Goal: Task Accomplishment & Management: Use online tool/utility

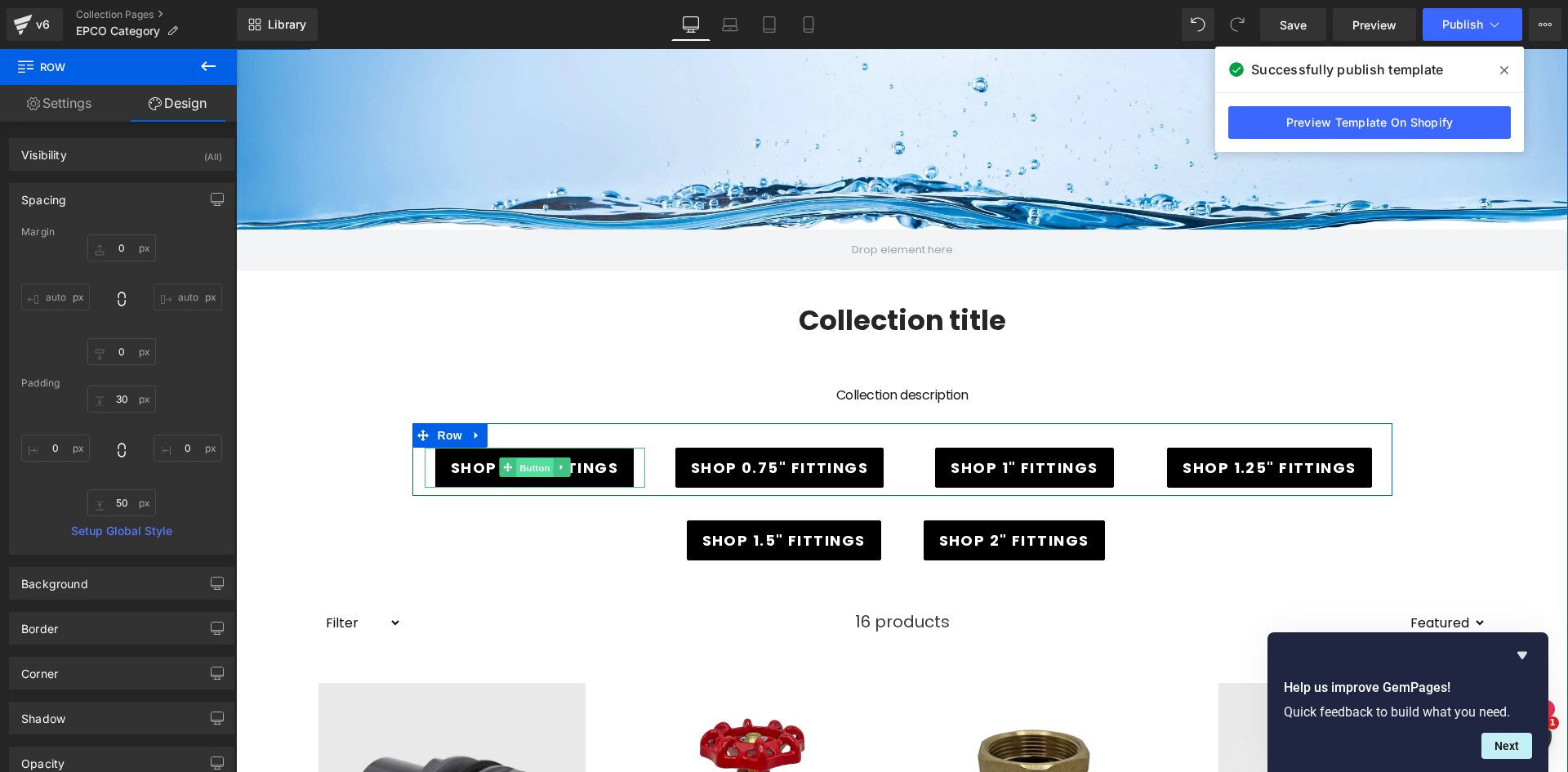
click at [535, 464] on span "Button" at bounding box center [534, 468] width 37 height 20
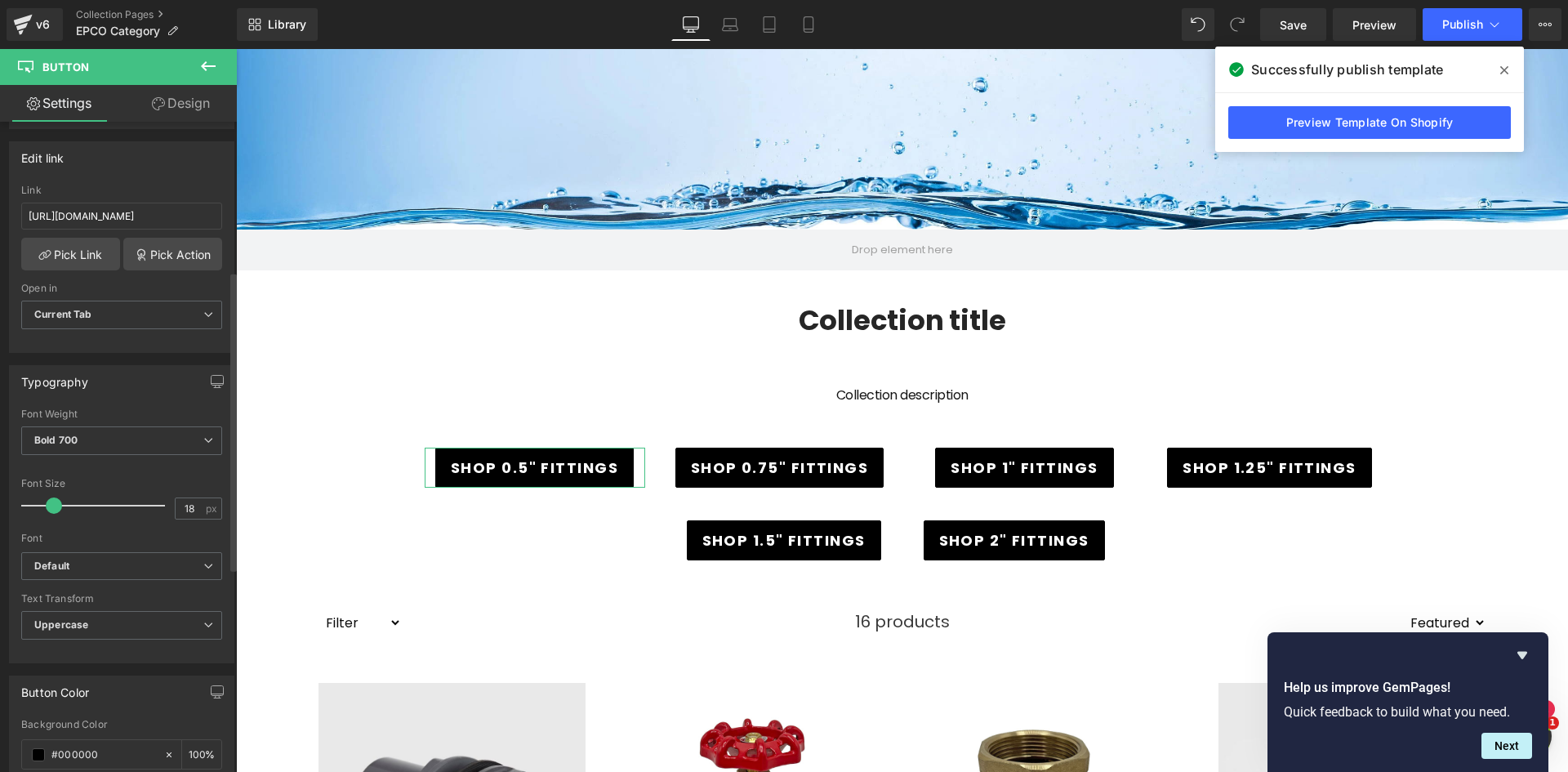
scroll to position [490, 0]
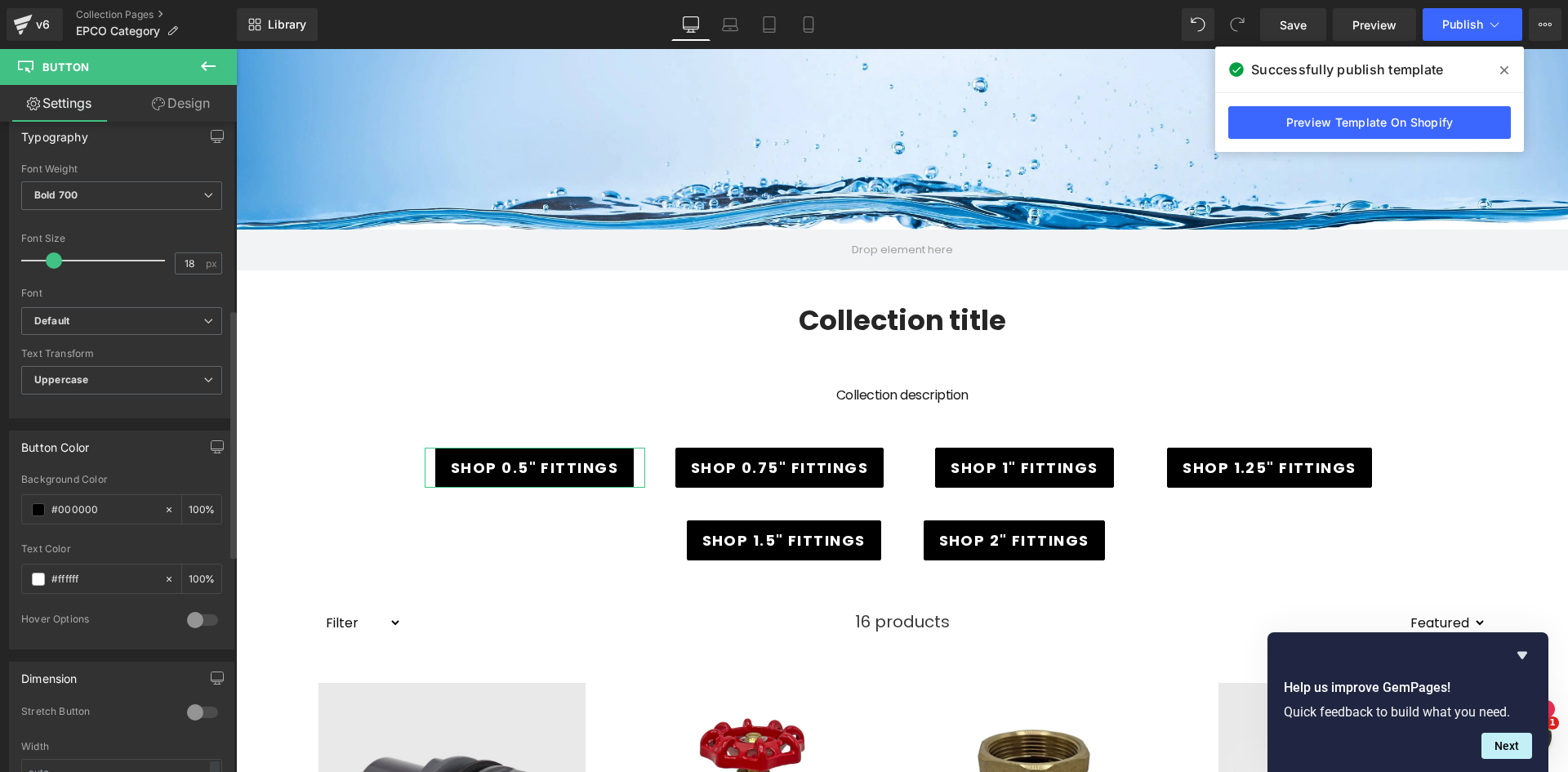
click at [186, 618] on div at bounding box center [202, 620] width 39 height 26
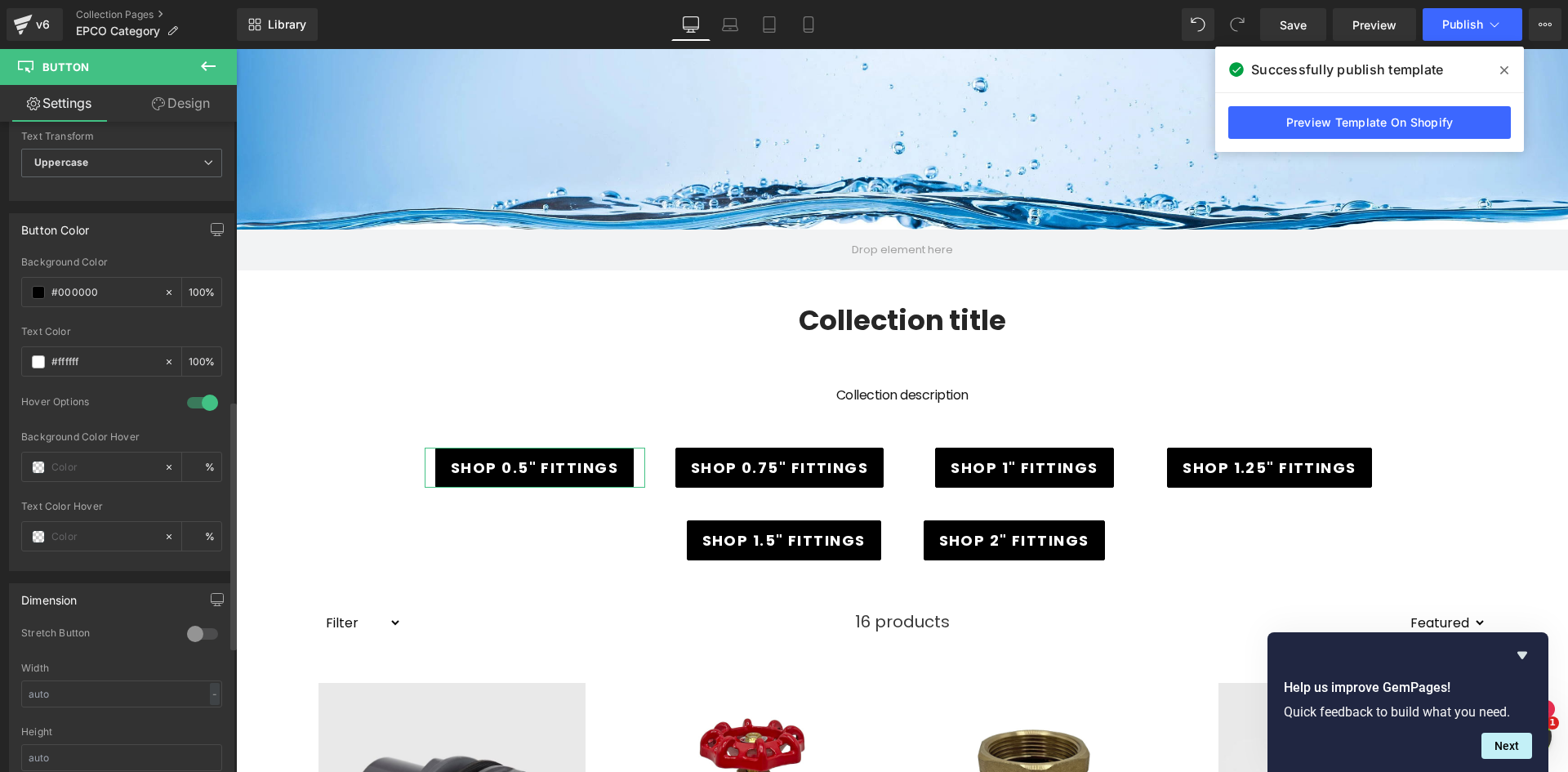
scroll to position [736, 0]
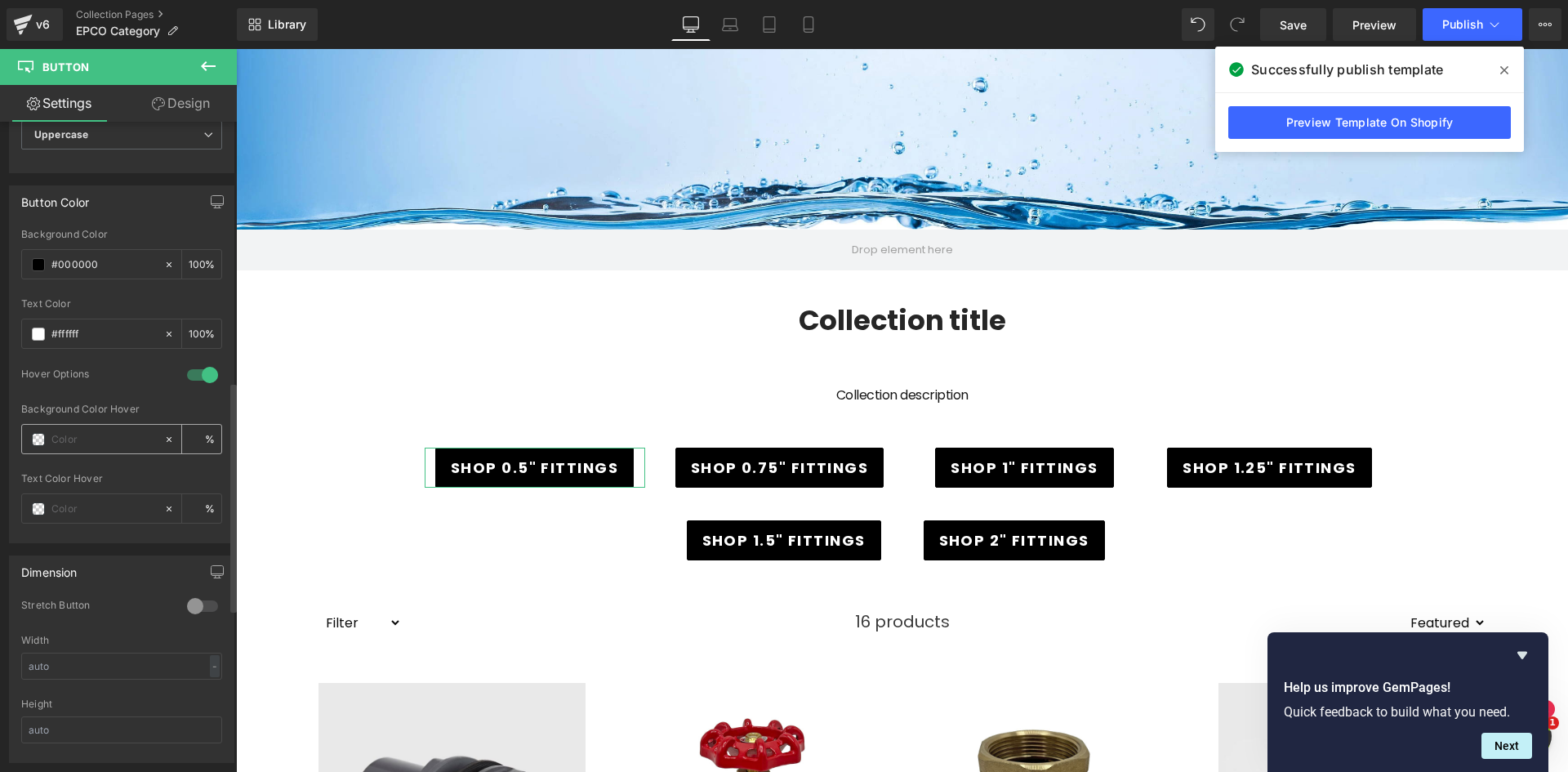
click at [37, 445] on span at bounding box center [38, 439] width 13 height 13
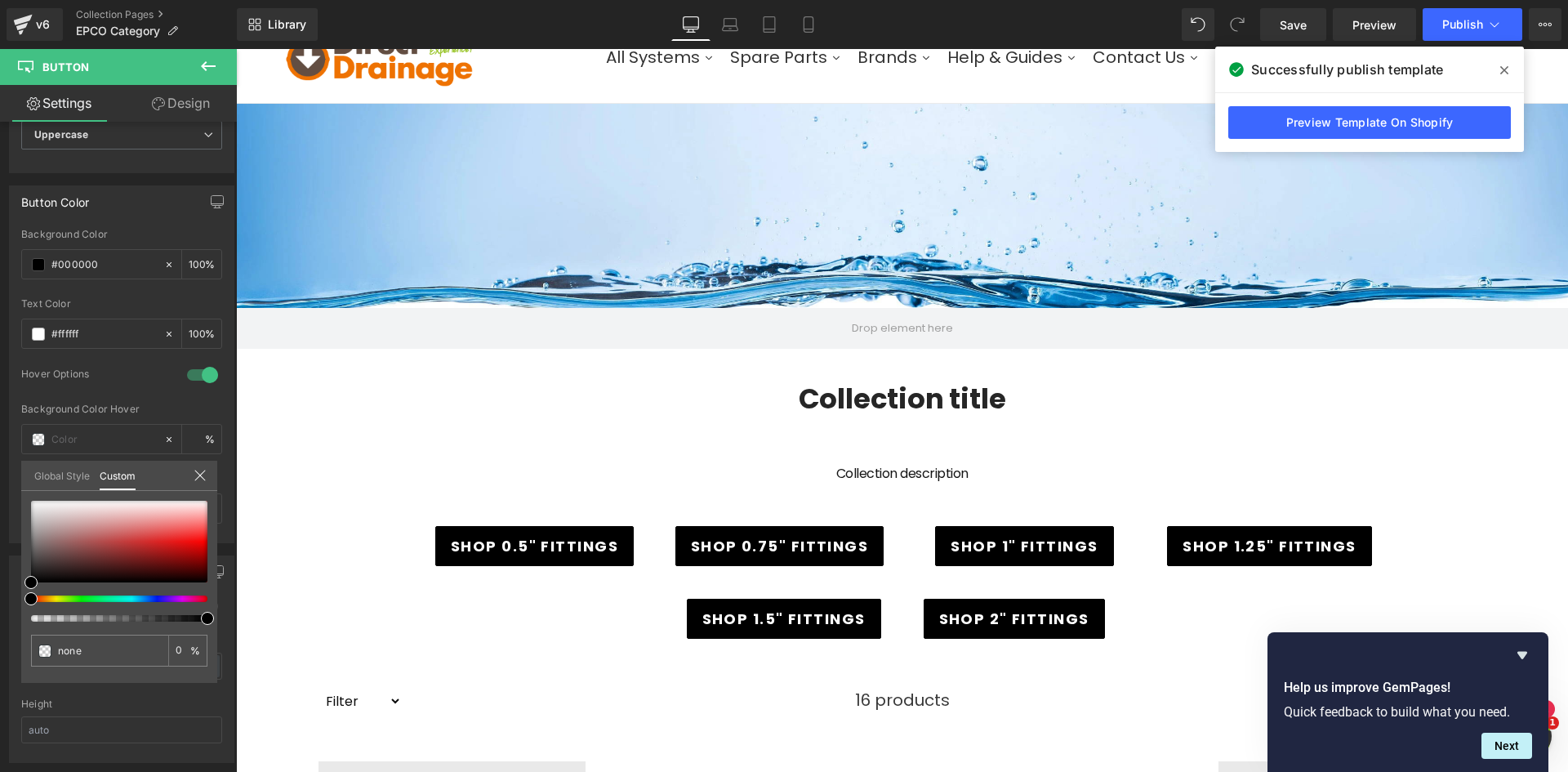
scroll to position [0, 0]
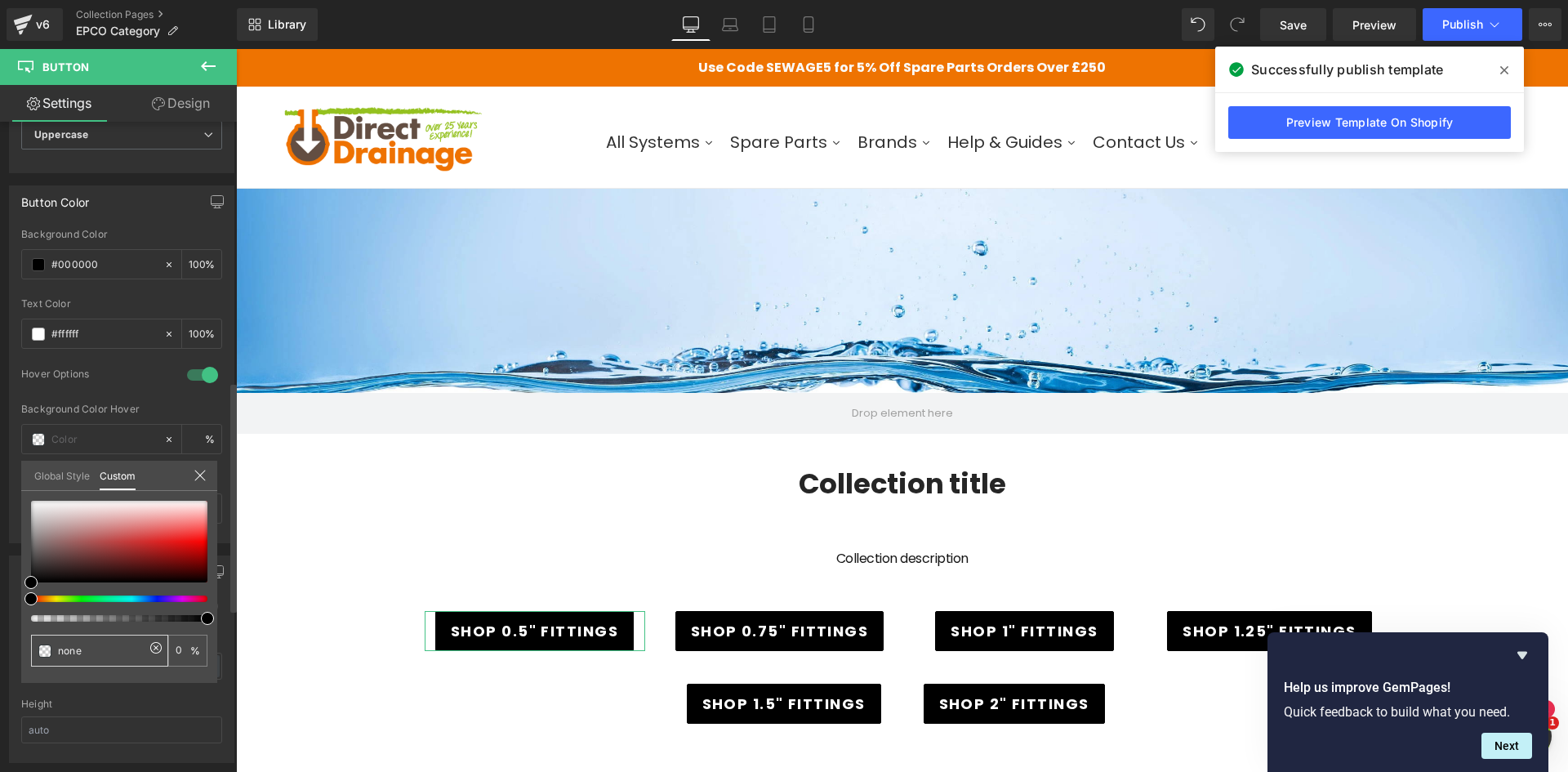
click at [101, 647] on input "none" at bounding box center [101, 651] width 87 height 17
type input "none"
type input "0"
drag, startPoint x: 94, startPoint y: 648, endPoint x: 43, endPoint y: 647, distance: 51.0
click at [43, 647] on div "none" at bounding box center [100, 650] width 137 height 31
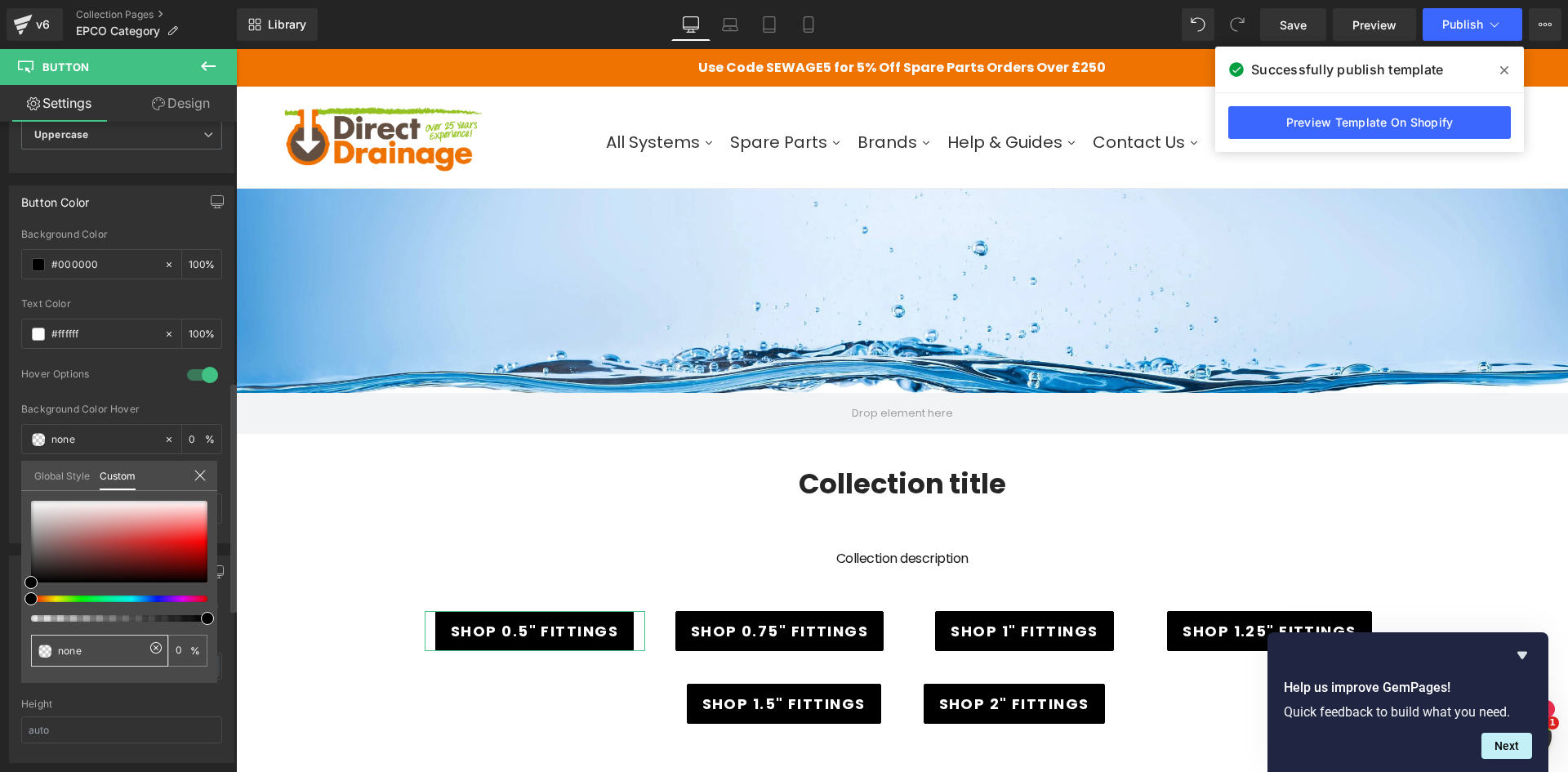
paste input "#ee7301"
type input "#ee7301"
type input "100"
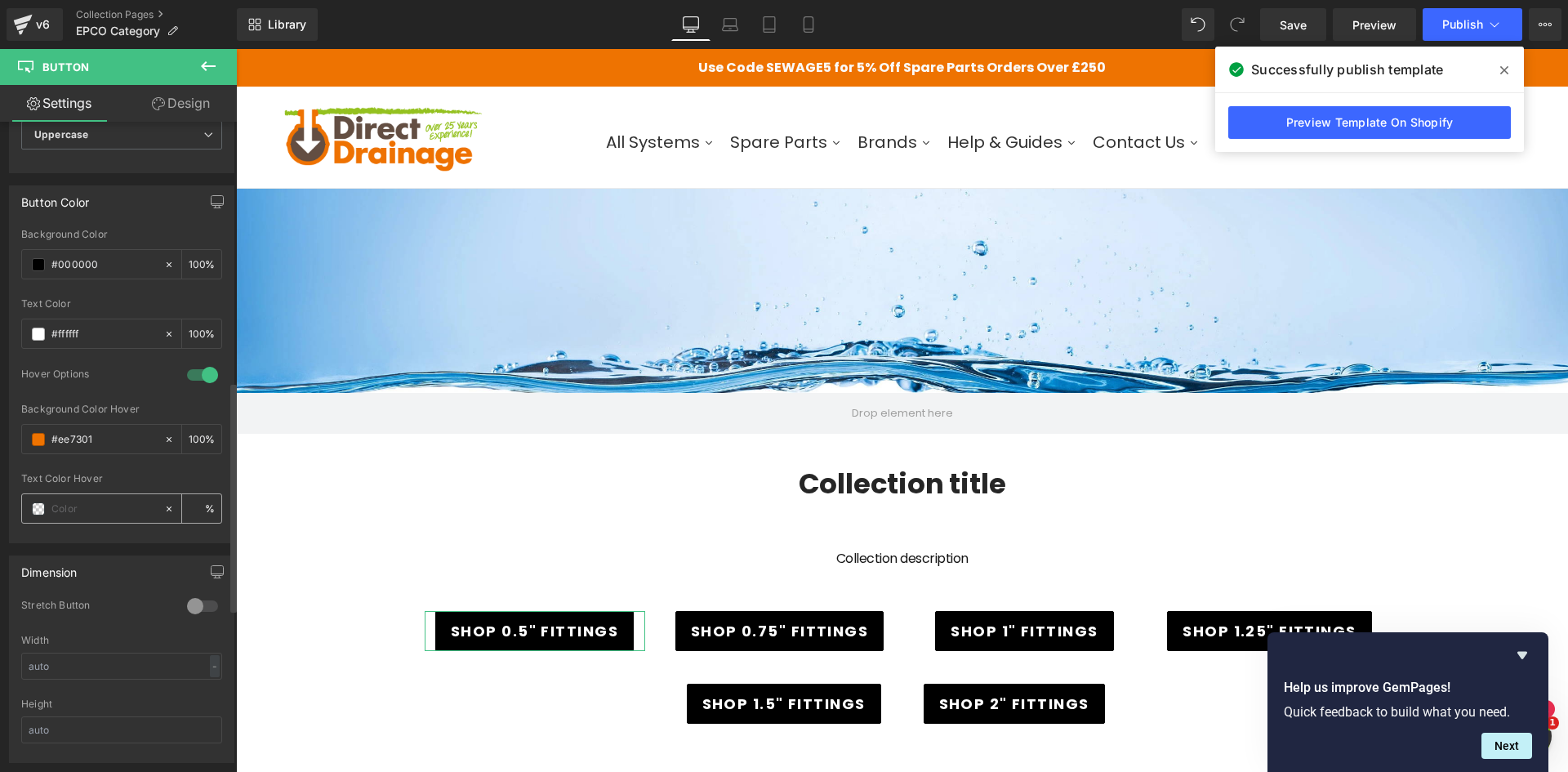
click at [134, 508] on input "text" at bounding box center [104, 509] width 105 height 18
click at [42, 498] on div at bounding box center [92, 509] width 141 height 29
type input "0"
click at [37, 507] on span at bounding box center [38, 509] width 13 height 13
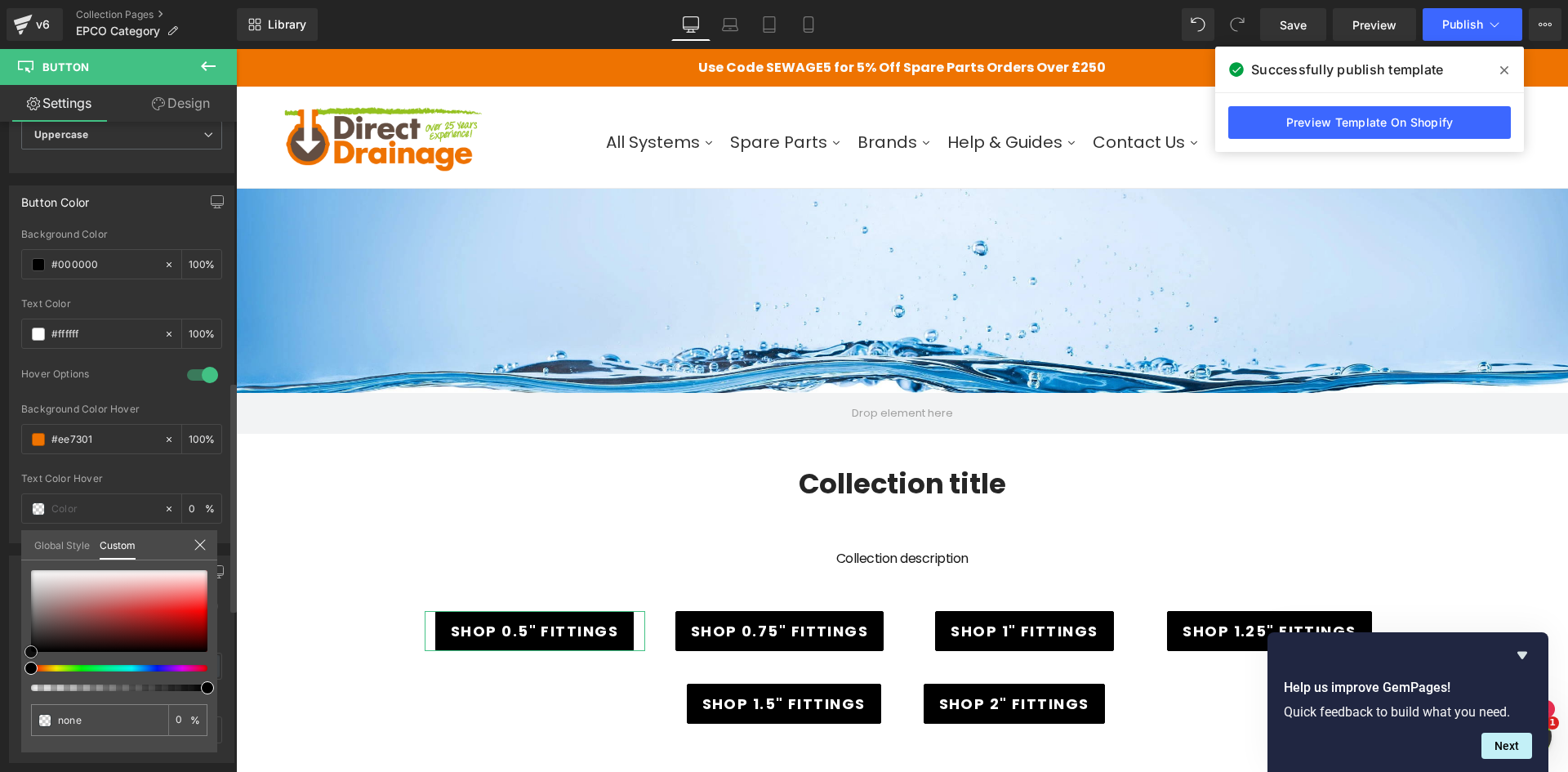
type input "#d6b2b2"
type input "100"
type input "#d6b2b2"
type input "100"
type input "#ffffff"
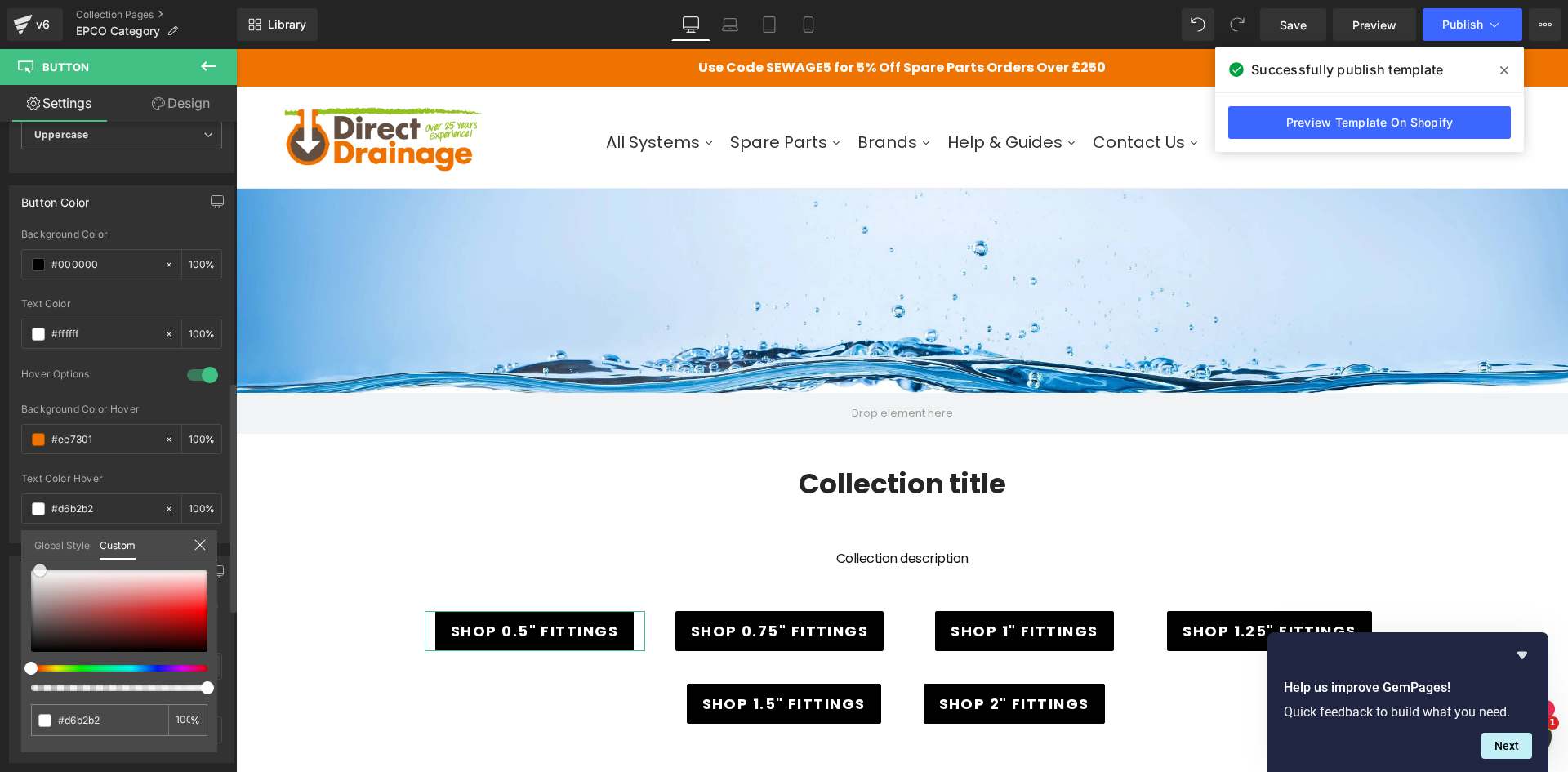
type input "#ffffff"
drag, startPoint x: 40, startPoint y: 561, endPoint x: 4, endPoint y: 544, distance: 39.8
click at [4, 543] on div "Button Color rgba(0, 0, 0, 1) Background Color #000000 100 % rgba(255, 255, 255…" at bounding box center [122, 358] width 244 height 370
click at [31, 570] on link at bounding box center [31, 570] width 0 height 0
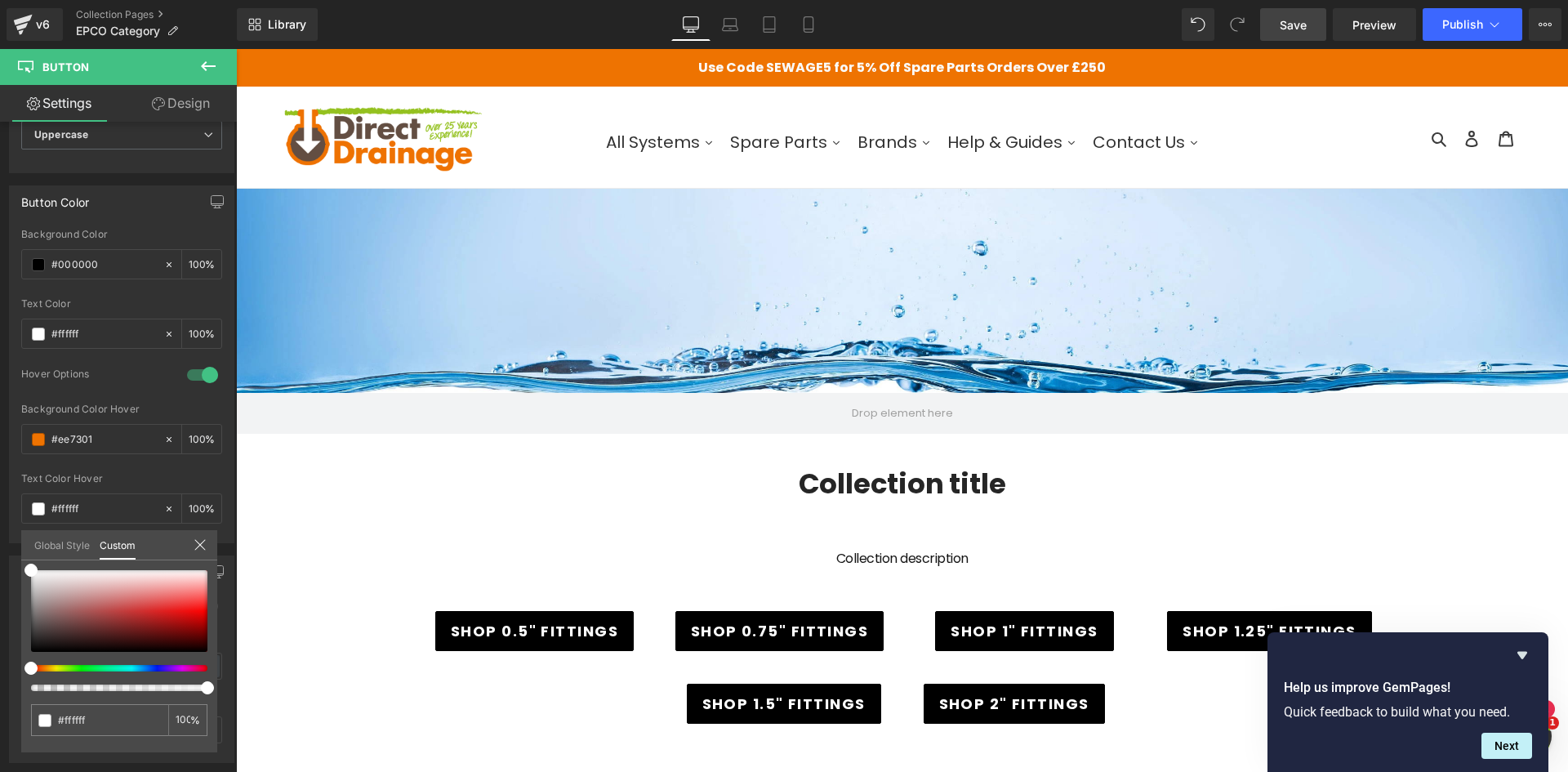
click at [1297, 23] on span "Save" at bounding box center [1294, 25] width 27 height 17
click at [1527, 655] on icon "Hide survey" at bounding box center [1522, 655] width 20 height 20
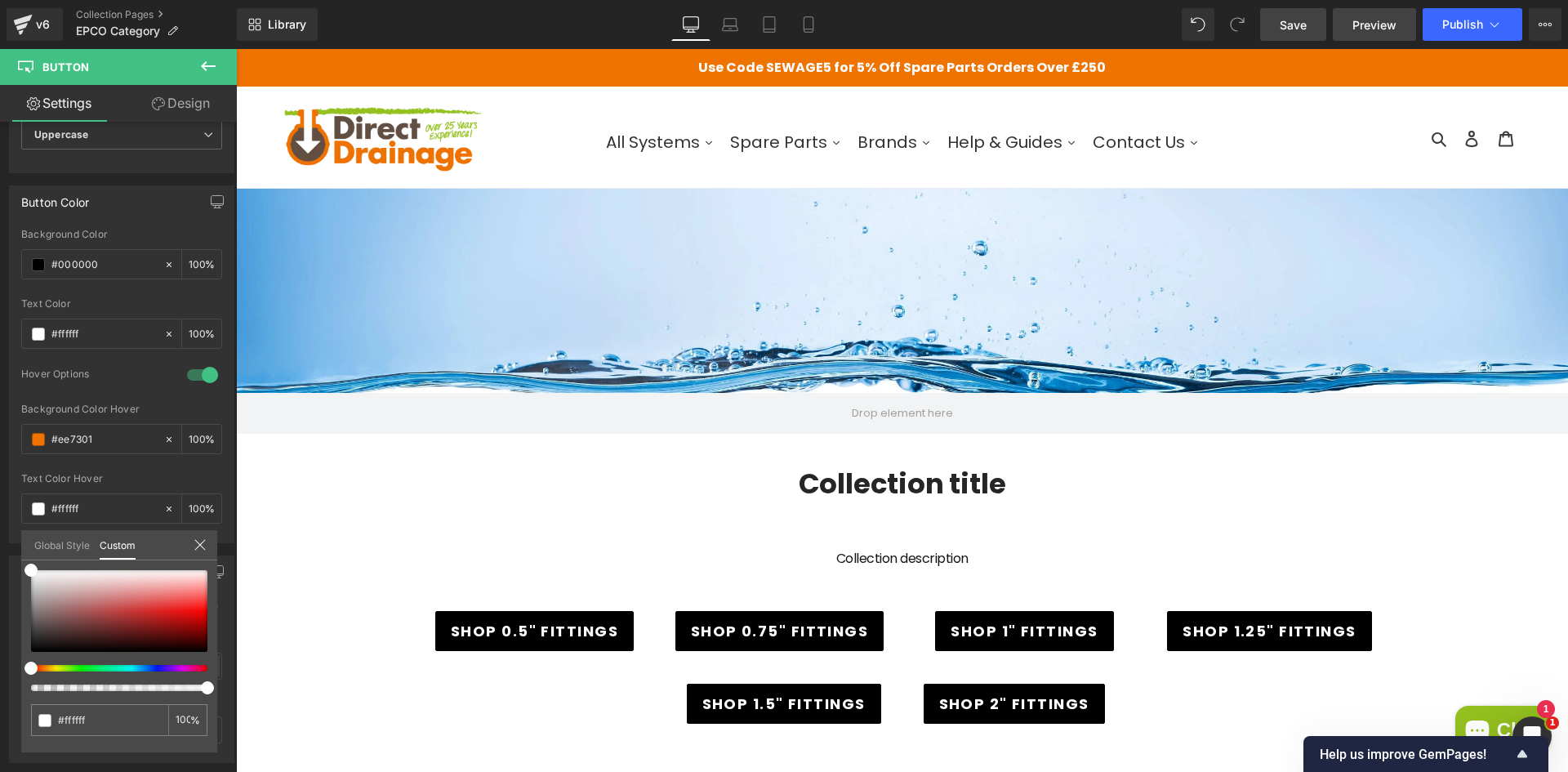
click at [1365, 21] on span "Preview" at bounding box center [1375, 25] width 44 height 17
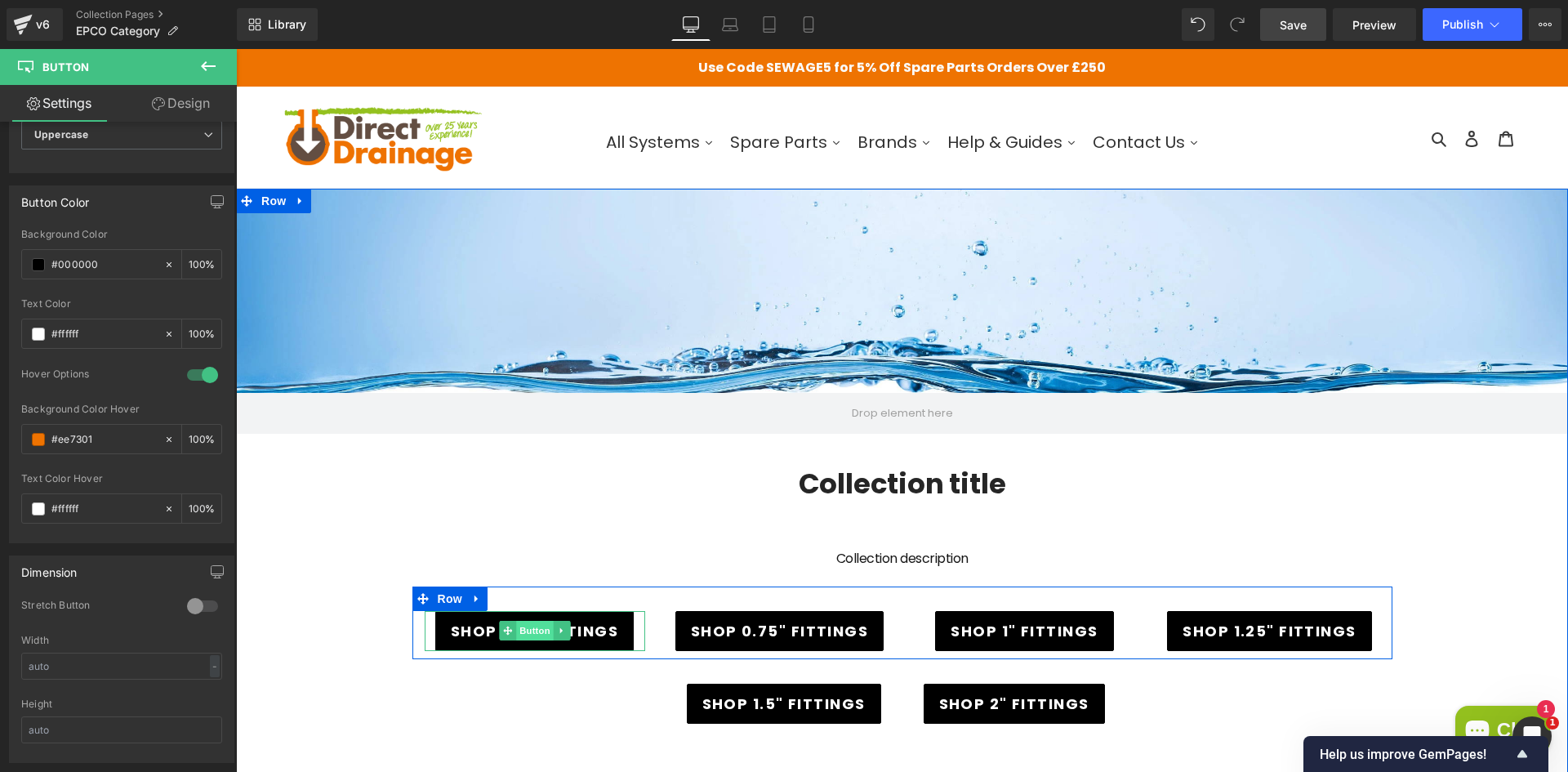
click at [535, 631] on span "Button" at bounding box center [534, 631] width 37 height 20
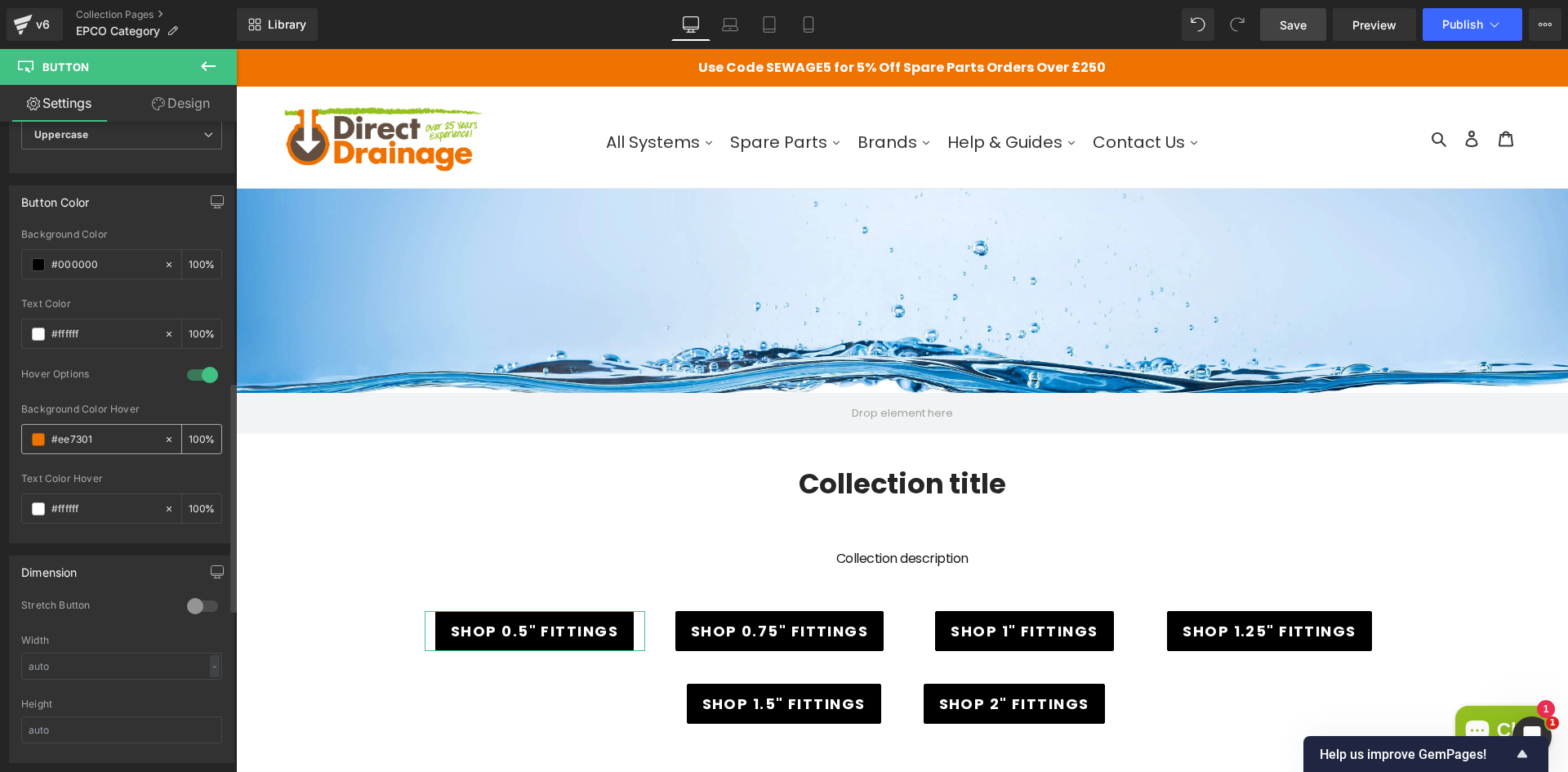
click at [129, 434] on input "#ee7301" at bounding box center [104, 439] width 105 height 18
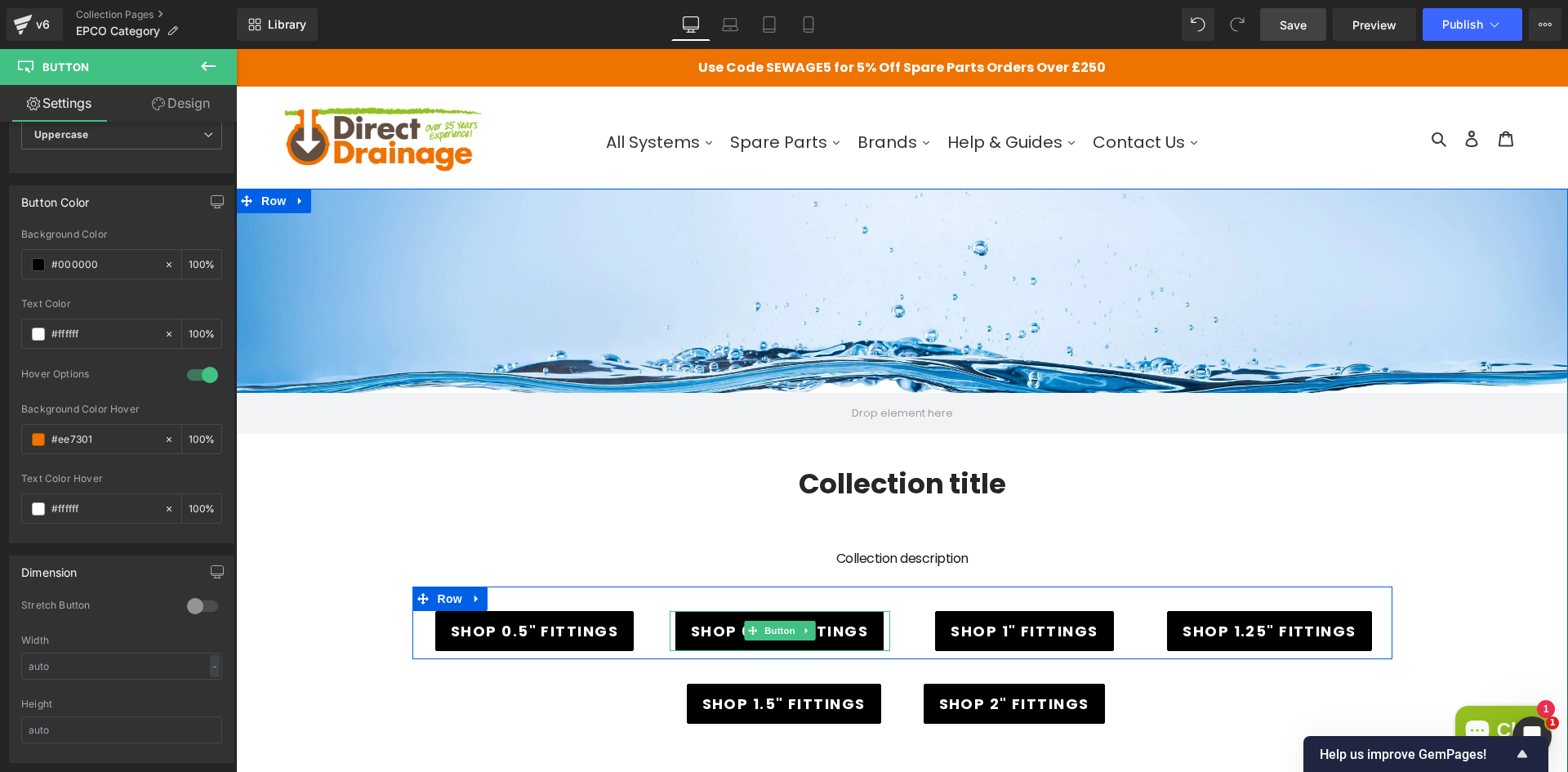
click at [748, 618] on link "SHOP 0.75" FITTINGS" at bounding box center [779, 631] width 209 height 40
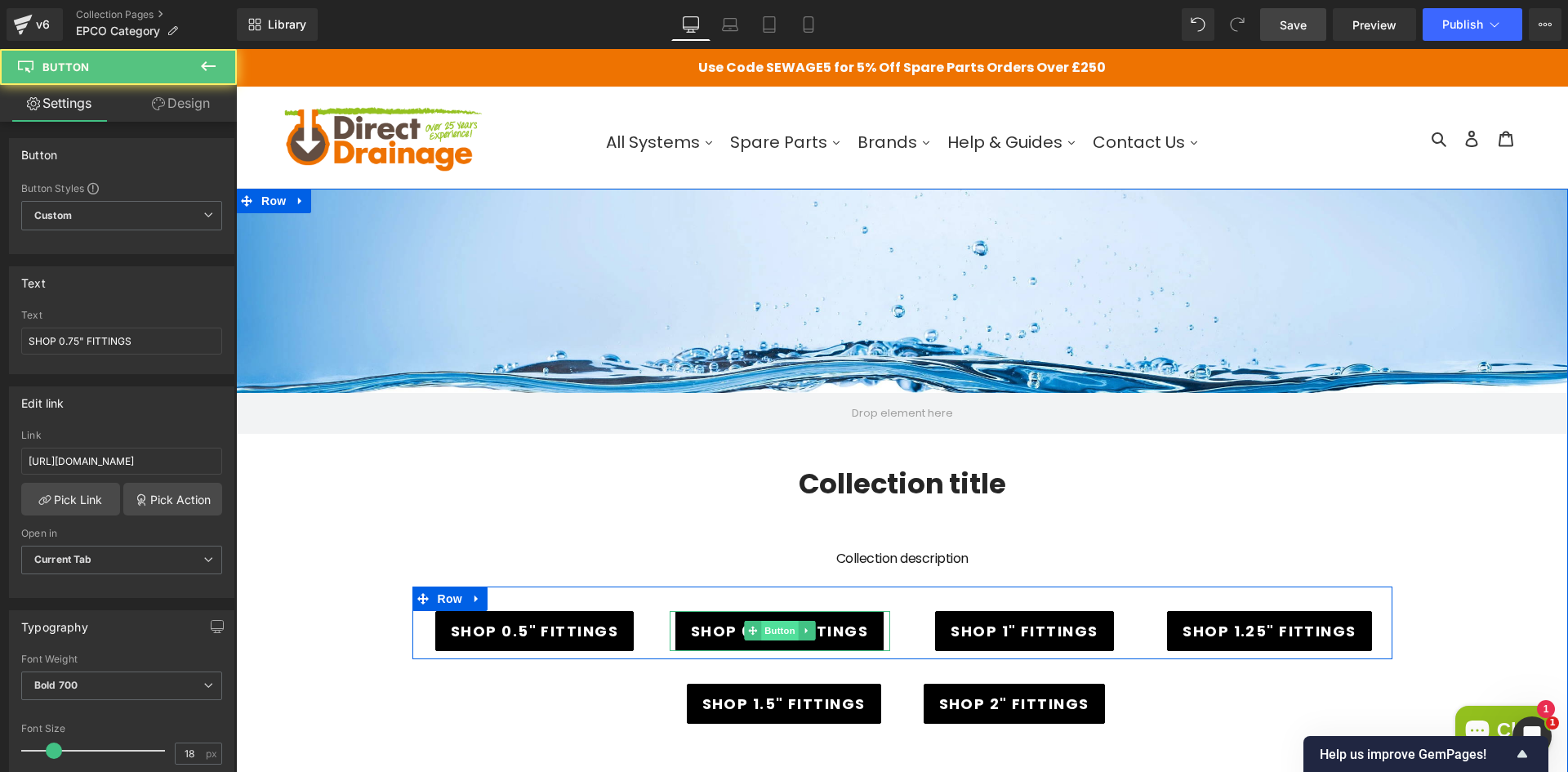
click at [761, 628] on span "Button" at bounding box center [779, 631] width 37 height 20
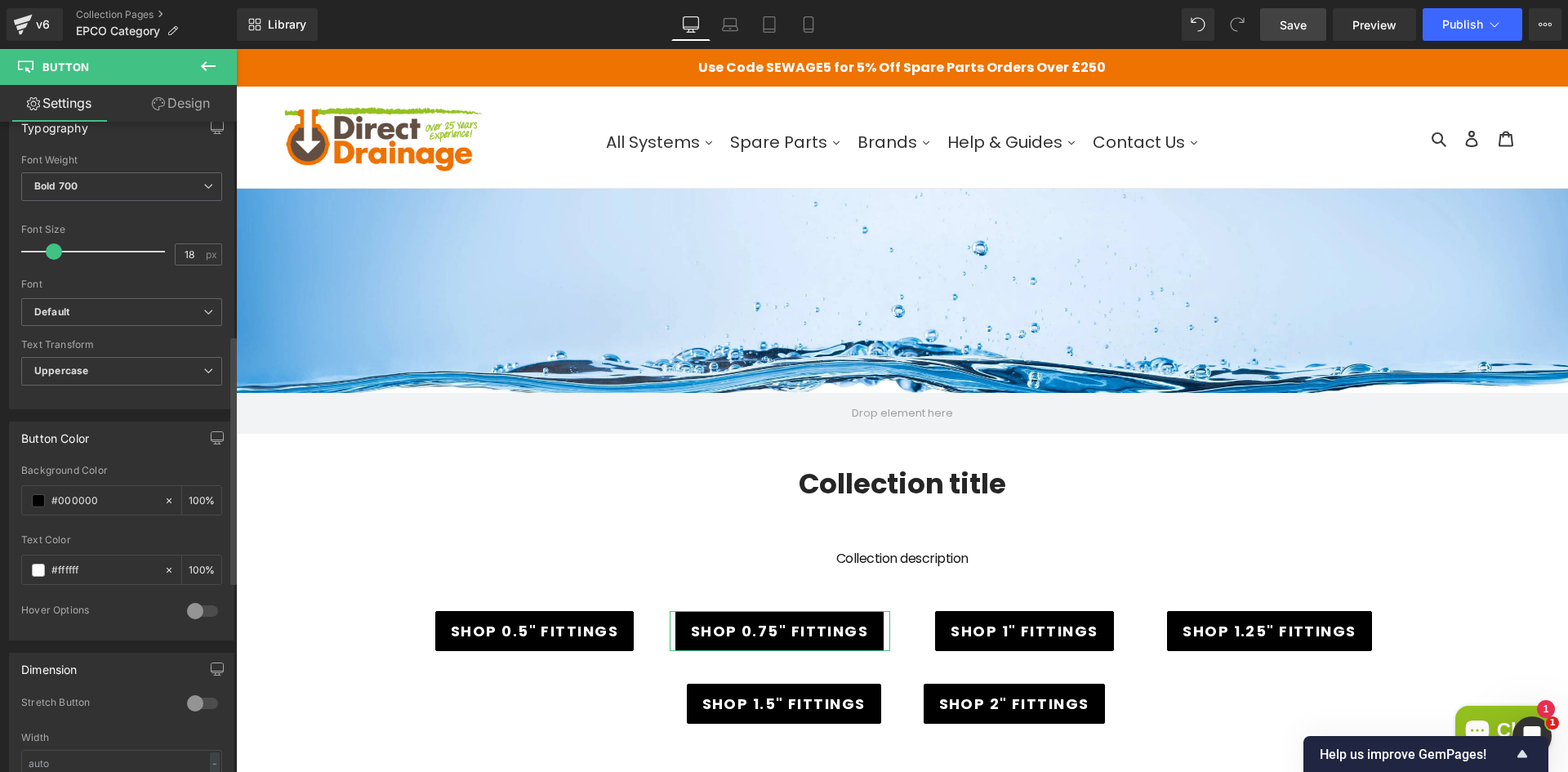
scroll to position [572, 0]
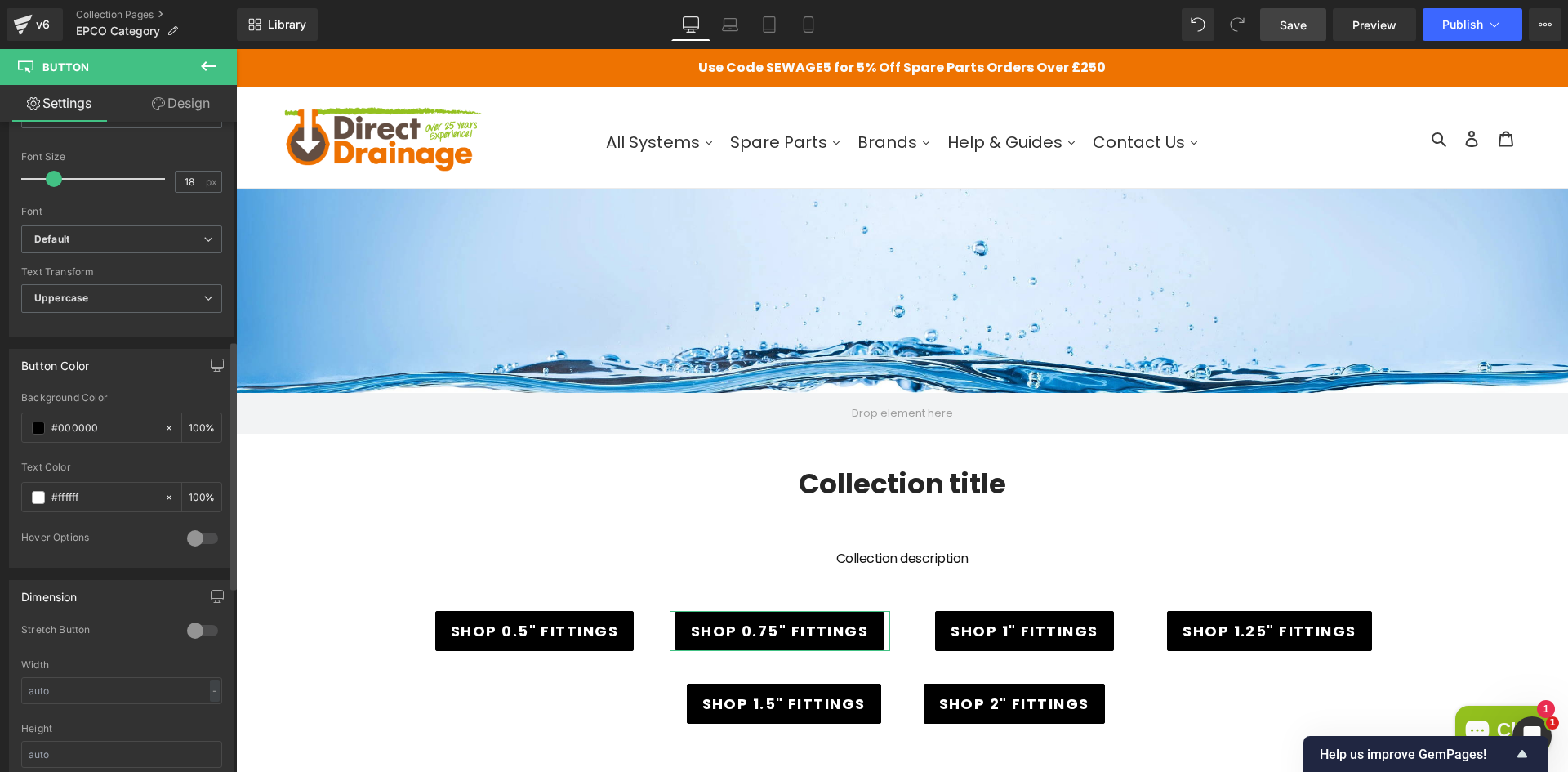
click at [86, 542] on div "Hover Options" at bounding box center [95, 539] width 150 height 17
click at [190, 536] on div at bounding box center [202, 538] width 39 height 26
click at [68, 591] on div at bounding box center [92, 602] width 141 height 29
type input "0"
click at [70, 599] on input "text" at bounding box center [104, 602] width 105 height 18
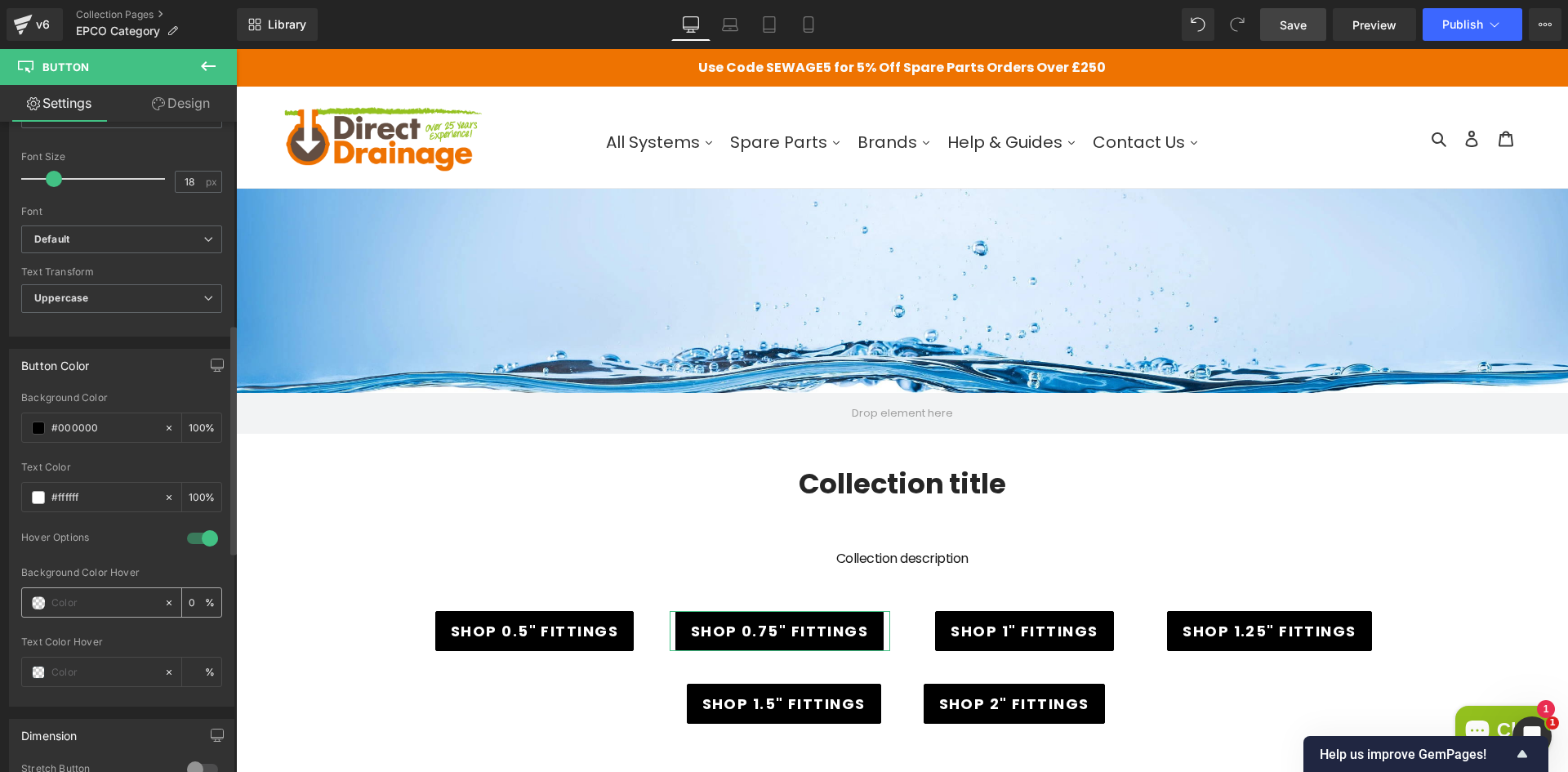
paste input "#ee7301"
type input "#ee7301"
type input "100"
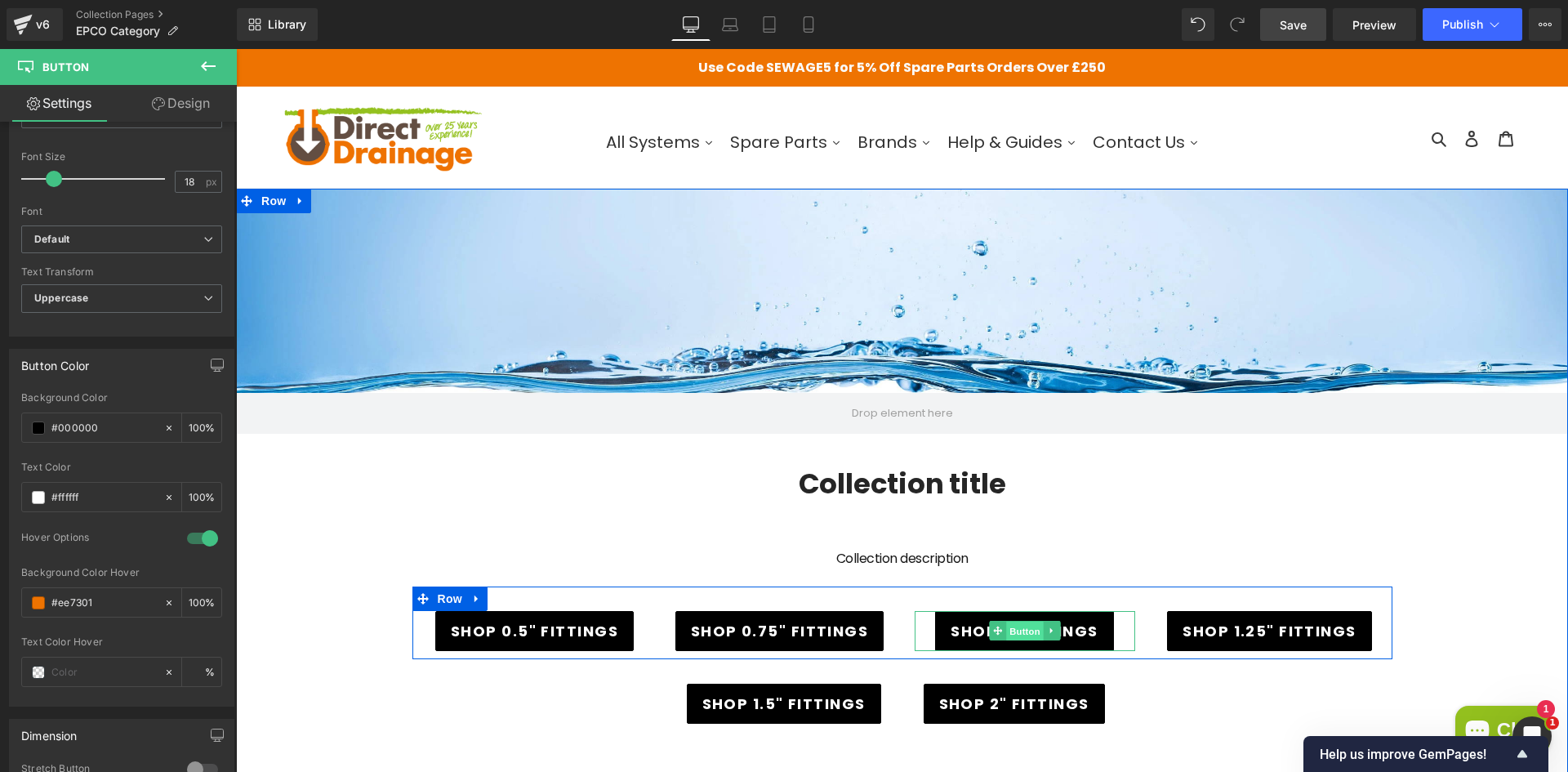
click at [1023, 633] on span "Button" at bounding box center [1024, 631] width 37 height 20
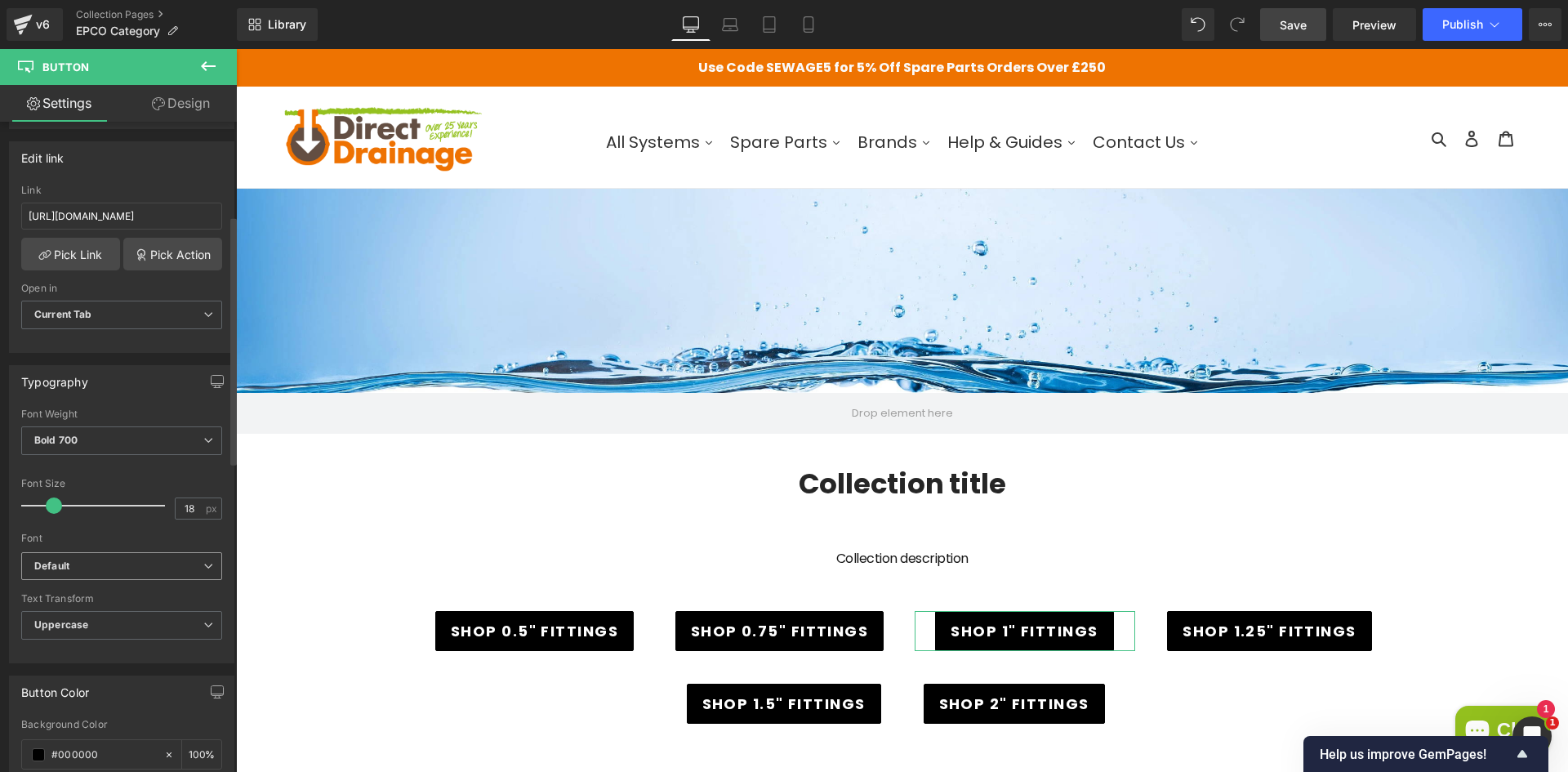
scroll to position [490, 0]
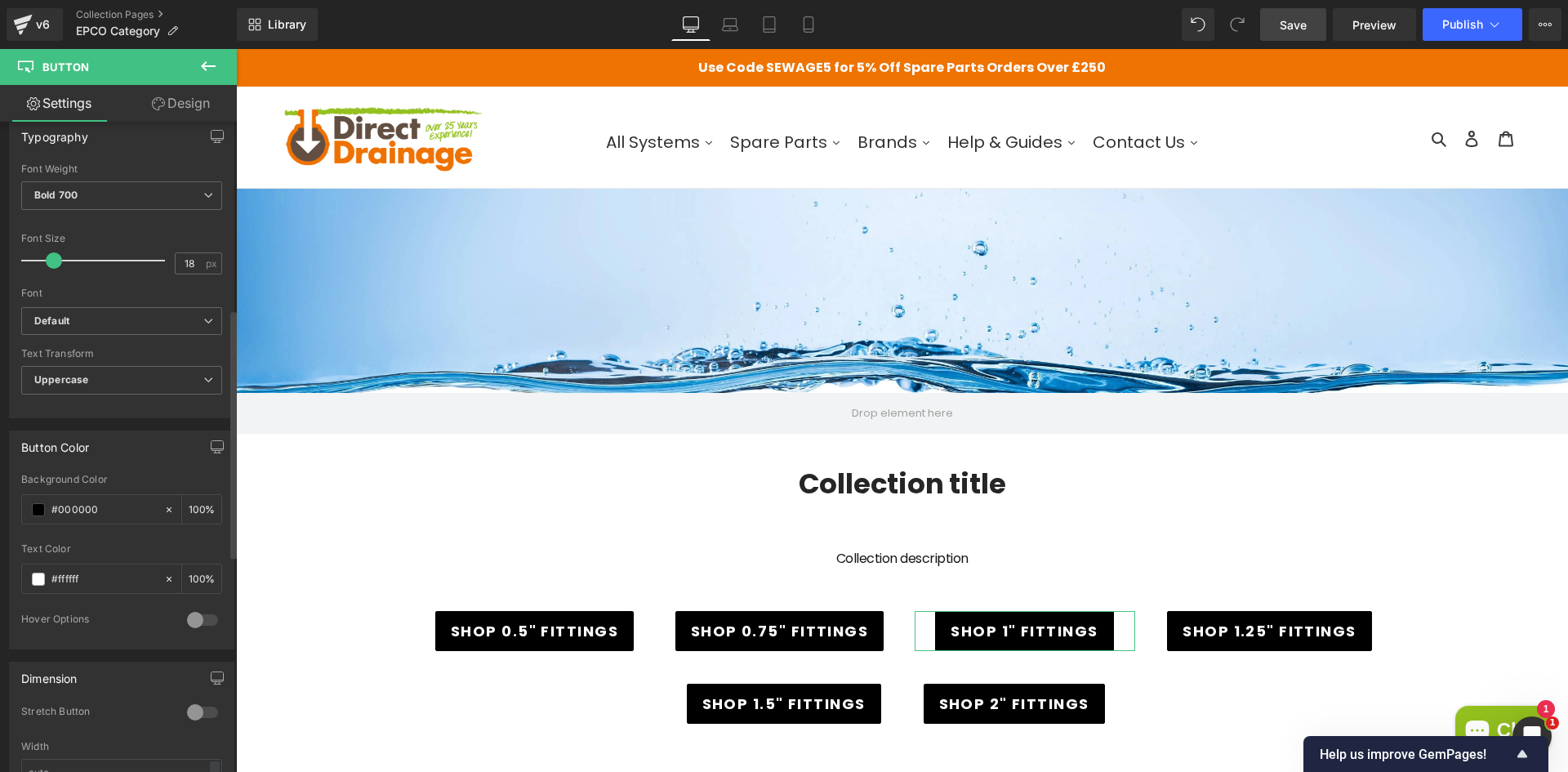
click at [194, 625] on div at bounding box center [202, 620] width 39 height 26
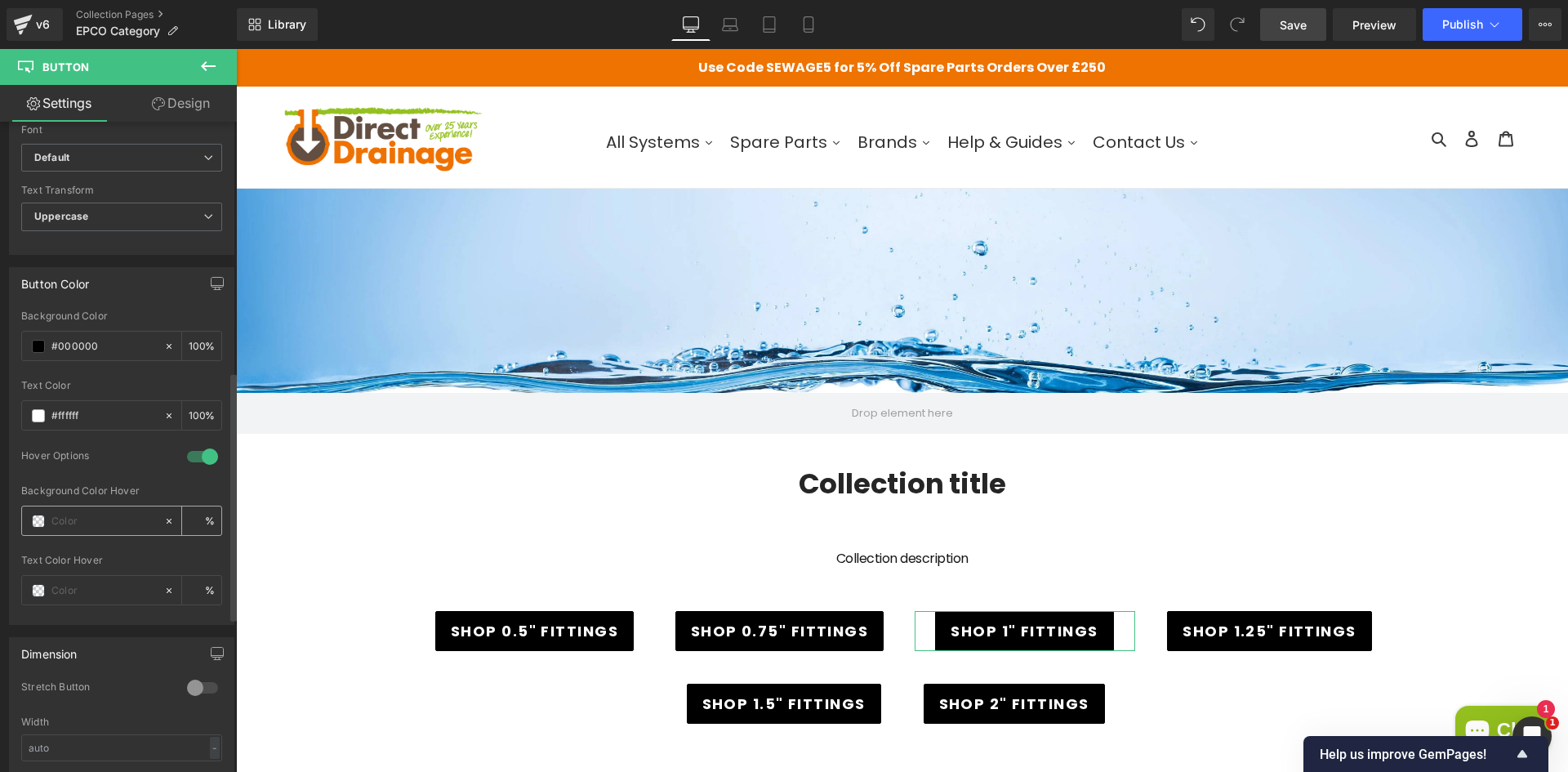
click at [83, 529] on input "text" at bounding box center [104, 521] width 105 height 18
paste input "#ee7301"
type input "#ee7301"
type input "100"
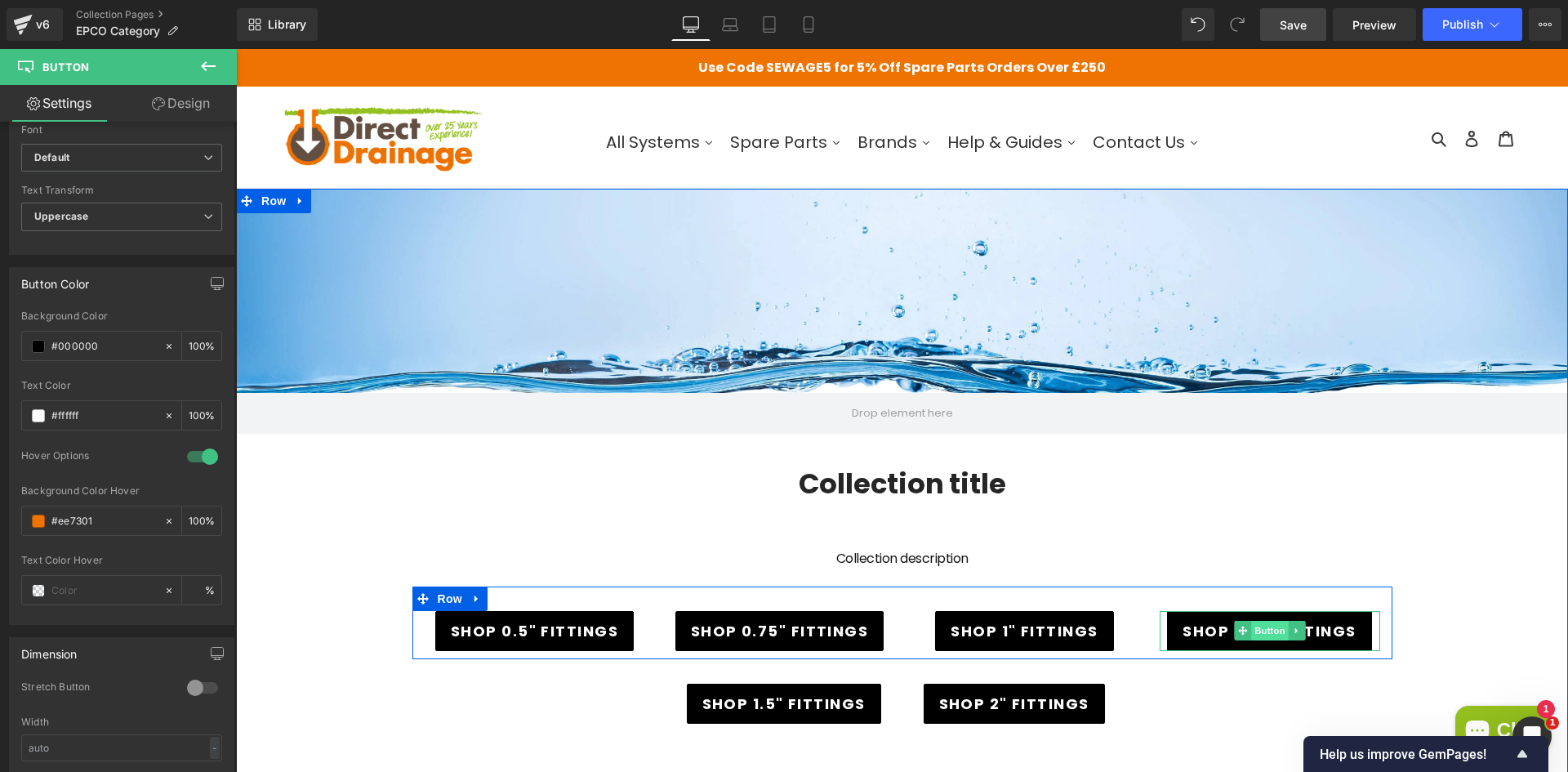
click at [1276, 627] on span "Button" at bounding box center [1270, 631] width 37 height 20
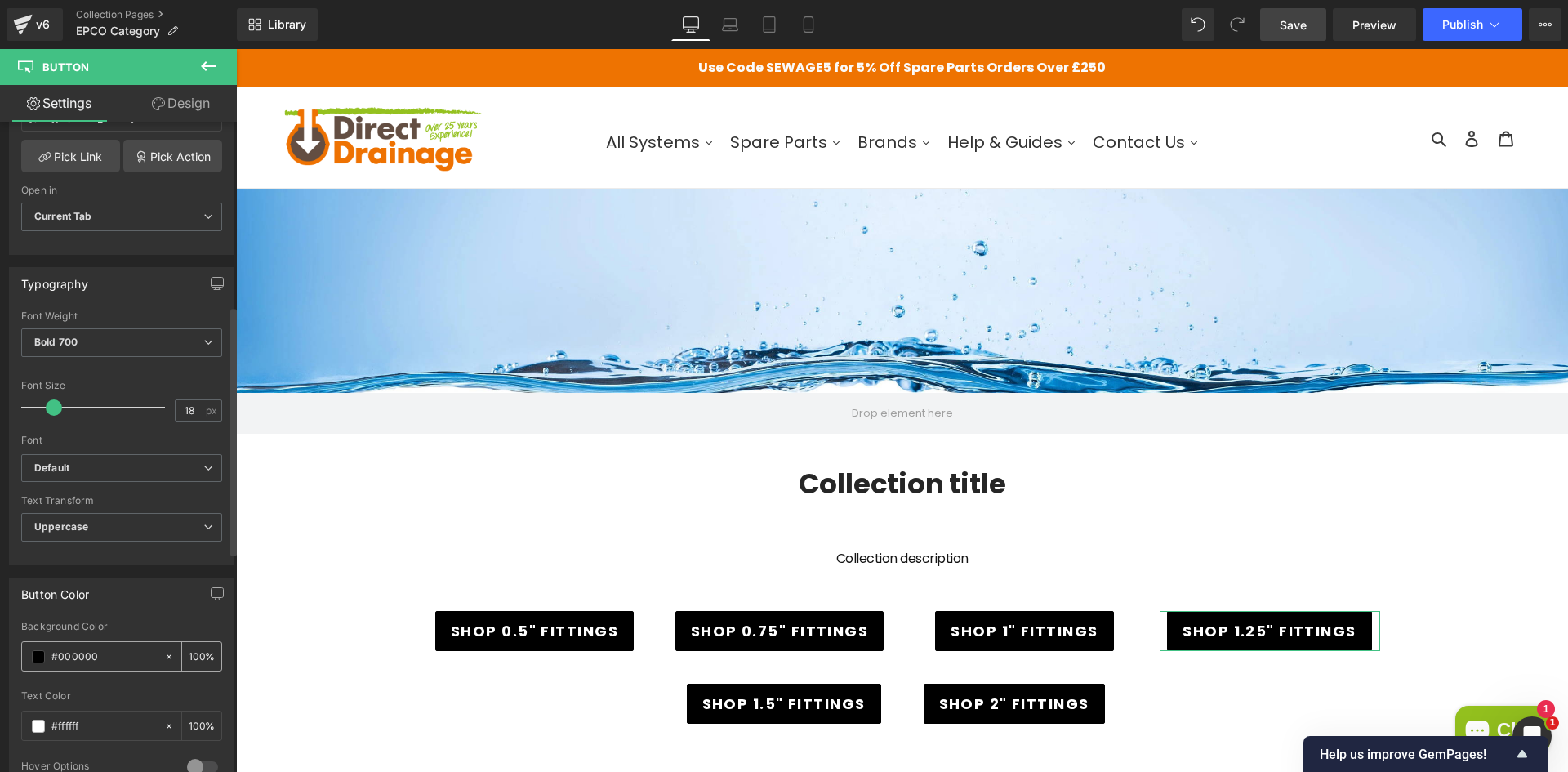
scroll to position [490, 0]
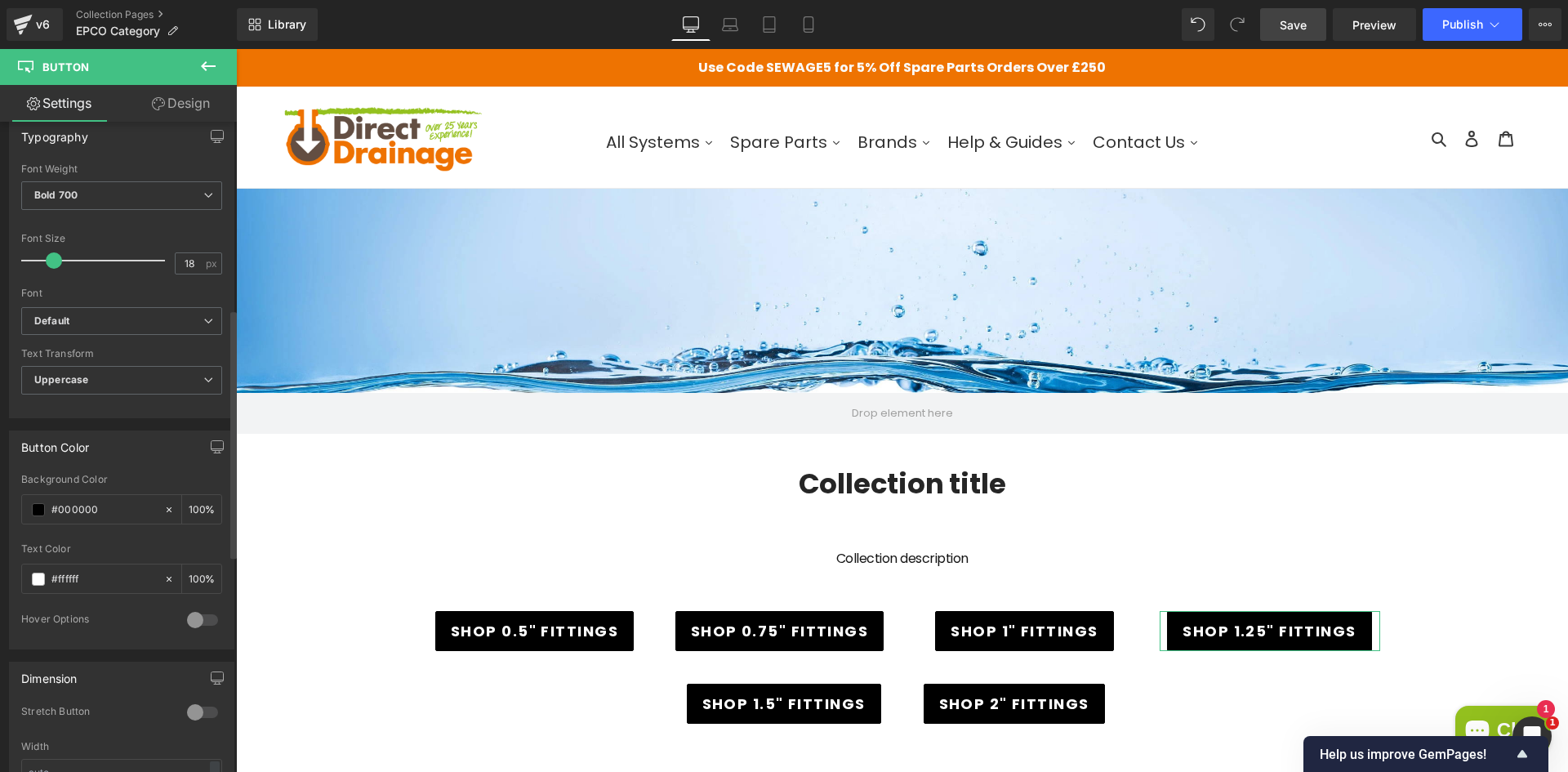
click at [186, 620] on div at bounding box center [202, 620] width 39 height 26
click at [63, 689] on input "text" at bounding box center [104, 684] width 105 height 18
paste input "#ee7301"
type input "#ee7301"
type input "100"
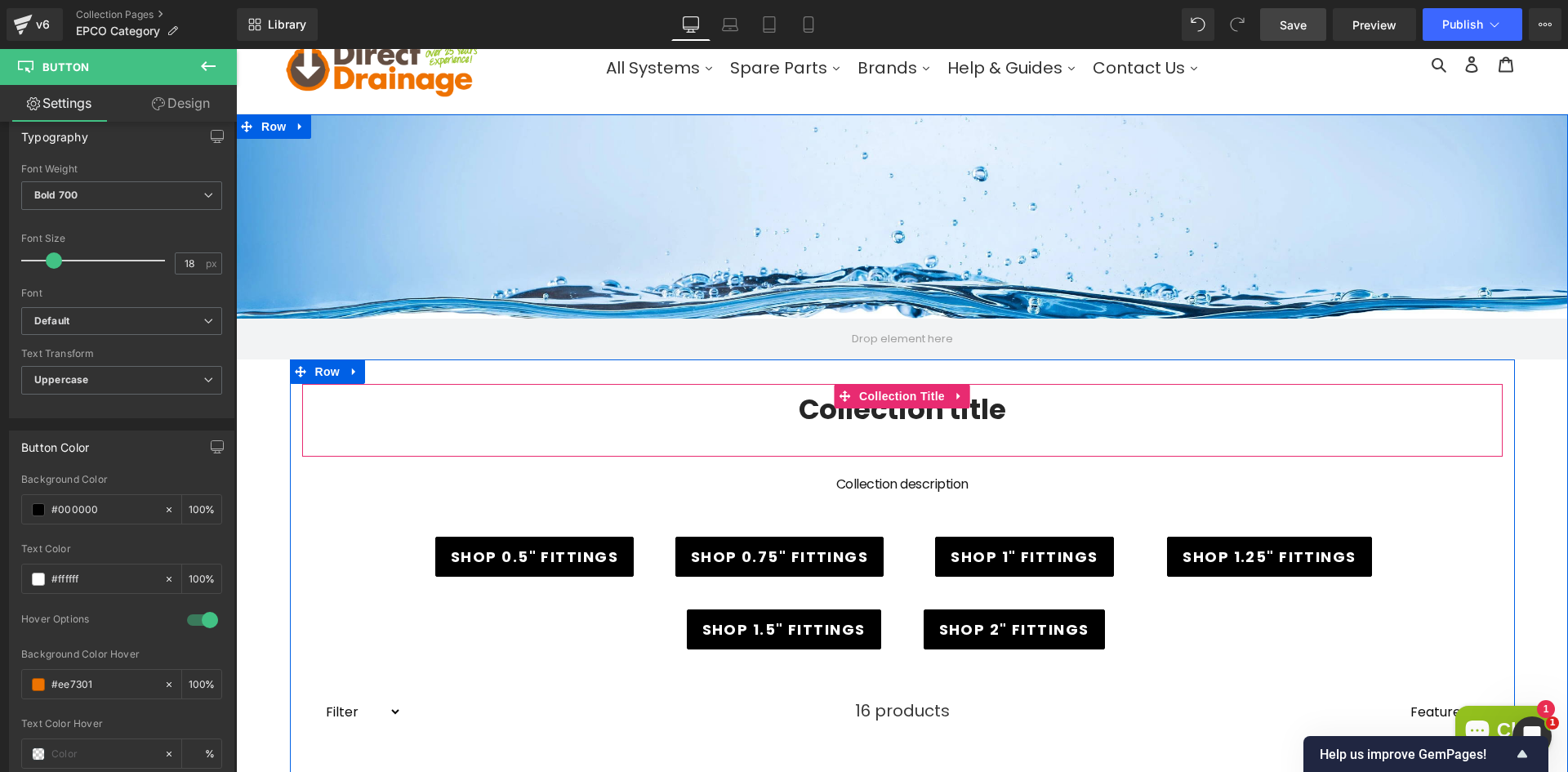
scroll to position [163, 0]
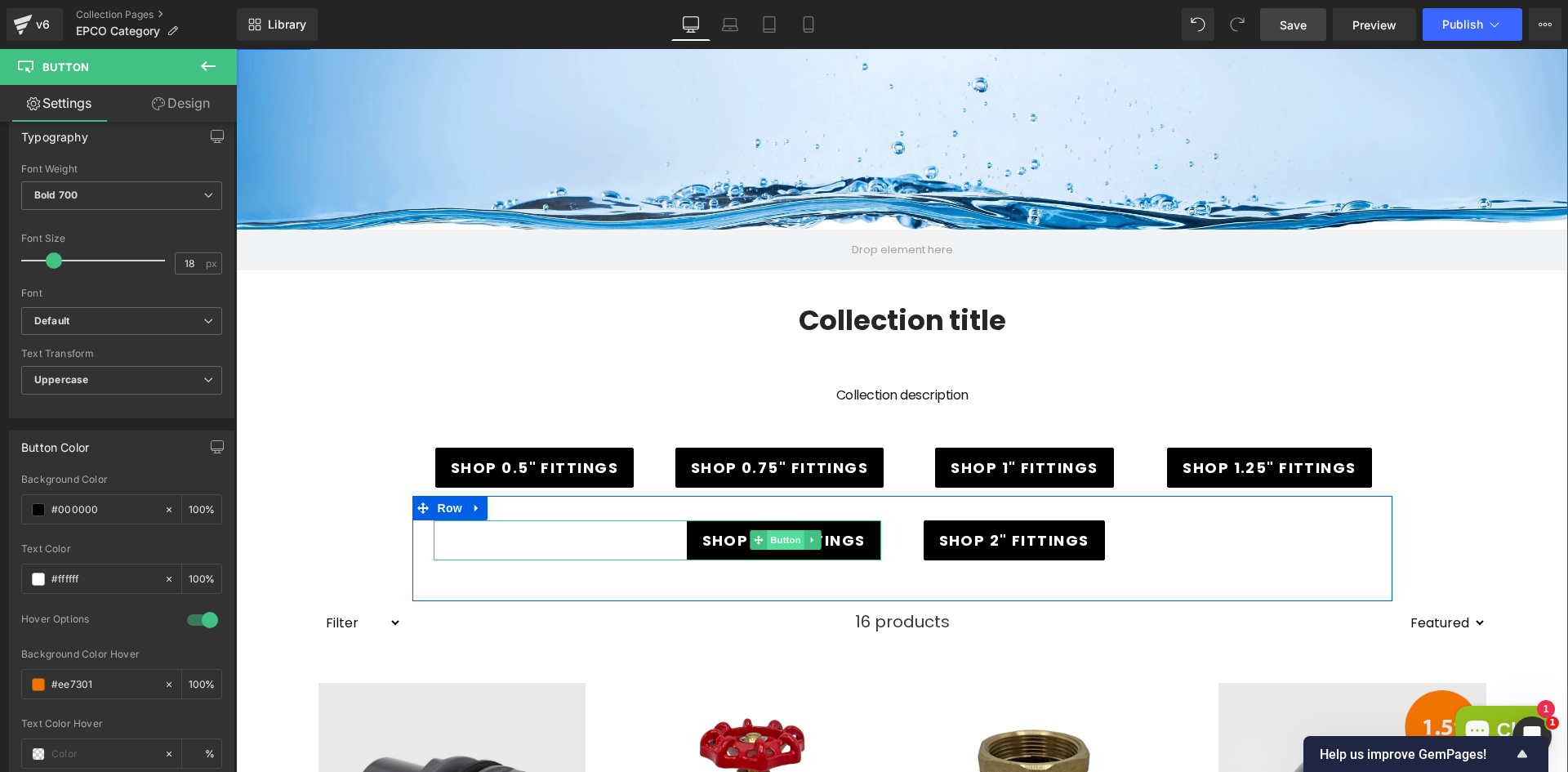
click at [774, 532] on span "Button" at bounding box center [786, 539] width 37 height 20
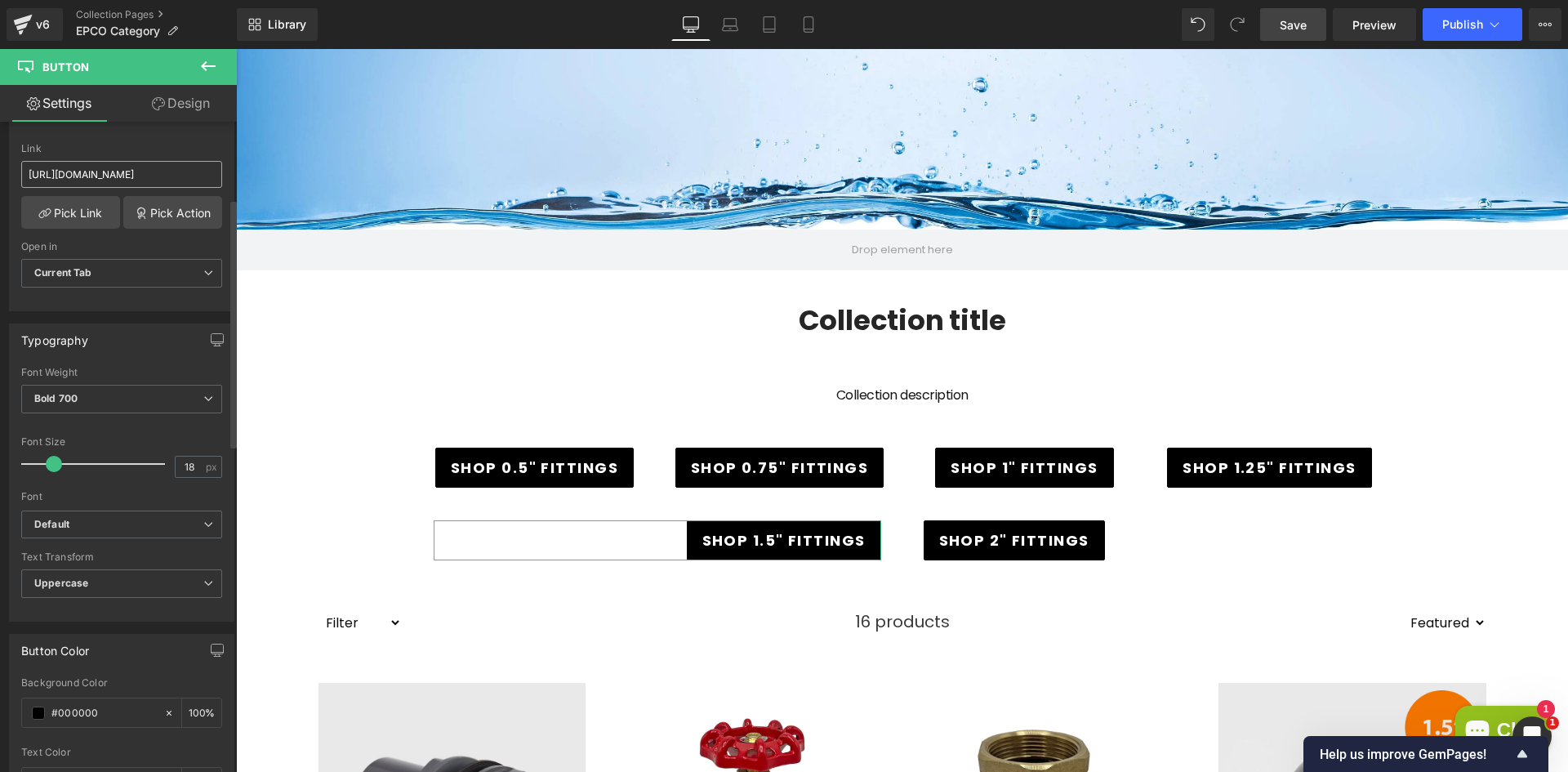
scroll to position [409, 0]
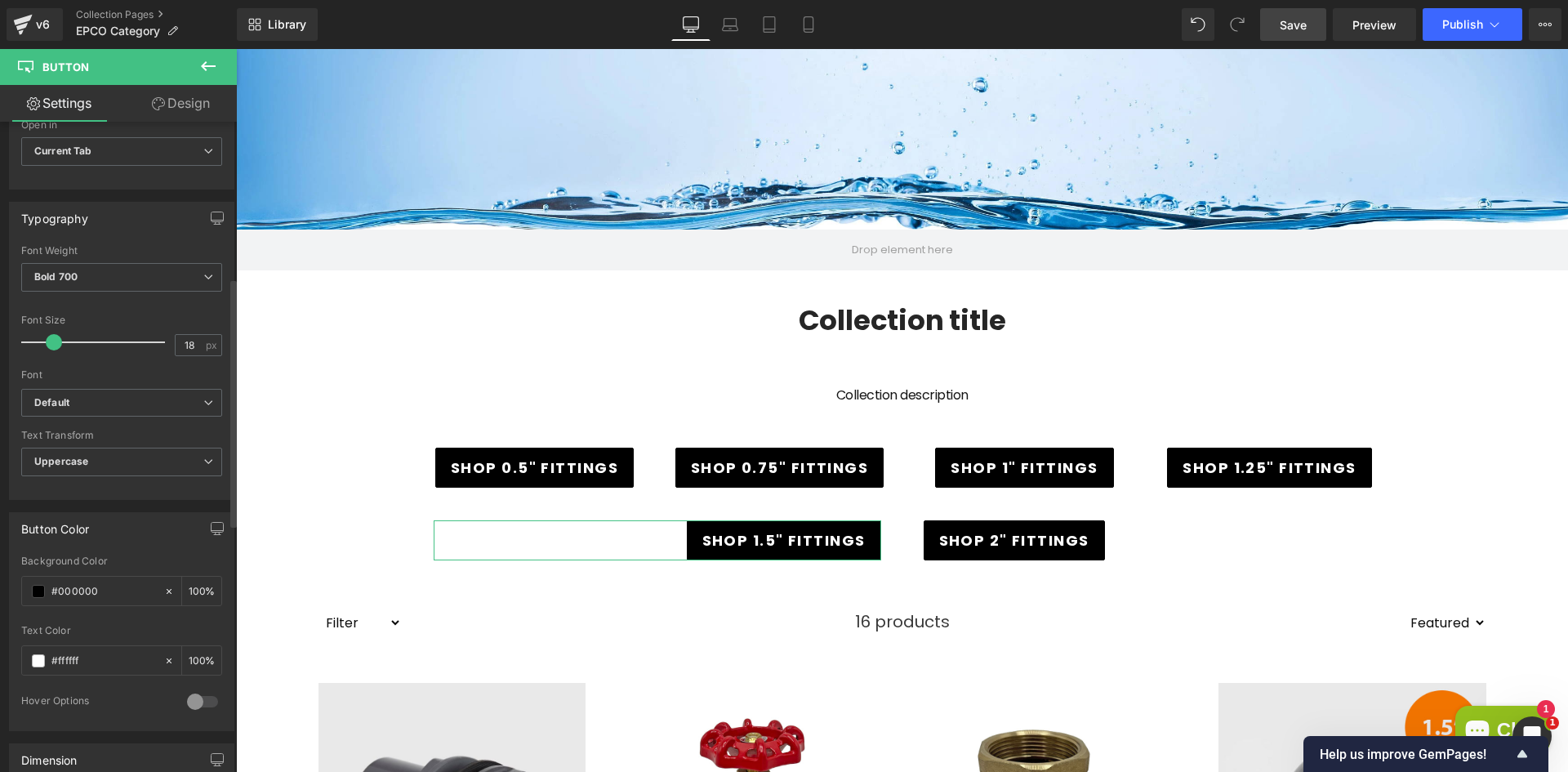
click at [191, 706] on div at bounding box center [202, 701] width 39 height 26
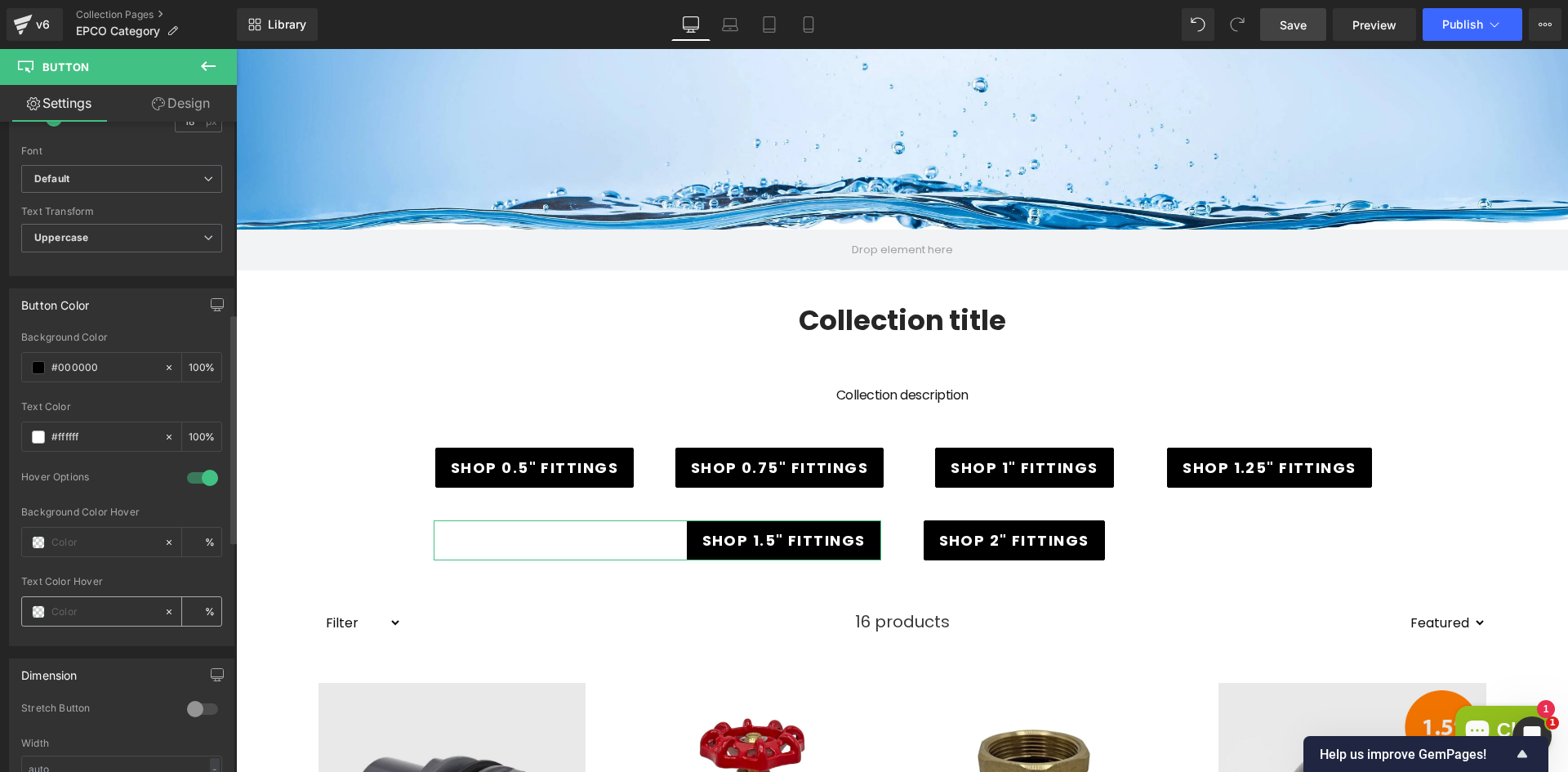
scroll to position [654, 0]
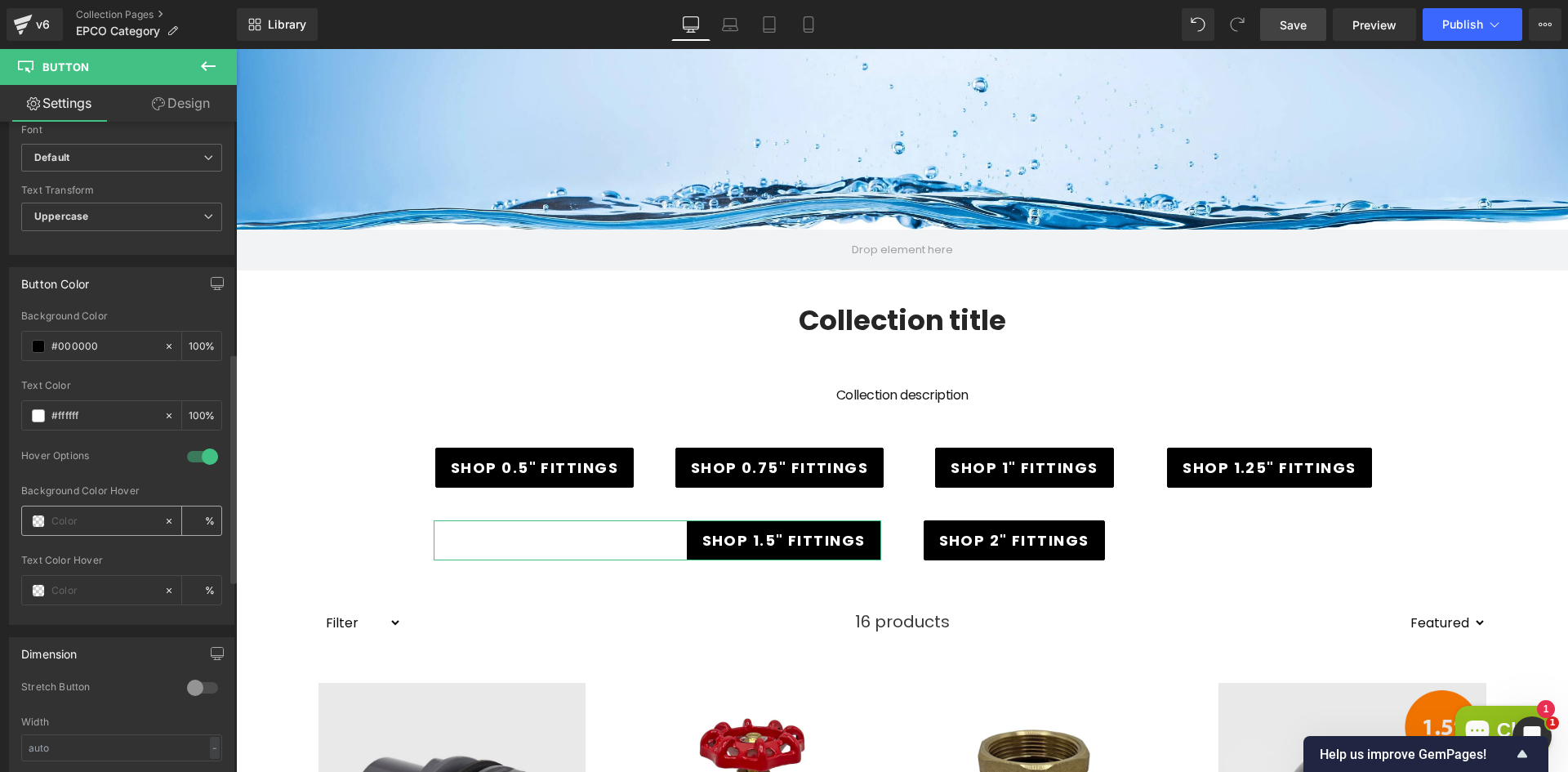
click at [91, 527] on input "text" at bounding box center [104, 521] width 105 height 18
paste input "#ee7301"
type input "#ee7301"
type input "100"
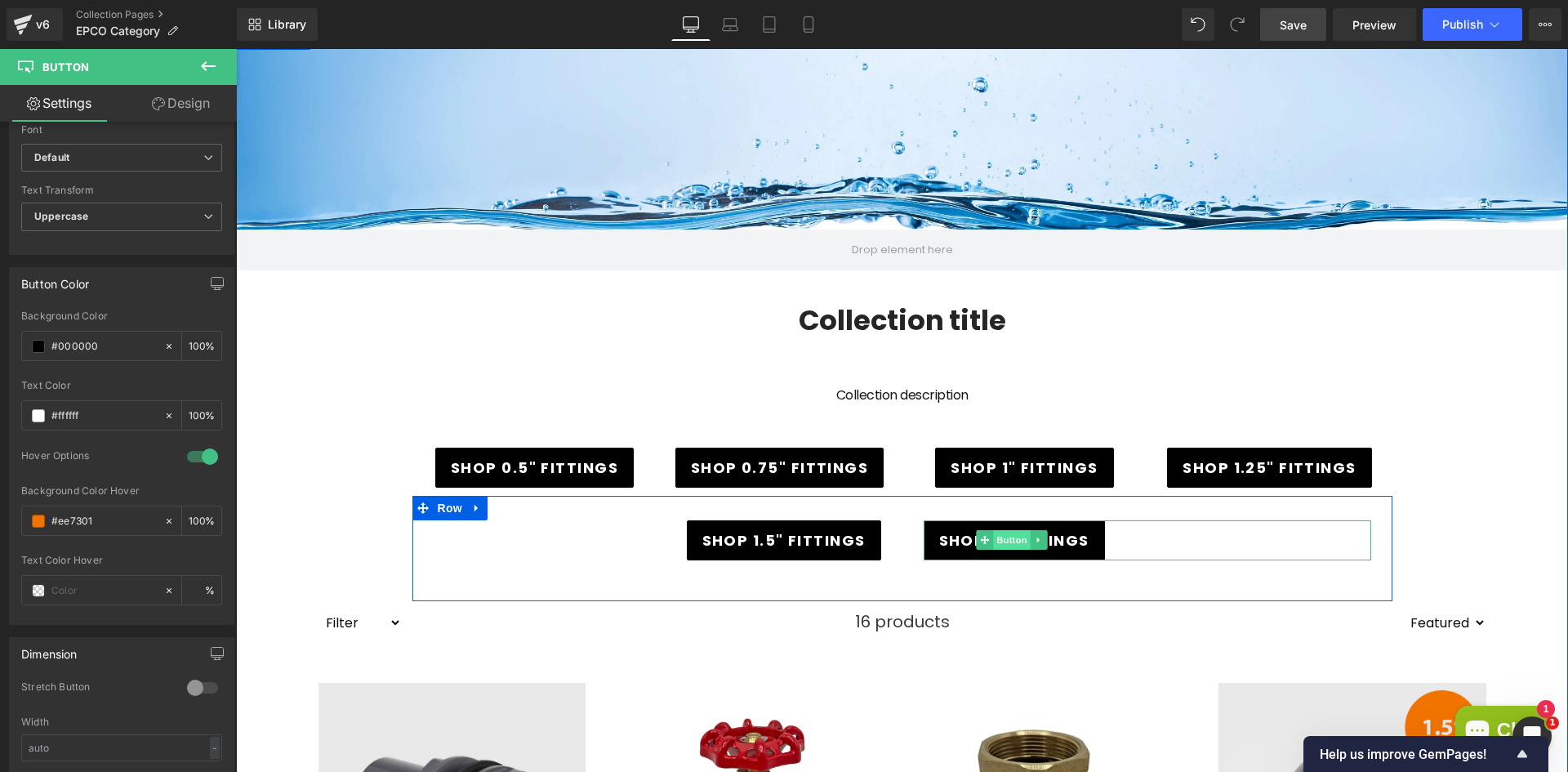
click at [1015, 542] on span "Button" at bounding box center [1012, 539] width 37 height 20
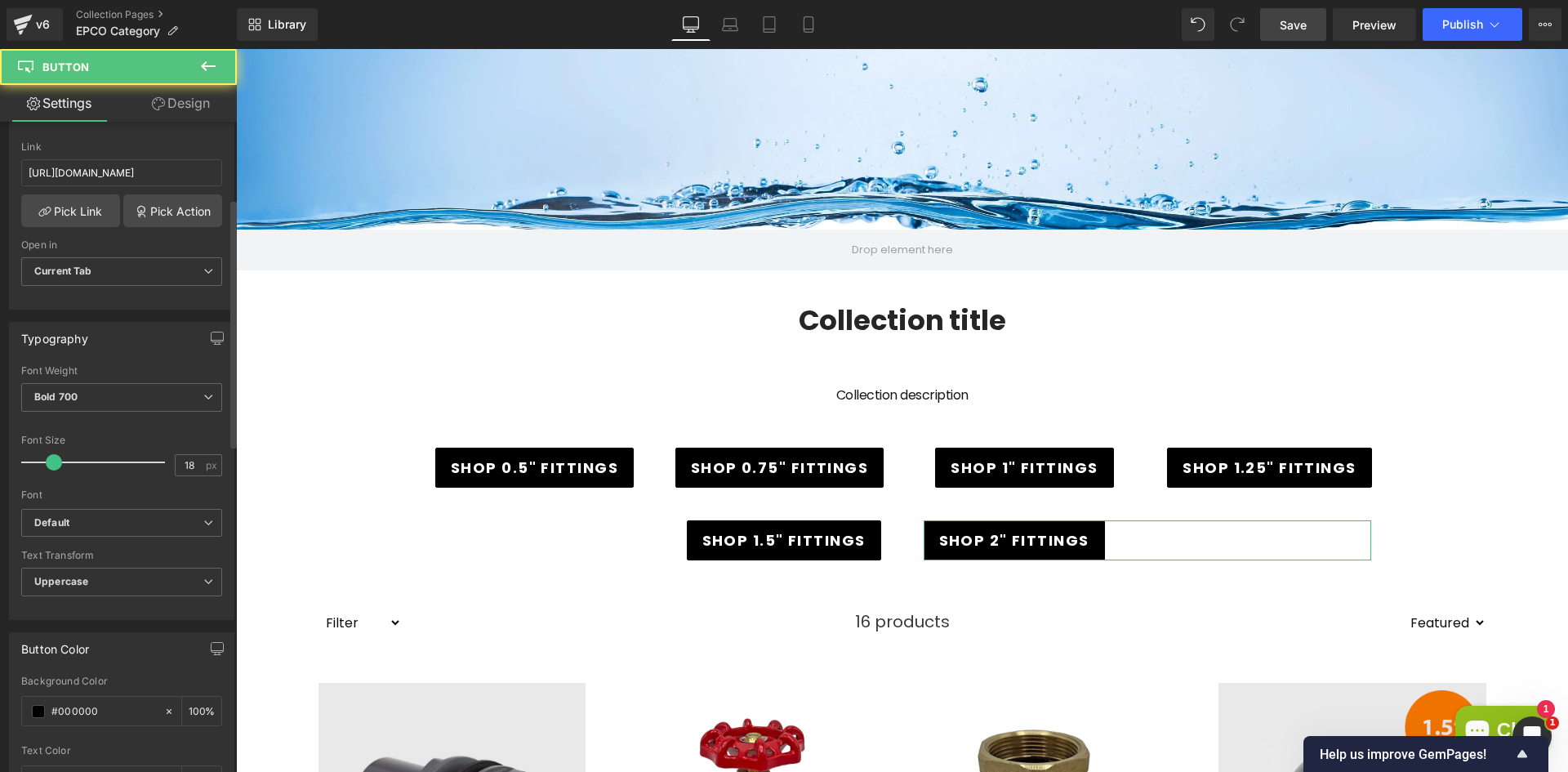
scroll to position [409, 0]
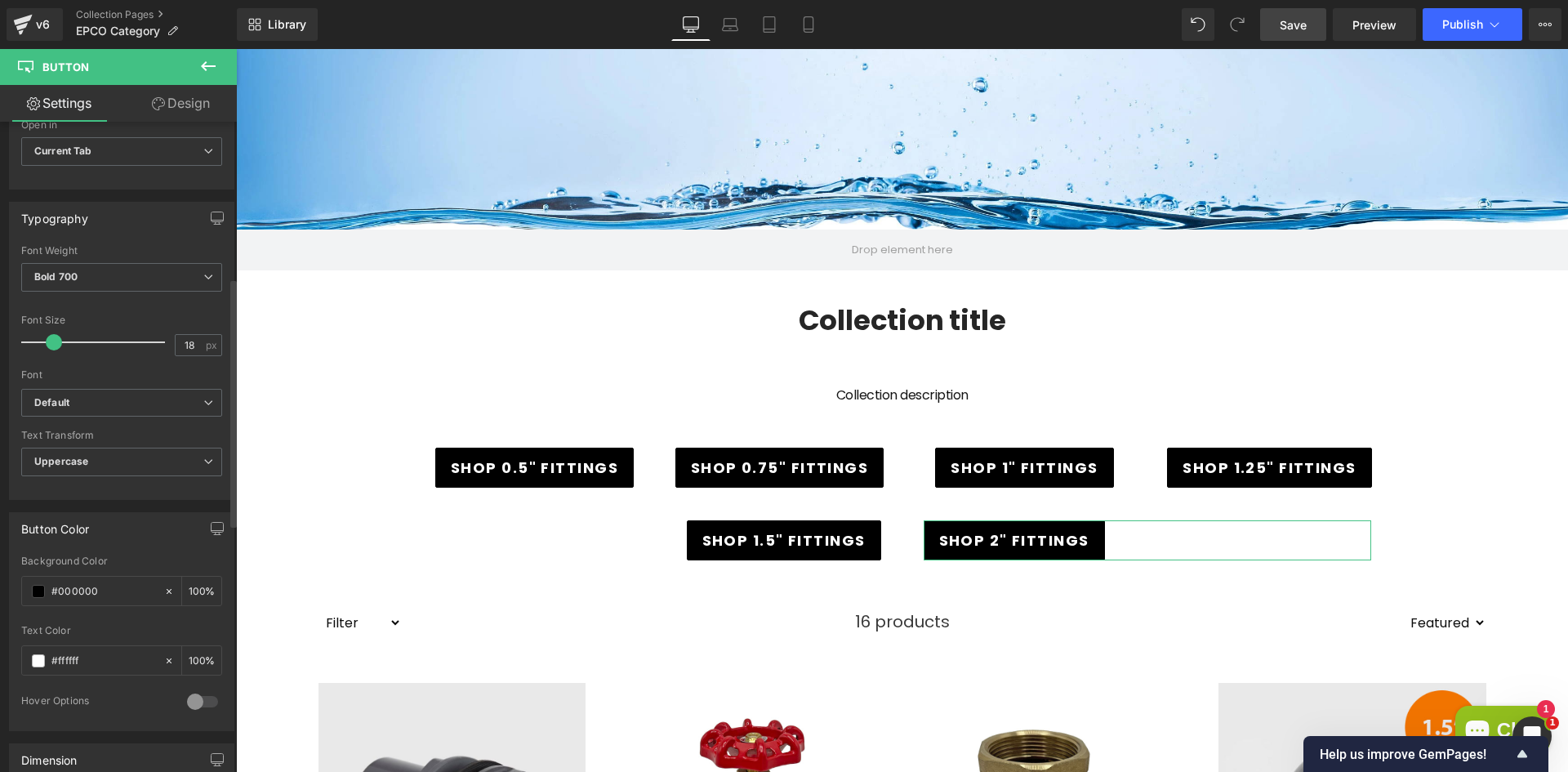
click at [201, 707] on div at bounding box center [202, 701] width 39 height 26
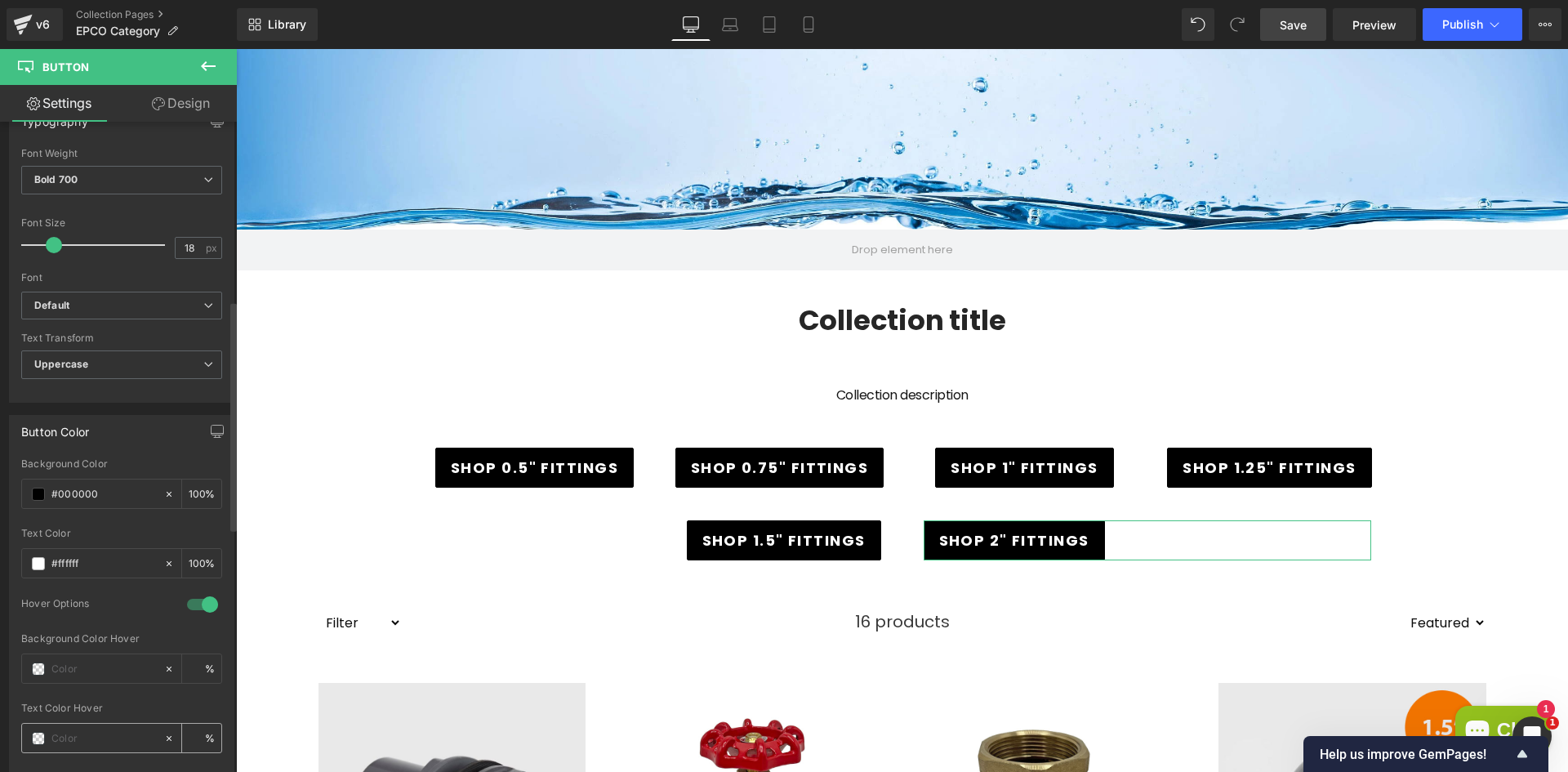
scroll to position [654, 0]
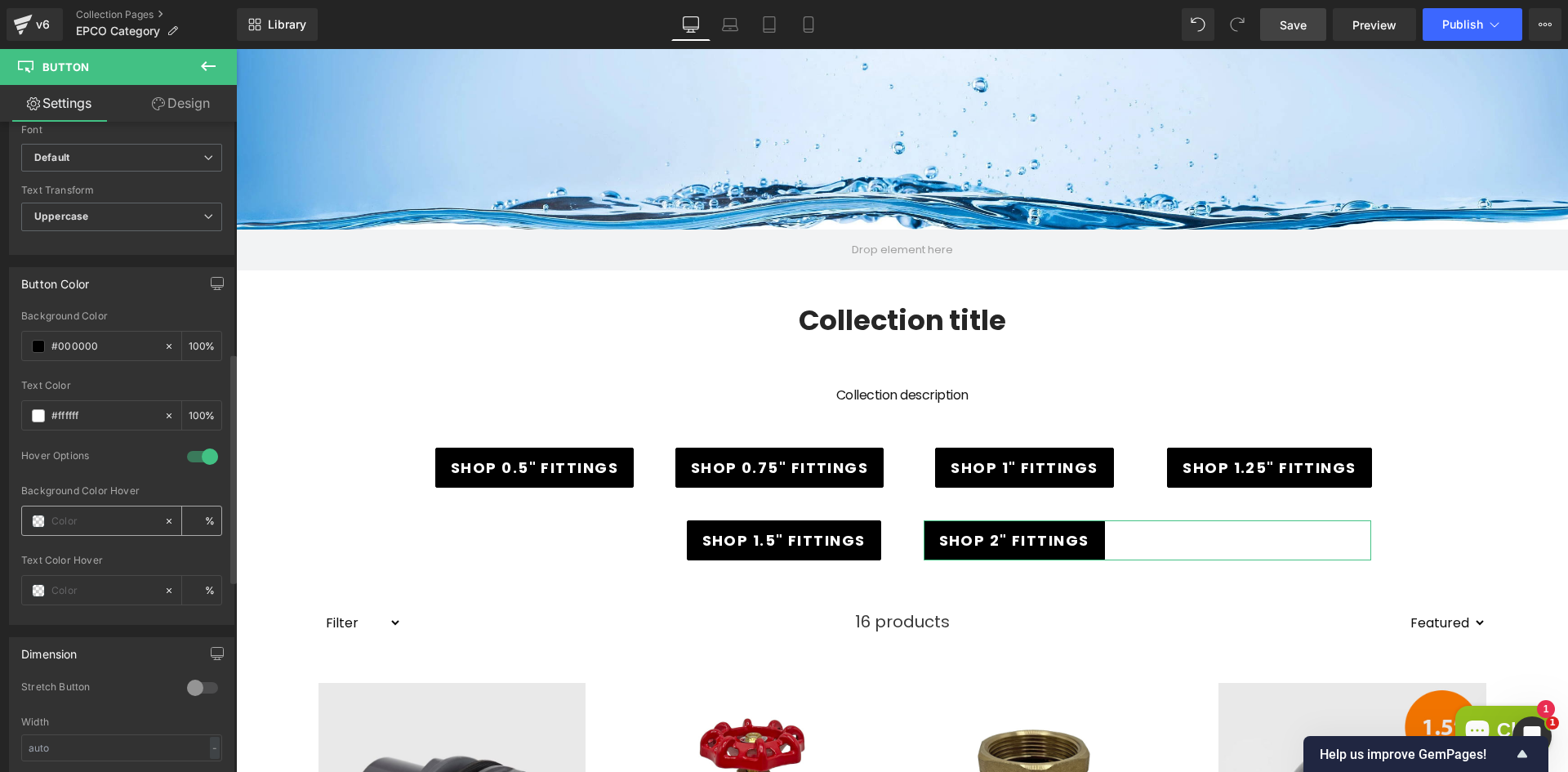
click at [72, 526] on input "text" at bounding box center [104, 521] width 105 height 18
paste input "#ee7301"
type input "#ee7301"
type input "100"
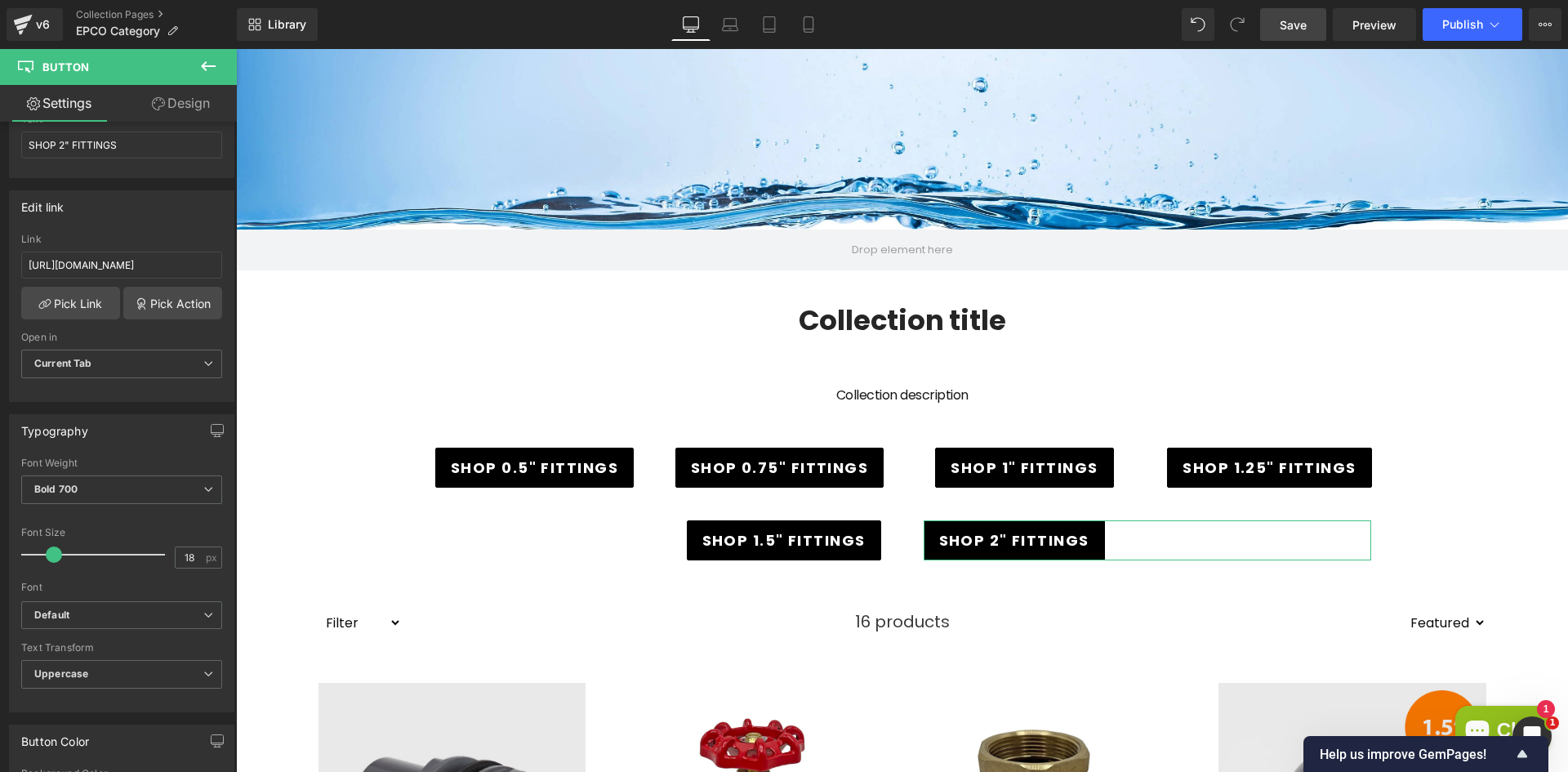
scroll to position [163, 0]
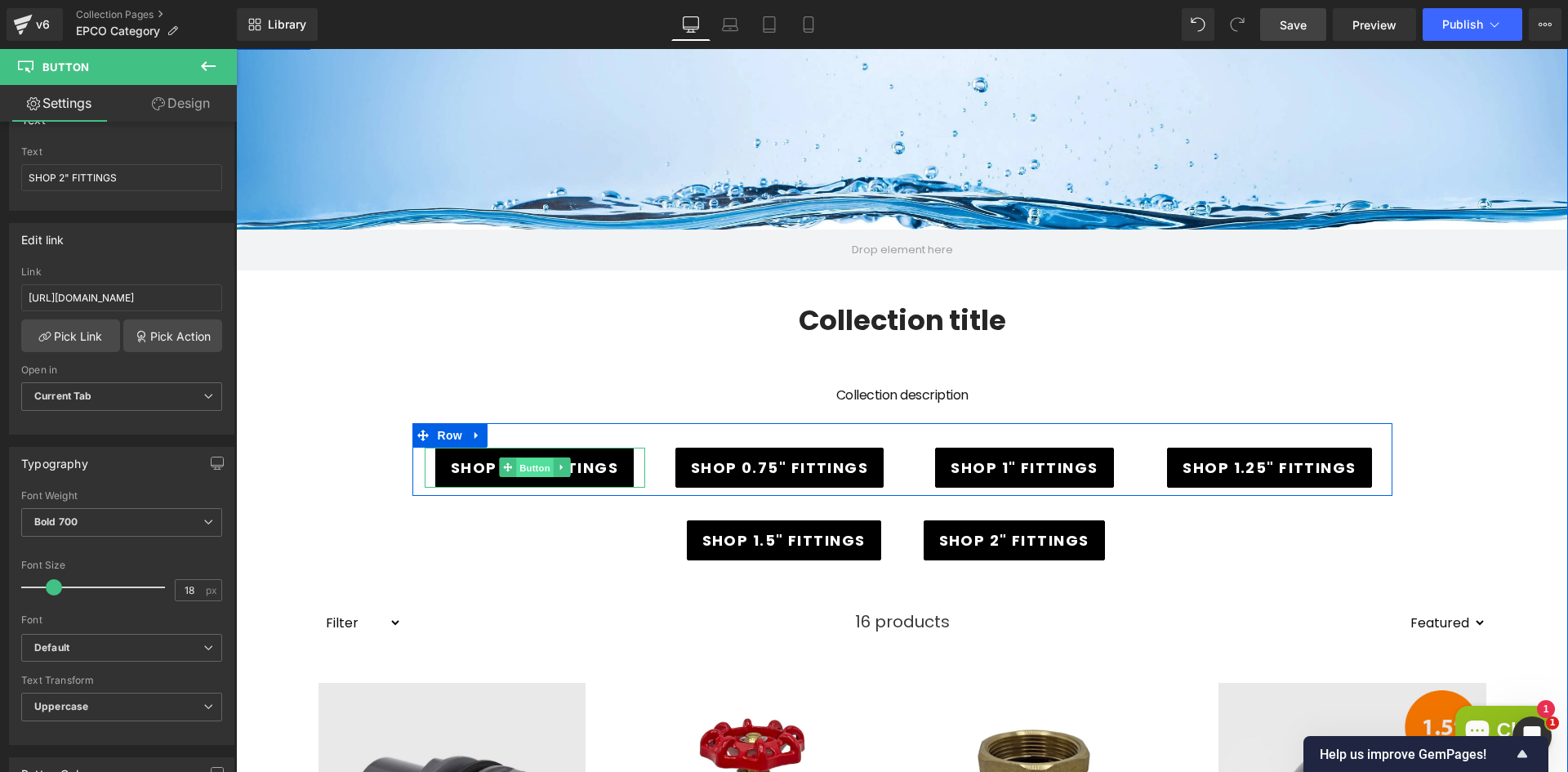
click at [530, 467] on span "Button" at bounding box center [534, 468] width 37 height 20
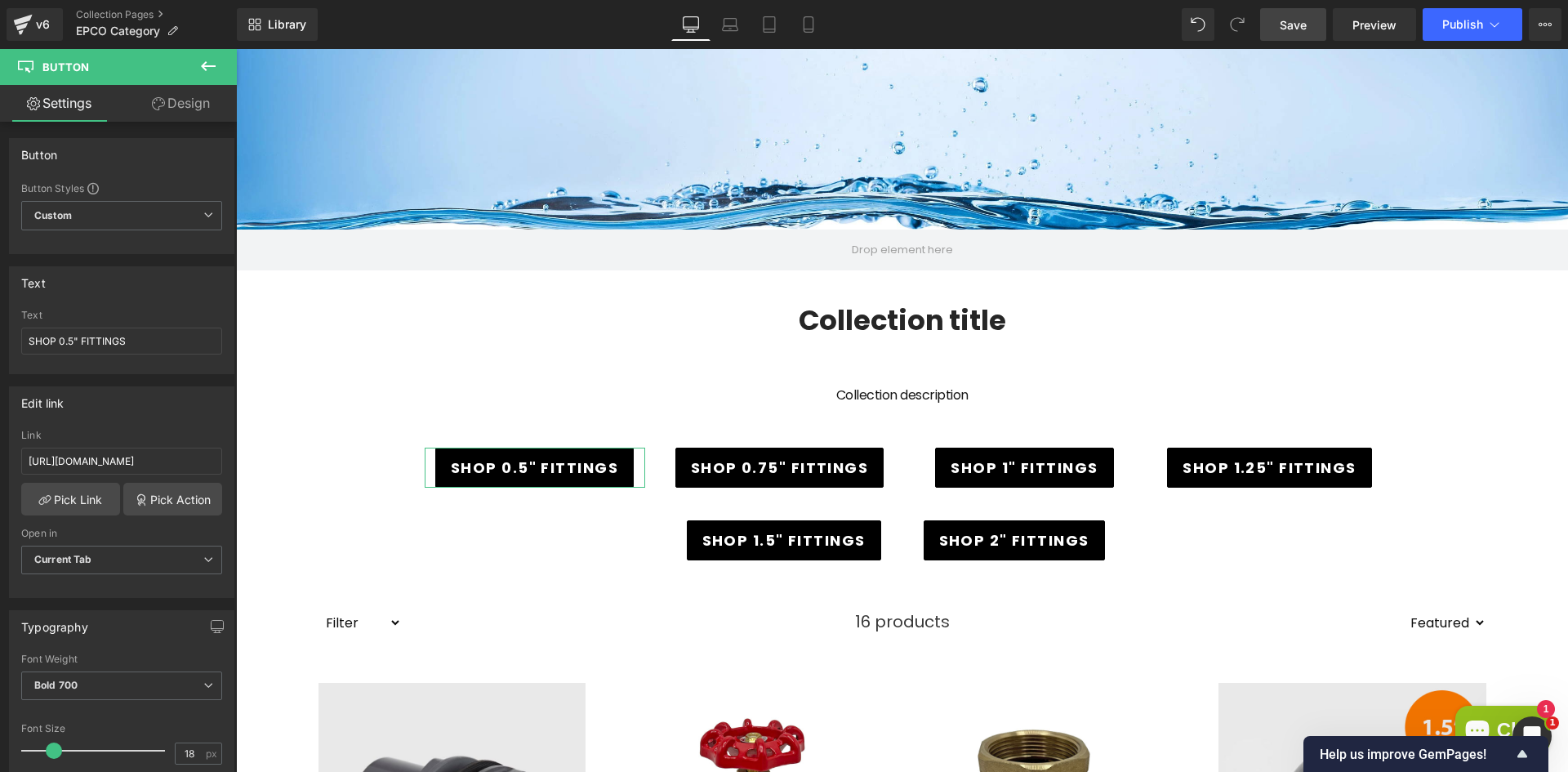
click at [194, 100] on link "Design" at bounding box center [181, 103] width 118 height 37
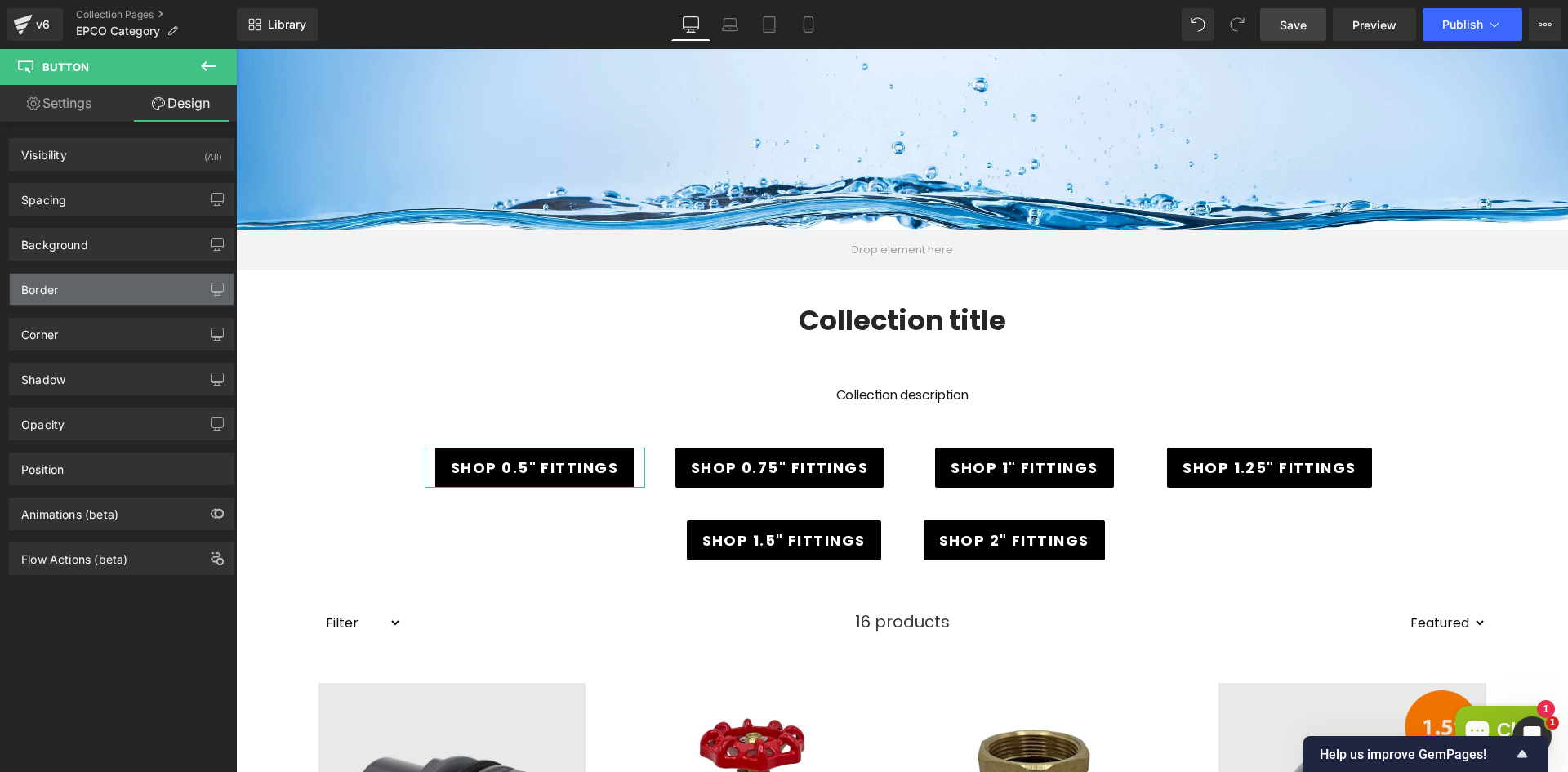
click at [120, 284] on div "Border" at bounding box center [121, 289] width 224 height 31
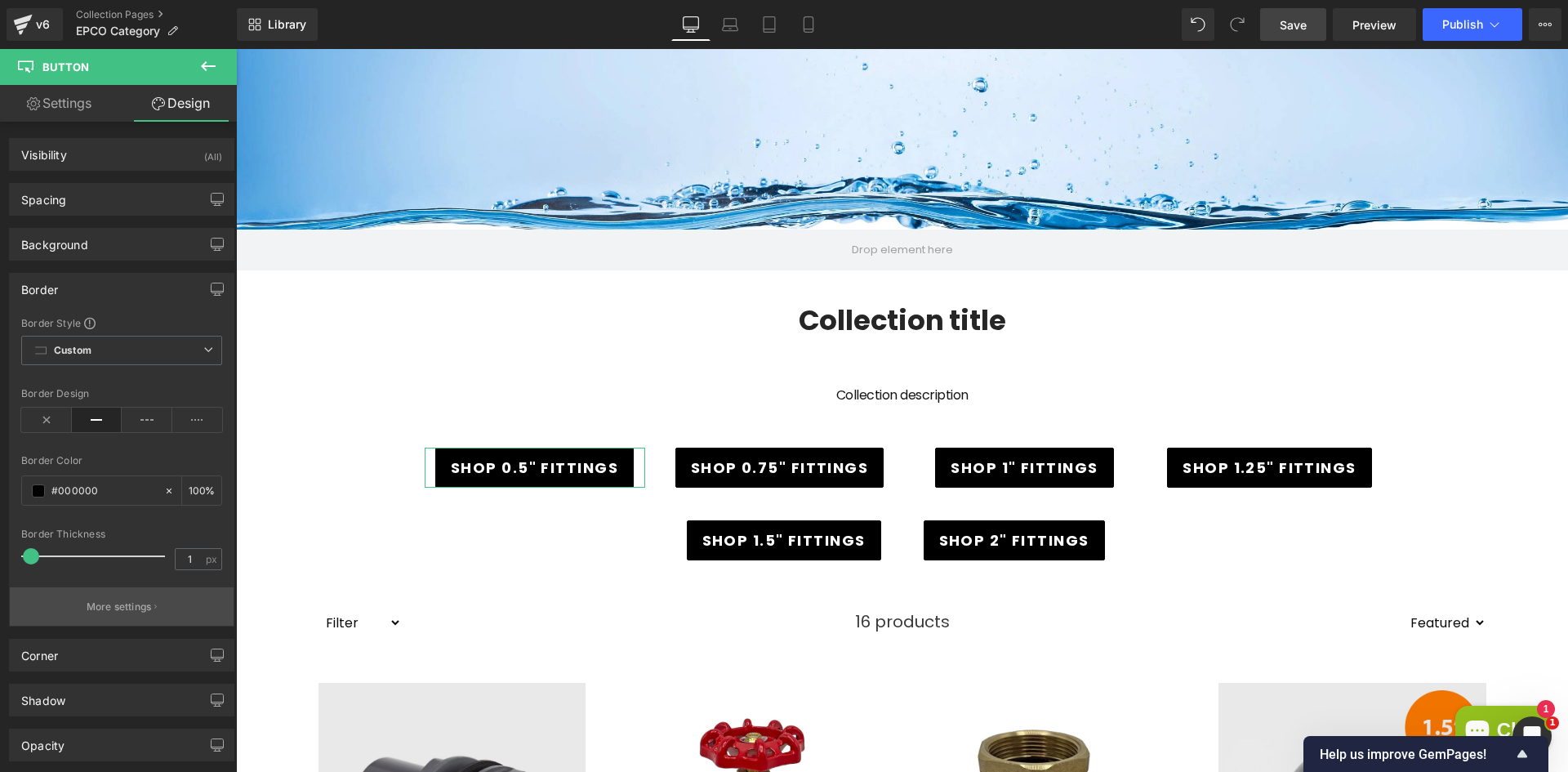
click at [118, 600] on p "More settings" at bounding box center [119, 606] width 66 height 14
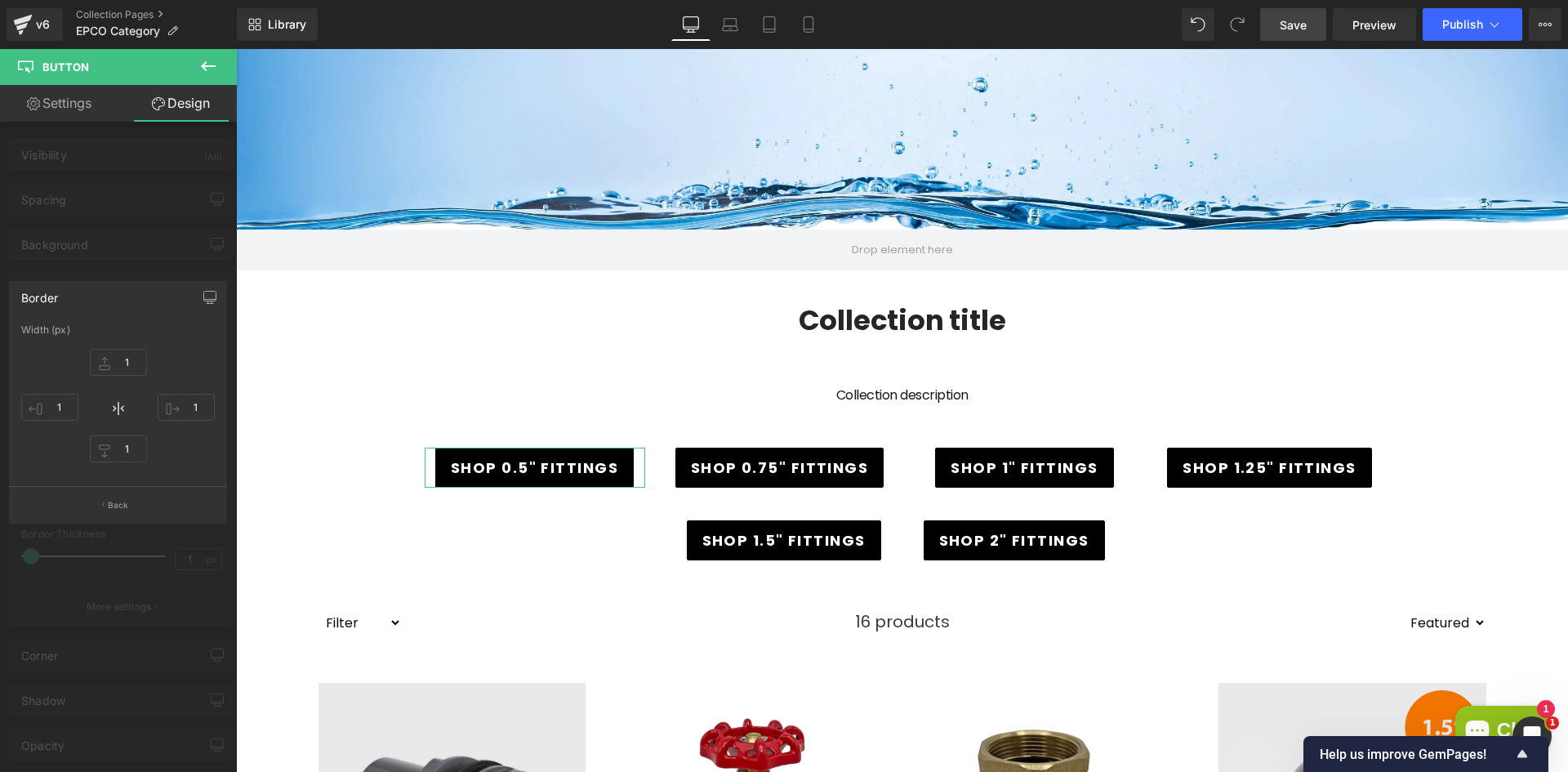
click at [152, 227] on div at bounding box center [118, 414] width 237 height 731
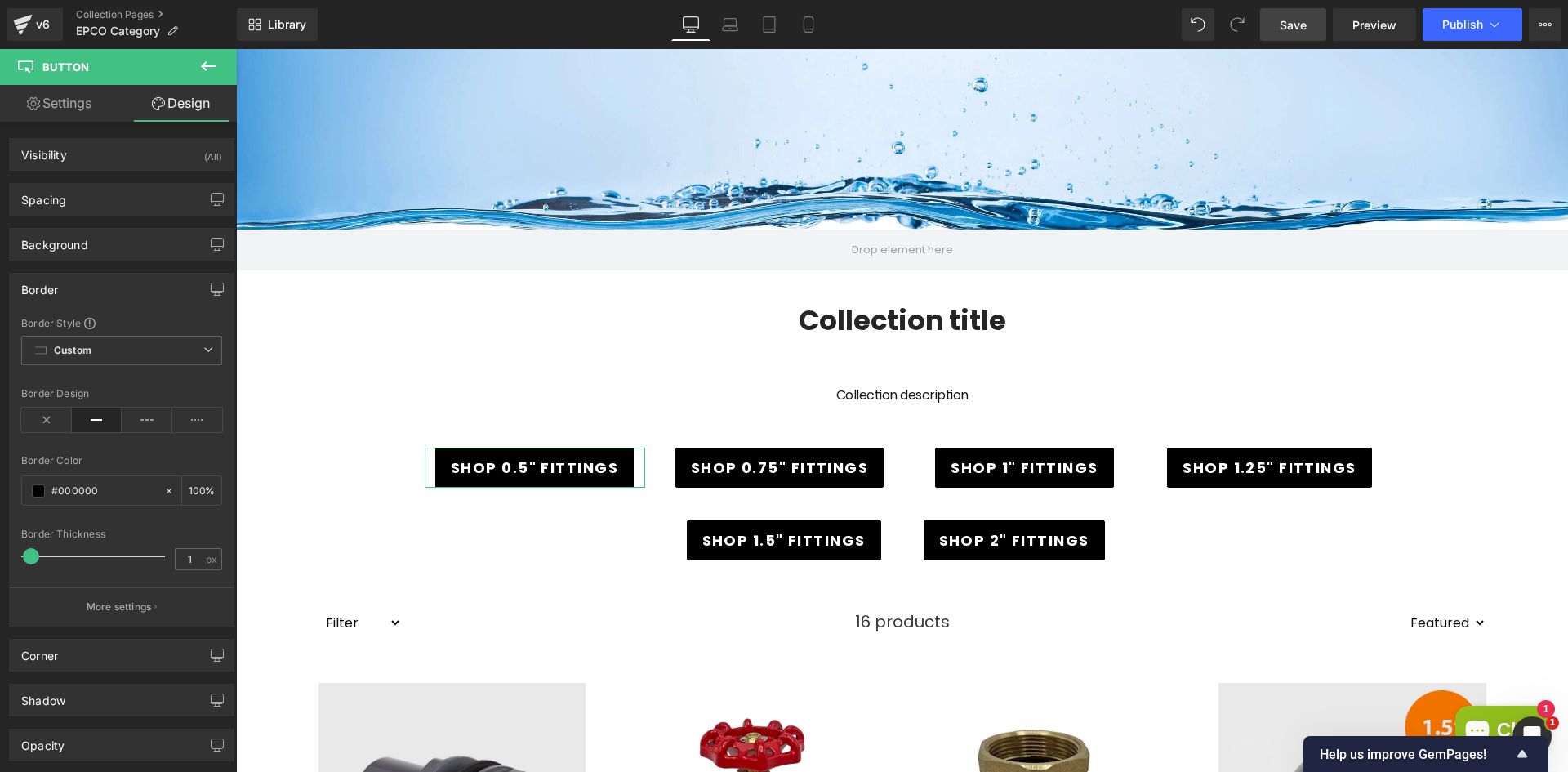
click at [62, 113] on link "Settings" at bounding box center [59, 103] width 118 height 37
type input "100"
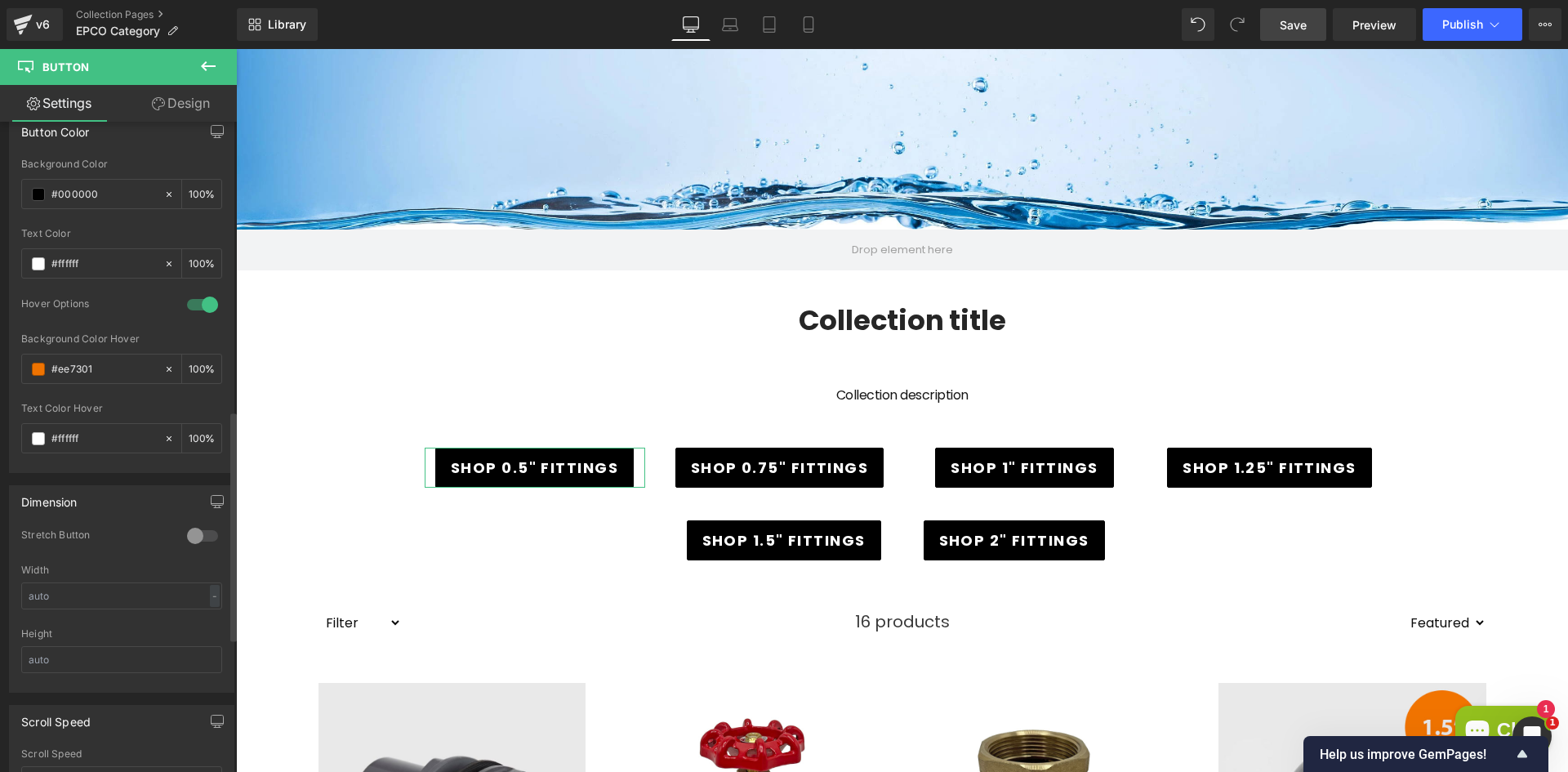
scroll to position [817, 0]
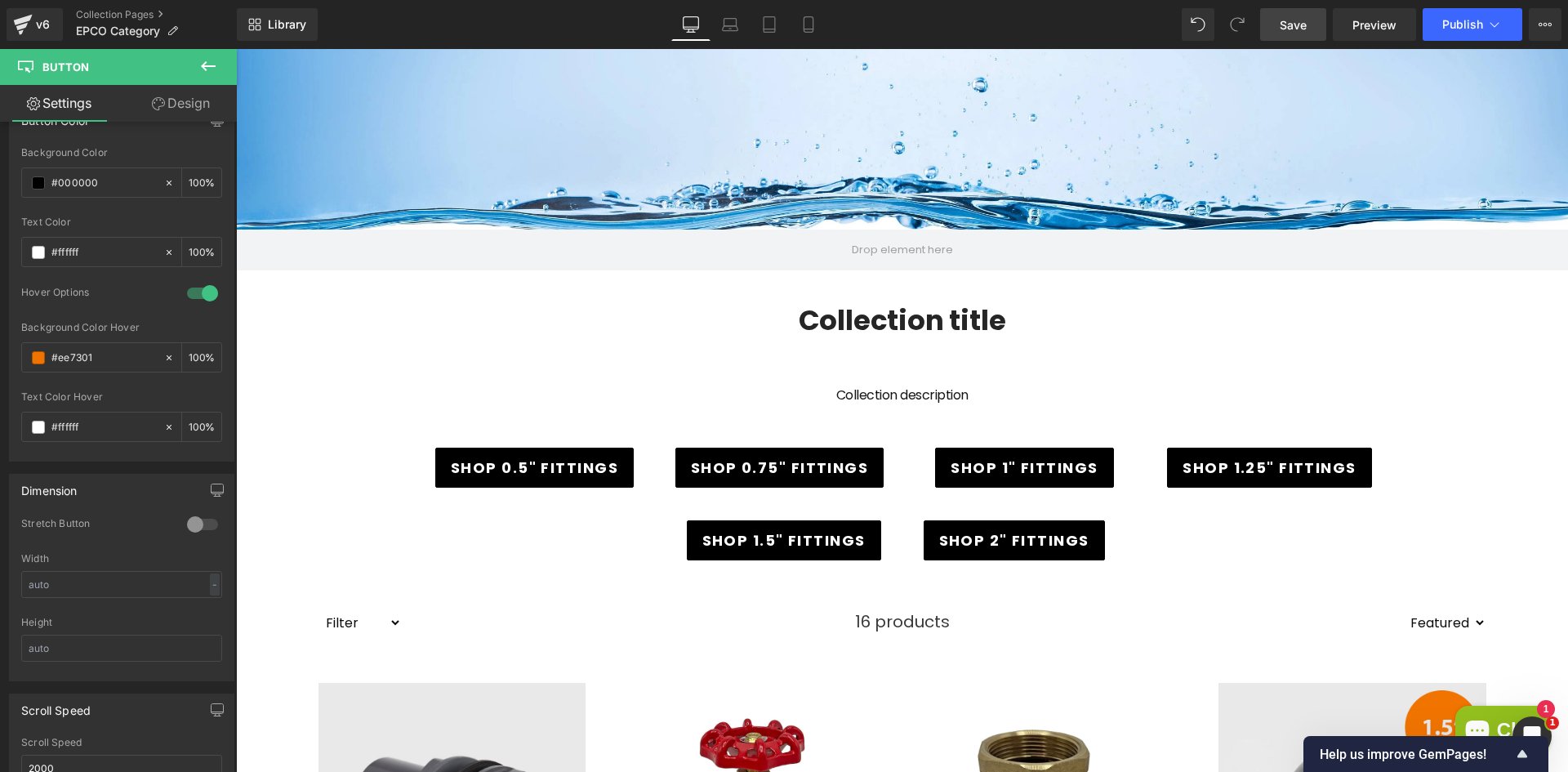
click at [1317, 27] on link "Save" at bounding box center [1293, 25] width 66 height 32
click at [1469, 29] on span "Publish" at bounding box center [1462, 25] width 41 height 13
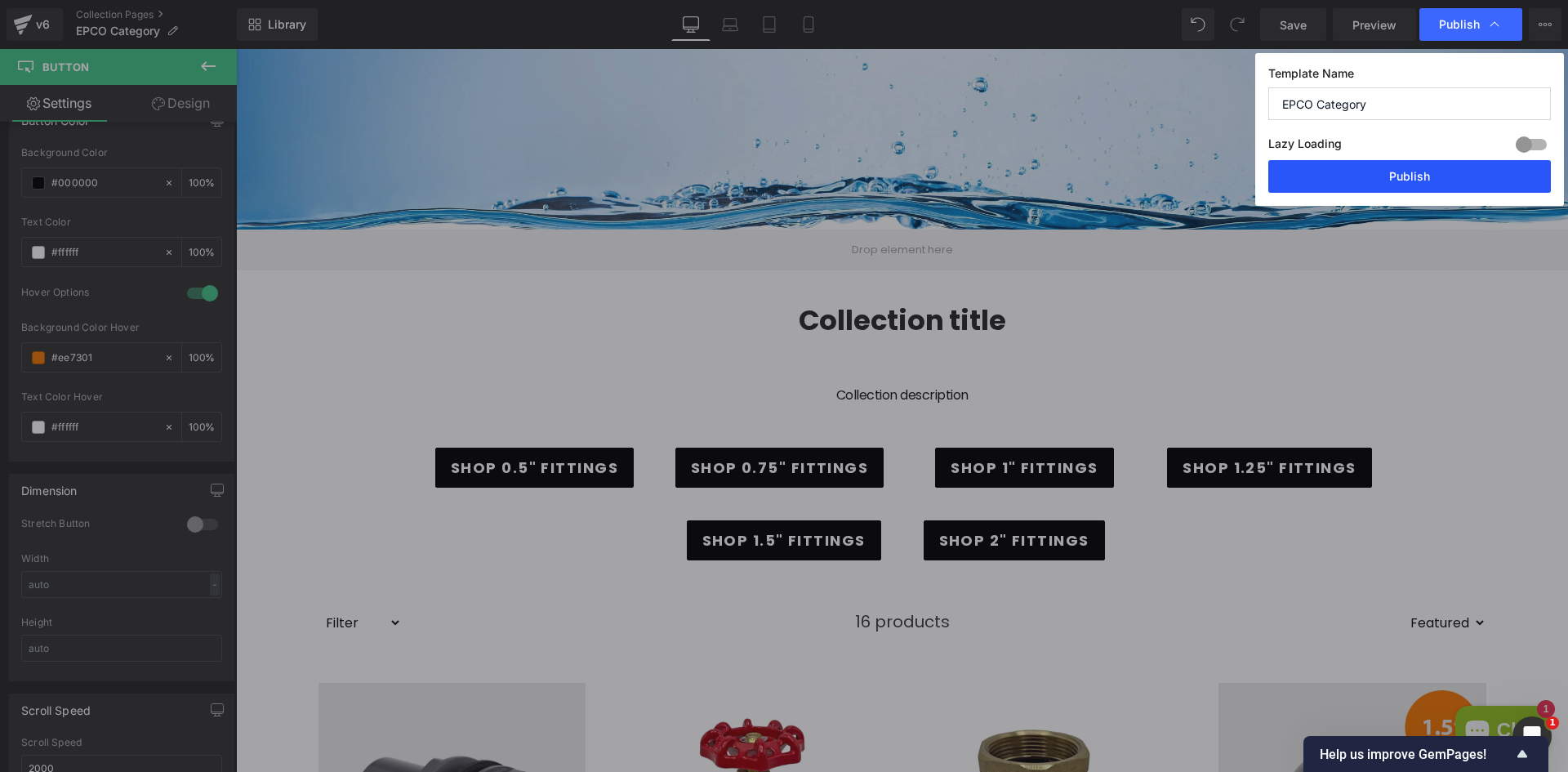
click at [1383, 167] on button "Publish" at bounding box center [1410, 176] width 283 height 32
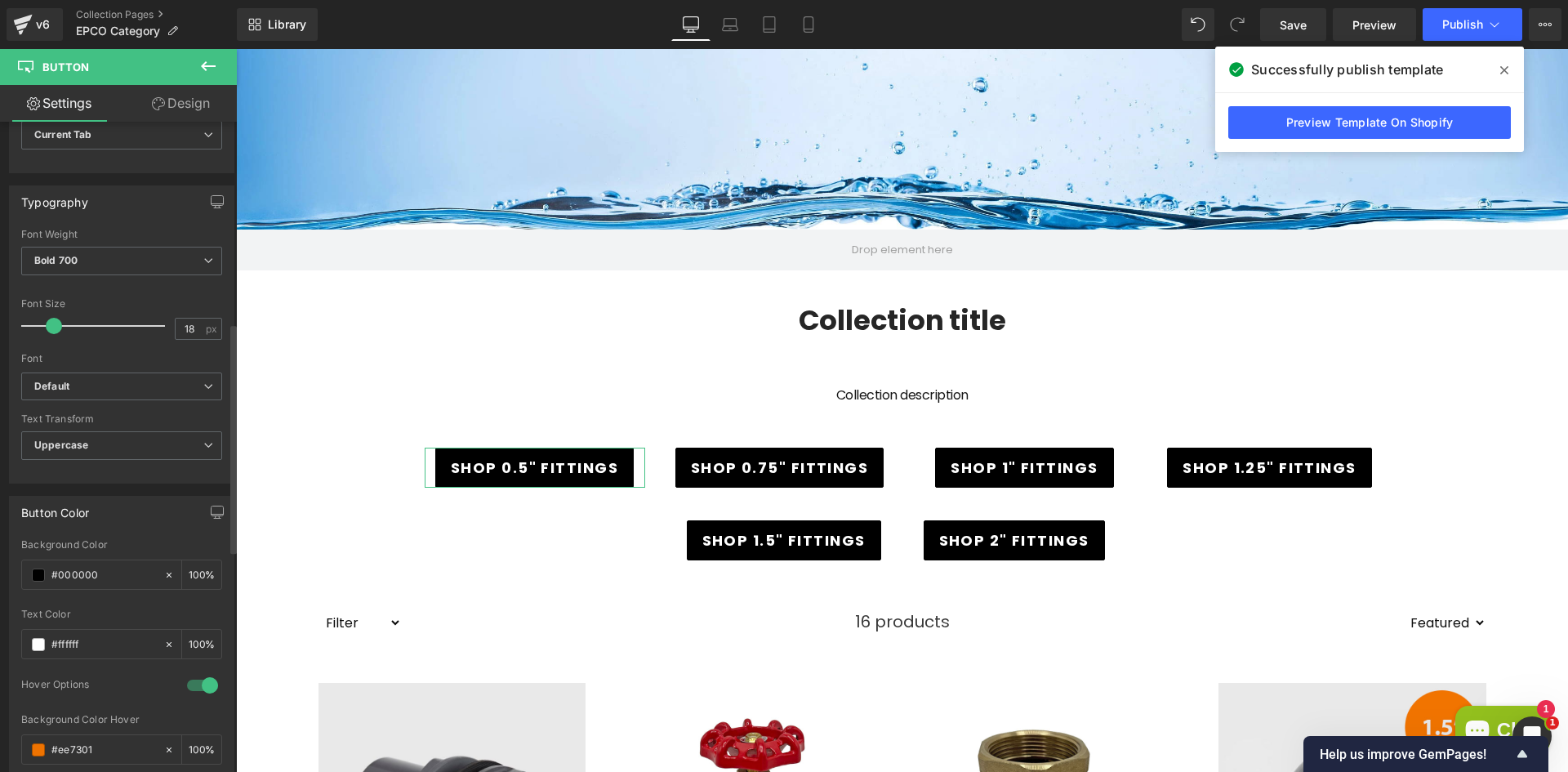
scroll to position [409, 0]
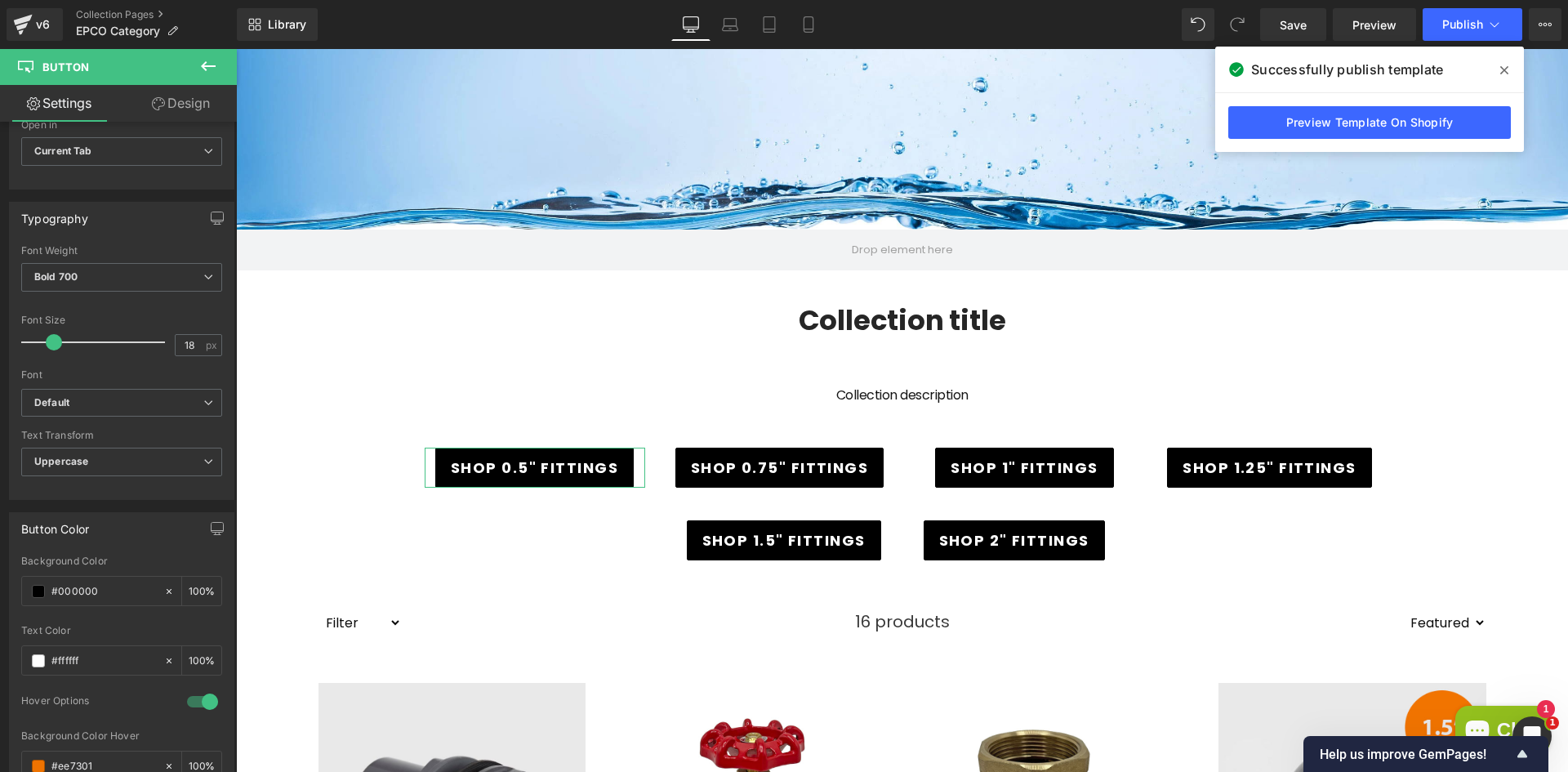
click at [166, 106] on link "Design" at bounding box center [181, 103] width 118 height 37
type input "100"
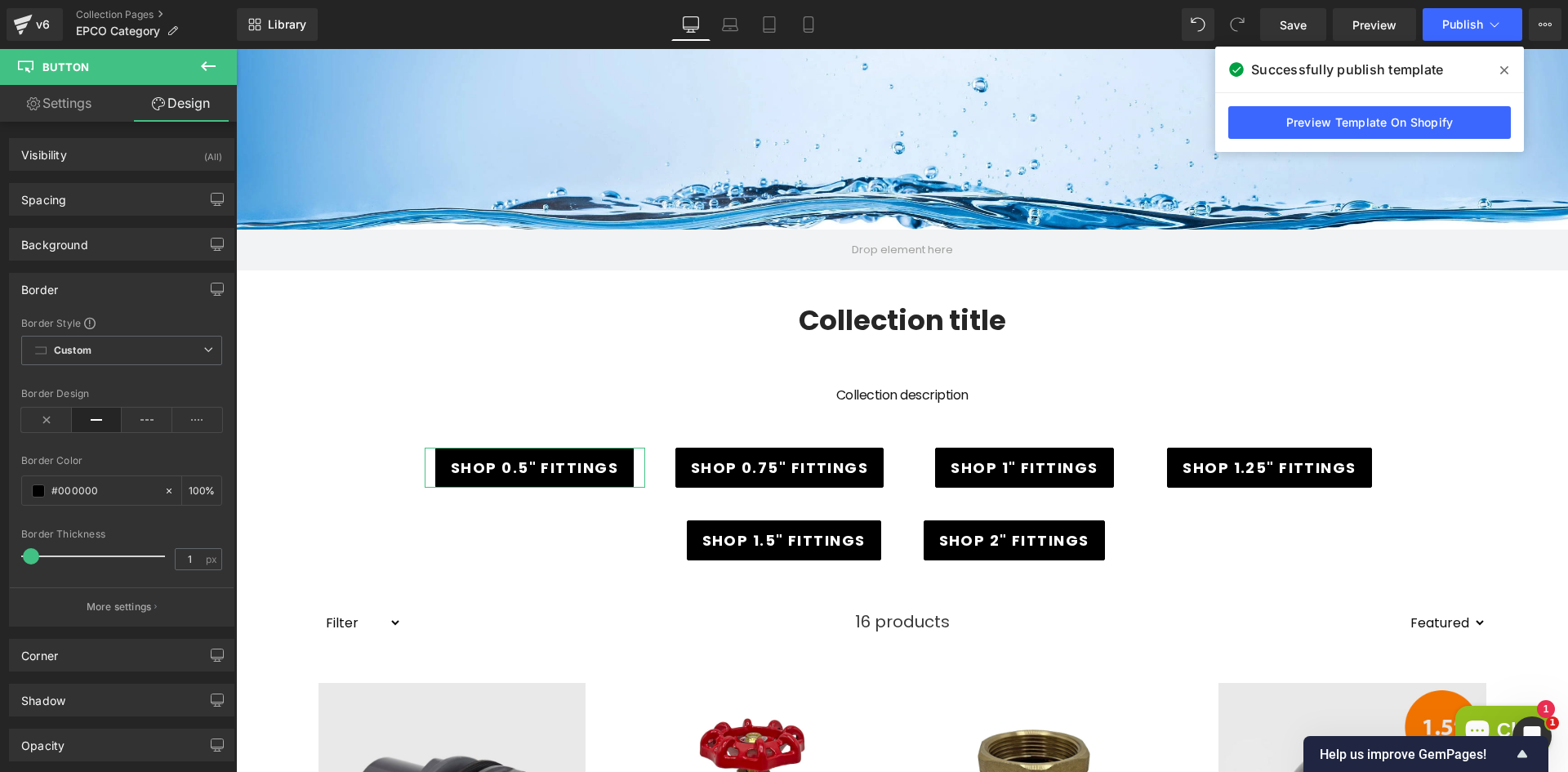
click at [174, 102] on link "Design" at bounding box center [181, 103] width 118 height 37
click at [204, 73] on icon at bounding box center [208, 66] width 20 height 20
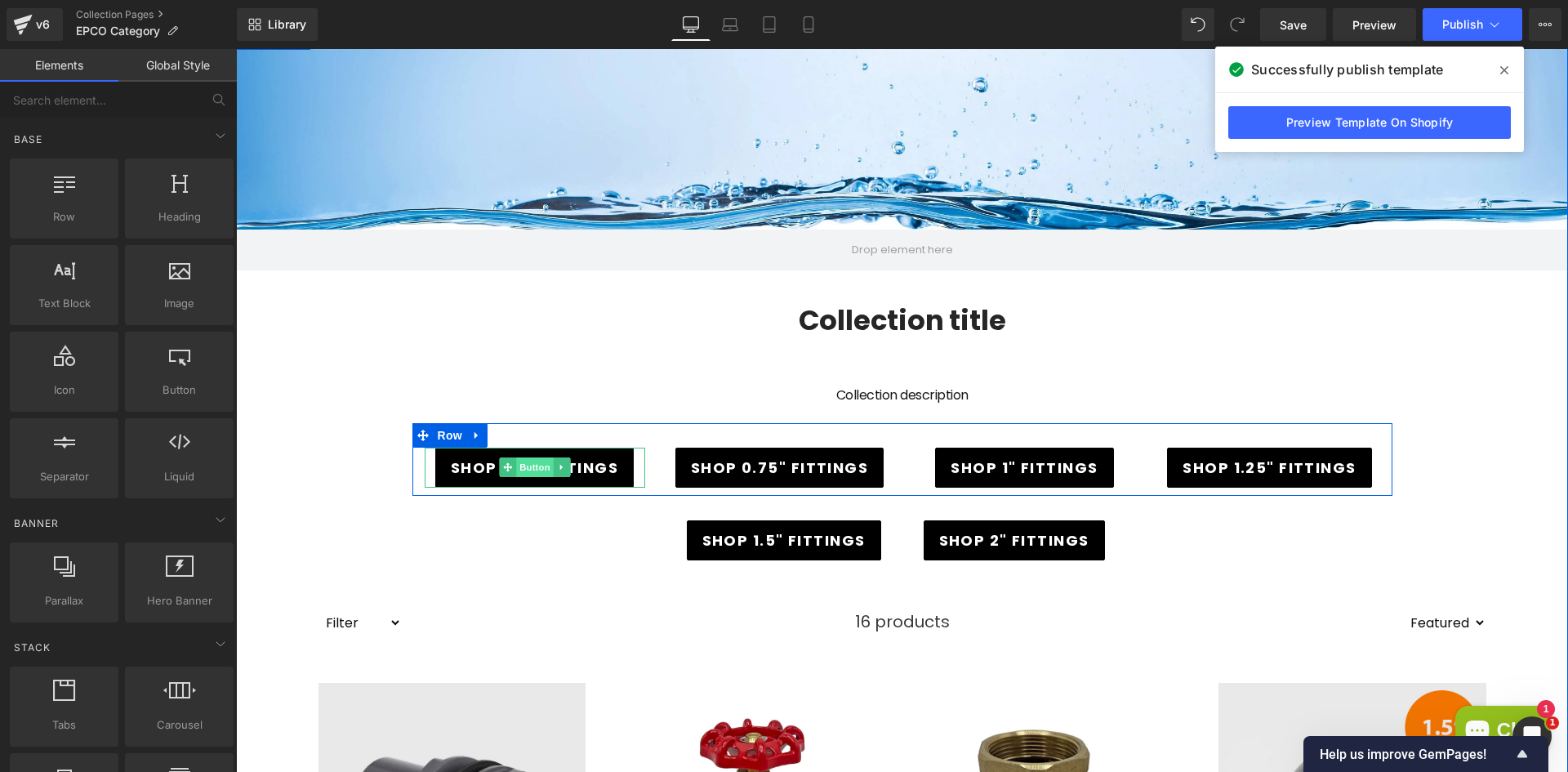
click at [528, 464] on span "Button" at bounding box center [534, 467] width 37 height 20
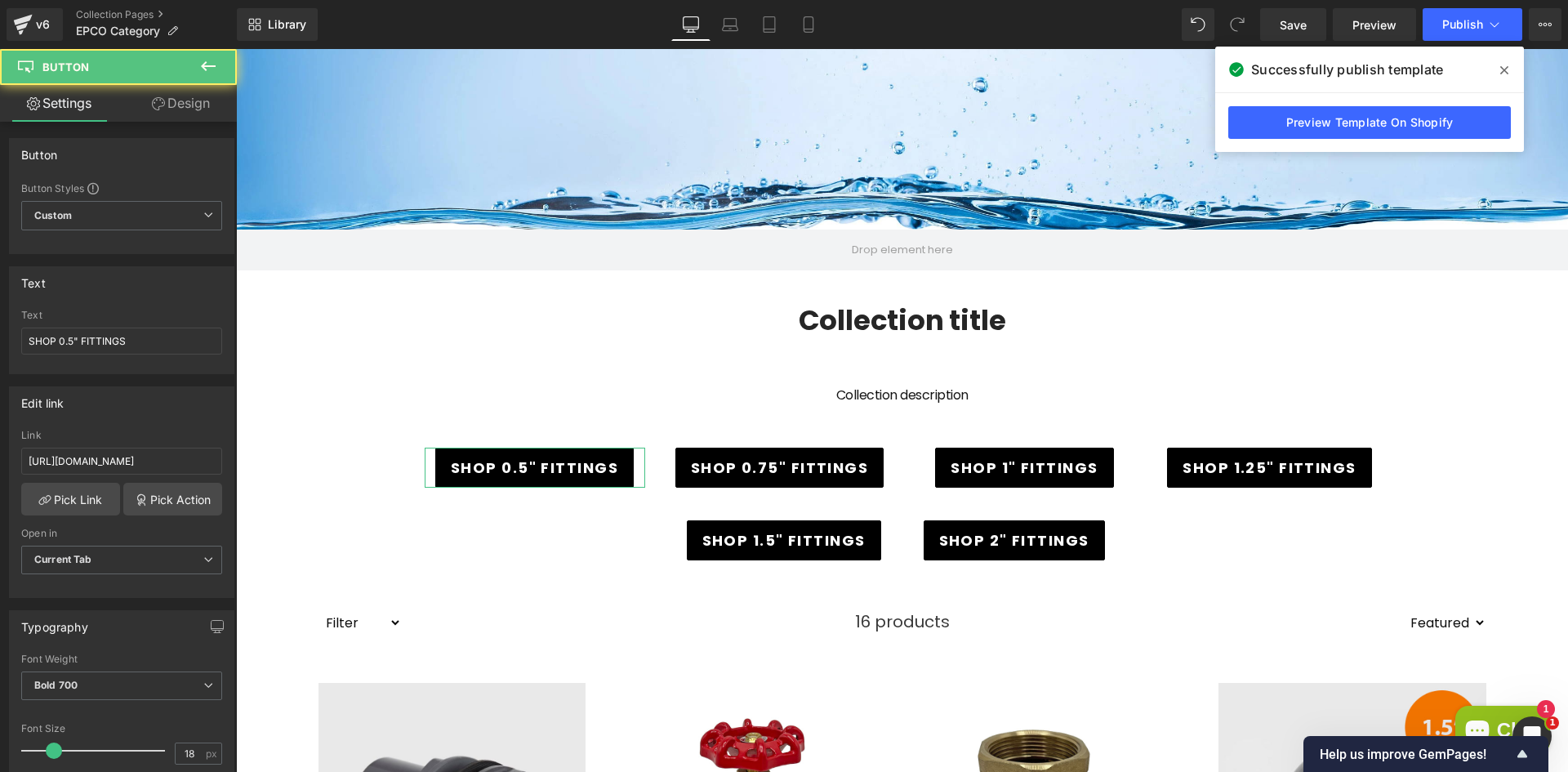
click at [157, 109] on icon at bounding box center [158, 104] width 13 height 13
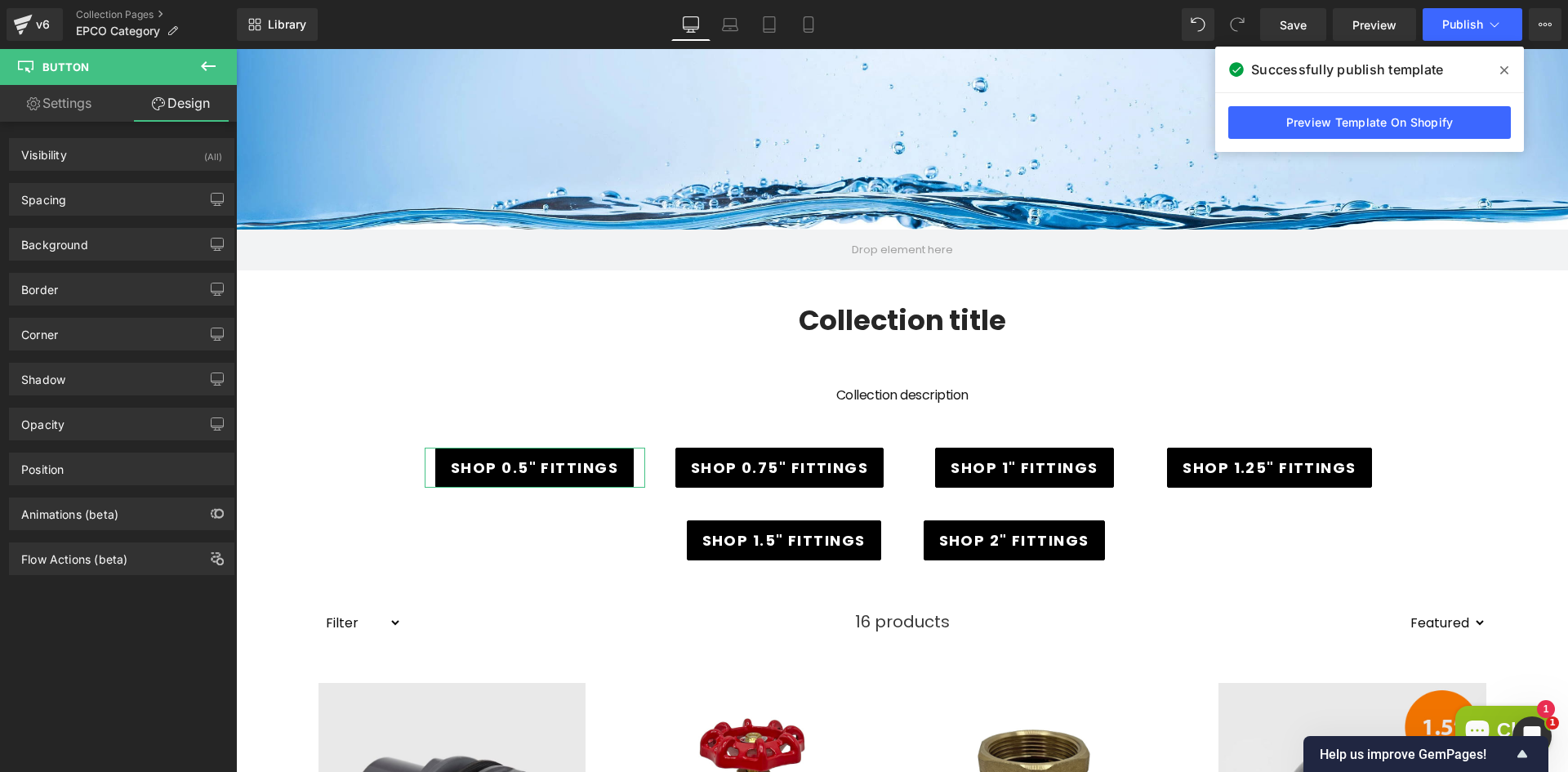
click at [93, 273] on div "Border Border Style Custom Custom Setup Global Style Custom Setup Global Style …" at bounding box center [121, 289] width 226 height 32
click at [101, 292] on div "Border" at bounding box center [121, 289] width 224 height 31
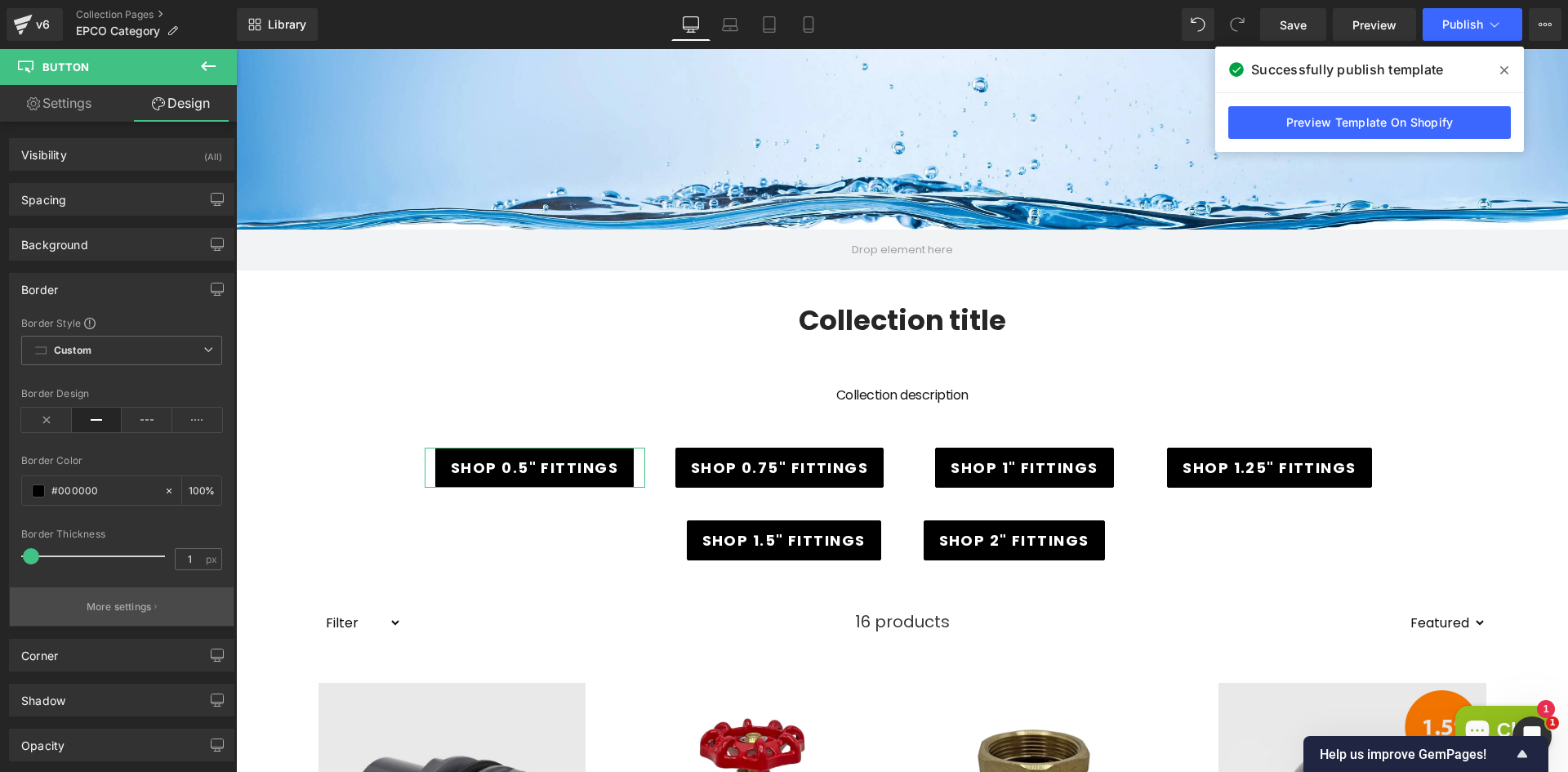
click at [111, 604] on p "More settings" at bounding box center [119, 606] width 66 height 14
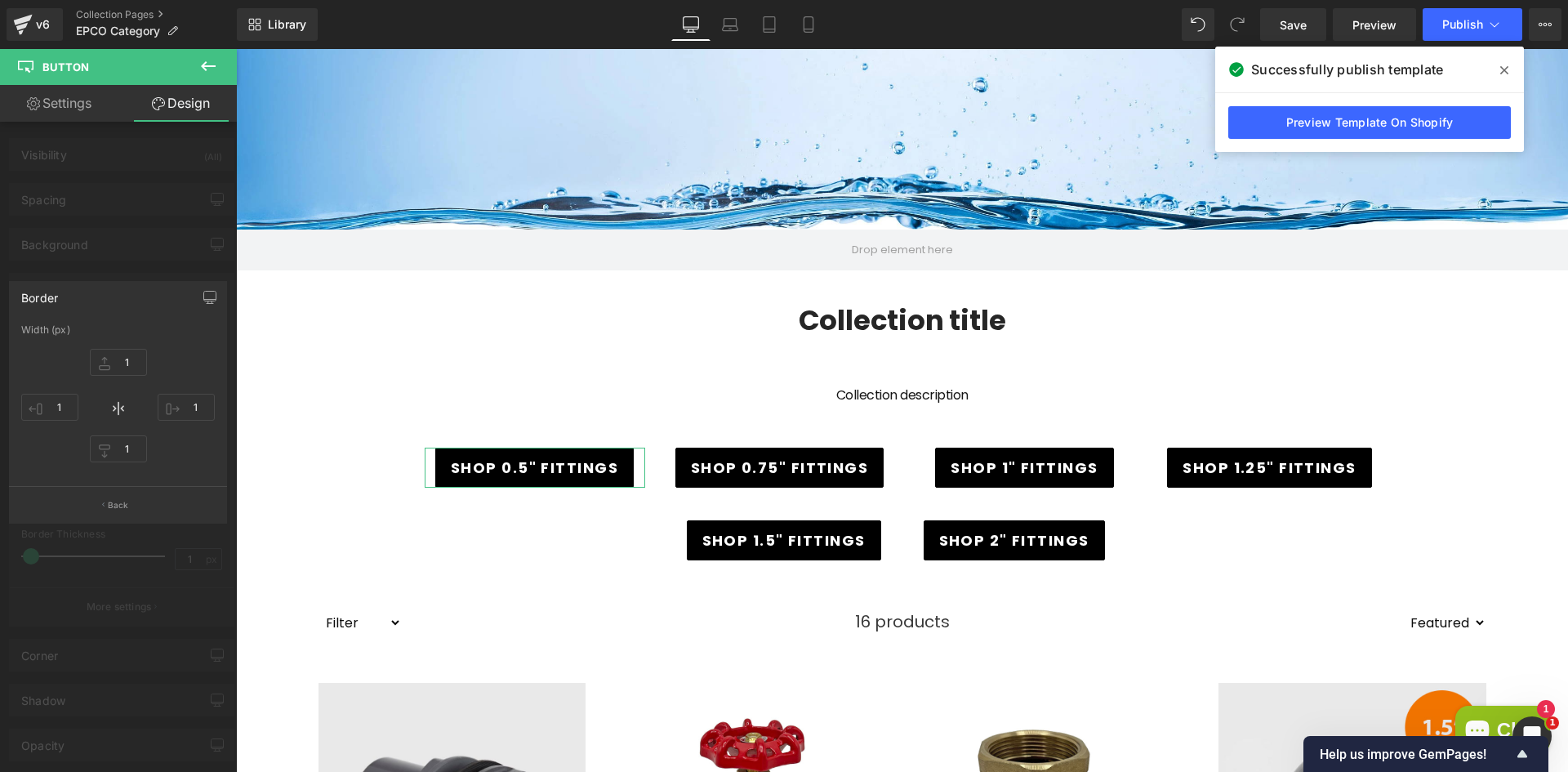
click at [161, 223] on div at bounding box center [118, 414] width 237 height 731
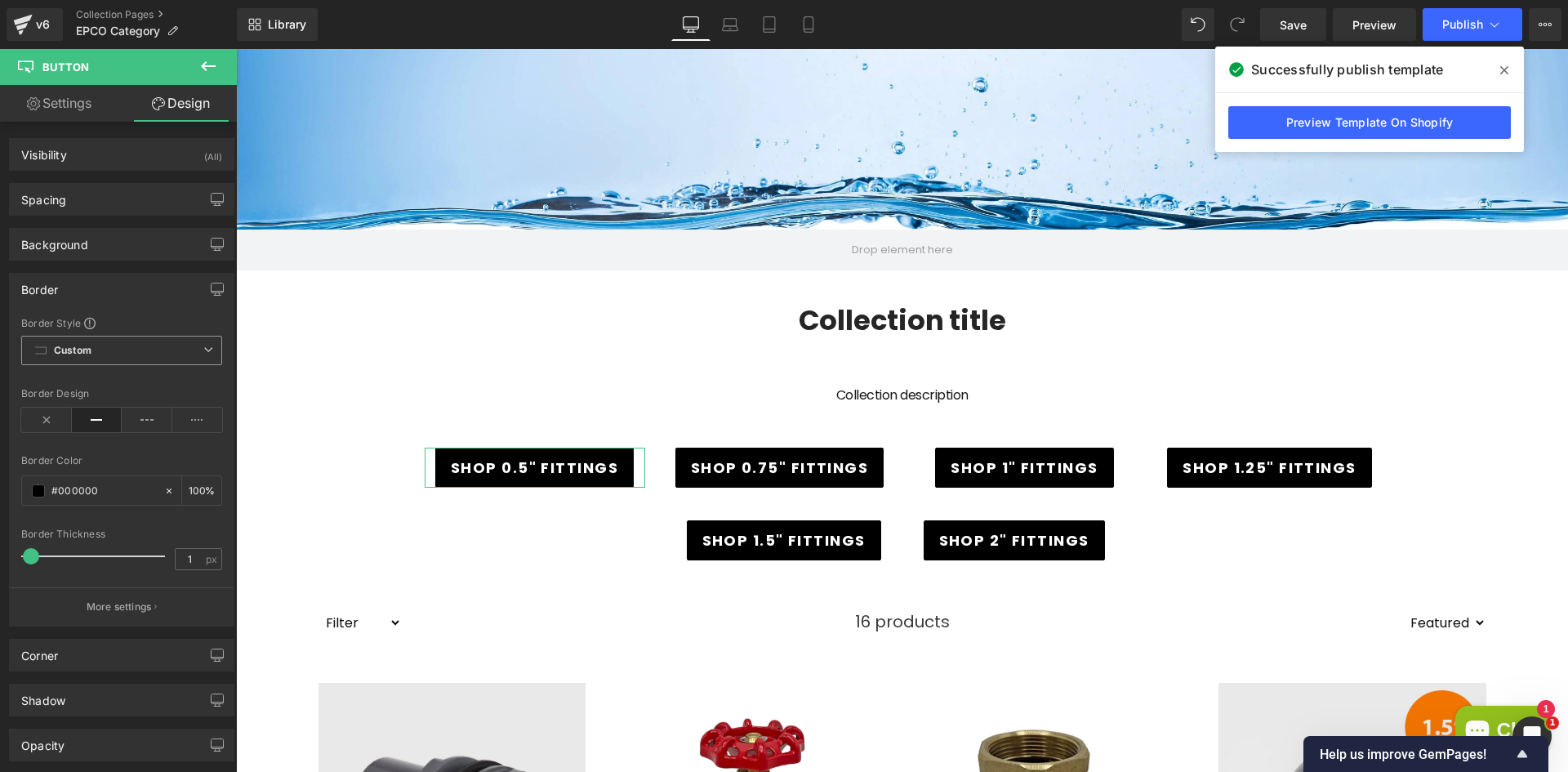
click at [181, 356] on span "Custom Setup Global Style" at bounding box center [121, 350] width 201 height 30
click at [166, 295] on div "Border" at bounding box center [121, 289] width 224 height 31
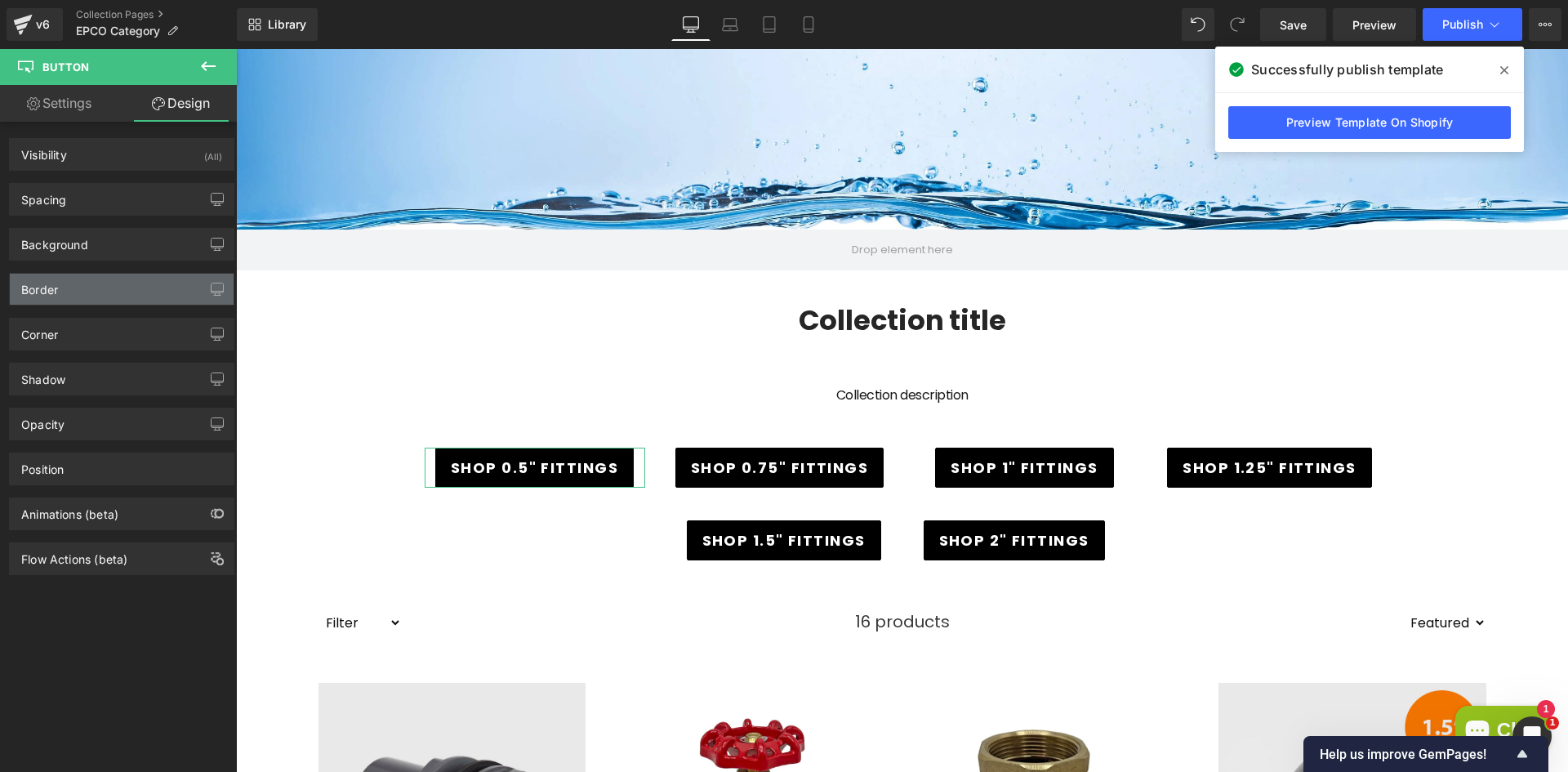
click at [166, 295] on div "Border" at bounding box center [121, 289] width 224 height 31
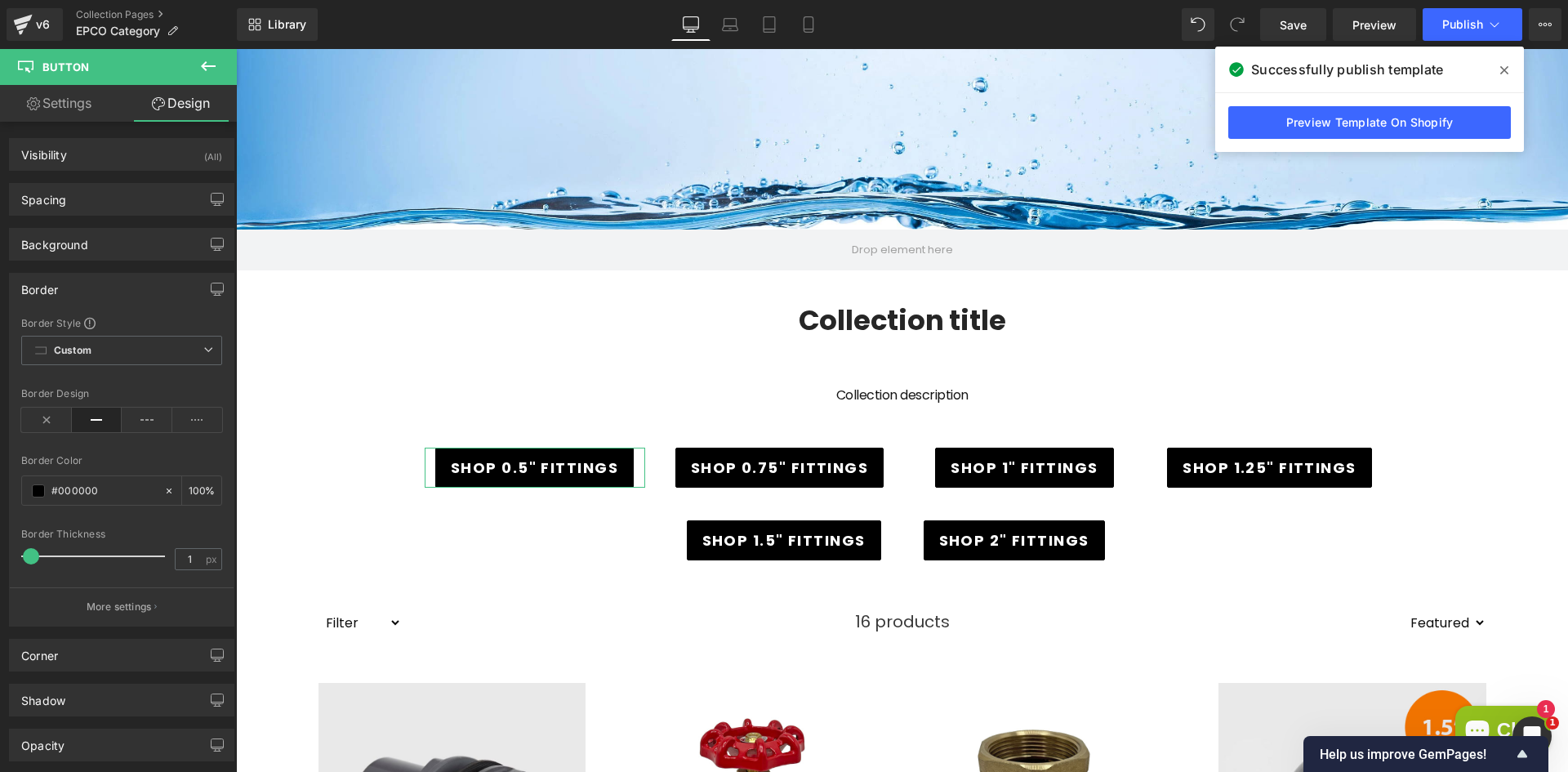
click at [63, 93] on link "Settings" at bounding box center [59, 103] width 118 height 37
type input "100"
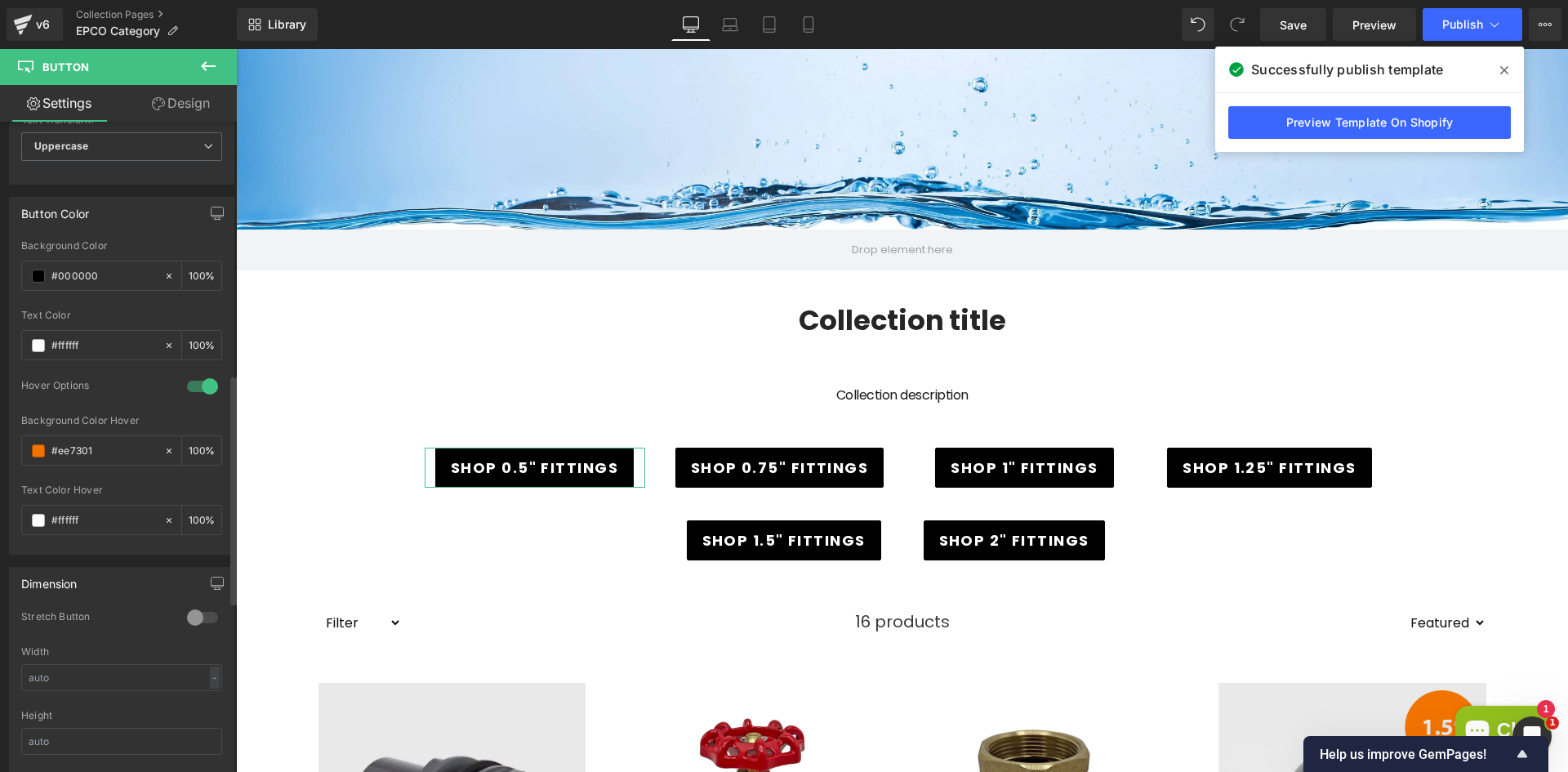
scroll to position [736, 0]
click at [195, 610] on div at bounding box center [202, 605] width 39 height 26
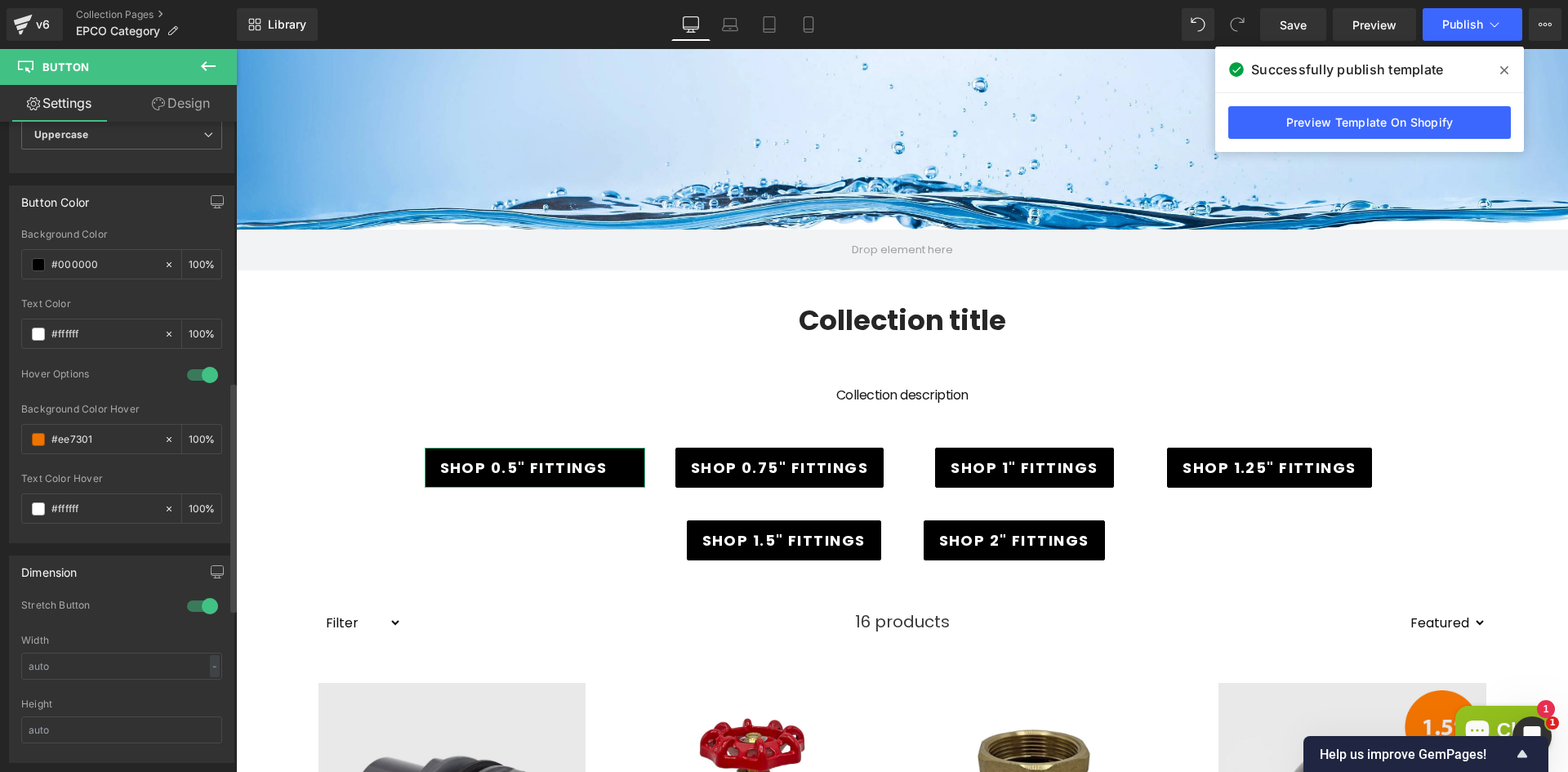
click at [195, 610] on div at bounding box center [202, 605] width 39 height 26
click at [209, 97] on link "Design" at bounding box center [181, 103] width 118 height 37
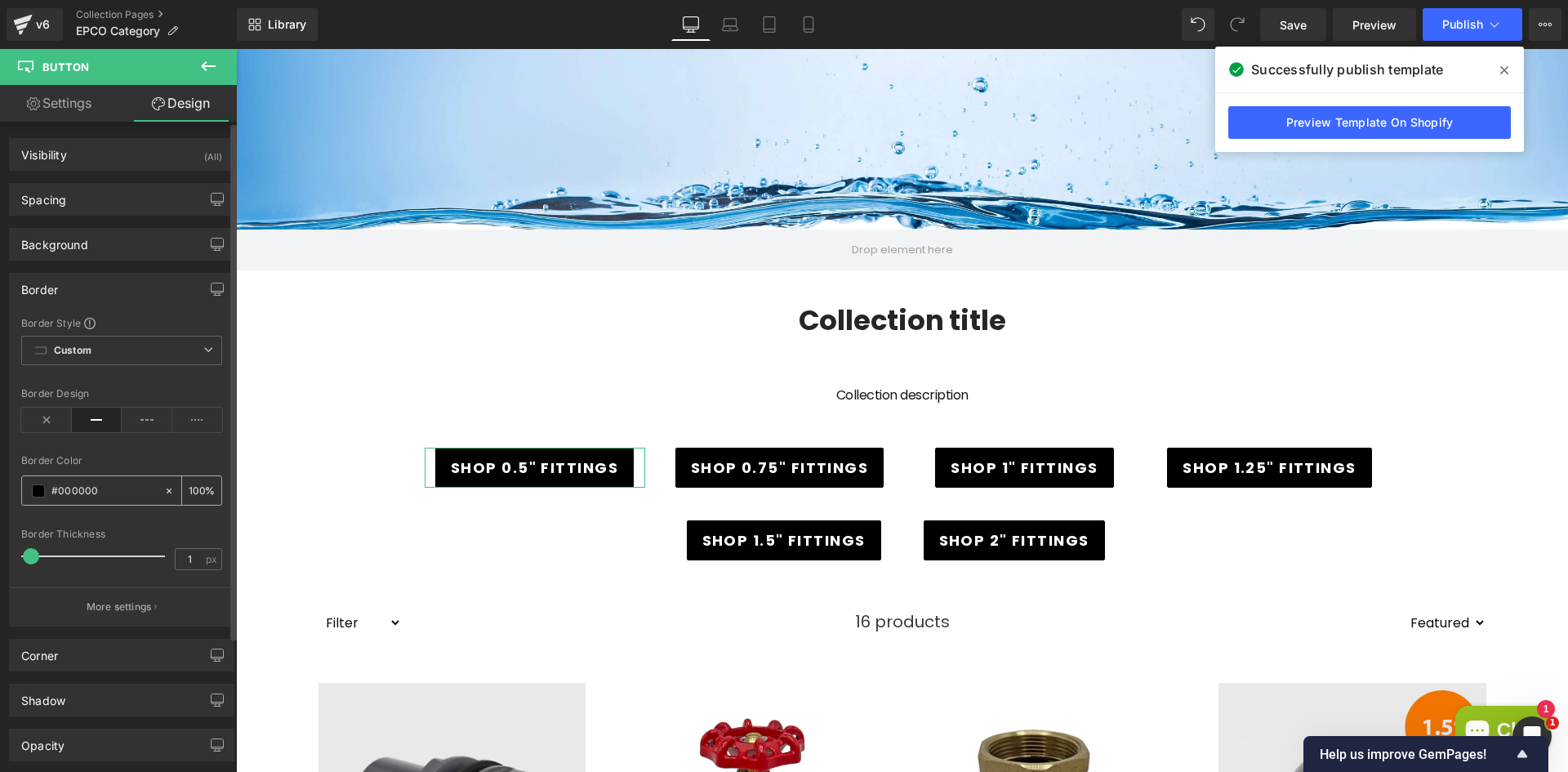
click at [39, 495] on span at bounding box center [38, 491] width 13 height 13
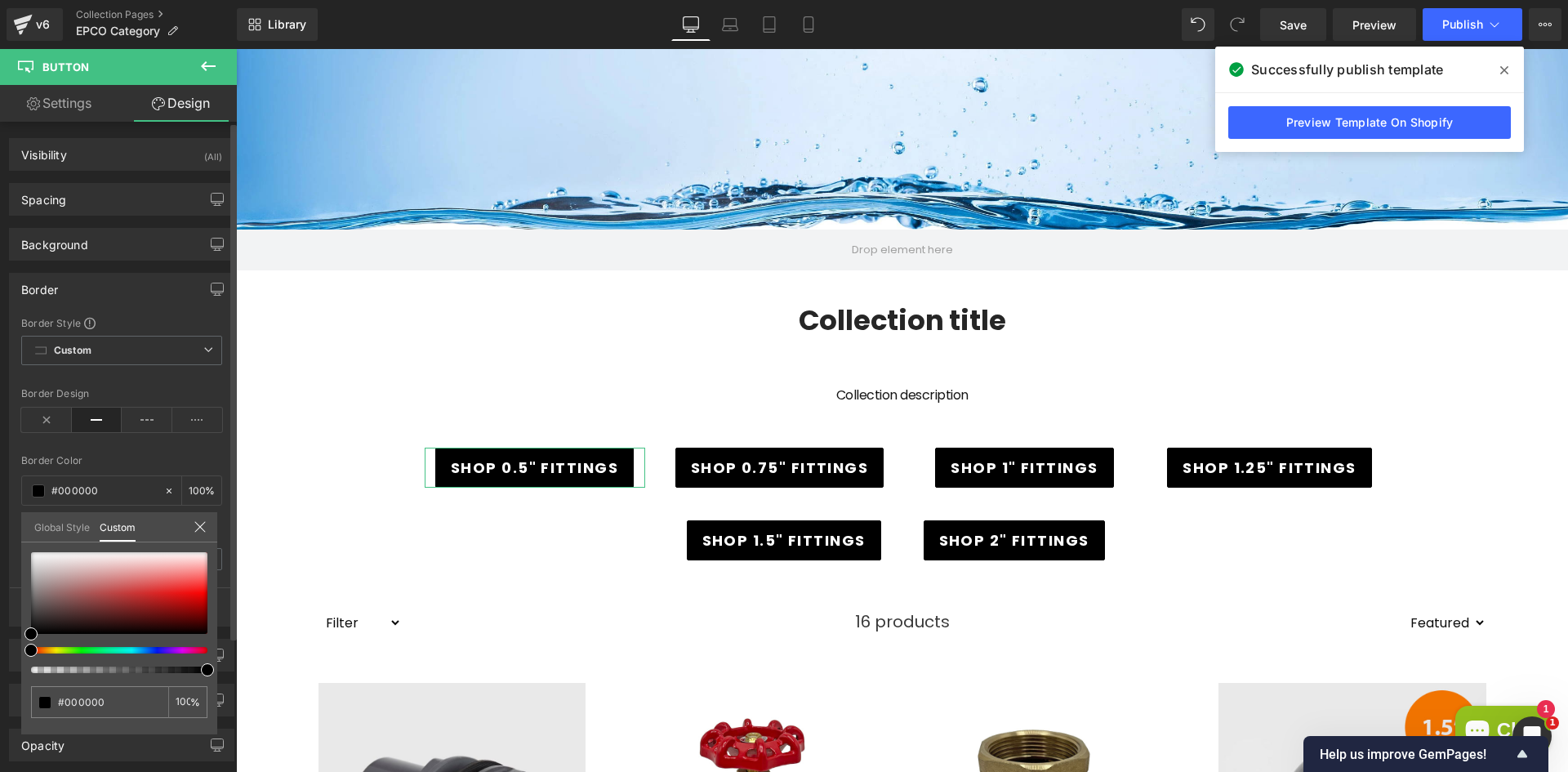
type input "85"
type input "50"
type input "38"
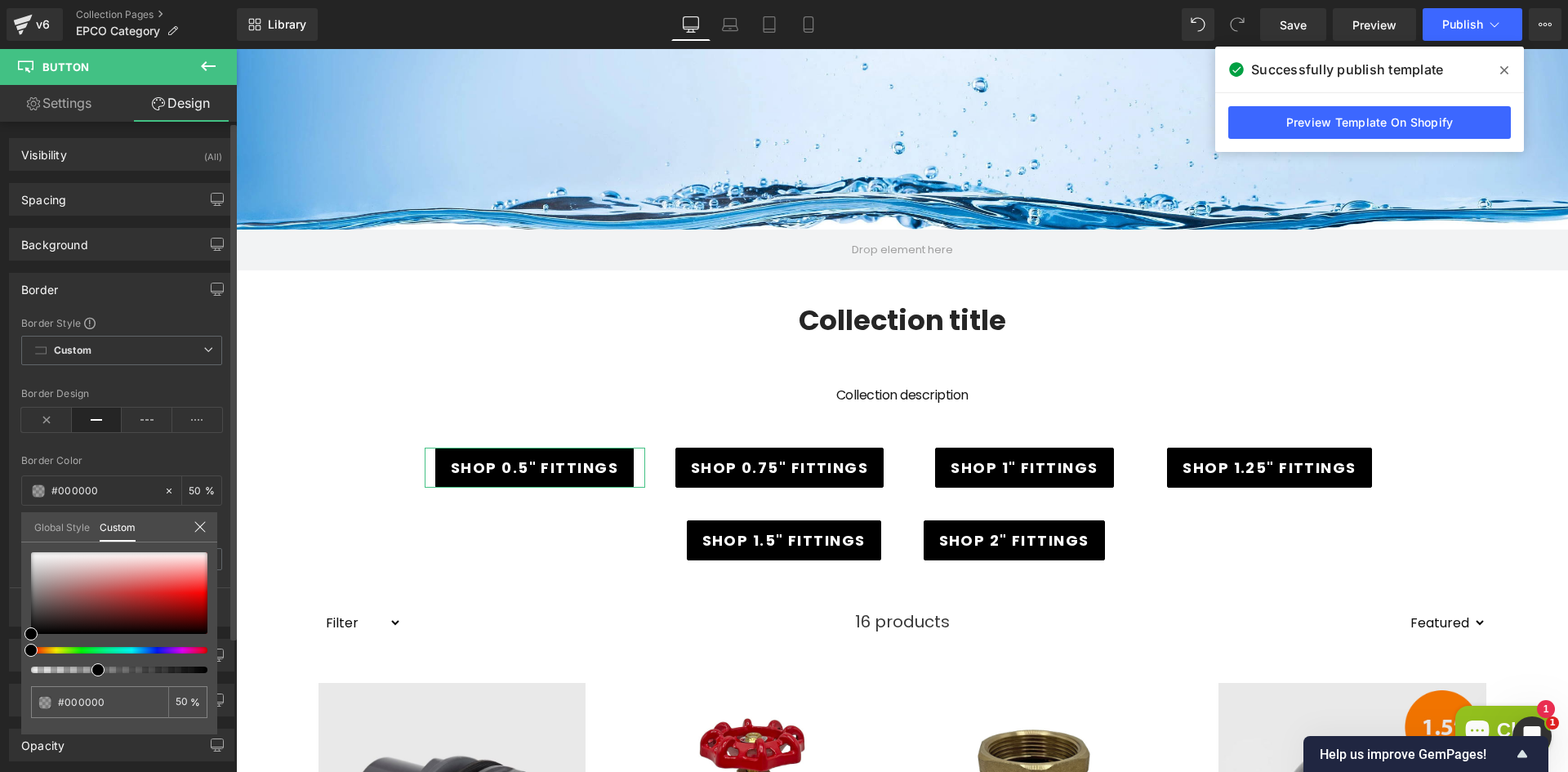
type input "38"
type input "32"
type input "23"
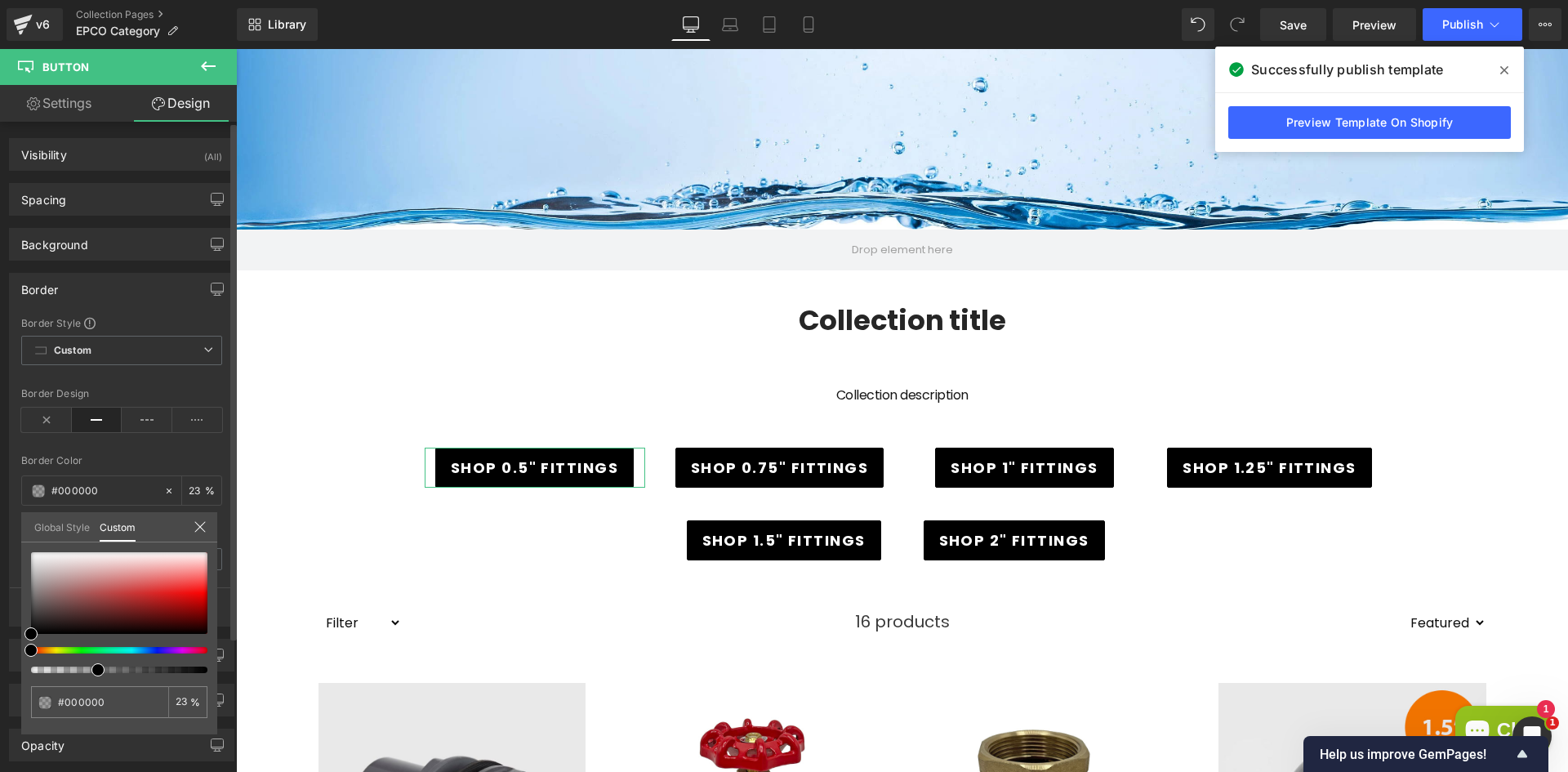
type input "11"
type input "4"
type input "0"
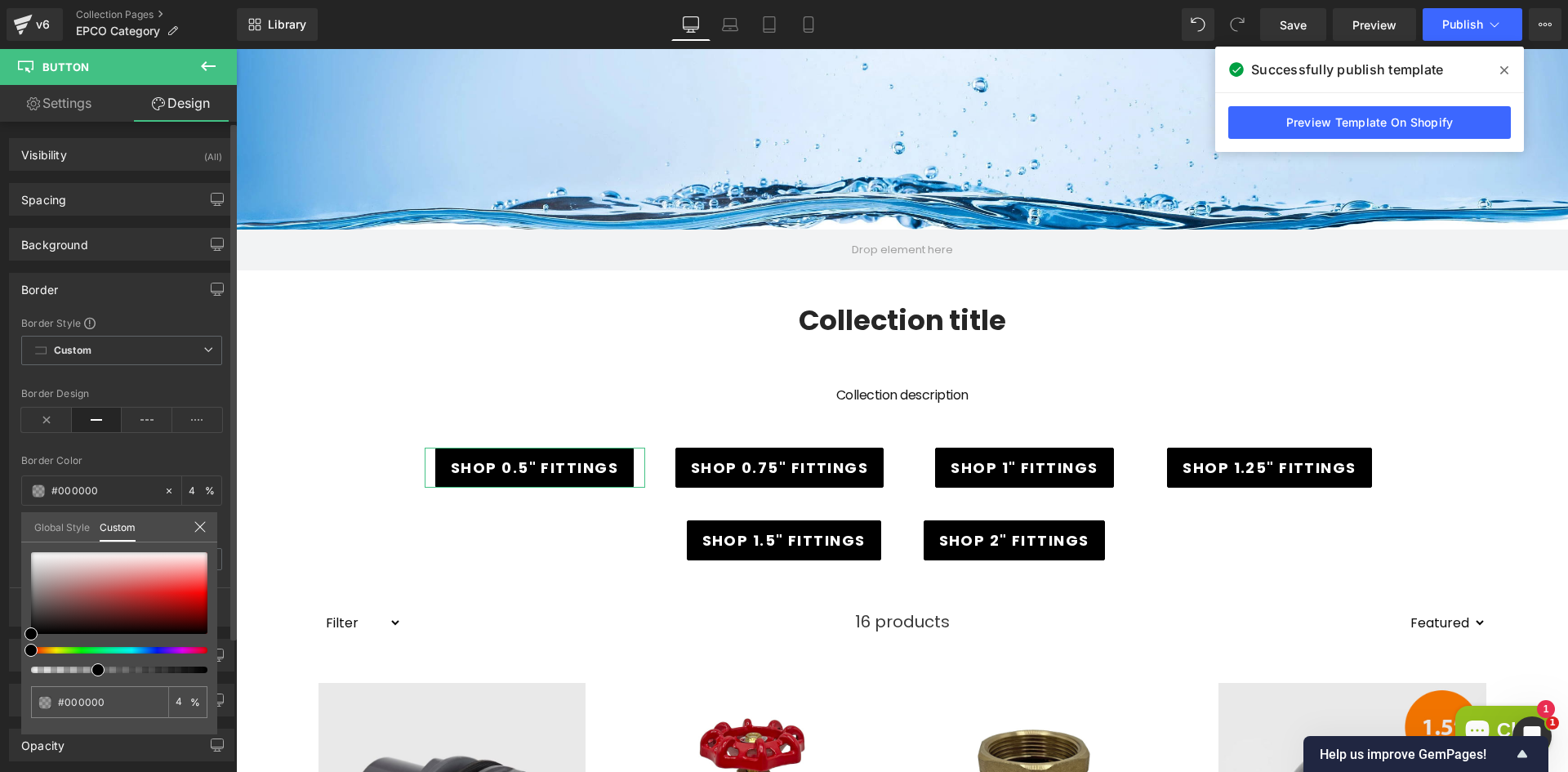
type input "0"
drag, startPoint x: 92, startPoint y: 669, endPoint x: 11, endPoint y: 673, distance: 81.1
click at [9, 627] on div "Border Border Style Custom Custom Setup Global Style Custom Setup Global Style …" at bounding box center [122, 444] width 244 height 366
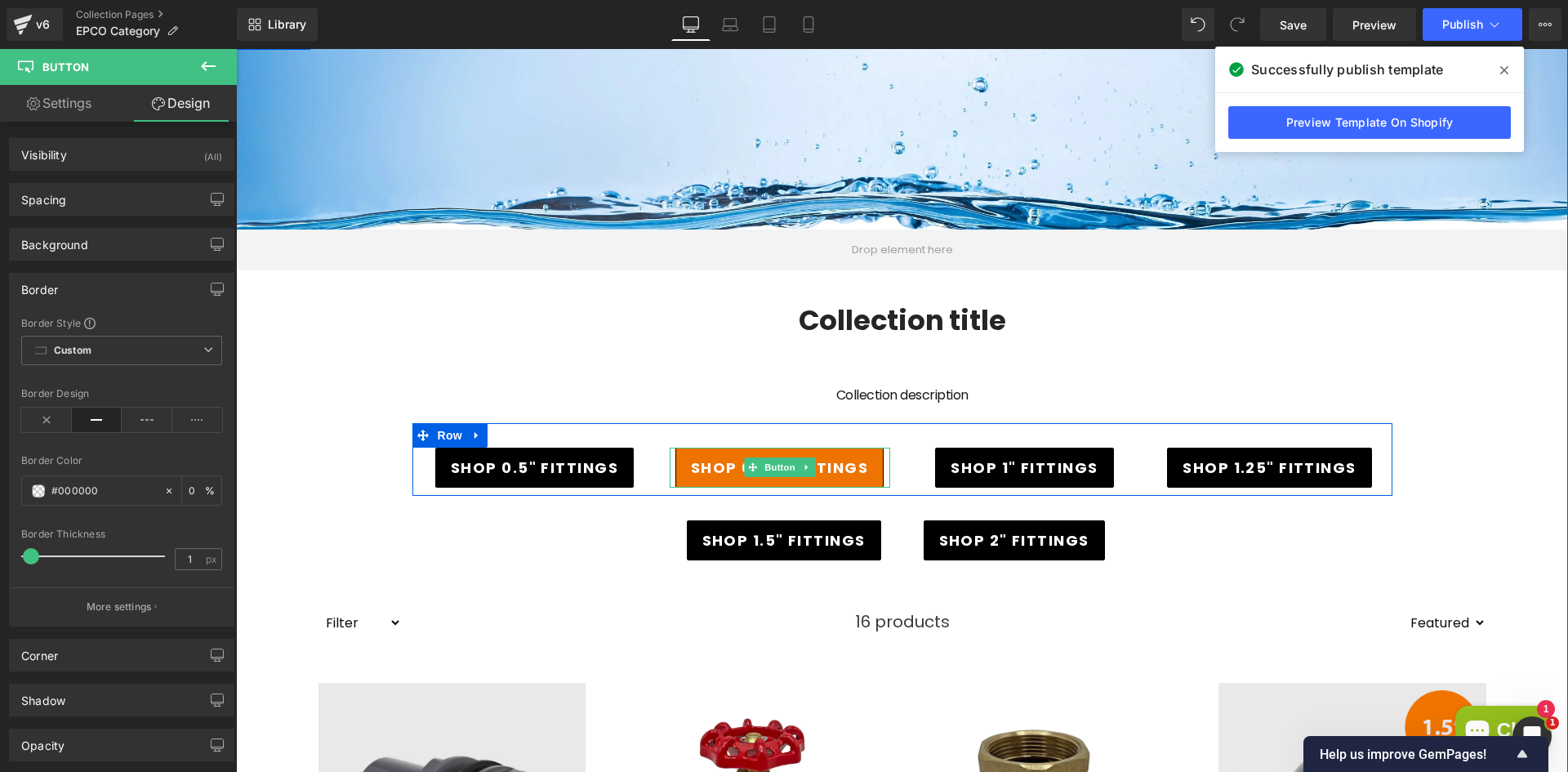
click at [725, 473] on span "SHOP 0.75" FITTINGS" at bounding box center [779, 467] width 177 height 22
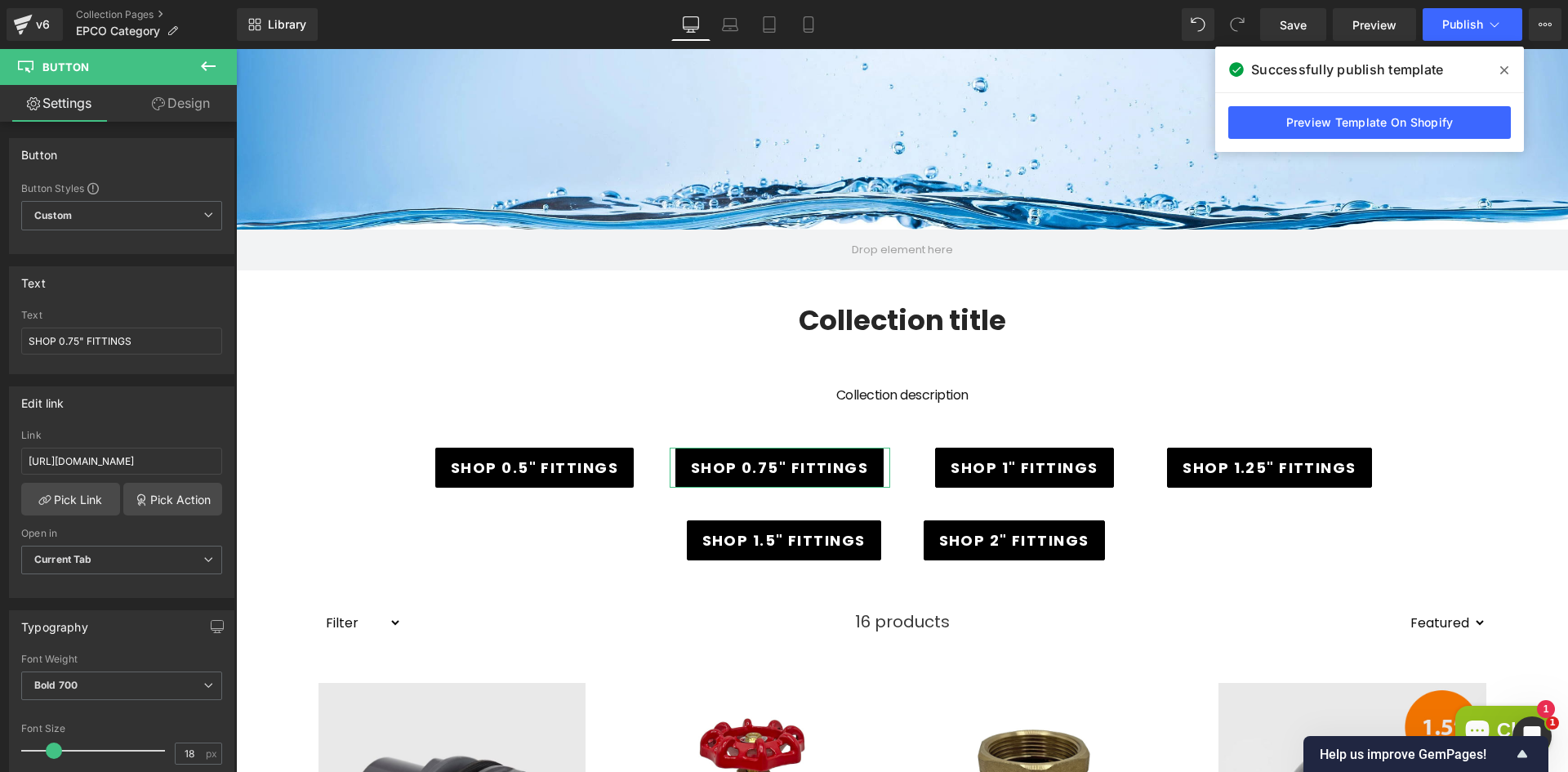
click at [183, 108] on link "Design" at bounding box center [181, 103] width 118 height 37
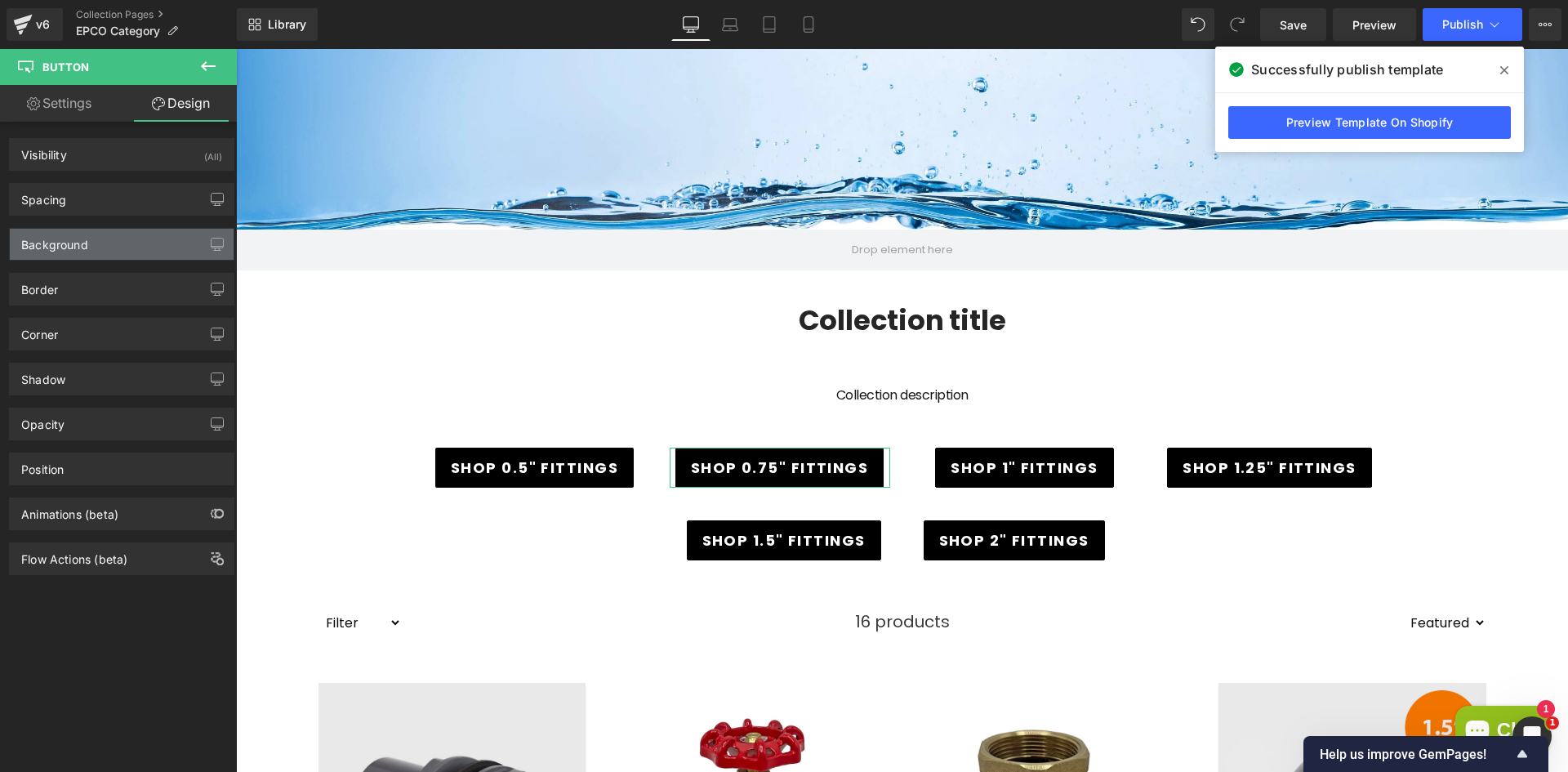
type input "#000000"
type input "100"
type input "1"
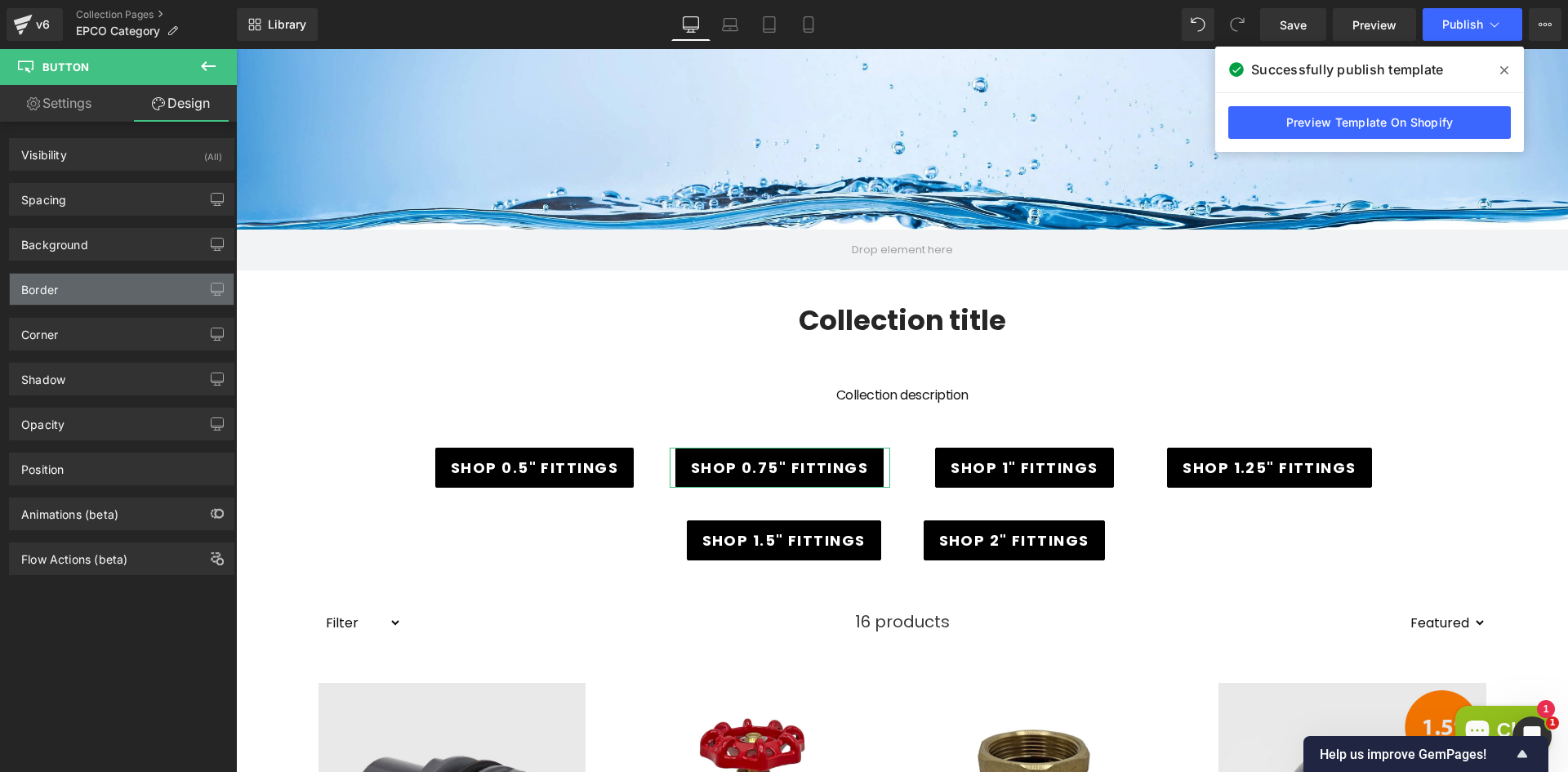
click at [73, 274] on div "Border" at bounding box center [121, 289] width 224 height 31
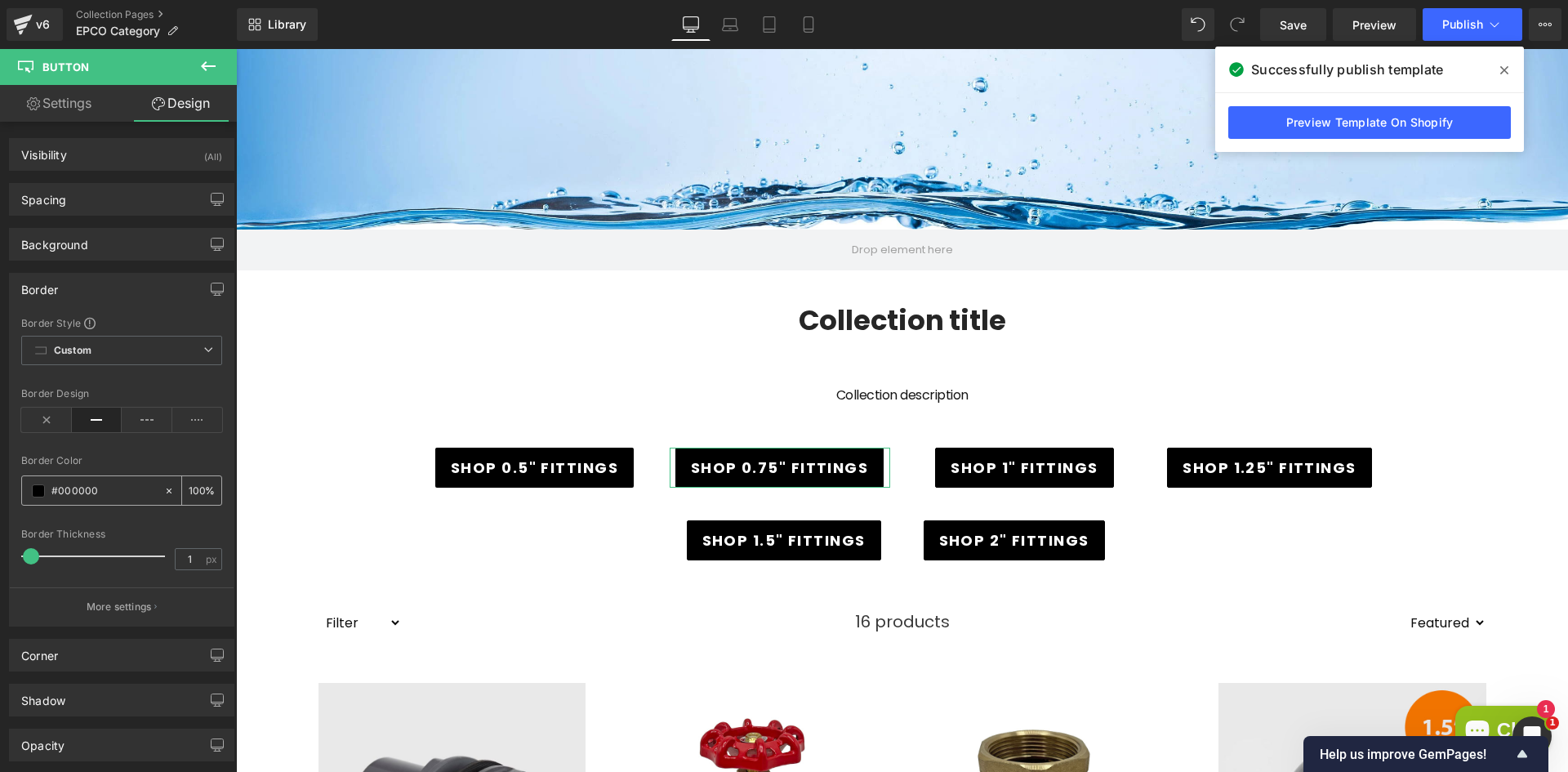
click at [191, 486] on input "100" at bounding box center [196, 490] width 16 height 18
click at [101, 488] on input "#000000" at bounding box center [104, 491] width 105 height 18
click at [163, 491] on icon at bounding box center [169, 491] width 11 height 11
type input "none"
type input "0"
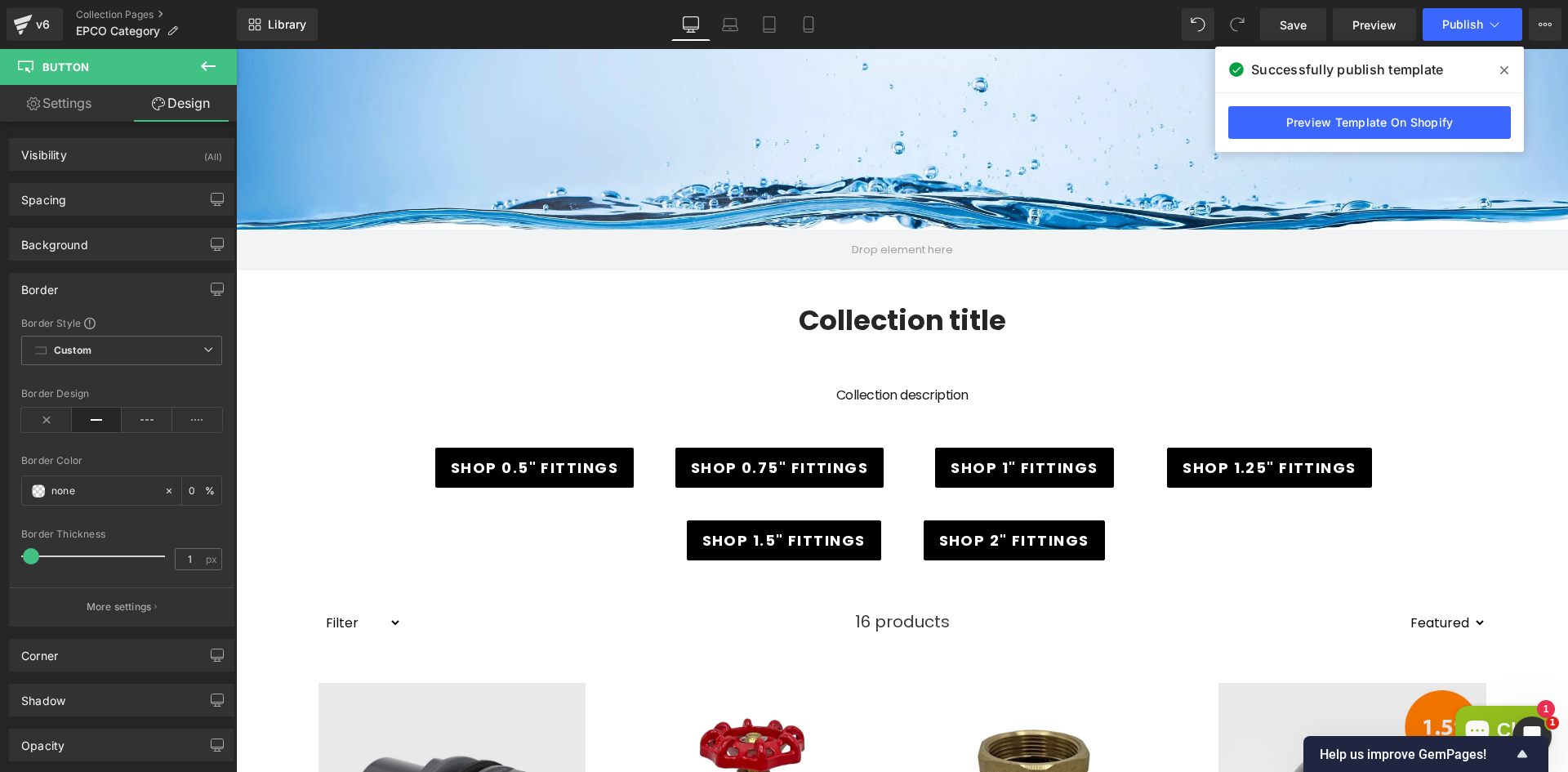
click at [236, 49] on div at bounding box center [236, 49] width 0 height 0
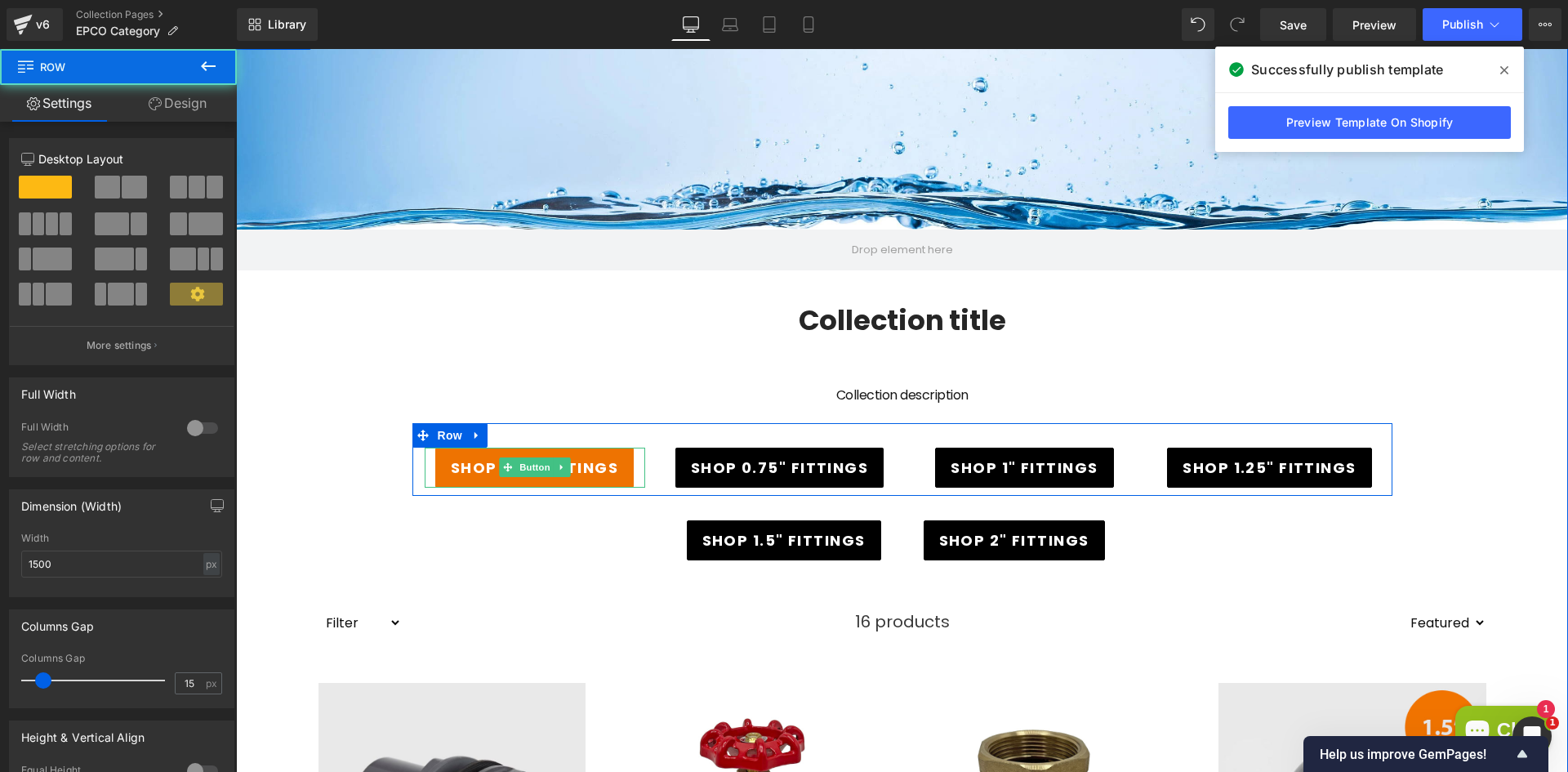
click at [471, 471] on span "SHOP 0.5" FITTINGS" at bounding box center [534, 467] width 168 height 22
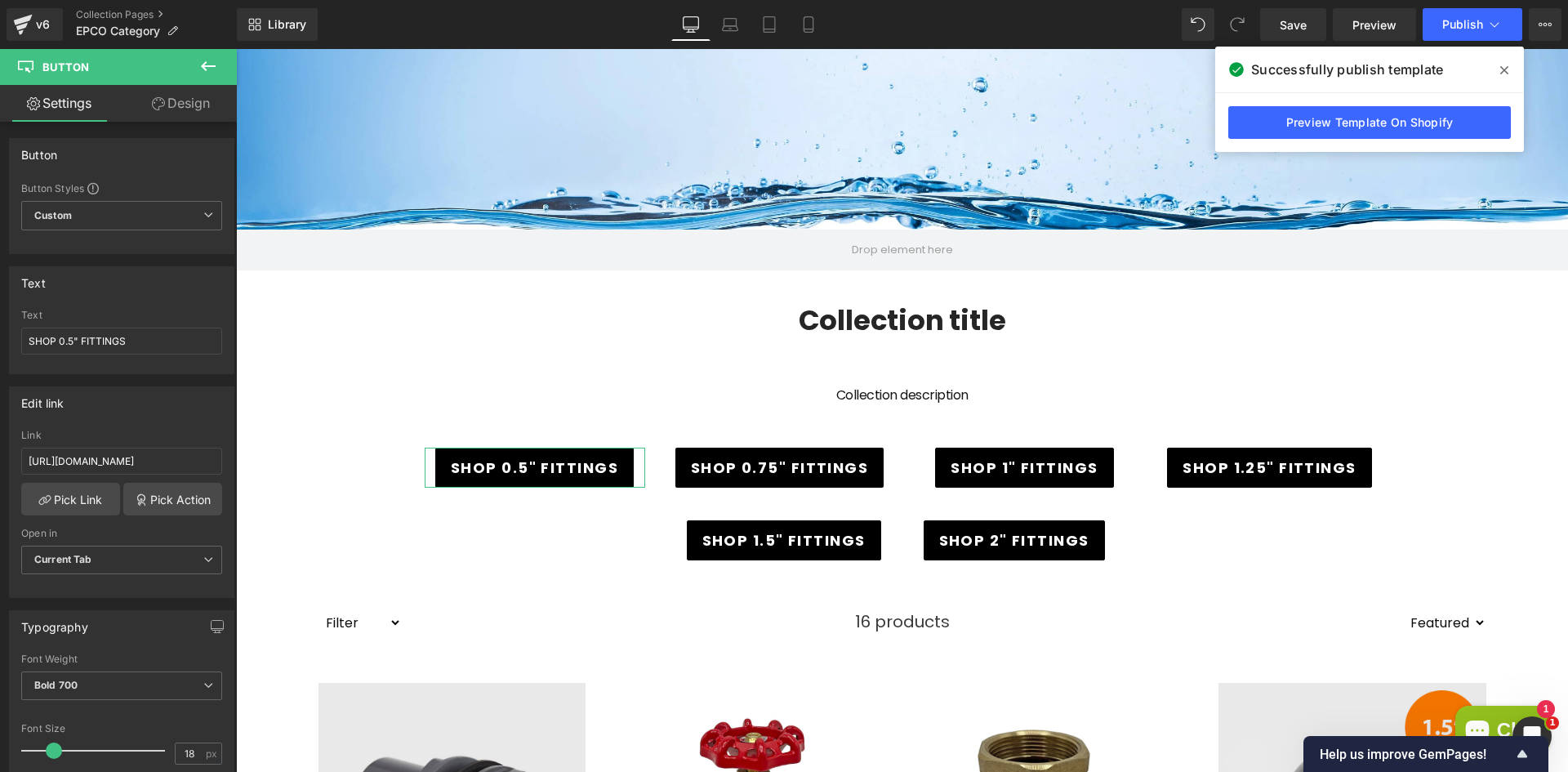
click at [191, 107] on link "Design" at bounding box center [181, 103] width 118 height 37
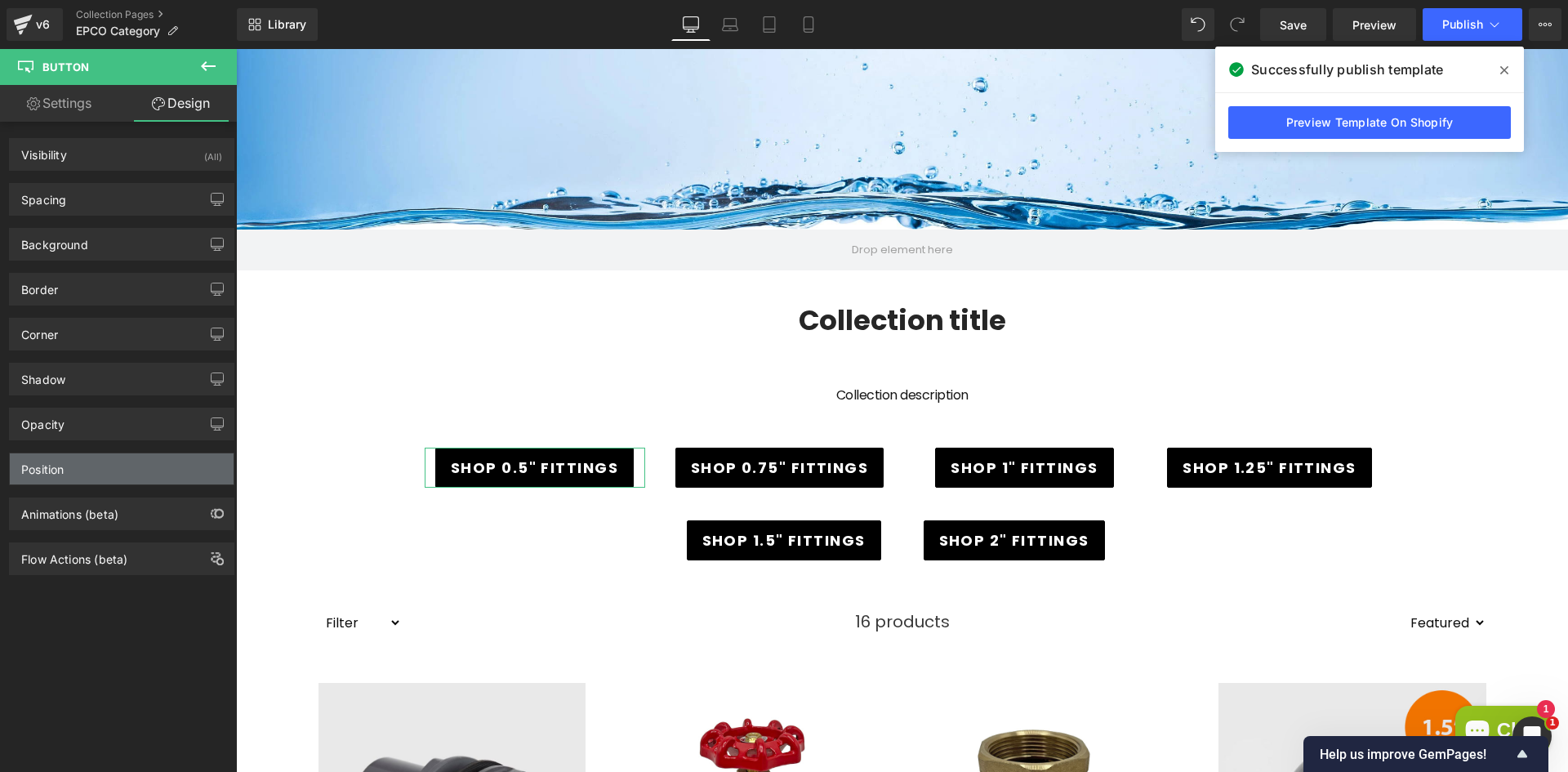
type input "transparent"
type input "0"
type input "1"
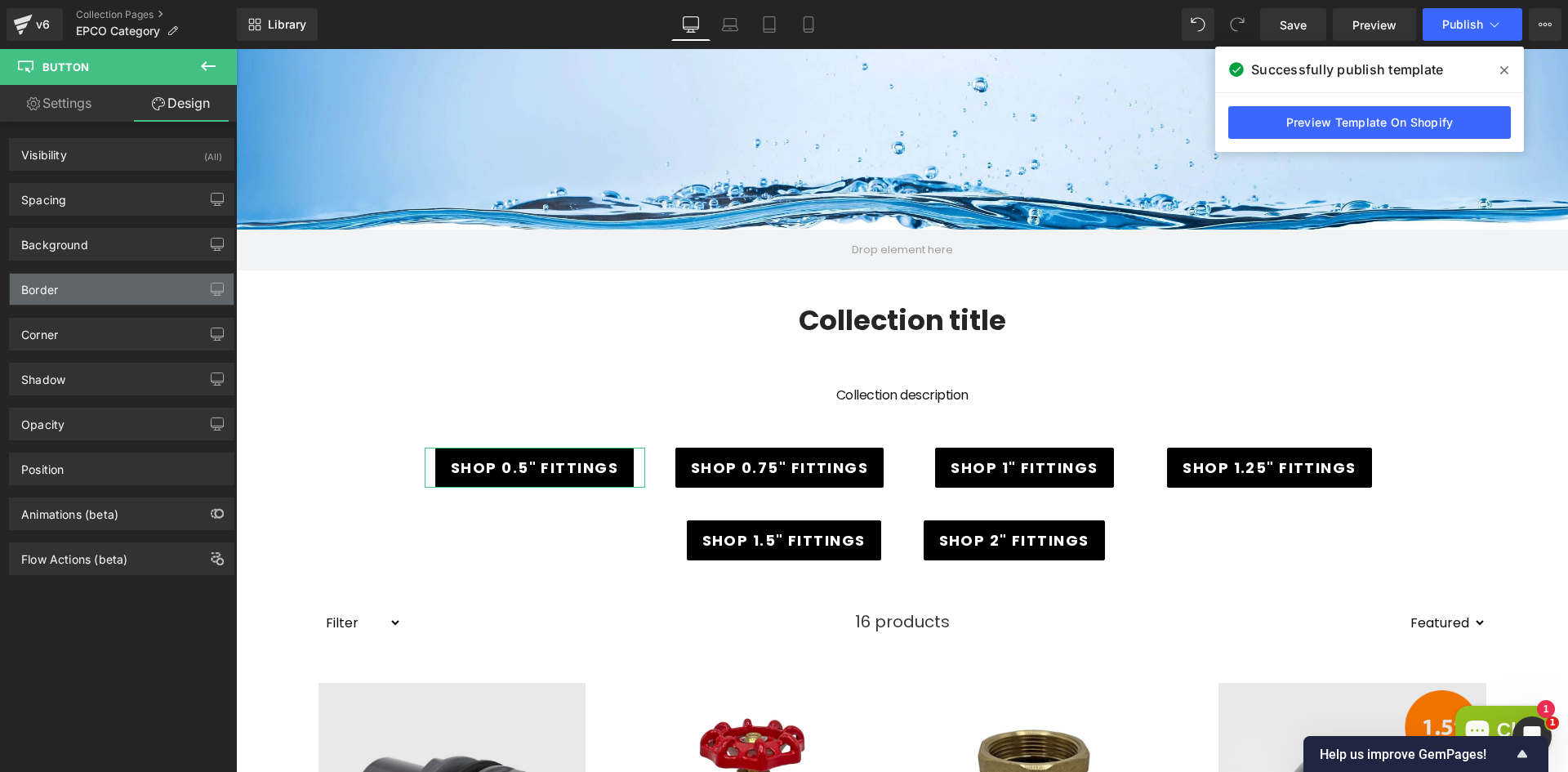
click at [83, 290] on div "Border" at bounding box center [121, 289] width 224 height 31
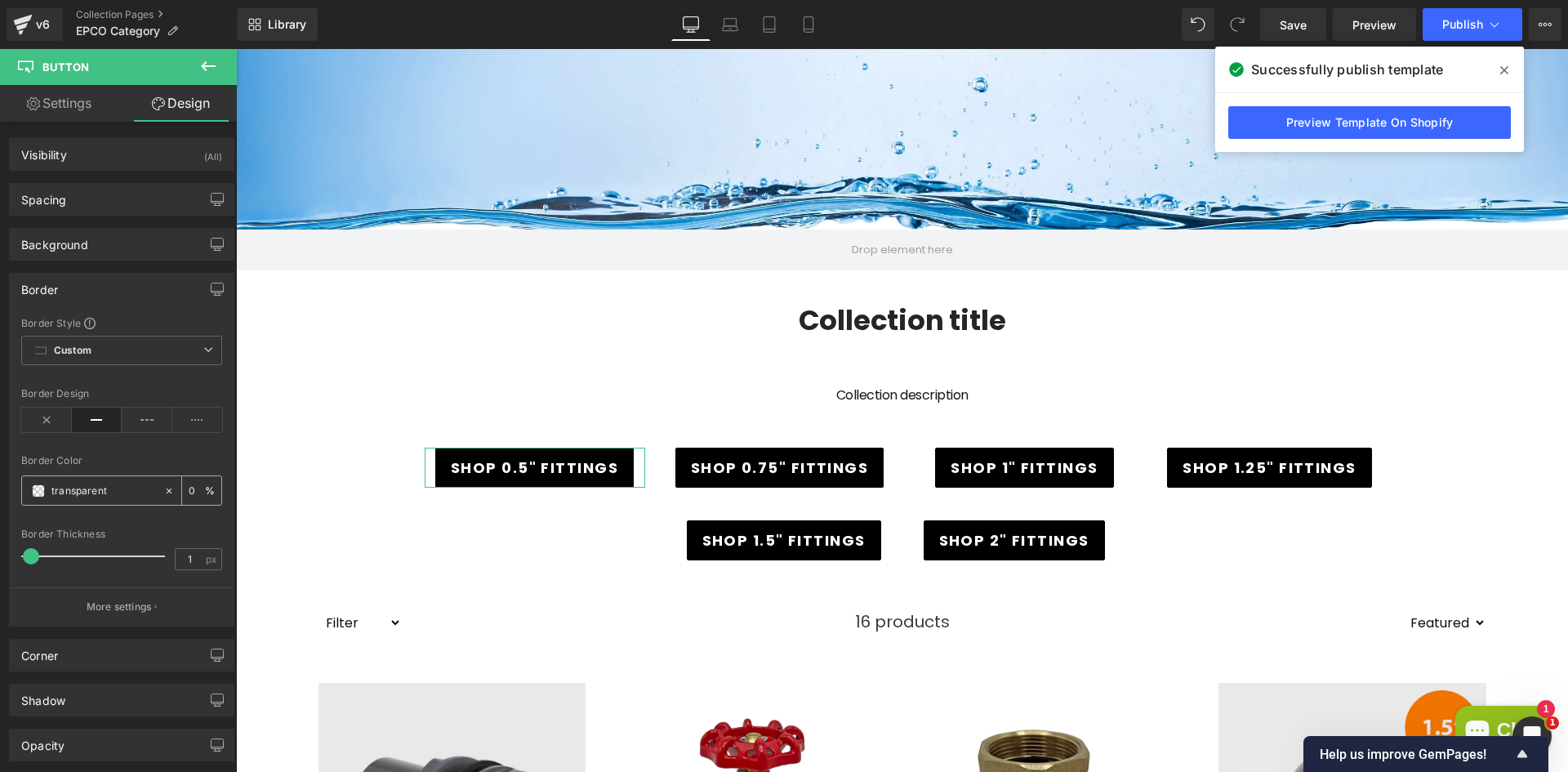
click at [163, 495] on icon at bounding box center [169, 491] width 11 height 11
type input "none"
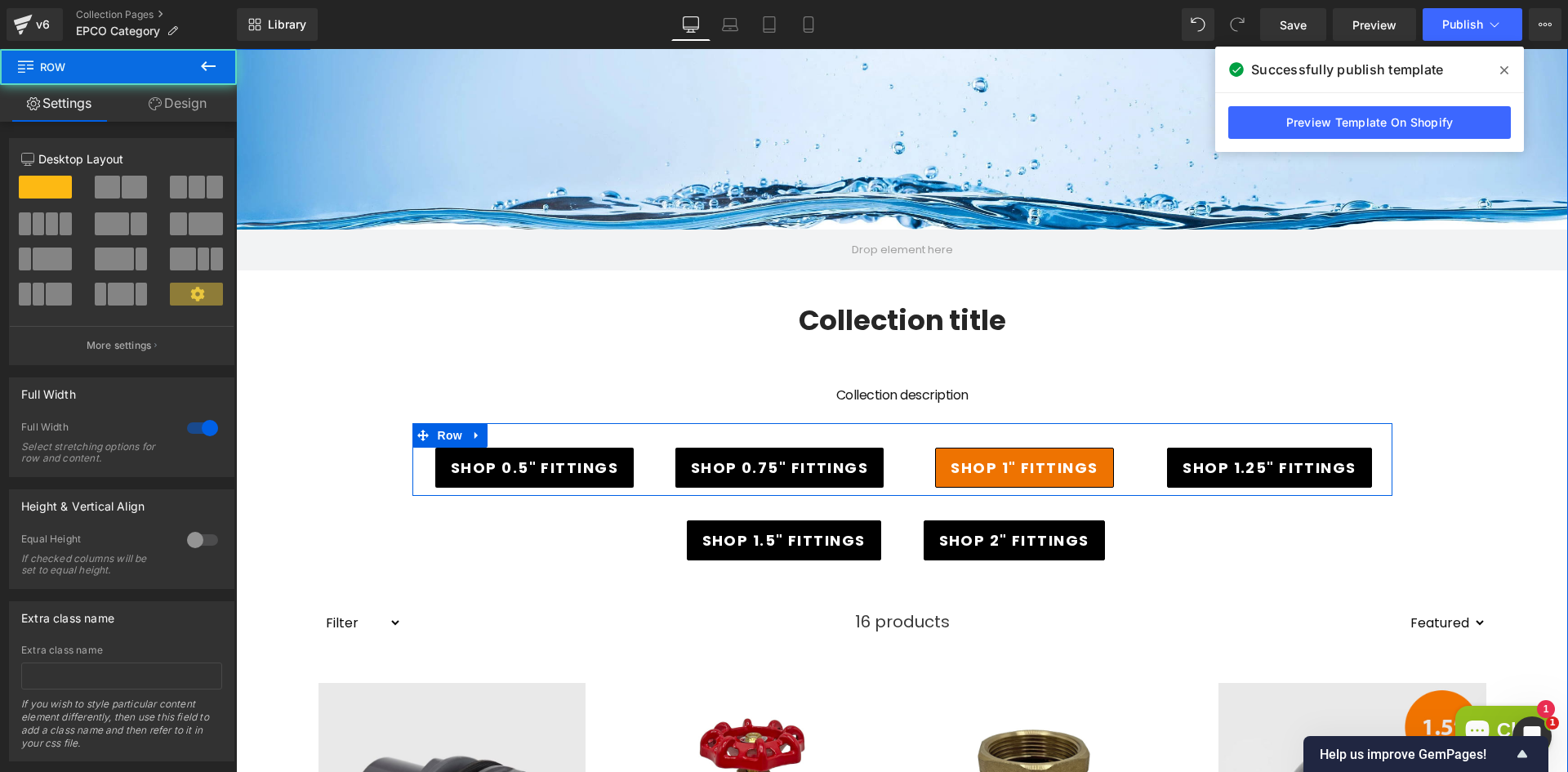
click at [958, 477] on span "SHOP 1" FITTINGS" at bounding box center [1024, 467] width 147 height 22
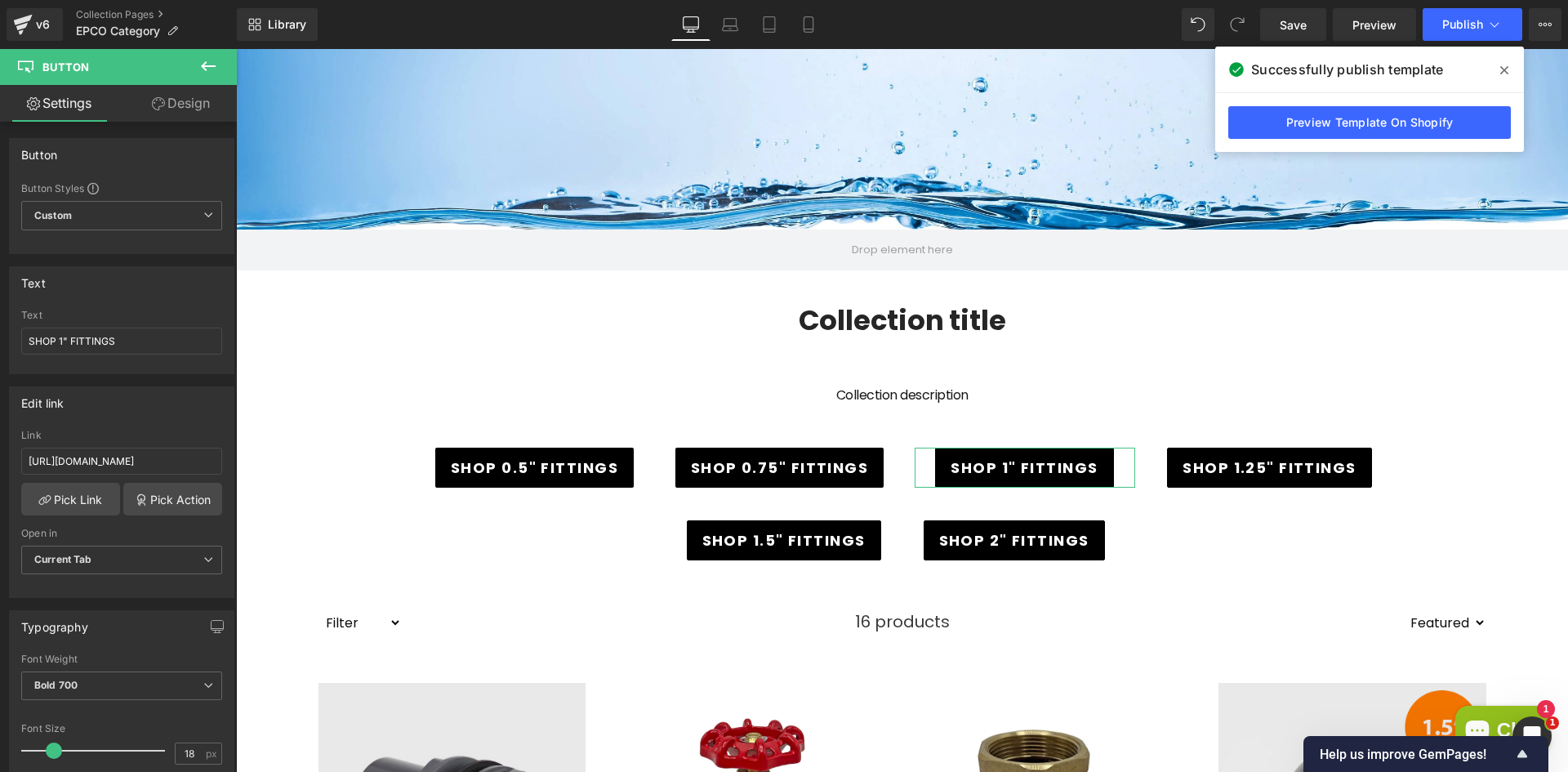
click at [151, 101] on icon at bounding box center [158, 104] width 13 height 13
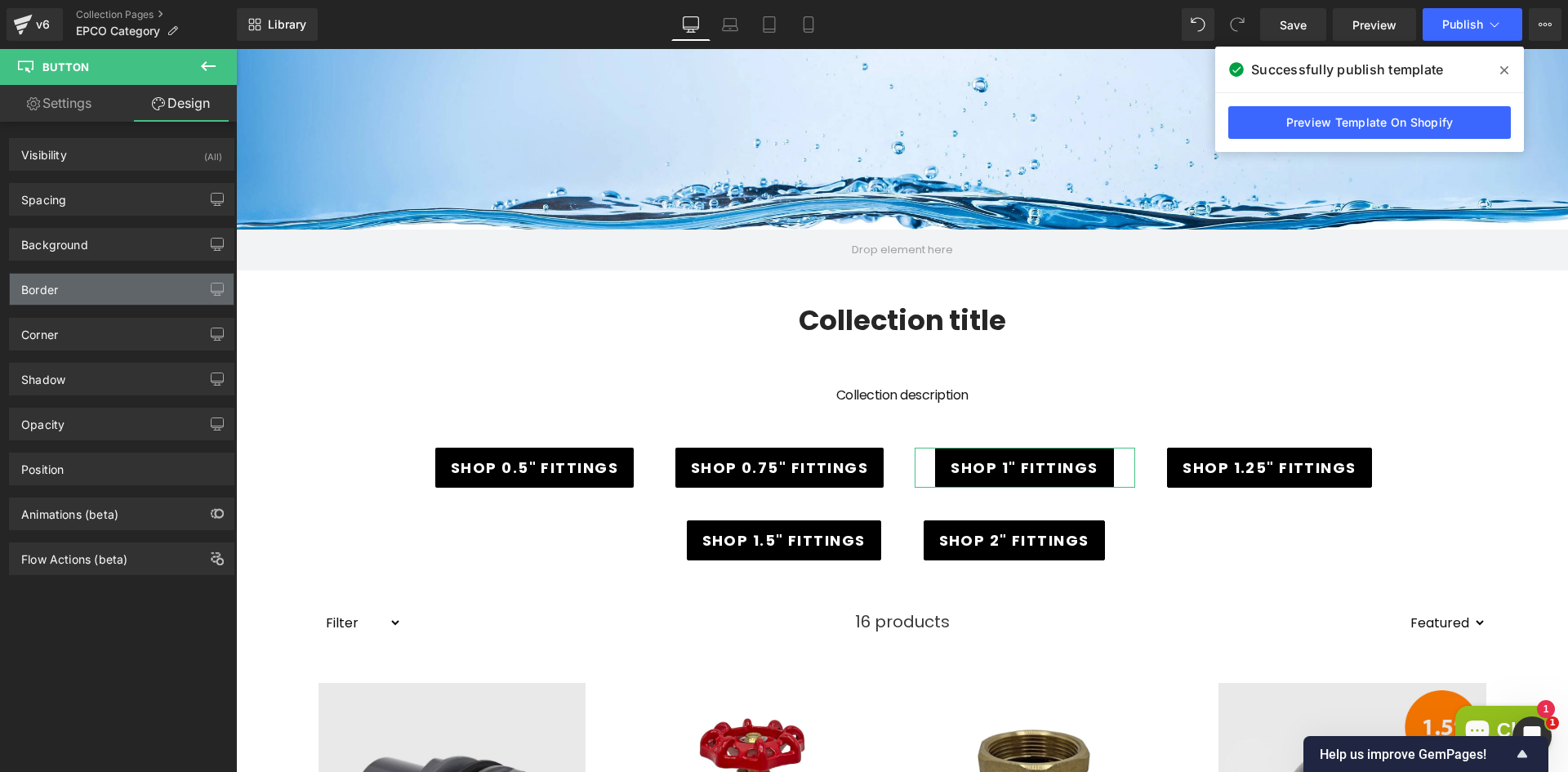
click at [85, 283] on div "Border" at bounding box center [121, 289] width 224 height 31
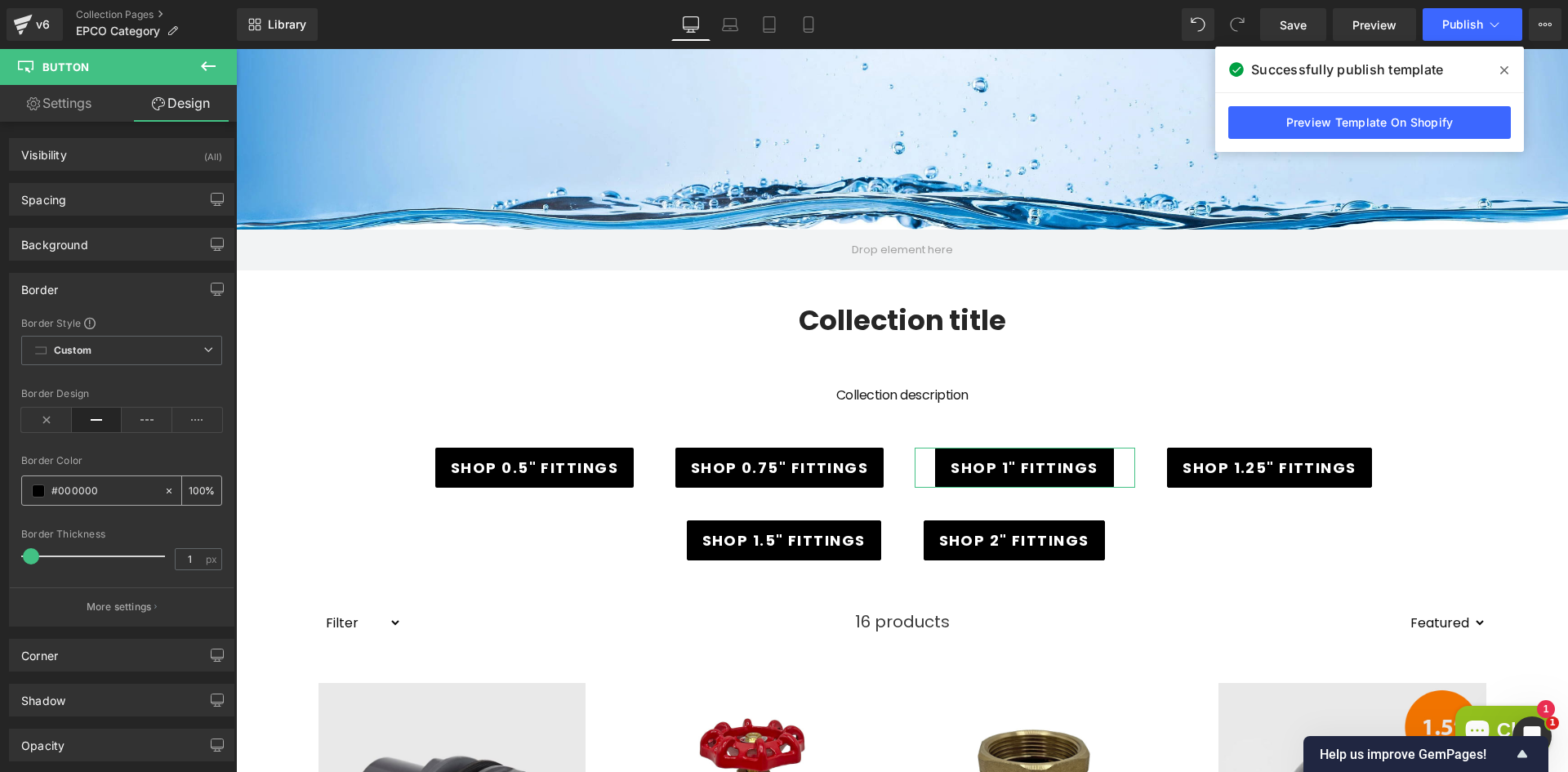
click at [165, 500] on div at bounding box center [172, 491] width 19 height 29
type input "none"
type input "0"
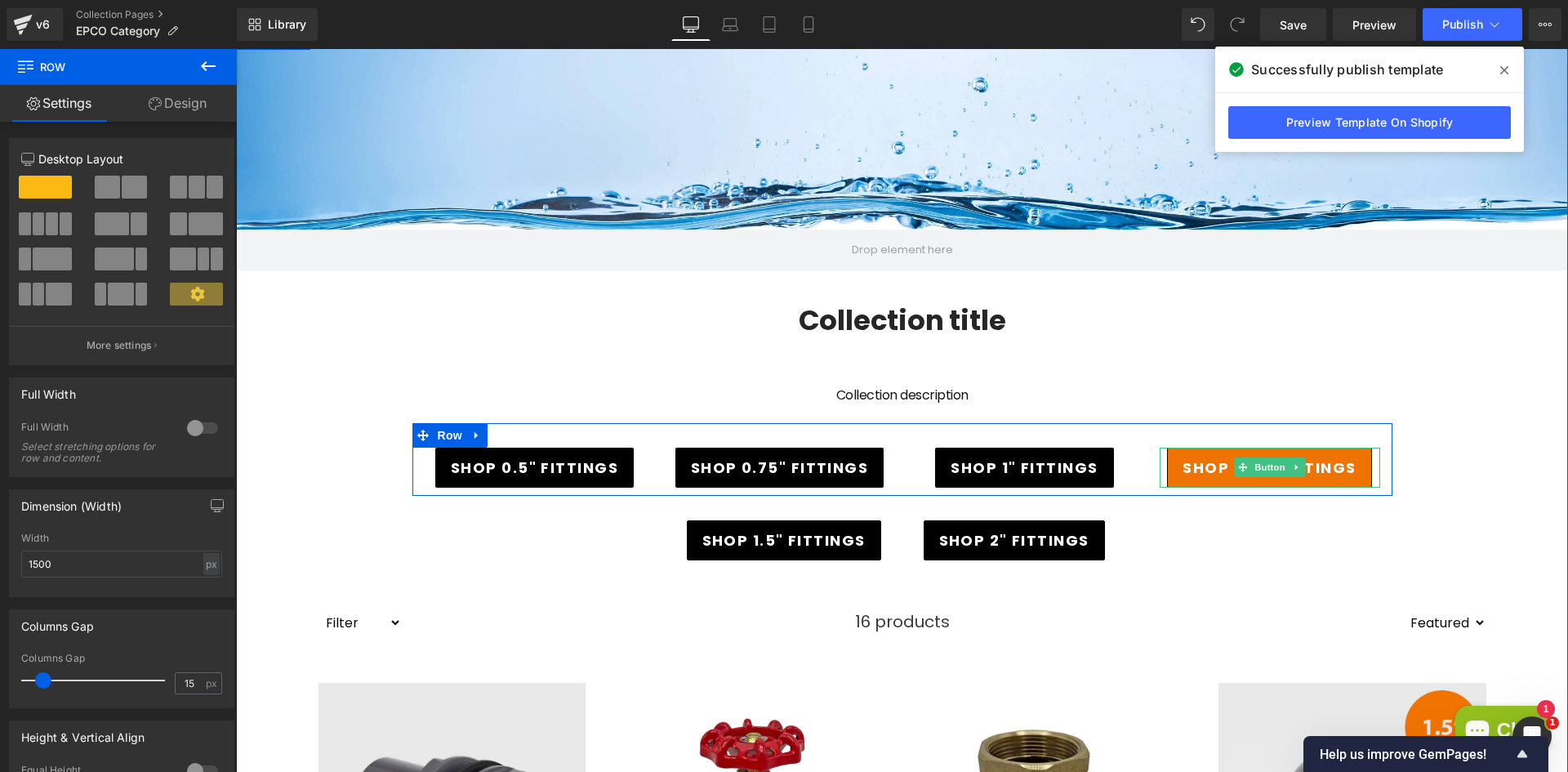
click at [1197, 460] on span "SHOP 1.25" FITTINGS" at bounding box center [1270, 467] width 173 height 22
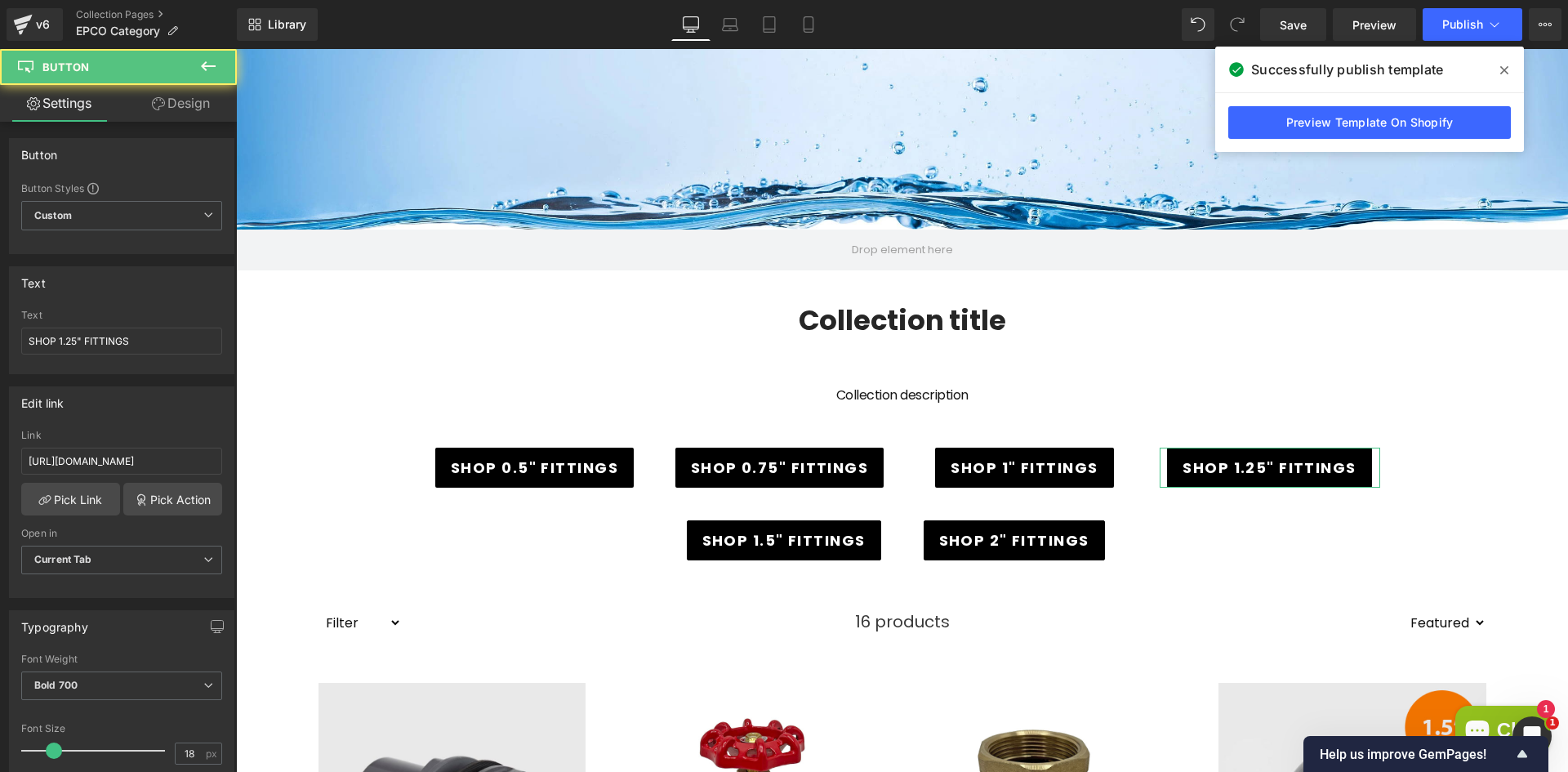
click at [191, 99] on link "Design" at bounding box center [181, 103] width 118 height 37
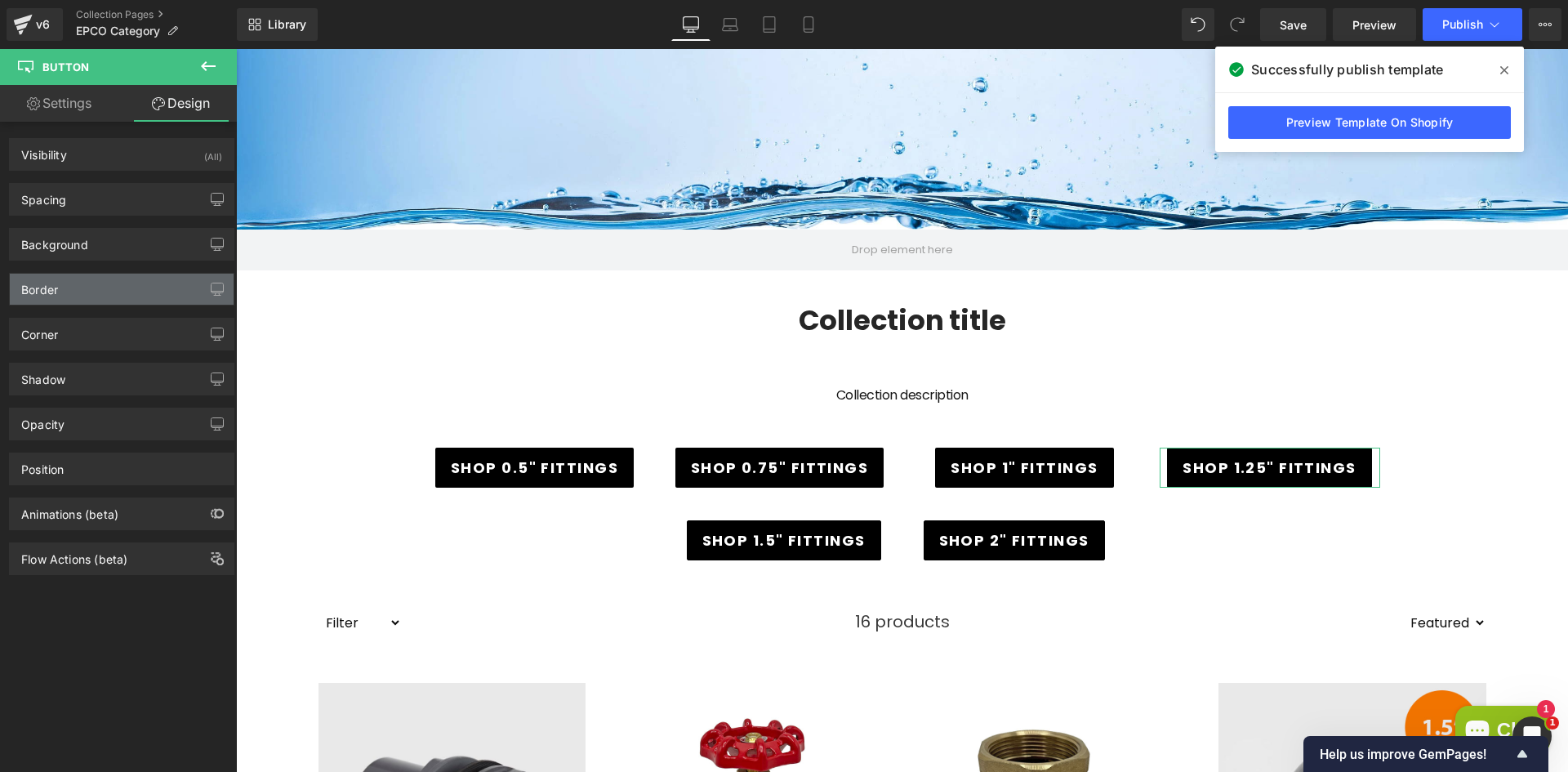
click at [70, 292] on div "Border" at bounding box center [121, 289] width 224 height 31
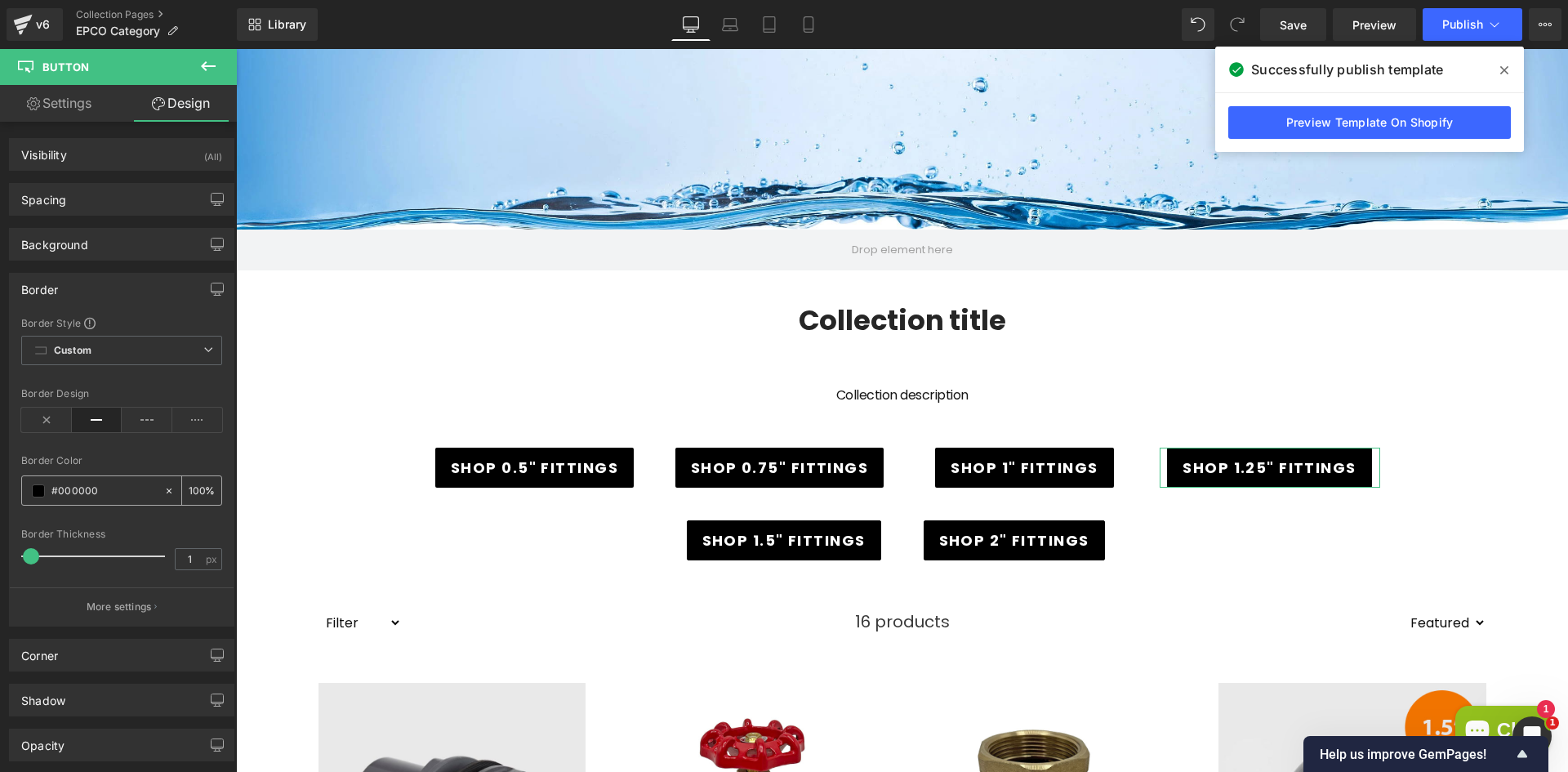
click at [163, 492] on icon at bounding box center [169, 491] width 11 height 11
type input "none"
type input "0"
click at [396, 351] on div "Collection title Collection Title" at bounding box center [902, 332] width 1200 height 72
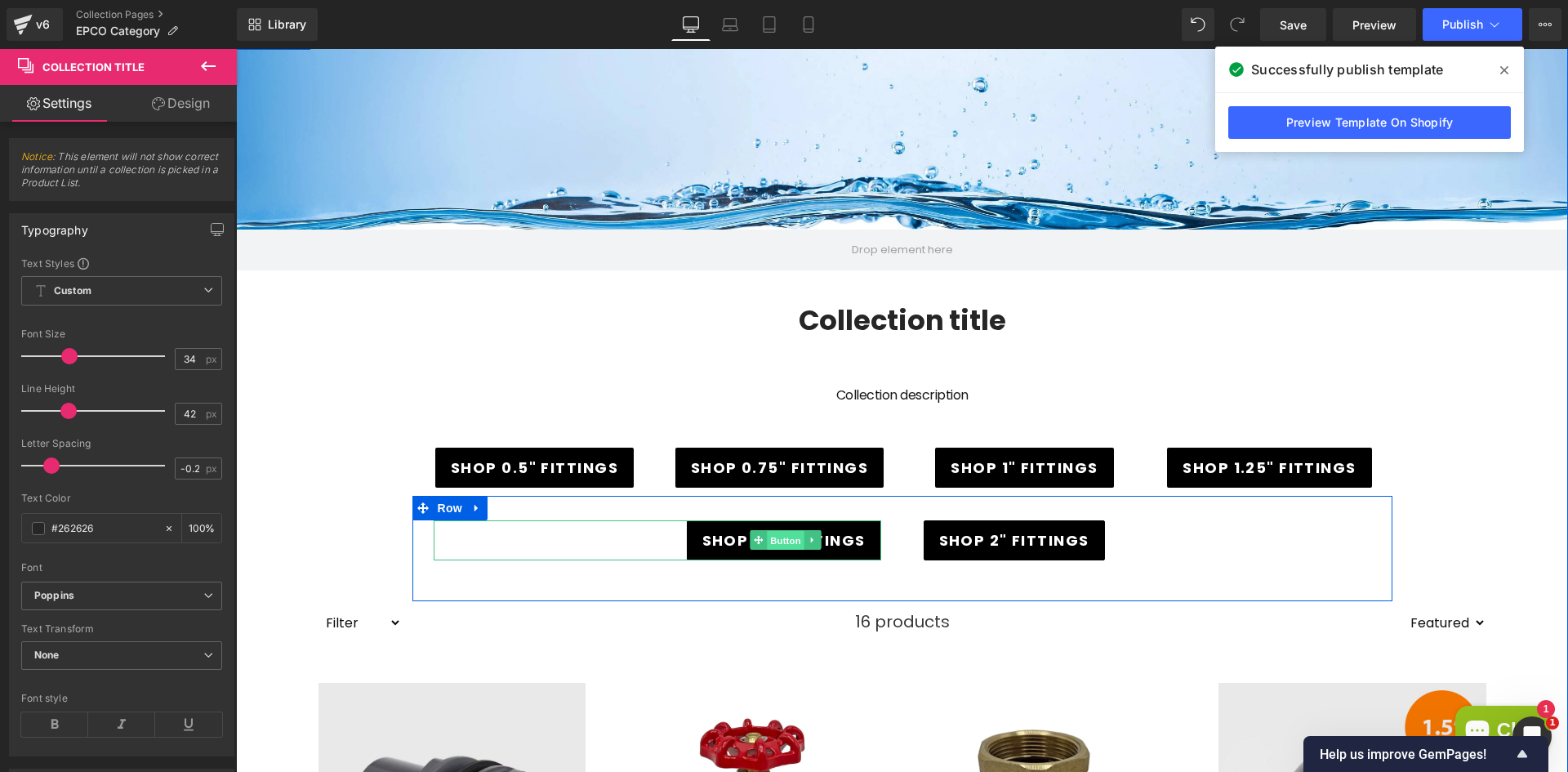
click at [789, 531] on span "Button" at bounding box center [786, 540] width 37 height 20
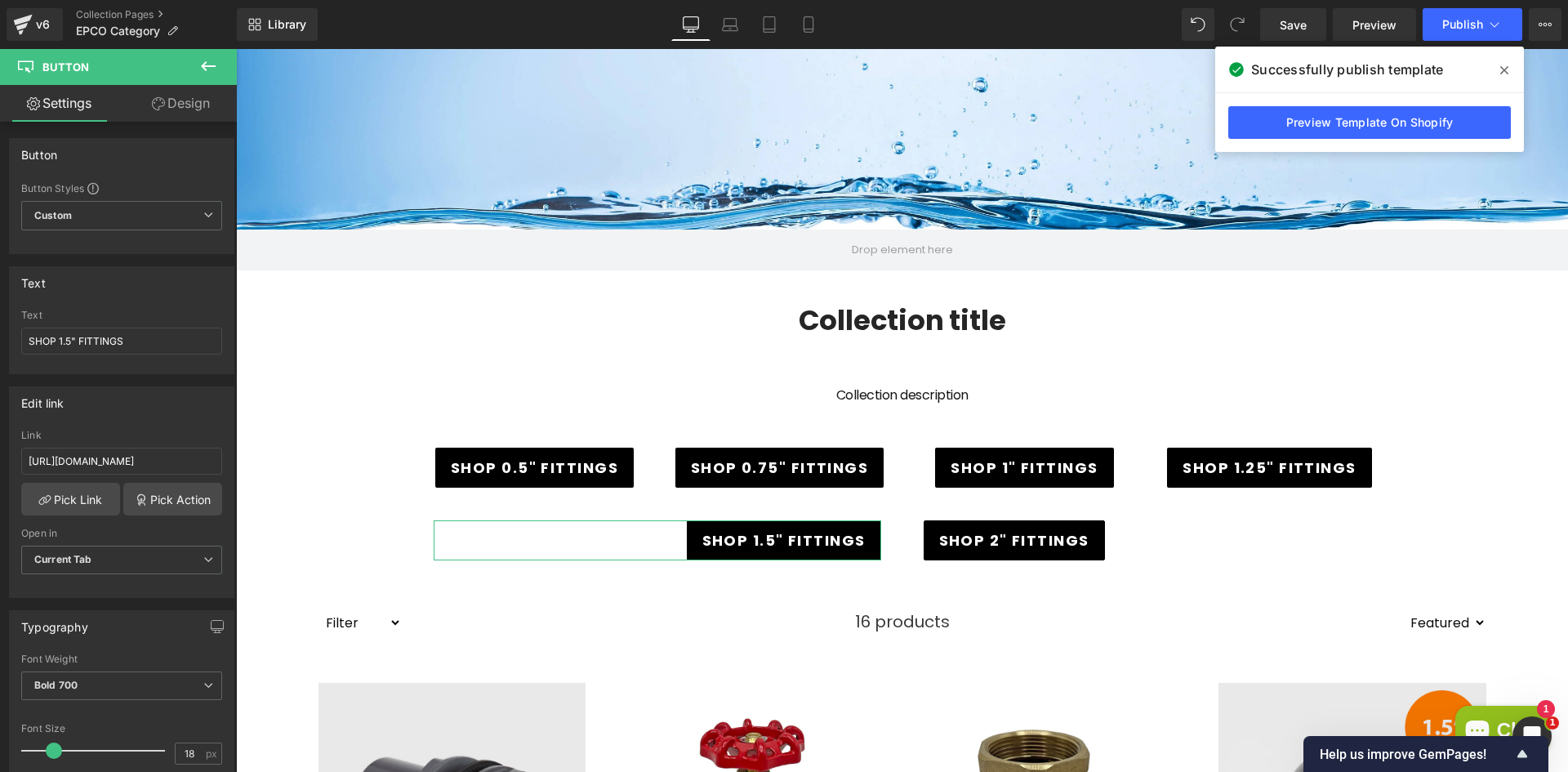
click at [188, 94] on link "Design" at bounding box center [181, 103] width 118 height 37
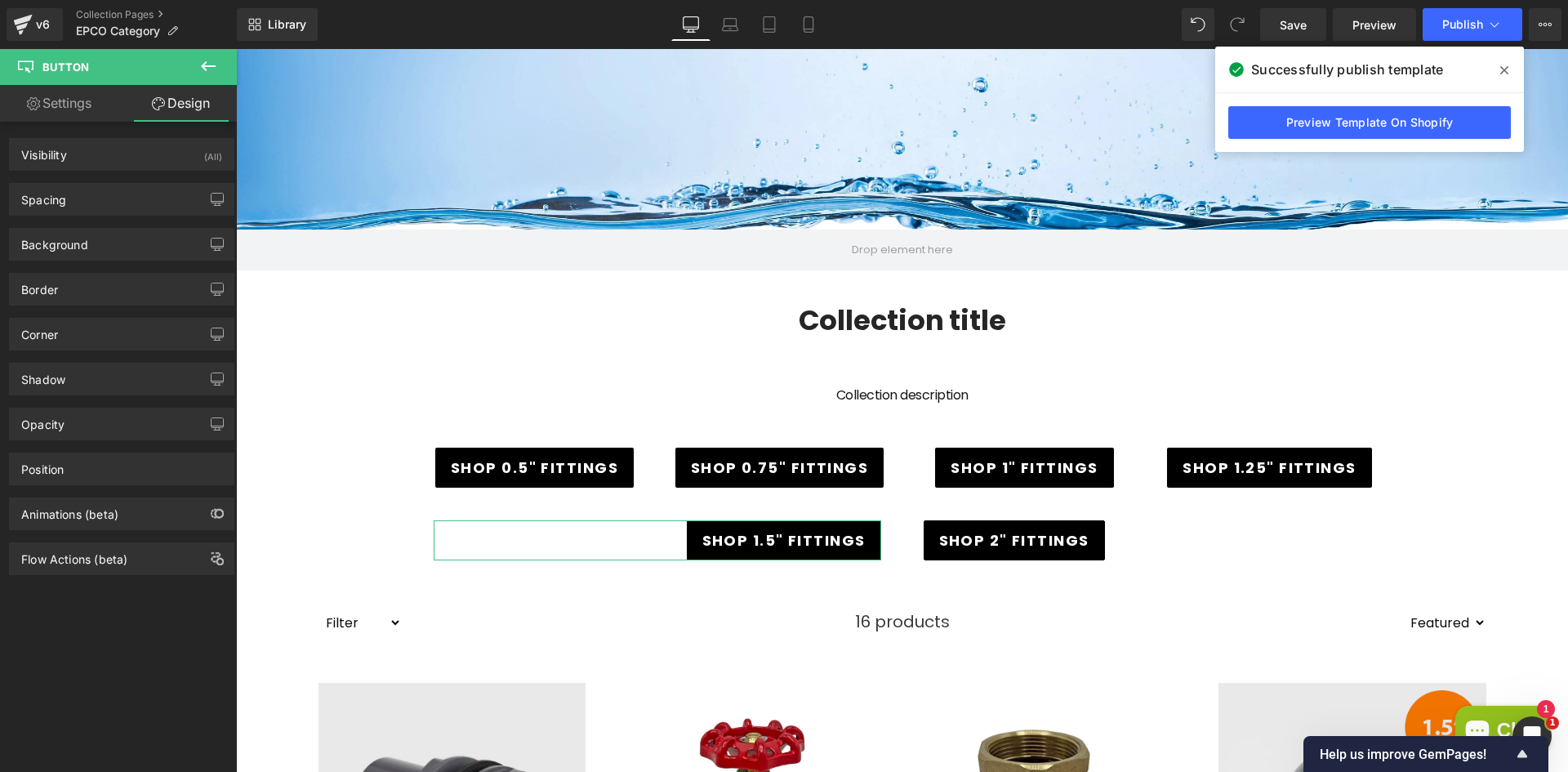
type input "#000000"
type input "100"
type input "1"
click at [73, 283] on div "Border" at bounding box center [121, 289] width 224 height 31
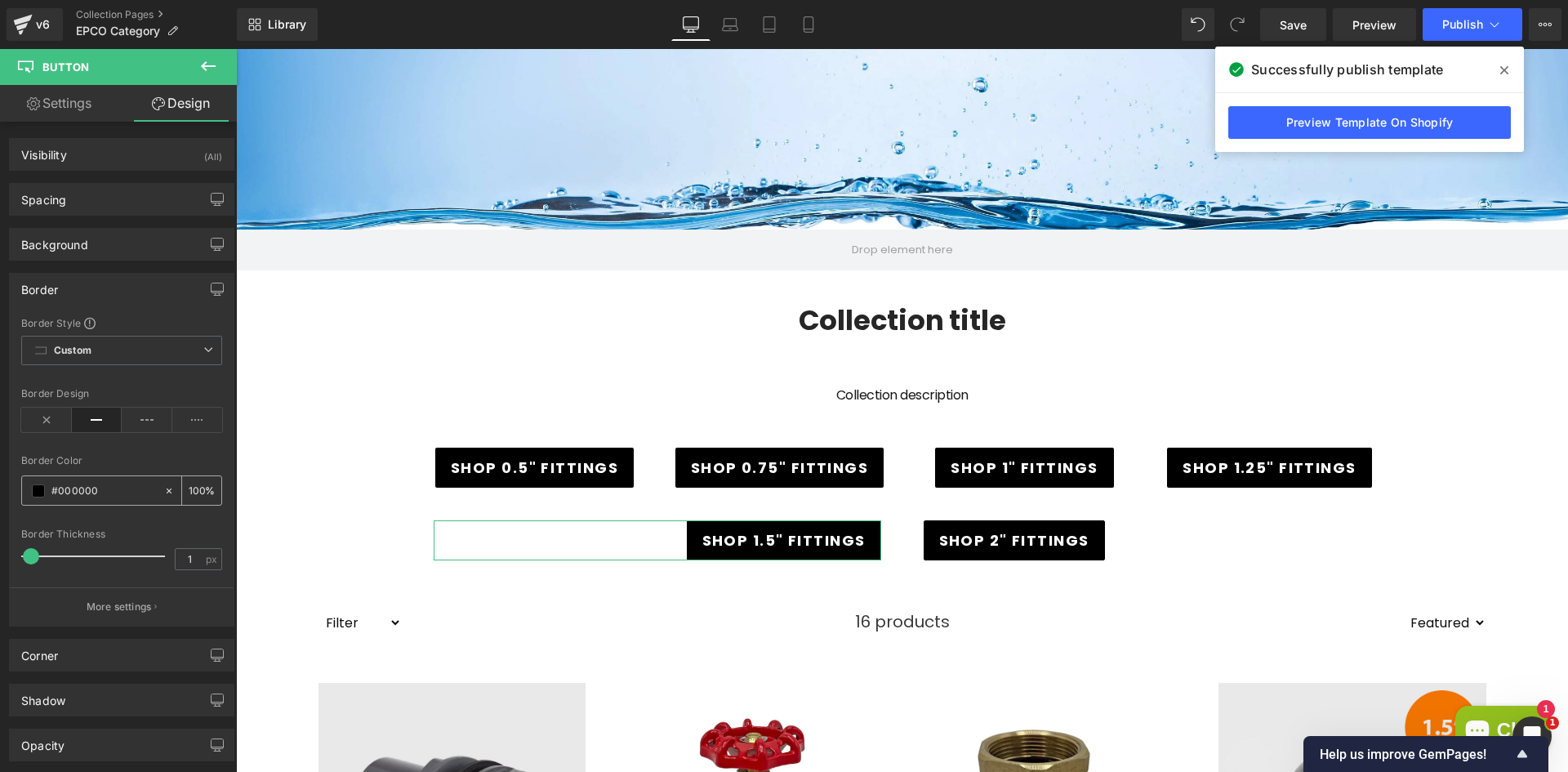
click at [163, 498] on div at bounding box center [172, 491] width 19 height 29
type input "none"
type input "0"
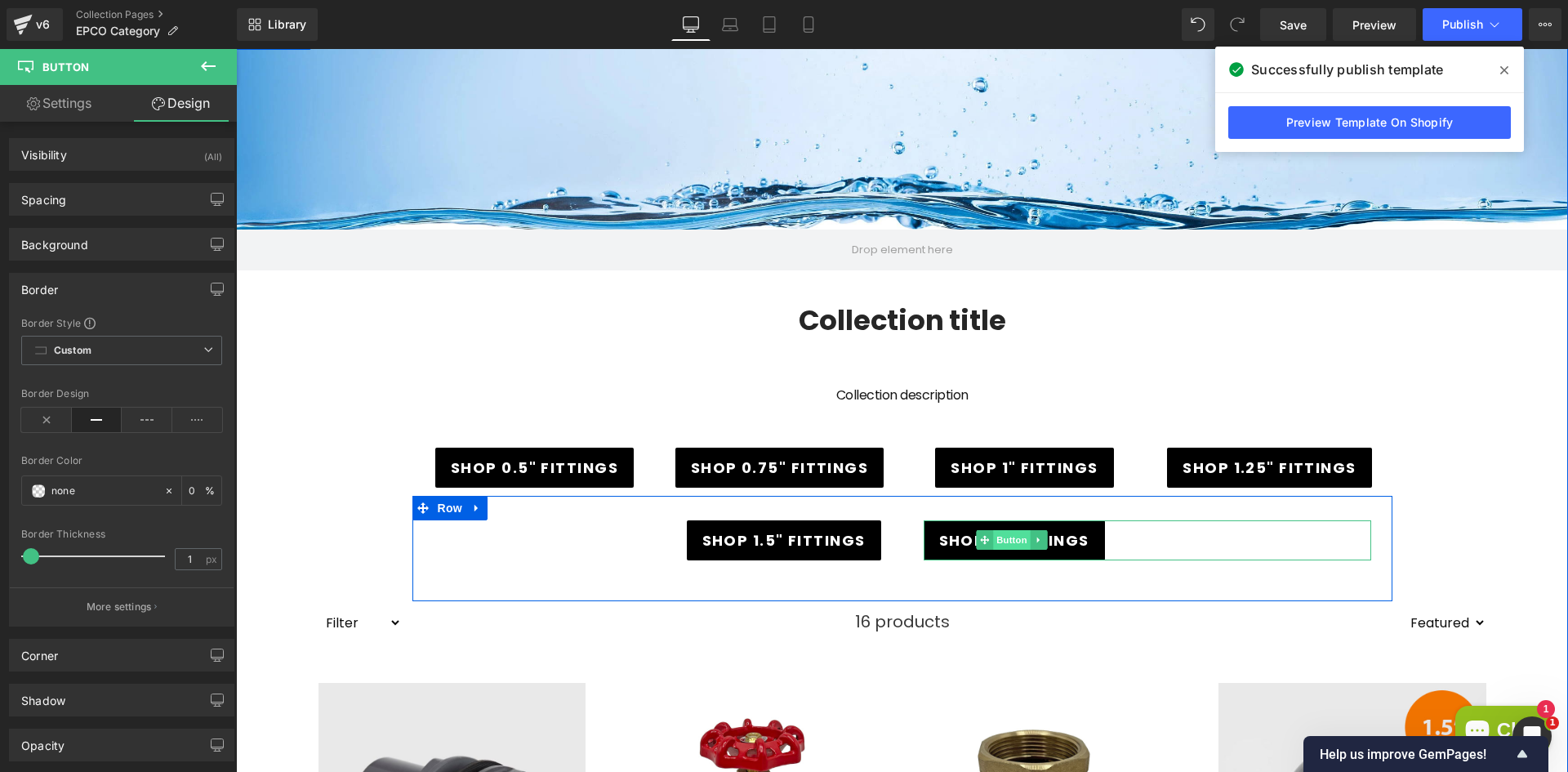
click at [995, 541] on span "Button" at bounding box center [1012, 539] width 37 height 20
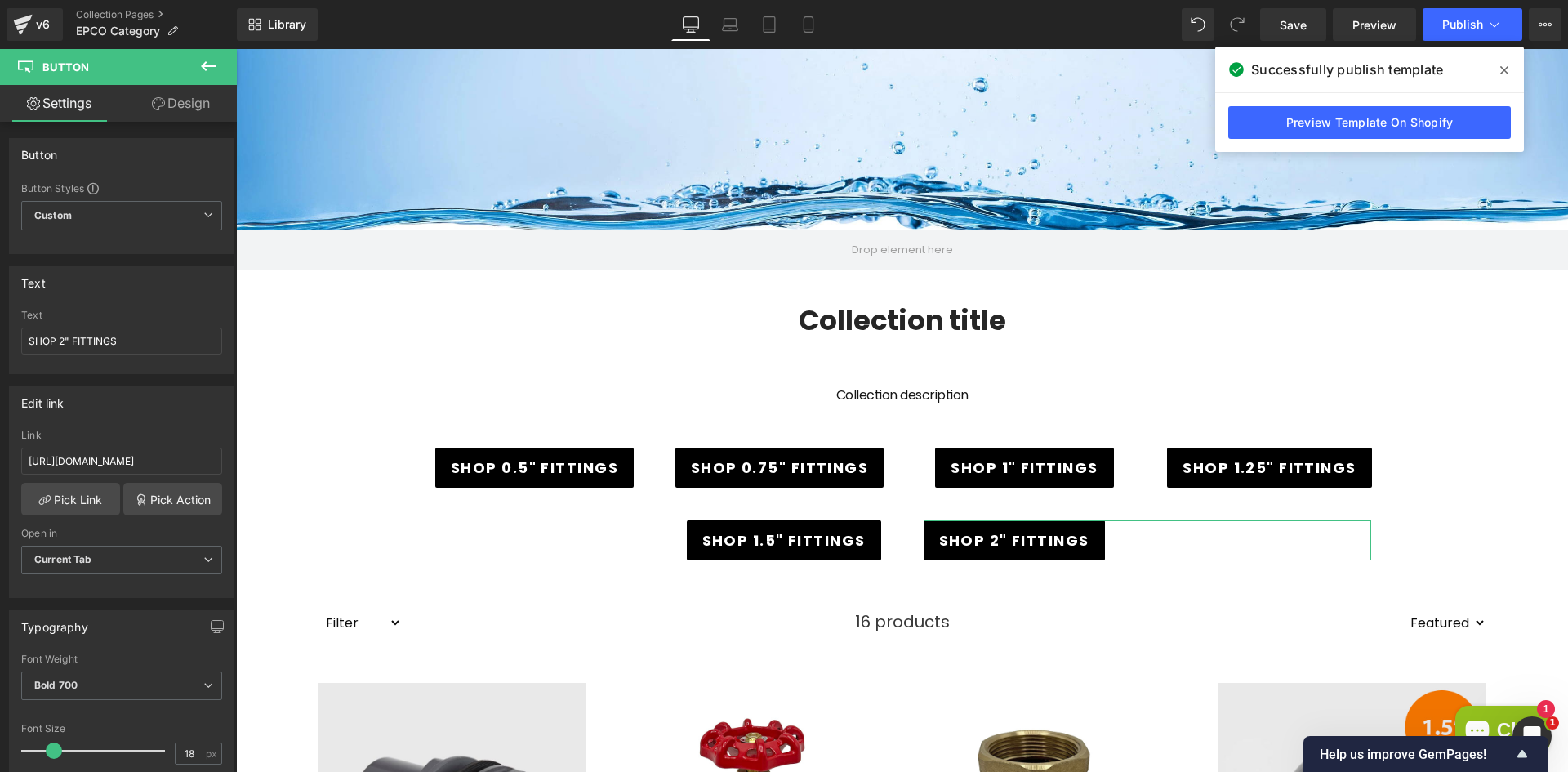
click at [168, 117] on link "Design" at bounding box center [181, 103] width 118 height 37
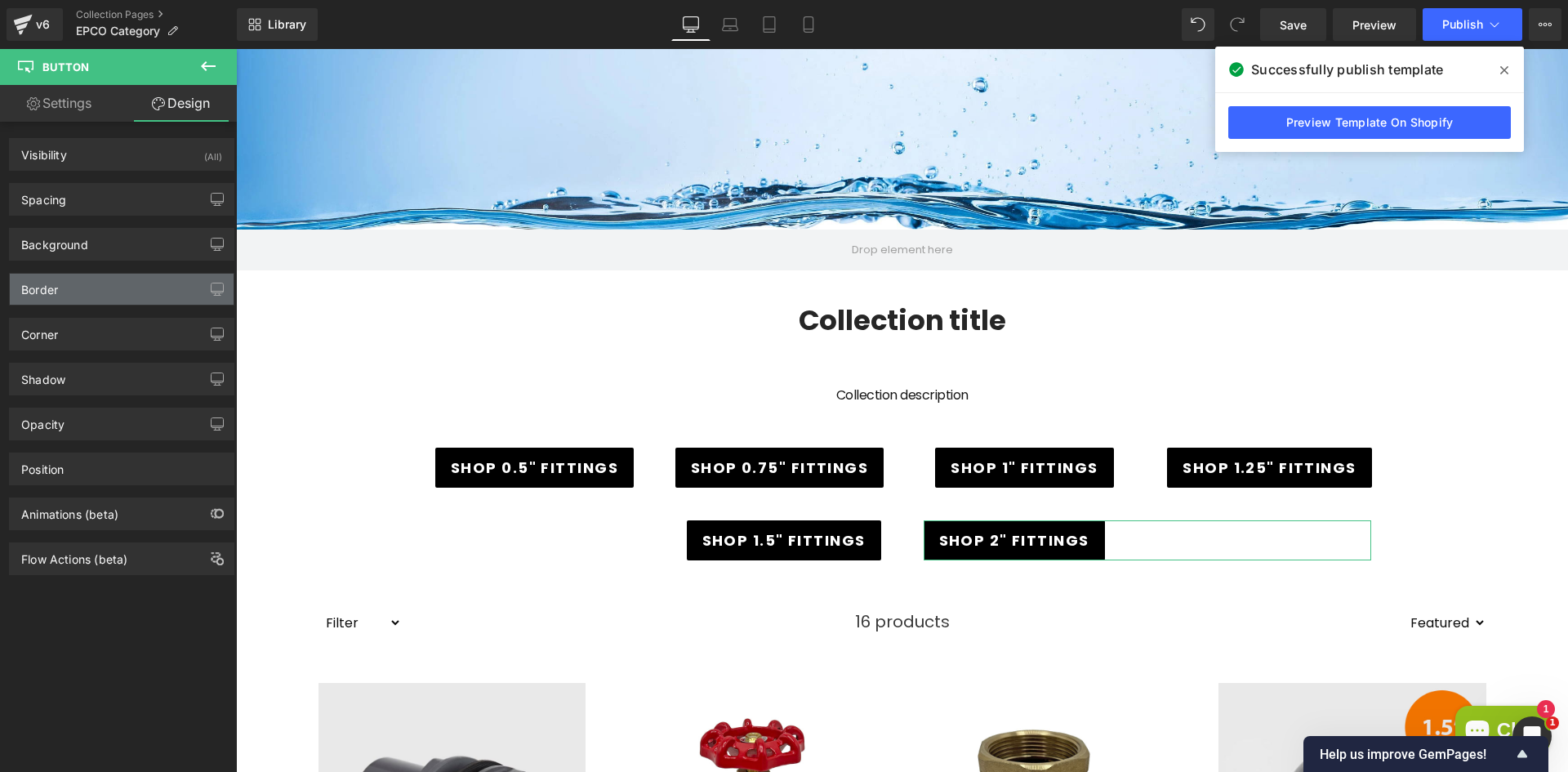
click at [105, 285] on div "Border" at bounding box center [121, 289] width 224 height 31
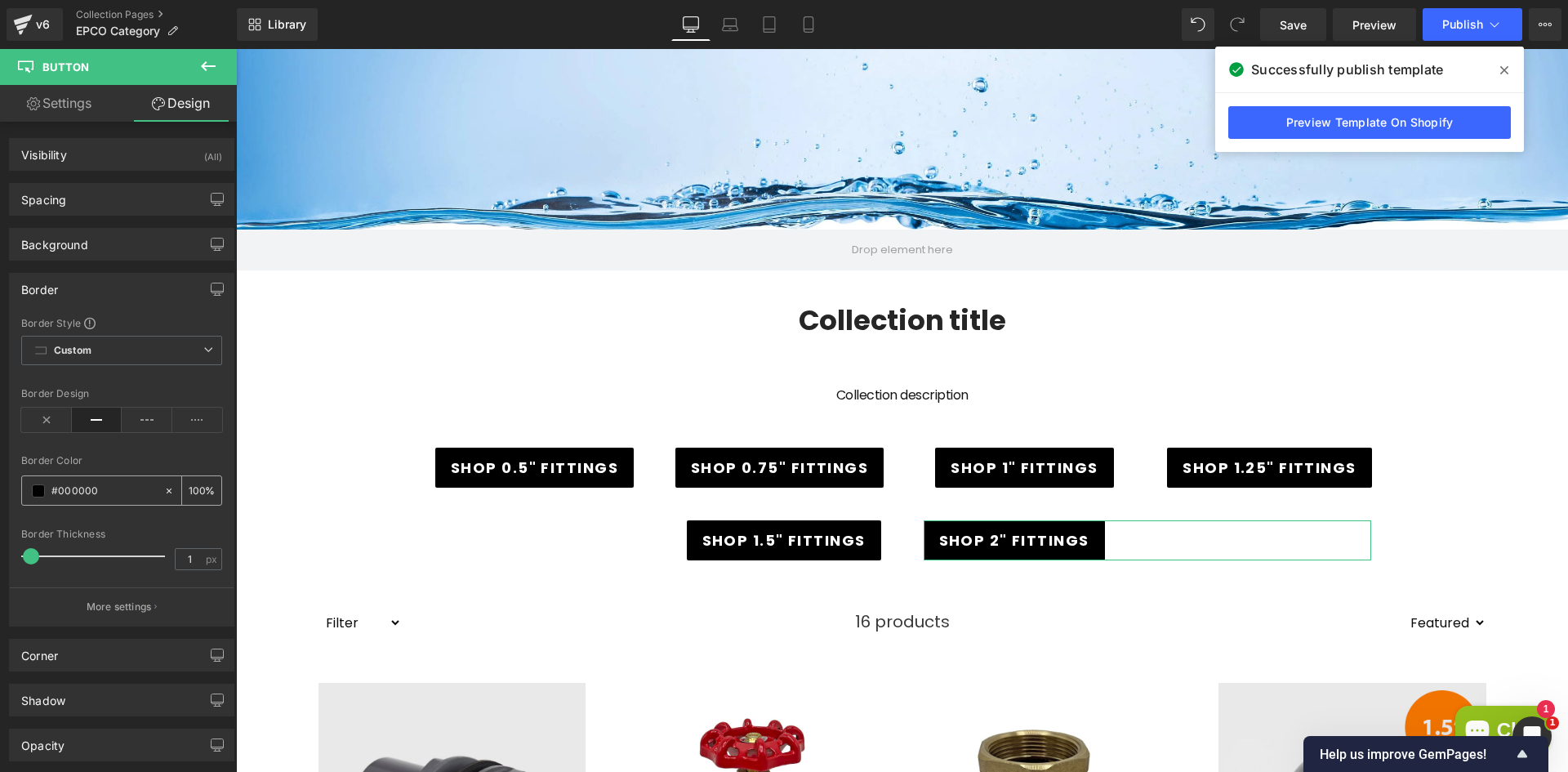
click at [167, 490] on icon at bounding box center [169, 490] width 5 height 5
type input "none"
type input "0"
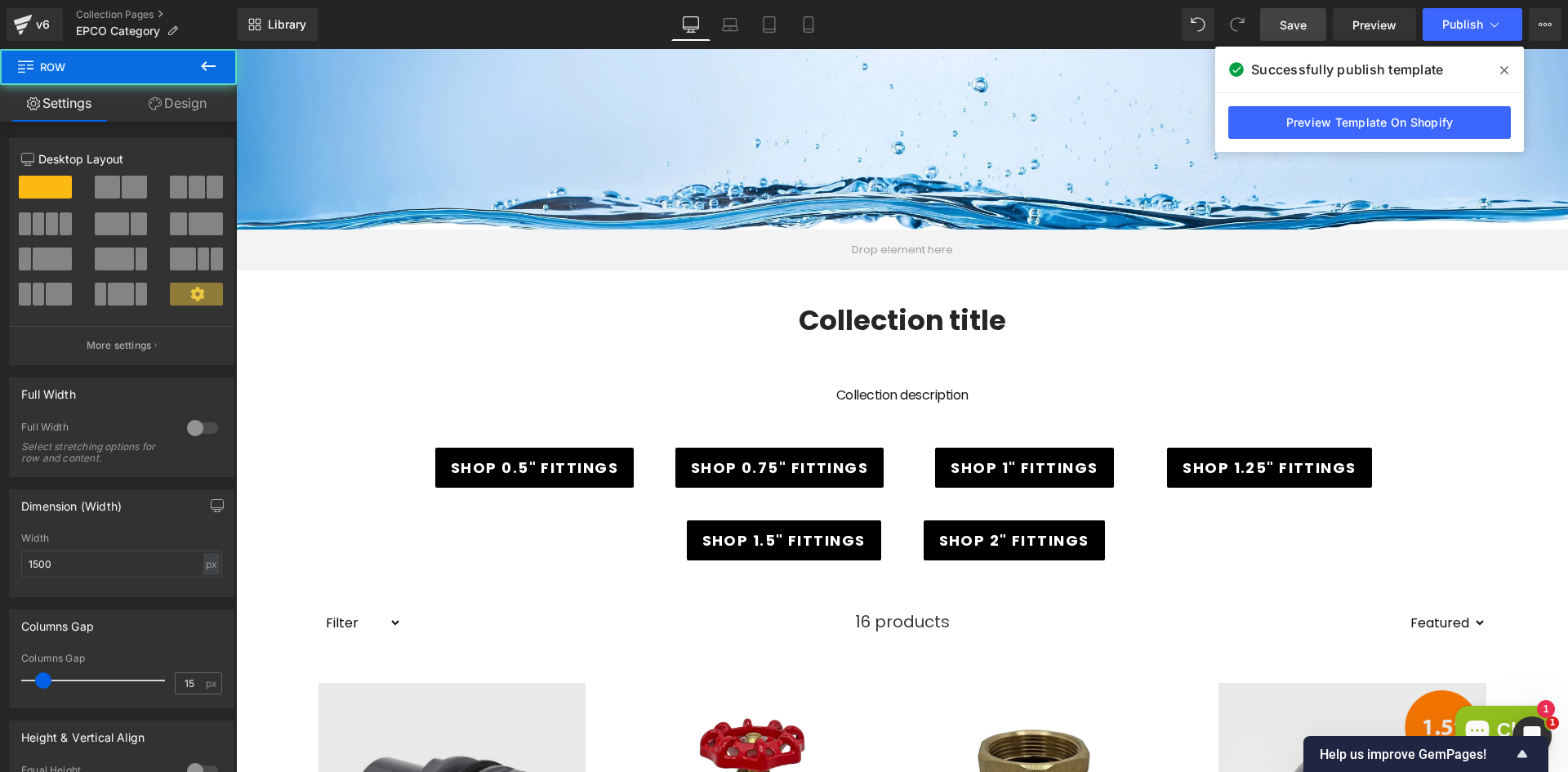
drag, startPoint x: 1282, startPoint y: 14, endPoint x: 902, endPoint y: 236, distance: 440.1
click at [1282, 14] on link "Save" at bounding box center [1293, 25] width 66 height 32
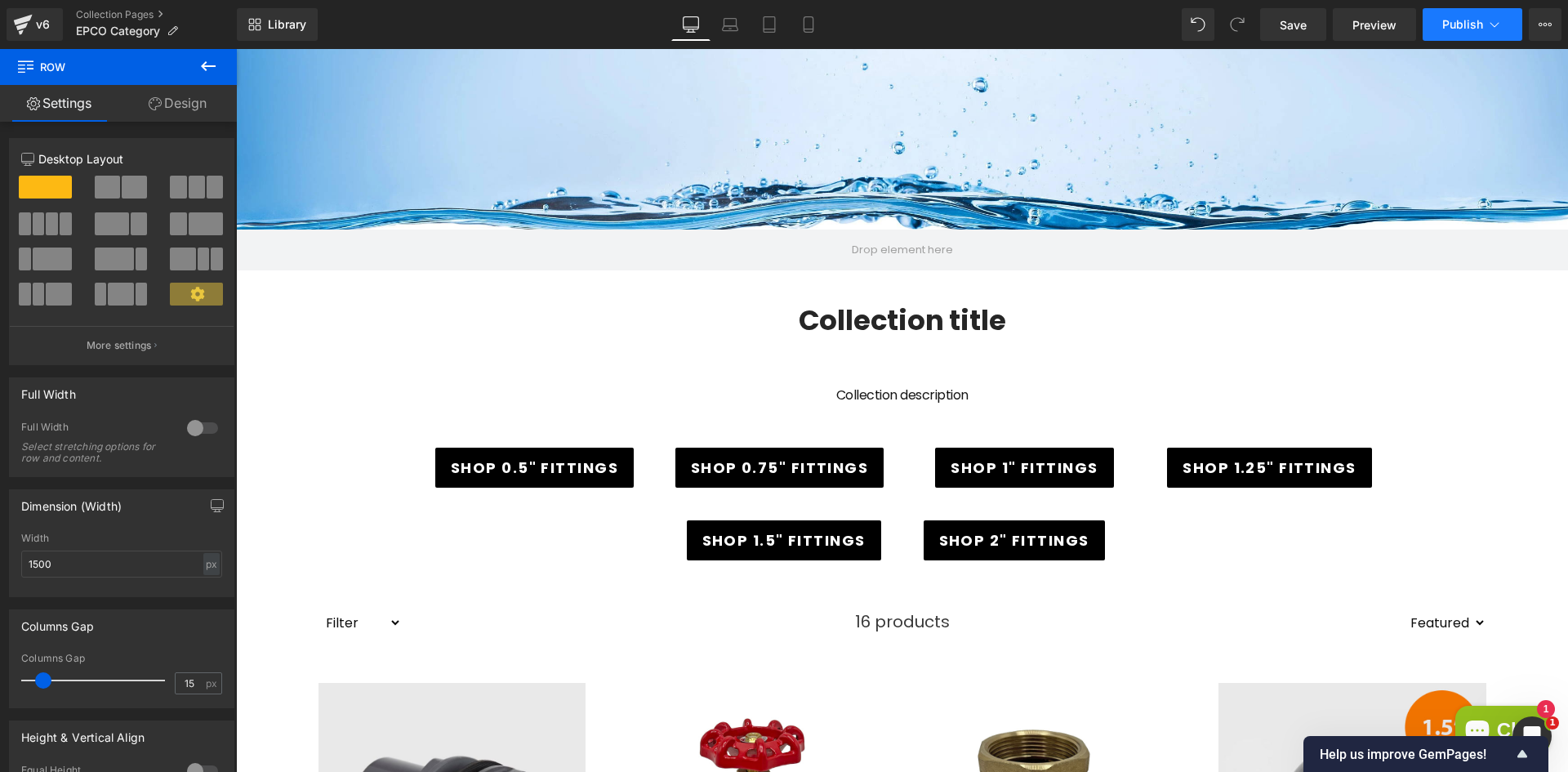
click at [1448, 28] on span "Publish" at bounding box center [1462, 25] width 41 height 13
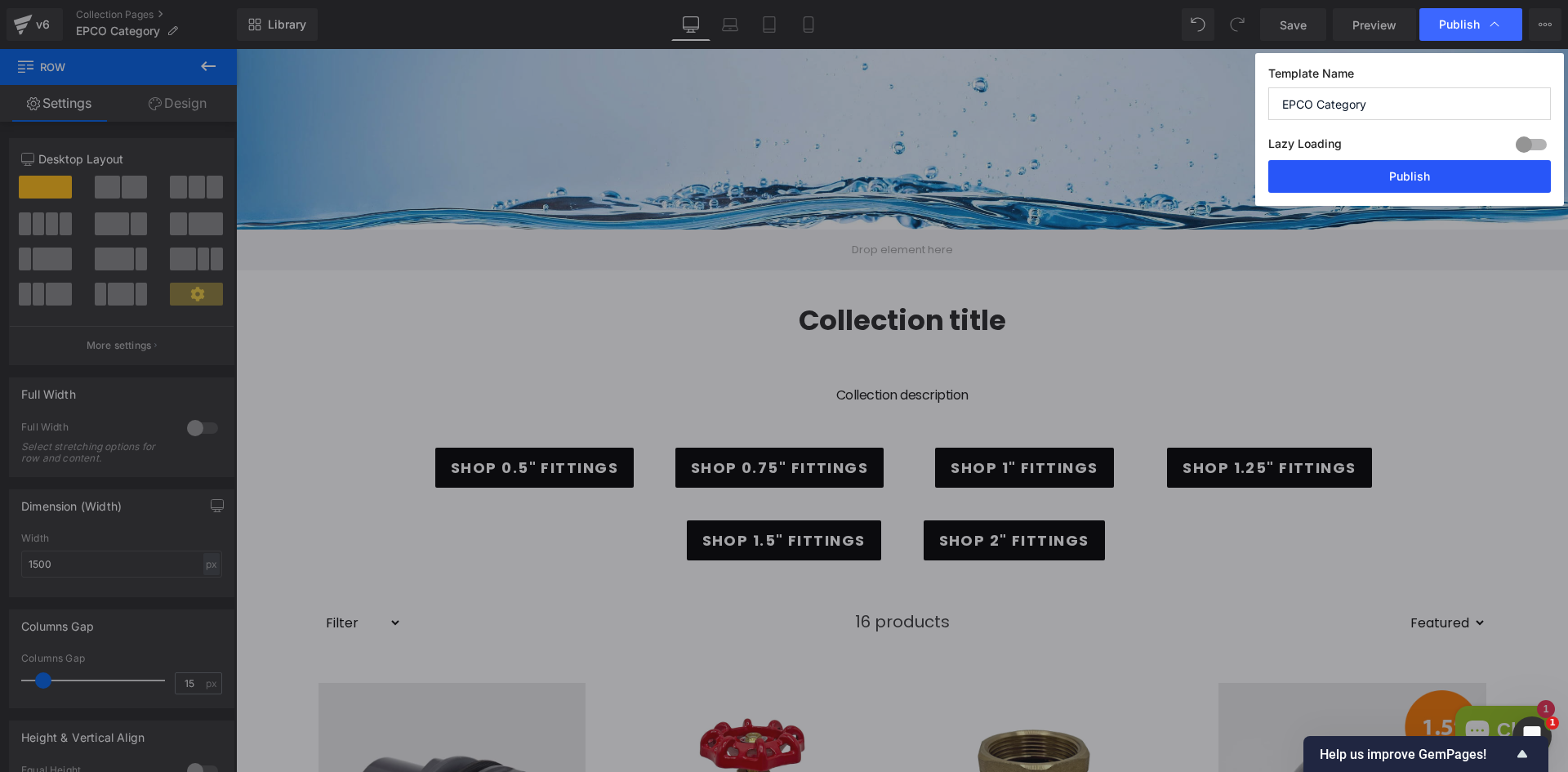
click at [1340, 183] on button "Publish" at bounding box center [1410, 176] width 283 height 32
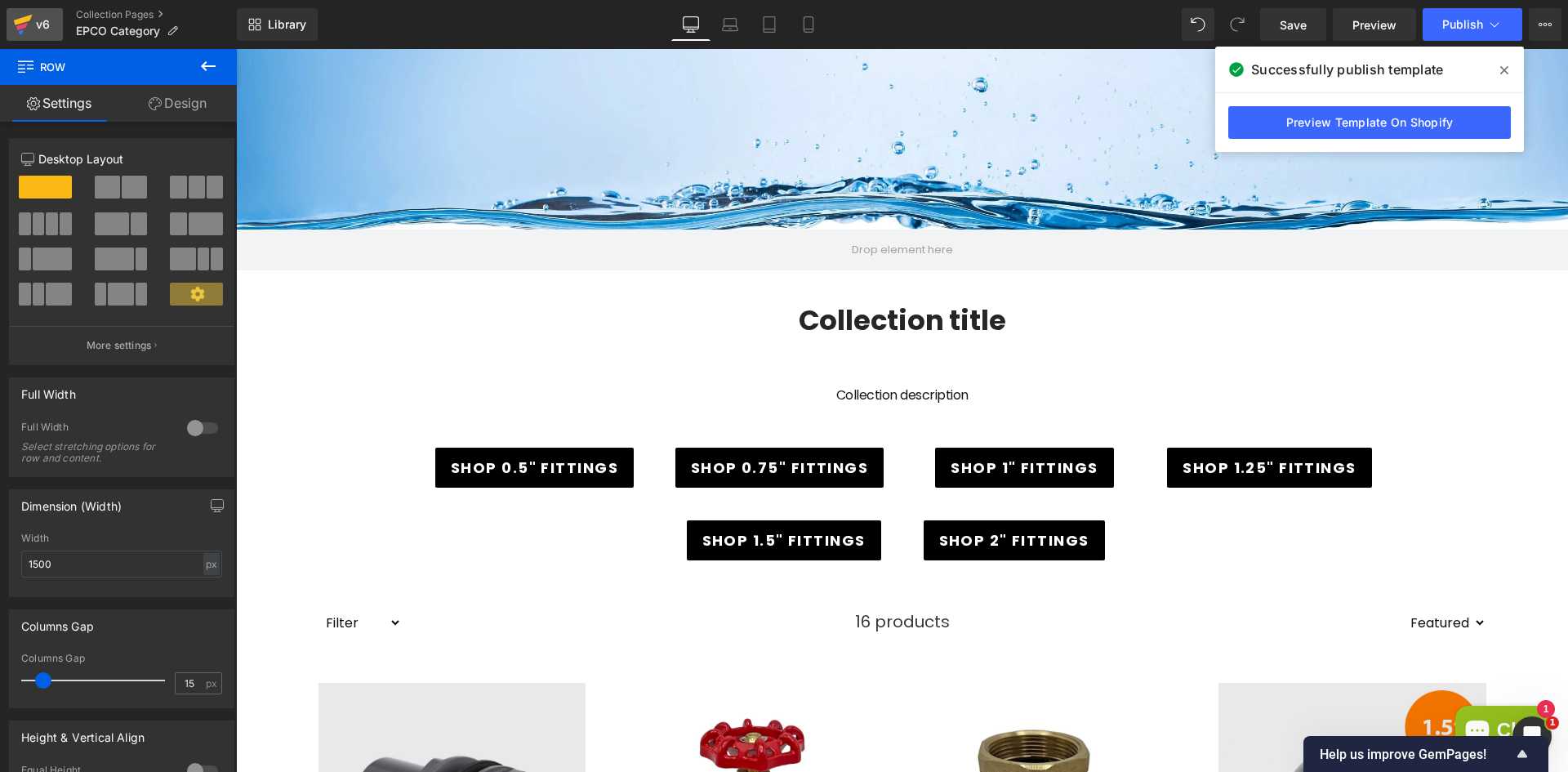
click at [37, 20] on div "v6" at bounding box center [42, 25] width 20 height 21
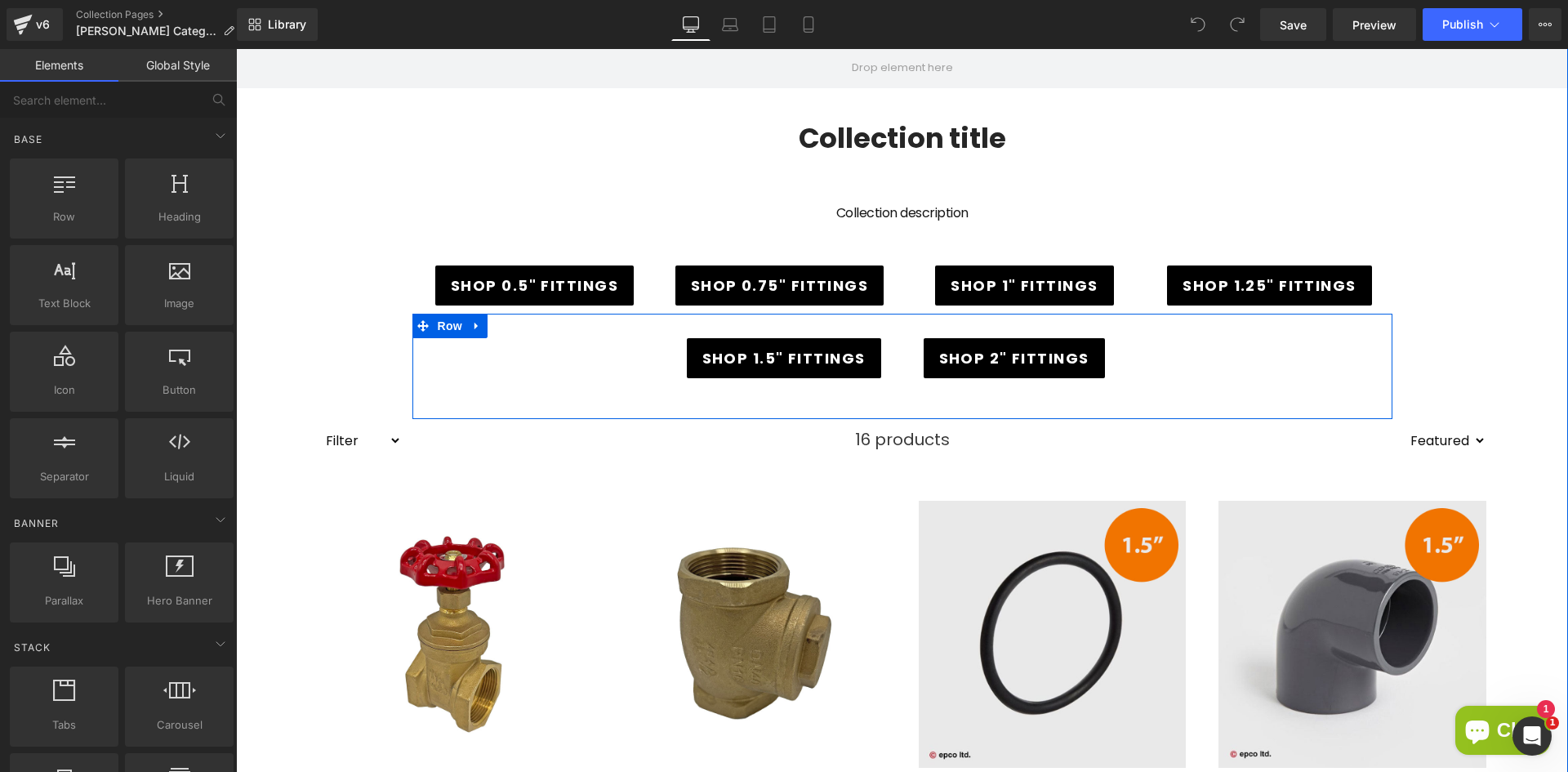
scroll to position [327, 0]
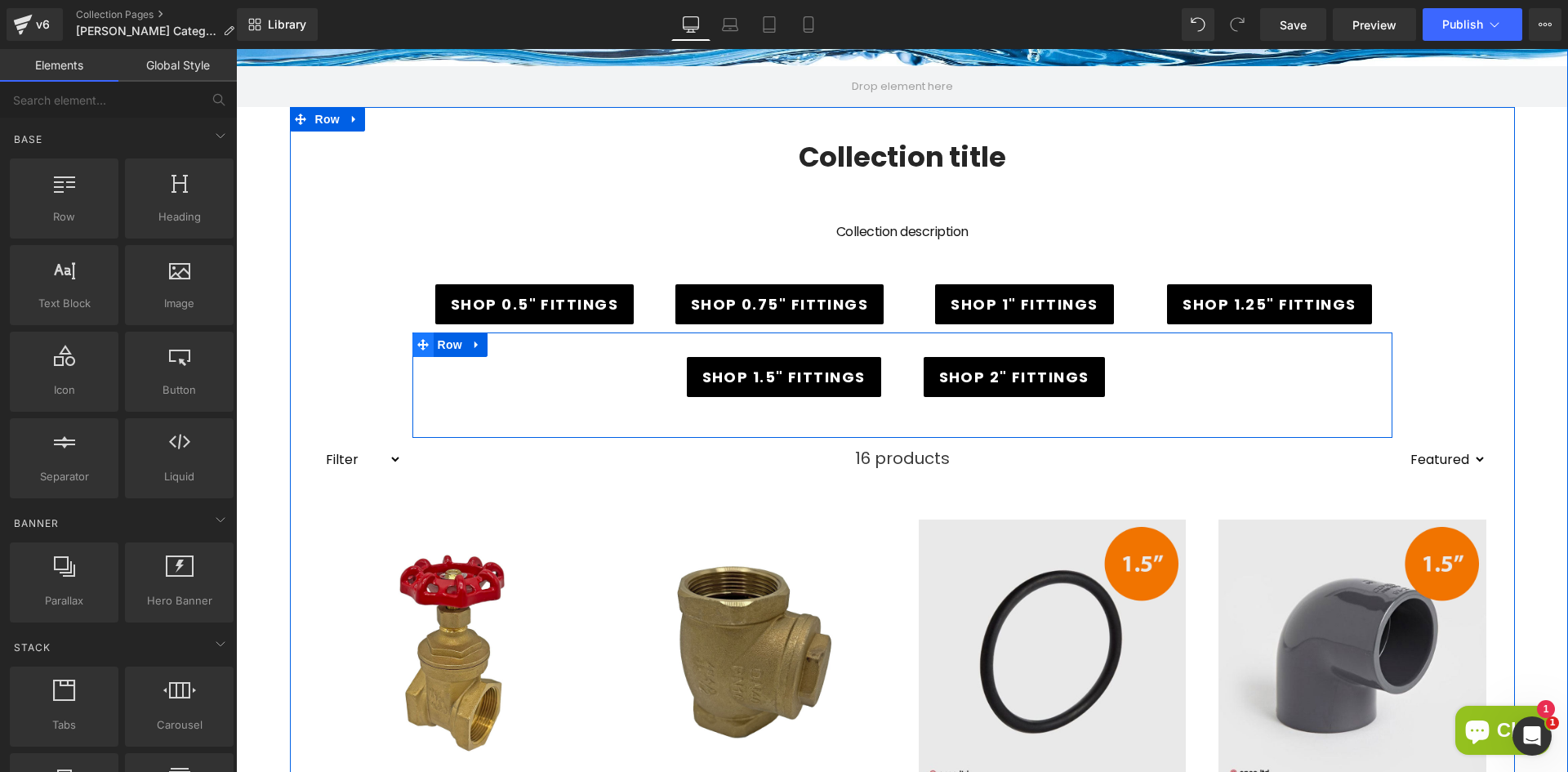
click at [417, 349] on icon at bounding box center [423, 344] width 11 height 12
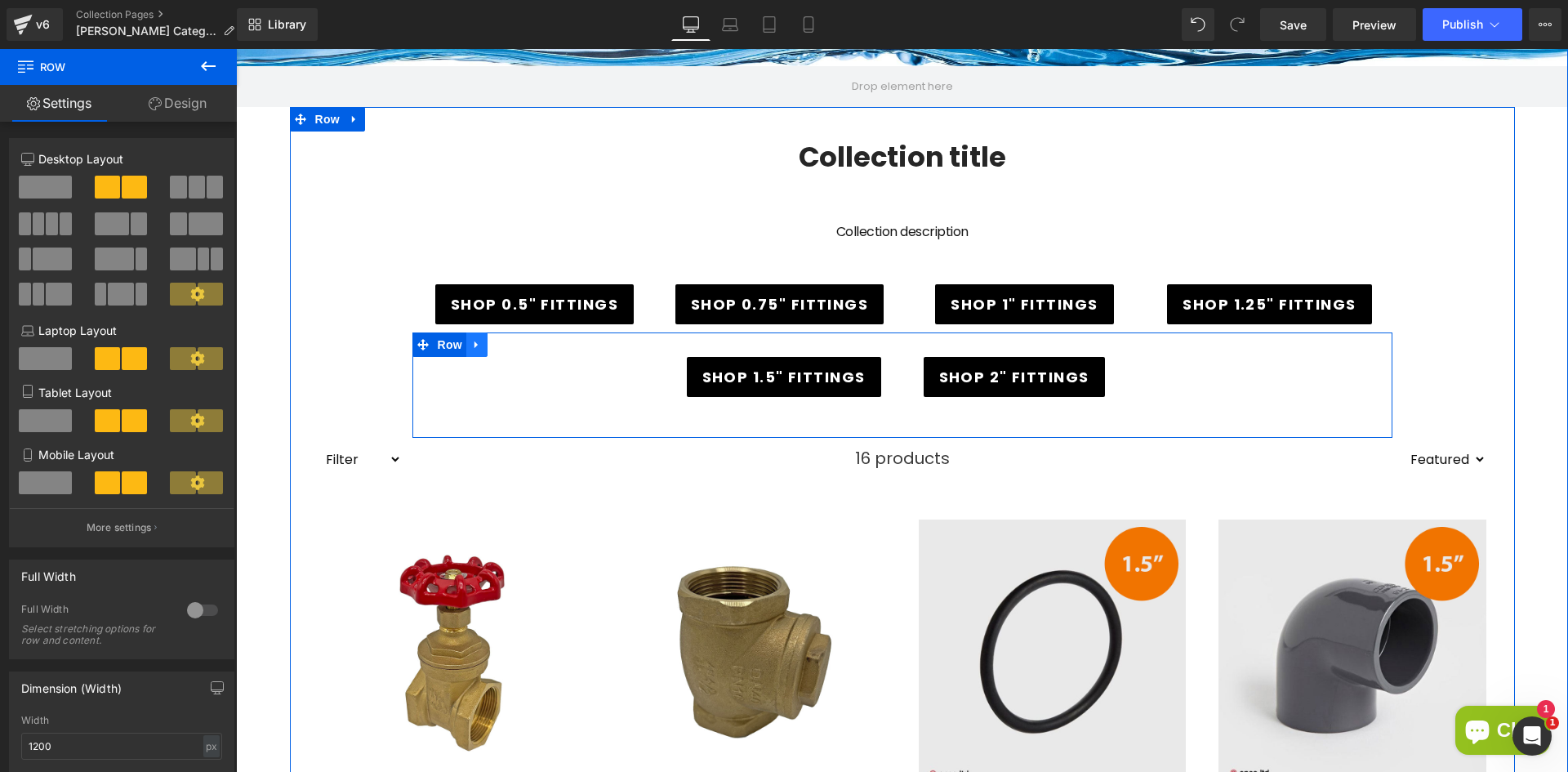
click at [467, 343] on link at bounding box center [477, 345] width 21 height 25
click at [517, 347] on icon at bounding box center [519, 345] width 11 height 11
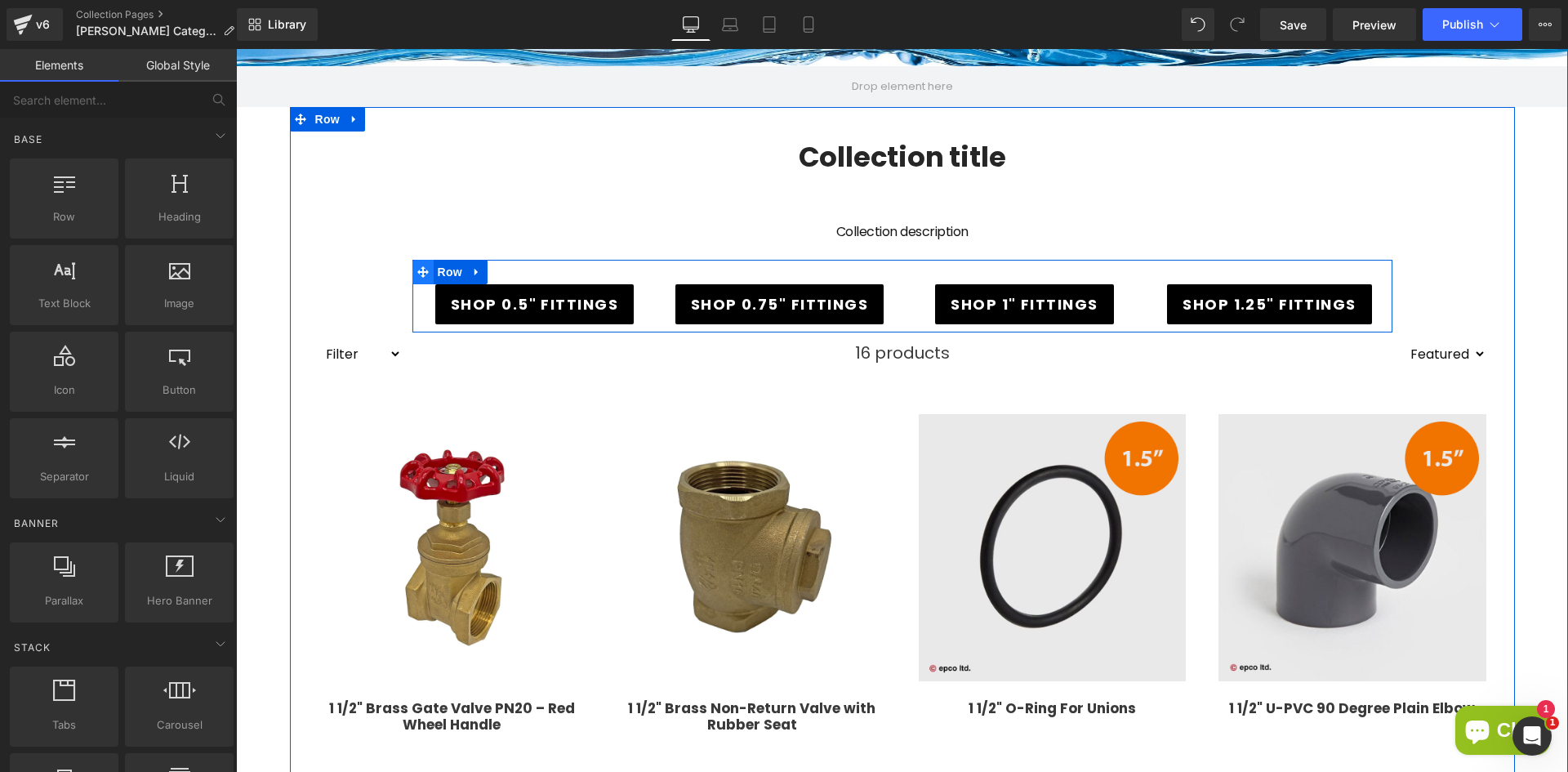
click at [417, 273] on icon at bounding box center [423, 273] width 11 height 11
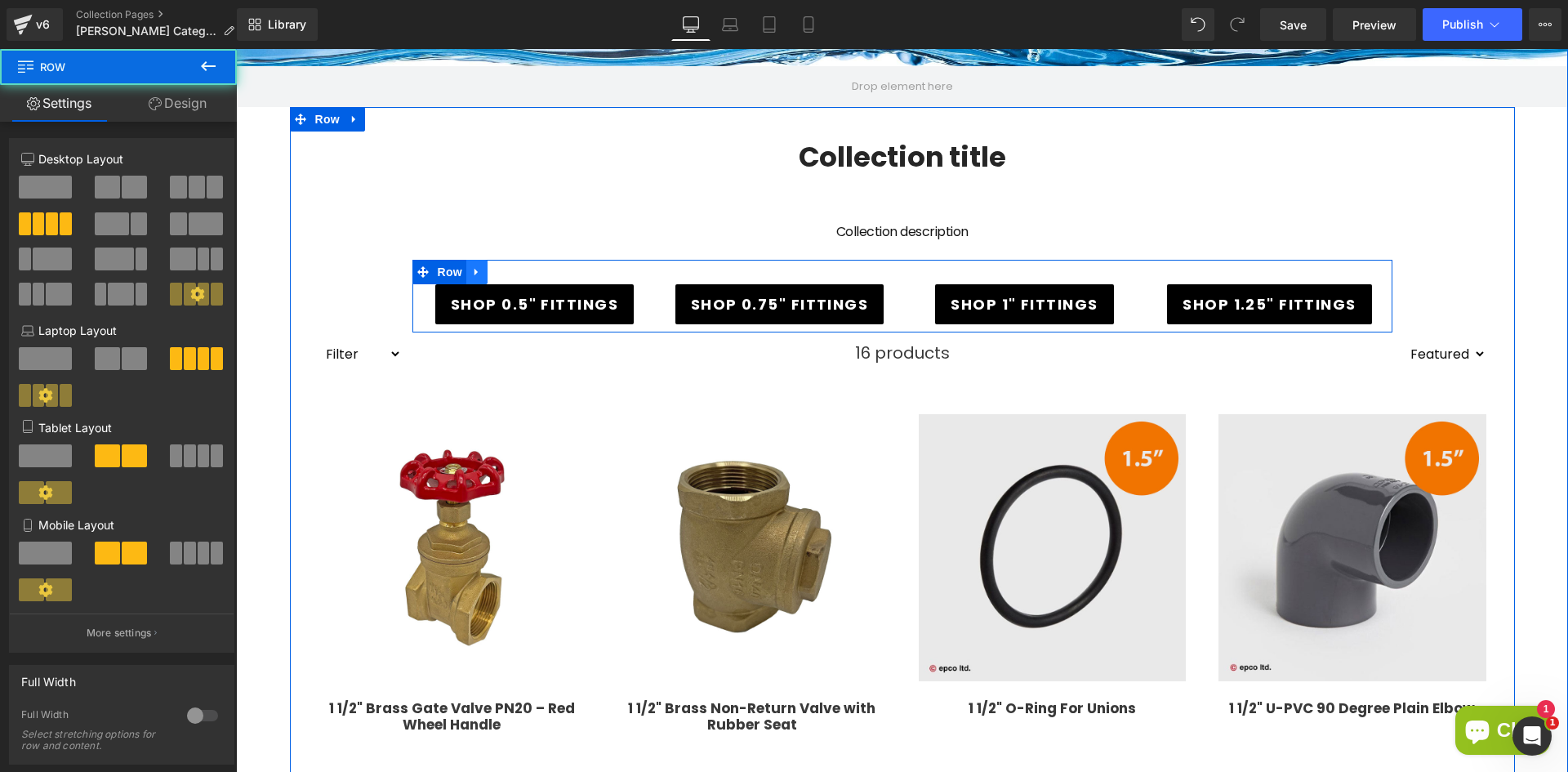
click at [472, 268] on icon at bounding box center [477, 272] width 11 height 12
click at [495, 270] on icon at bounding box center [498, 273] width 11 height 11
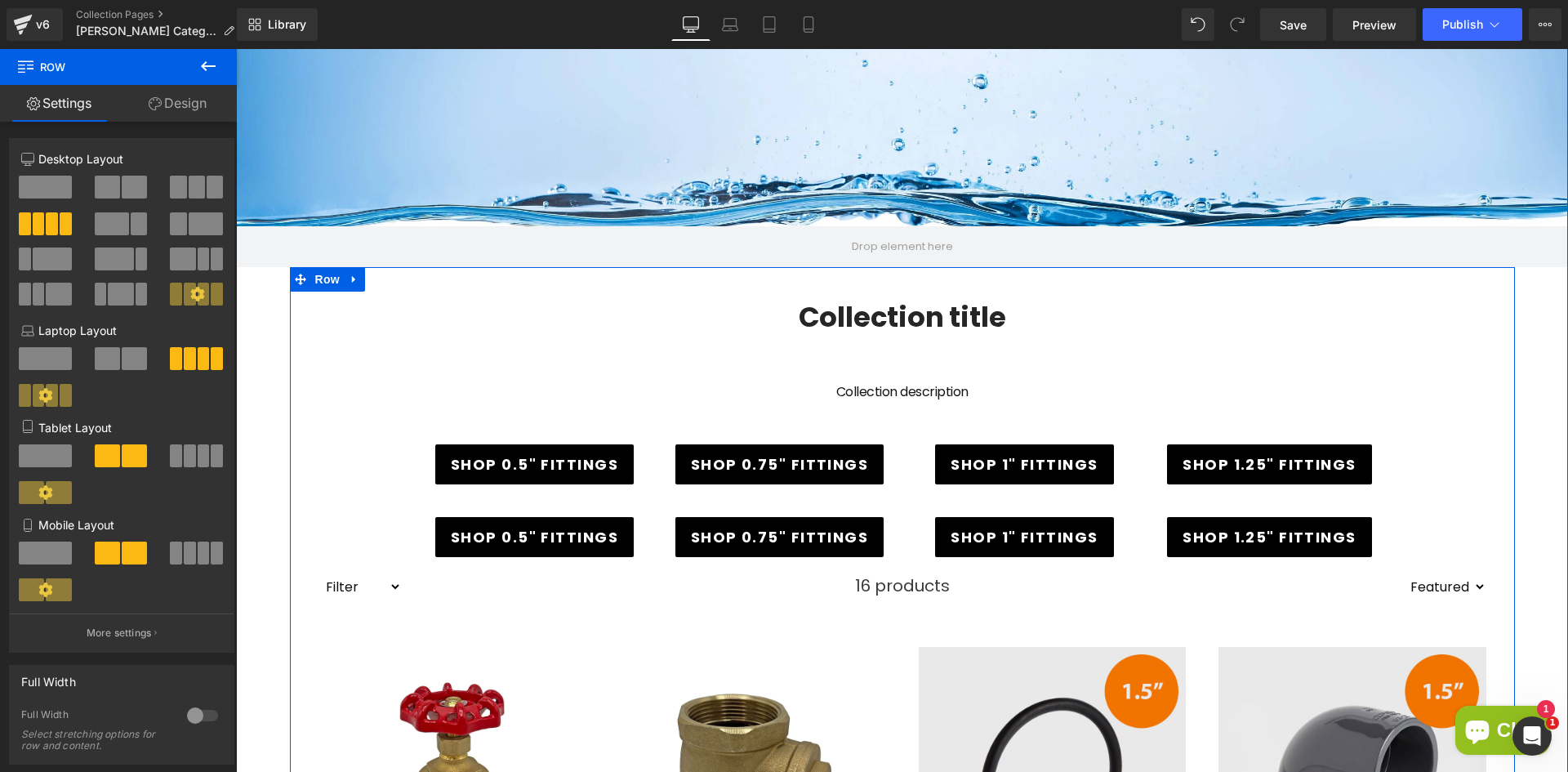
scroll to position [163, 0]
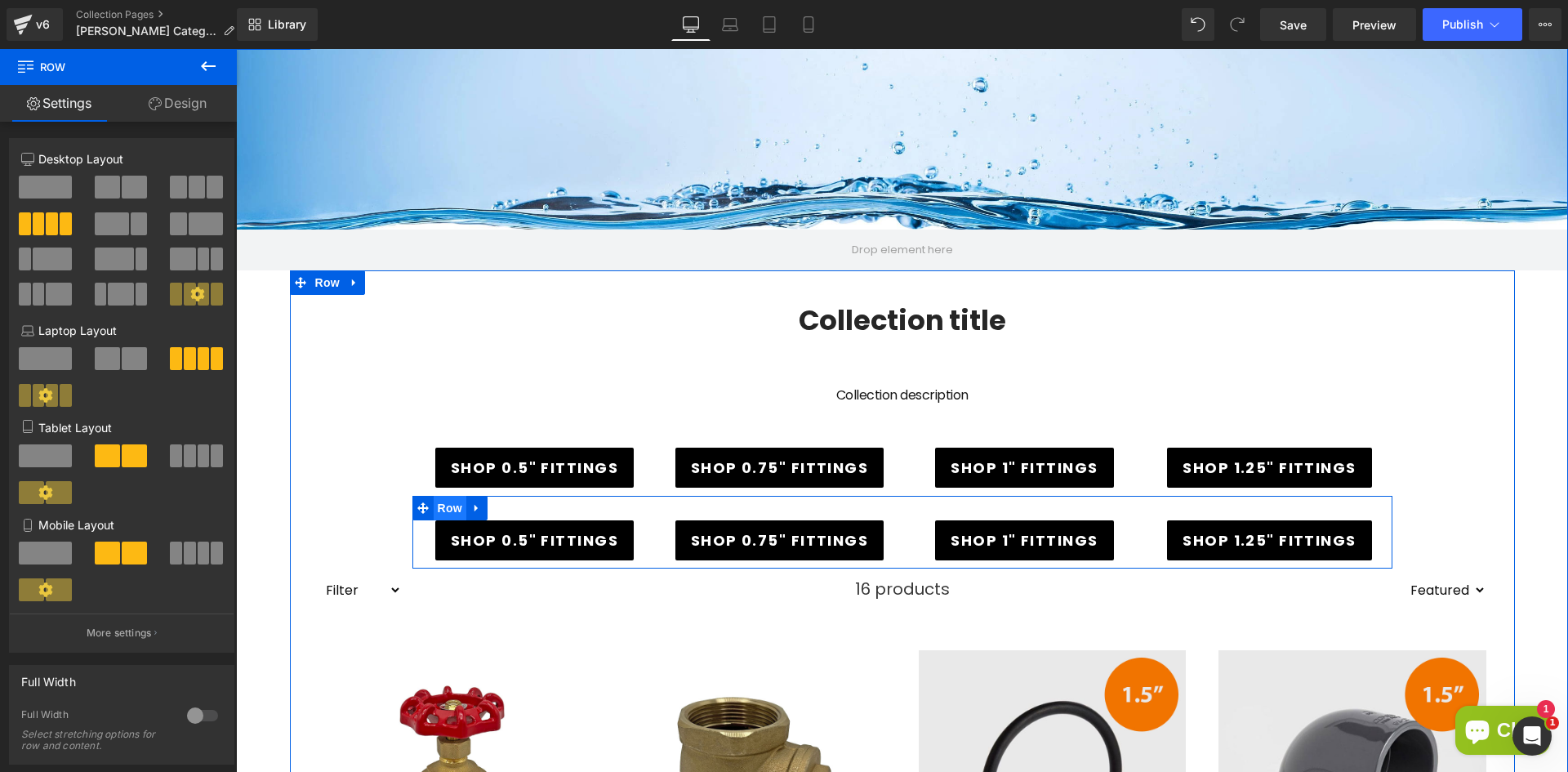
click at [441, 505] on span "Row" at bounding box center [450, 508] width 32 height 25
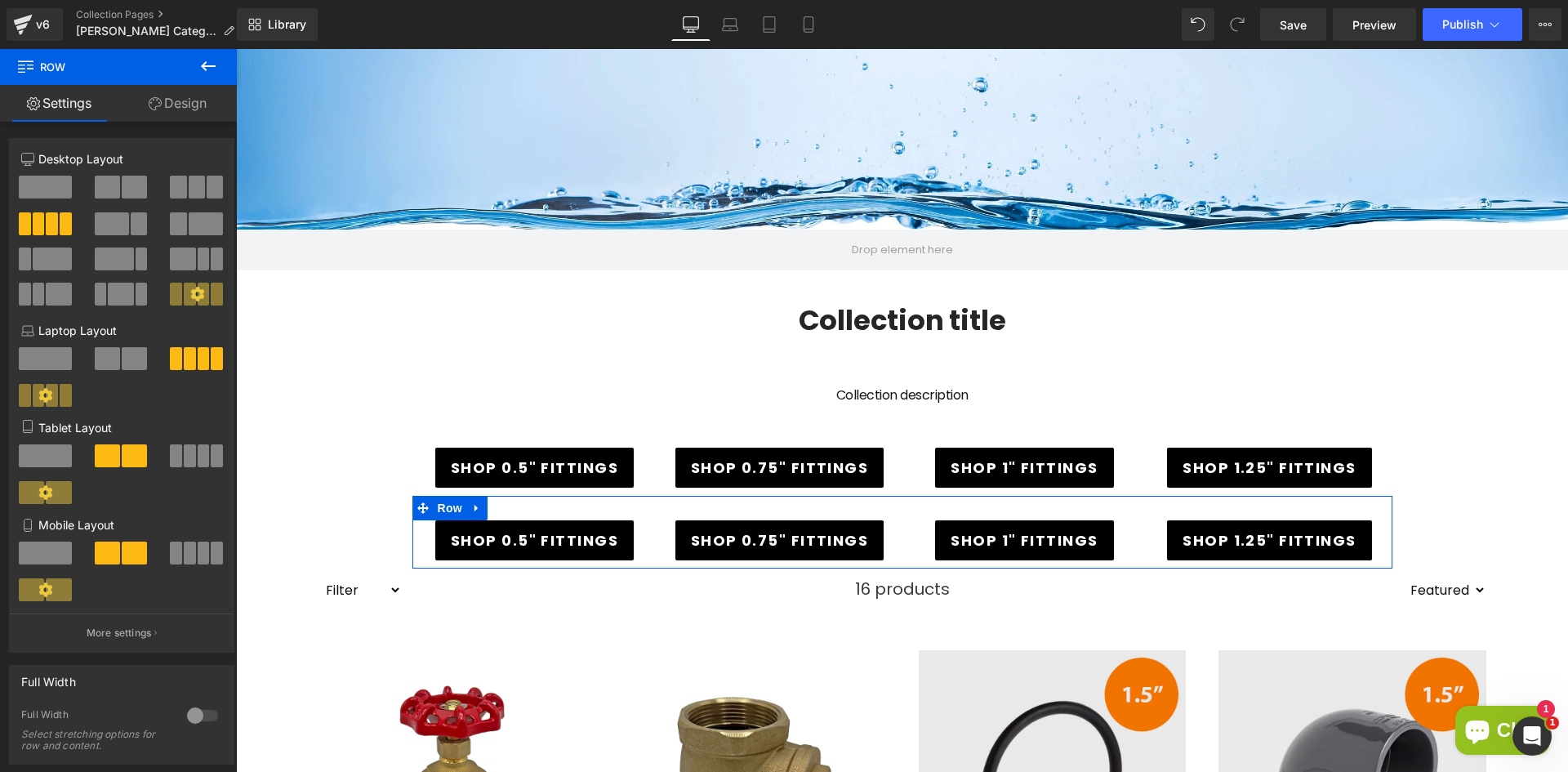
click at [175, 100] on link "Design" at bounding box center [177, 103] width 118 height 37
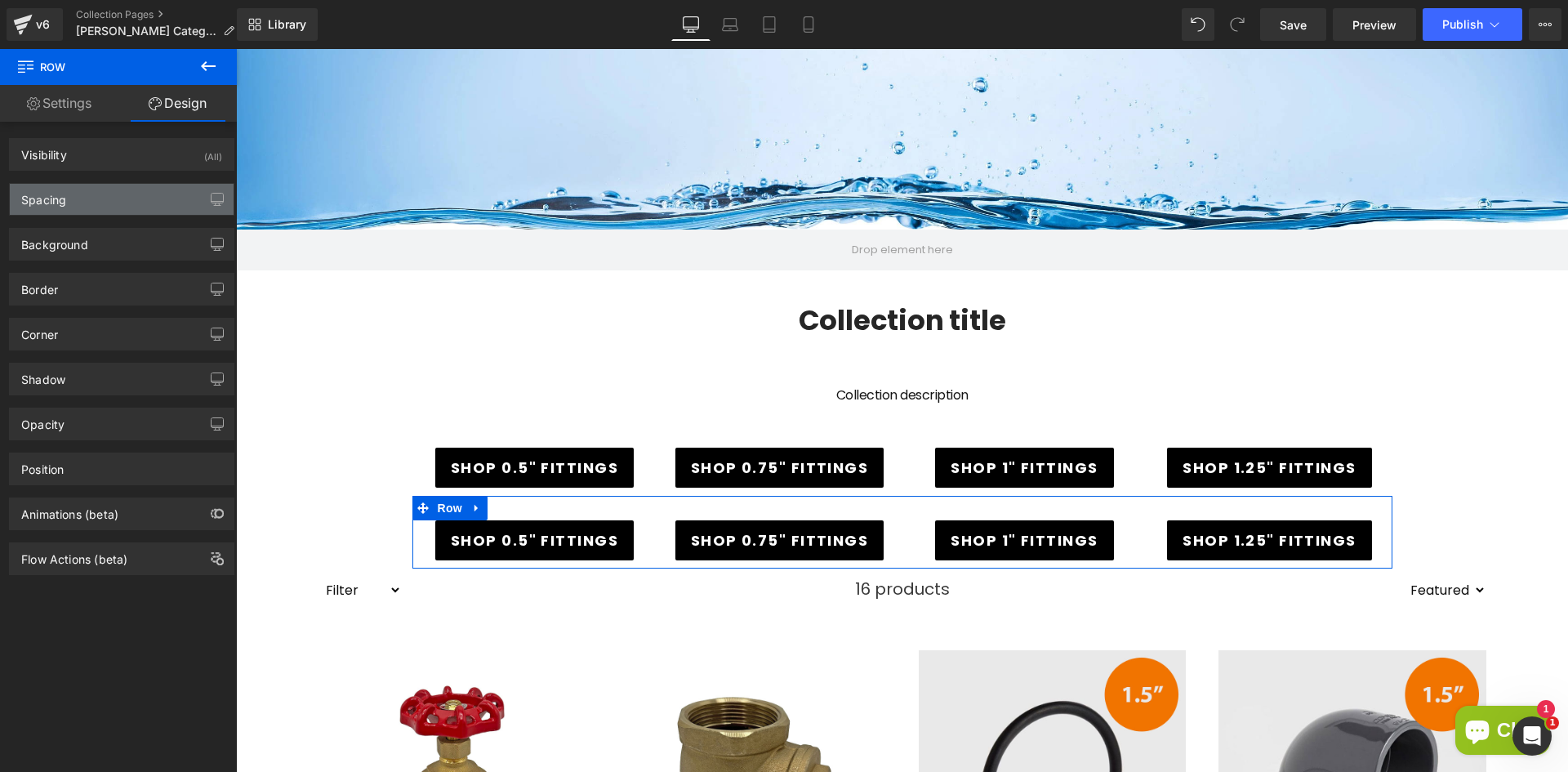
click at [142, 192] on div "Spacing" at bounding box center [121, 199] width 224 height 31
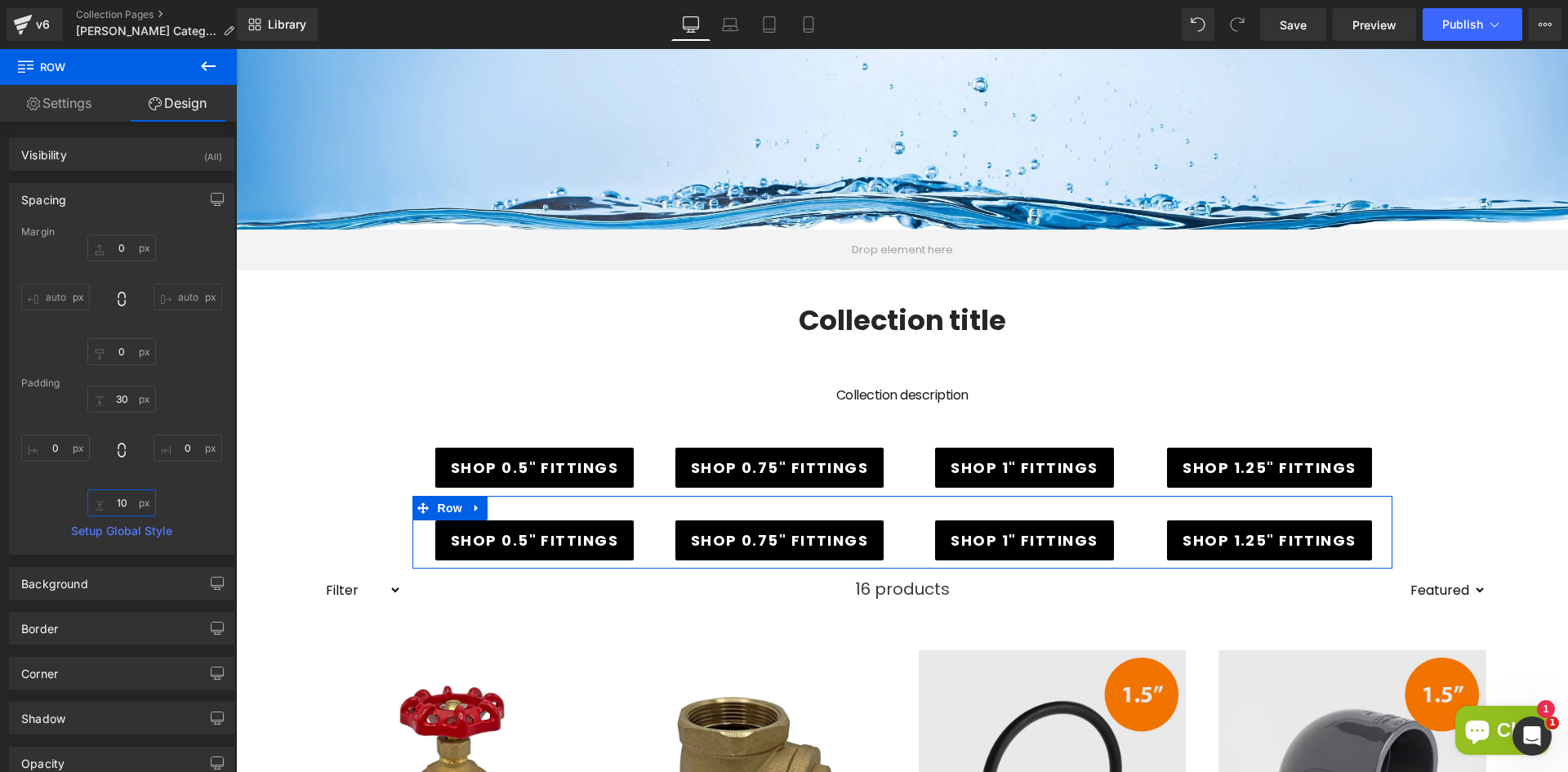
click at [122, 493] on input "10" at bounding box center [122, 503] width 69 height 27
type input "50"
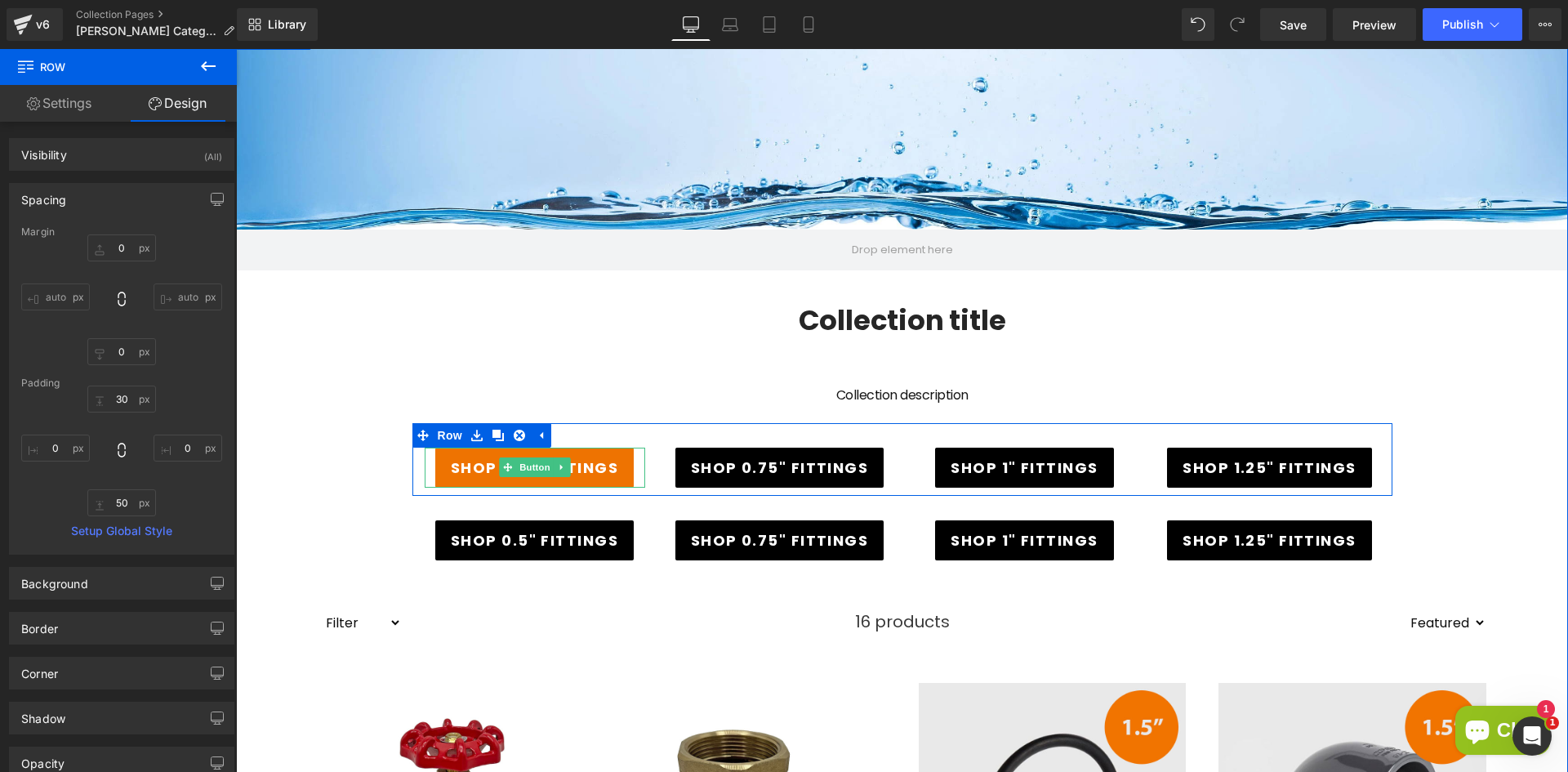
click at [575, 473] on span "SHOP 0.5" FITTINGS" at bounding box center [534, 467] width 168 height 22
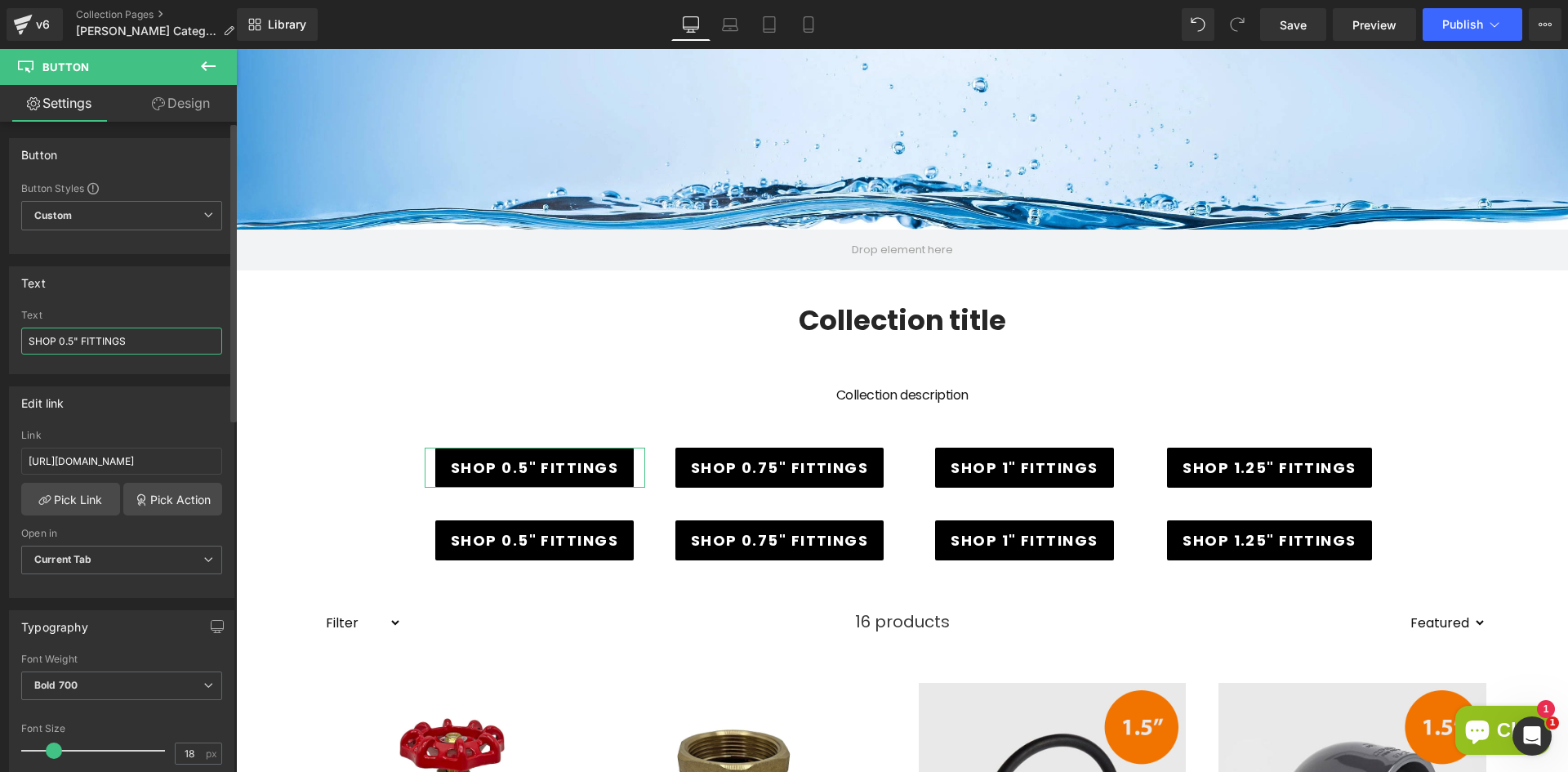
drag, startPoint x: 148, startPoint y: 347, endPoint x: 49, endPoint y: 336, distance: 99.6
click at [49, 337] on input "SHOP 0.5" FITTINGS" at bounding box center [121, 341] width 201 height 27
click at [66, 337] on input "SHOP 0.5" FITTINGS" at bounding box center [121, 341] width 201 height 27
drag, startPoint x: 76, startPoint y: 347, endPoint x: -13, endPoint y: 341, distance: 89.2
click at [0, 341] on html "Row You are previewing how the will restyle your page. You can not edit Element…" at bounding box center [784, 386] width 1568 height 772
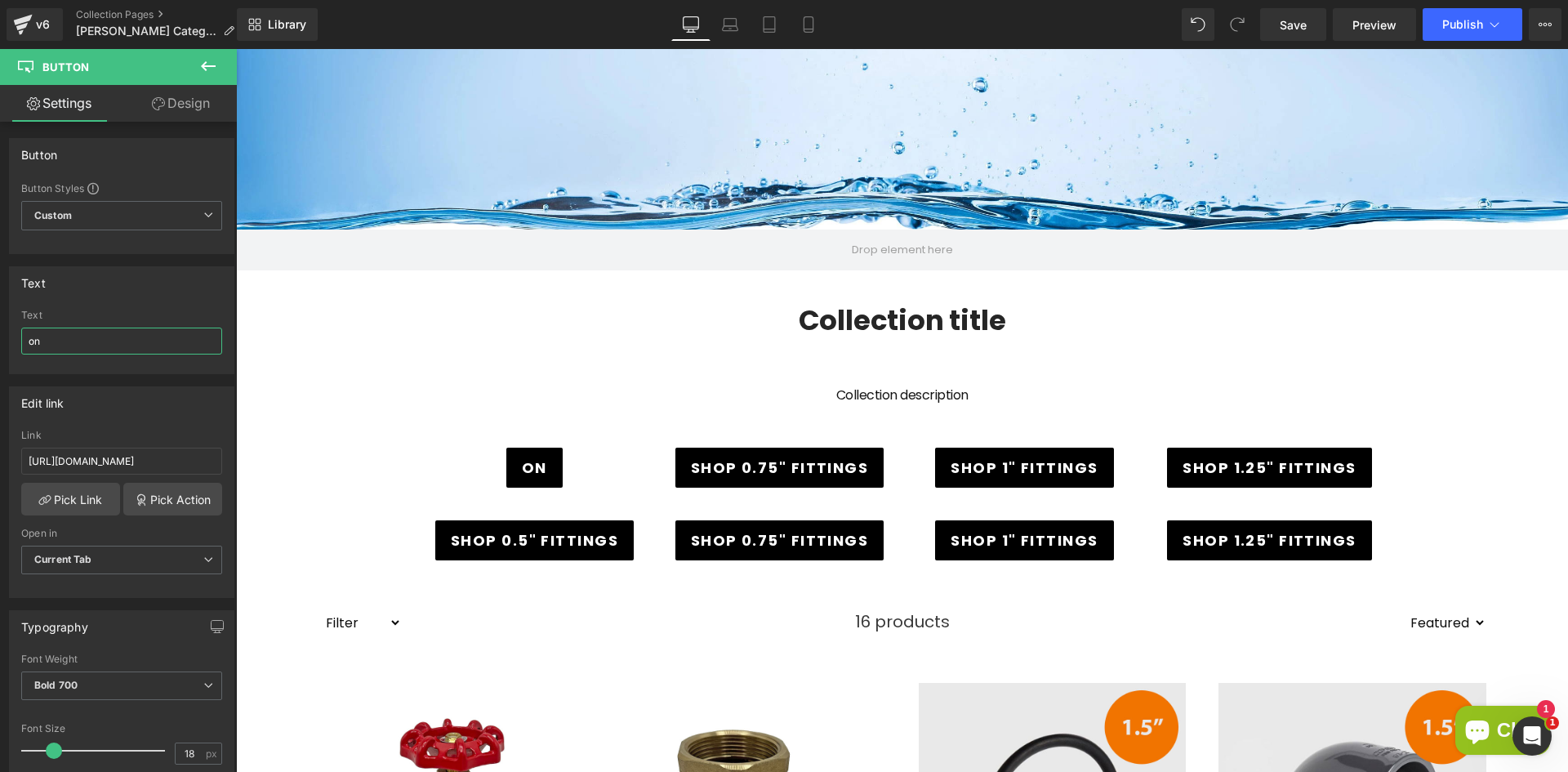
type input "o"
type input "One2clean"
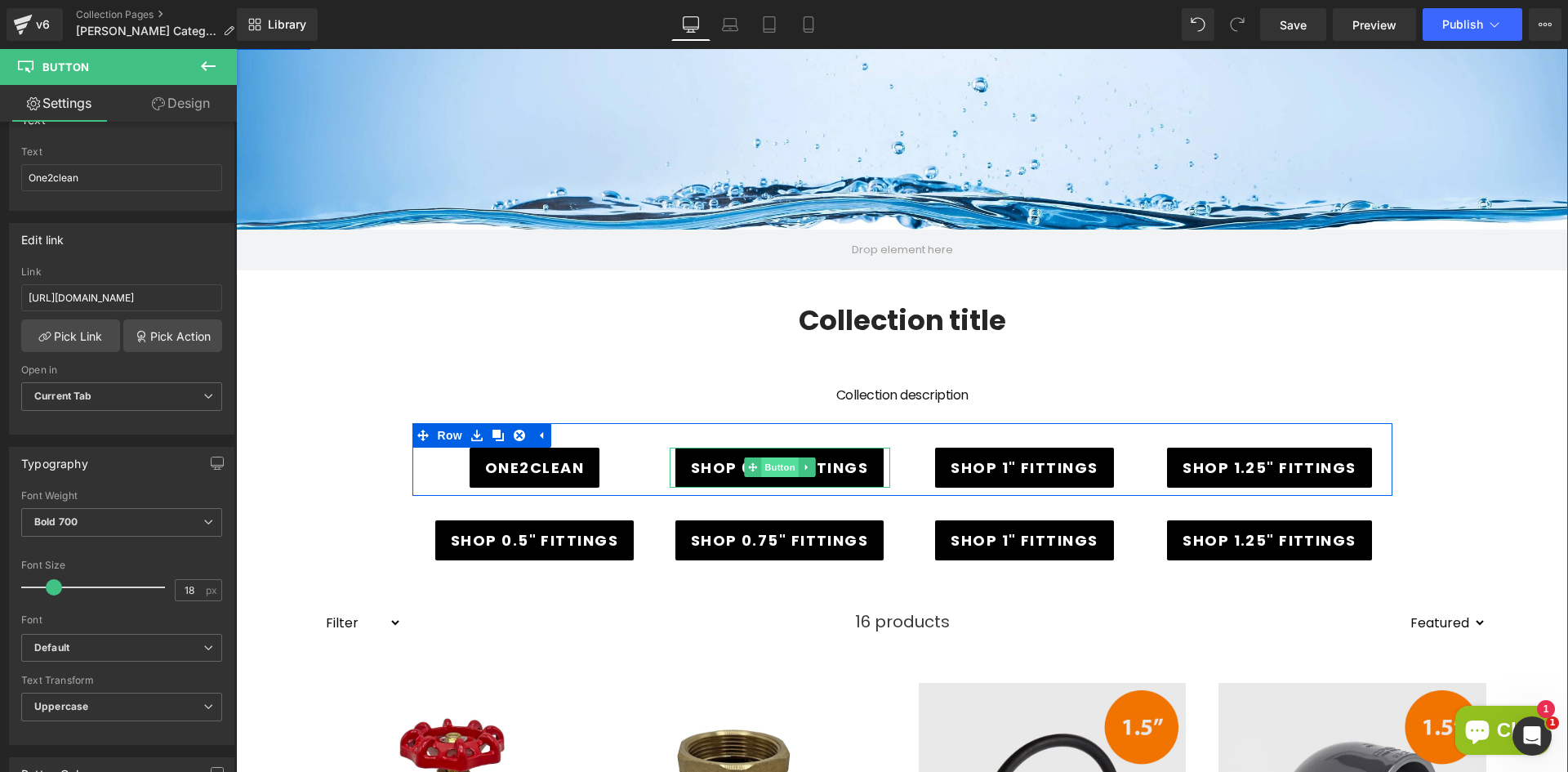
click at [764, 461] on span "Button" at bounding box center [779, 467] width 37 height 20
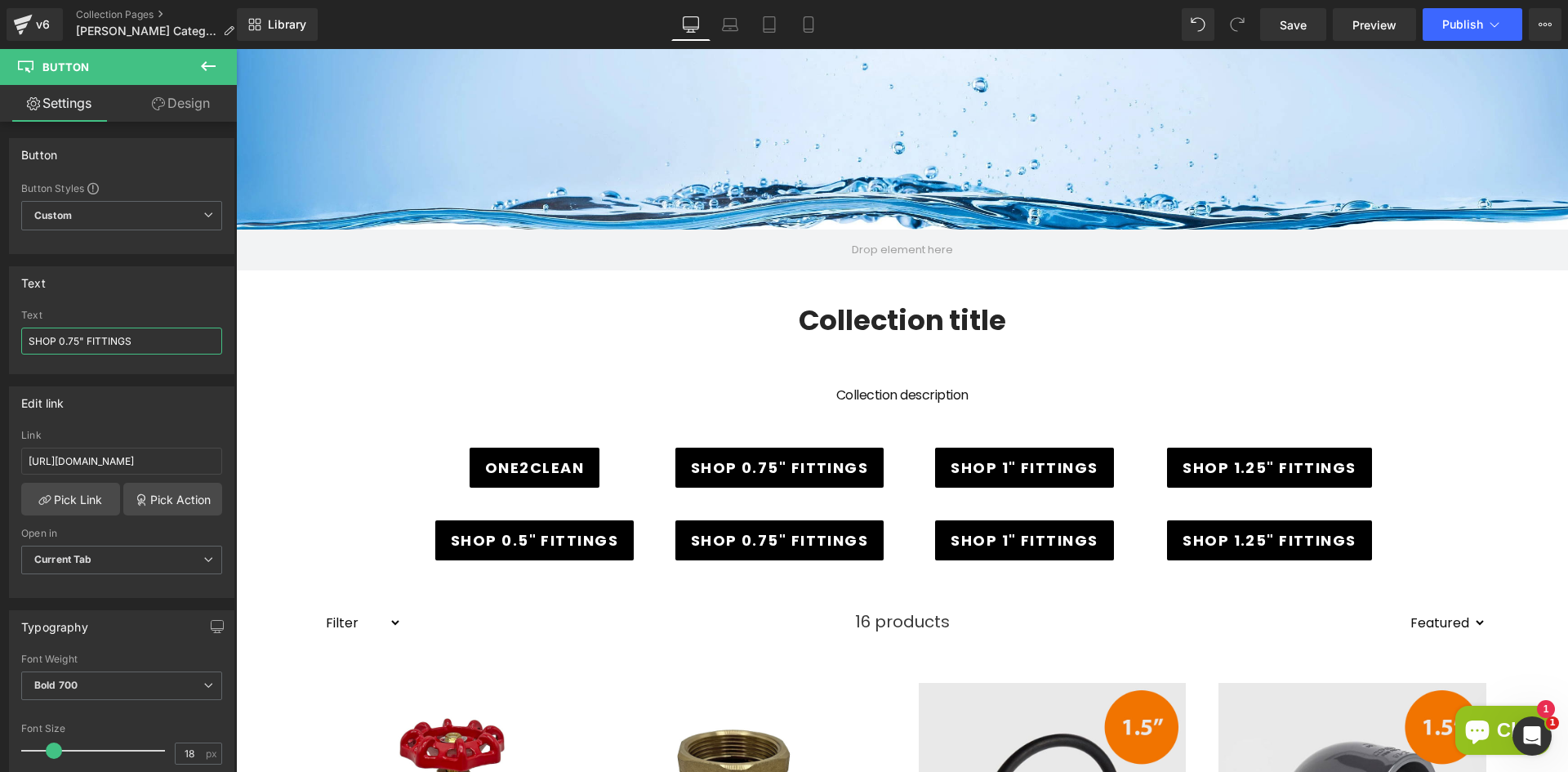
drag, startPoint x: 146, startPoint y: 343, endPoint x: -35, endPoint y: 335, distance: 181.2
click at [0, 335] on html "Button You are previewing how the will restyle your page. You can not edit Elem…" at bounding box center [784, 386] width 1568 height 772
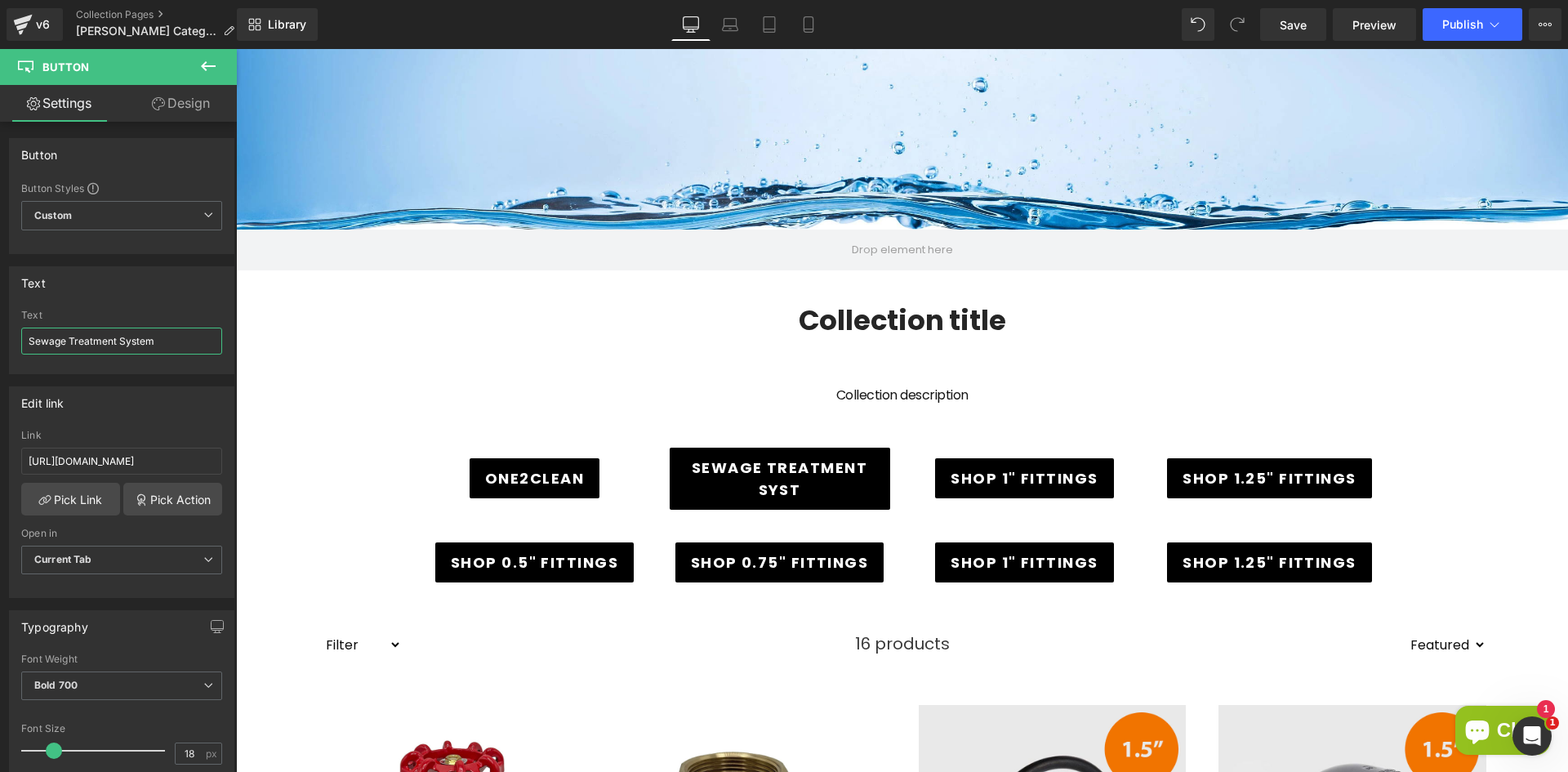
type input "Sewage Treatment Systems"
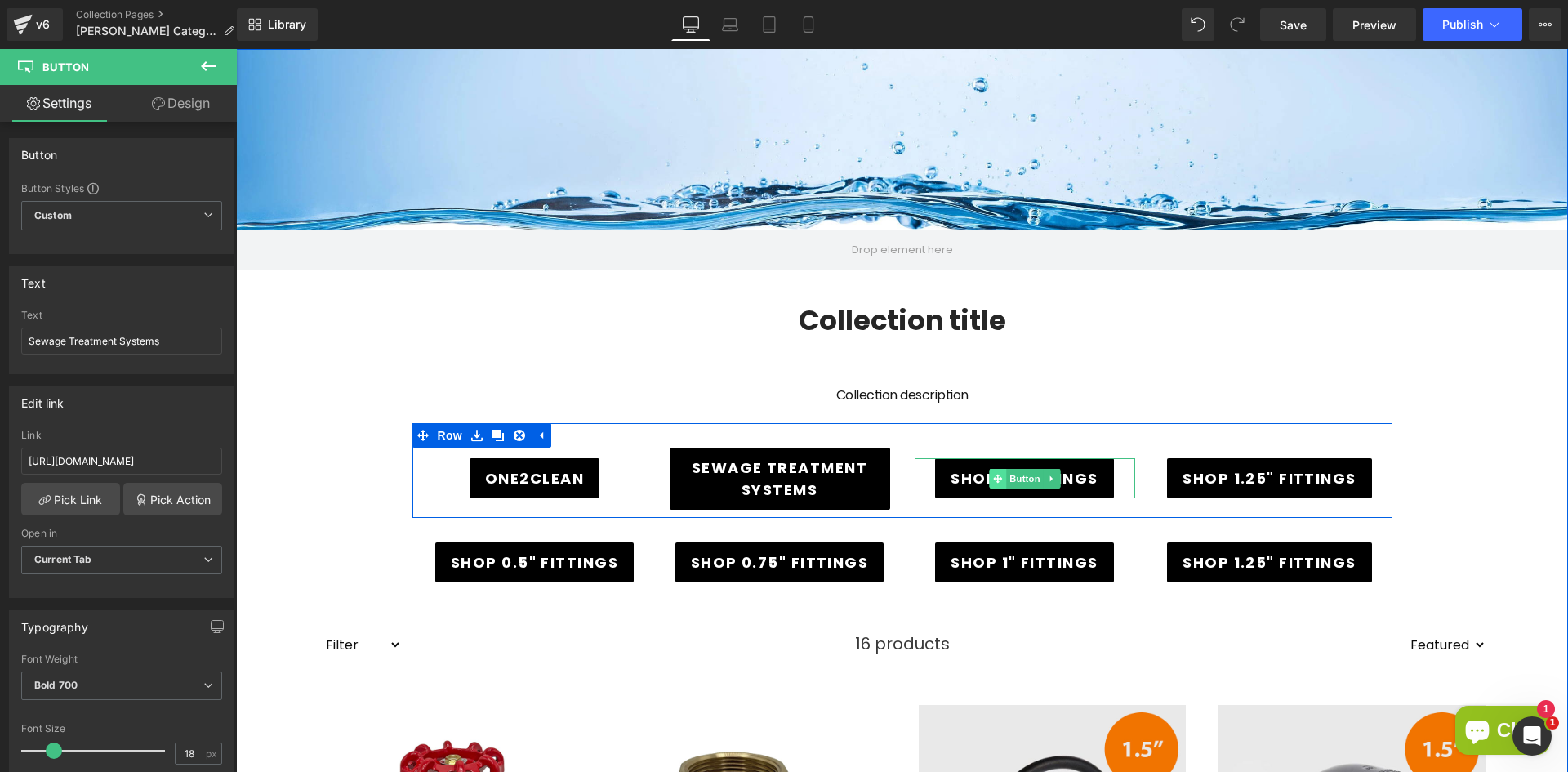
click at [994, 477] on icon at bounding box center [997, 477] width 9 height 9
click at [1022, 480] on span "Button" at bounding box center [1024, 479] width 37 height 20
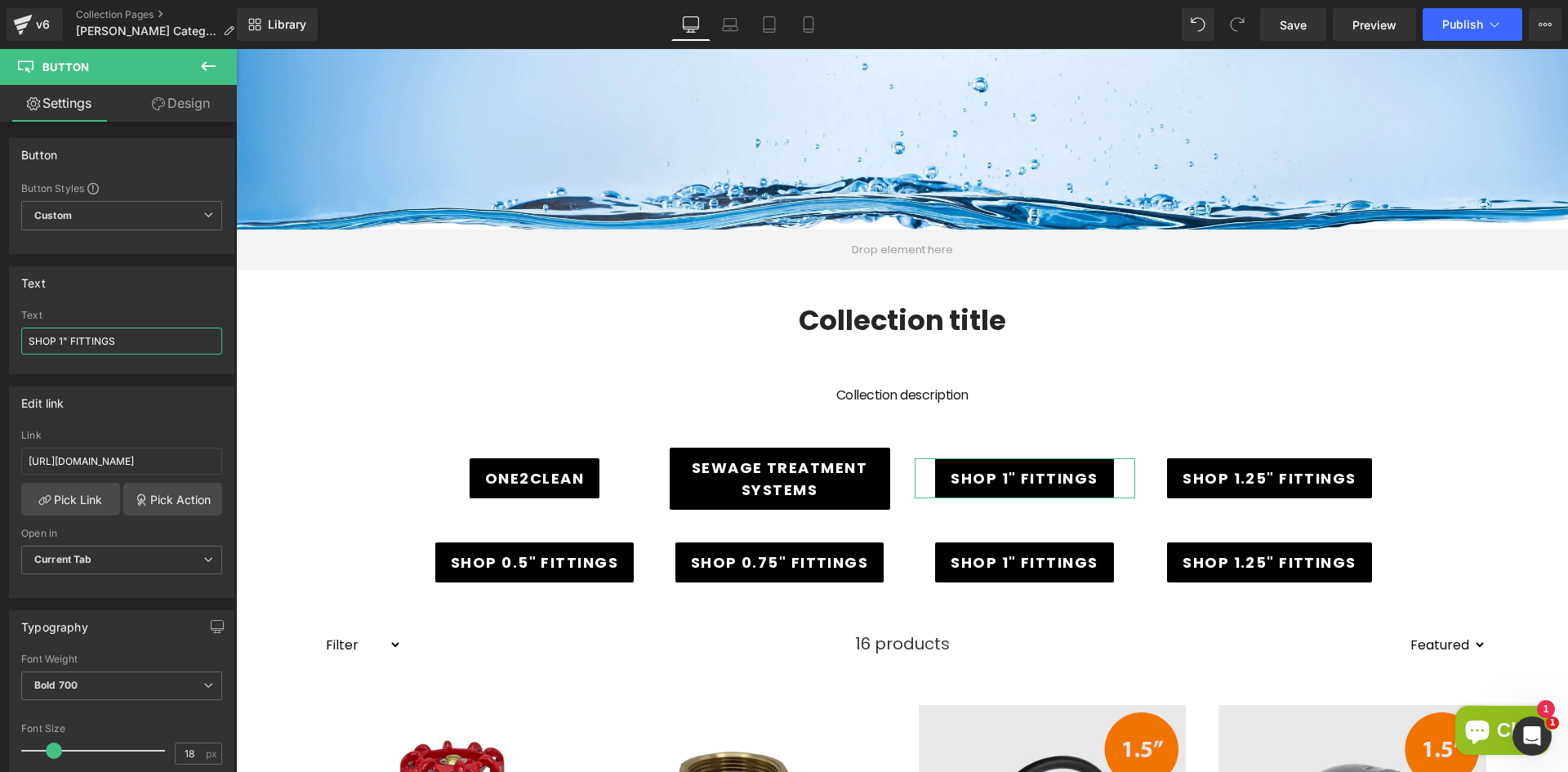
drag, startPoint x: 146, startPoint y: 344, endPoint x: -10, endPoint y: 338, distance: 156.1
click at [0, 338] on html "Button You are previewing how the will restyle your page. You can not edit Elem…" at bounding box center [784, 386] width 1568 height 772
type input "Septic Tanks"
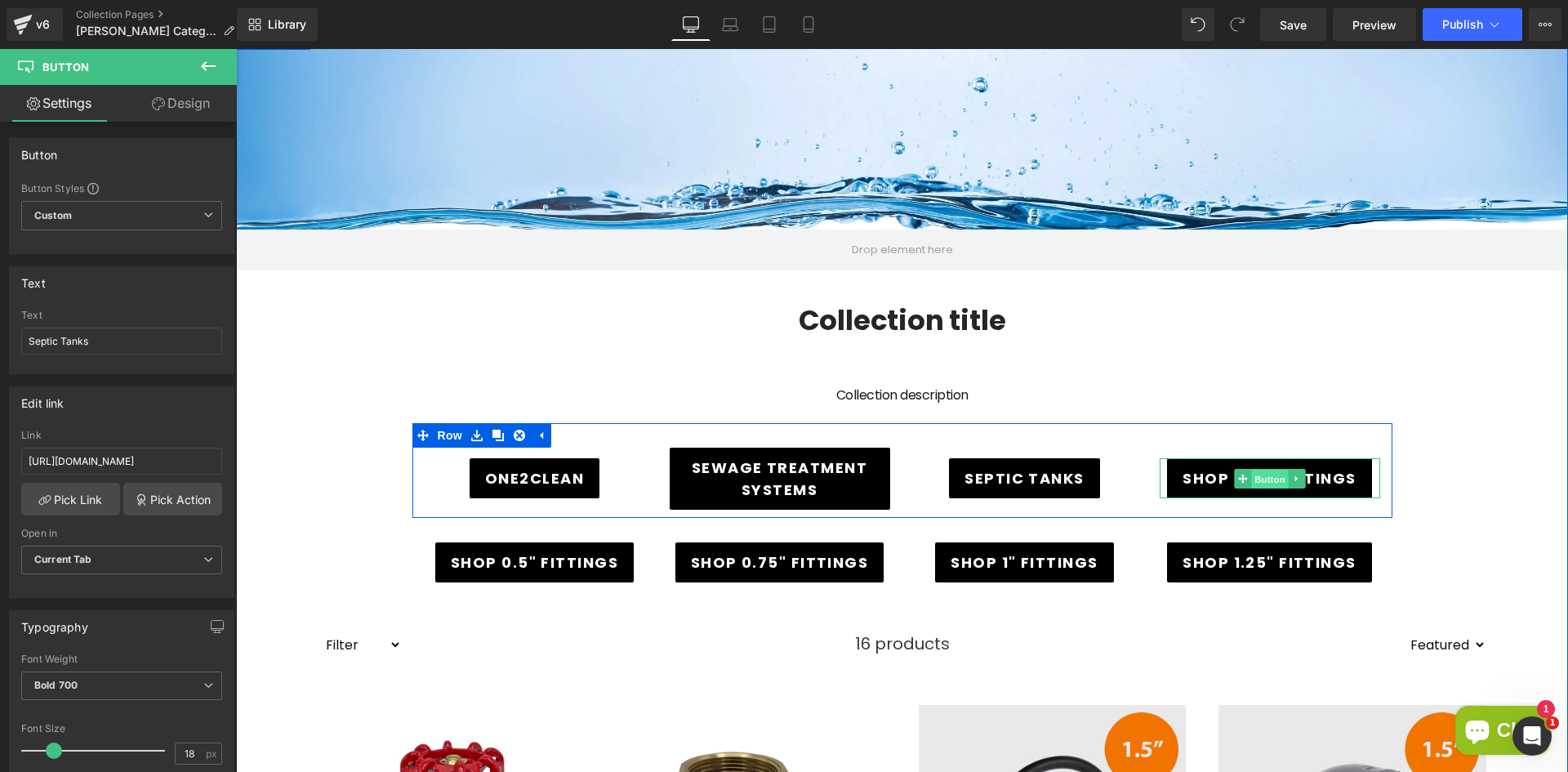
click at [1252, 484] on span "Button" at bounding box center [1270, 479] width 37 height 20
click at [1252, 478] on span "Button" at bounding box center [1270, 478] width 37 height 20
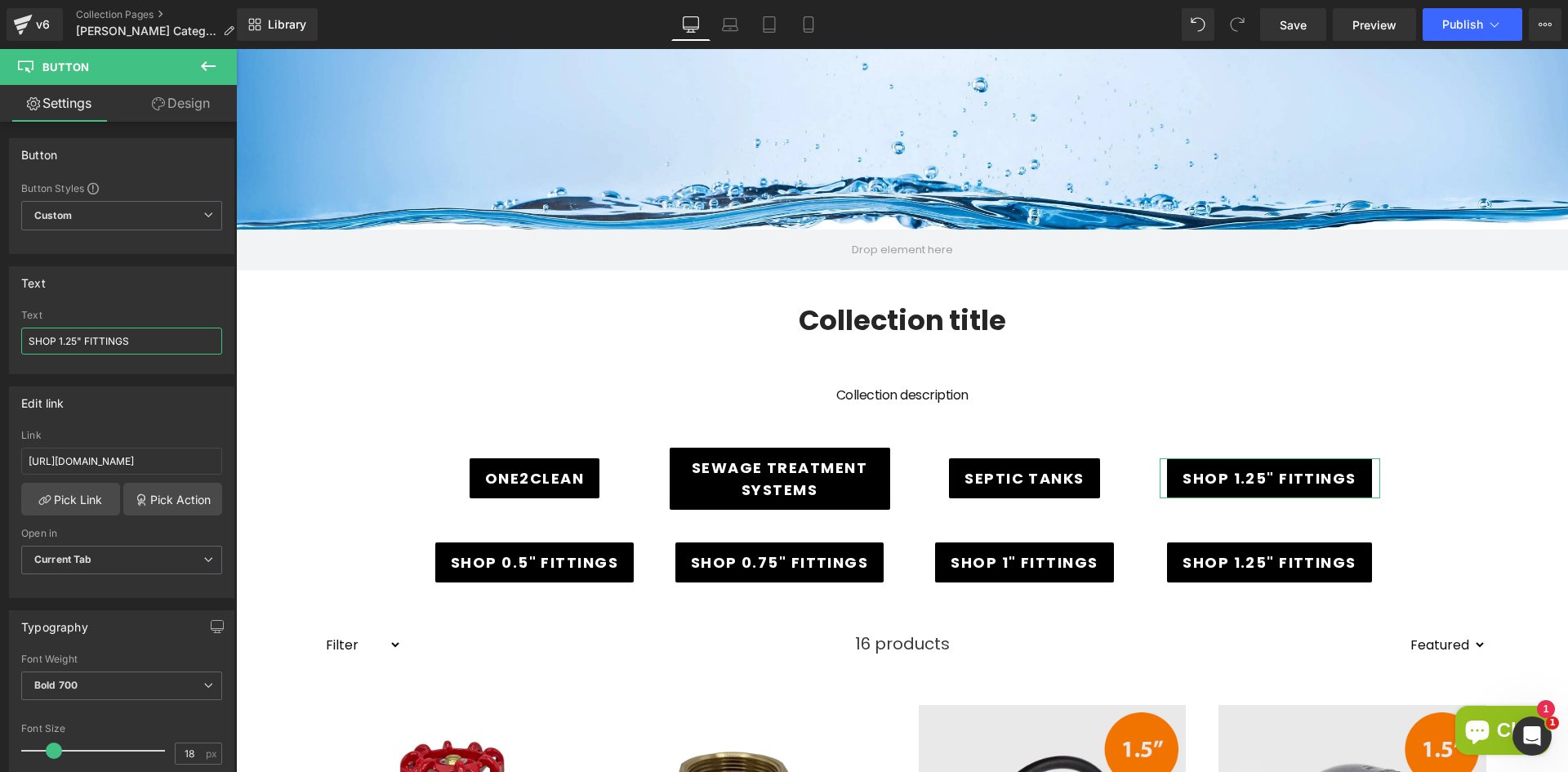
drag, startPoint x: 10, startPoint y: 335, endPoint x: -21, endPoint y: 335, distance: 31.0
click at [0, 335] on html "Button You are previewing how the will restyle your page. You can not edit Elem…" at bounding box center [784, 386] width 1568 height 772
type input "Cesspools"
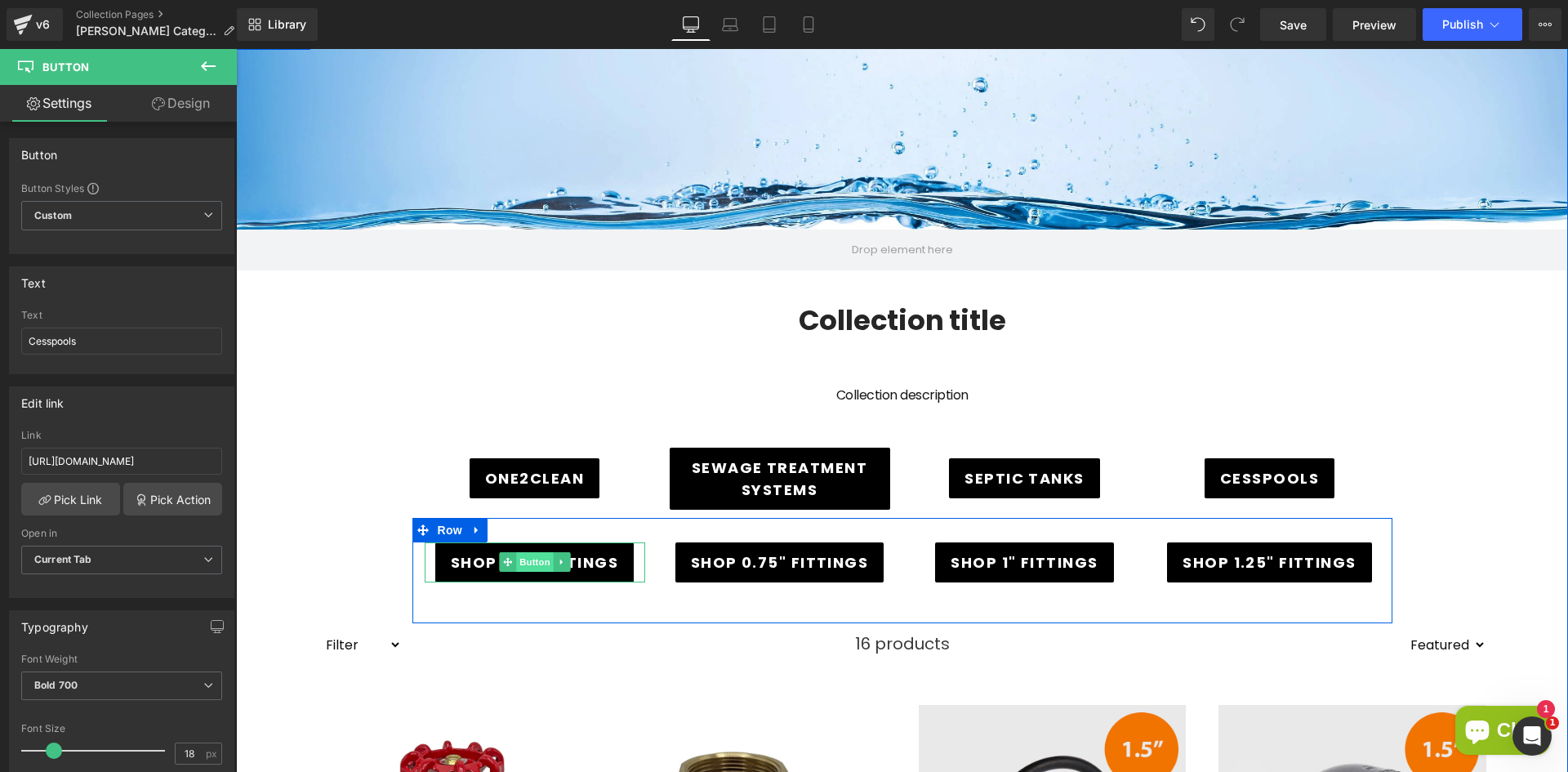
click at [516, 564] on span "Button" at bounding box center [534, 562] width 37 height 20
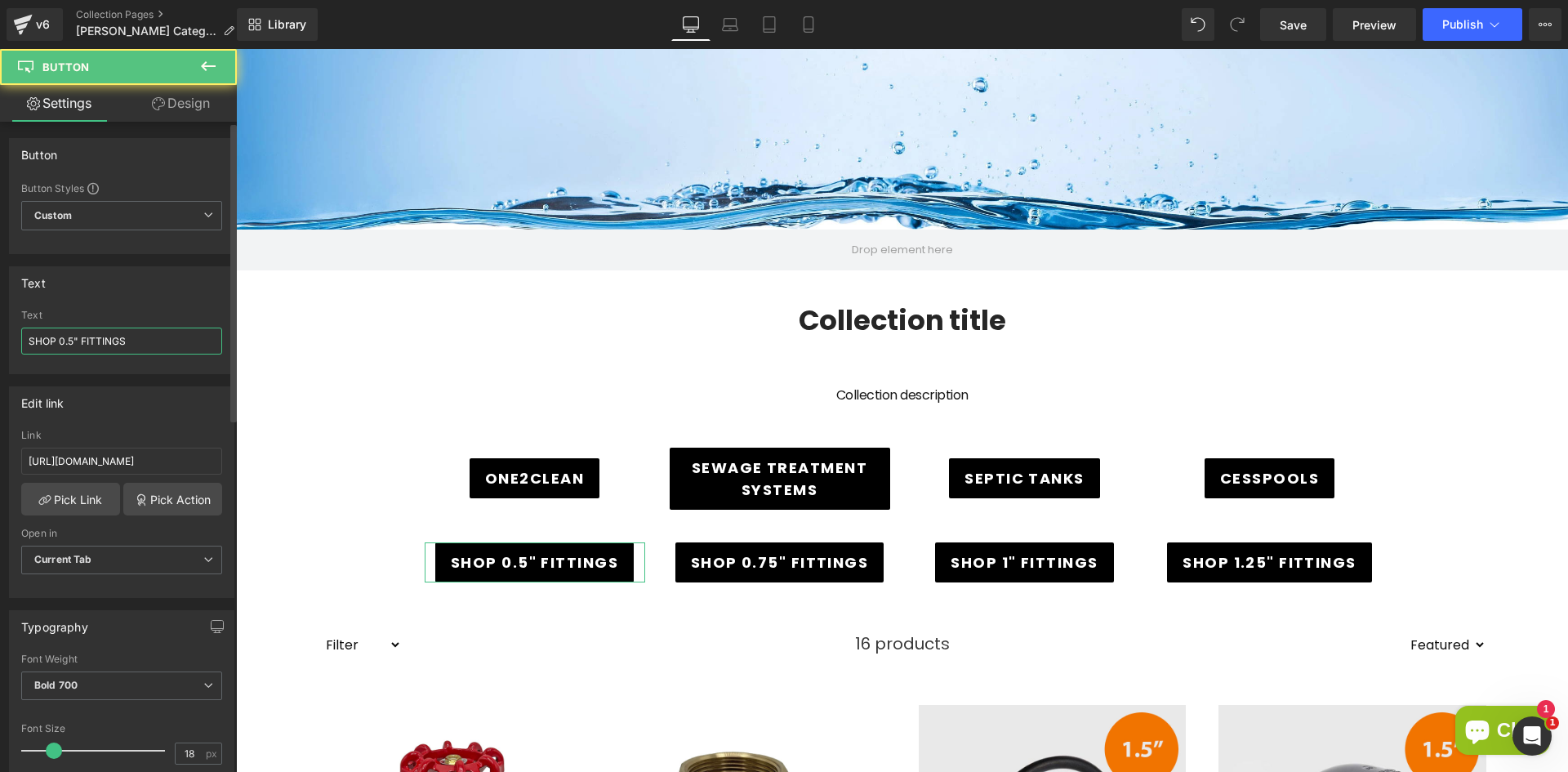
click at [133, 337] on input "SHOP 0.5" FITTINGS" at bounding box center [121, 341] width 201 height 27
drag, startPoint x: 141, startPoint y: 337, endPoint x: -16, endPoint y: 329, distance: 157.2
click at [0, 329] on html "Button You are previewing how the will restyle your page. You can not edit Elem…" at bounding box center [784, 386] width 1568 height 772
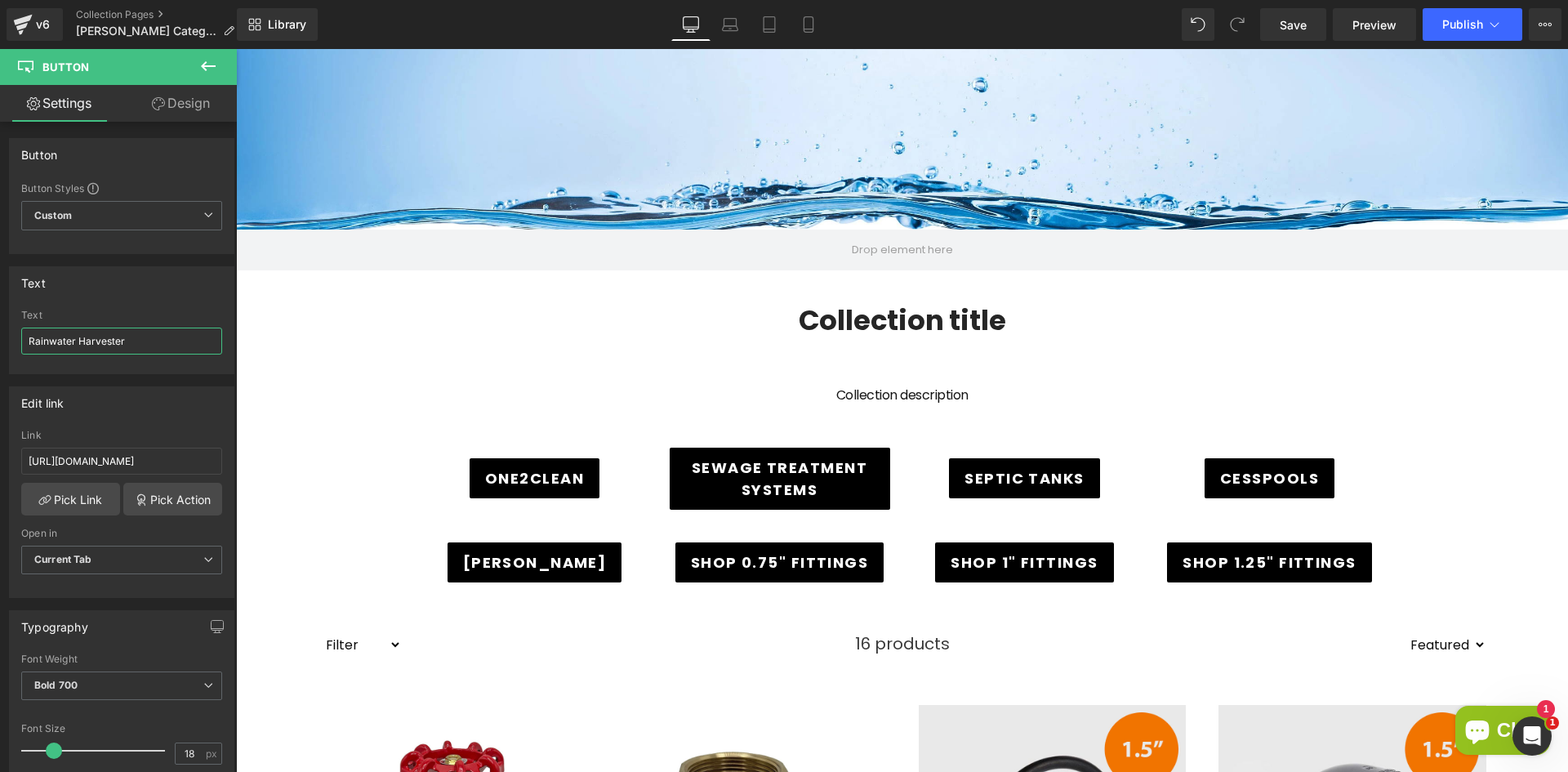
type input "Rainwater Harvesters"
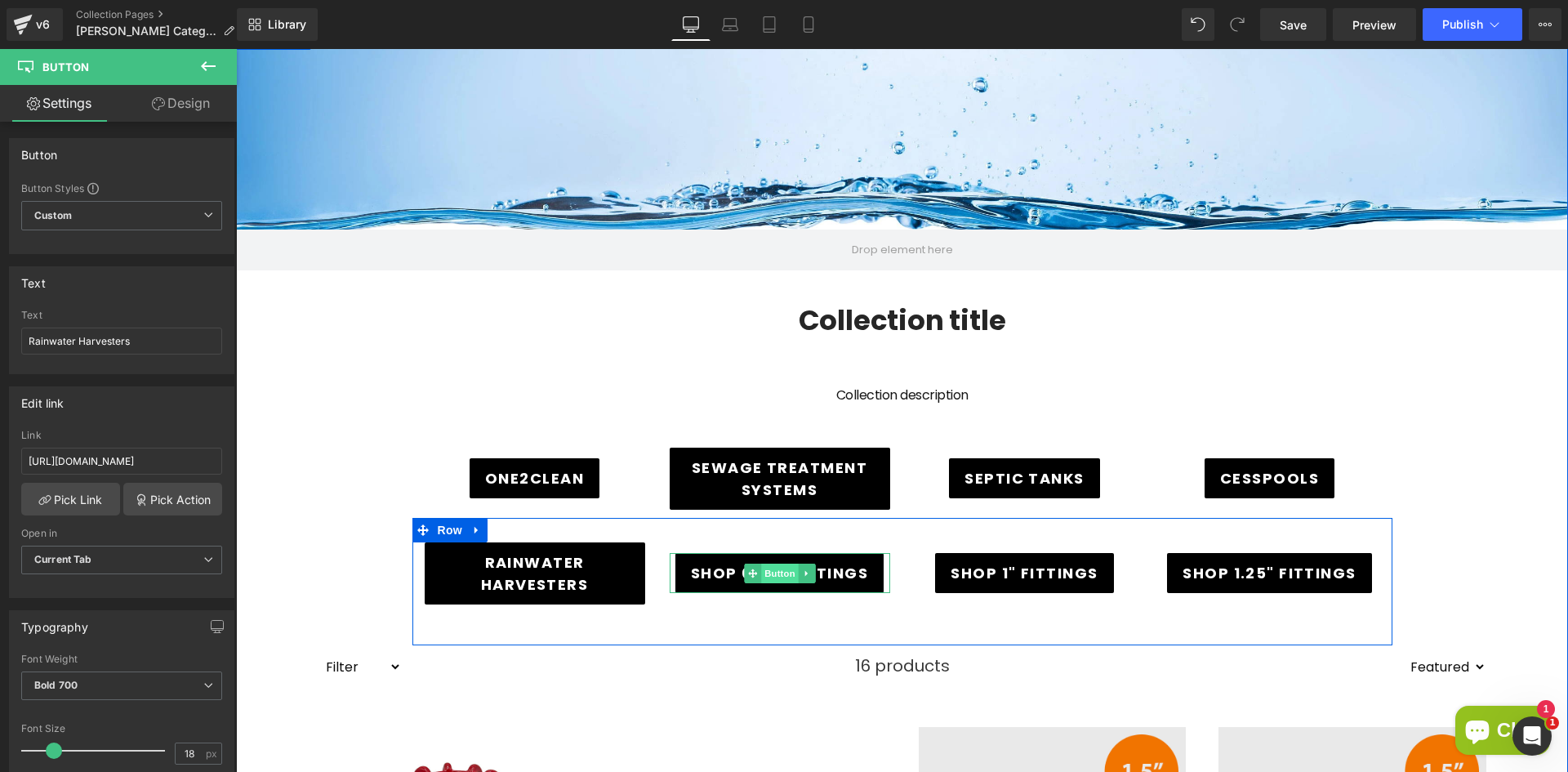
click at [775, 576] on span "Button" at bounding box center [779, 574] width 37 height 20
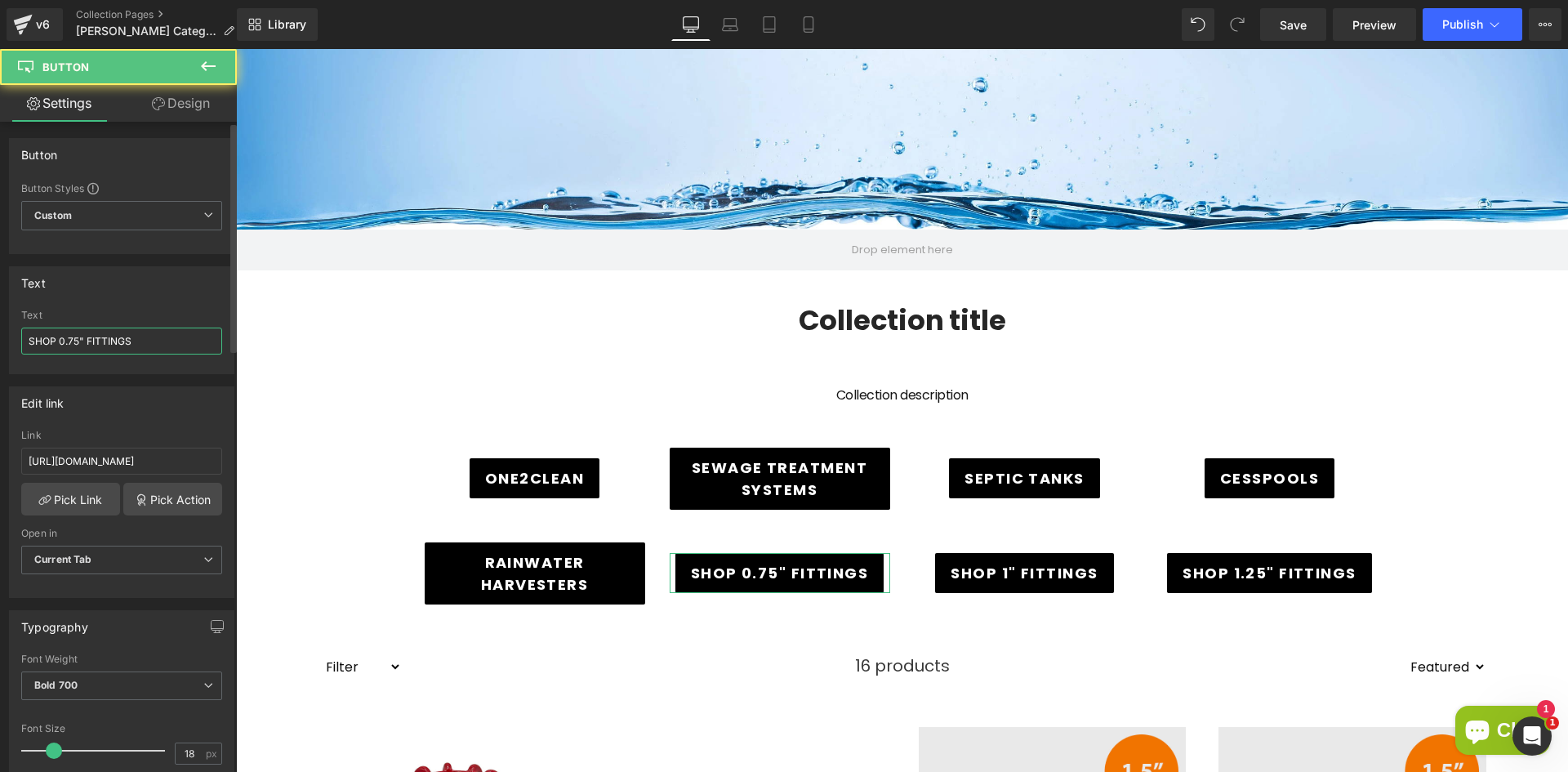
drag, startPoint x: 163, startPoint y: 339, endPoint x: 8, endPoint y: 336, distance: 155.0
click at [8, 336] on div "Text SHOP 0.75" FITTINGS Text SHOP 0.75" FITTINGS" at bounding box center [122, 315] width 244 height 120
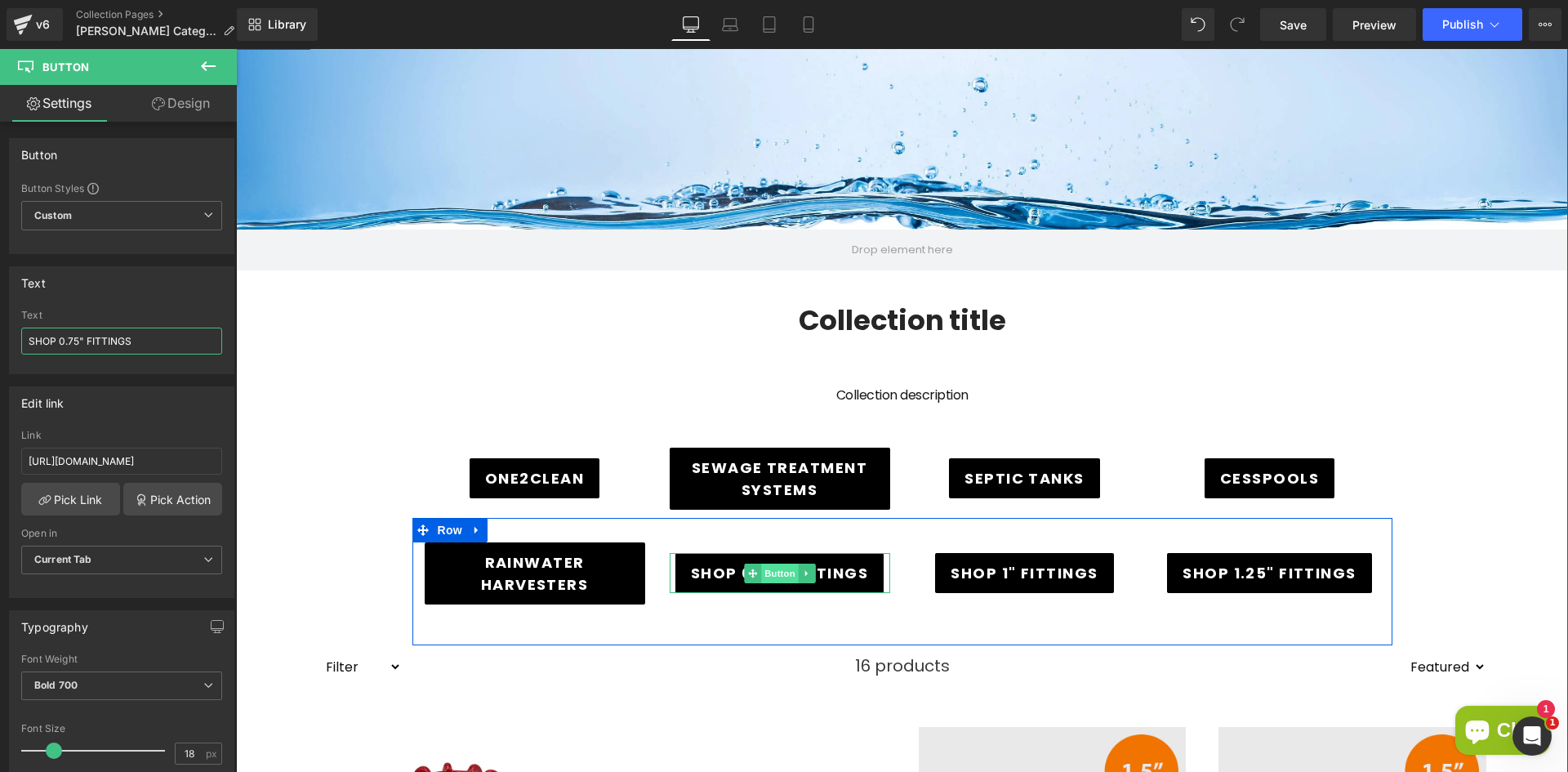
click at [769, 579] on span "Button" at bounding box center [779, 574] width 37 height 20
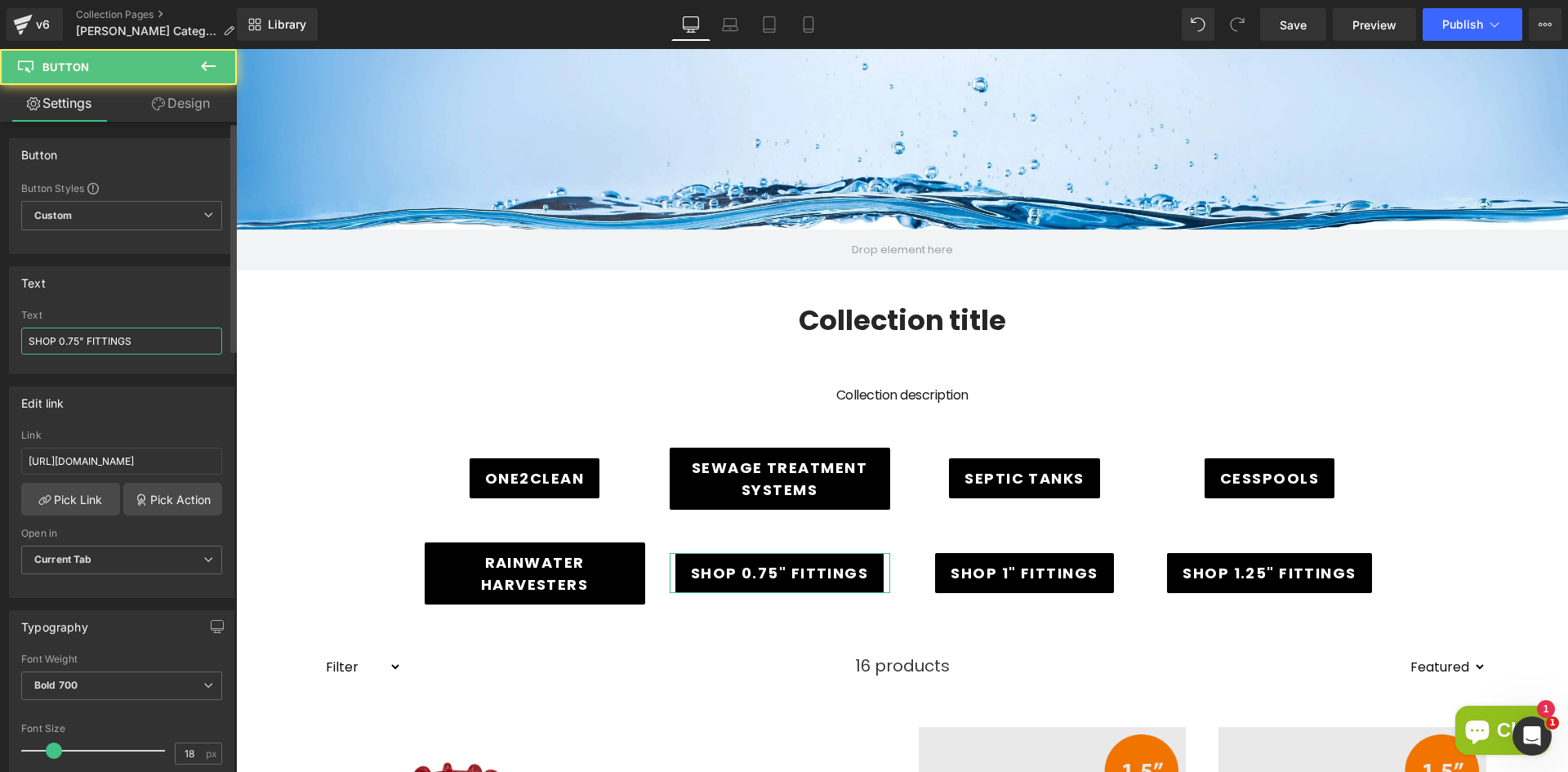
click at [179, 351] on input "SHOP 0.75" FITTINGS" at bounding box center [121, 341] width 201 height 27
drag, startPoint x: 169, startPoint y: 343, endPoint x: -1, endPoint y: 337, distance: 170.1
click at [0, 337] on html "Button You are previewing how the will restyle your page. You can not edit Elem…" at bounding box center [784, 386] width 1568 height 772
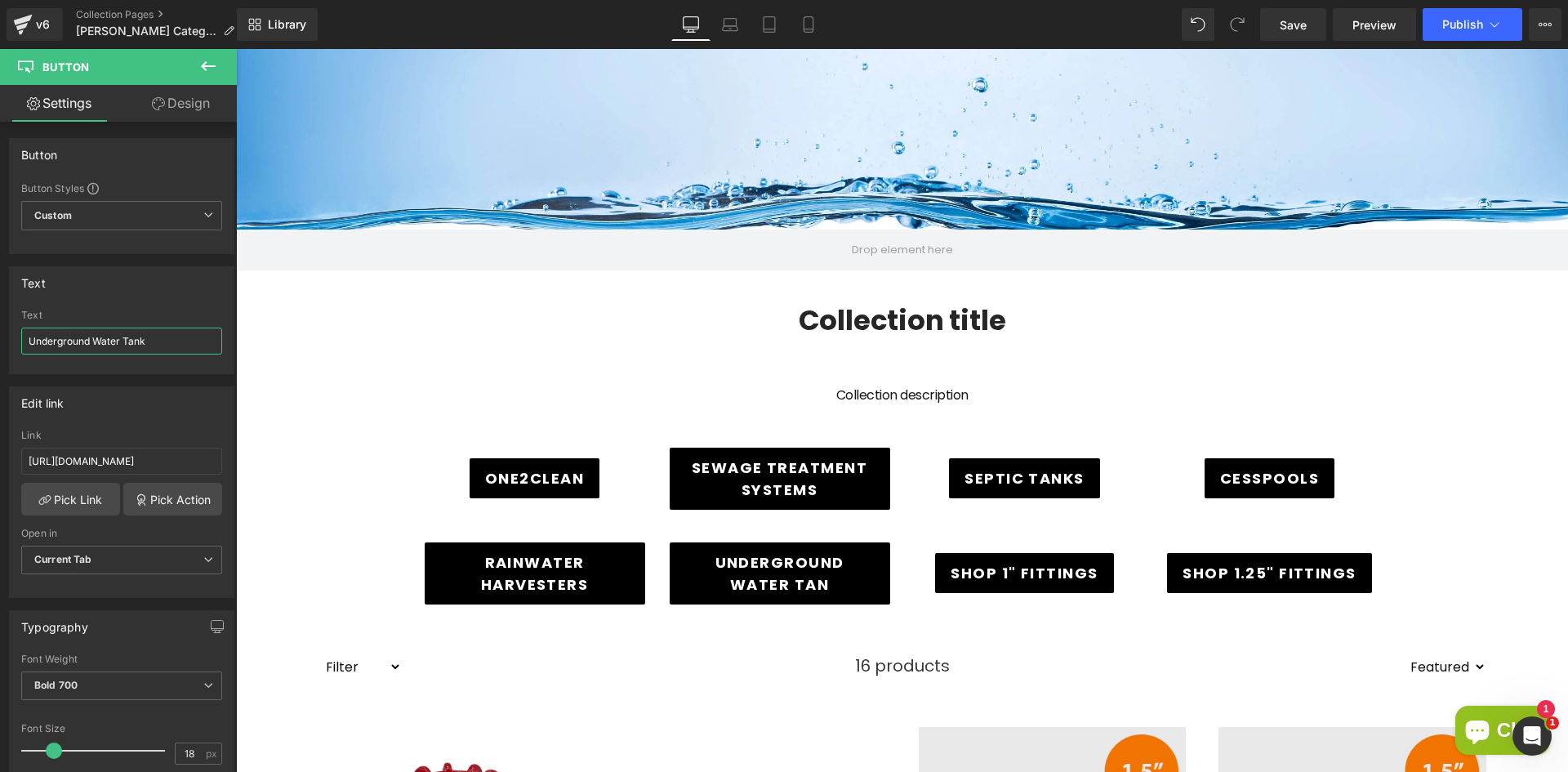
type input "Underground Water Tanks"
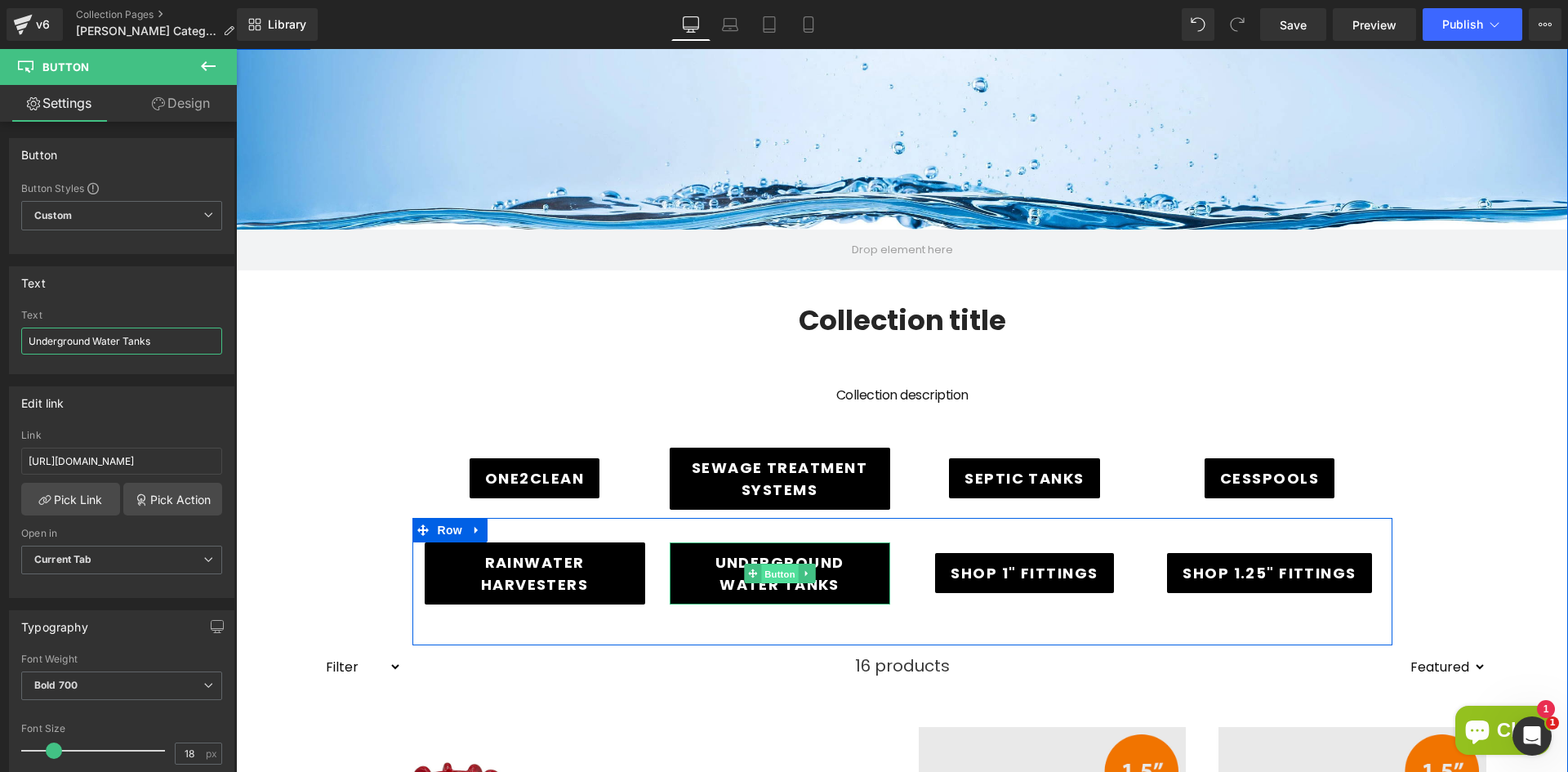
click at [779, 573] on span "Button" at bounding box center [779, 574] width 37 height 20
click at [765, 574] on span "Button" at bounding box center [779, 574] width 37 height 20
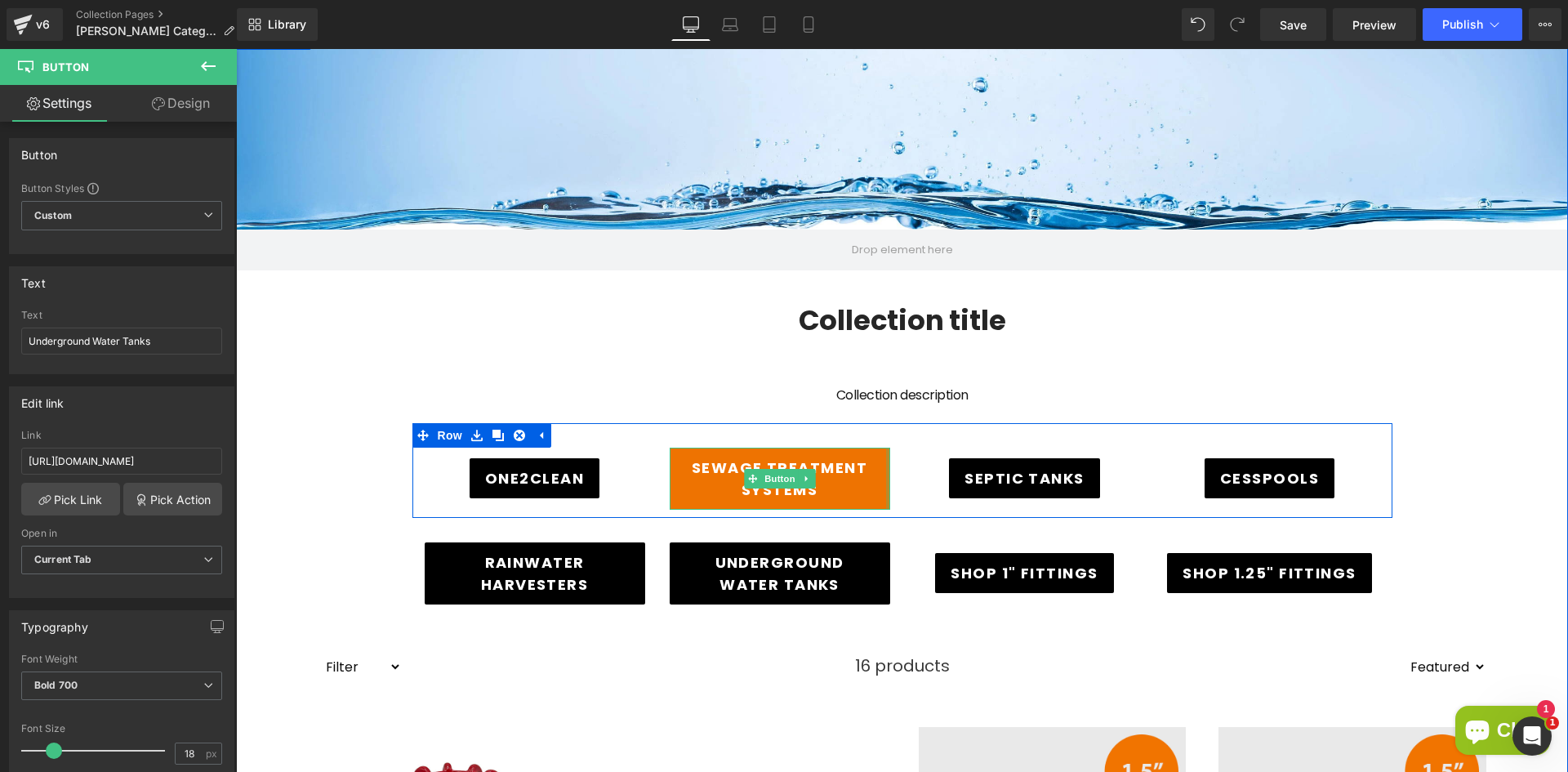
click at [886, 491] on div at bounding box center [888, 478] width 4 height 62
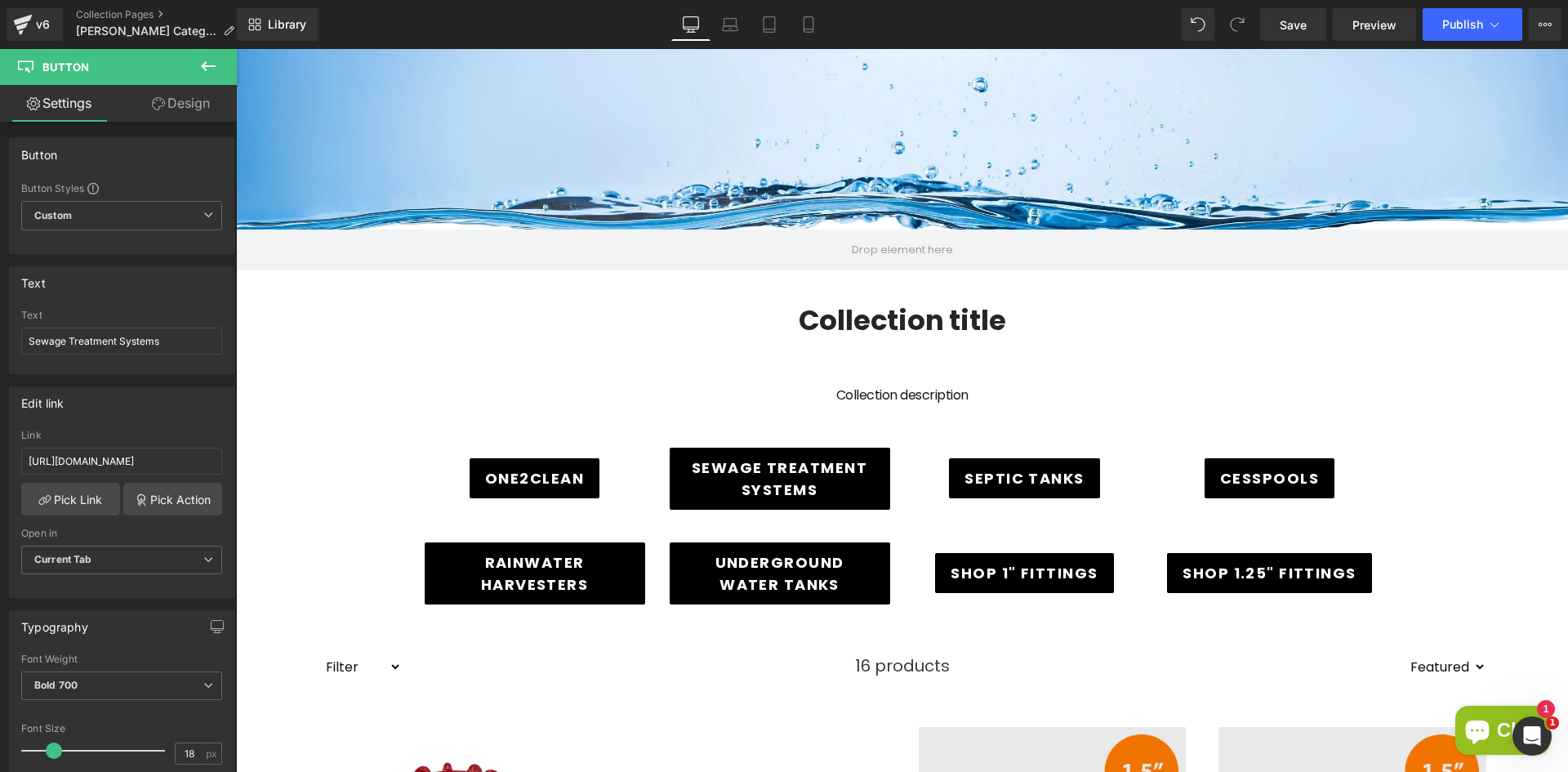
click at [211, 66] on icon at bounding box center [208, 66] width 14 height 10
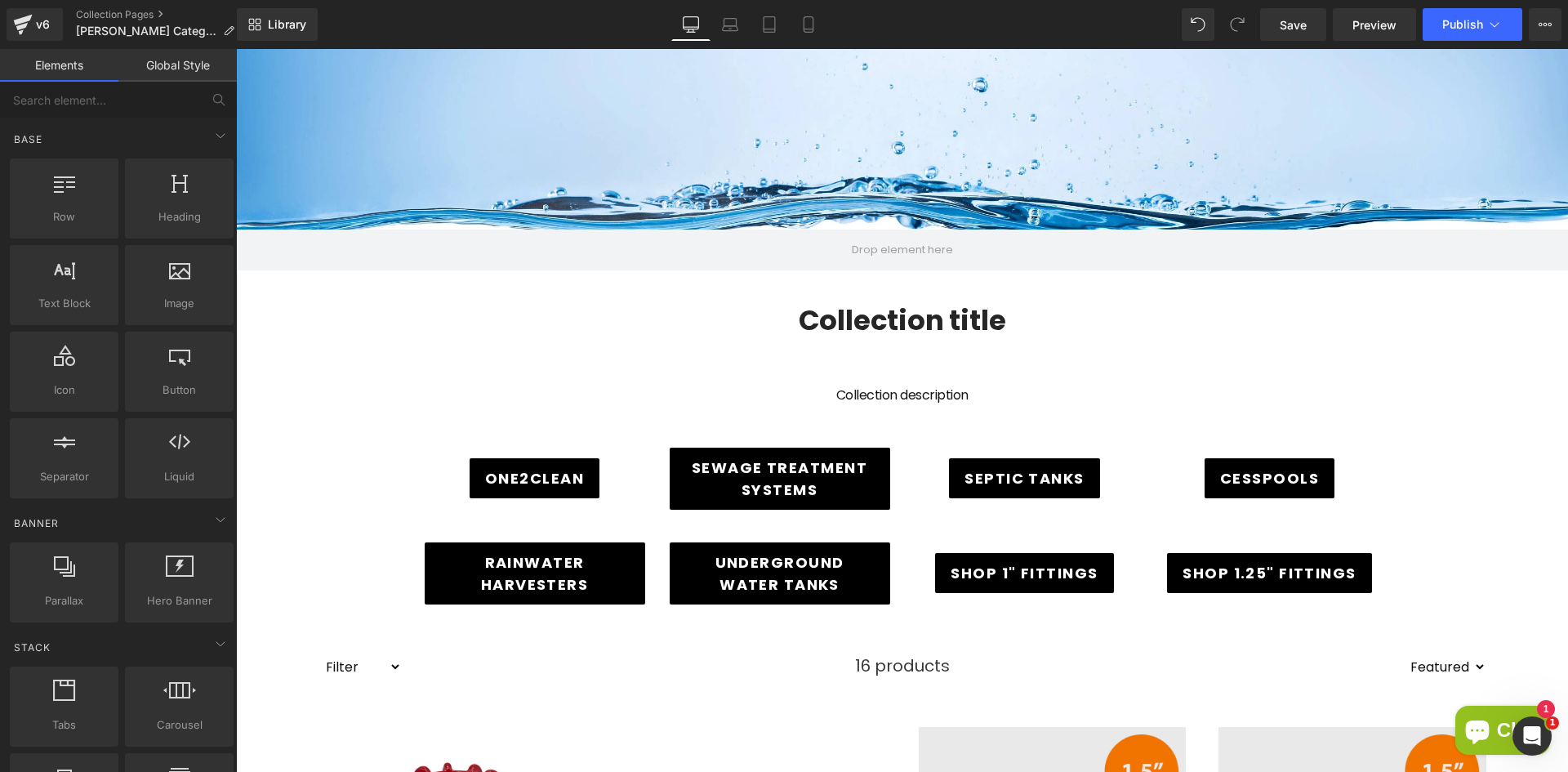
click at [923, 494] on div "Septic Tanks" at bounding box center [1025, 478] width 221 height 40
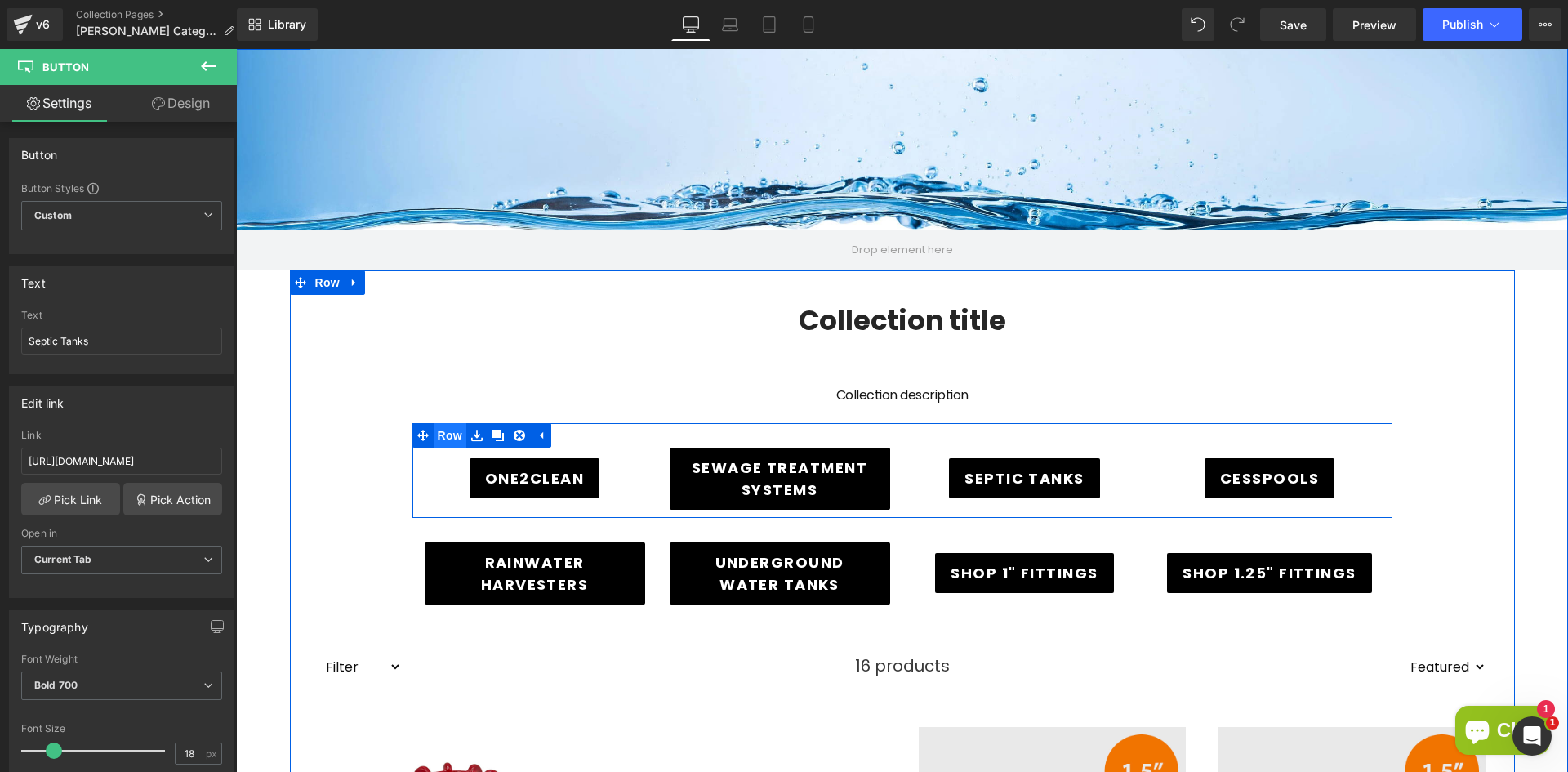
click at [438, 435] on span "Row" at bounding box center [450, 436] width 32 height 25
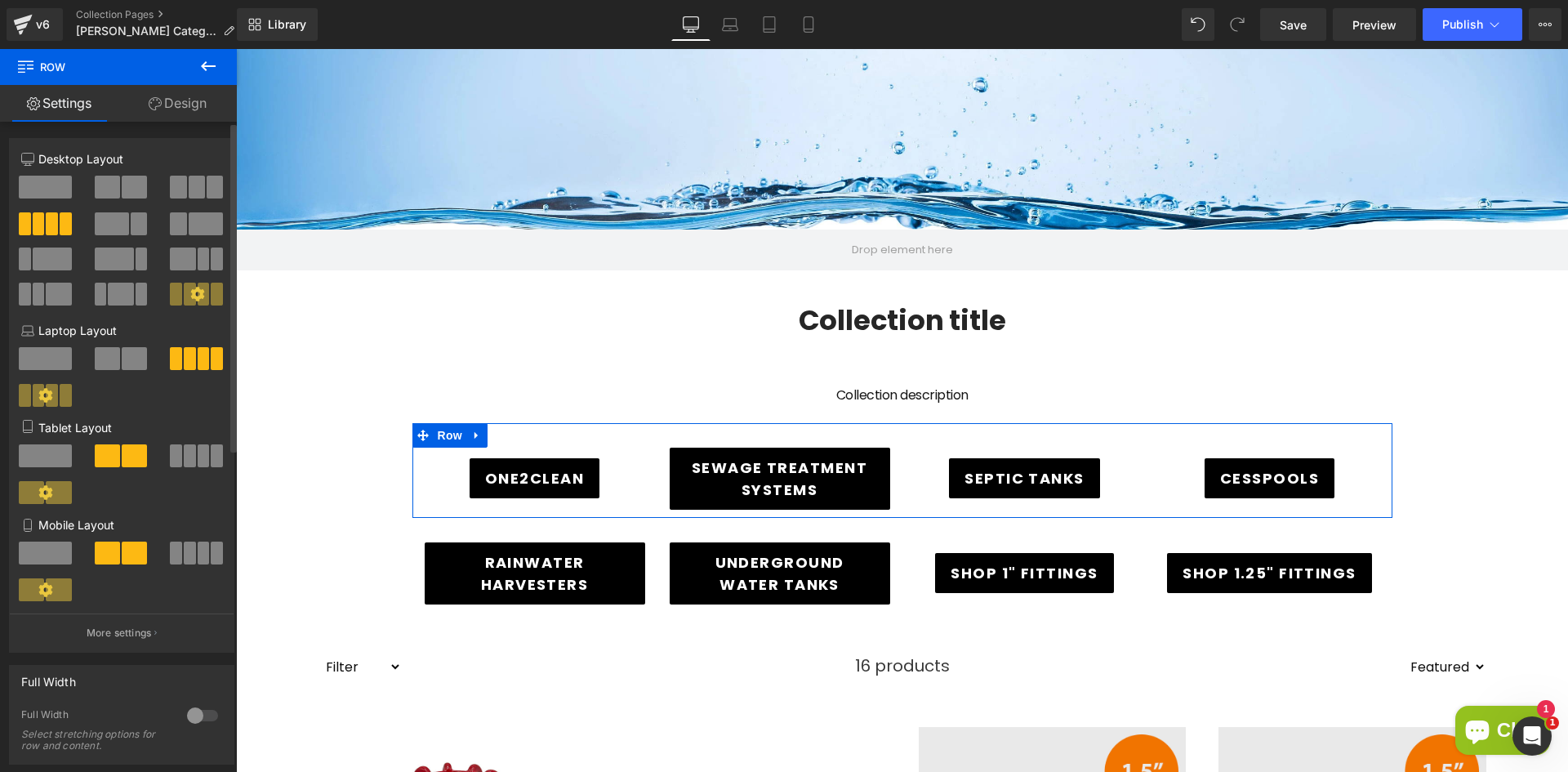
click at [191, 188] on span at bounding box center [196, 187] width 16 height 23
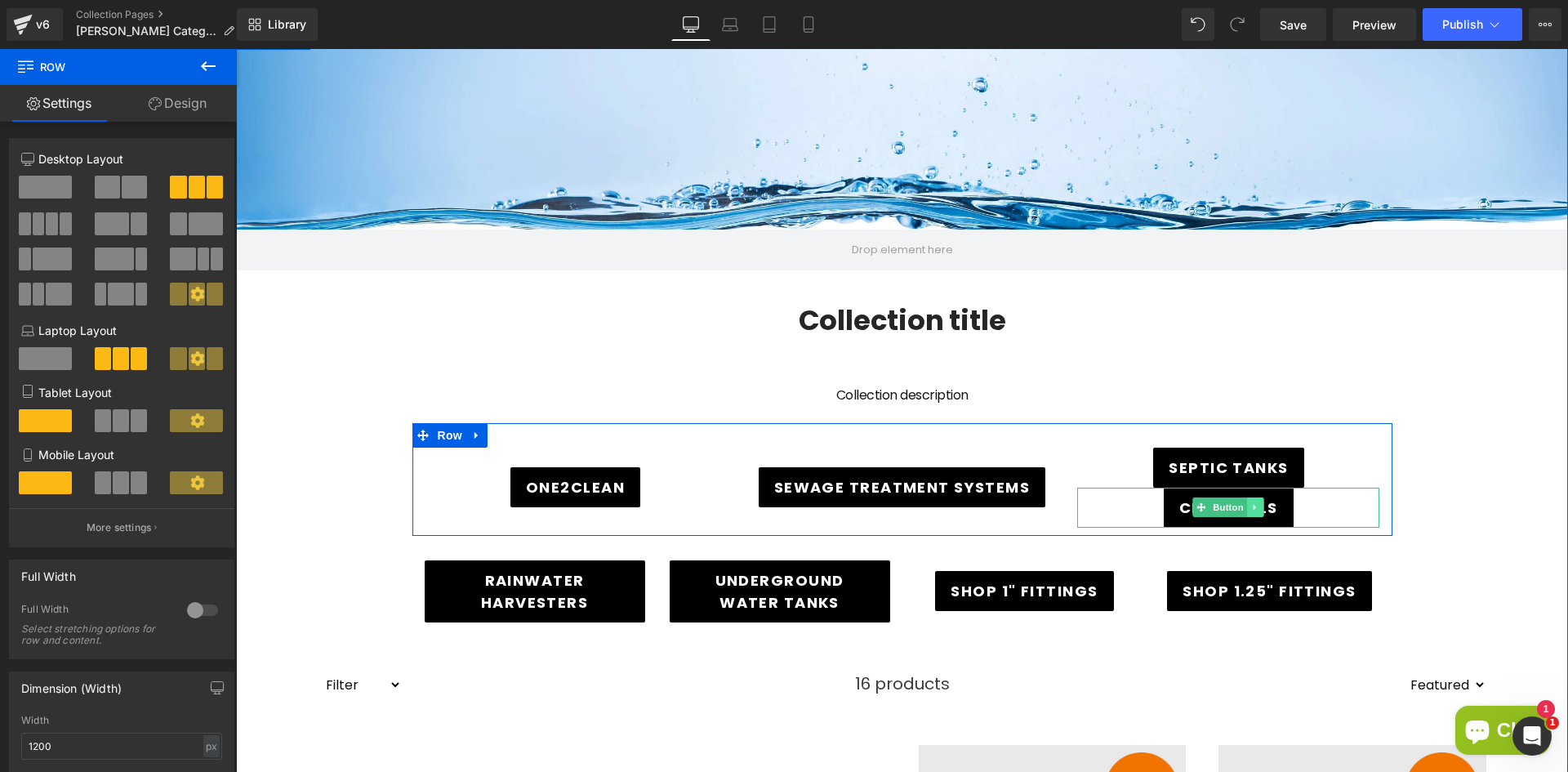
click at [1252, 508] on icon at bounding box center [1256, 507] width 9 height 10
click at [1259, 505] on icon at bounding box center [1263, 507] width 9 height 9
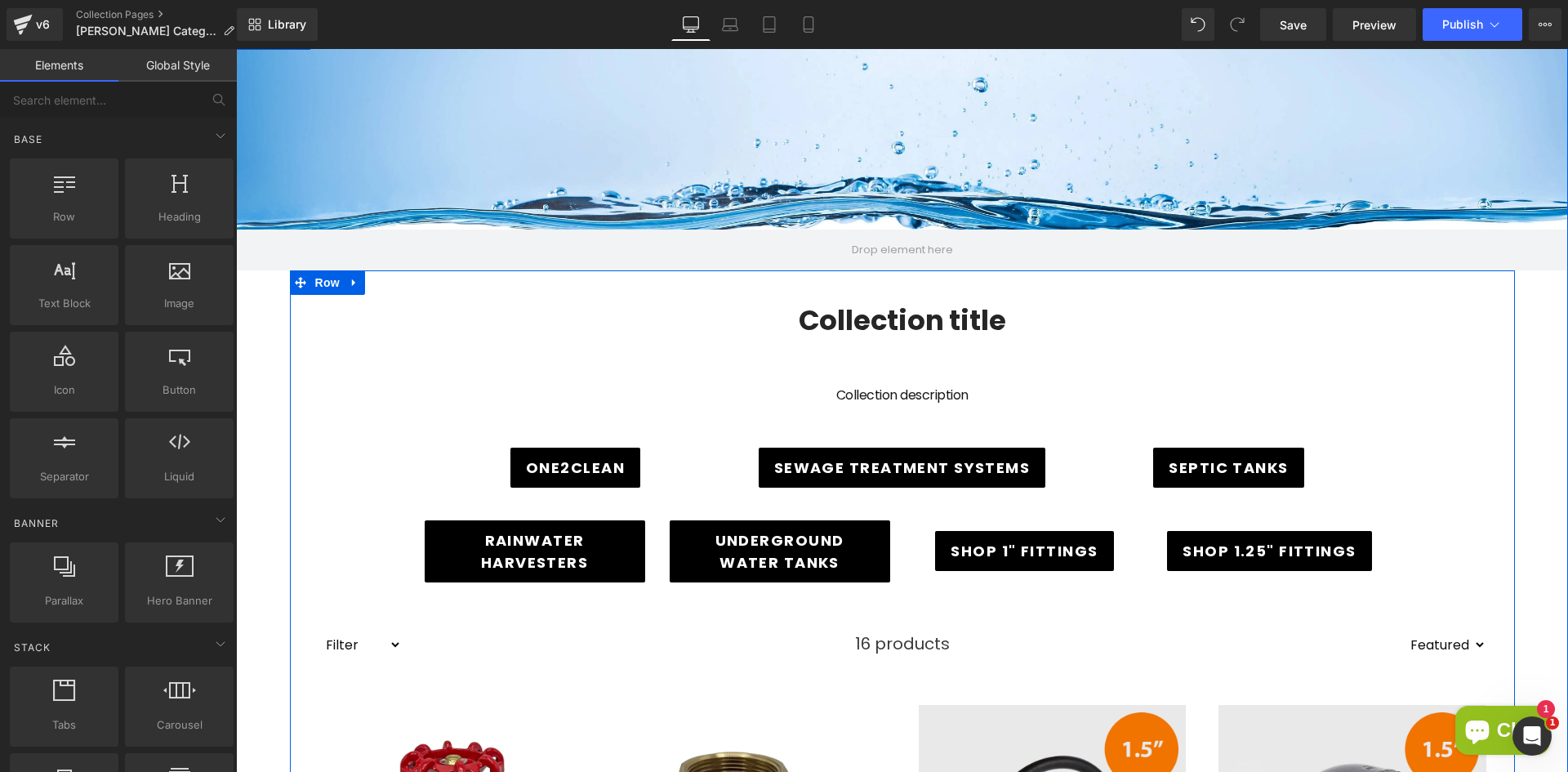
click at [1141, 335] on h1 "Collection title" at bounding box center [902, 320] width 1200 height 34
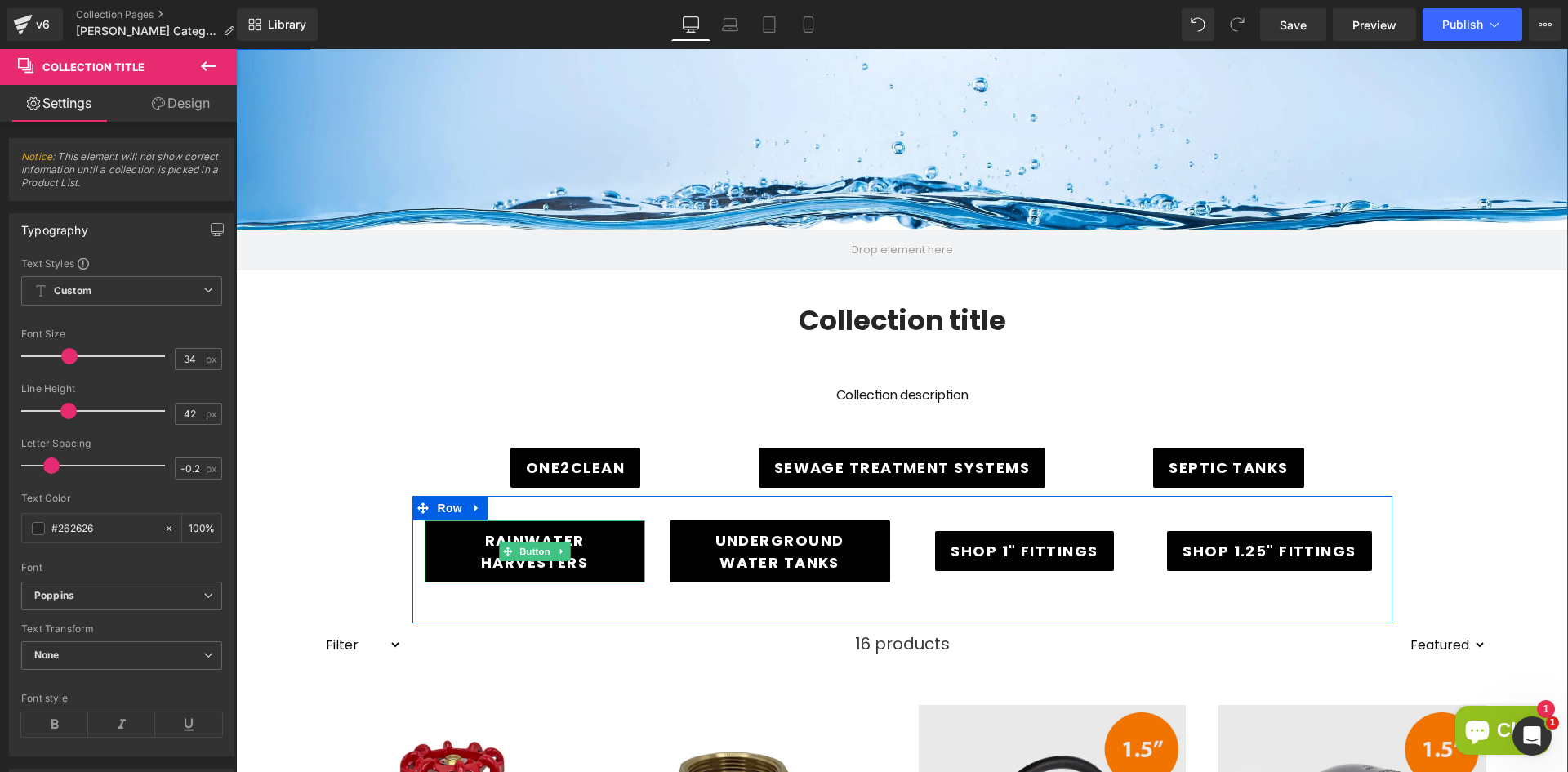
click at [590, 519] on div at bounding box center [902, 508] width 980 height 25
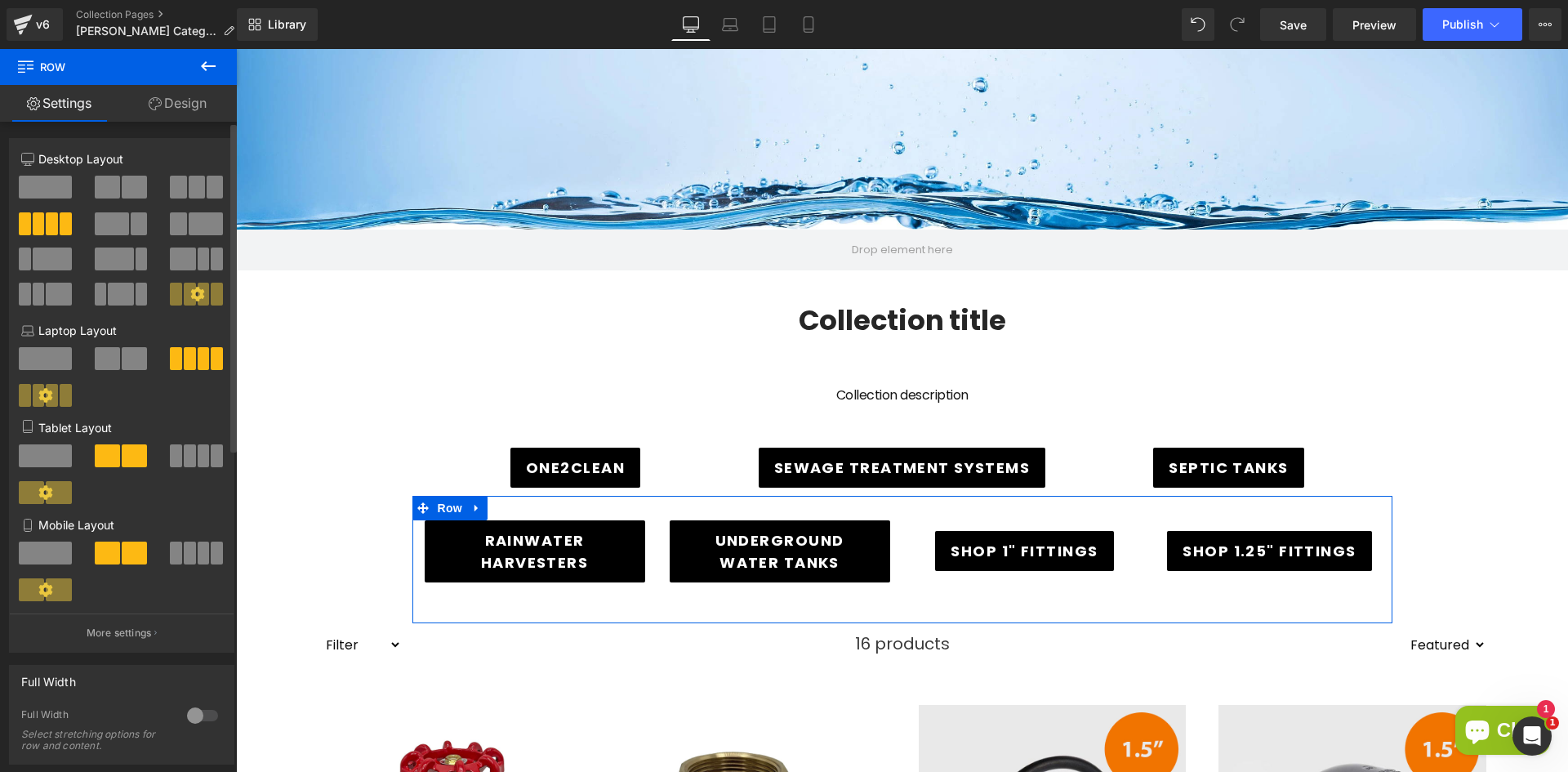
click at [171, 189] on span at bounding box center [177, 187] width 16 height 23
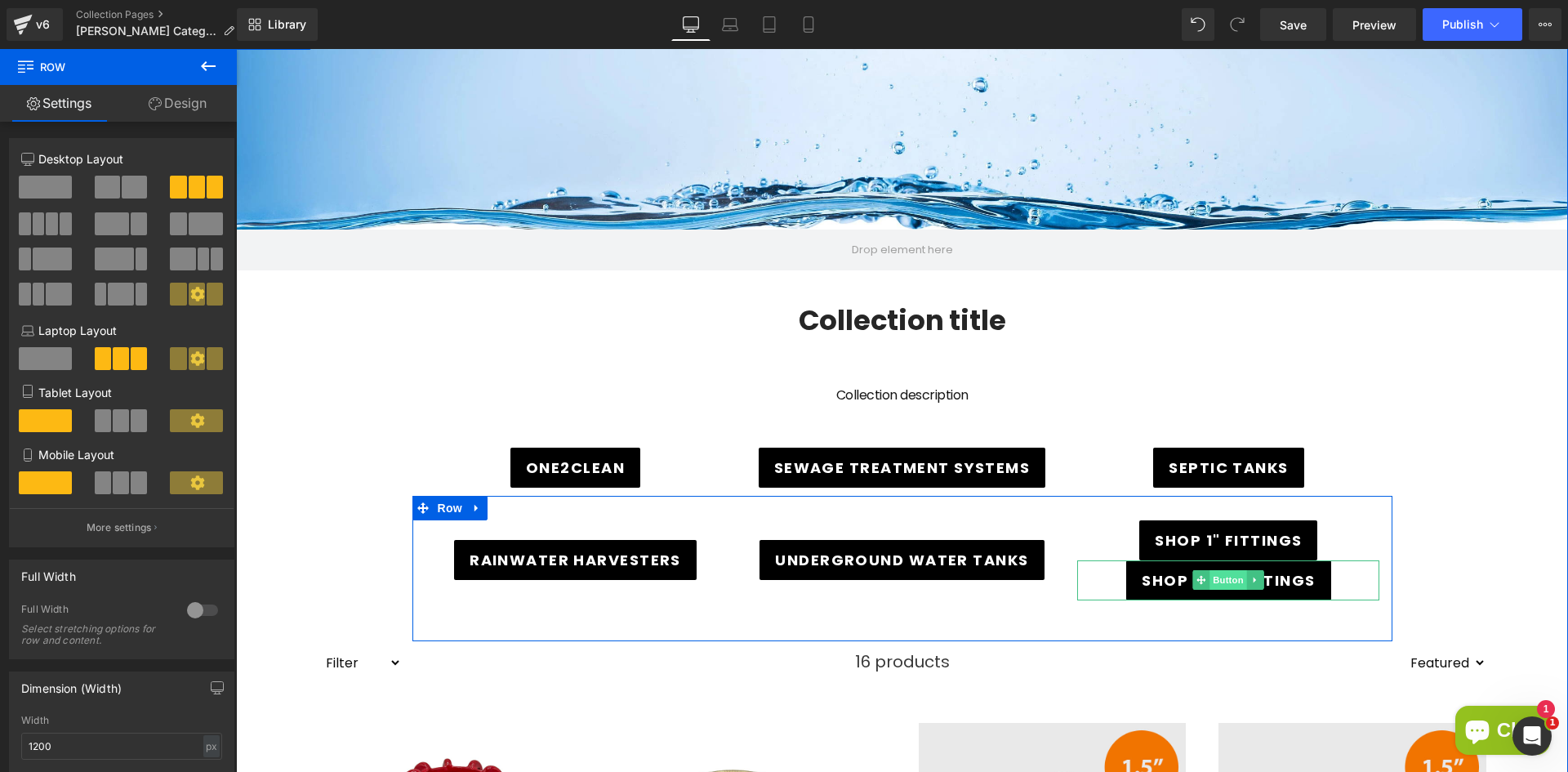
click at [1232, 578] on span "Button" at bounding box center [1229, 579] width 37 height 20
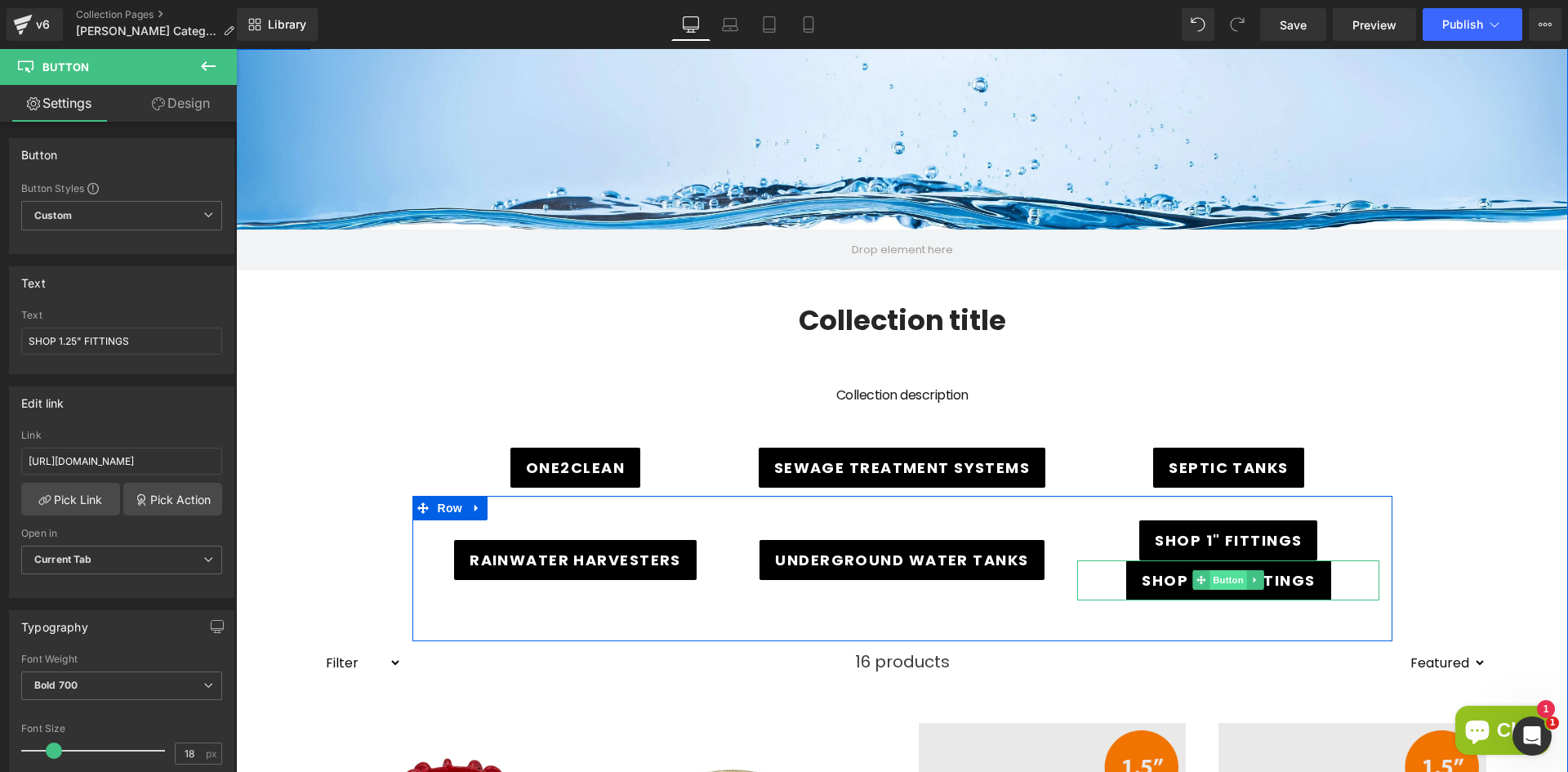
click at [1218, 578] on span "Button" at bounding box center [1229, 579] width 37 height 20
click at [1254, 581] on icon at bounding box center [1255, 580] width 3 height 6
click at [1261, 580] on icon at bounding box center [1263, 579] width 9 height 9
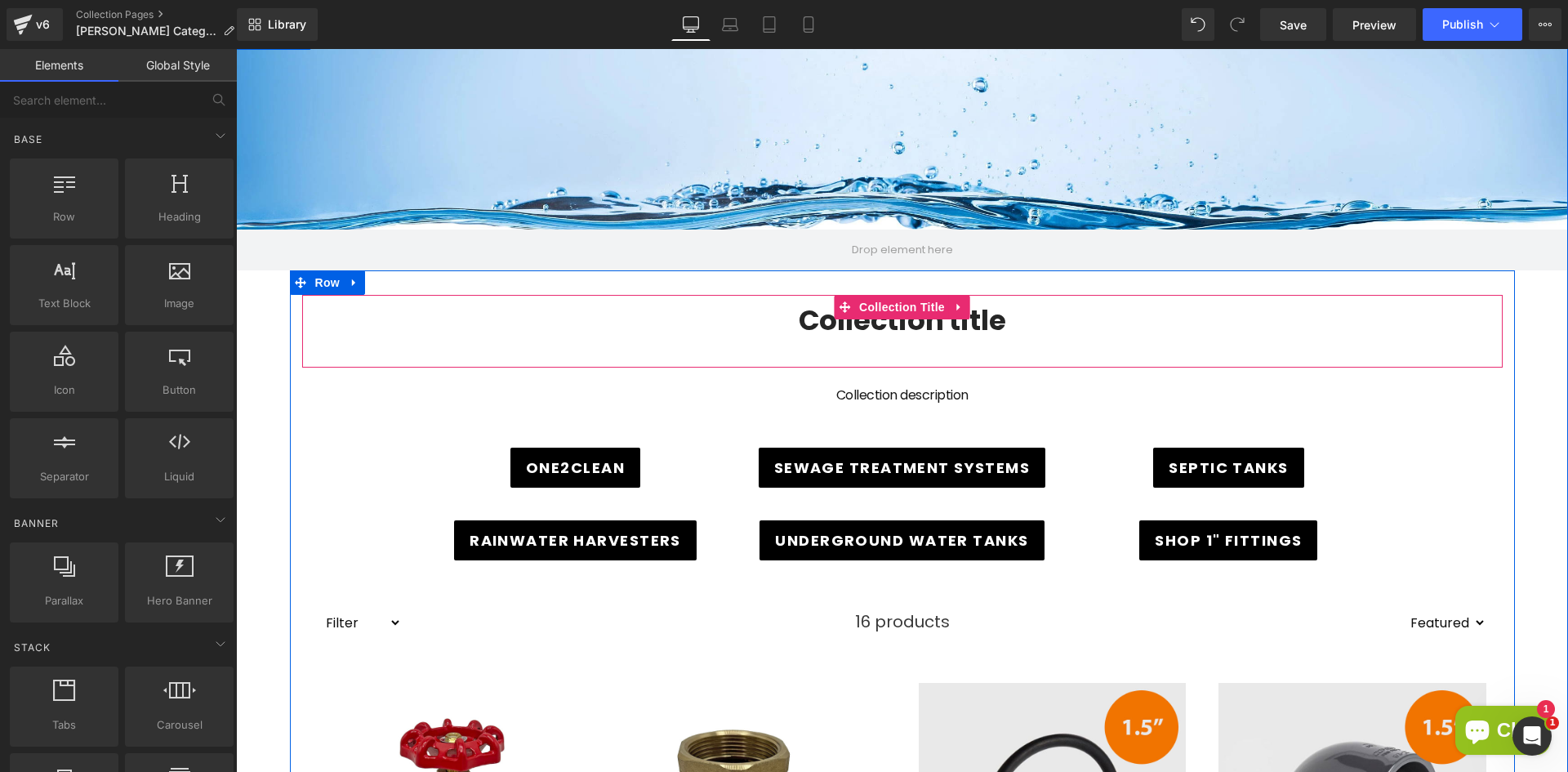
click at [1185, 339] on div "Collection title Collection Title" at bounding box center [902, 332] width 1200 height 72
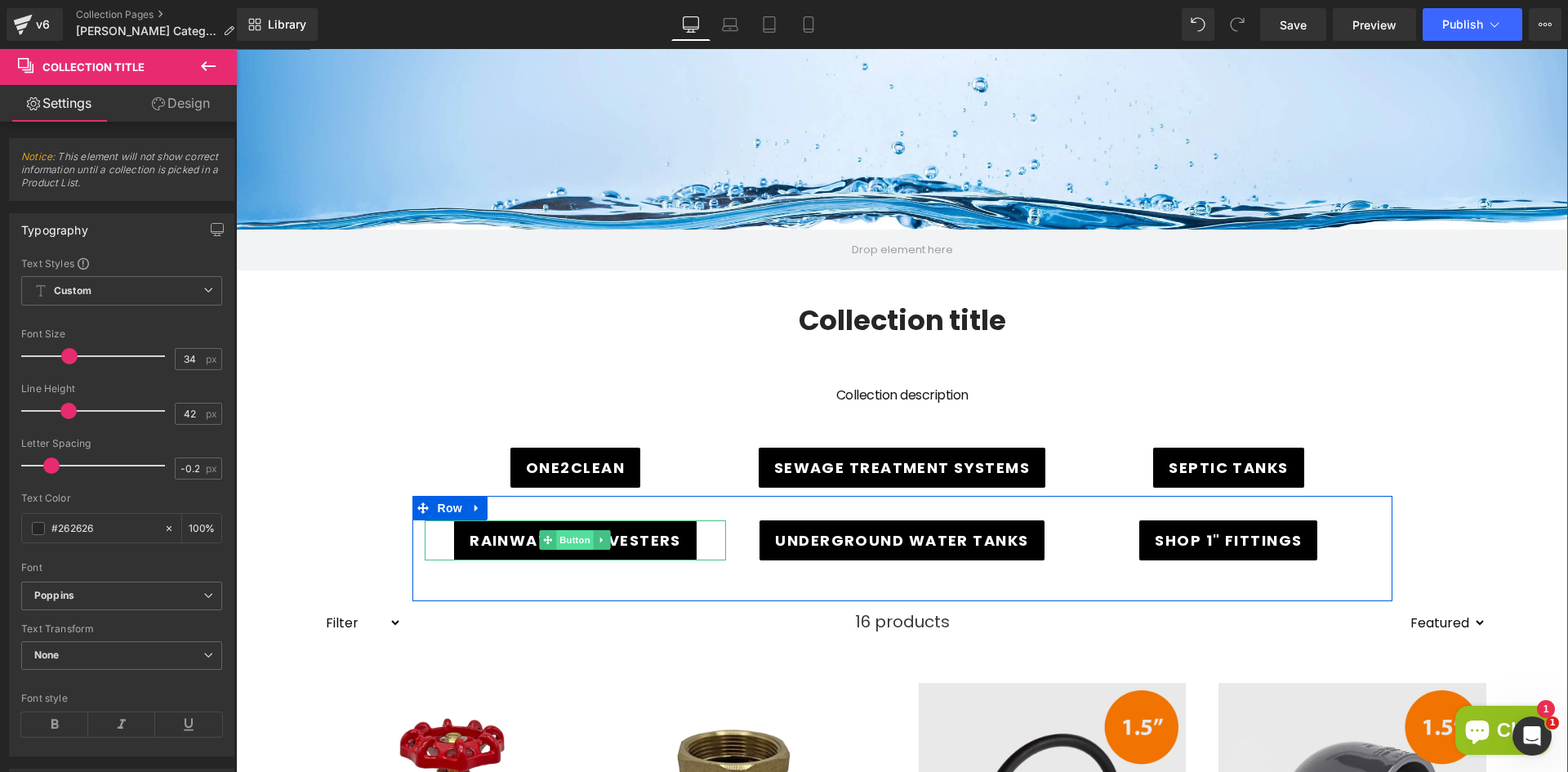
click at [577, 539] on span "Button" at bounding box center [575, 539] width 37 height 20
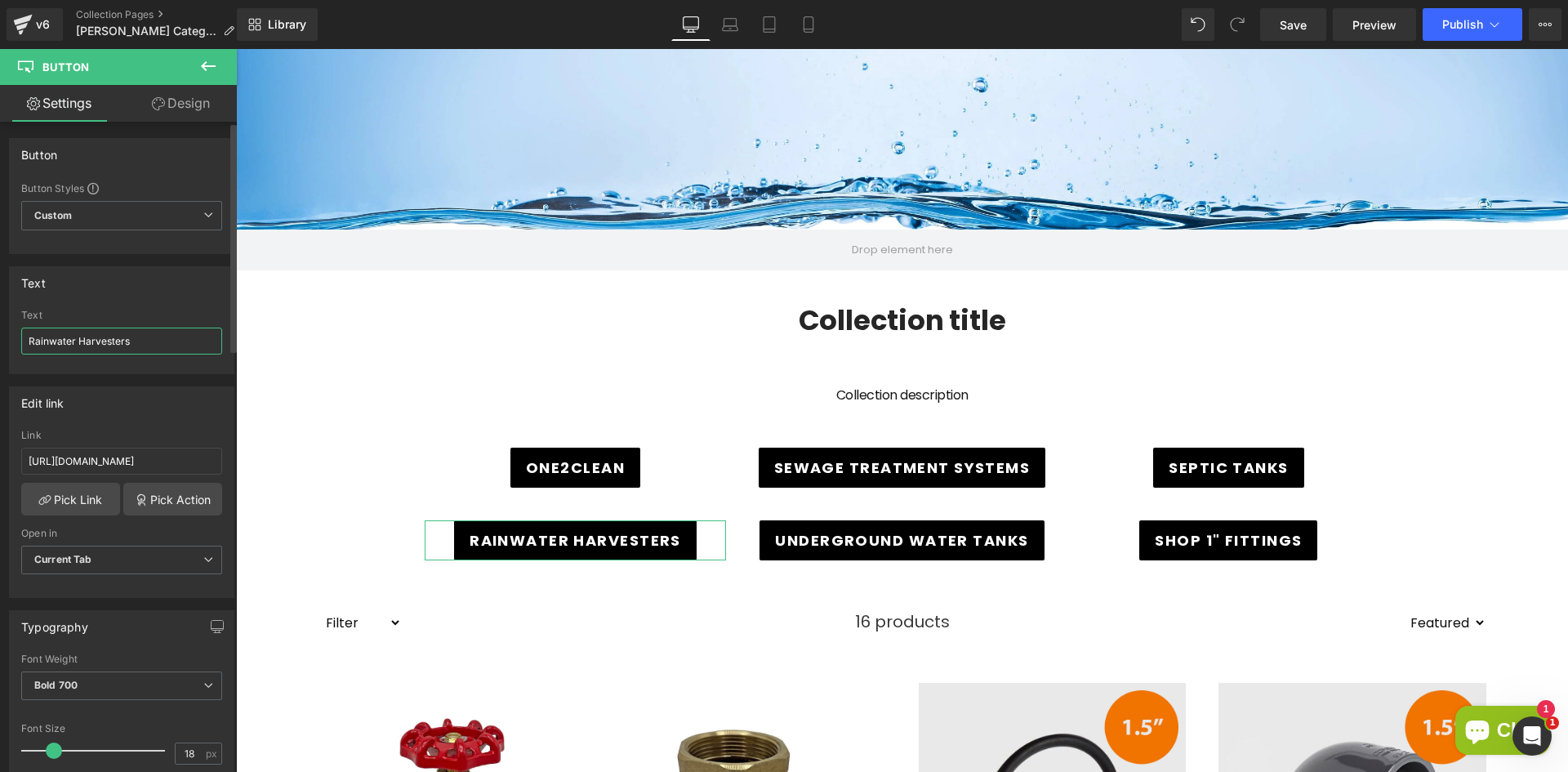
drag, startPoint x: 133, startPoint y: 341, endPoint x: 28, endPoint y: 339, distance: 105.0
click at [28, 339] on input "Rainwater Harvesters" at bounding box center [121, 341] width 201 height 27
type input "Cesspools"
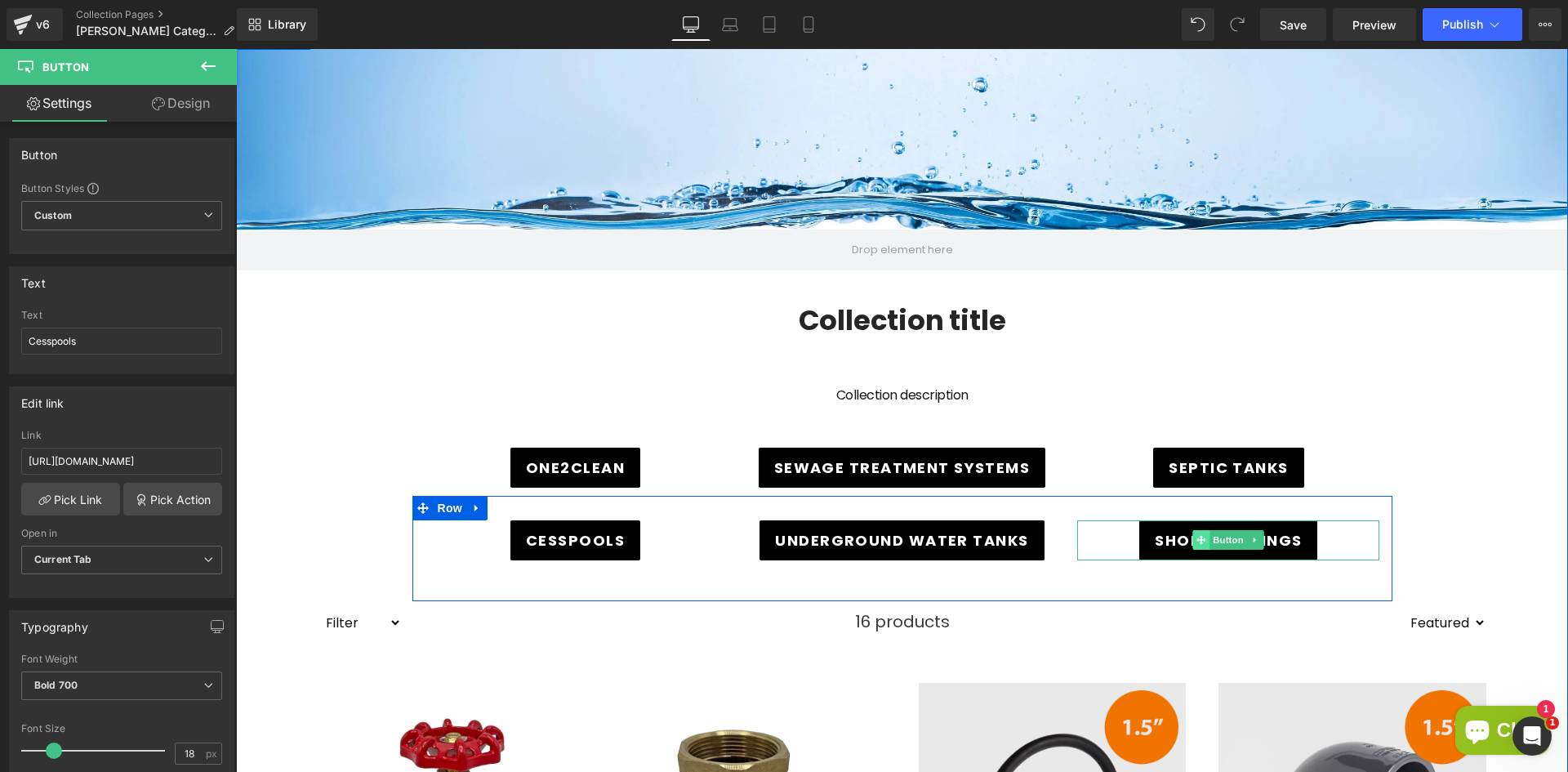
click at [1197, 540] on icon at bounding box center [1201, 539] width 9 height 9
click at [1224, 541] on span "Button" at bounding box center [1229, 539] width 37 height 20
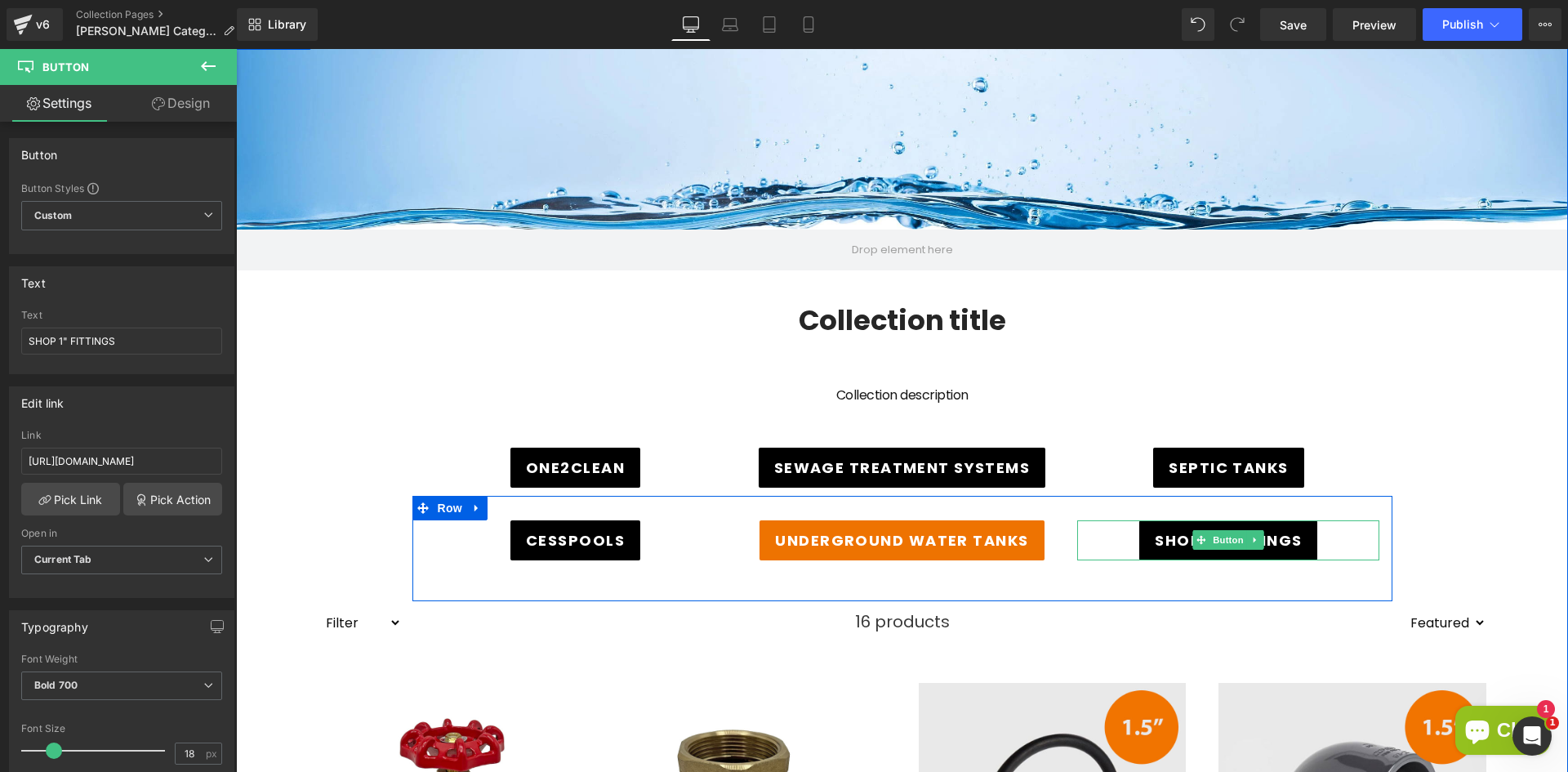
click at [236, 49] on div at bounding box center [236, 49] width 0 height 0
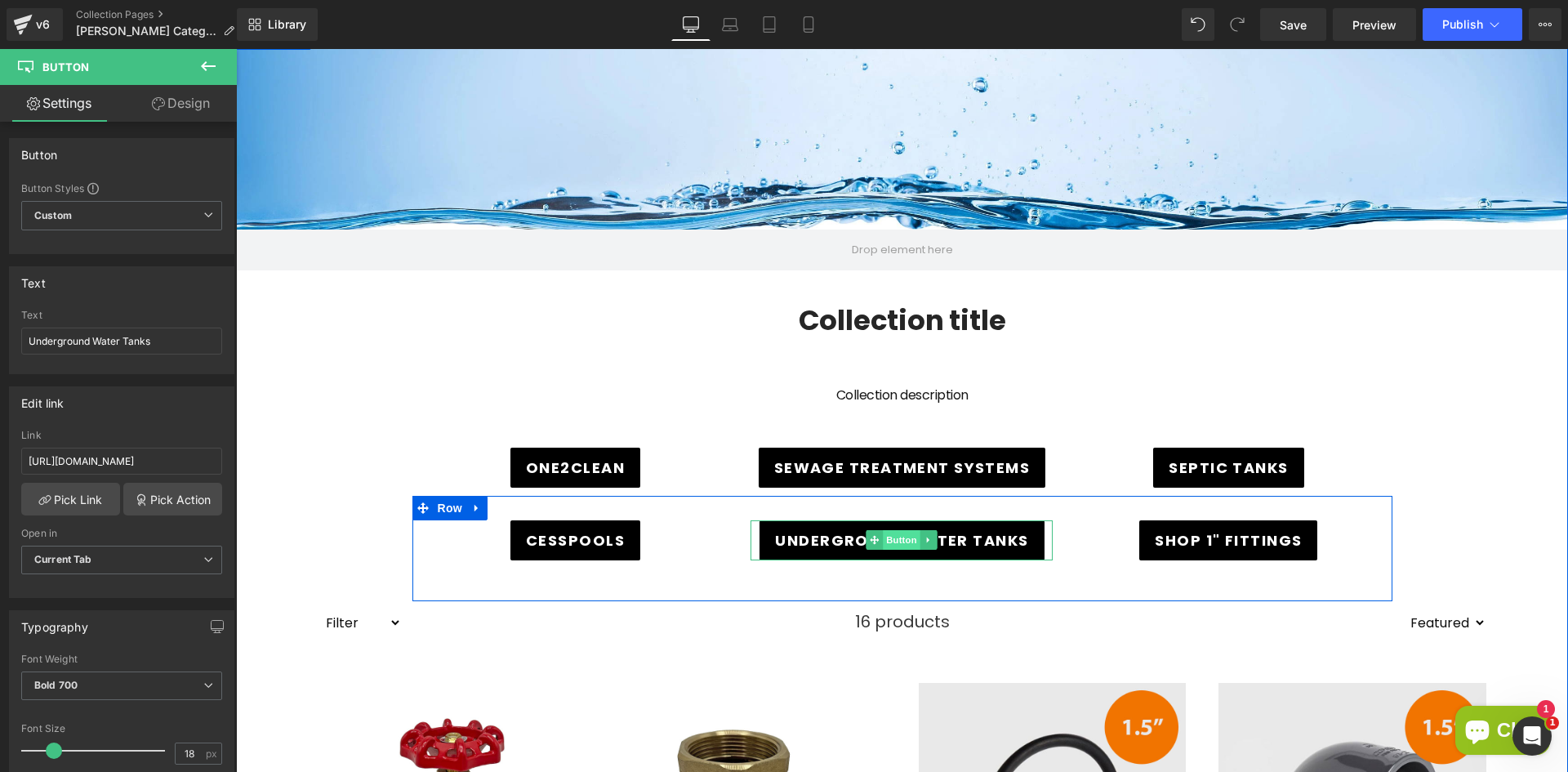
click at [892, 535] on span "Button" at bounding box center [902, 539] width 37 height 20
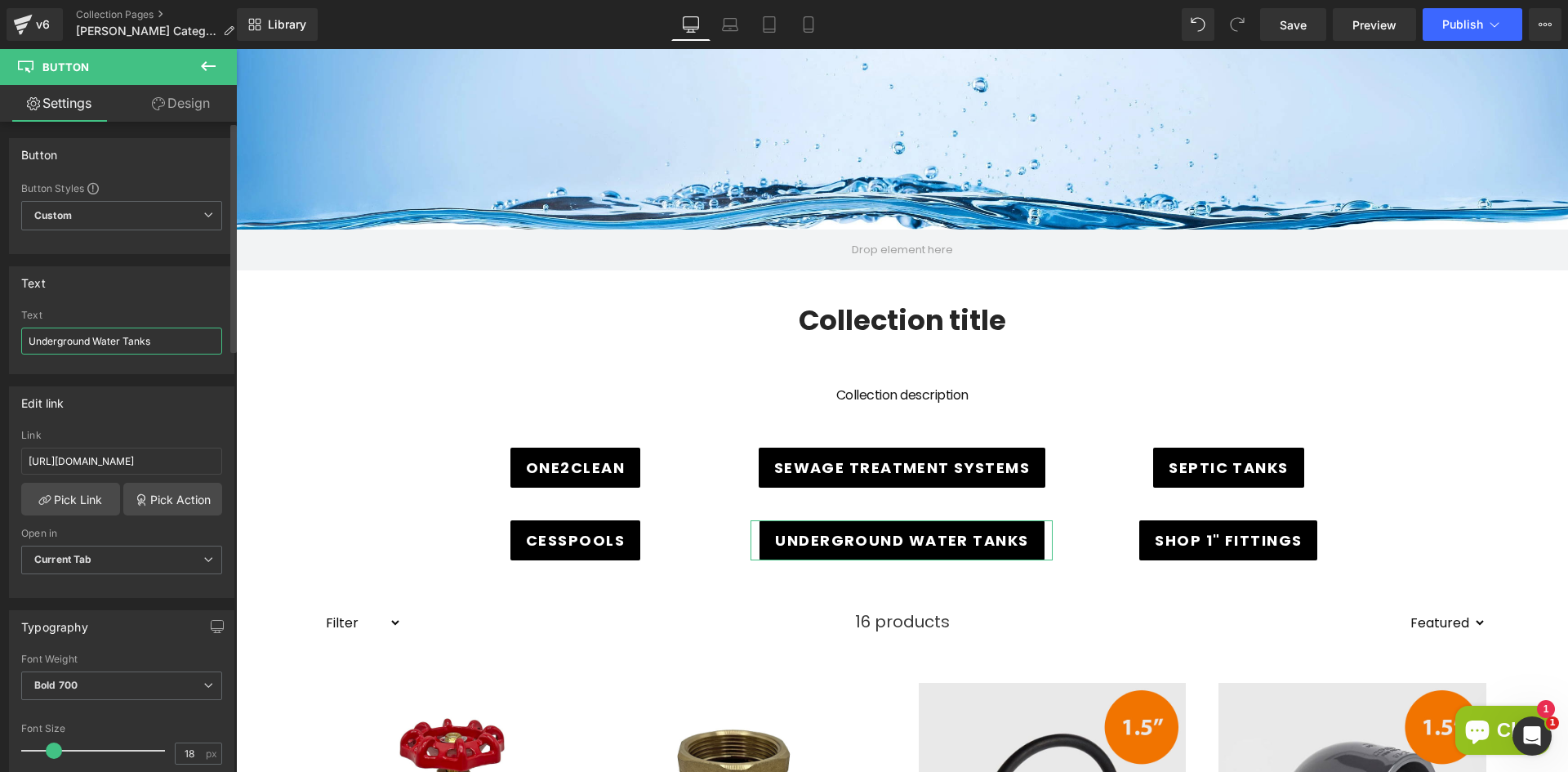
click at [144, 346] on input "Underground Water Tanks" at bounding box center [121, 341] width 201 height 27
click at [134, 347] on input "Underground Water Tanks" at bounding box center [121, 341] width 201 height 27
drag, startPoint x: 19, startPoint y: 335, endPoint x: -37, endPoint y: 335, distance: 56.0
click at [0, 335] on html "Button You are previewing how the will restyle your page. You can not edit Elem…" at bounding box center [784, 386] width 1568 height 772
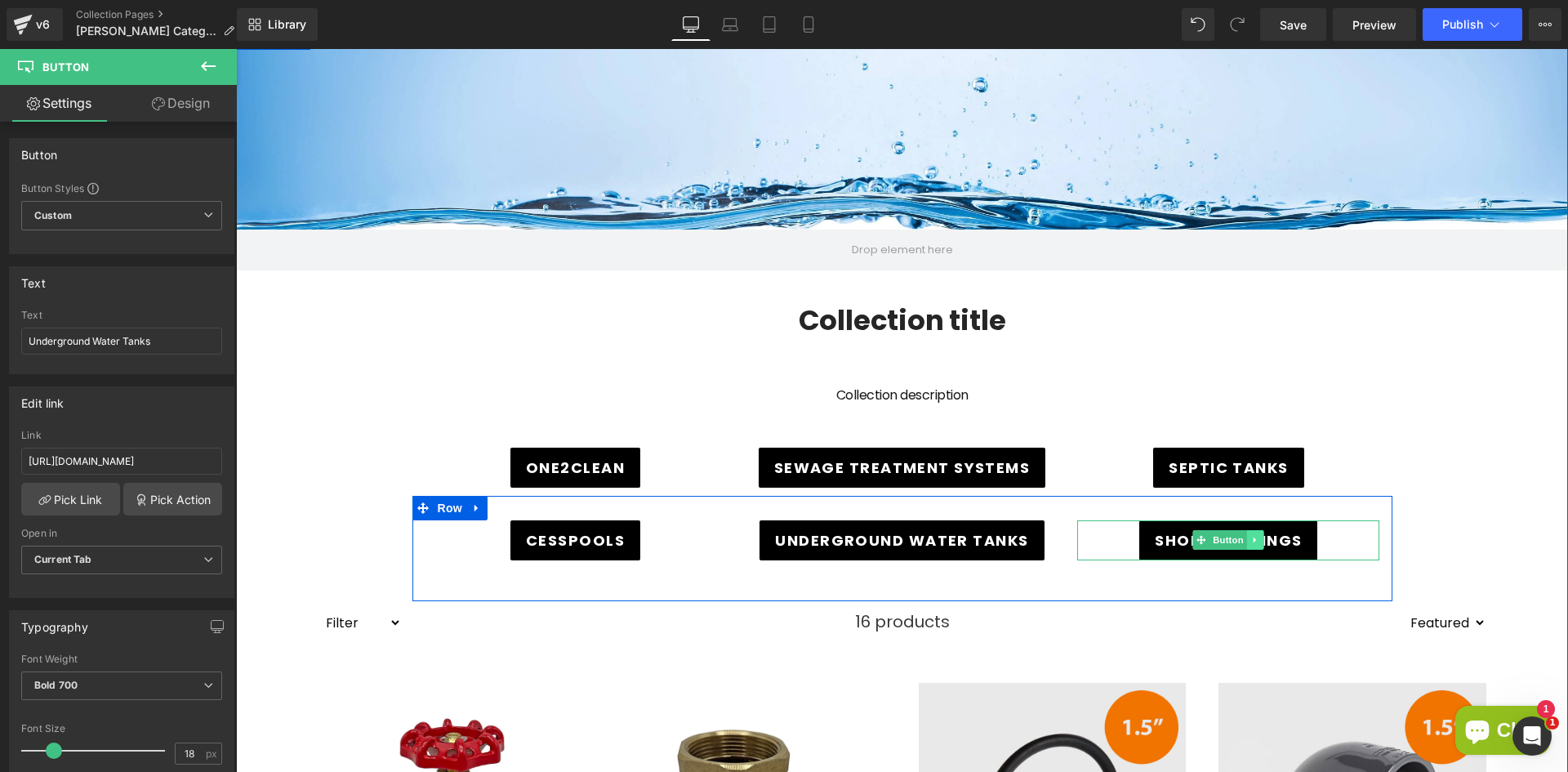
click at [1248, 535] on link at bounding box center [1256, 539] width 17 height 20
click at [1209, 536] on span "Button" at bounding box center [1202, 539] width 37 height 20
click at [1221, 538] on span "Button" at bounding box center [1229, 539] width 37 height 20
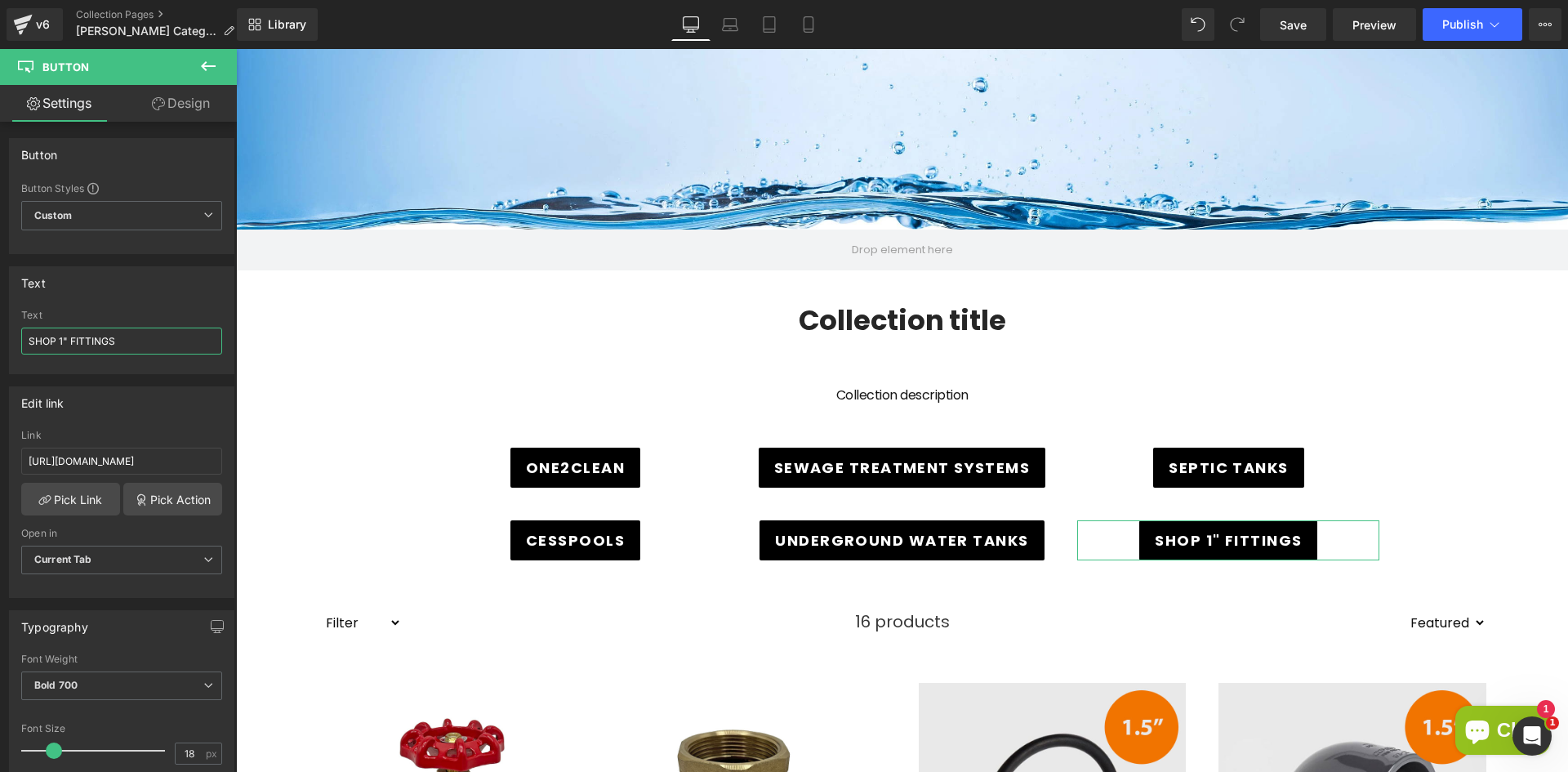
drag, startPoint x: 124, startPoint y: 339, endPoint x: -128, endPoint y: 315, distance: 253.1
click at [0, 315] on html "Button You are previewing how the will restyle your page. You can not edit Elem…" at bounding box center [784, 386] width 1568 height 772
paste input "Underground Water Tanks"
type input "Underground Water Tanks"
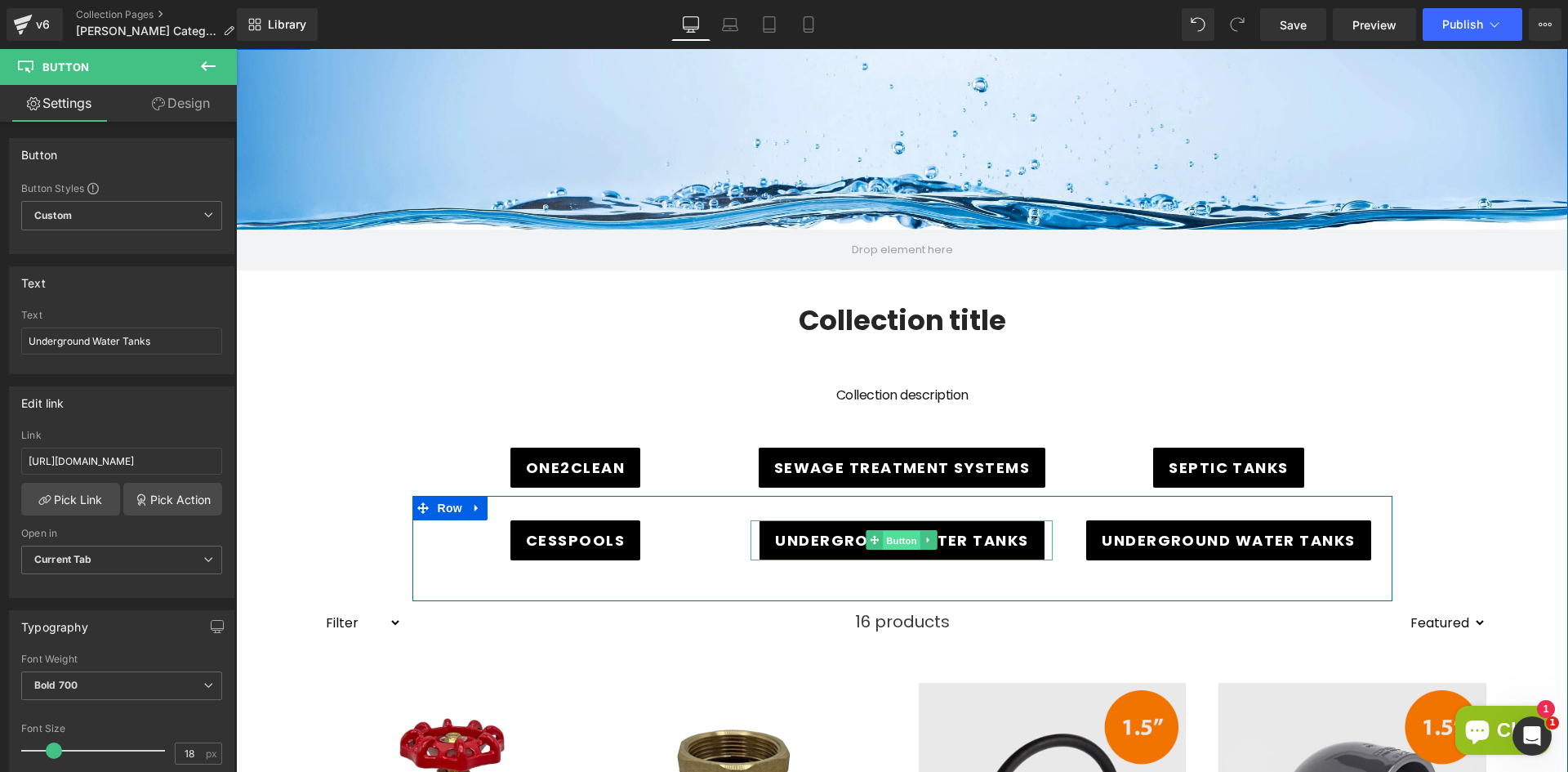
click at [902, 537] on span "Button" at bounding box center [902, 540] width 37 height 20
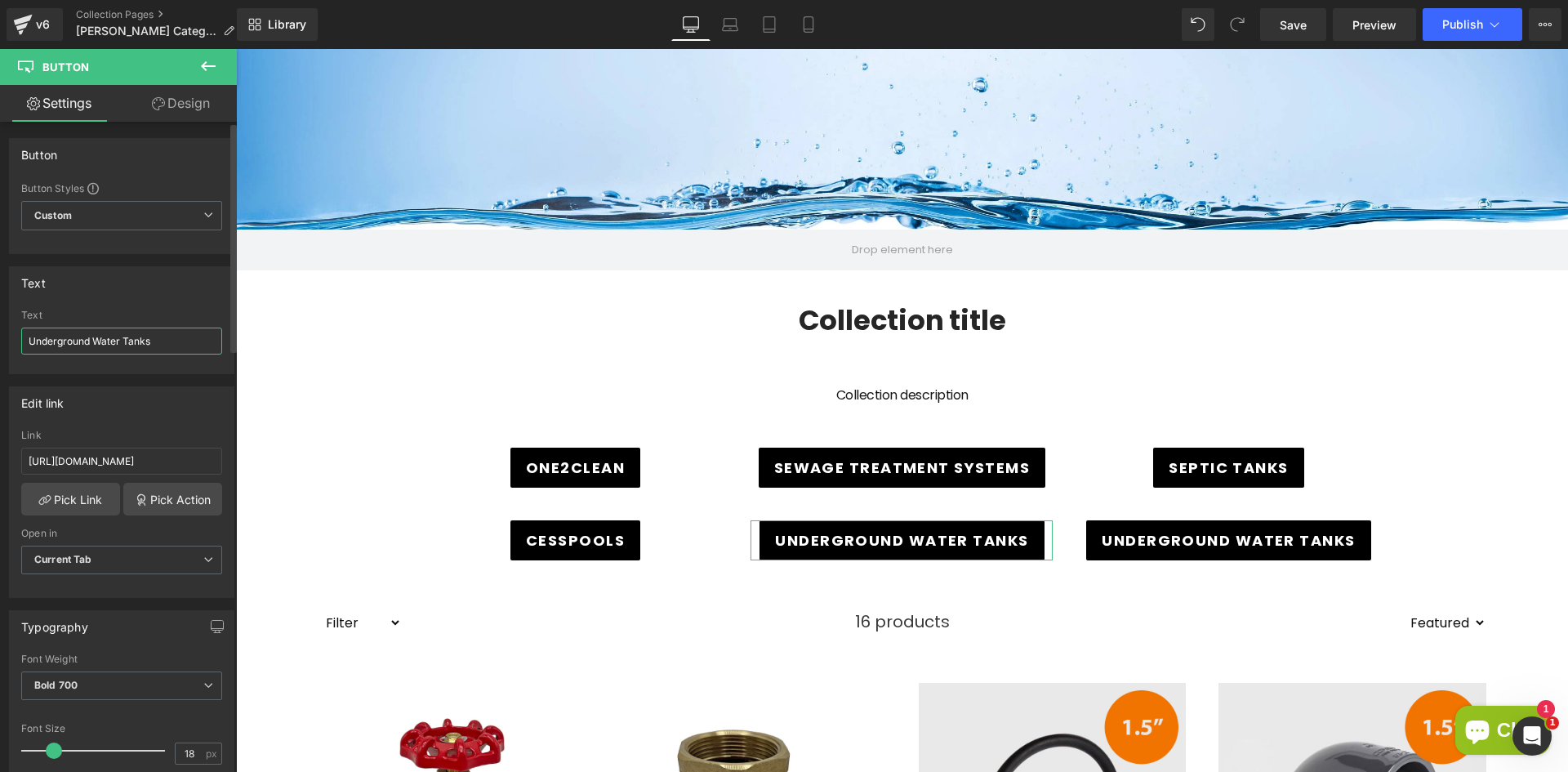
drag, startPoint x: 182, startPoint y: 336, endPoint x: 9, endPoint y: 324, distance: 173.4
click at [9, 324] on div "Text Underground Water Tanks Text Underground Water Tanks" at bounding box center [122, 315] width 244 height 120
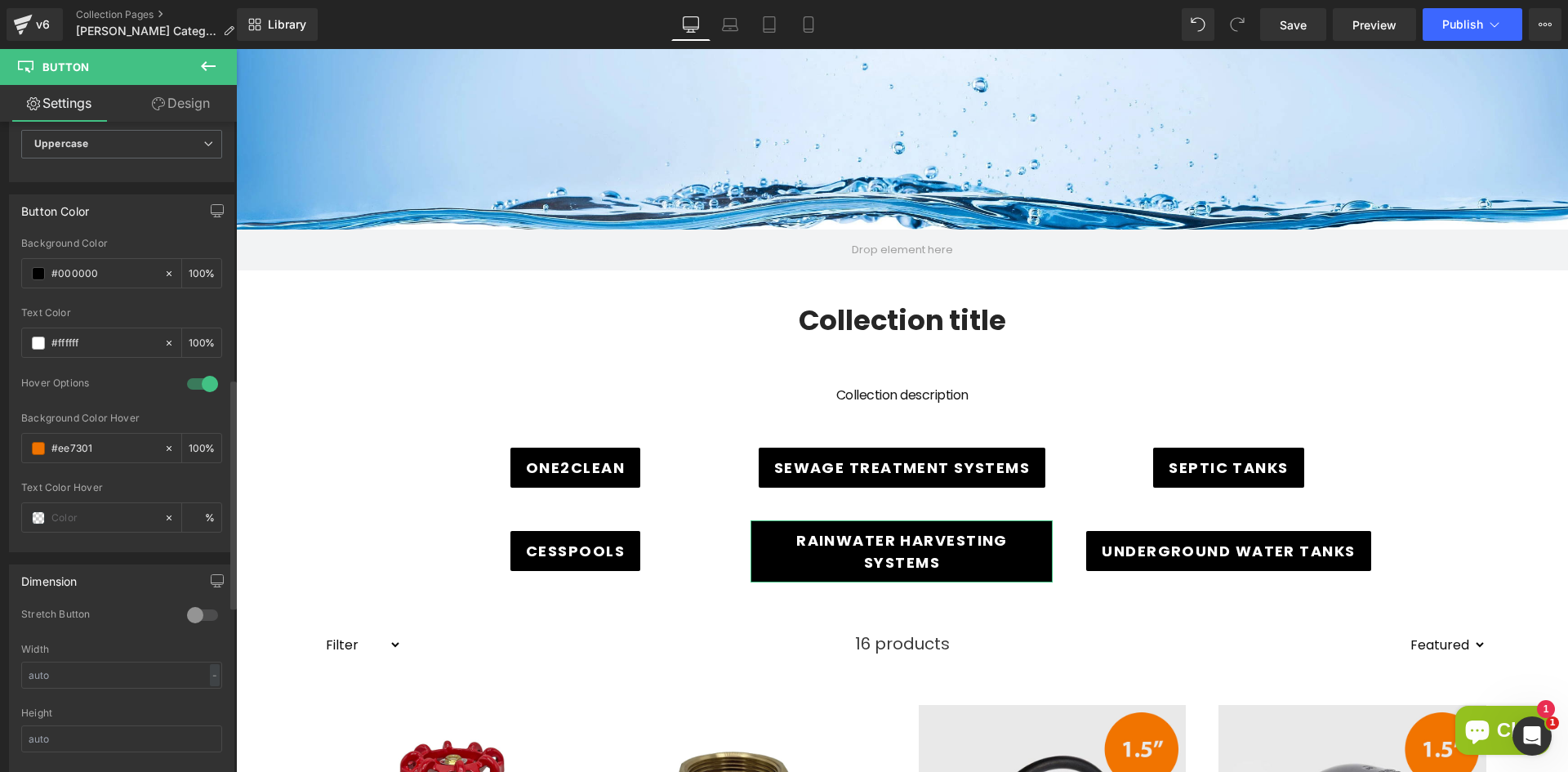
scroll to position [817, 0]
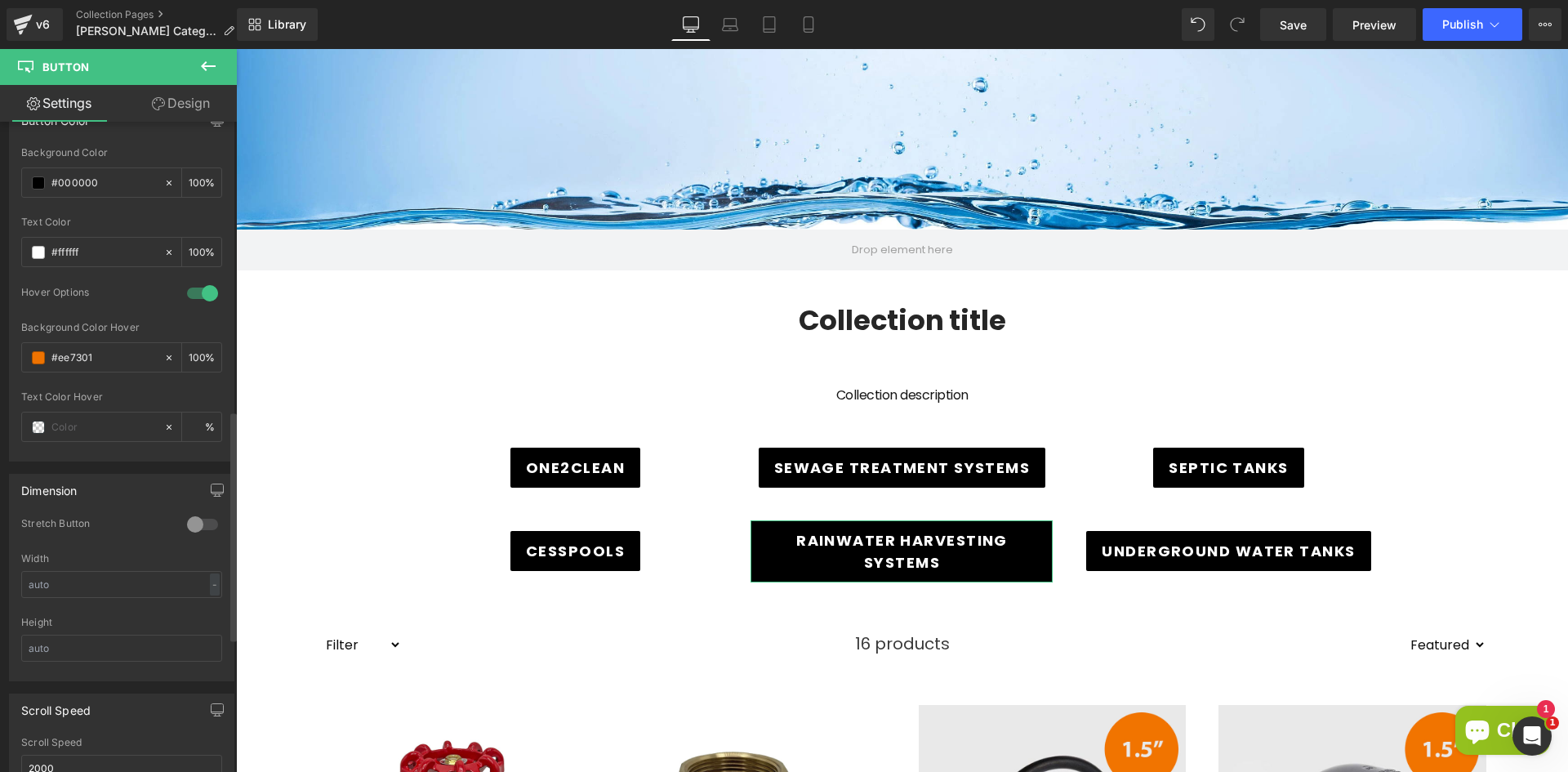
type input "Rainwater Harvesting Systems"
click at [192, 526] on div at bounding box center [202, 524] width 39 height 26
click at [195, 518] on div at bounding box center [202, 524] width 39 height 26
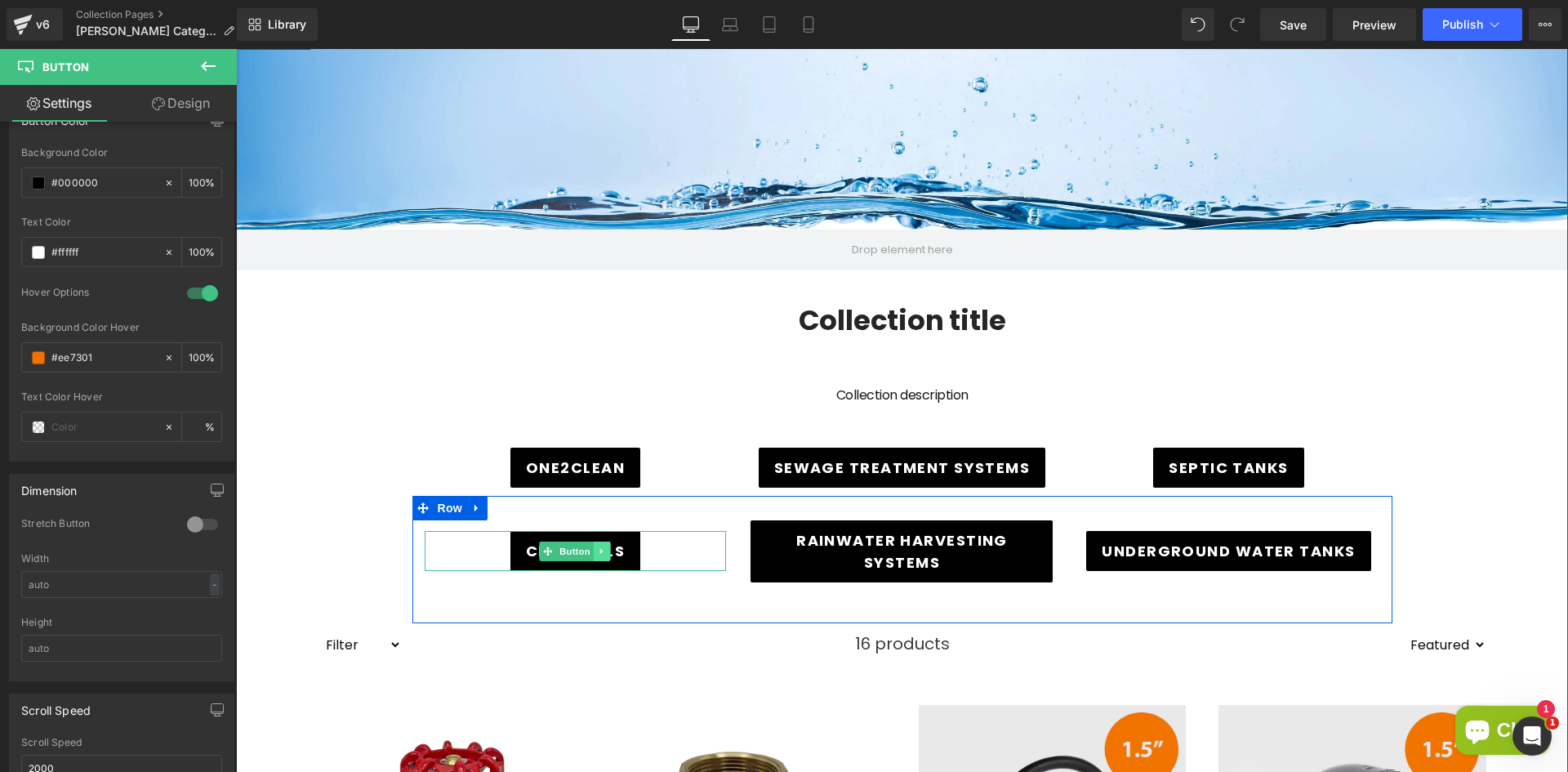
click at [598, 548] on icon at bounding box center [602, 552] width 9 height 10
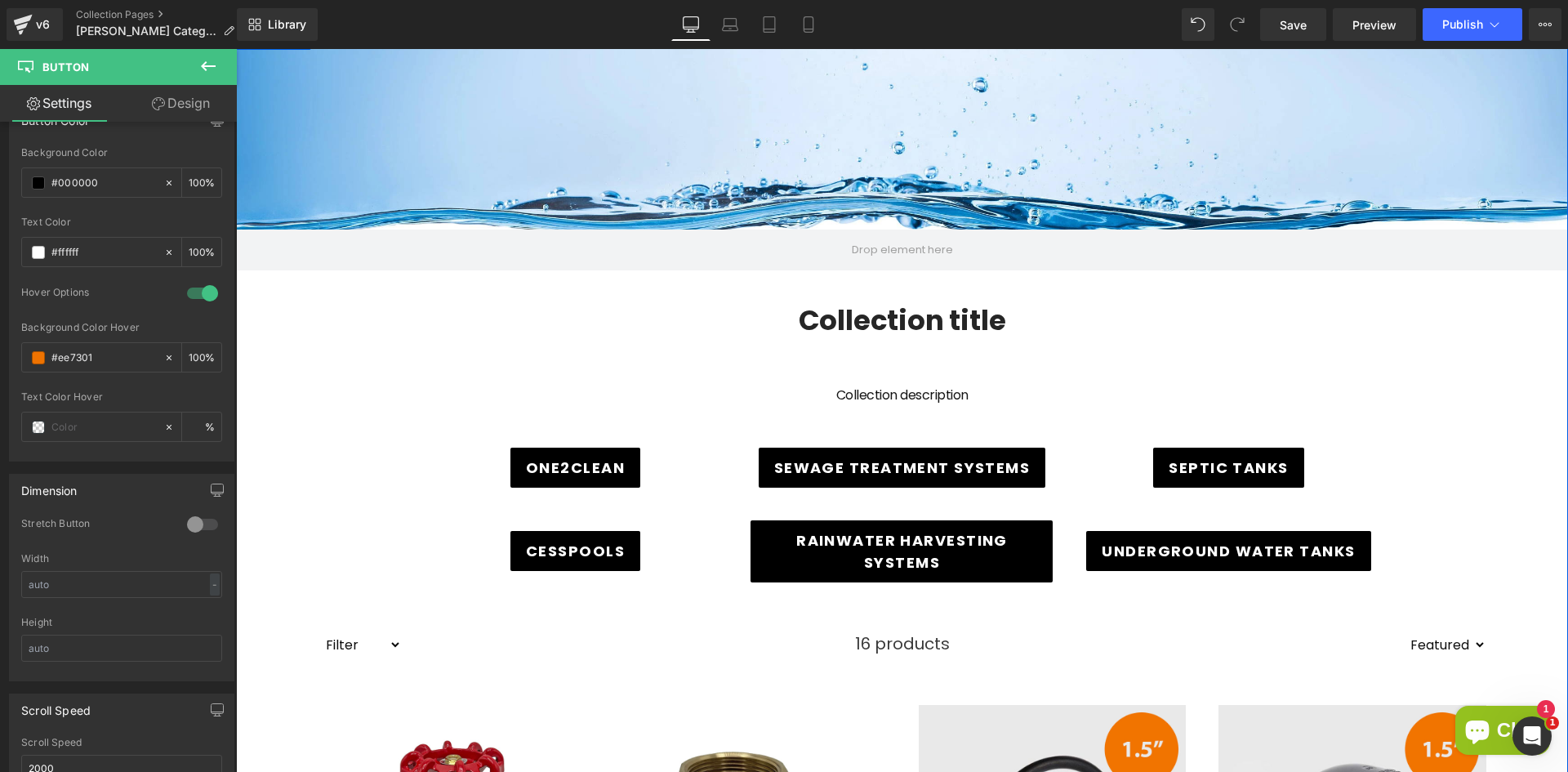
click at [669, 473] on div "One2clean" at bounding box center [575, 468] width 302 height 40
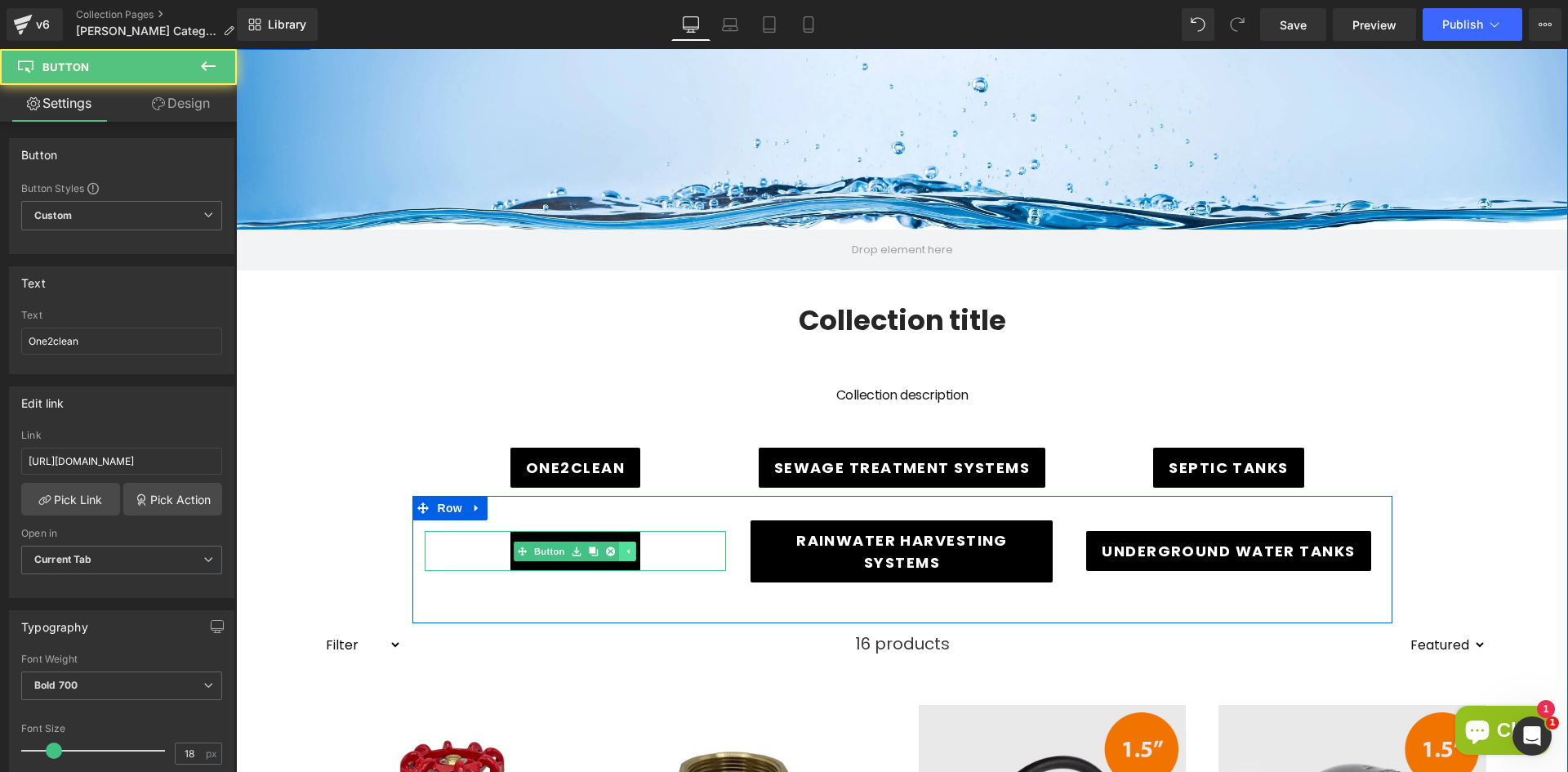
click at [623, 547] on icon at bounding box center [627, 552] width 9 height 10
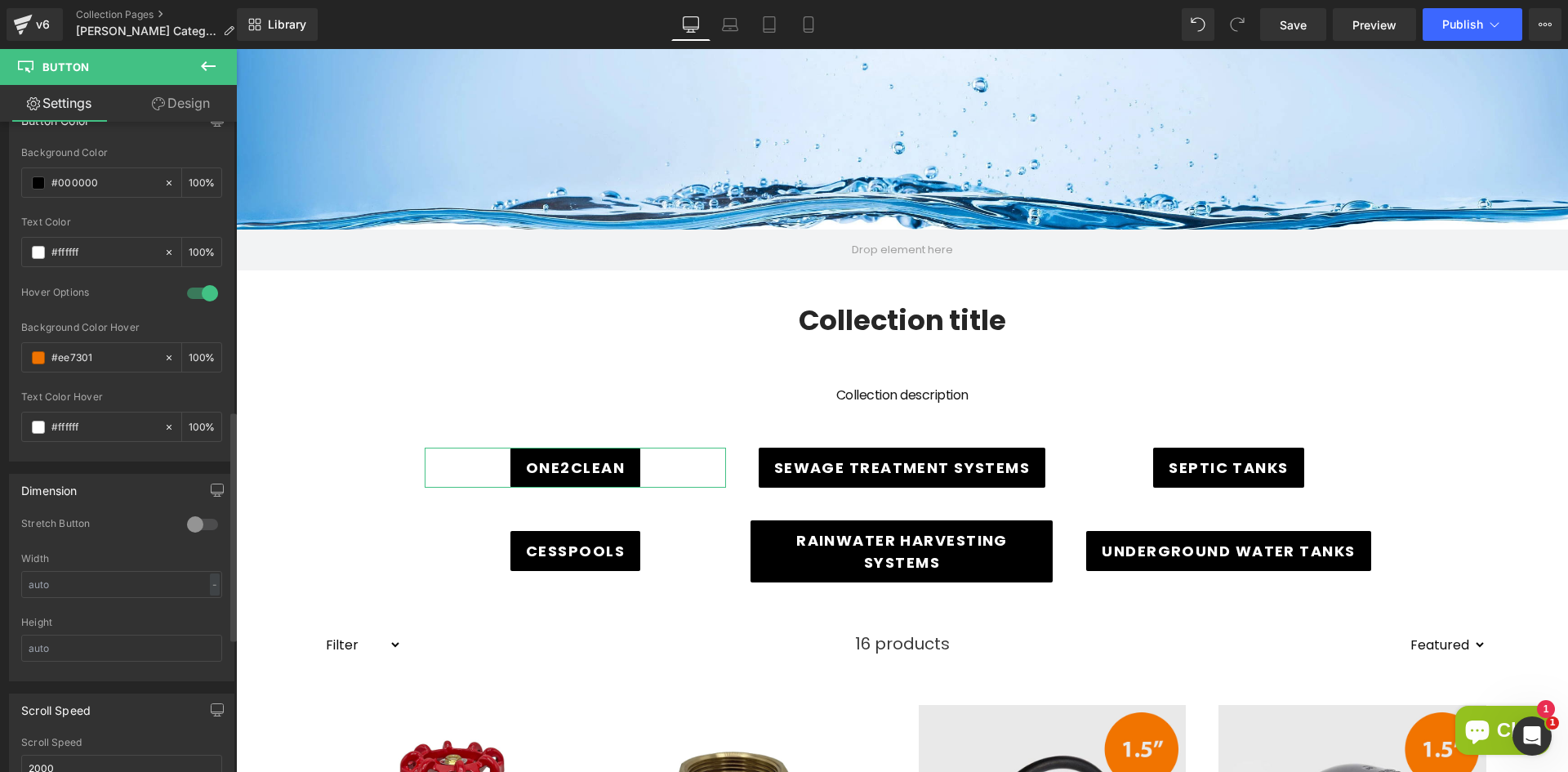
click at [199, 524] on div at bounding box center [202, 524] width 39 height 26
click at [622, 335] on h1 "Collection title" at bounding box center [902, 320] width 1200 height 34
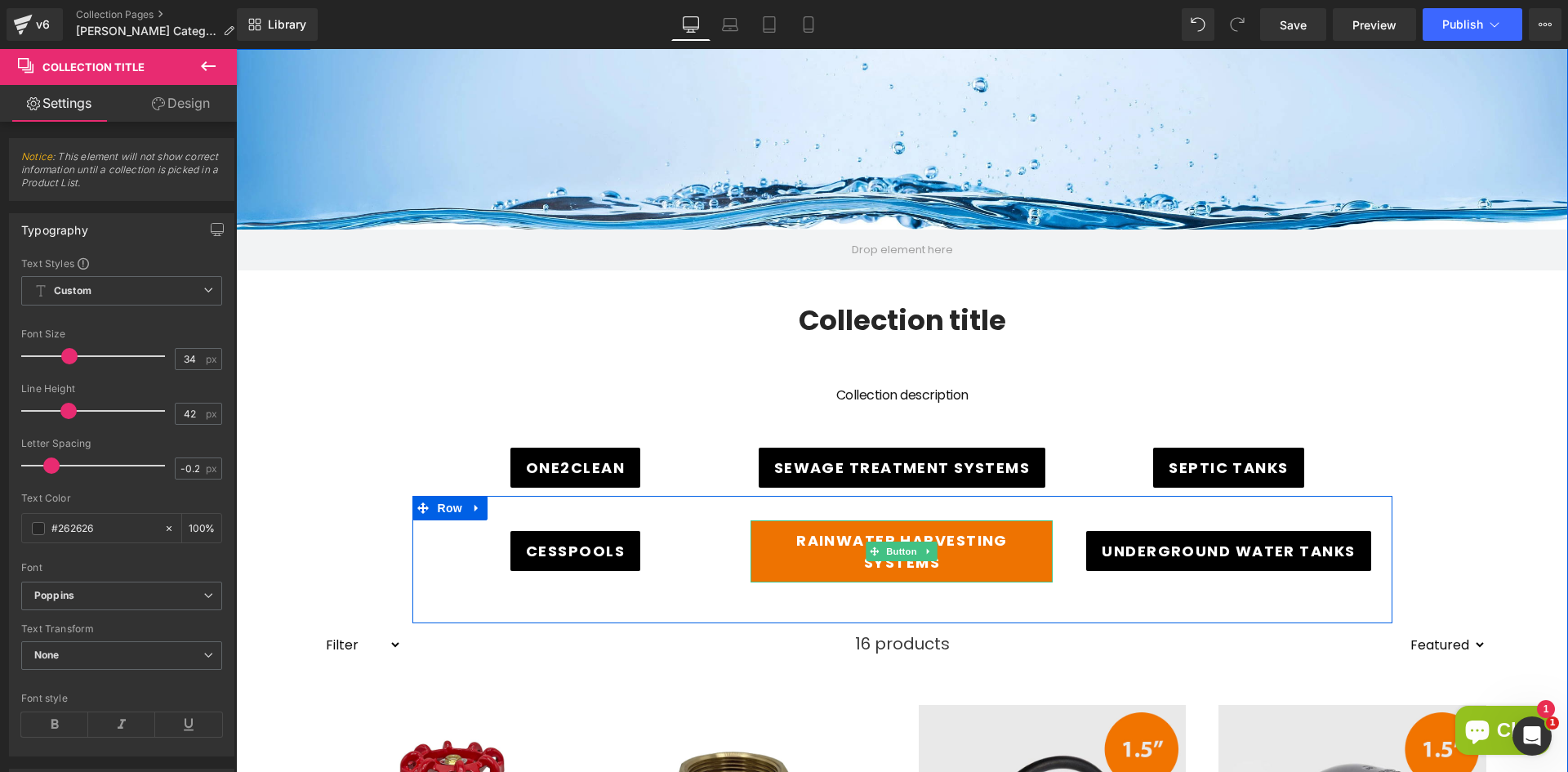
click at [789, 538] on span "Rainwater Harvesting Systems" at bounding box center [901, 552] width 271 height 44
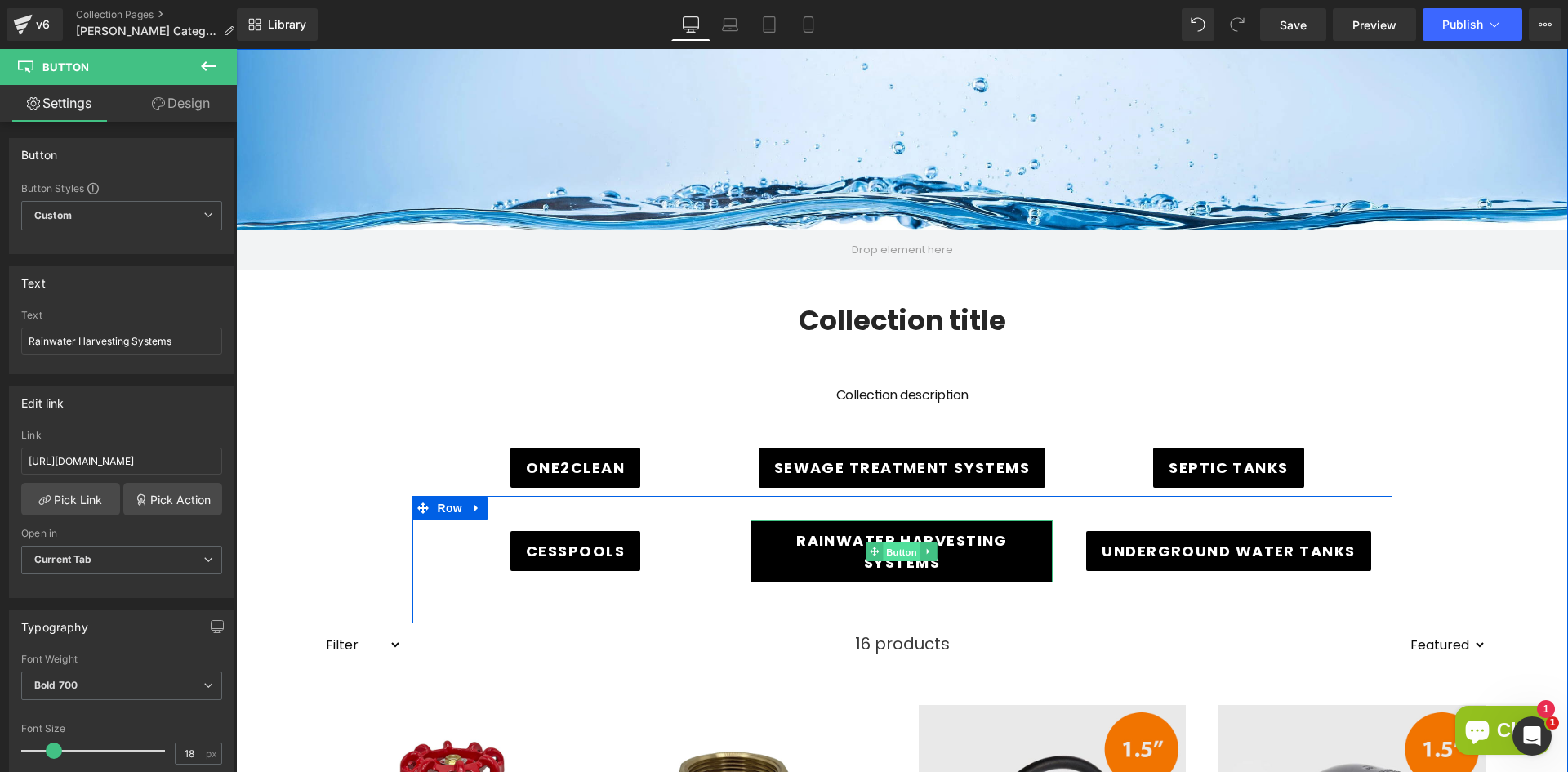
click at [896, 549] on span "Button" at bounding box center [902, 552] width 37 height 20
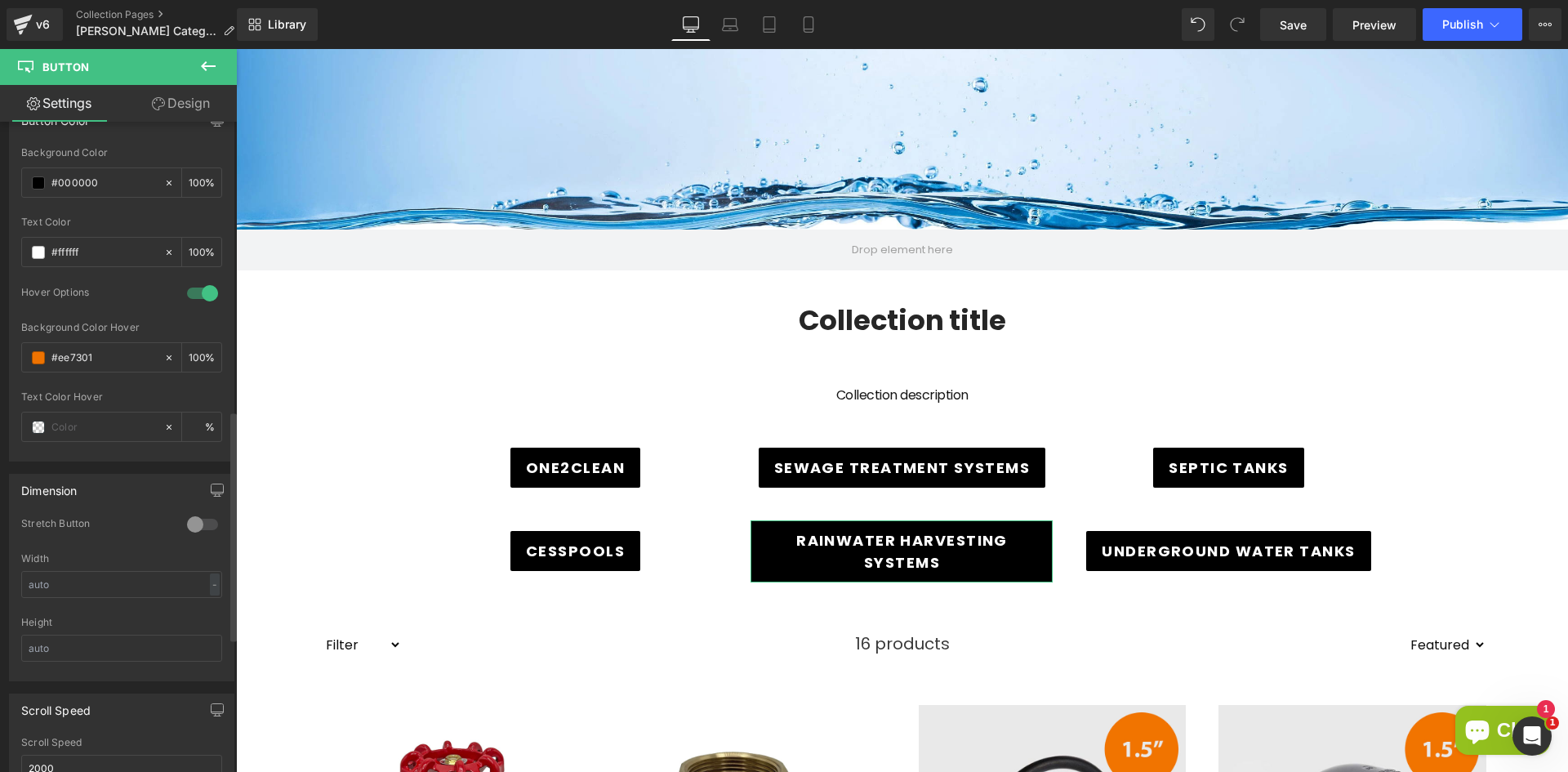
click at [201, 525] on div at bounding box center [202, 524] width 39 height 26
click at [197, 524] on div at bounding box center [202, 524] width 39 height 26
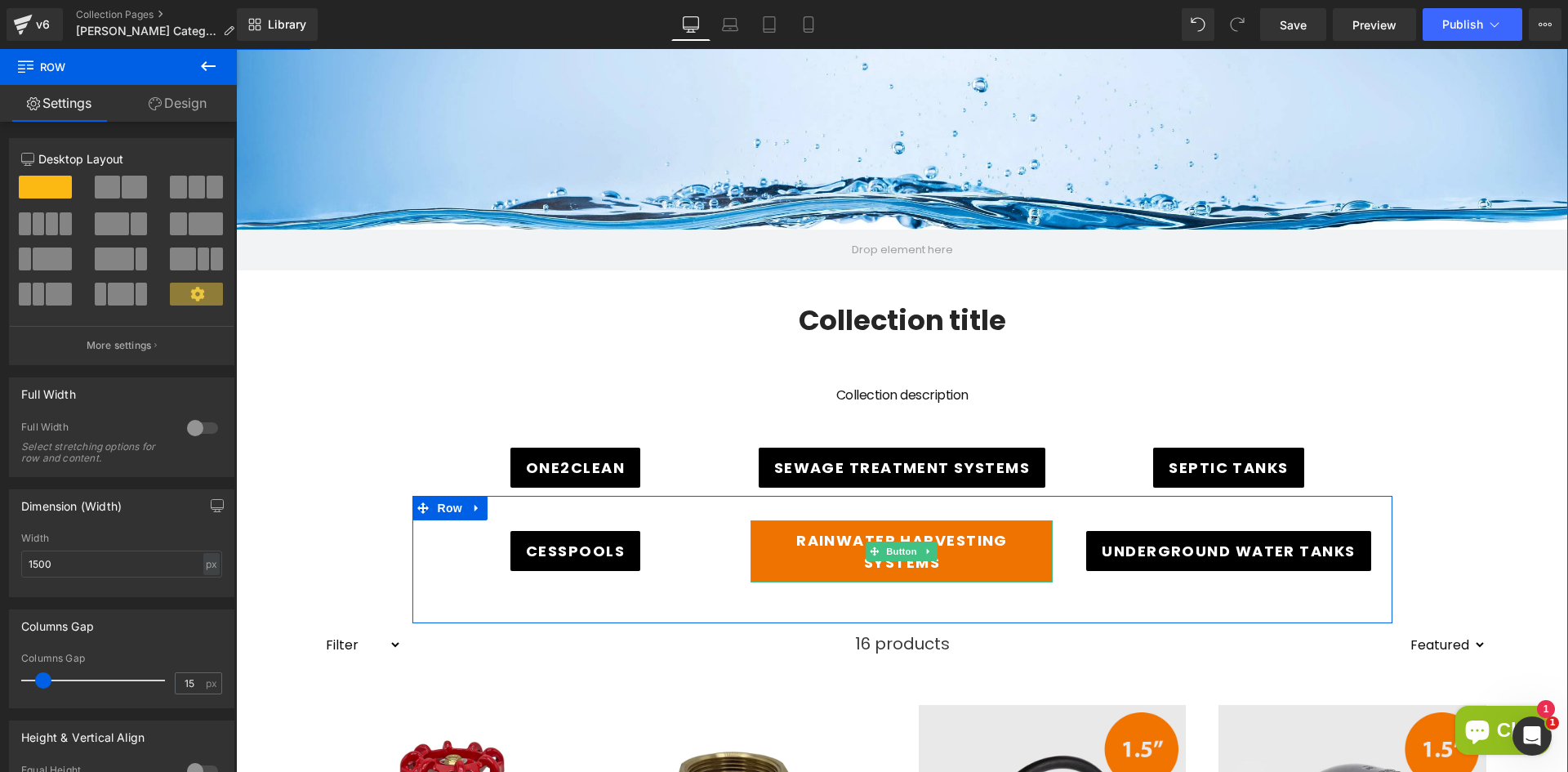
click at [771, 544] on span "Rainwater Harvesting Systems" at bounding box center [901, 552] width 271 height 44
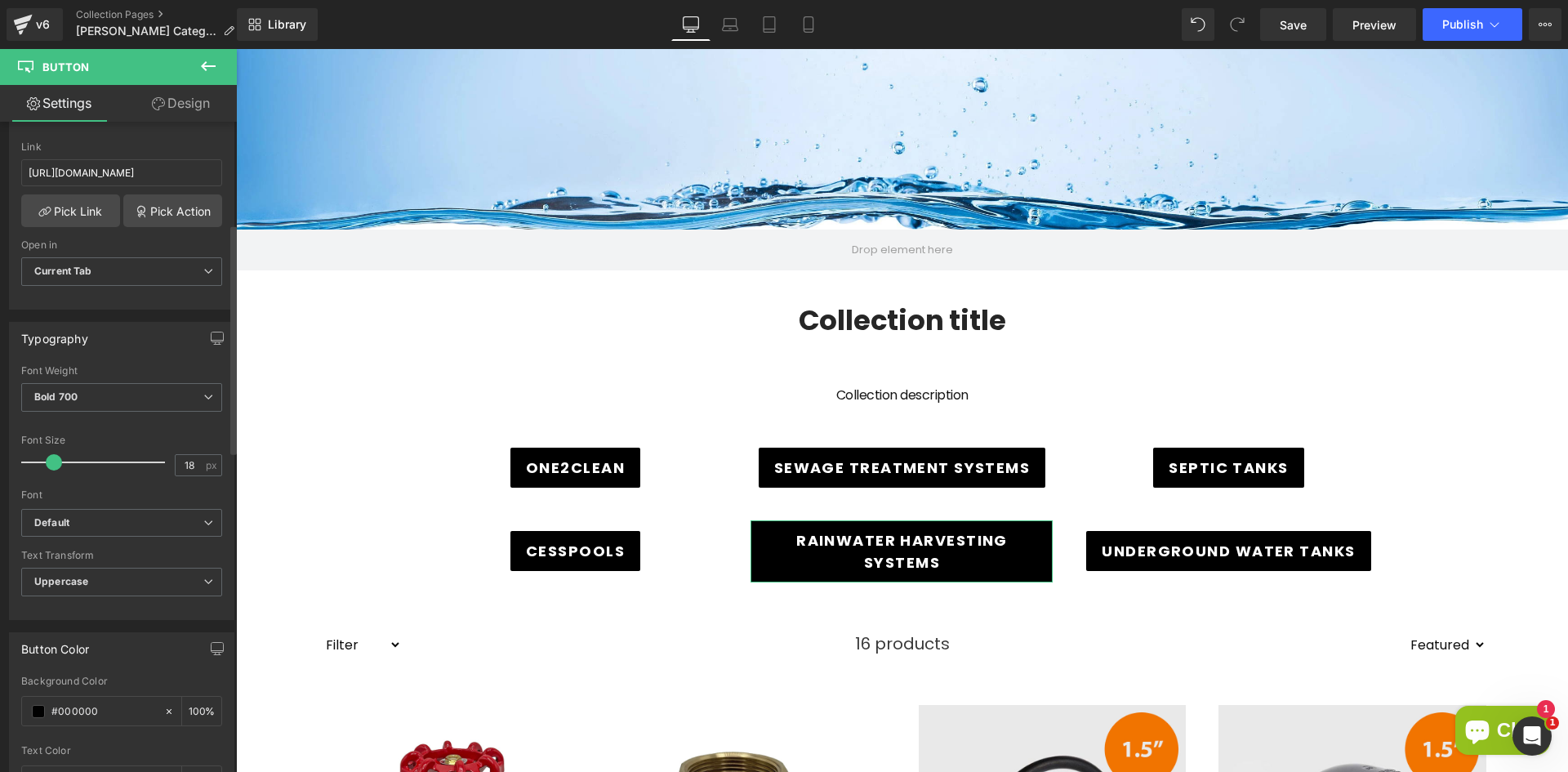
scroll to position [327, 0]
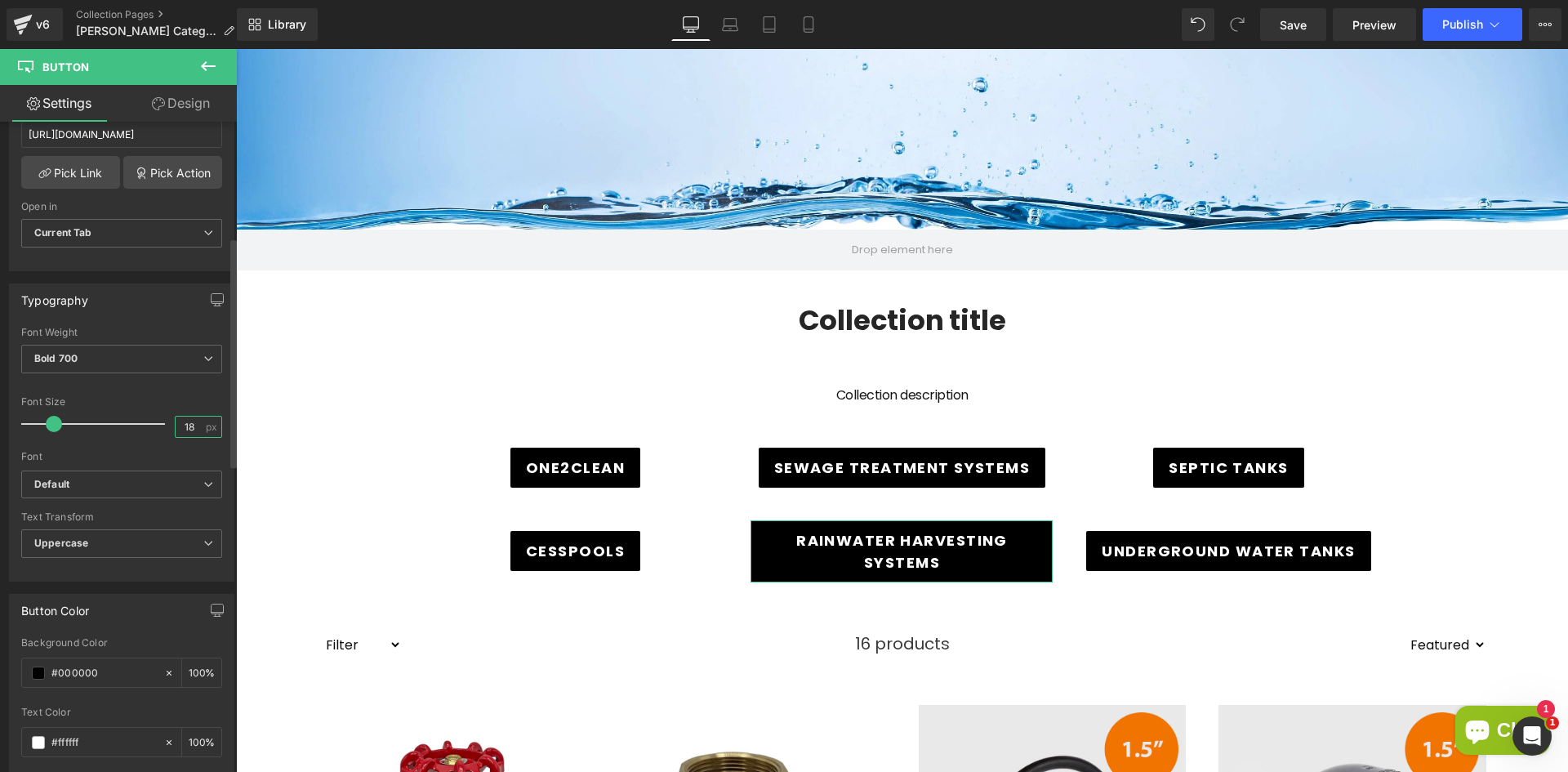
drag, startPoint x: 191, startPoint y: 427, endPoint x: 160, endPoint y: 427, distance: 31.0
click at [160, 427] on div "Font Size 18 px" at bounding box center [121, 423] width 201 height 54
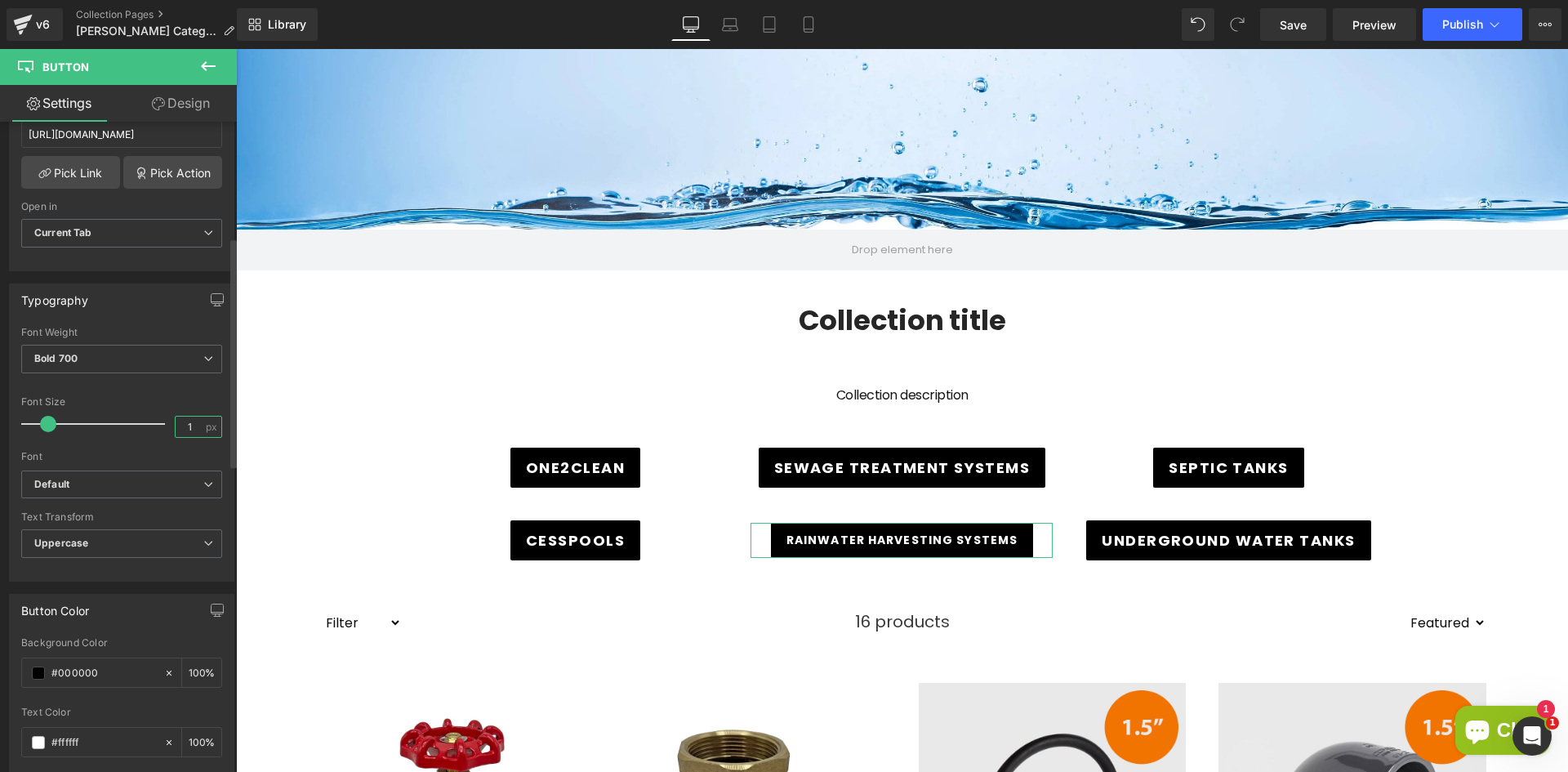
type input "16"
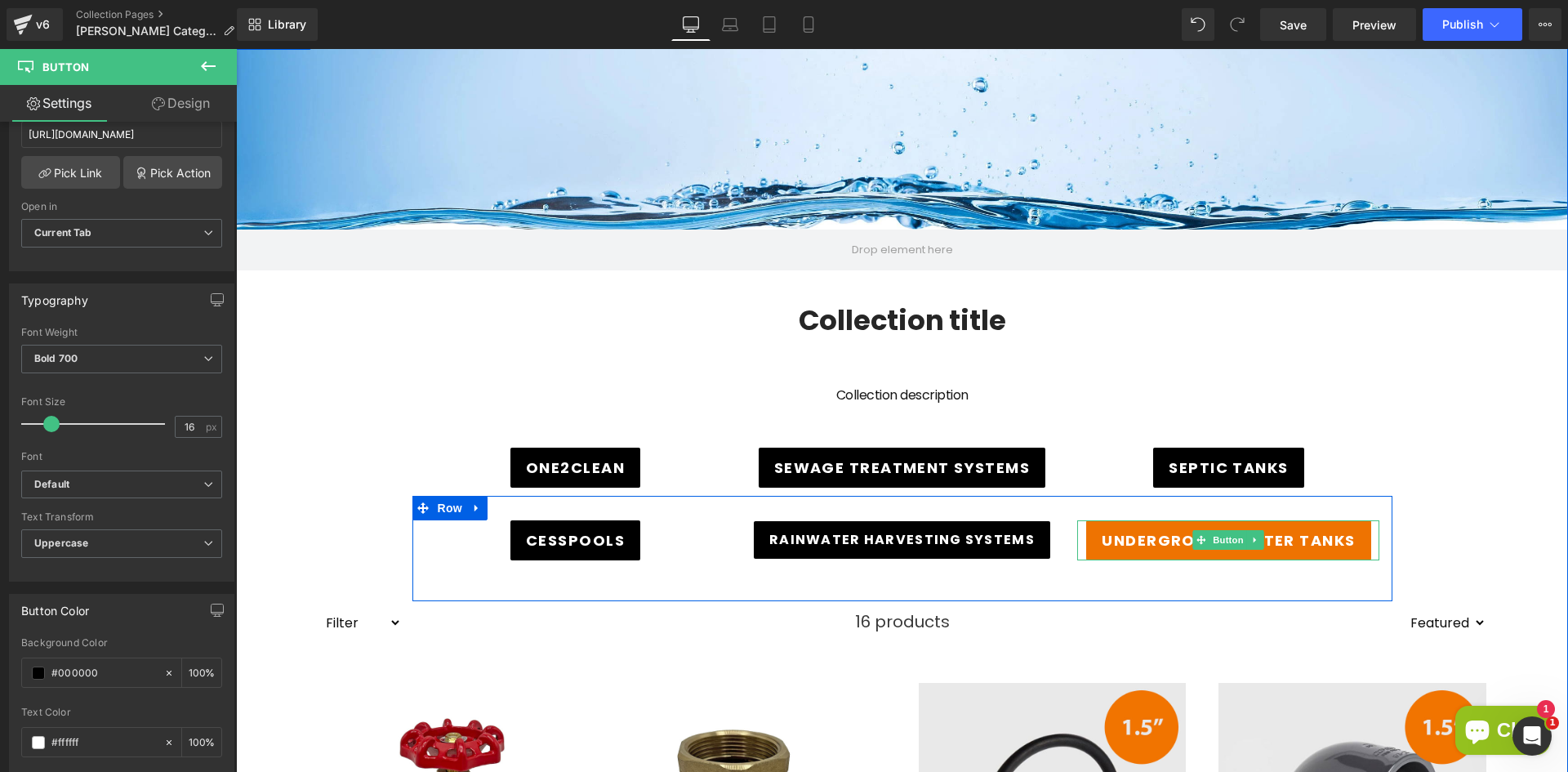
click at [1139, 538] on span "Underground Water Tanks" at bounding box center [1229, 540] width 253 height 22
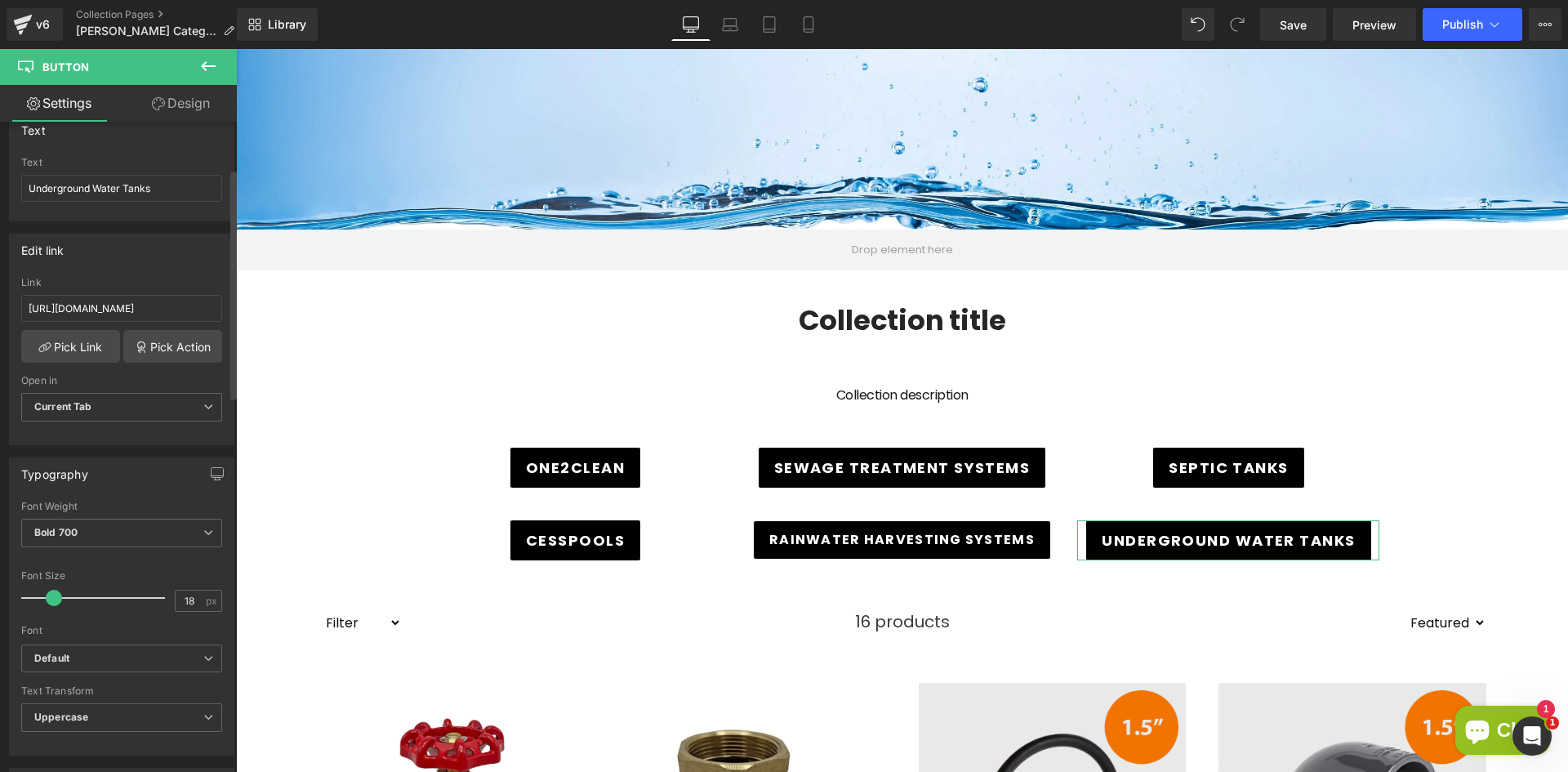
scroll to position [163, 0]
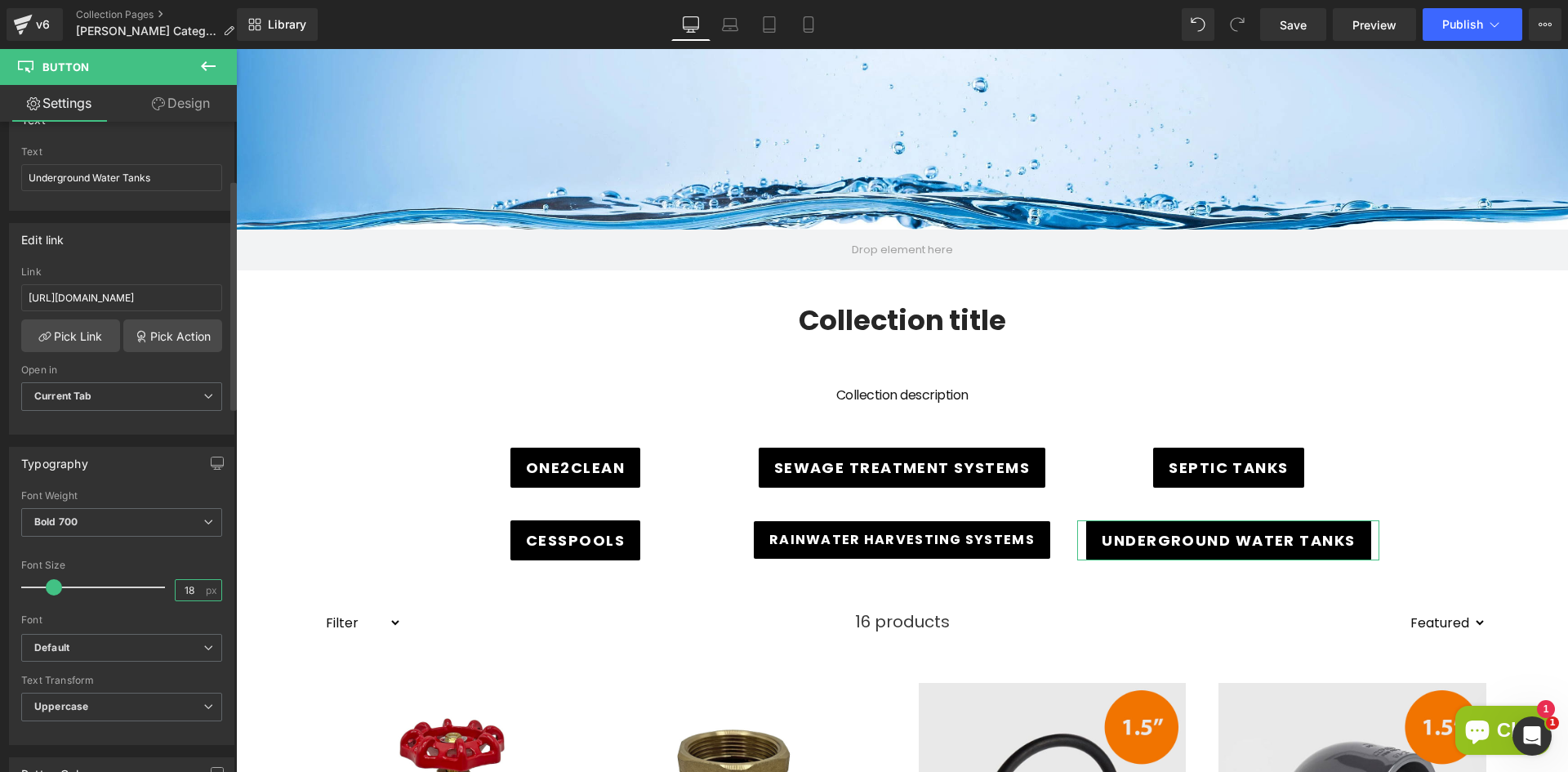
click at [196, 589] on input "18" at bounding box center [190, 590] width 29 height 20
type input "16"
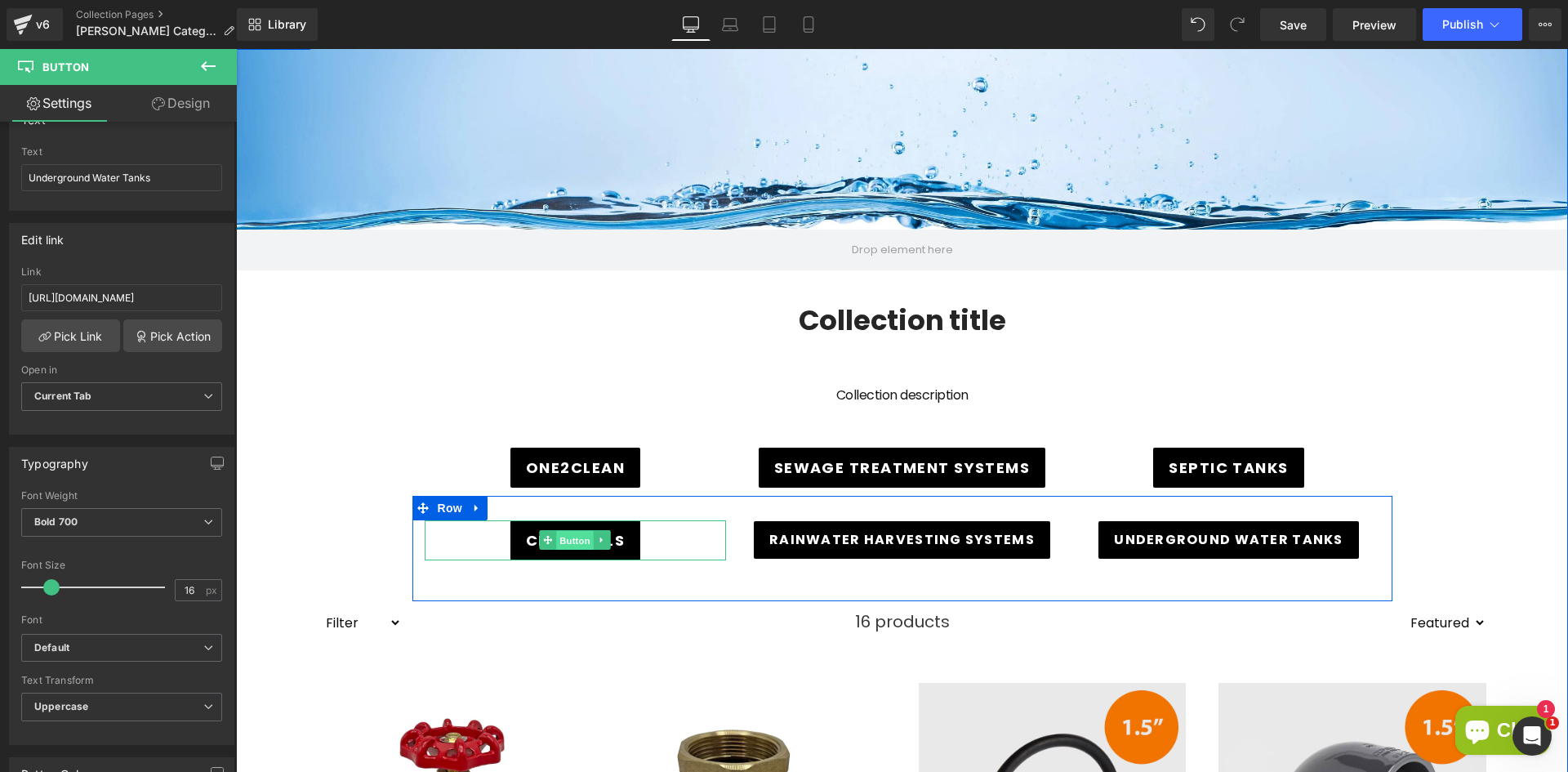
click at [564, 538] on span "Button" at bounding box center [575, 540] width 37 height 20
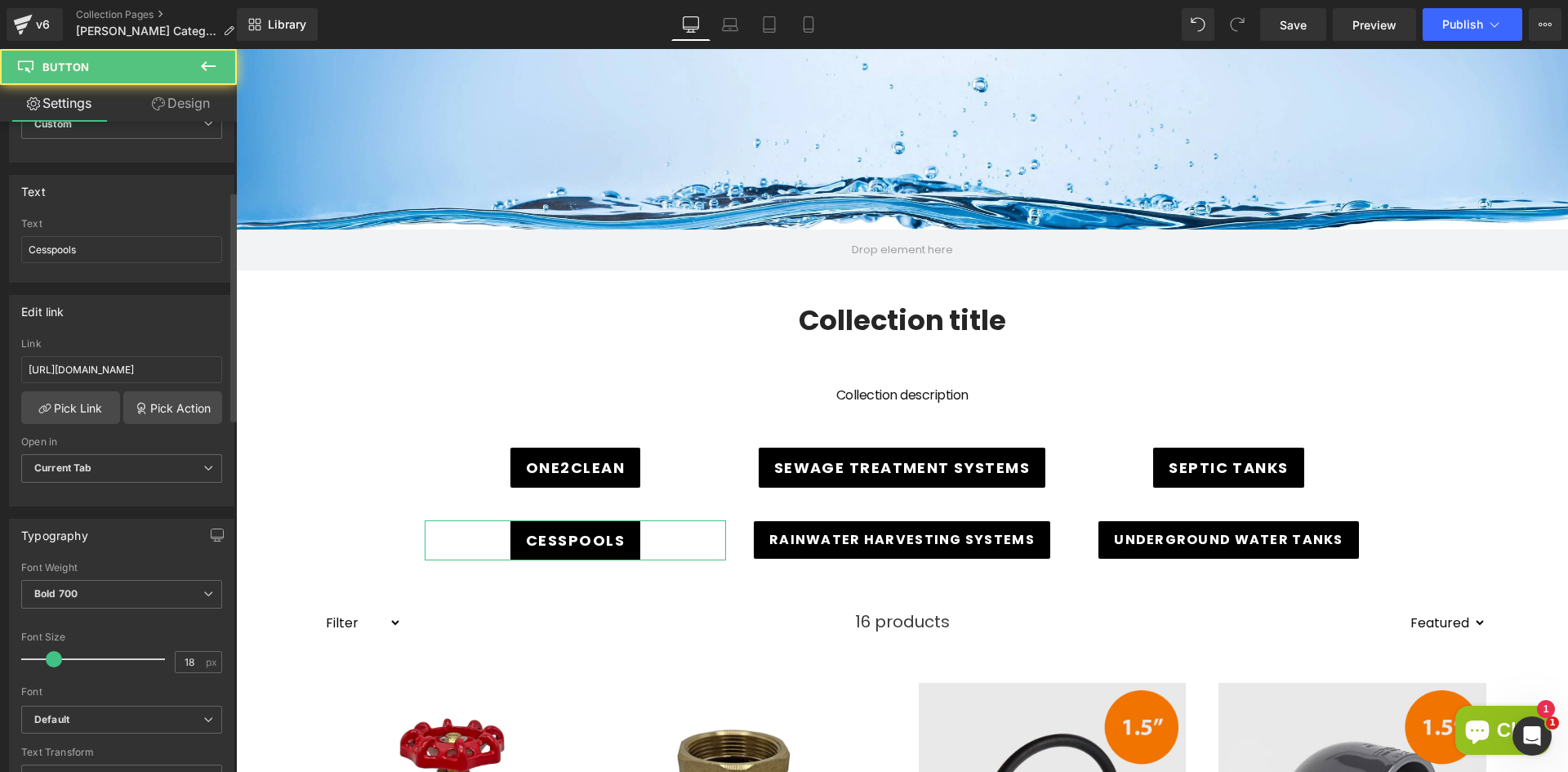
scroll to position [245, 0]
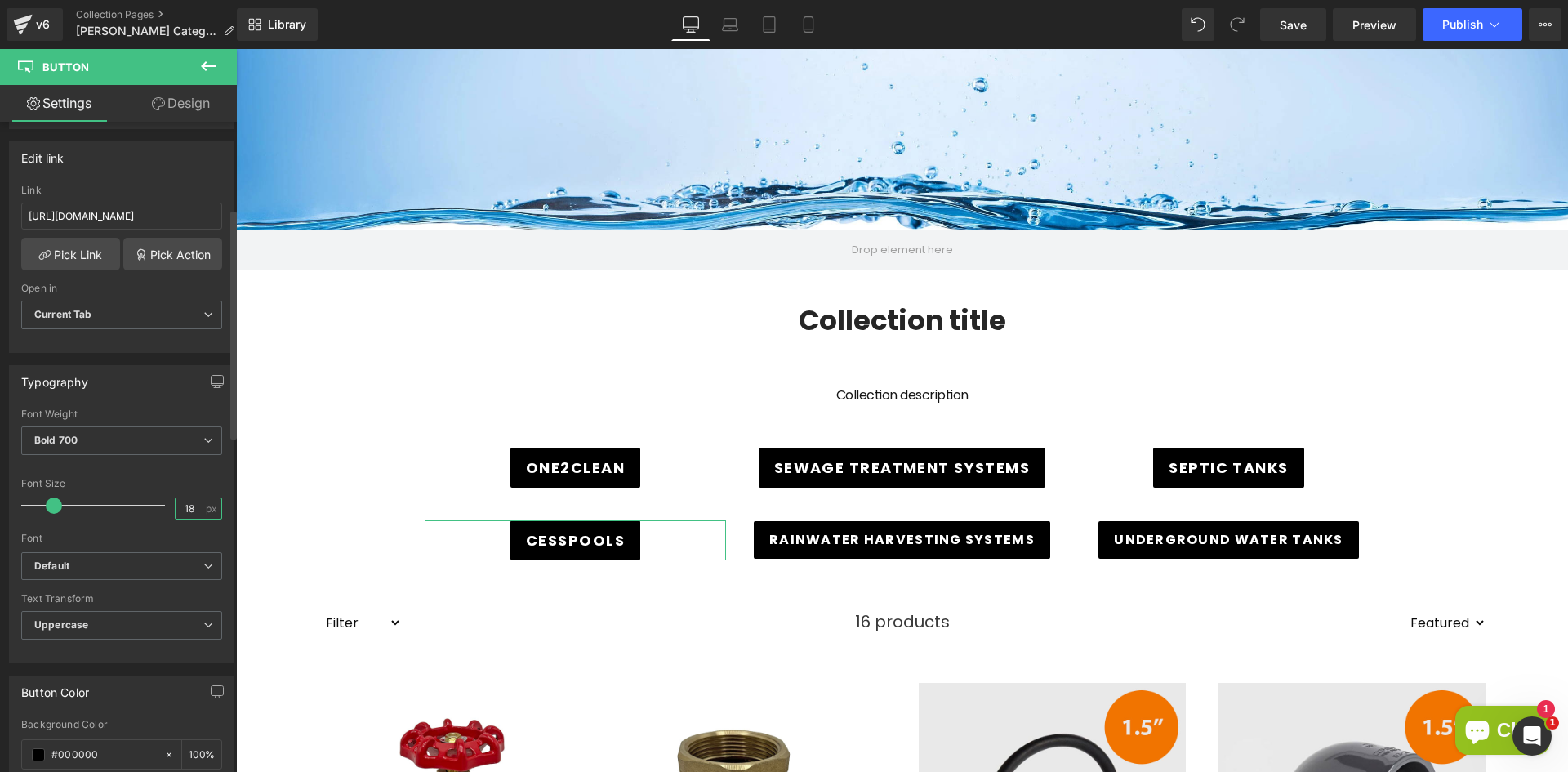
click at [191, 507] on input "18" at bounding box center [190, 508] width 29 height 20
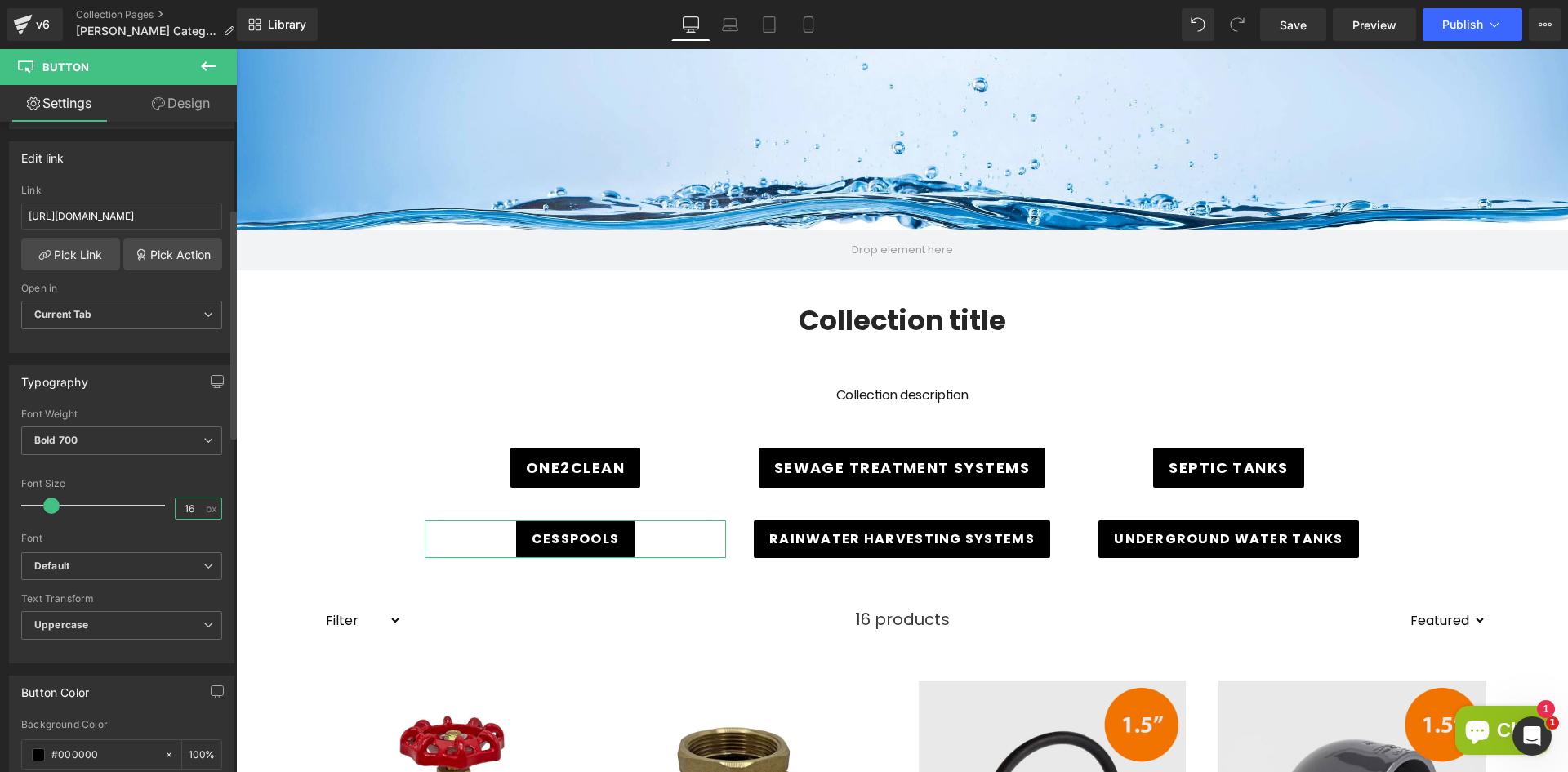
type input "16"
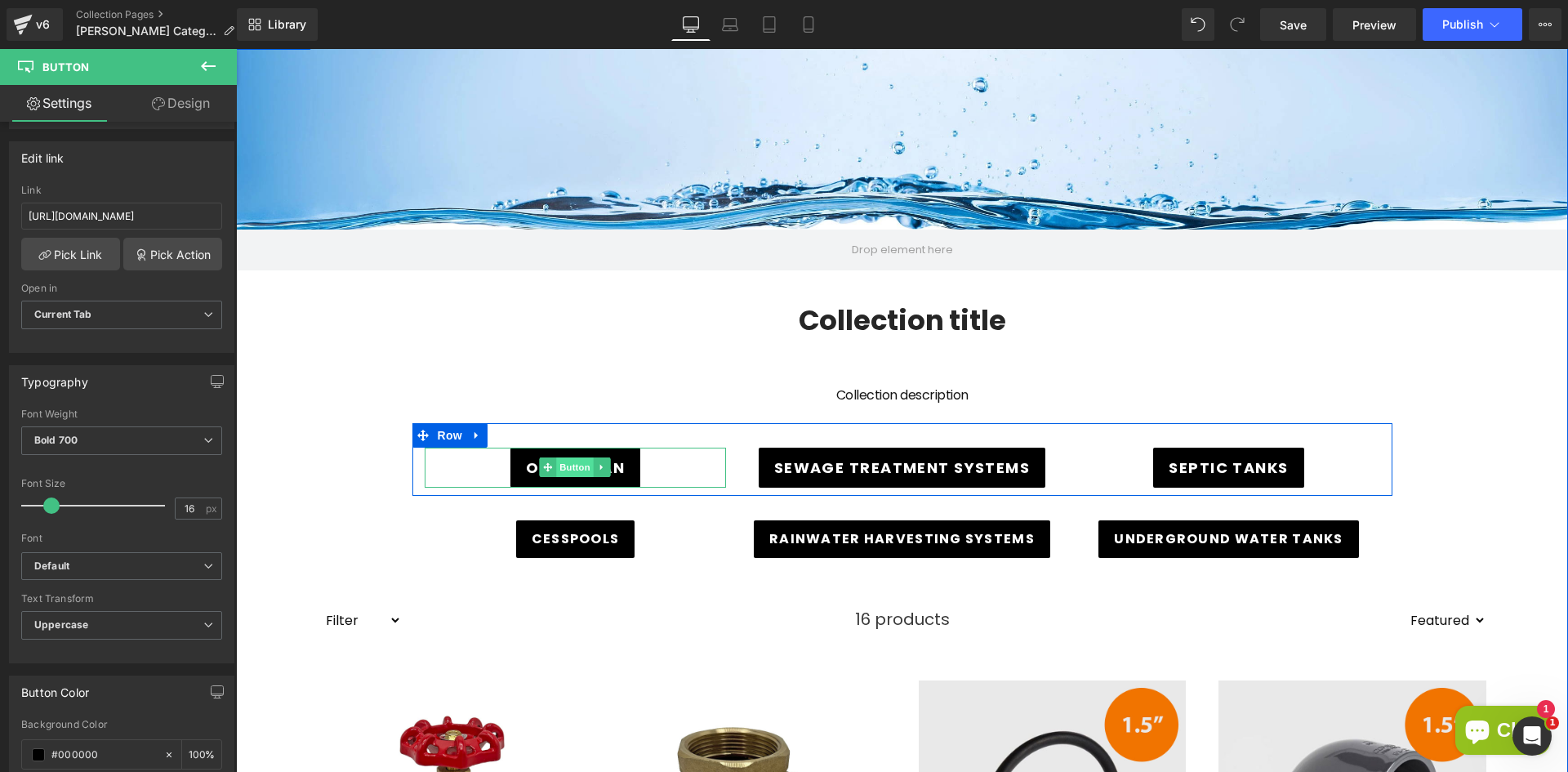
click at [563, 469] on span "Button" at bounding box center [575, 467] width 37 height 20
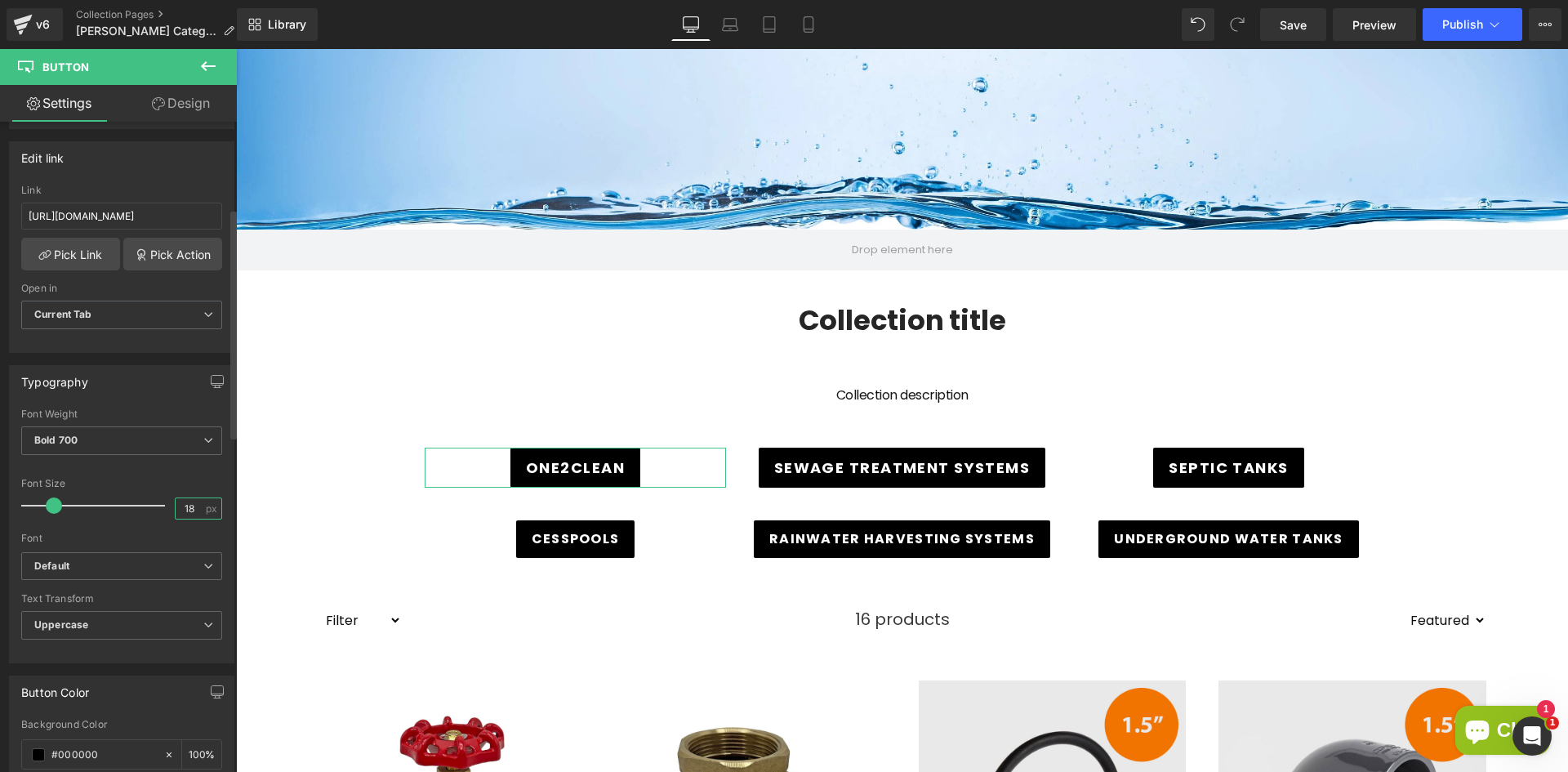
click at [186, 504] on input "18" at bounding box center [190, 508] width 29 height 20
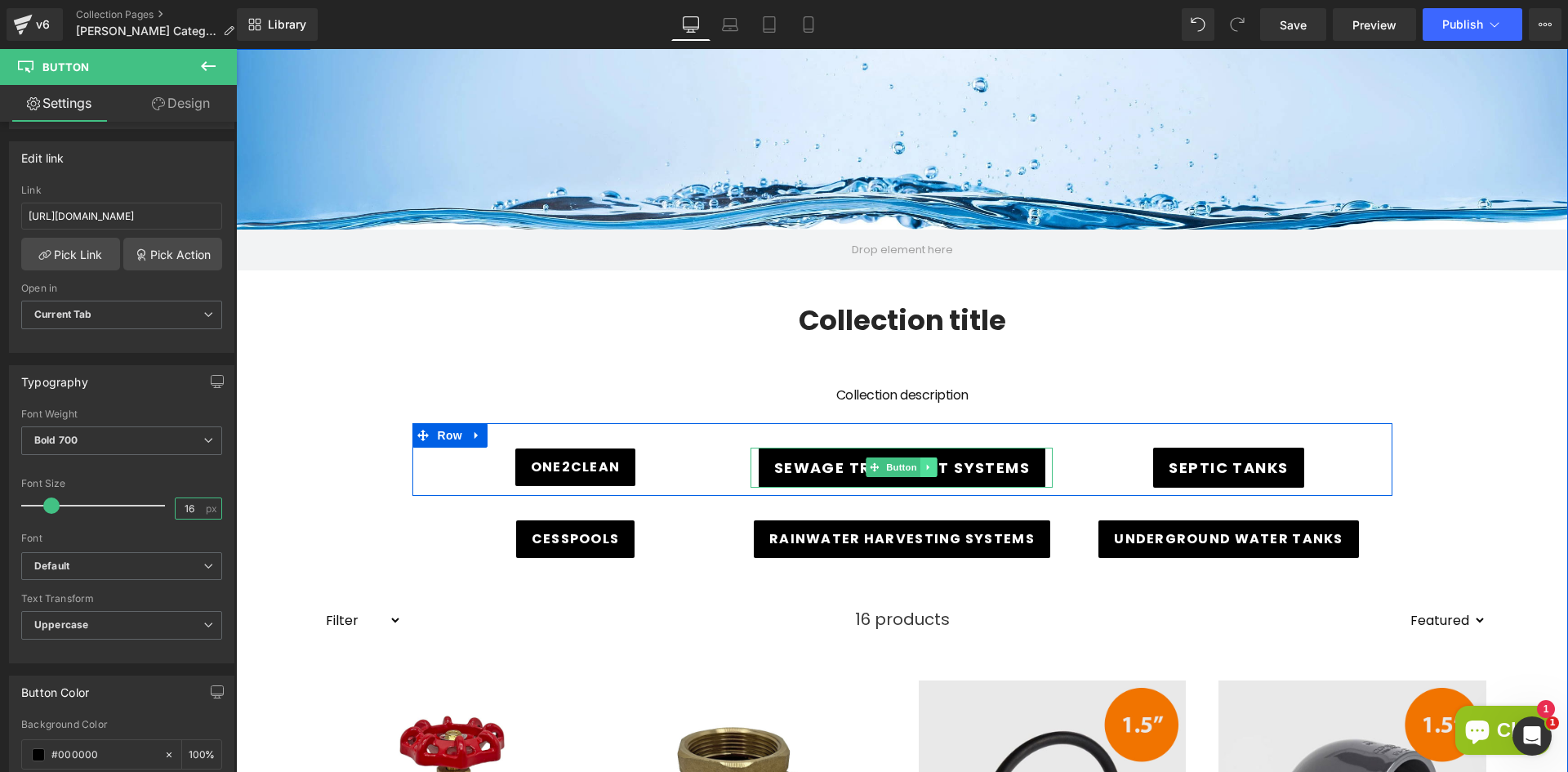
type input "16"
click at [925, 465] on icon at bounding box center [929, 467] width 9 height 10
click at [870, 473] on link "Button" at bounding box center [868, 467] width 54 height 20
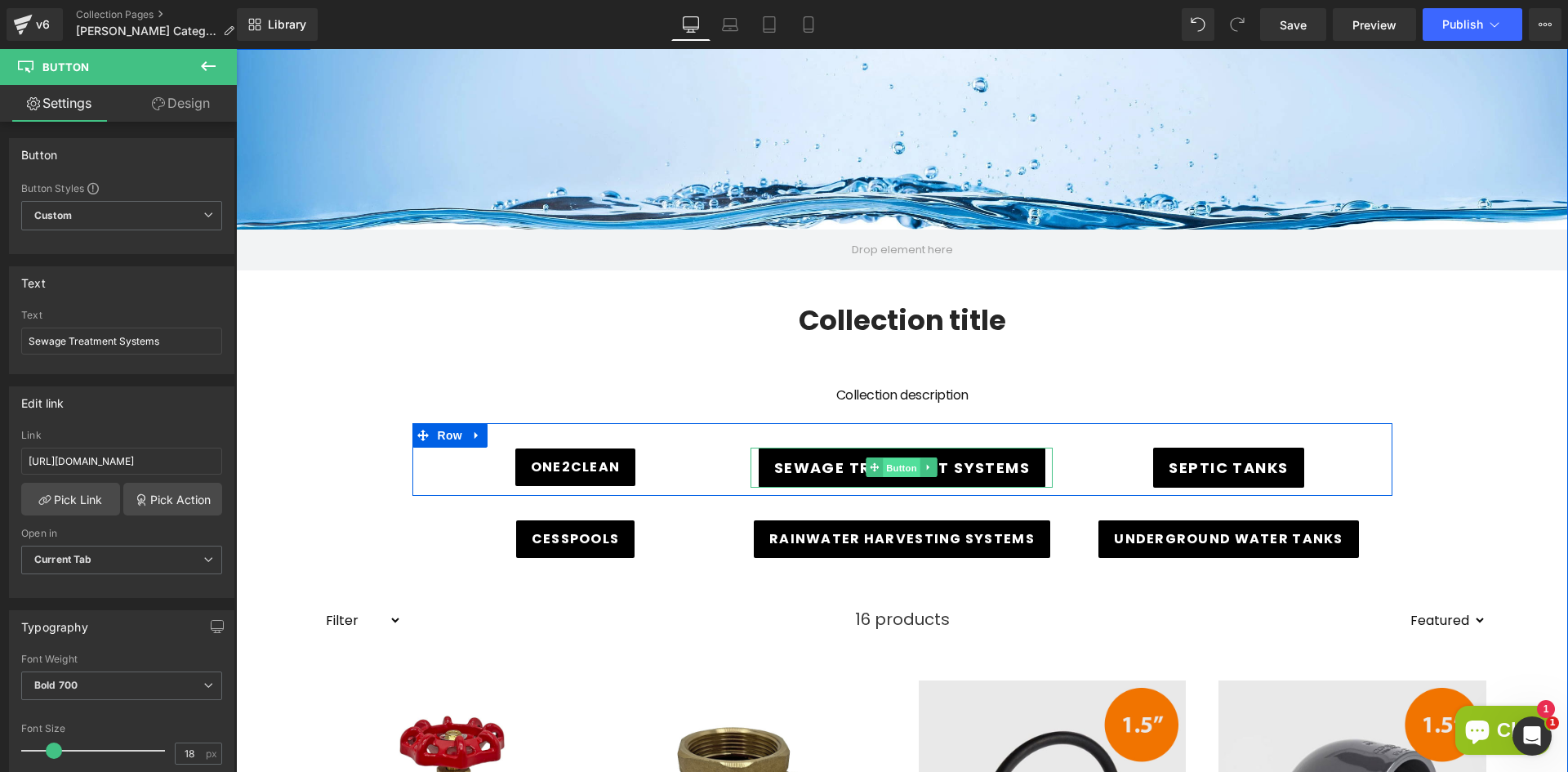
click at [888, 470] on span "Button" at bounding box center [902, 468] width 37 height 20
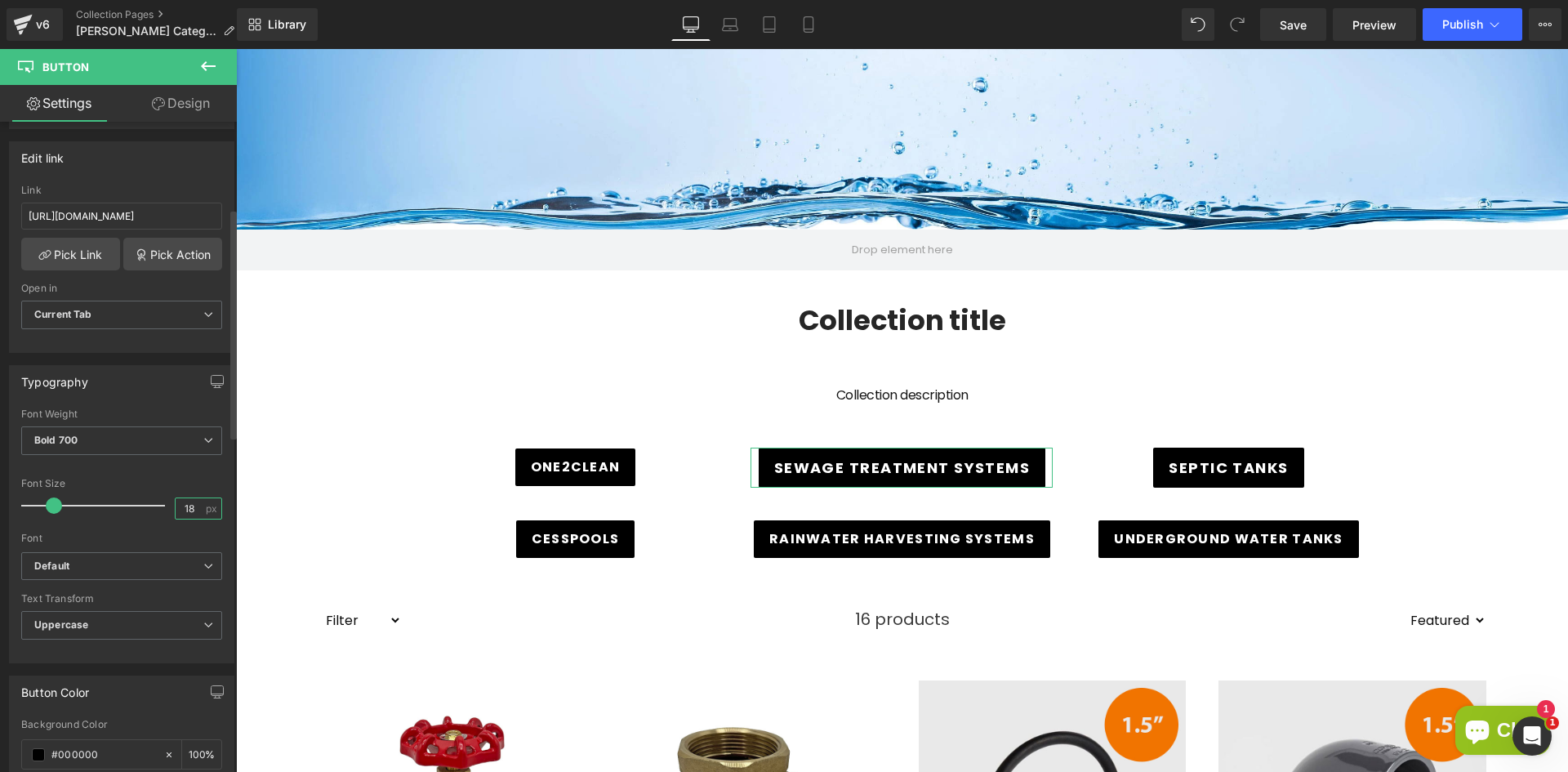
click at [188, 503] on input "18" at bounding box center [190, 508] width 29 height 20
type input "16"
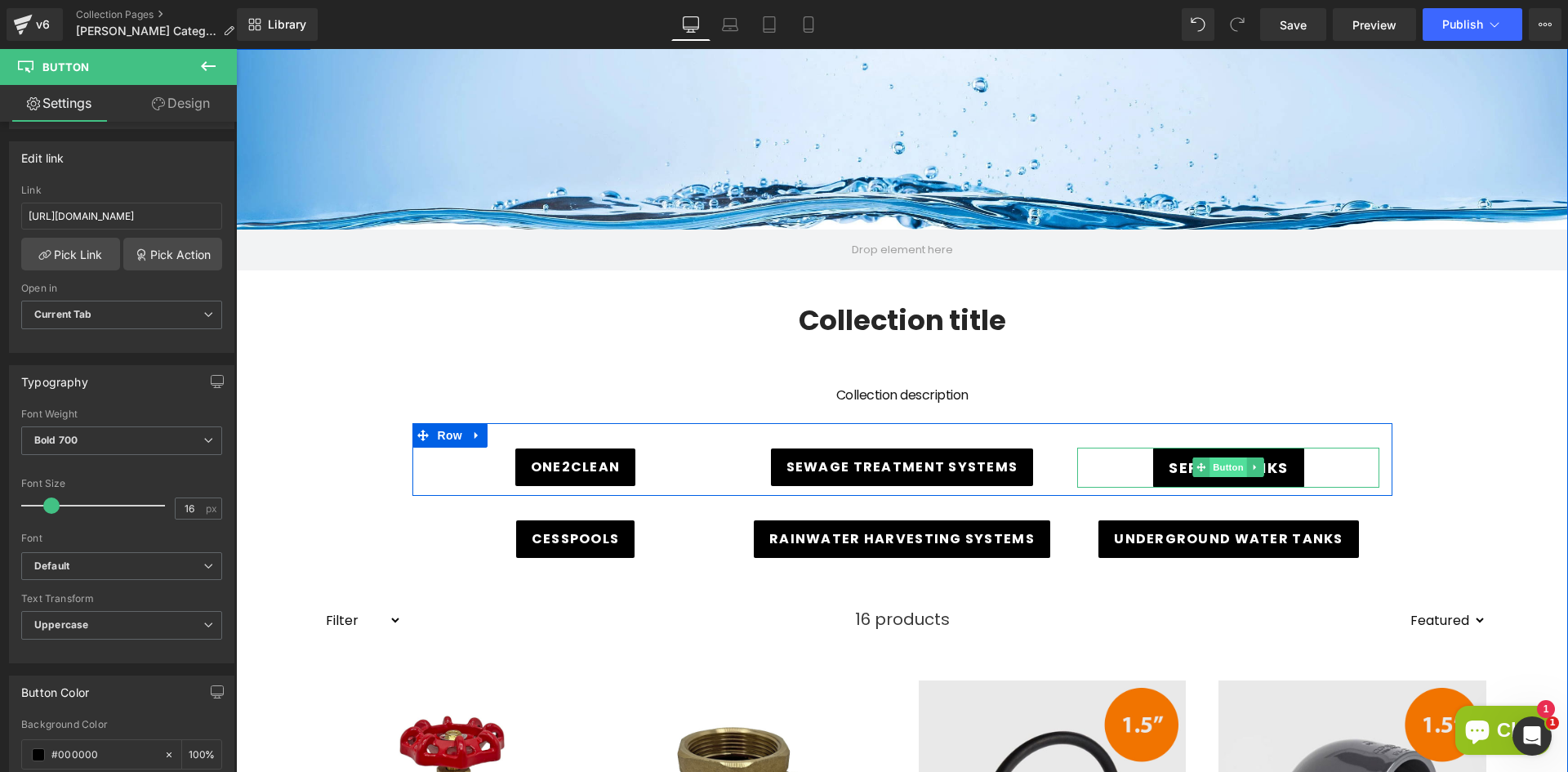
click at [1217, 469] on span "Button" at bounding box center [1229, 467] width 37 height 20
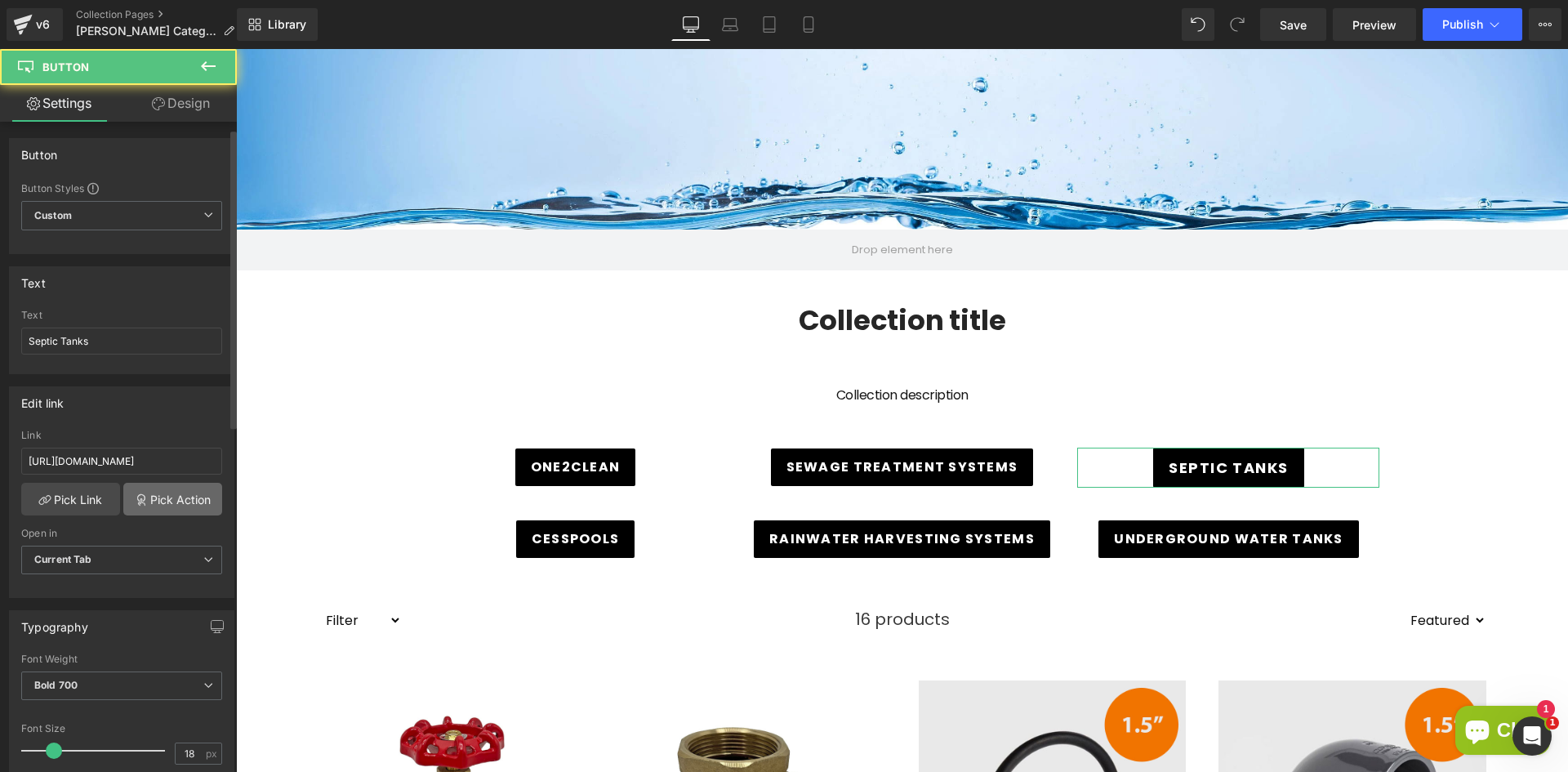
scroll to position [409, 0]
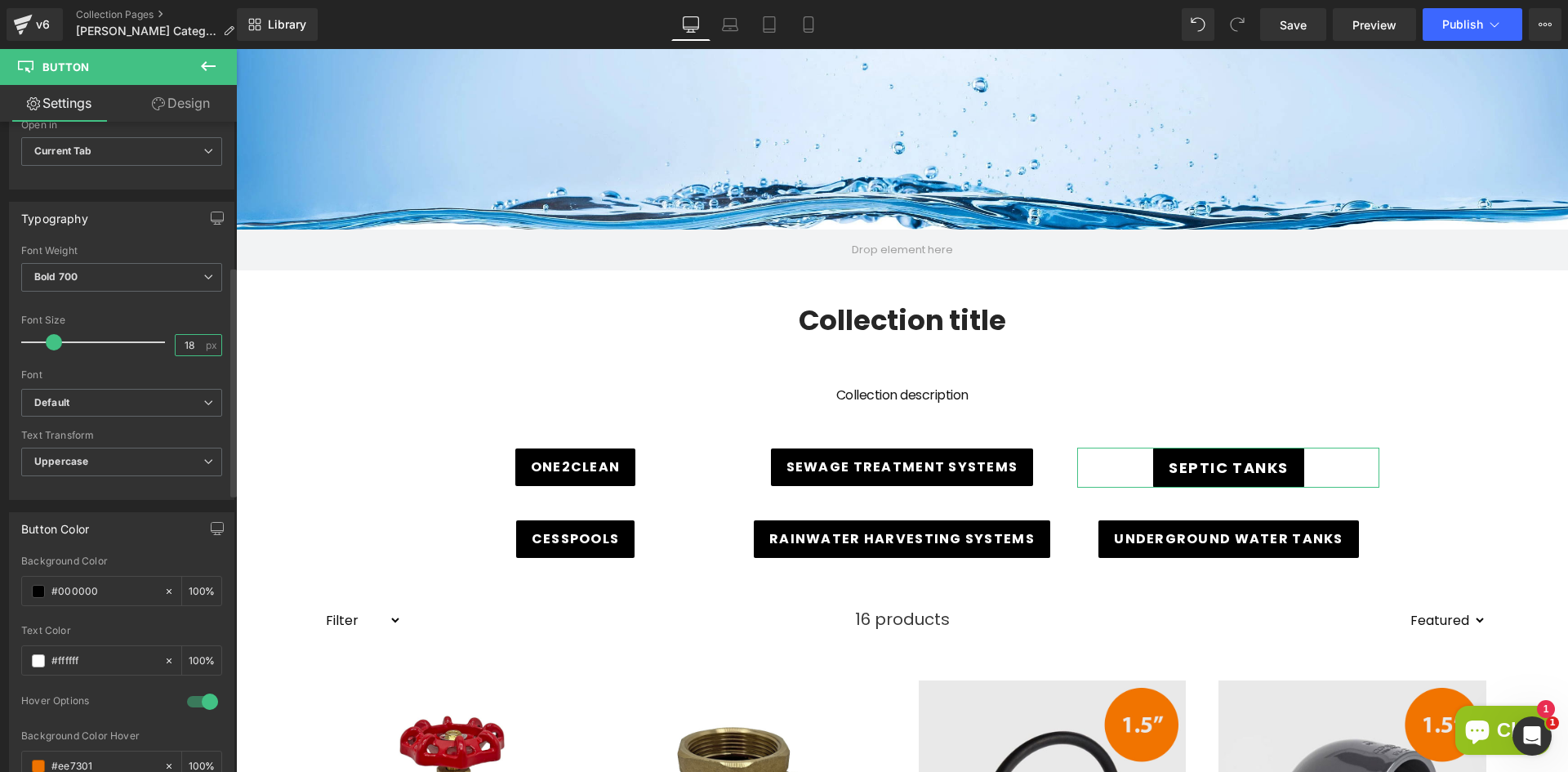
click at [190, 339] on input "18" at bounding box center [190, 345] width 29 height 20
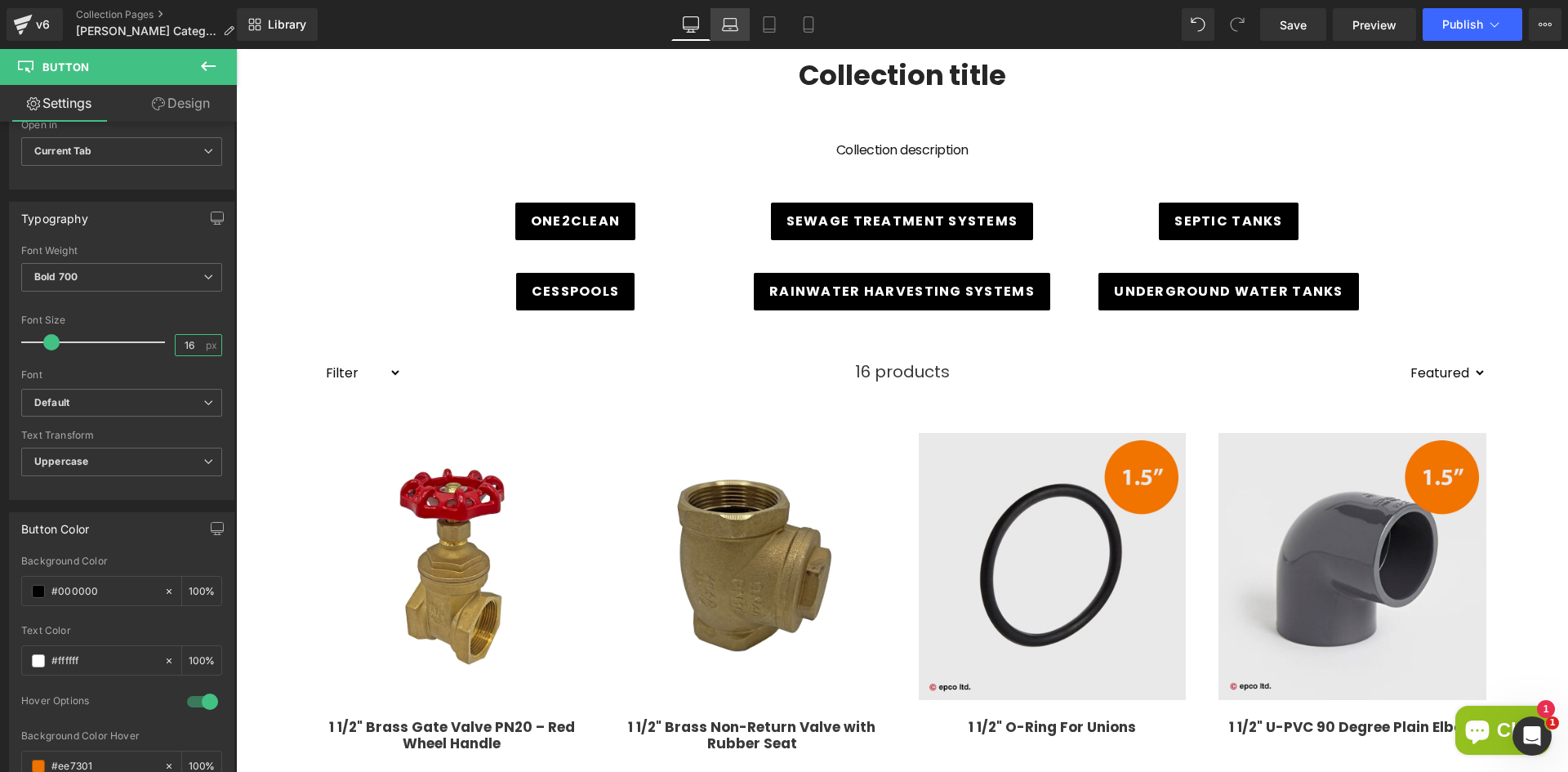
type input "16"
click at [731, 10] on link "Laptop" at bounding box center [730, 25] width 39 height 32
type input "100"
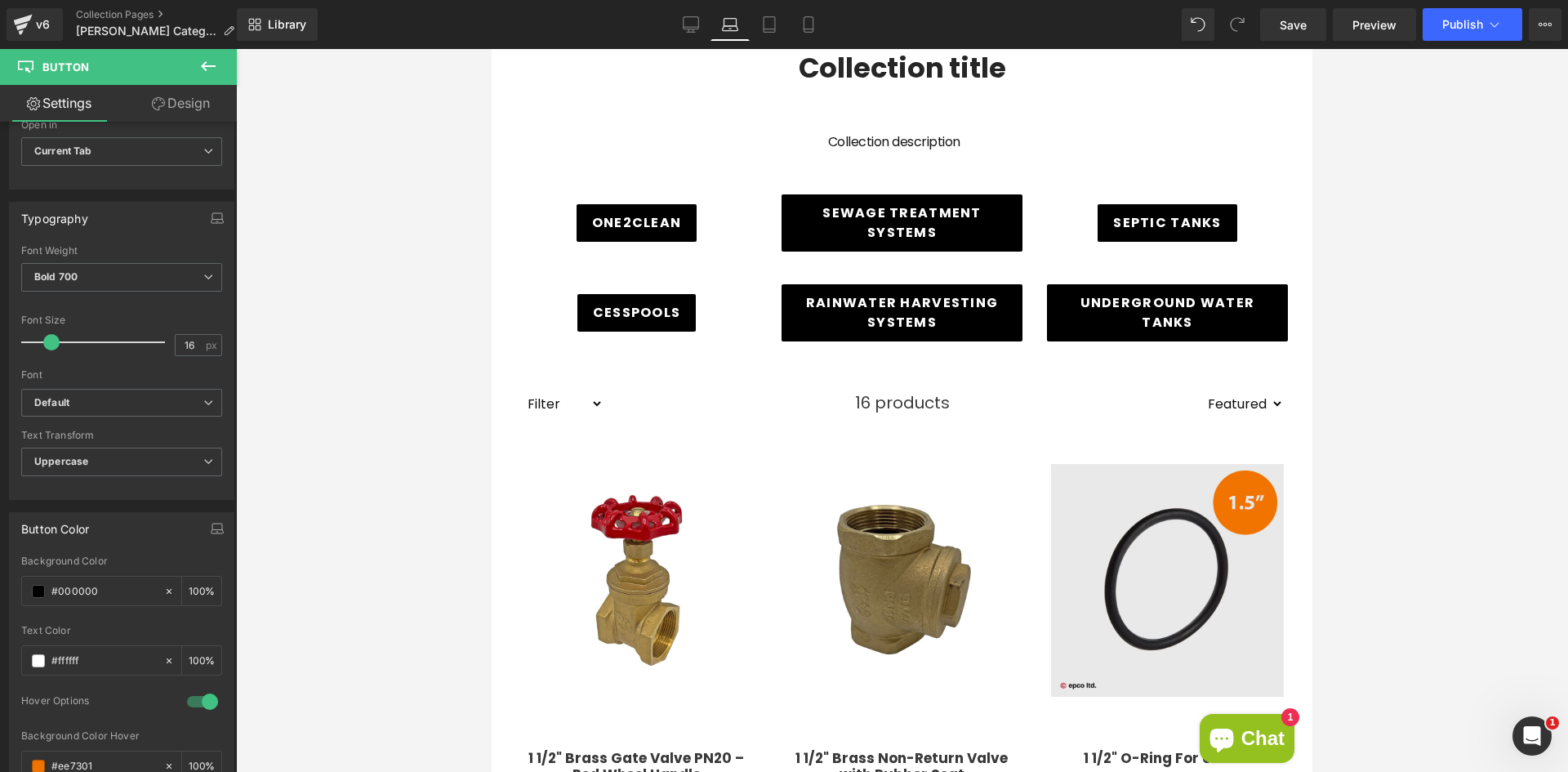
scroll to position [318, 0]
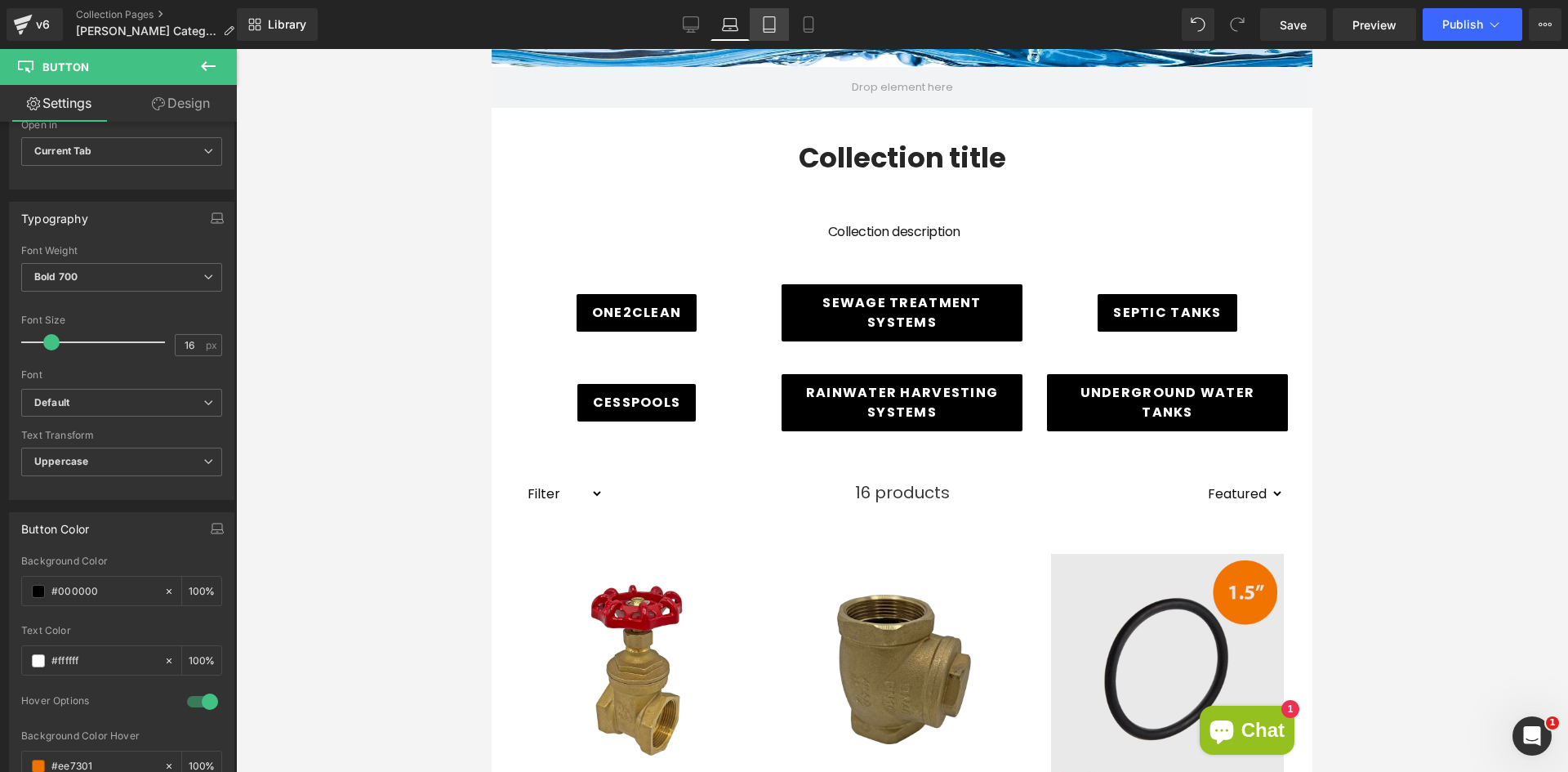
click at [777, 26] on icon at bounding box center [769, 24] width 16 height 16
type input "100"
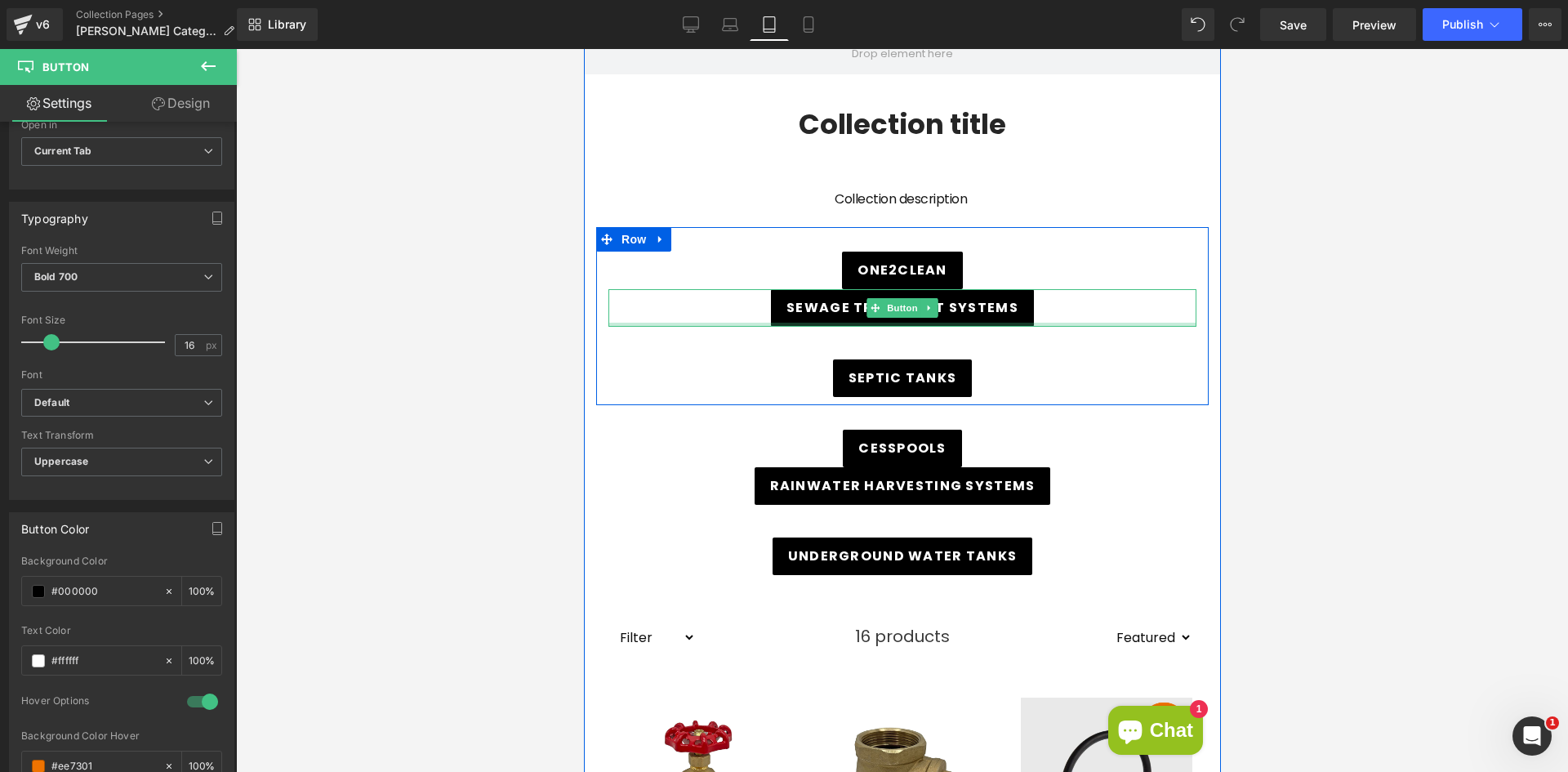
scroll to position [341, 0]
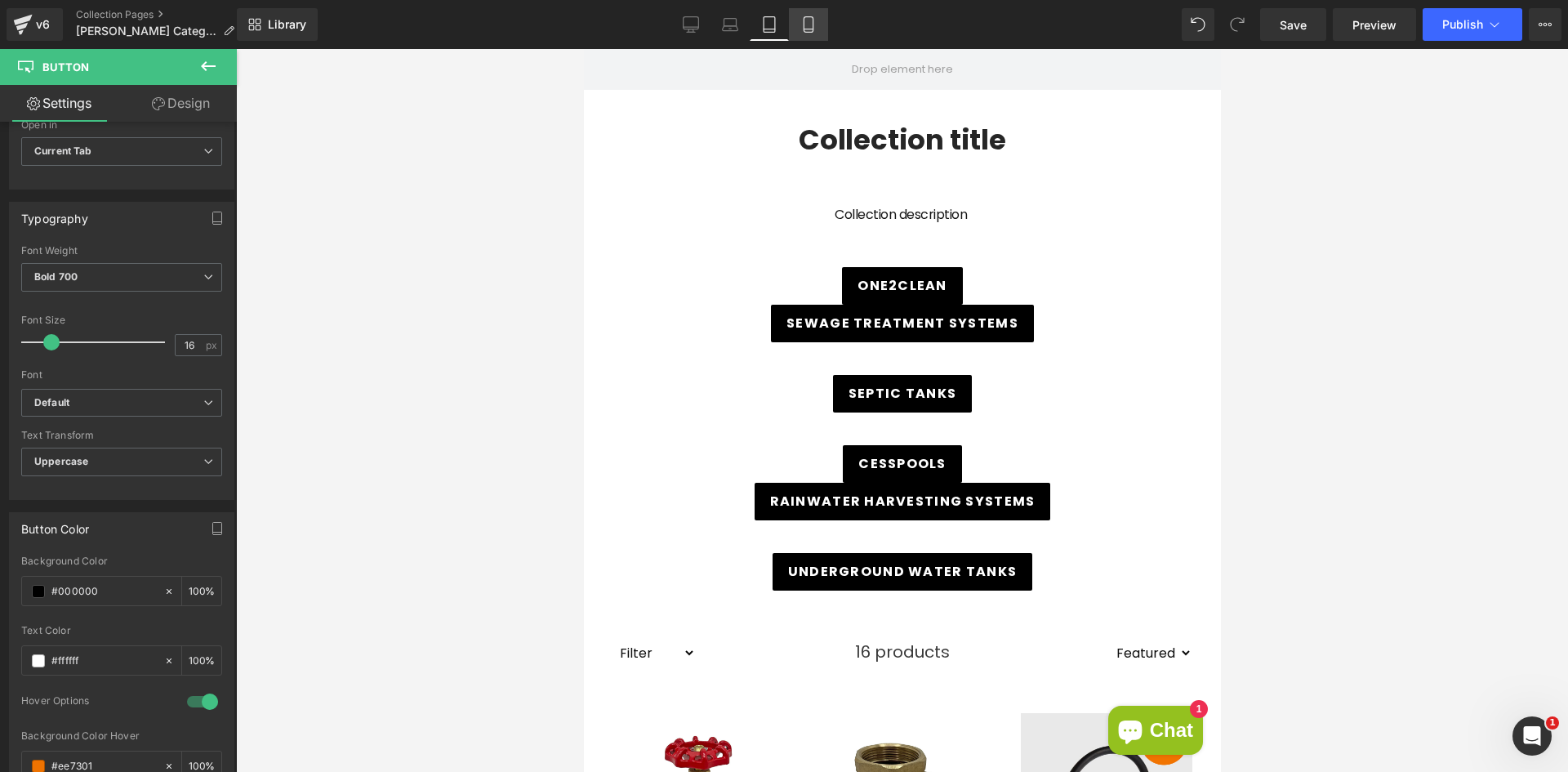
click at [799, 26] on link "Mobile" at bounding box center [808, 25] width 39 height 32
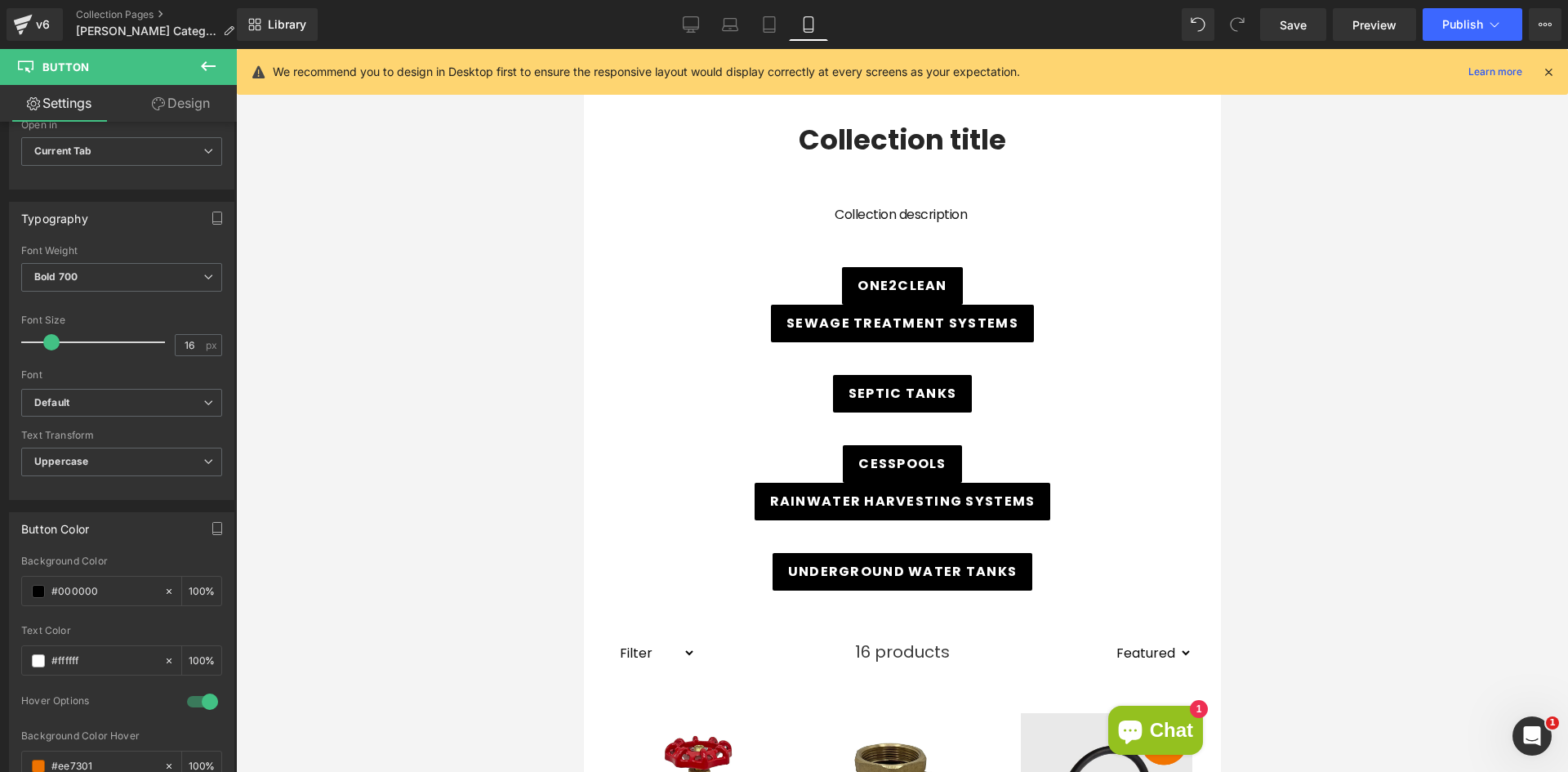
type input "100"
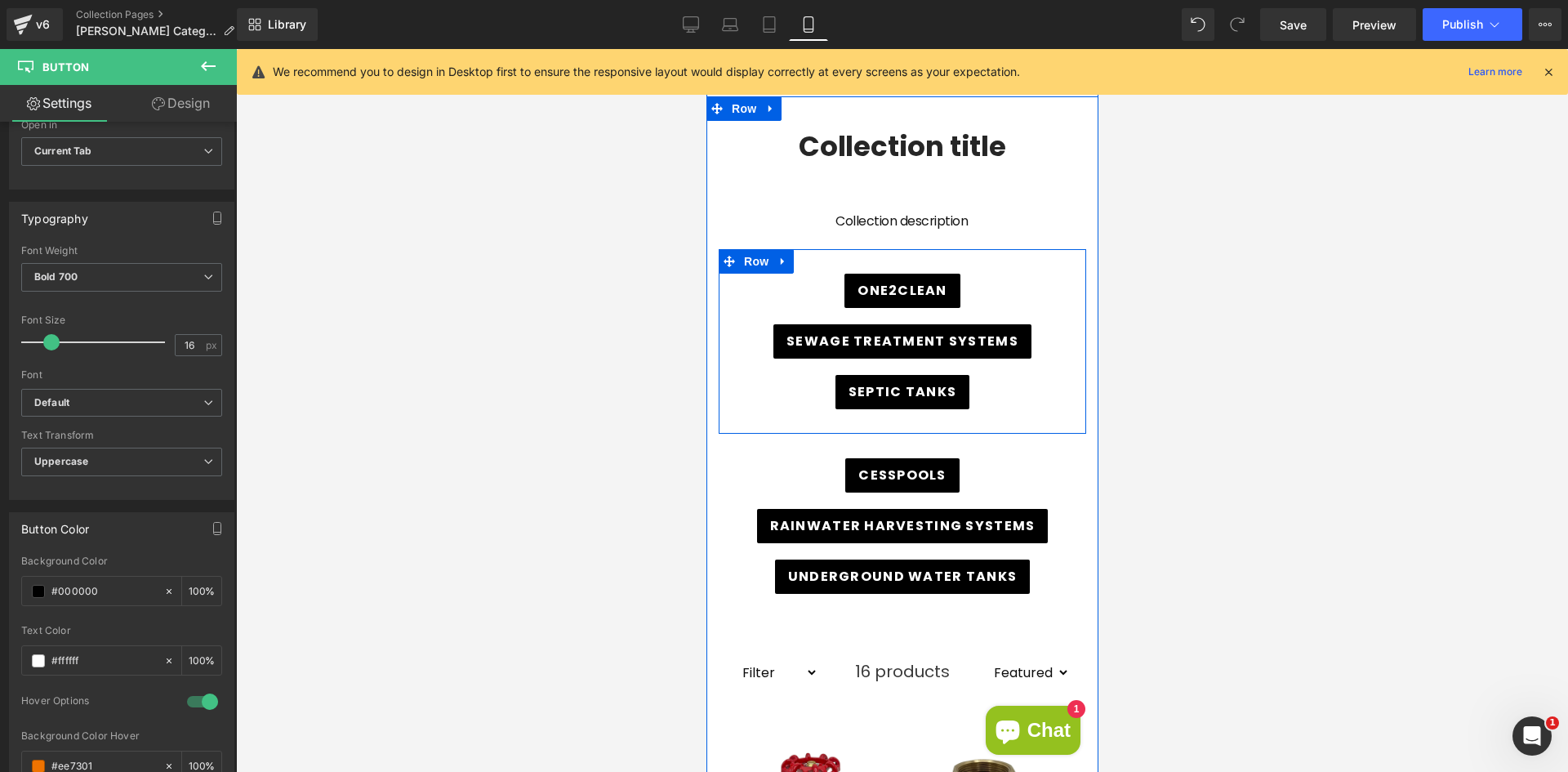
click at [877, 421] on div "Septic Tanks Button" at bounding box center [902, 400] width 368 height 51
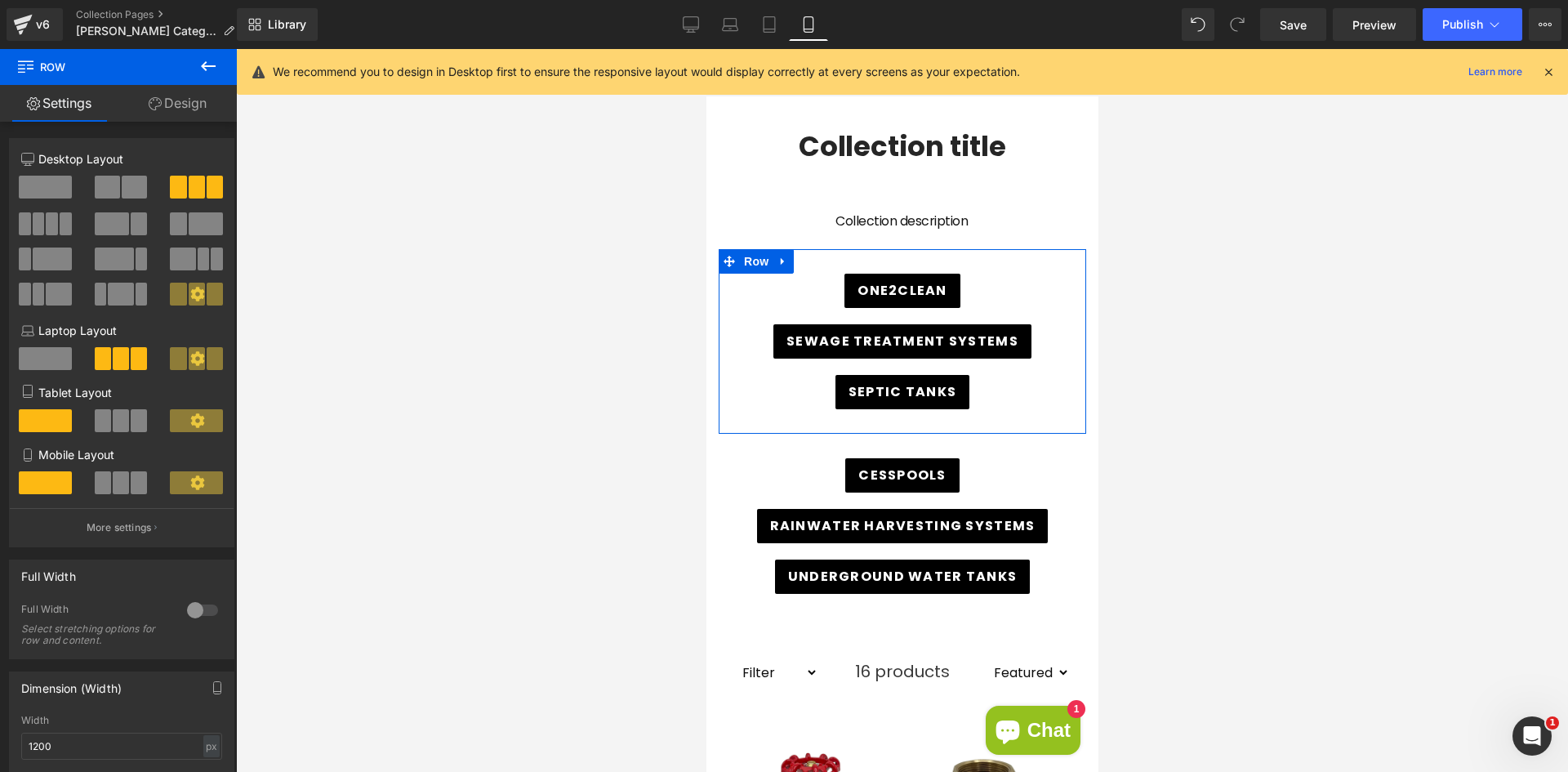
click at [188, 106] on link "Design" at bounding box center [177, 103] width 118 height 37
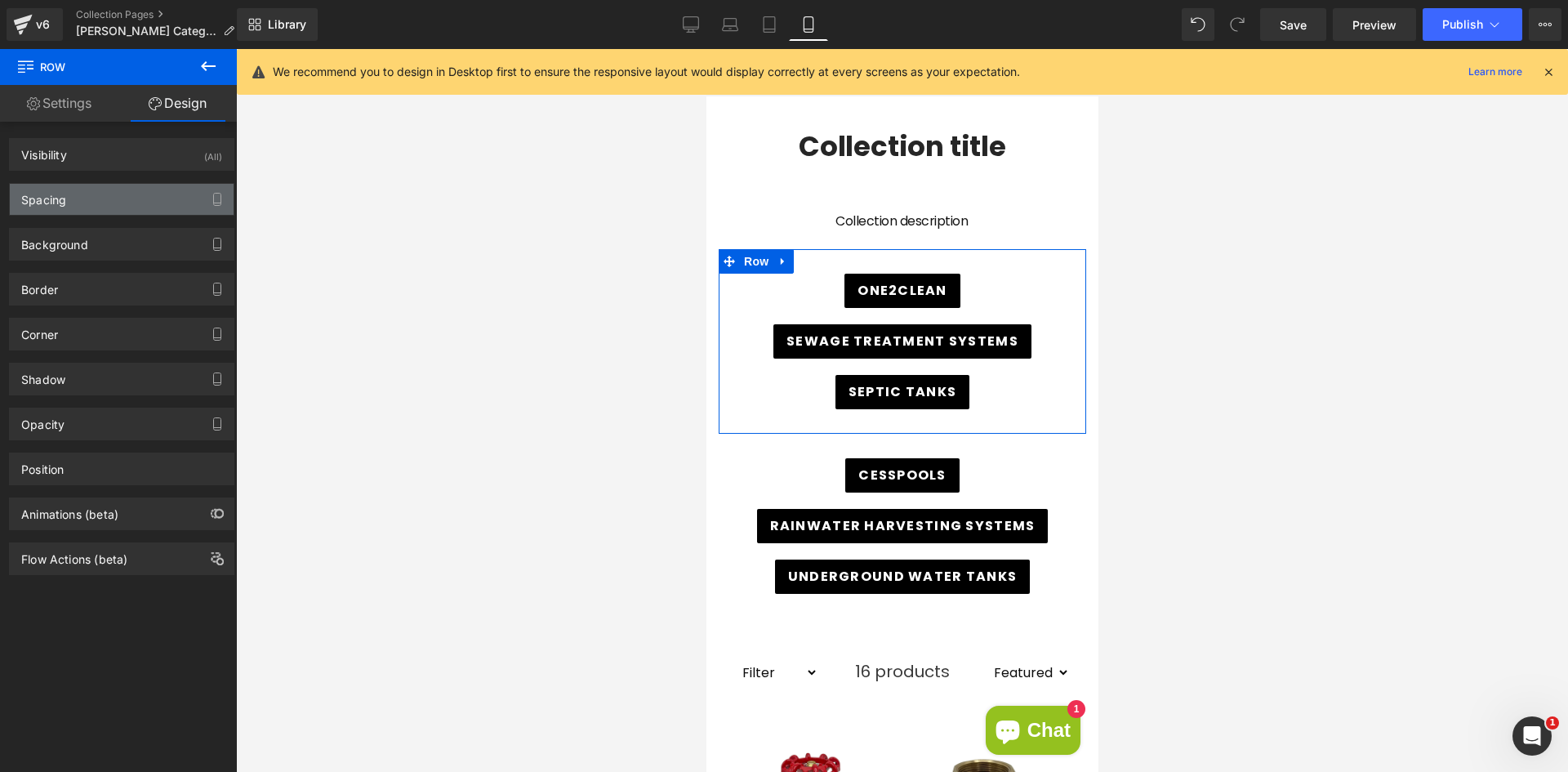
click at [100, 199] on div "Spacing" at bounding box center [121, 199] width 224 height 31
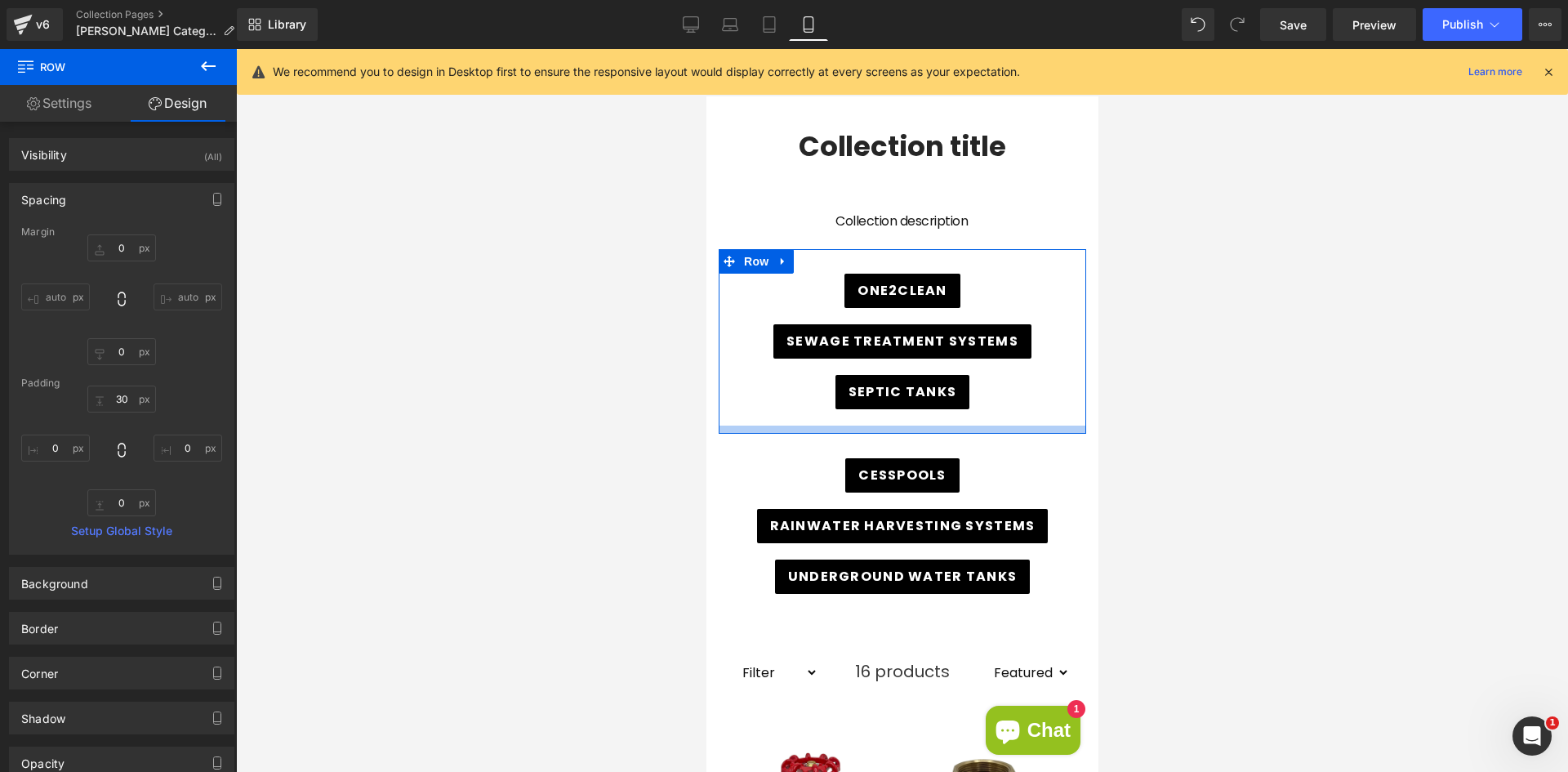
click at [576, 470] on div at bounding box center [902, 410] width 1332 height 723
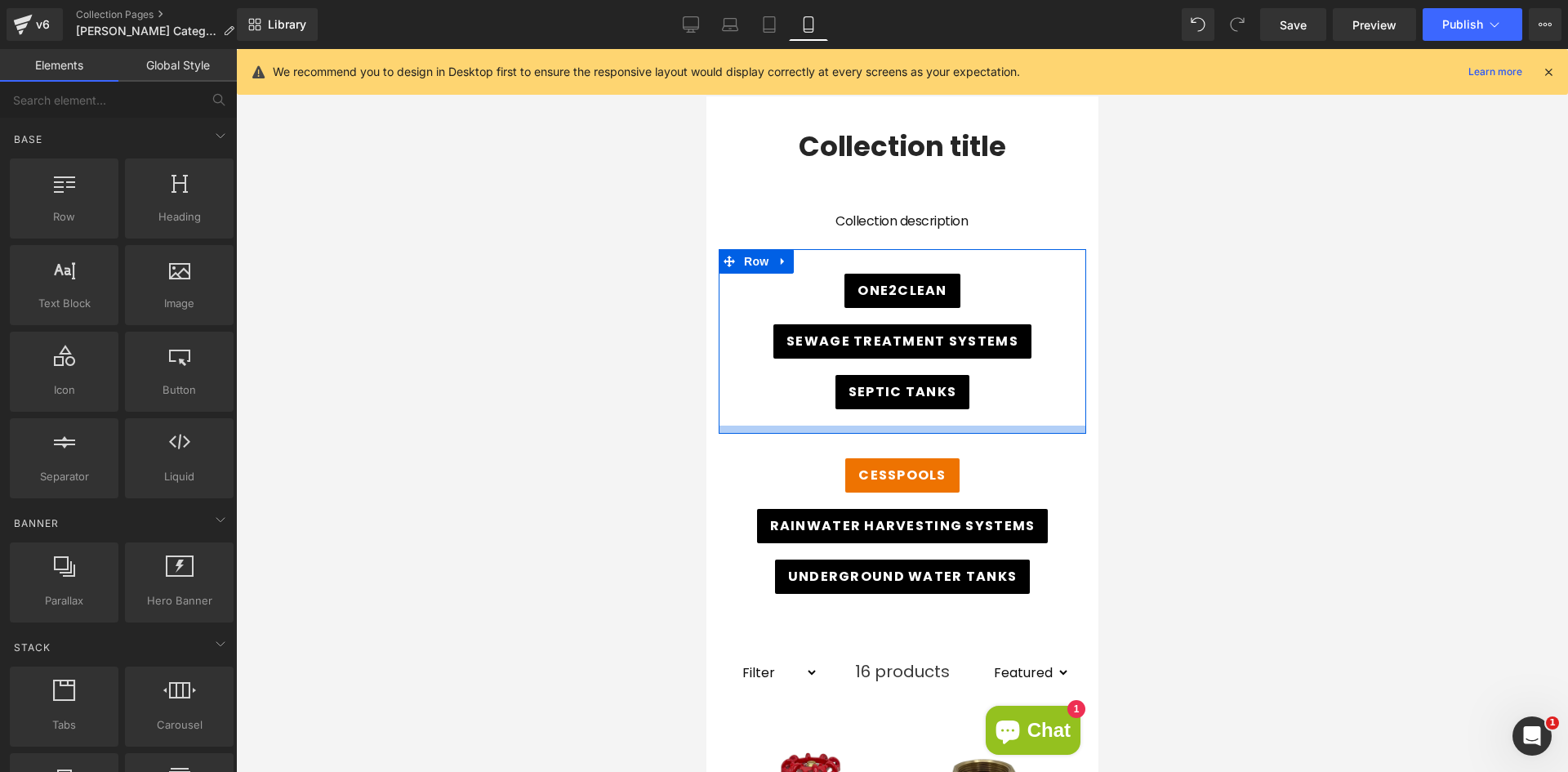
click at [860, 458] on div "Cesspools Button" at bounding box center [902, 476] width 343 height 34
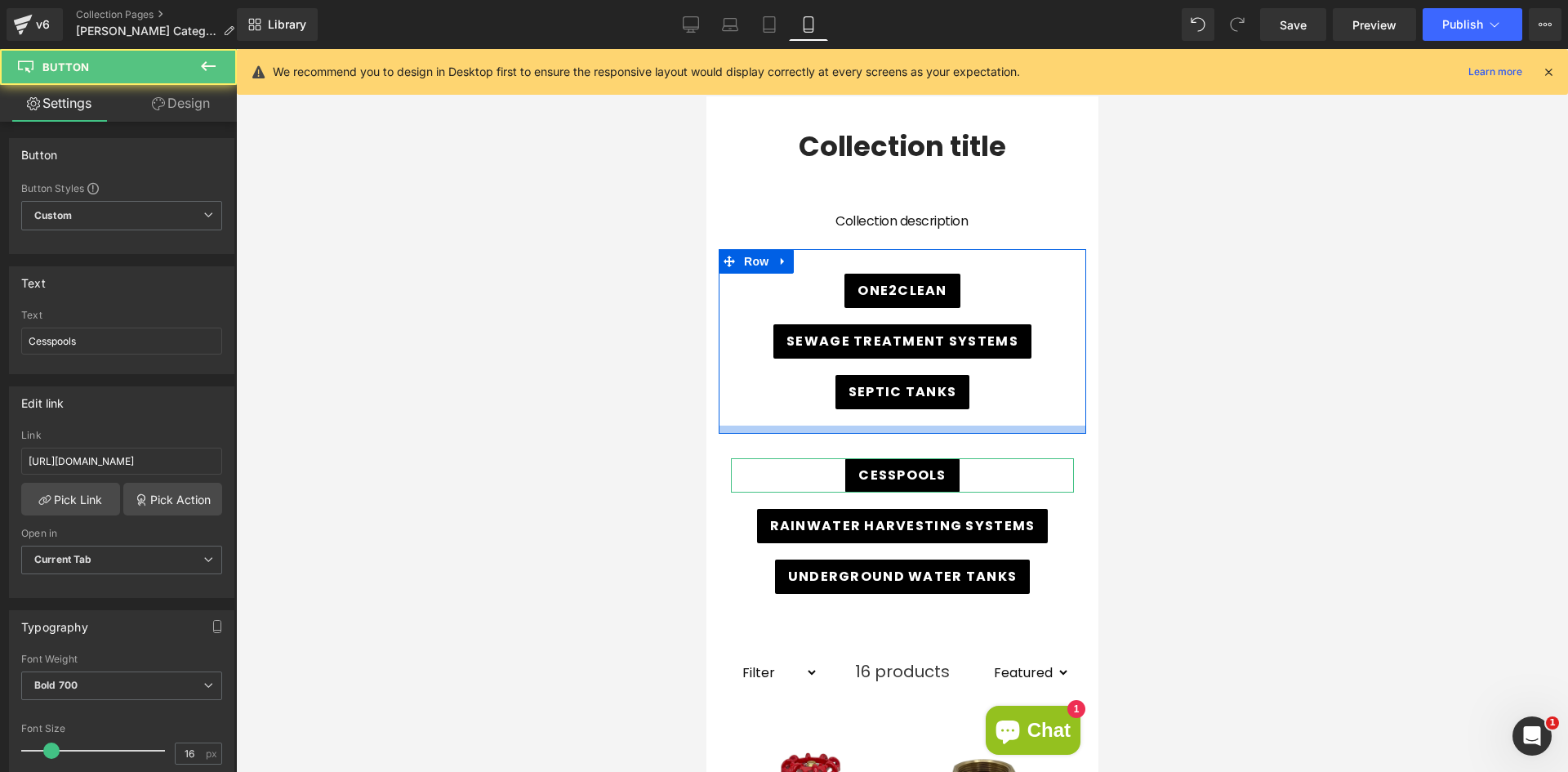
click at [863, 442] on div "Cesspools Button Rainwater Harvesting Systems Button Underground Water Tanks Bu…" at bounding box center [902, 542] width 368 height 217
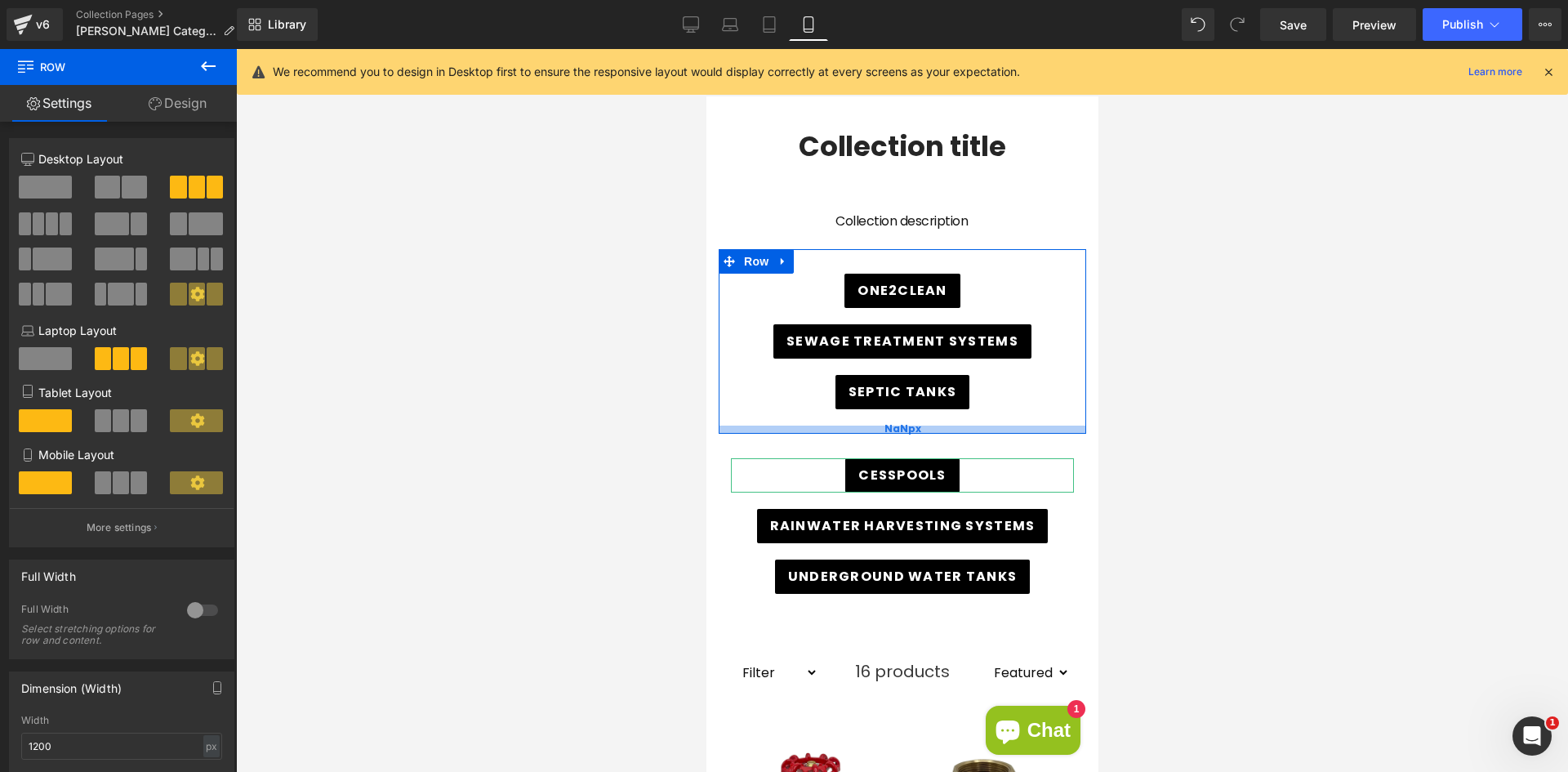
click at [860, 426] on div "NaNpx" at bounding box center [902, 430] width 368 height 9
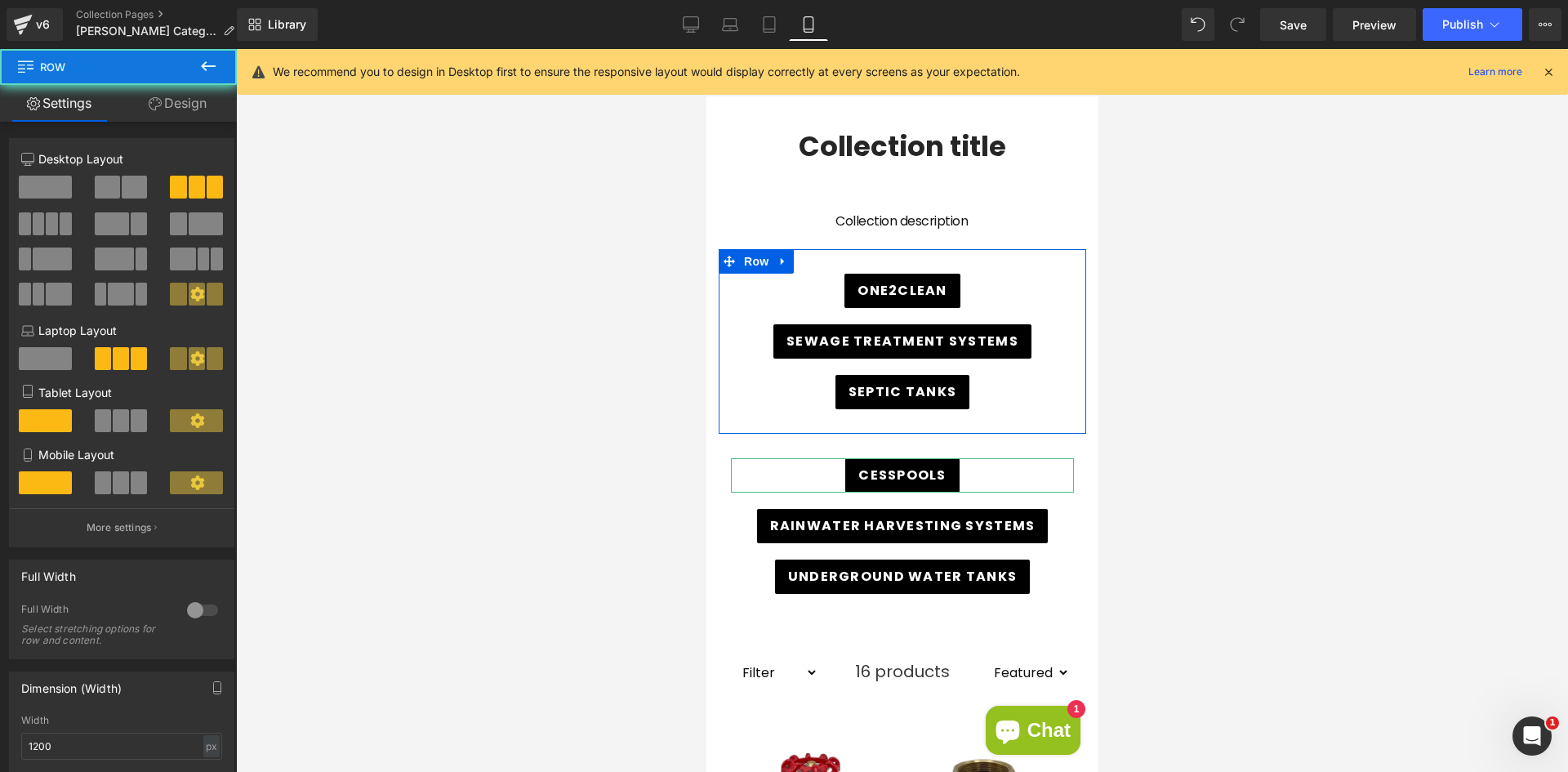
click at [706, 49] on div at bounding box center [706, 49] width 0 height 0
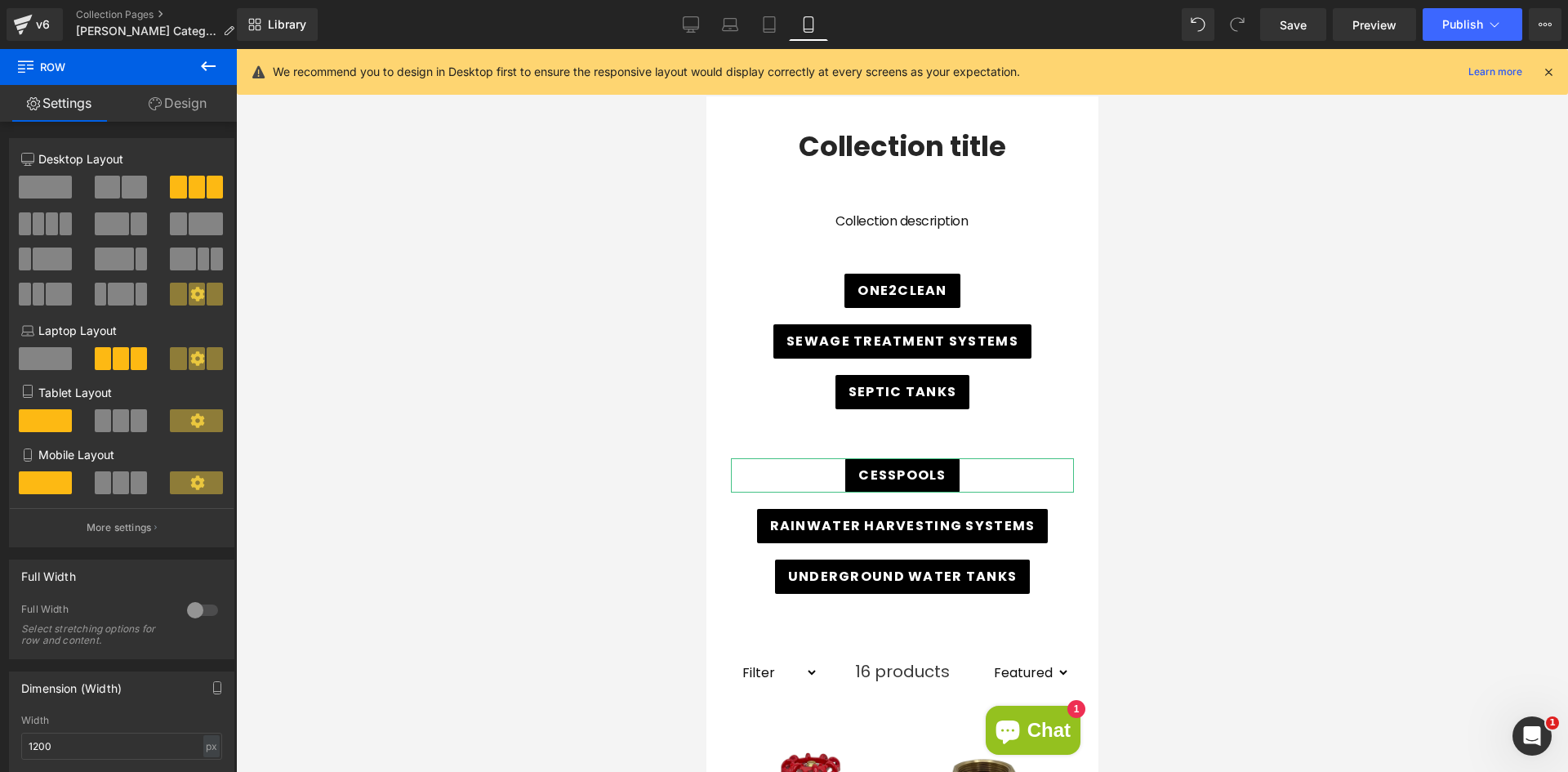
click at [630, 448] on div at bounding box center [902, 410] width 1332 height 723
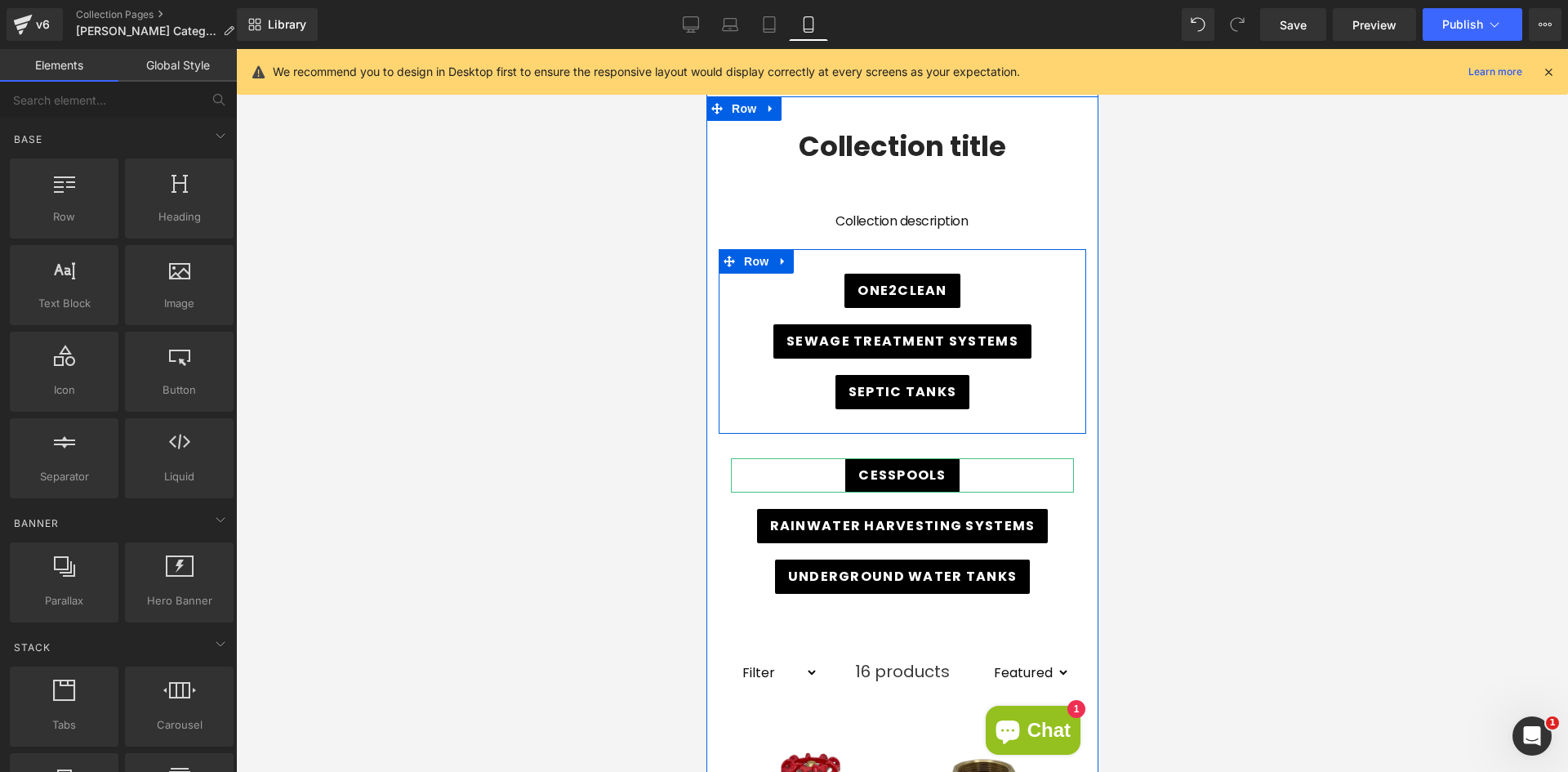
click at [898, 411] on div "Septic Tanks Button" at bounding box center [902, 400] width 368 height 51
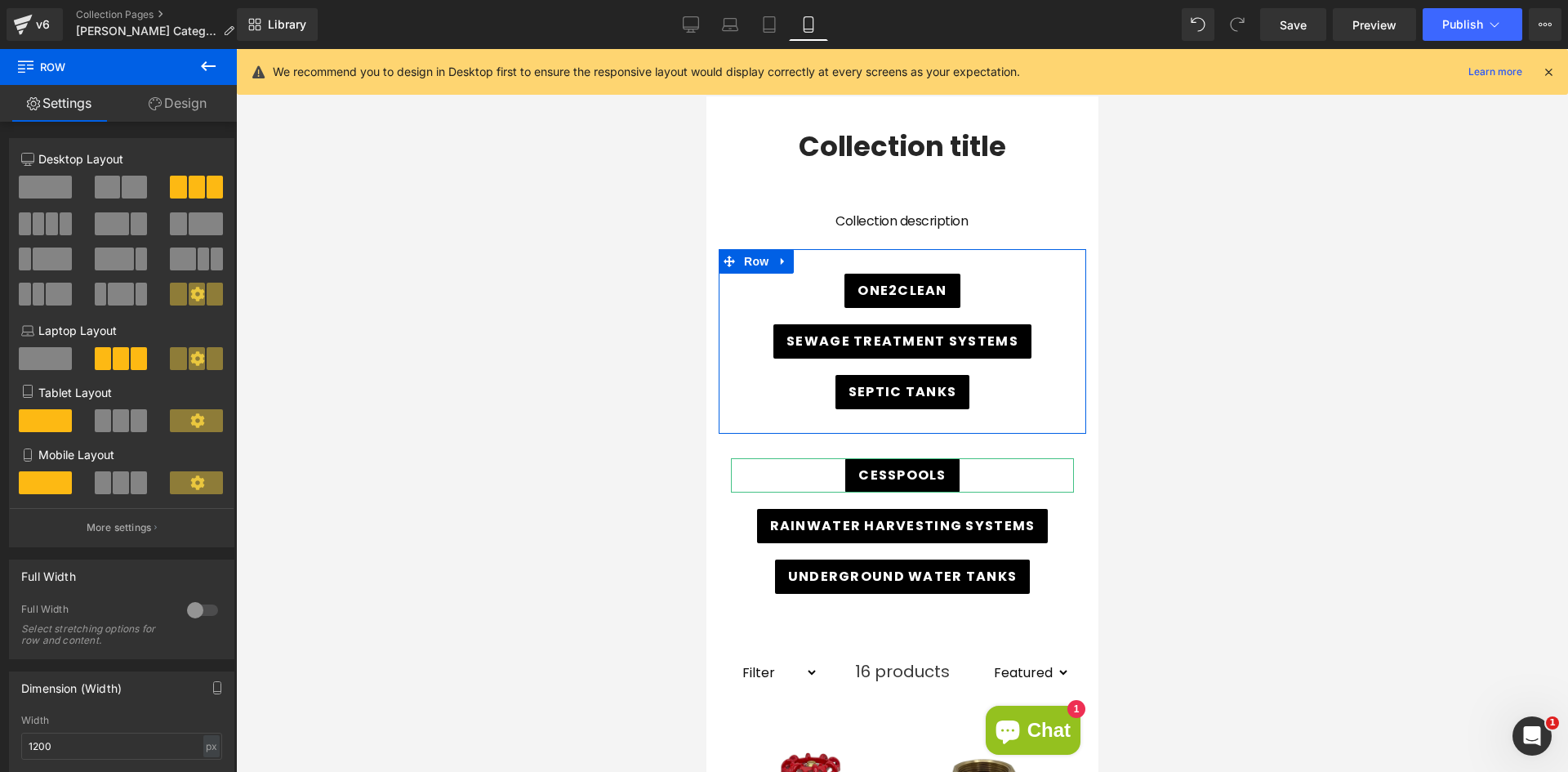
click at [185, 104] on link "Design" at bounding box center [177, 103] width 118 height 37
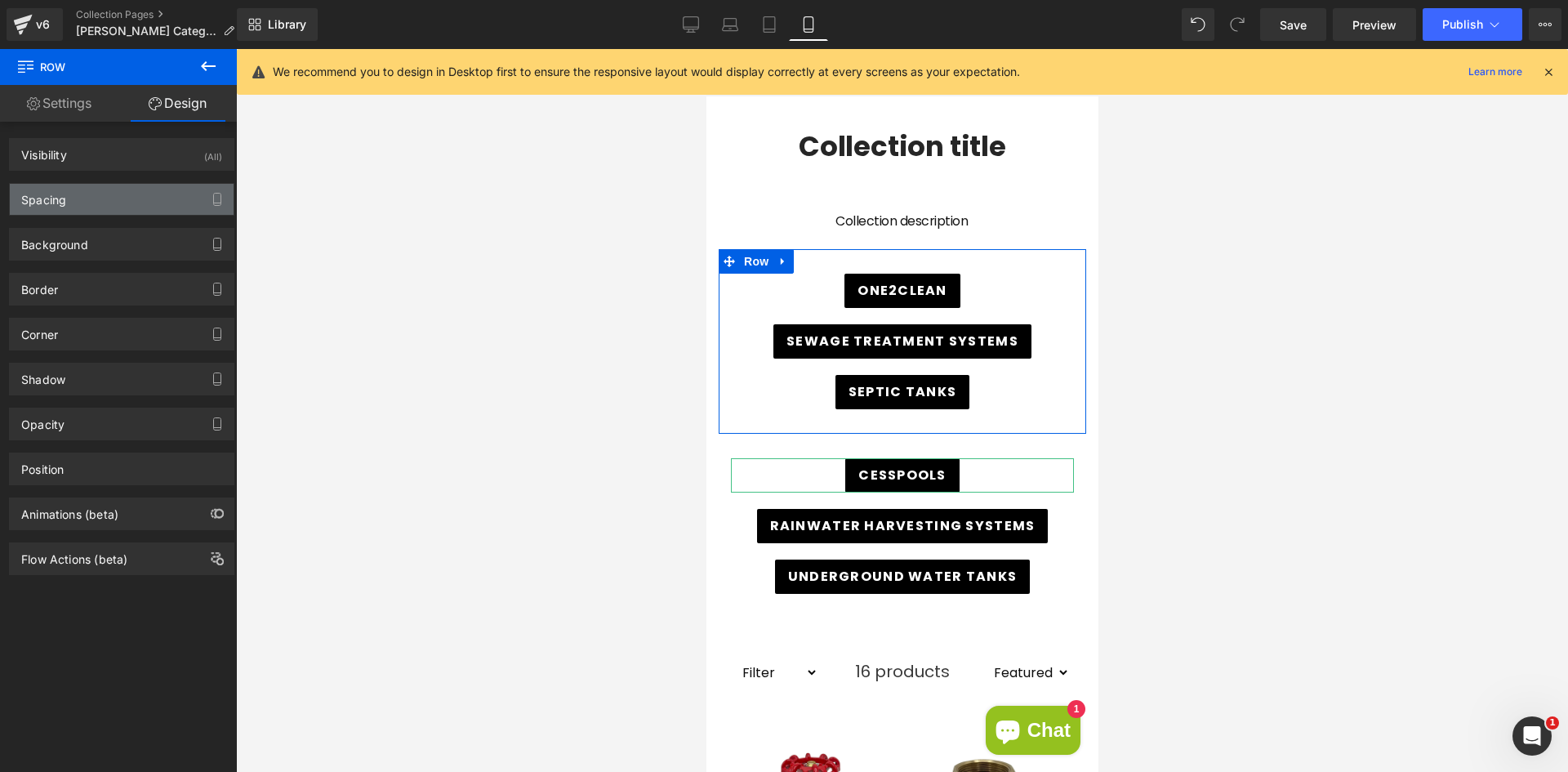
click at [120, 197] on div "Spacing" at bounding box center [121, 199] width 224 height 31
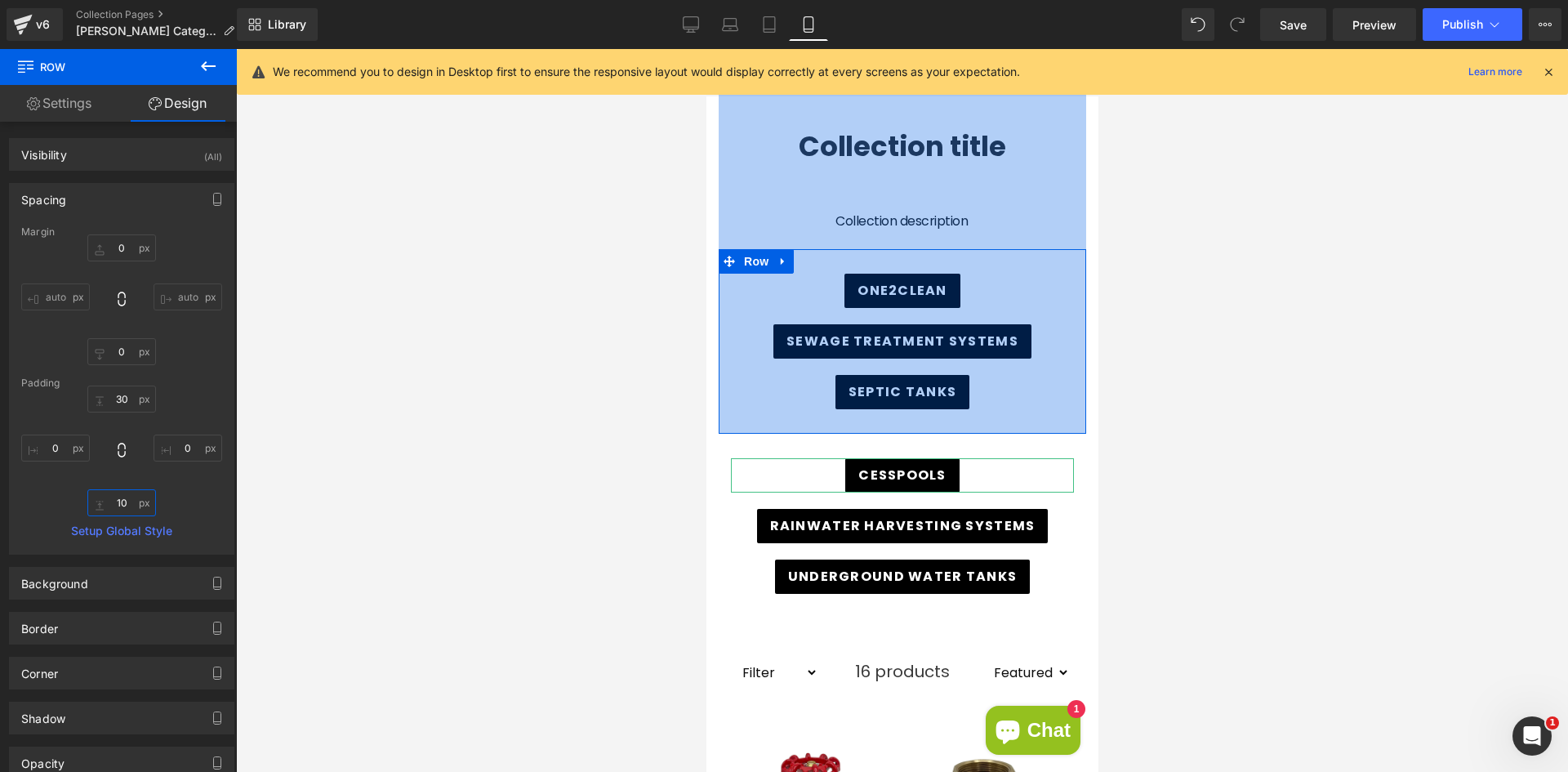
click at [122, 500] on input "10" at bounding box center [122, 503] width 69 height 27
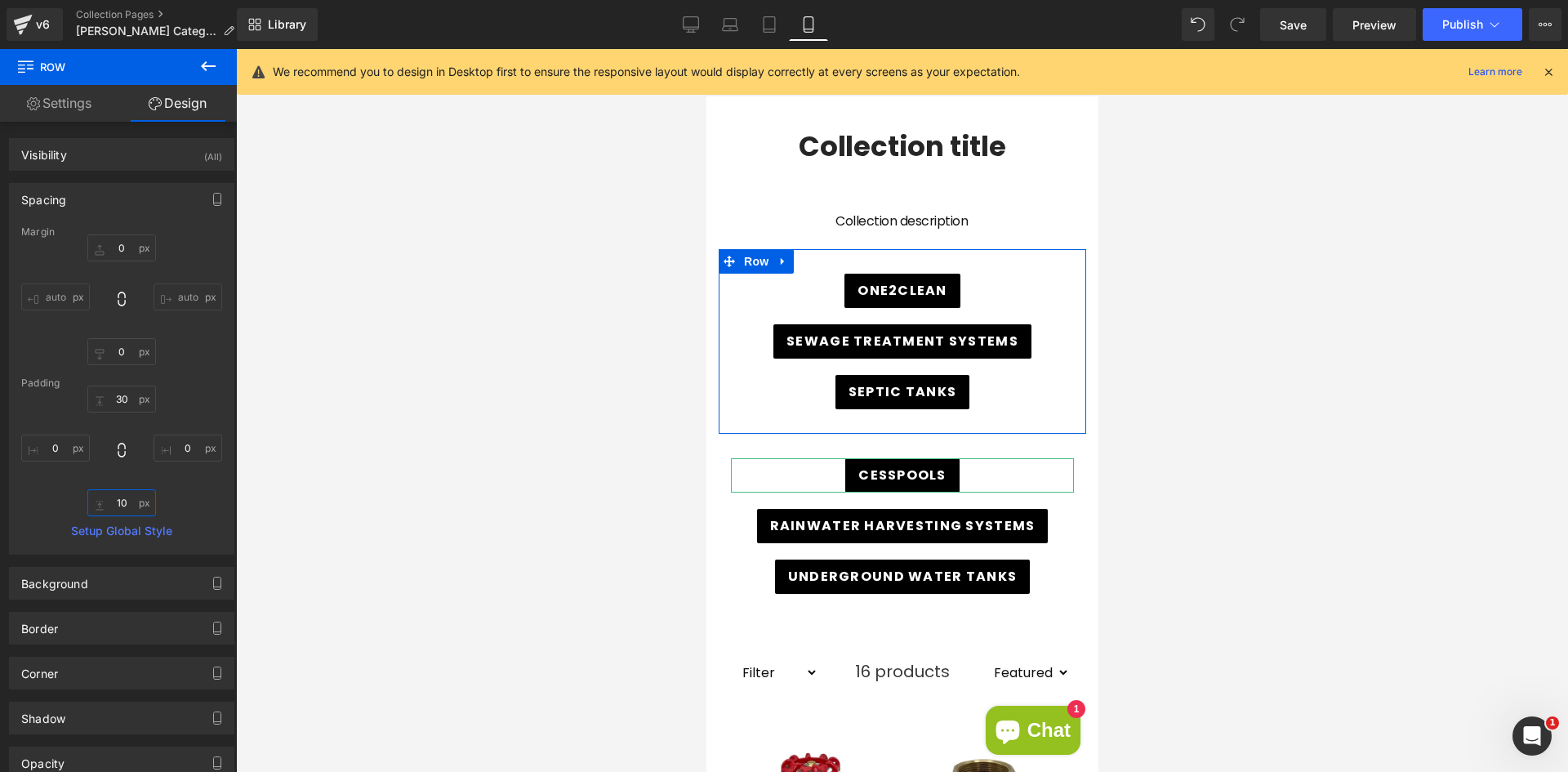
click at [126, 504] on input "10" at bounding box center [122, 503] width 69 height 27
type input "1"
type input "-10"
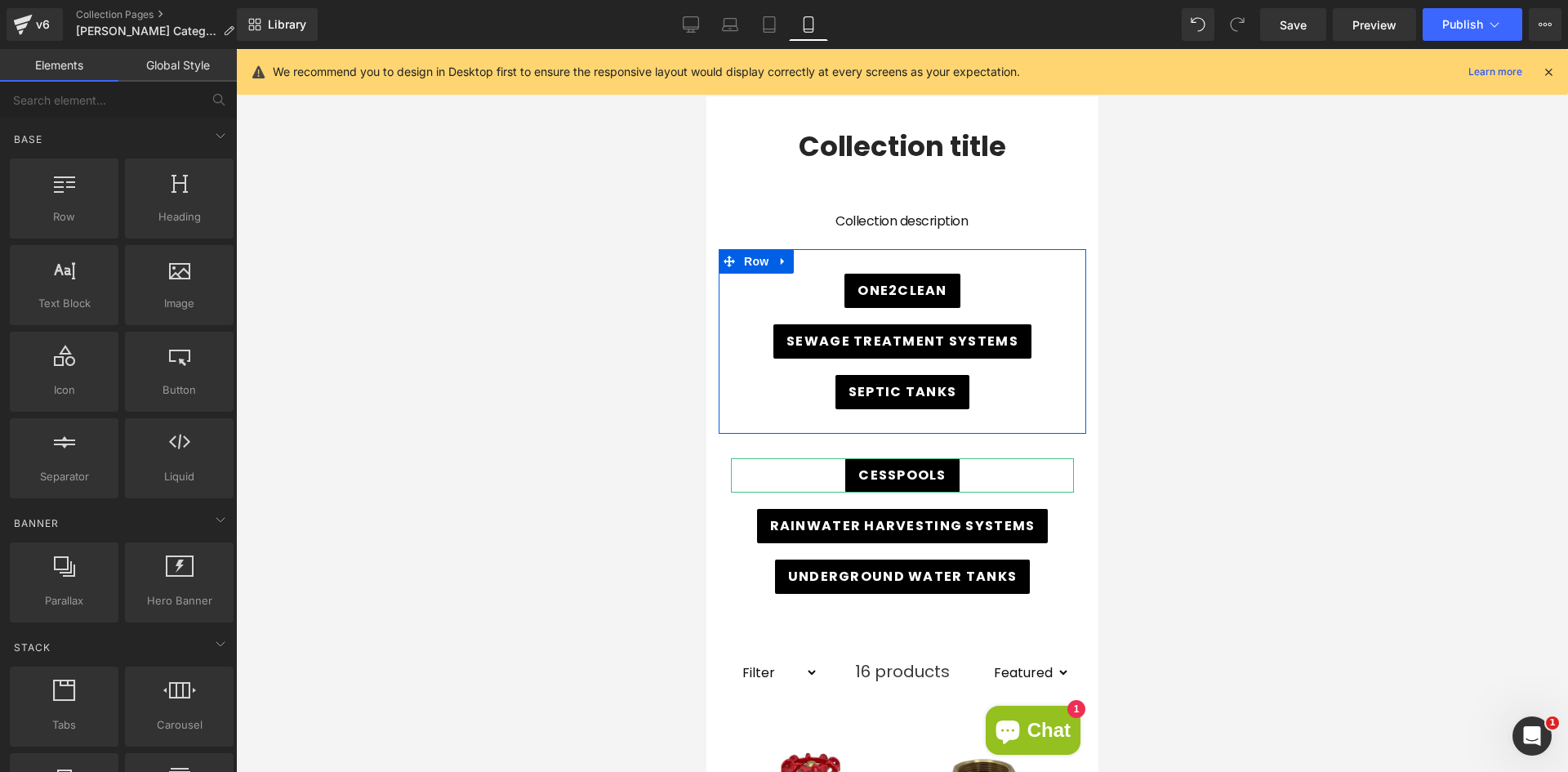
click at [450, 516] on div at bounding box center [902, 410] width 1332 height 723
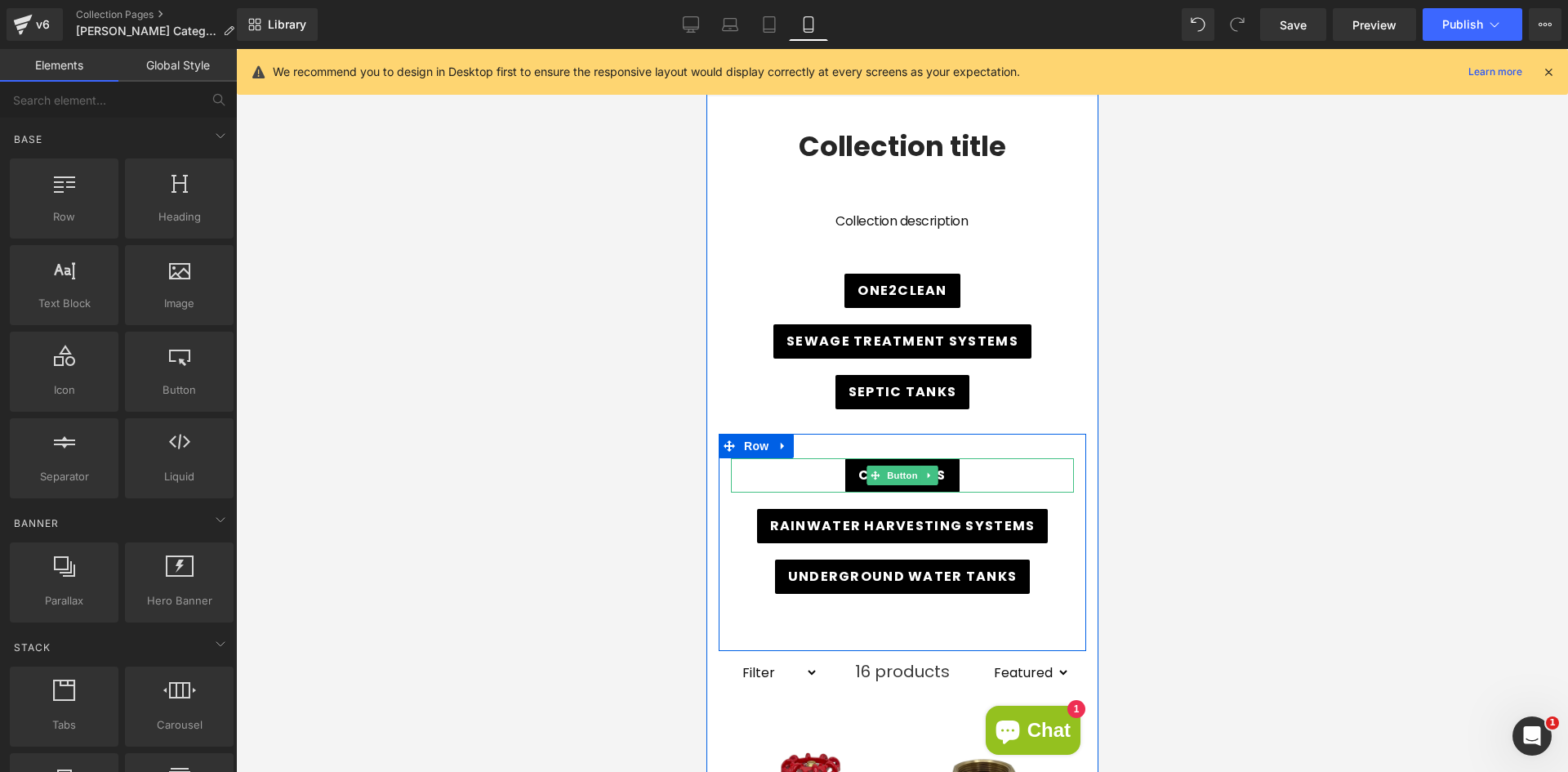
click at [823, 476] on div "Cesspools" at bounding box center [902, 476] width 343 height 34
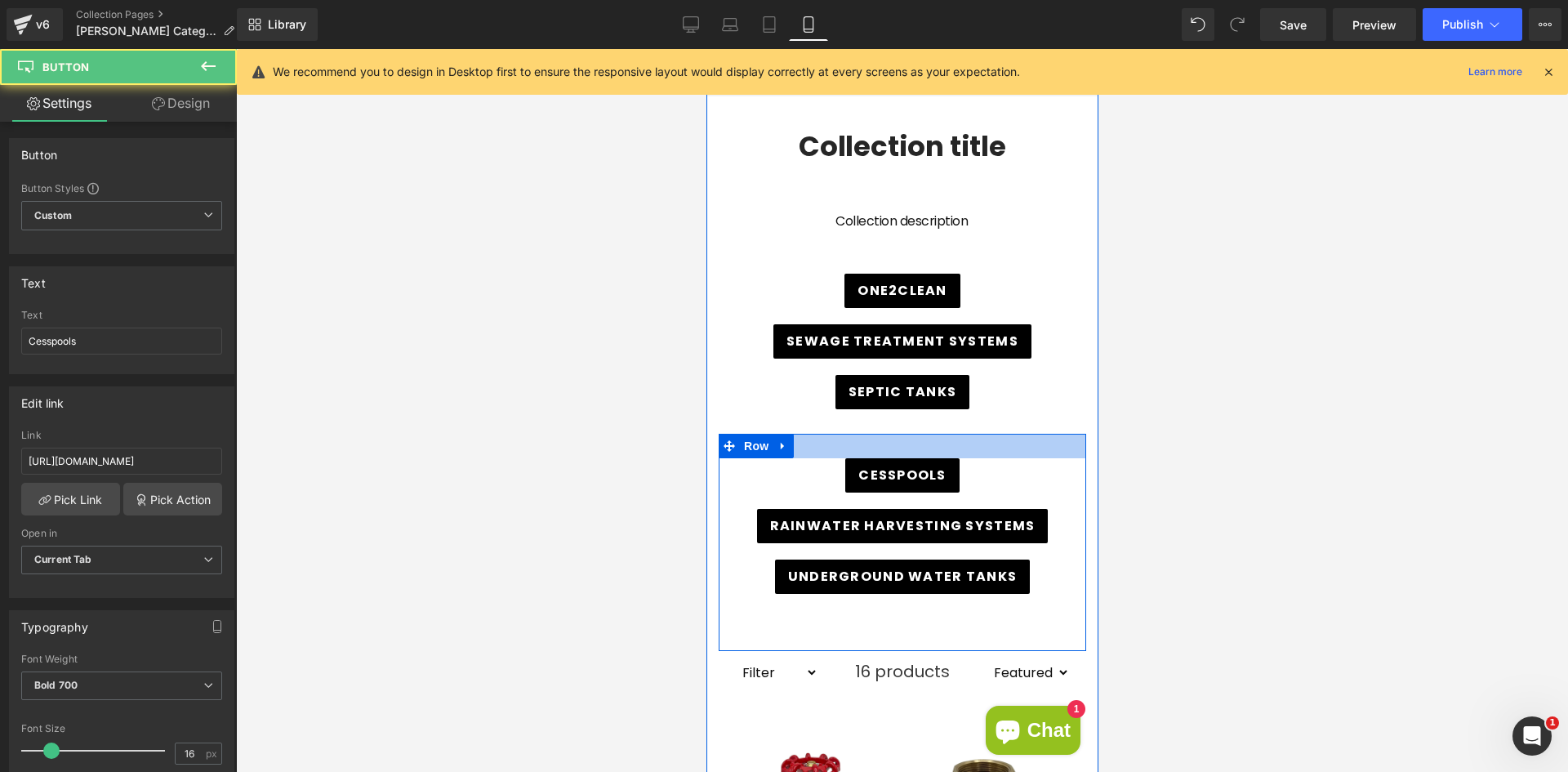
click at [845, 437] on div at bounding box center [902, 446] width 368 height 25
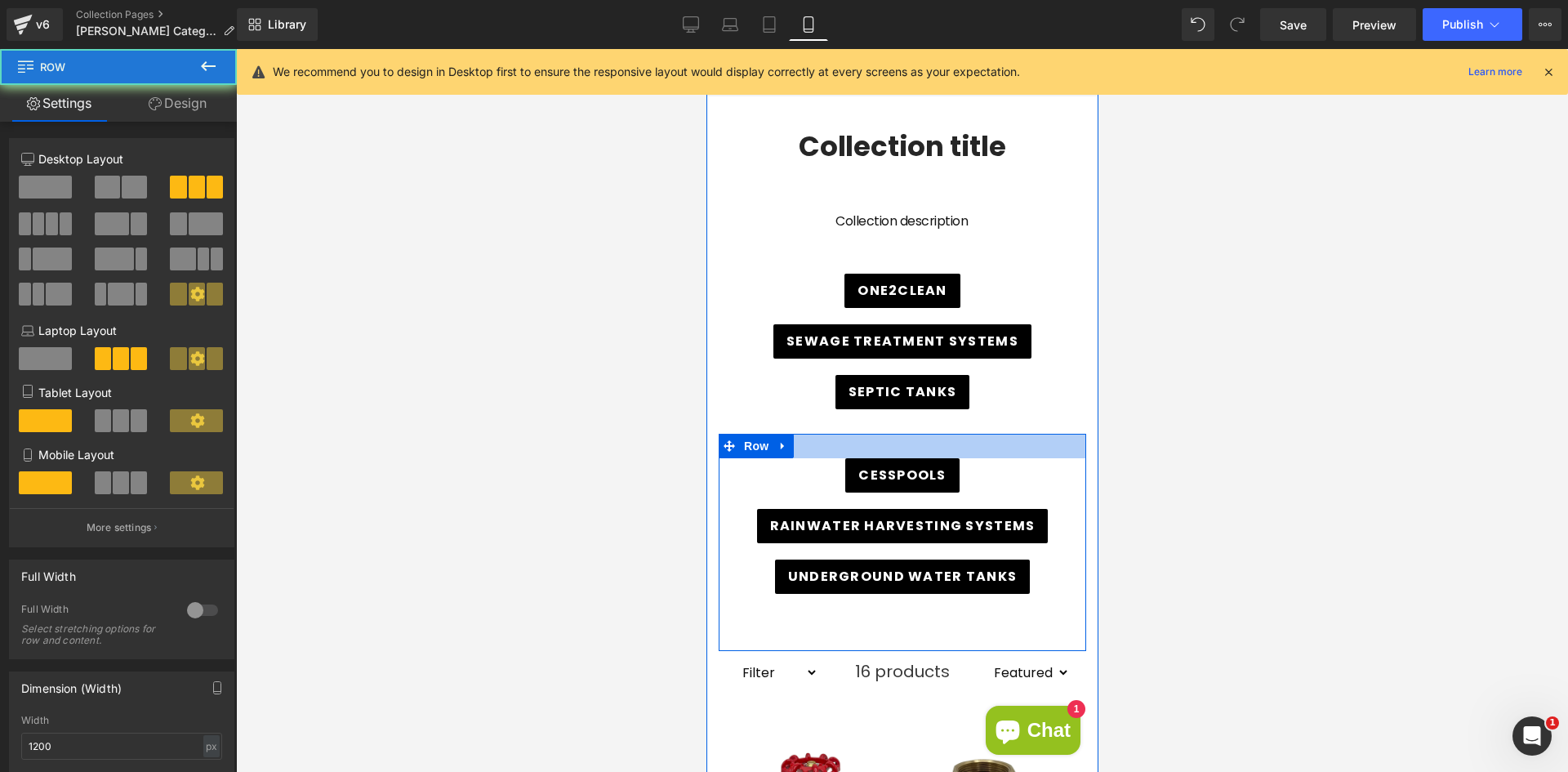
click at [841, 444] on div at bounding box center [902, 446] width 368 height 25
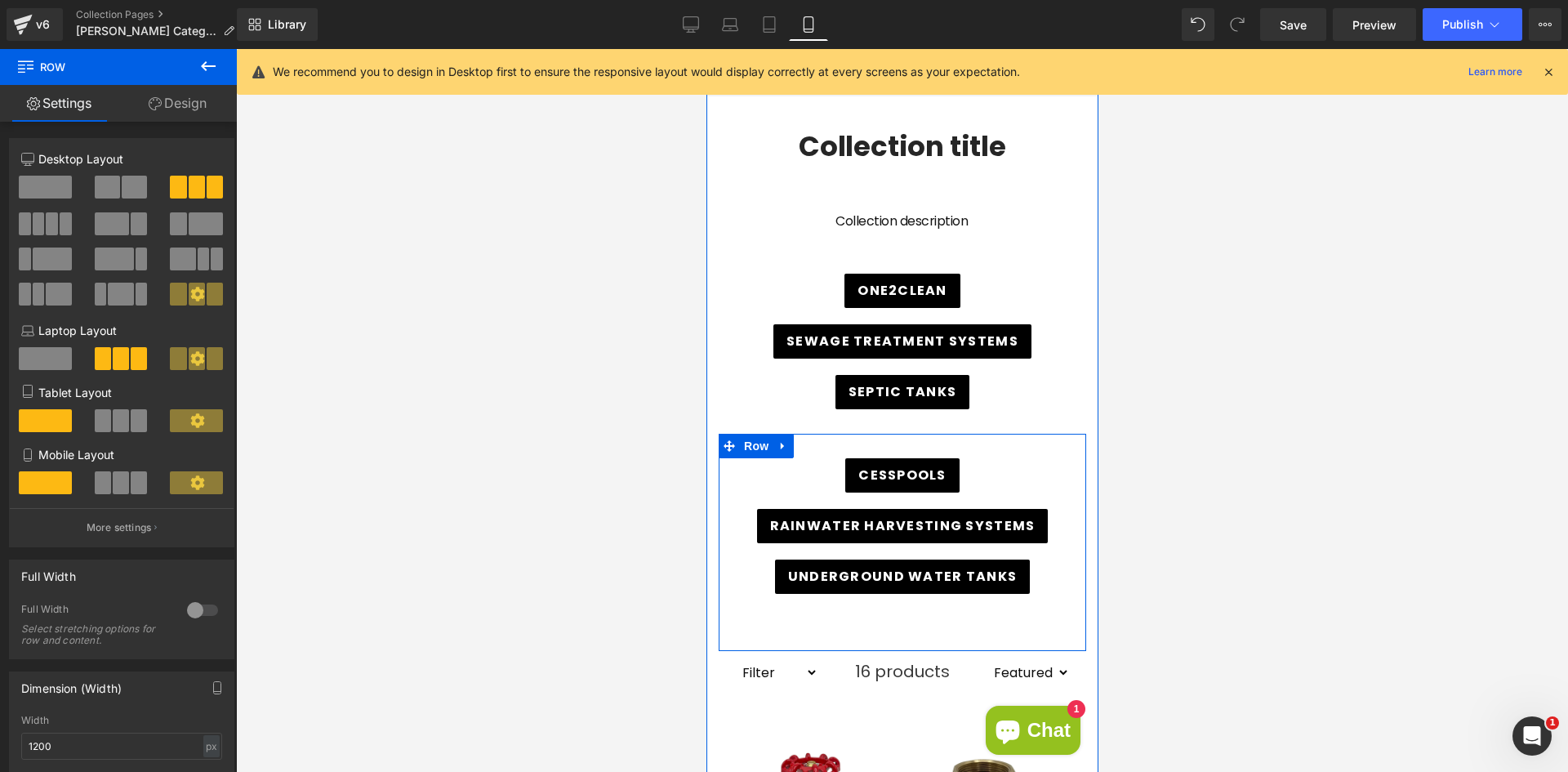
click at [836, 445] on div at bounding box center [902, 446] width 368 height 25
drag, startPoint x: 836, startPoint y: 445, endPoint x: 1292, endPoint y: 426, distance: 456.4
click at [836, 445] on div at bounding box center [902, 446] width 368 height 25
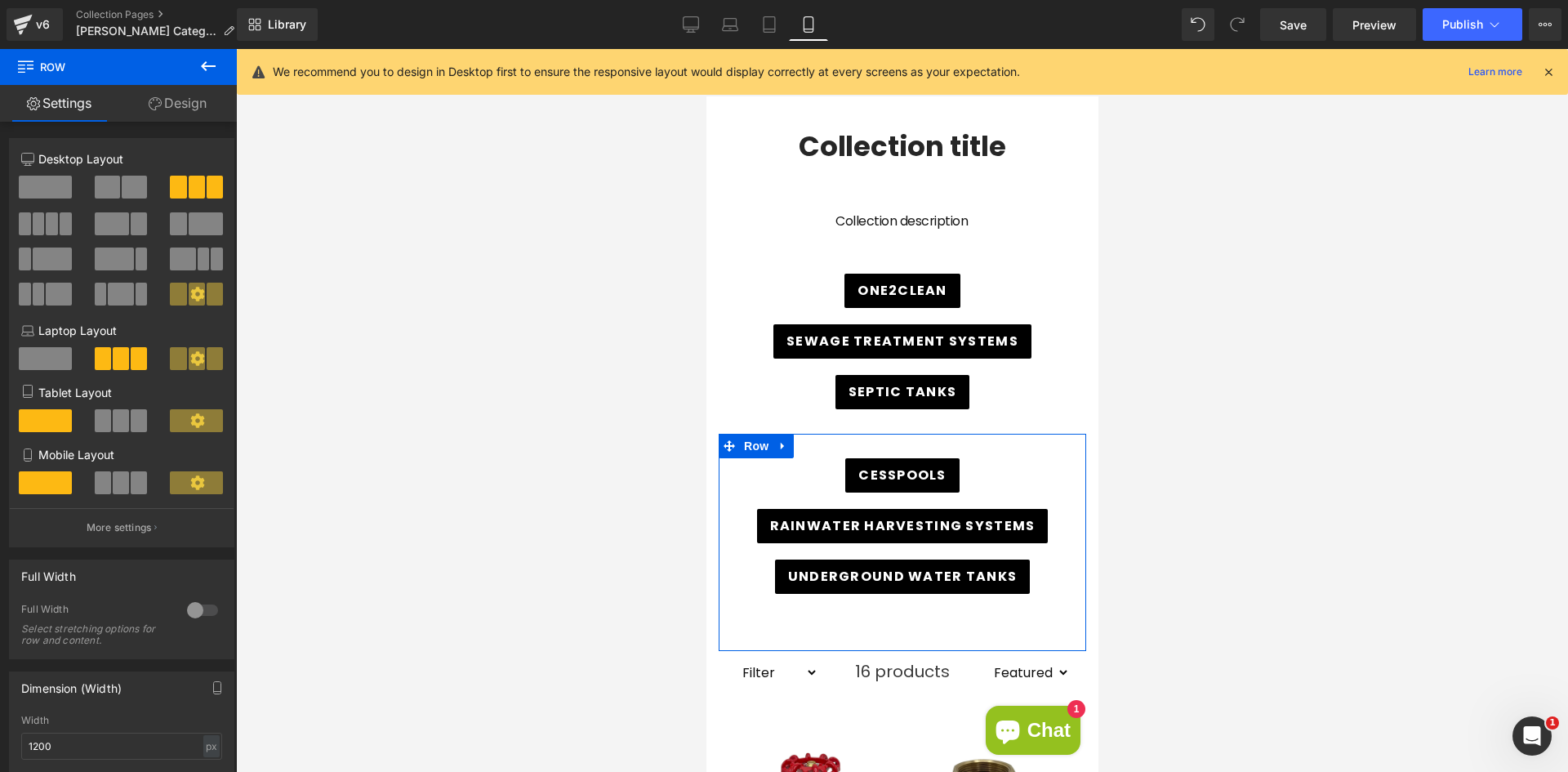
click at [180, 106] on link "Design" at bounding box center [177, 103] width 118 height 37
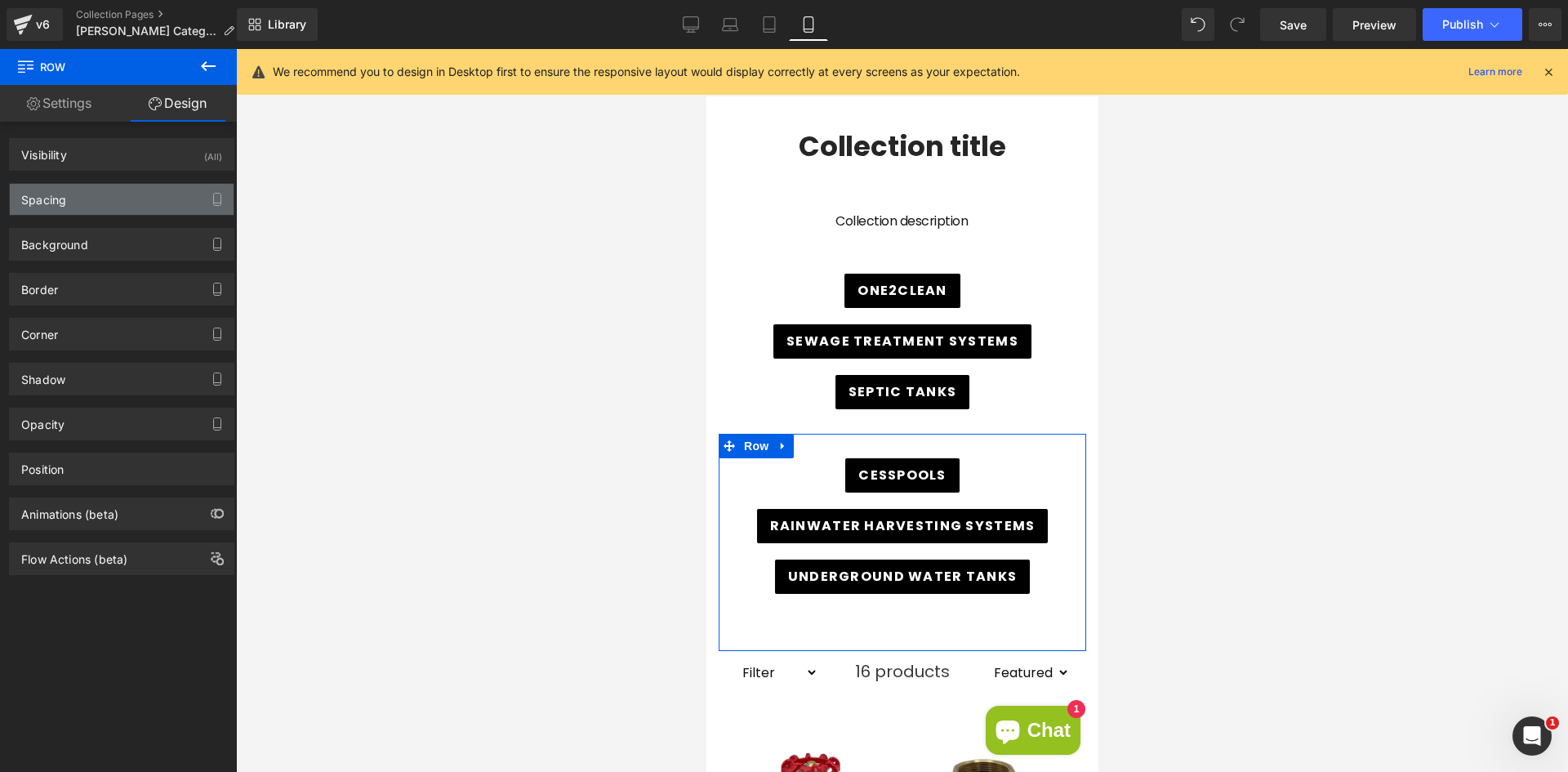
click at [132, 205] on div "Spacing" at bounding box center [121, 199] width 224 height 31
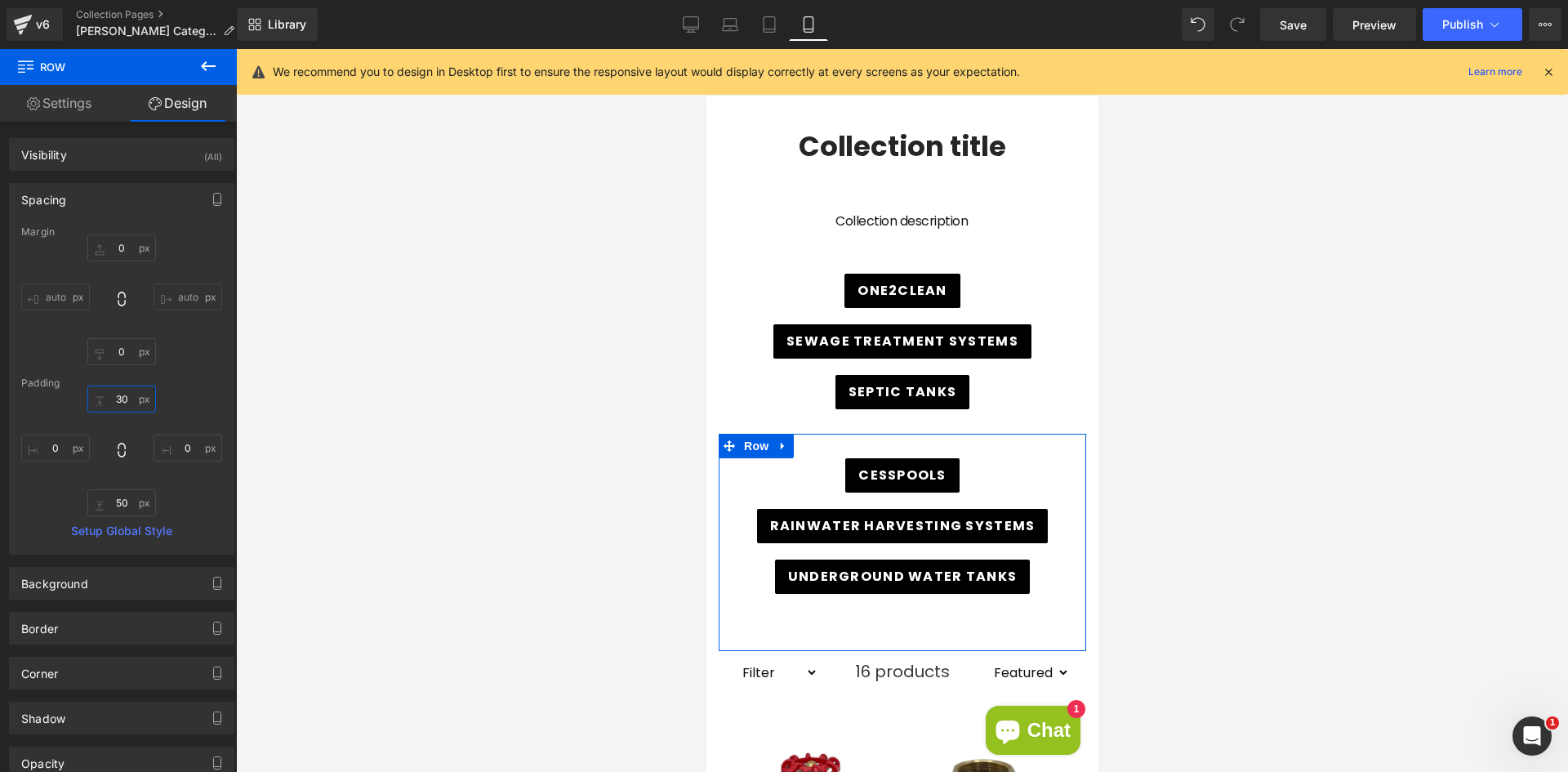
click at [127, 396] on input "30" at bounding box center [122, 399] width 69 height 27
type input "0"
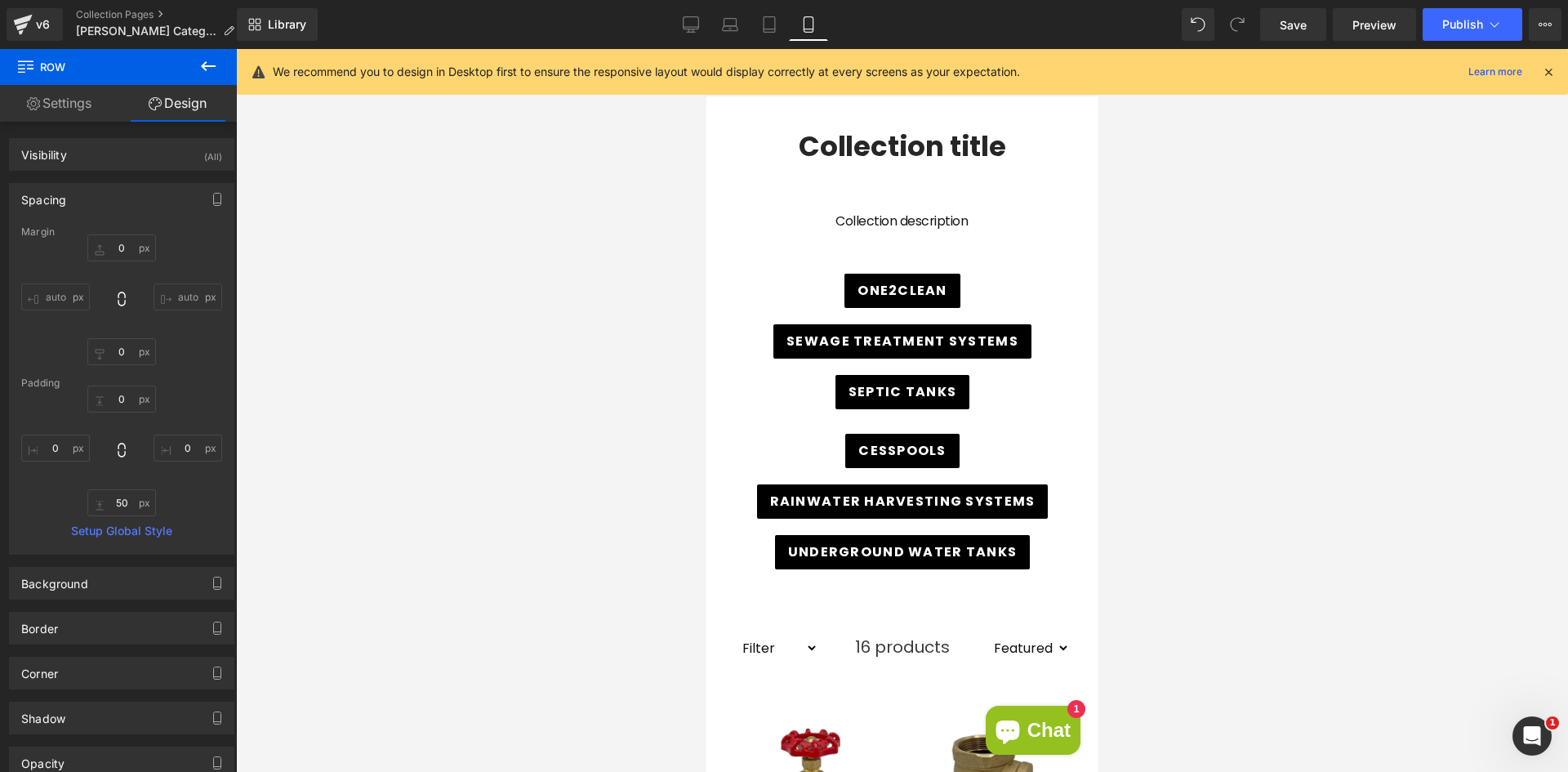
click at [469, 398] on div at bounding box center [902, 410] width 1332 height 723
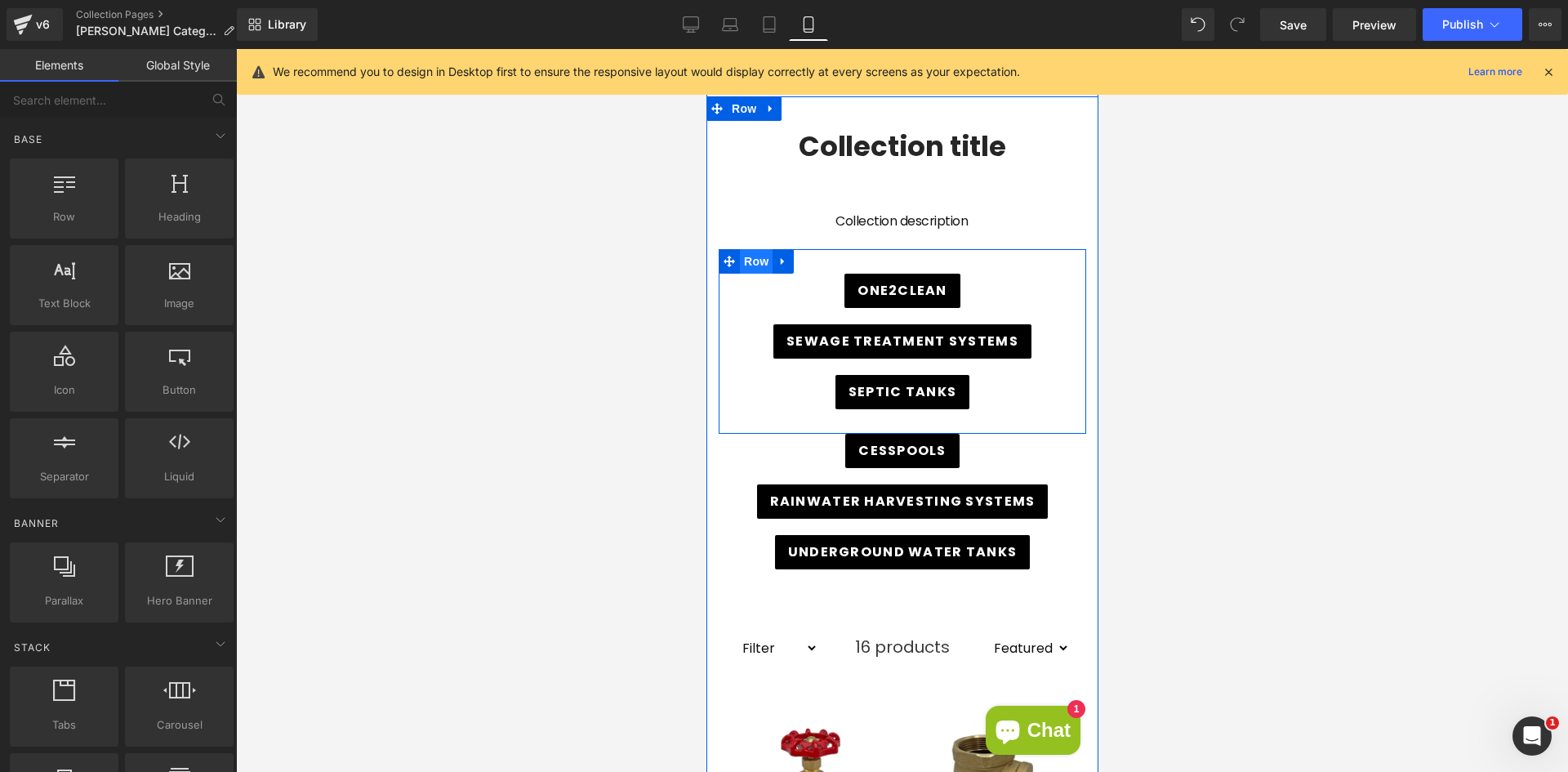
click at [759, 261] on span "Row" at bounding box center [755, 262] width 32 height 25
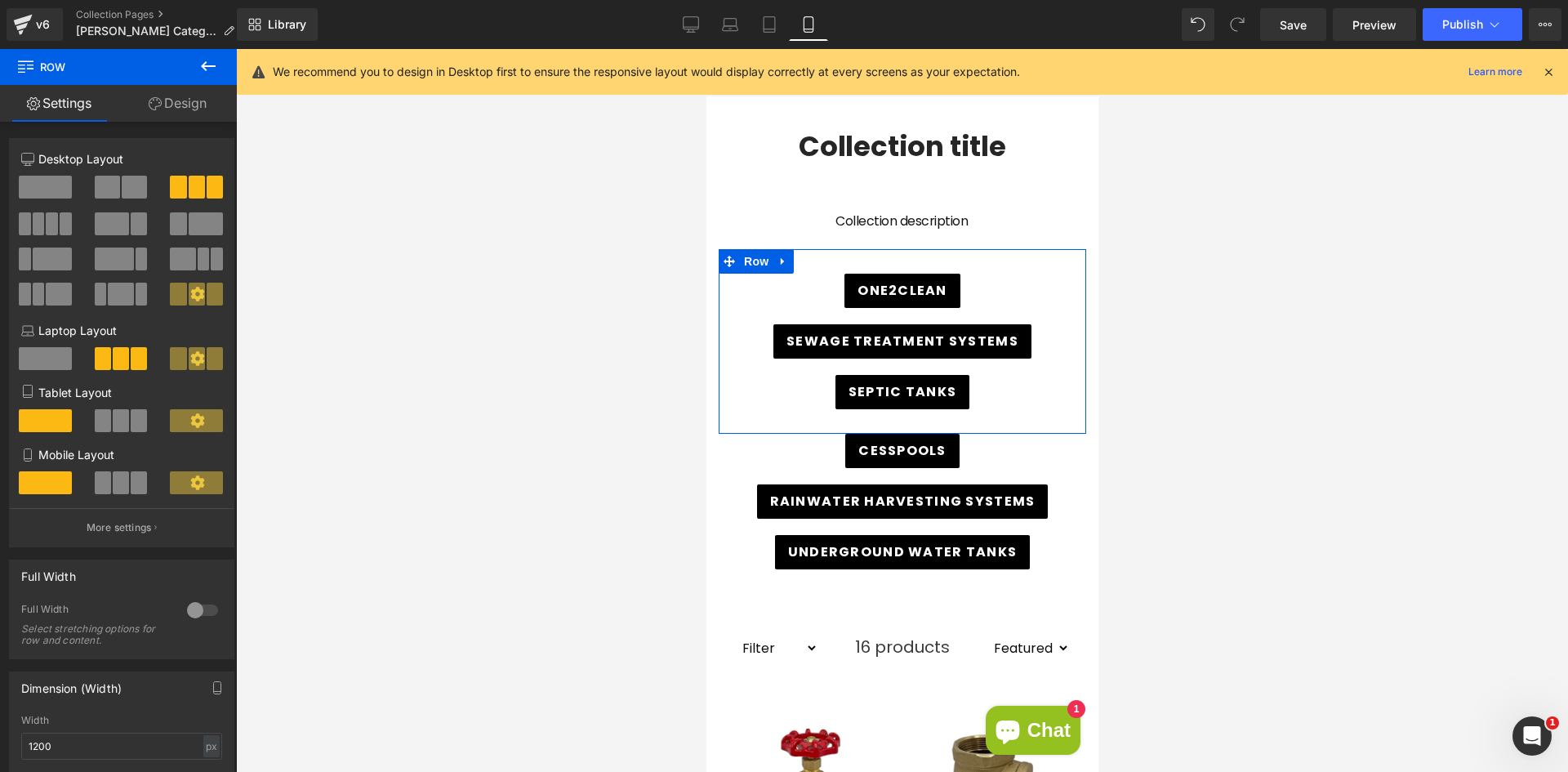
click at [120, 486] on span at bounding box center [120, 483] width 16 height 23
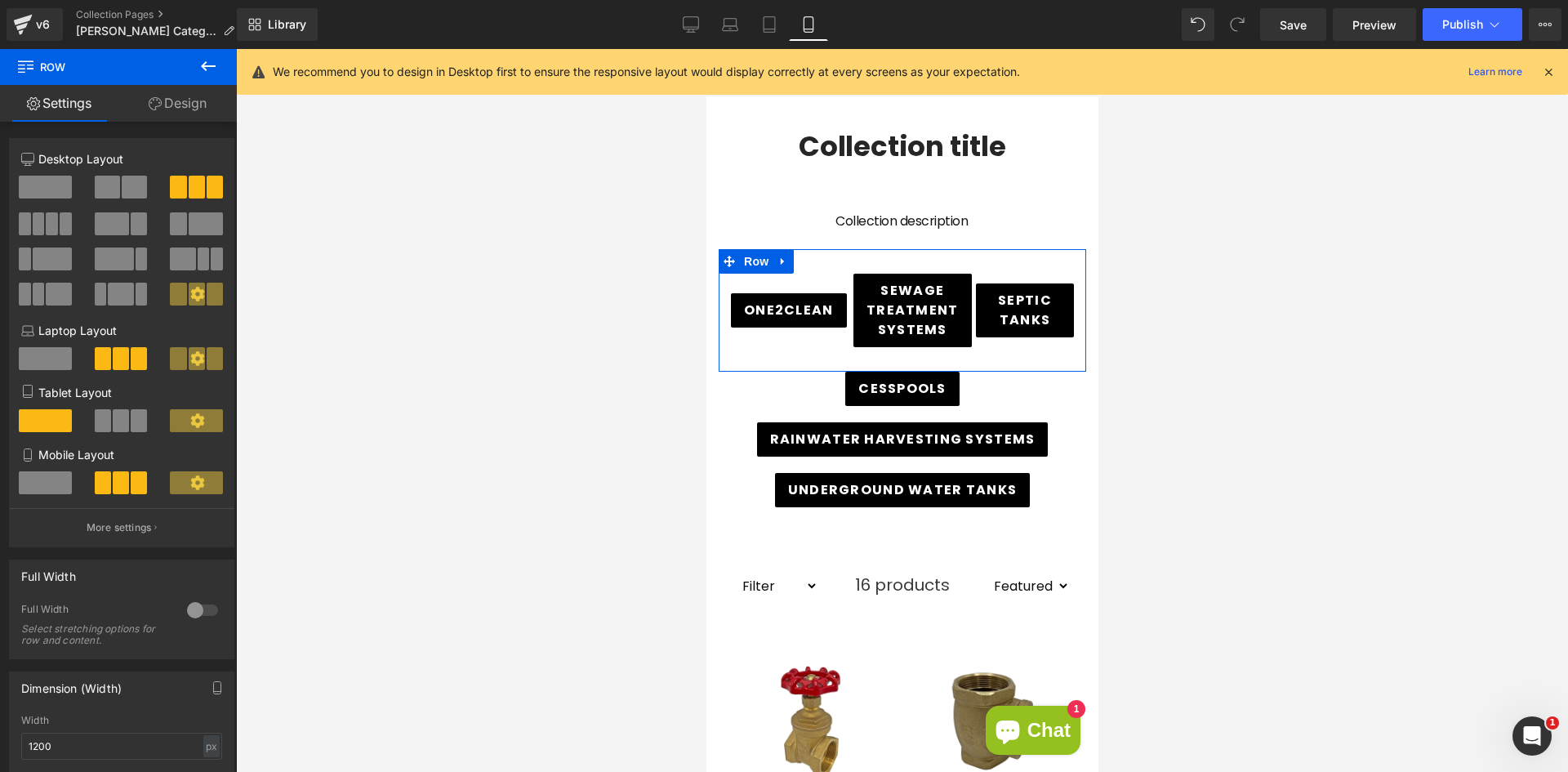
click at [45, 427] on span at bounding box center [46, 421] width 53 height 23
click at [42, 482] on span at bounding box center [46, 483] width 53 height 23
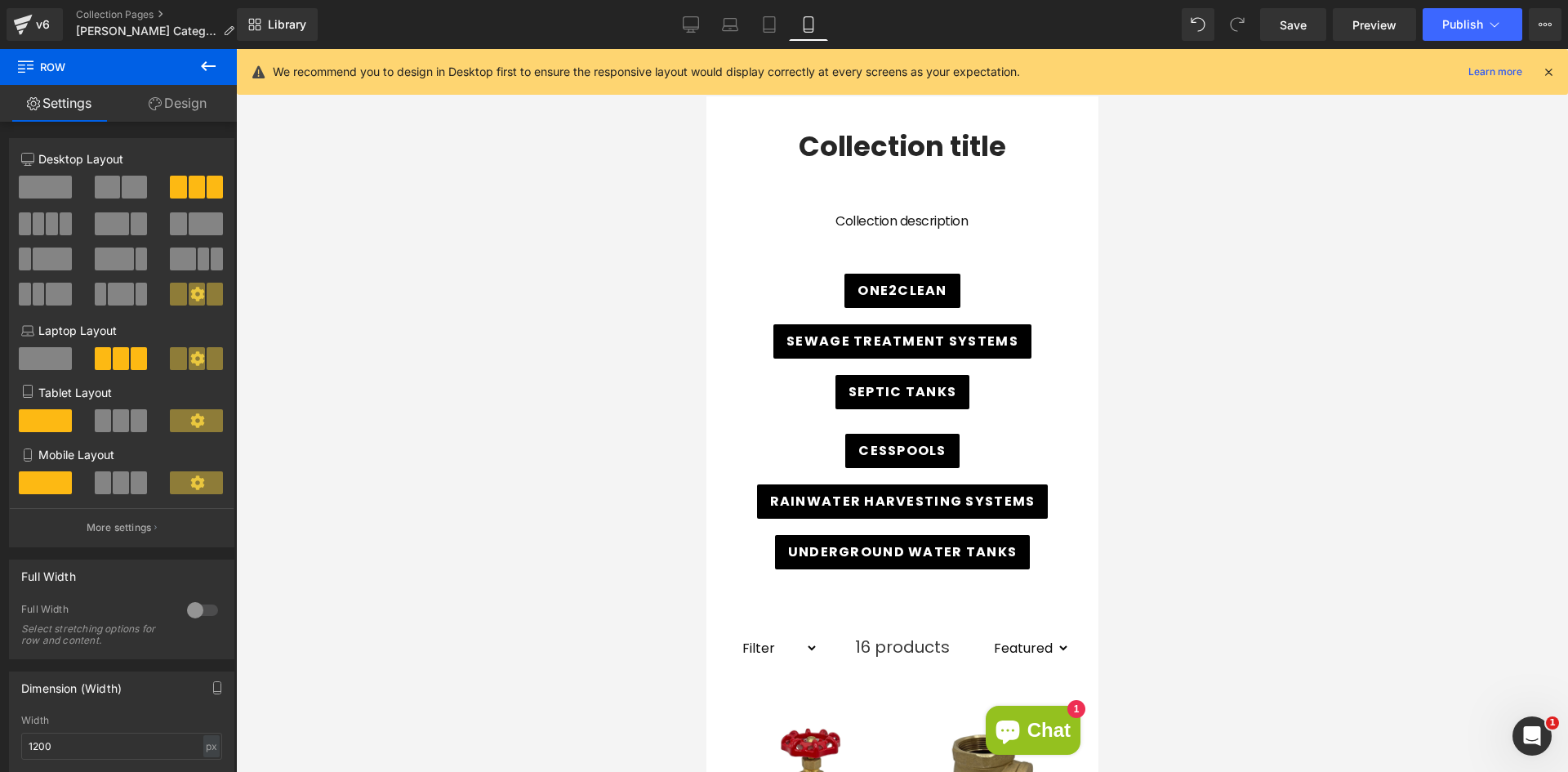
click at [401, 438] on div at bounding box center [902, 410] width 1332 height 723
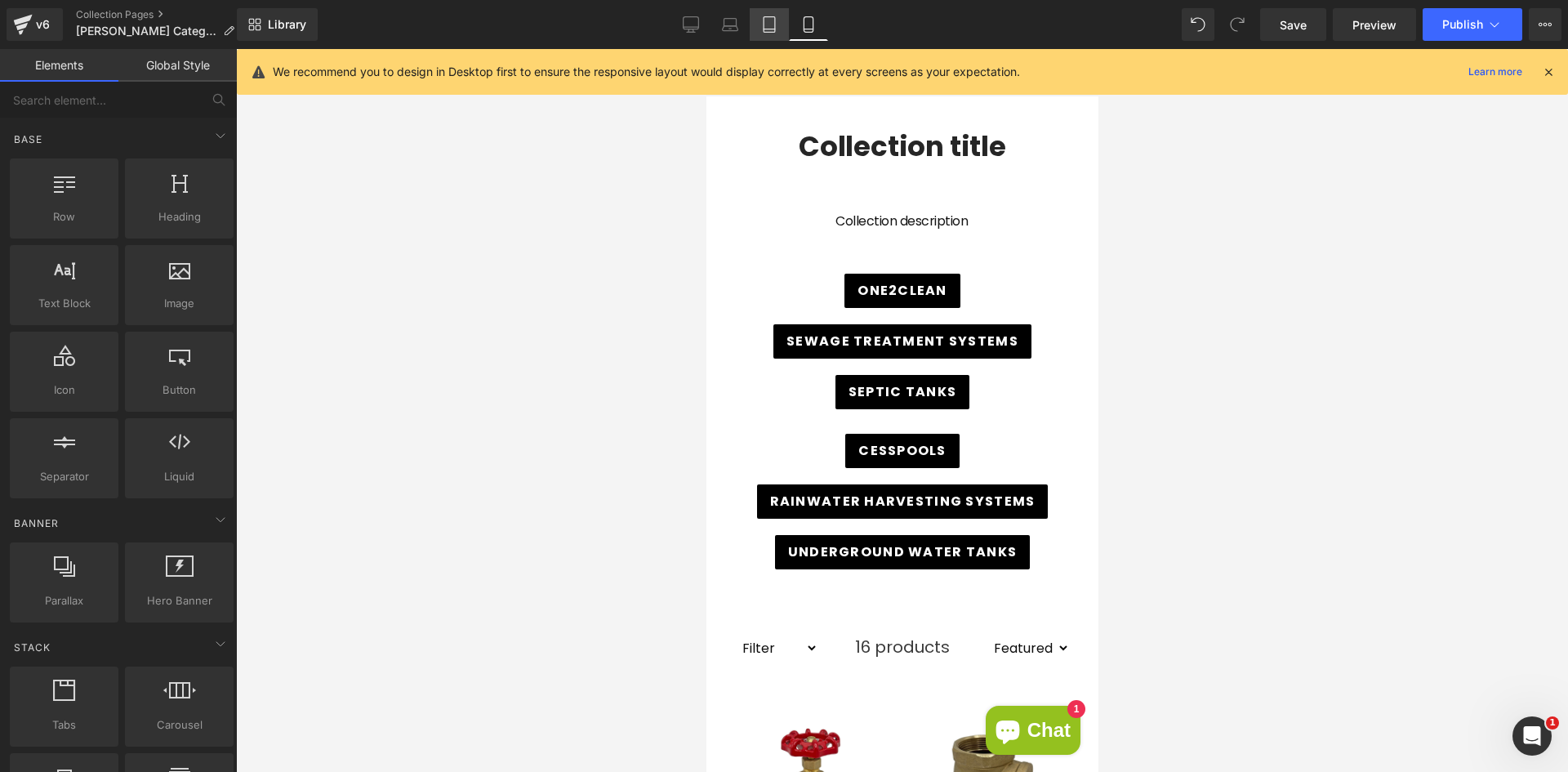
click at [764, 30] on icon at bounding box center [769, 24] width 16 height 16
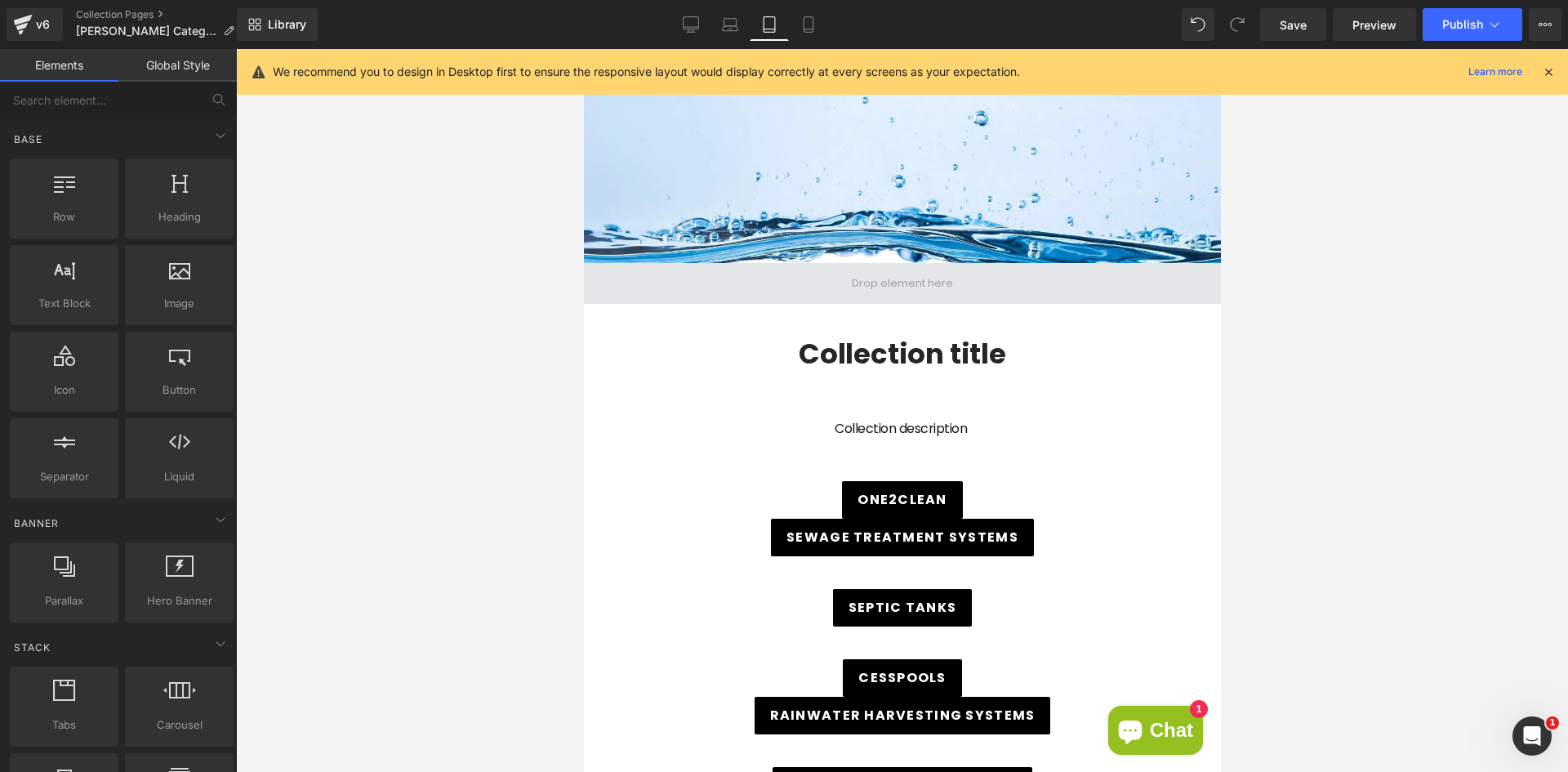
scroll to position [409, 0]
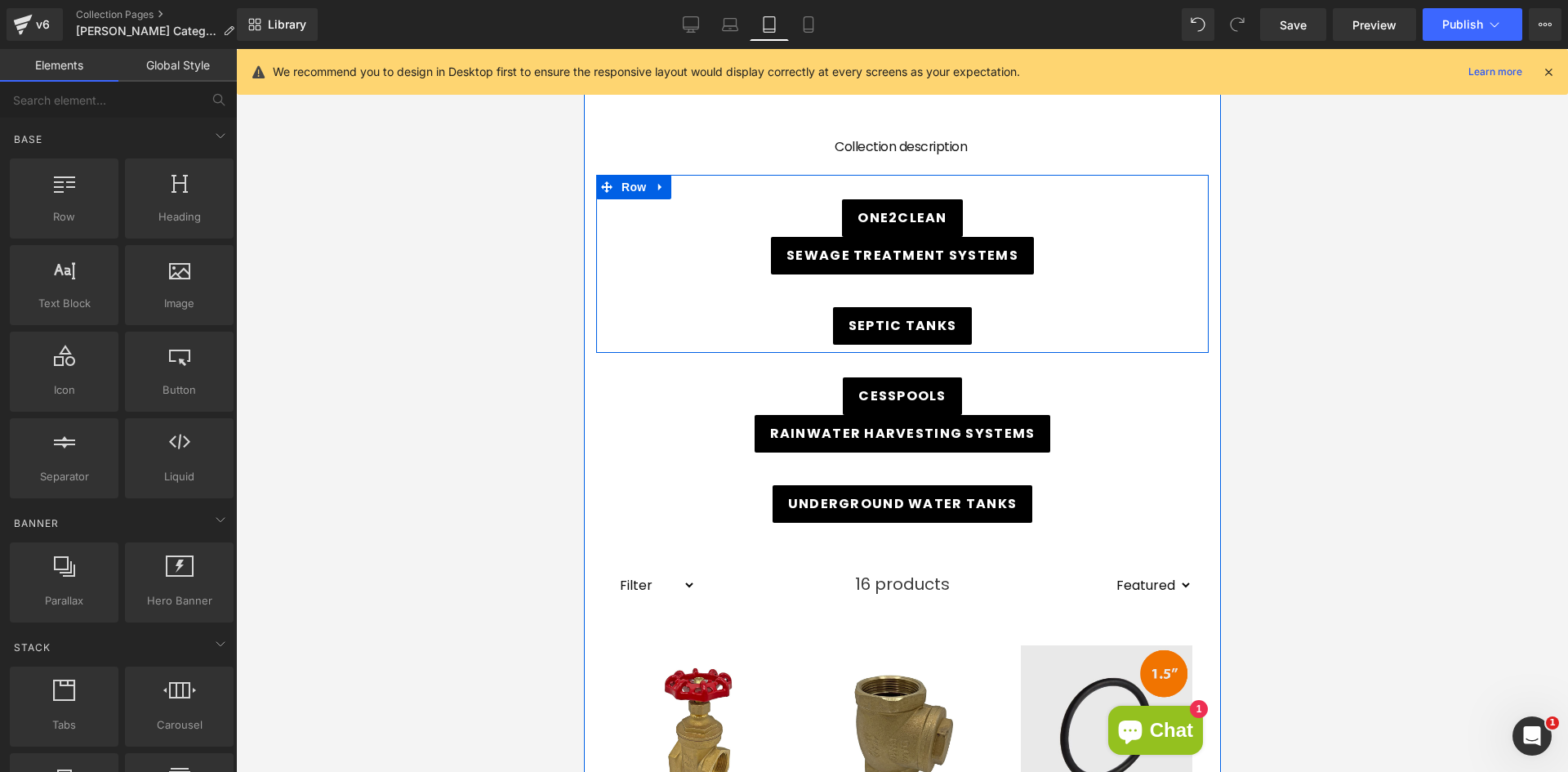
click at [920, 289] on div "Septic Tanks Button" at bounding box center [901, 310] width 613 height 71
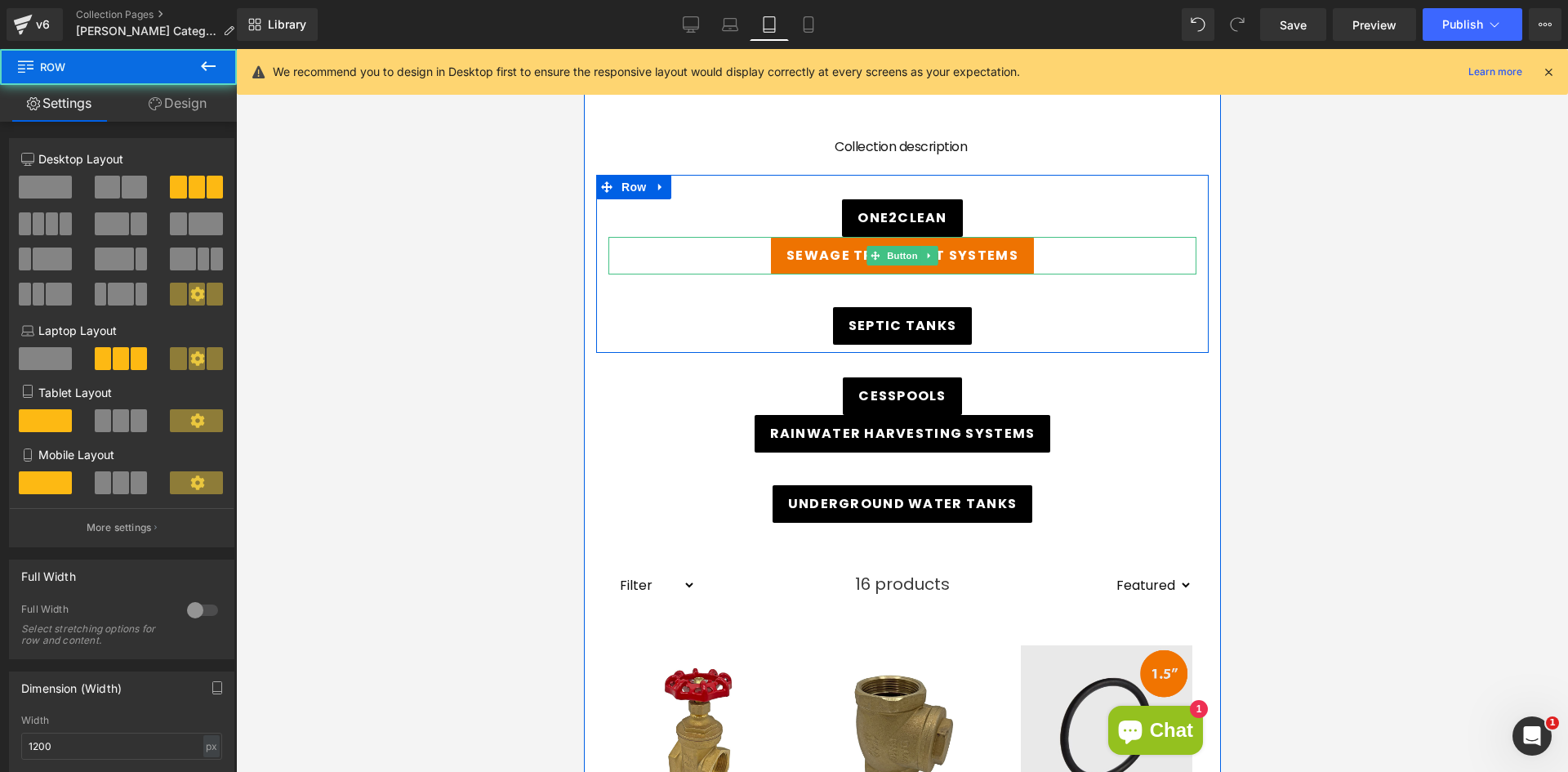
click at [821, 249] on span "Sewage Treatment Systems" at bounding box center [902, 255] width 232 height 20
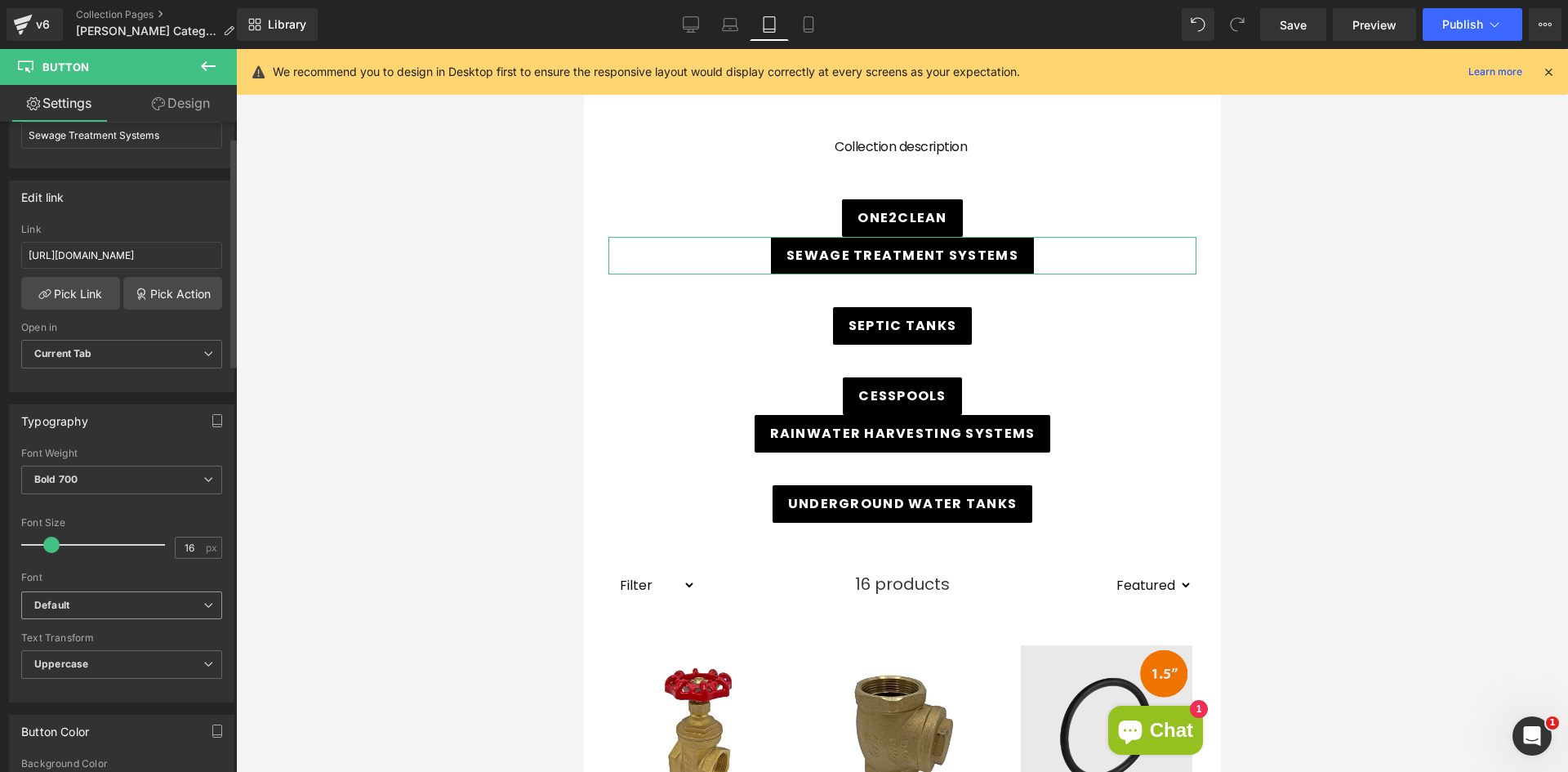
scroll to position [0, 0]
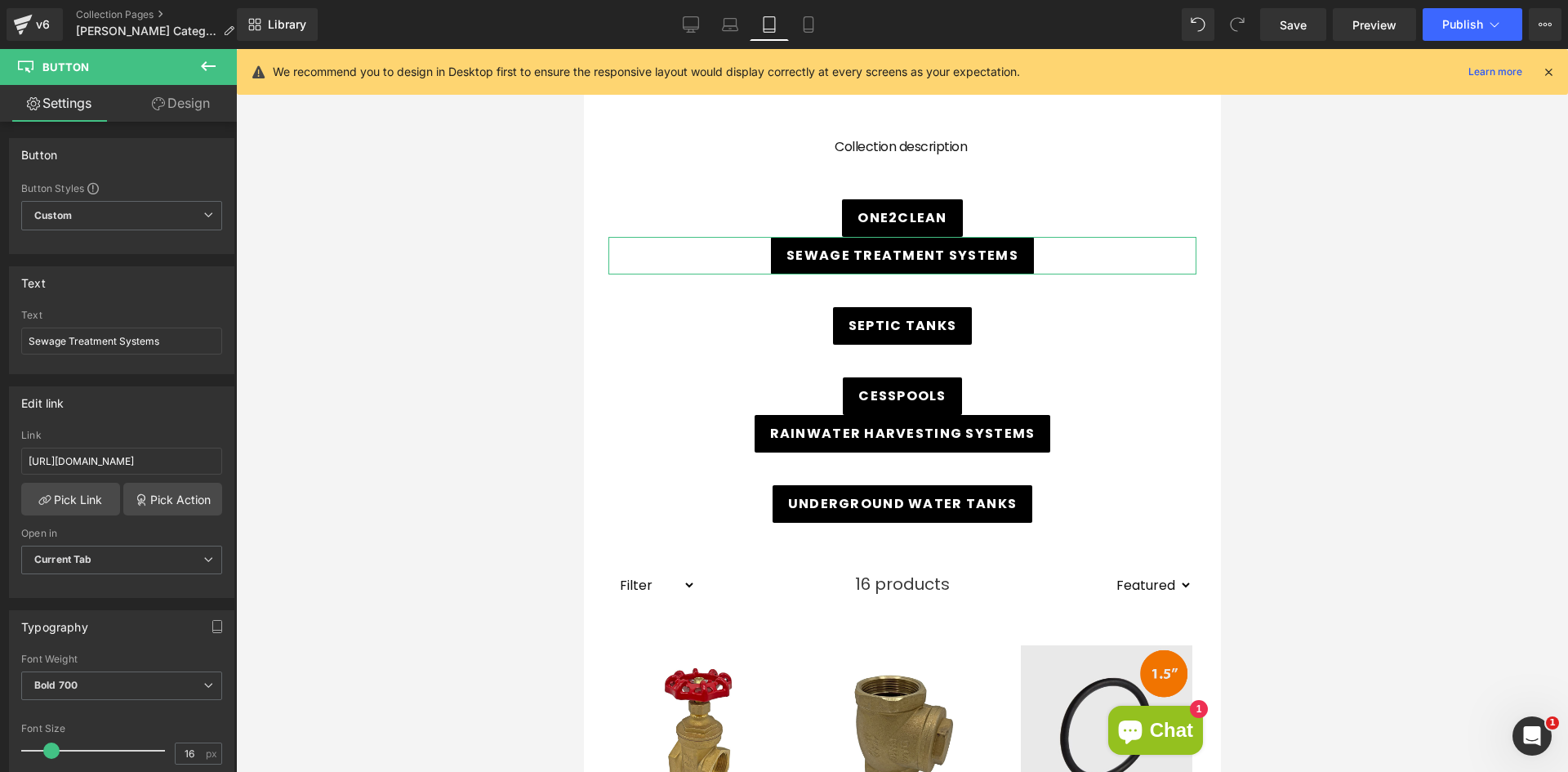
click at [169, 108] on link "Design" at bounding box center [181, 103] width 118 height 37
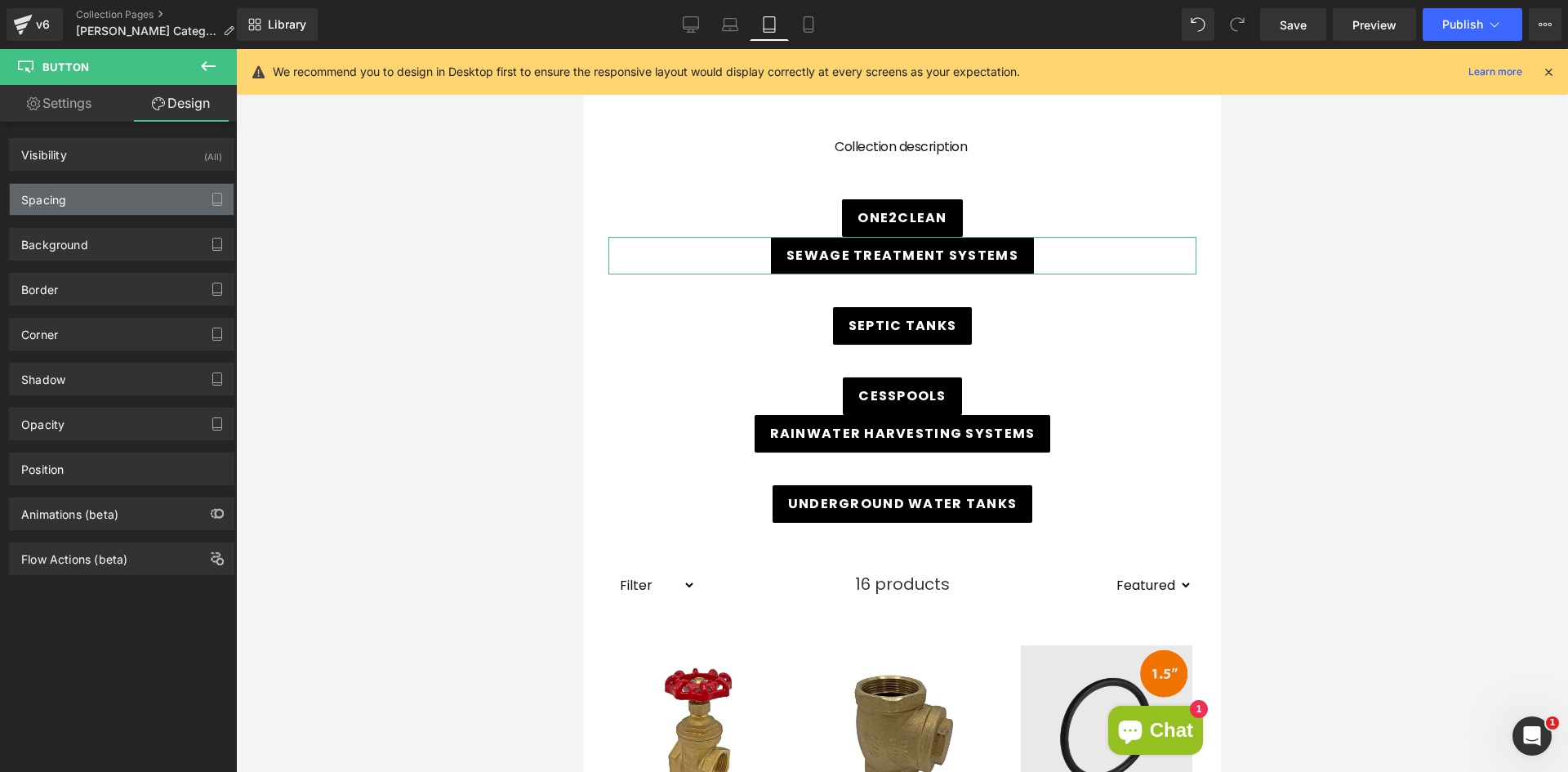
click at [117, 196] on div "Spacing" at bounding box center [121, 199] width 224 height 31
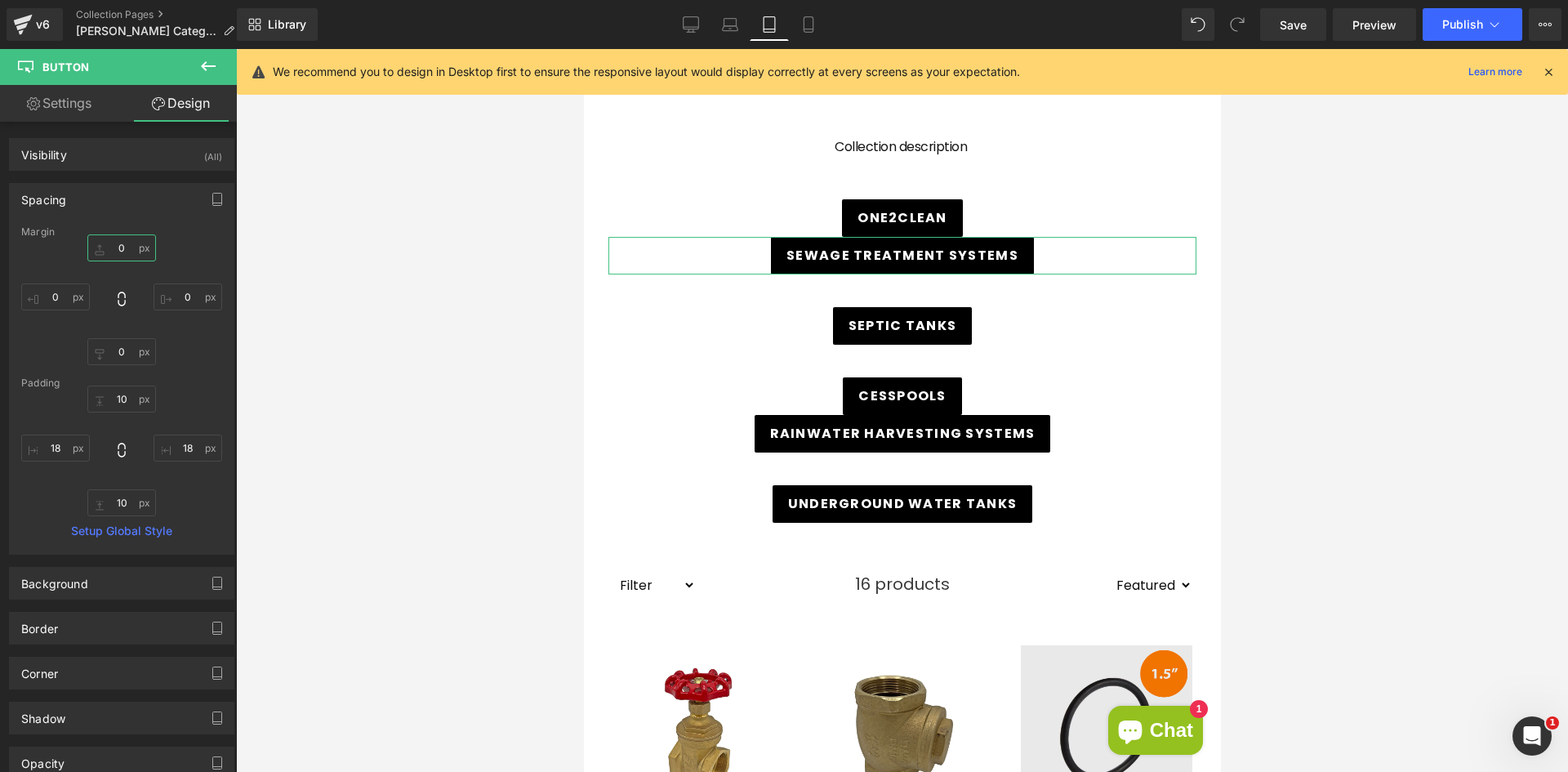
click at [129, 250] on input "0" at bounding box center [122, 248] width 69 height 27
click at [125, 250] on input "0" at bounding box center [122, 248] width 69 height 27
drag, startPoint x: 125, startPoint y: 250, endPoint x: 113, endPoint y: 238, distance: 17.0
click at [113, 241] on input "0" at bounding box center [122, 248] width 69 height 27
type input "29"
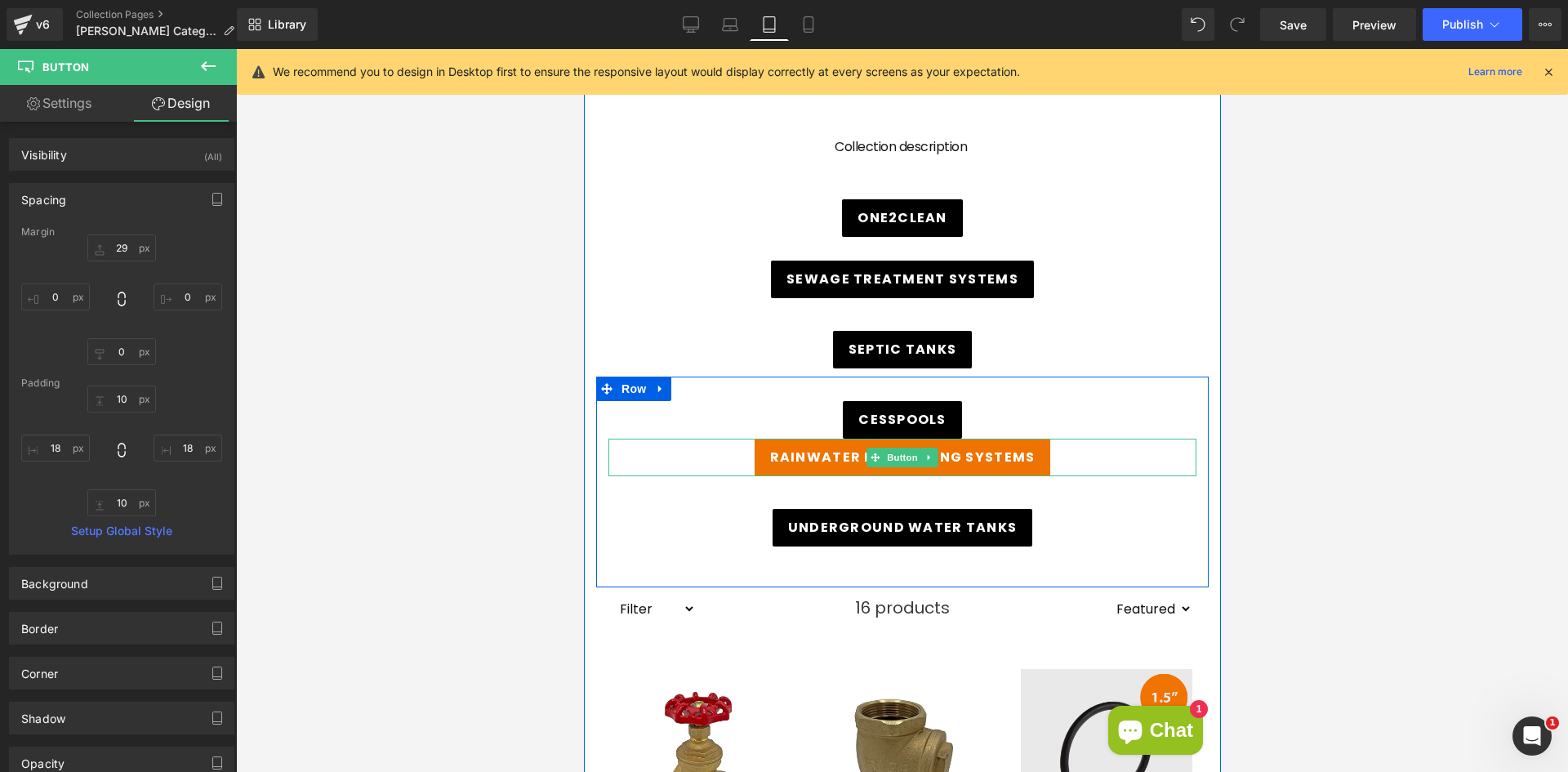
click at [815, 461] on span "Rainwater Harvesting Systems" at bounding box center [902, 457] width 266 height 20
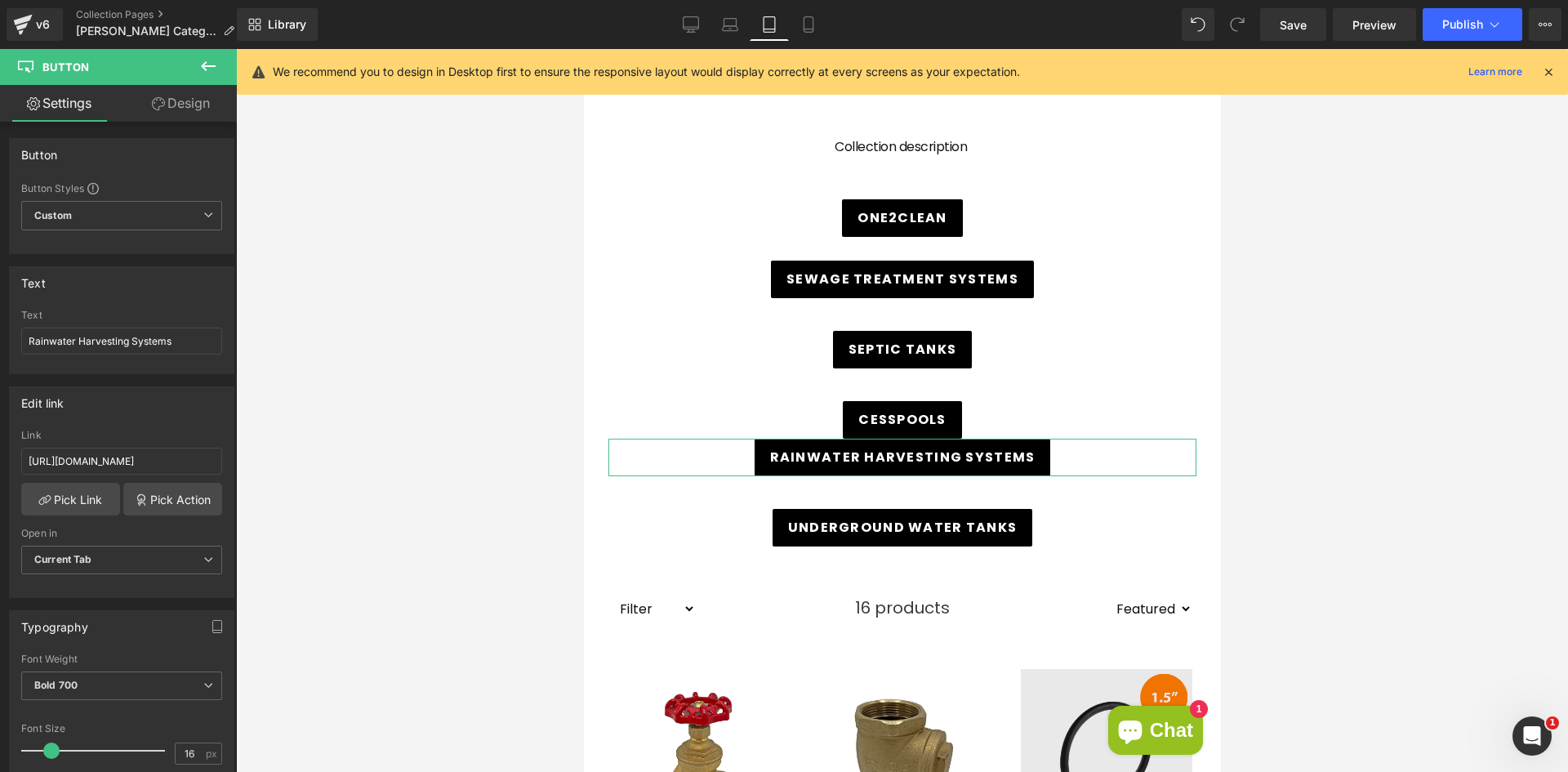
click at [165, 114] on link "Design" at bounding box center [181, 103] width 118 height 37
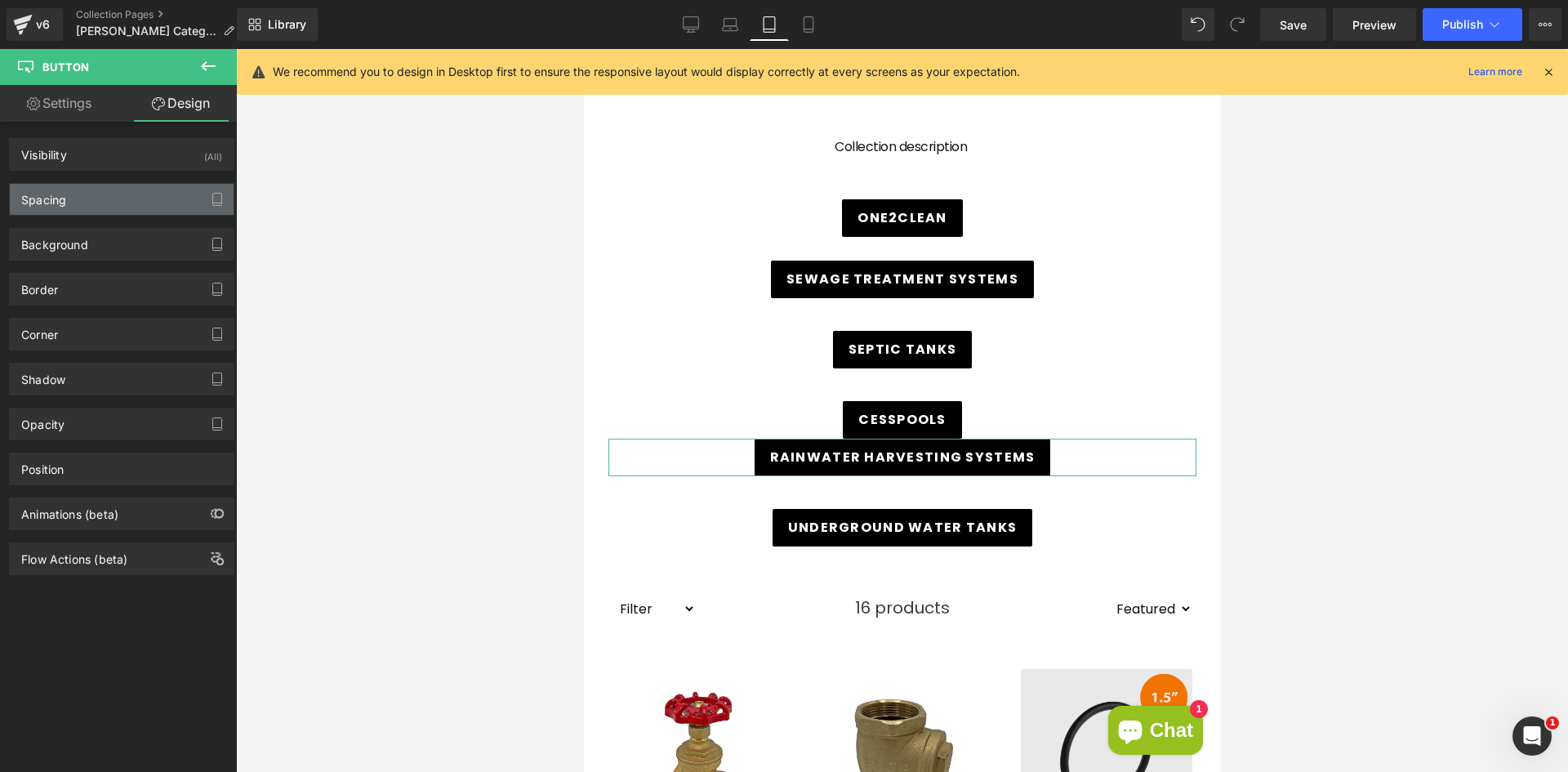
drag, startPoint x: 111, startPoint y: 193, endPoint x: 118, endPoint y: 209, distance: 17.5
click at [111, 193] on div "Spacing" at bounding box center [121, 199] width 224 height 31
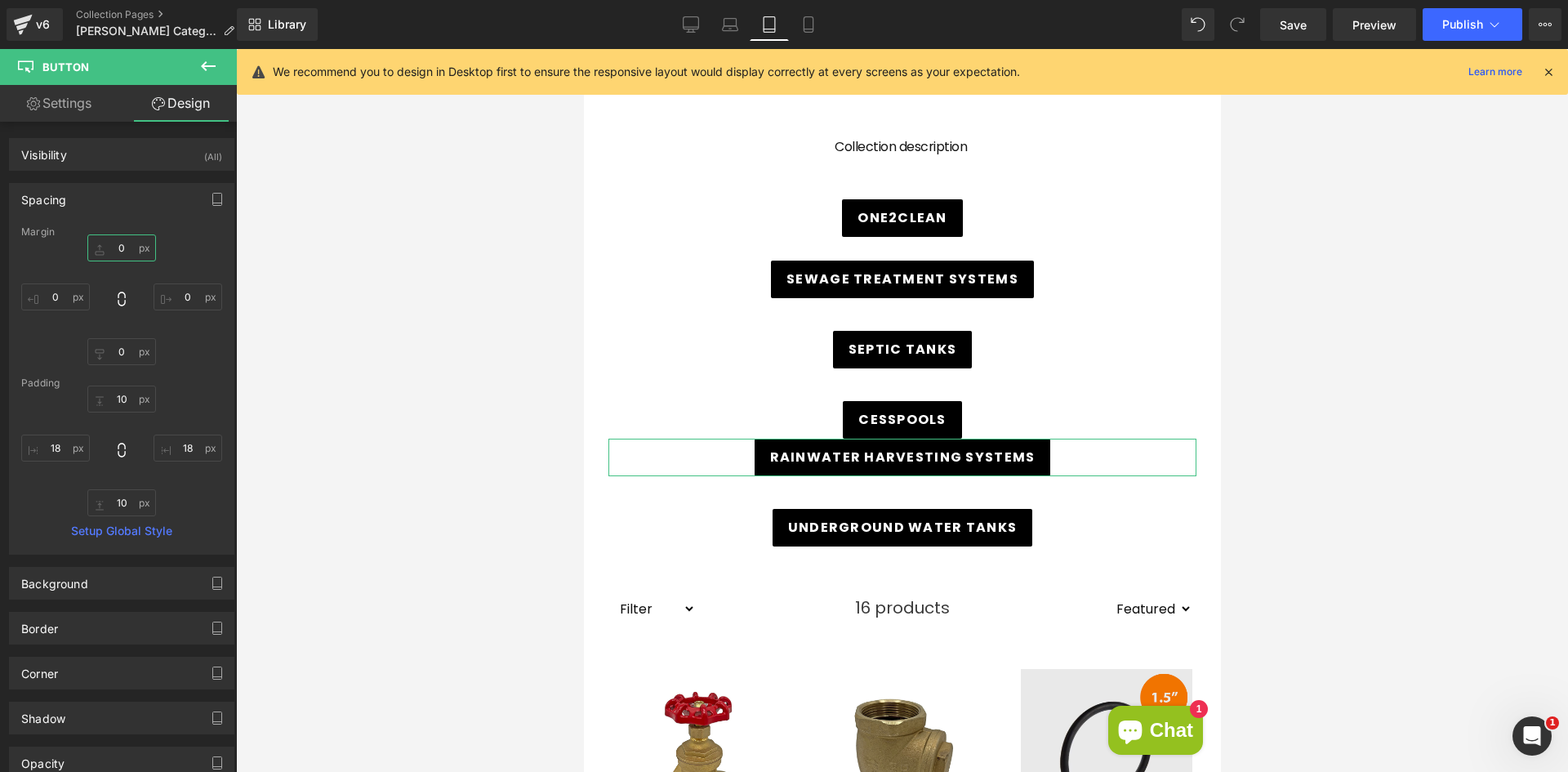
click at [131, 250] on input "0" at bounding box center [122, 248] width 69 height 27
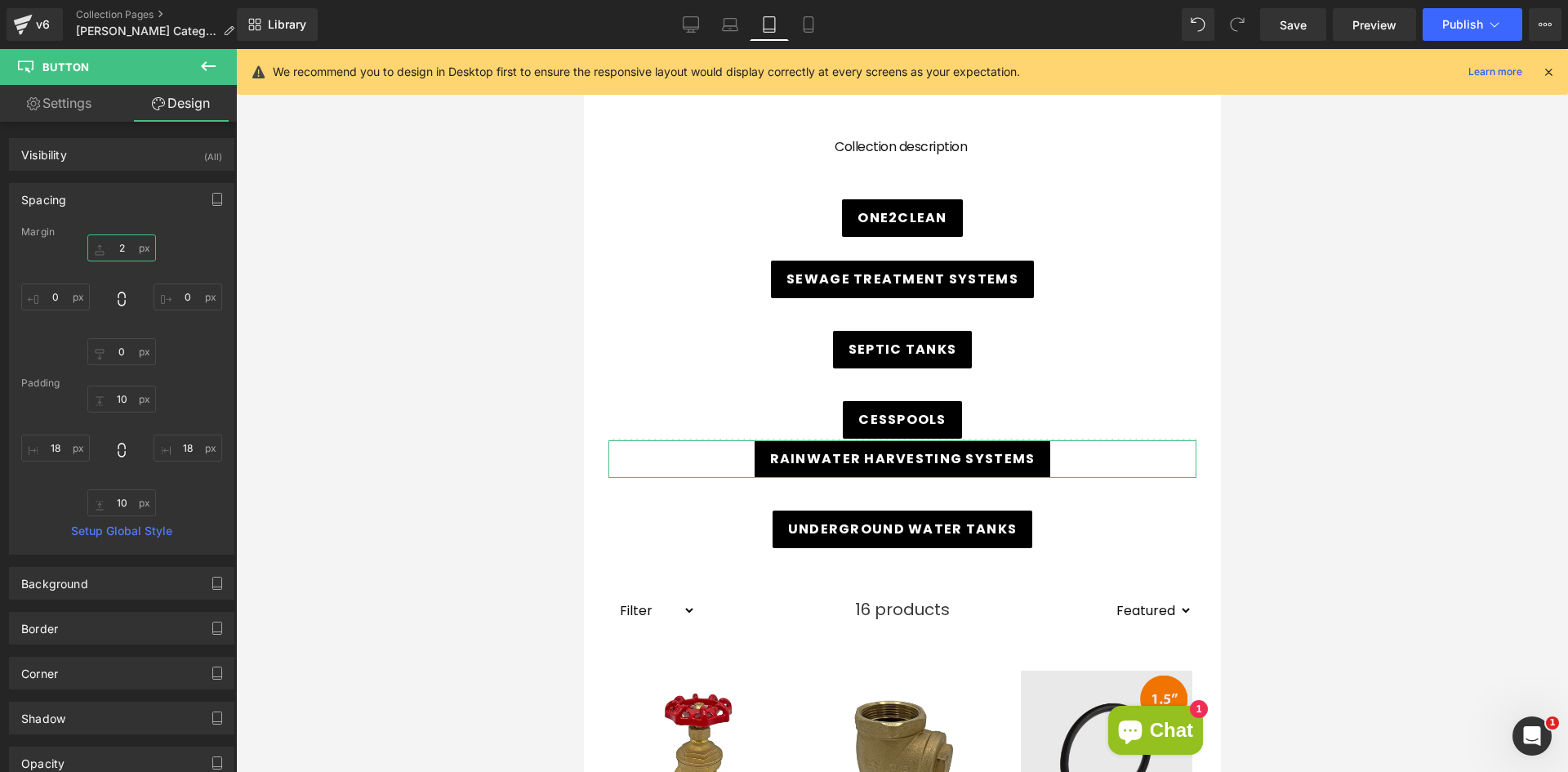
type input "20"
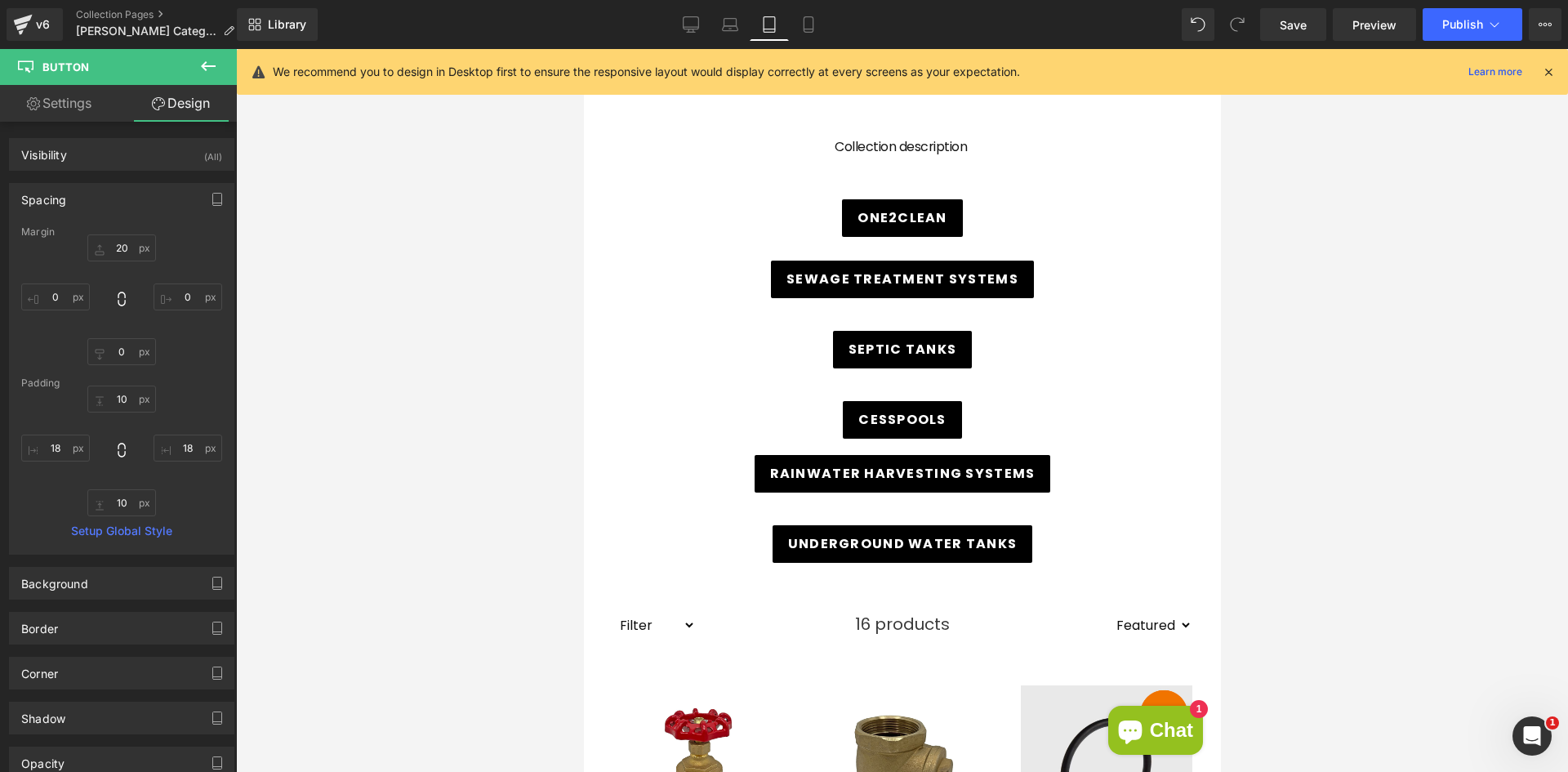
click at [457, 287] on div at bounding box center [902, 410] width 1332 height 723
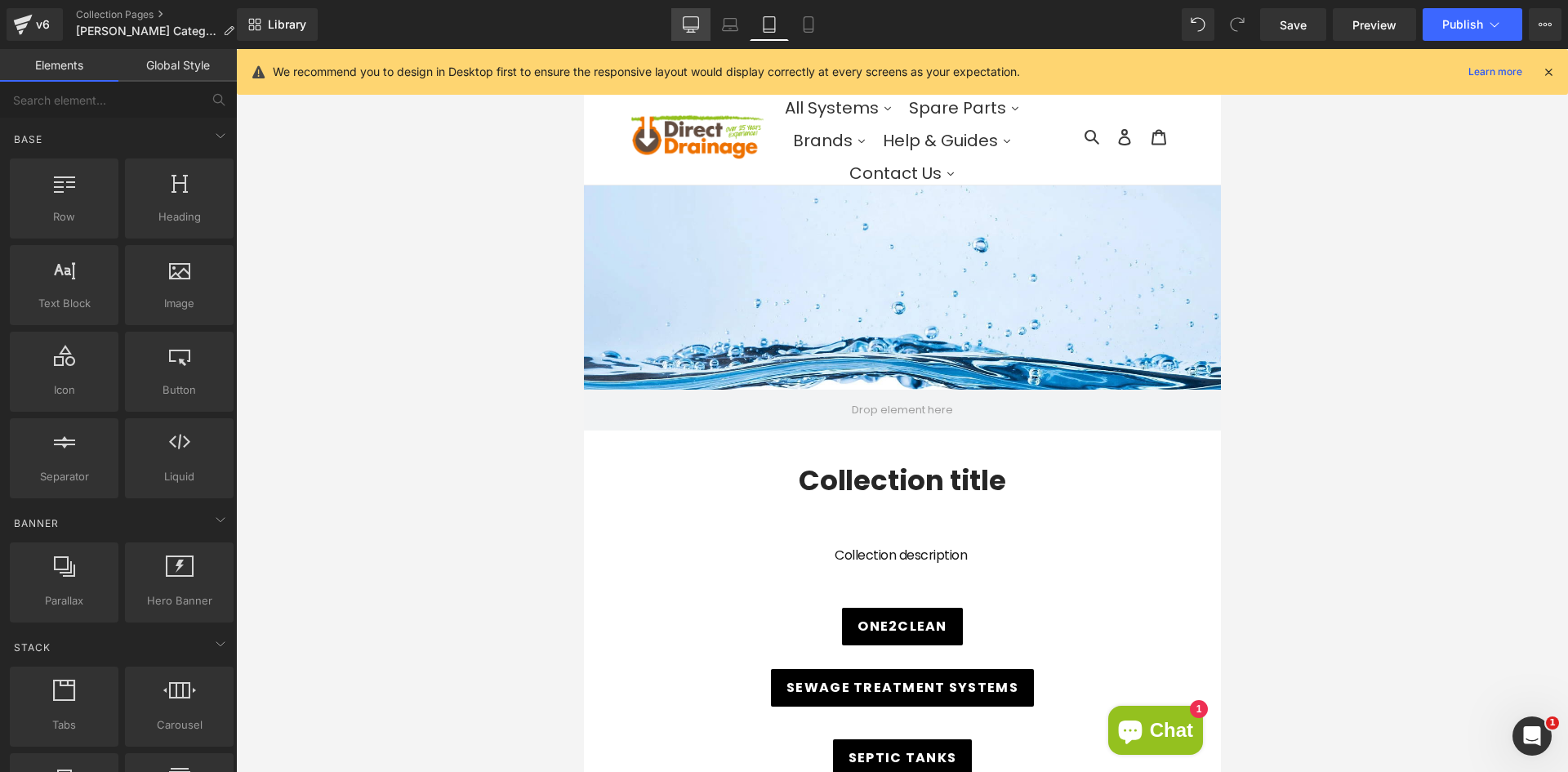
click at [700, 21] on link "Desktop" at bounding box center [691, 25] width 39 height 32
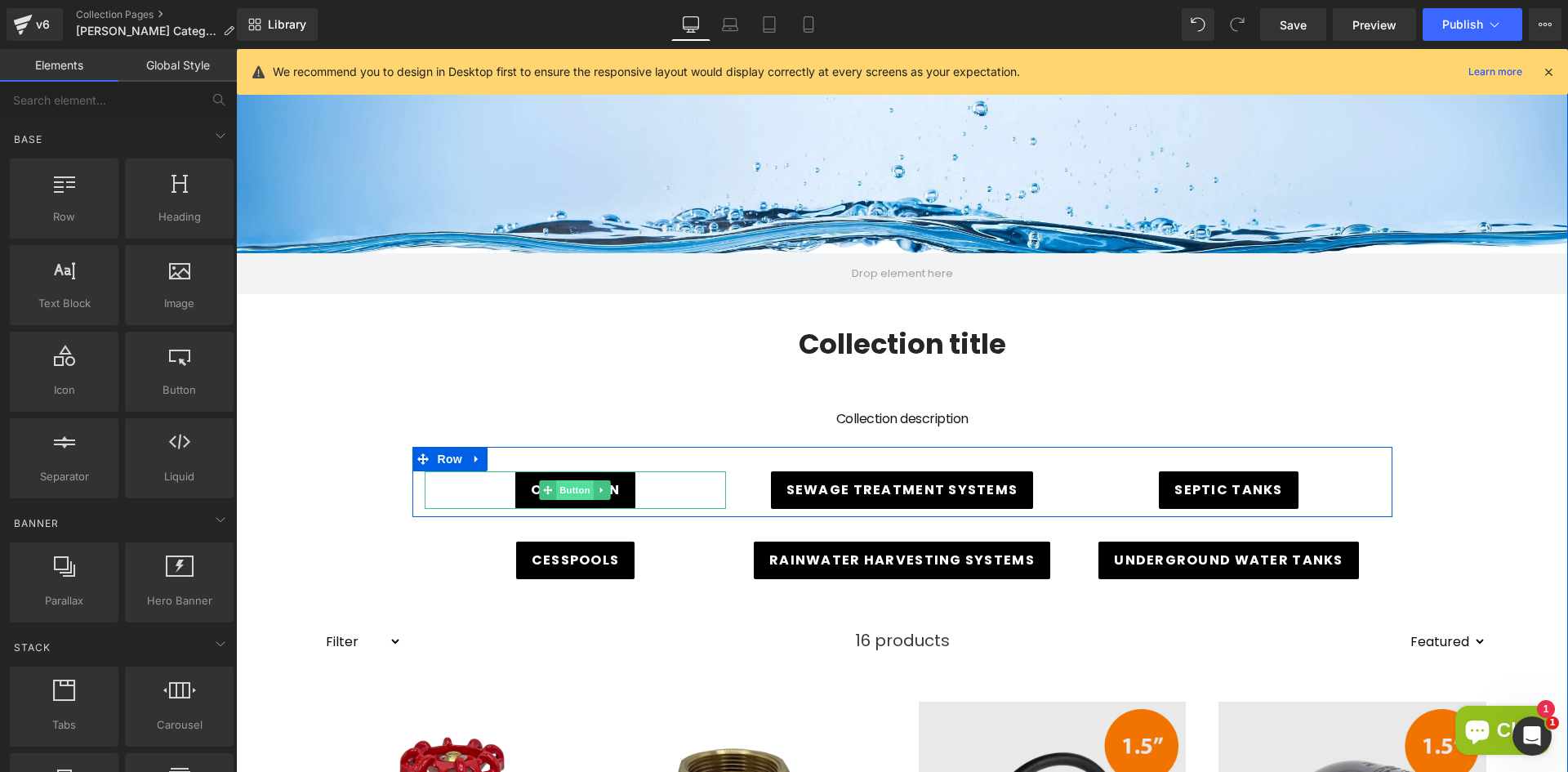
click at [570, 490] on span "Button" at bounding box center [575, 490] width 37 height 20
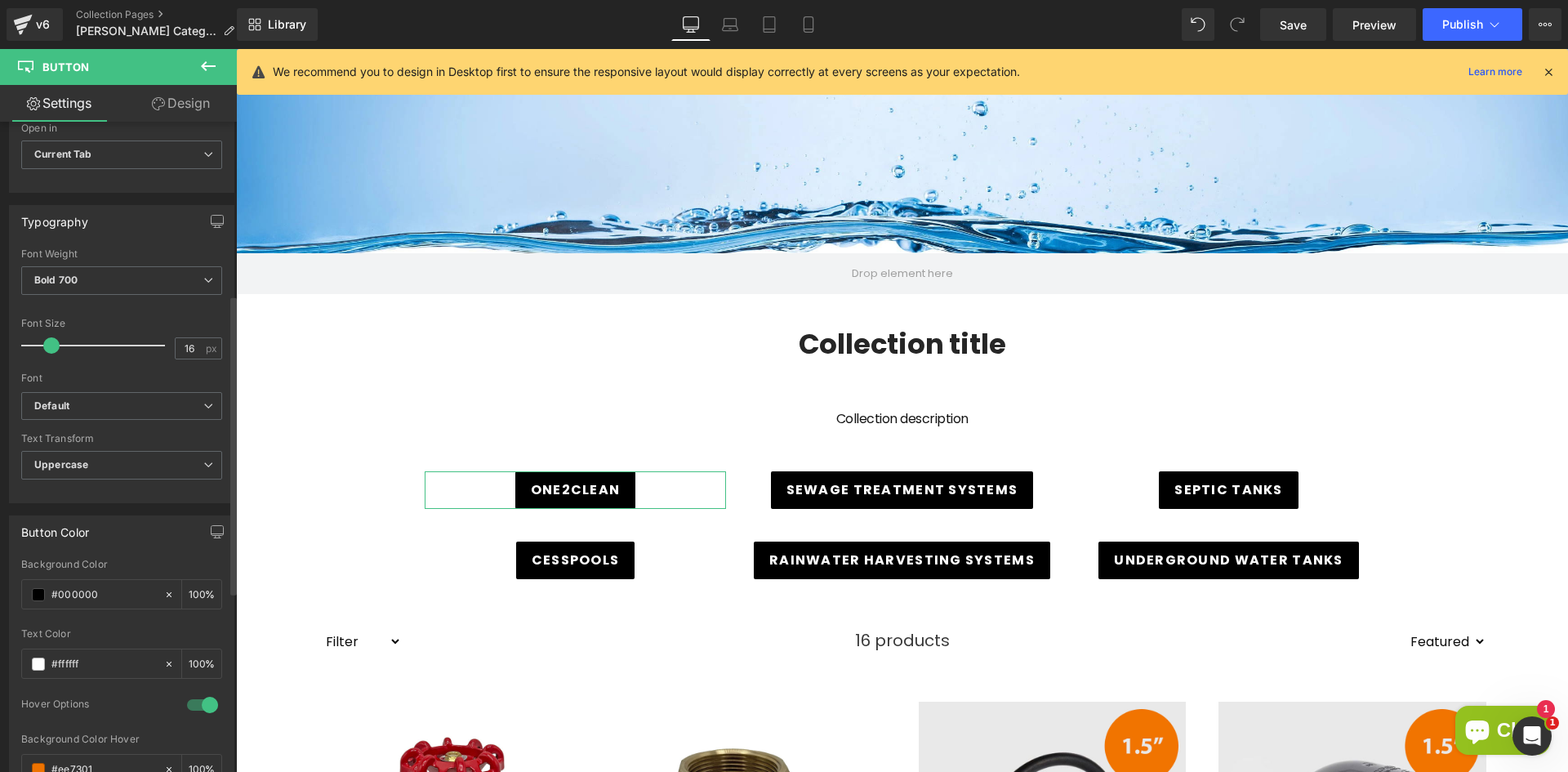
scroll to position [409, 0]
click at [39, 595] on span at bounding box center [38, 592] width 13 height 13
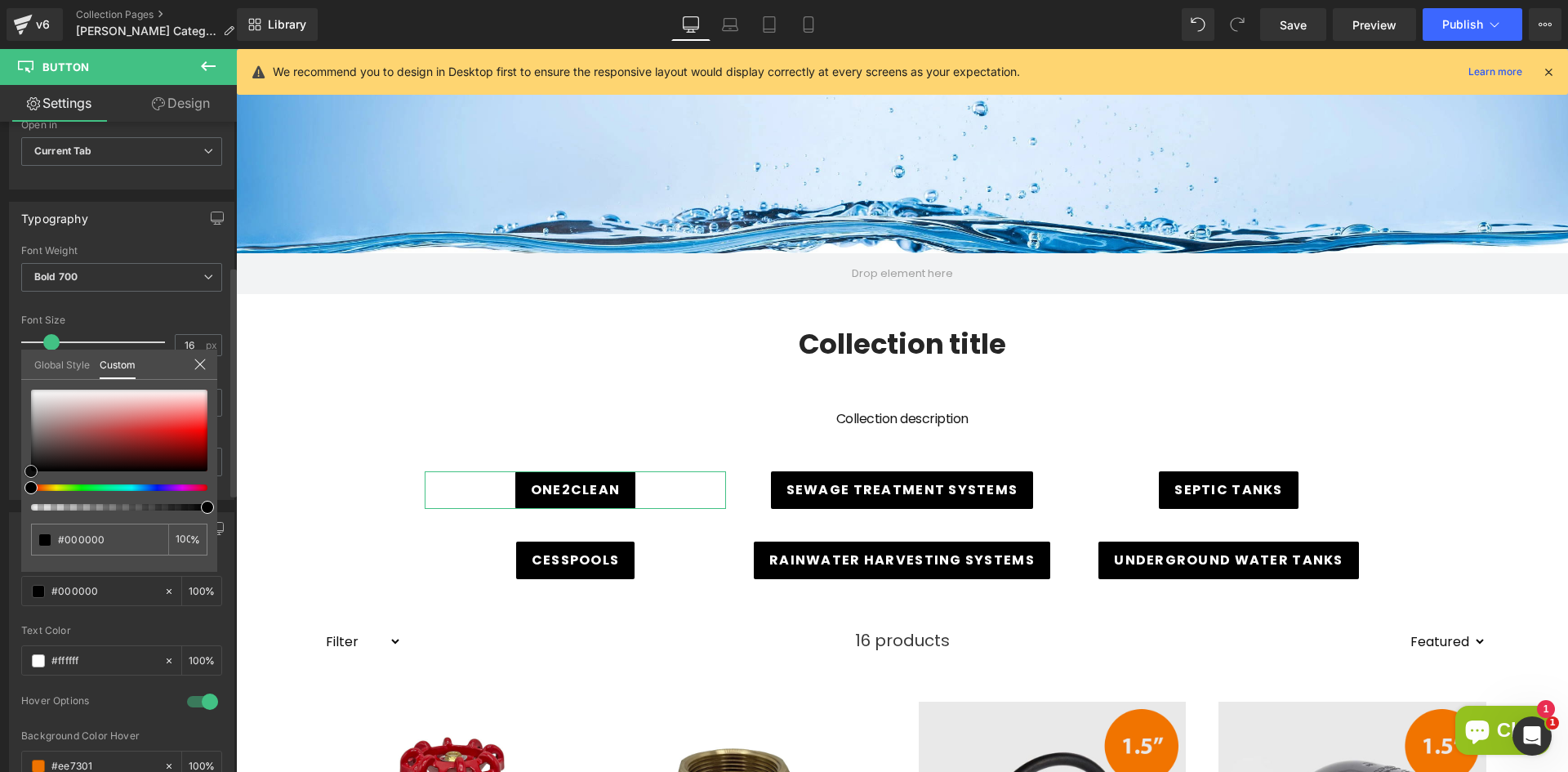
type input "#681c1c"
type input "#8f1d1d"
type input "#a51c1c"
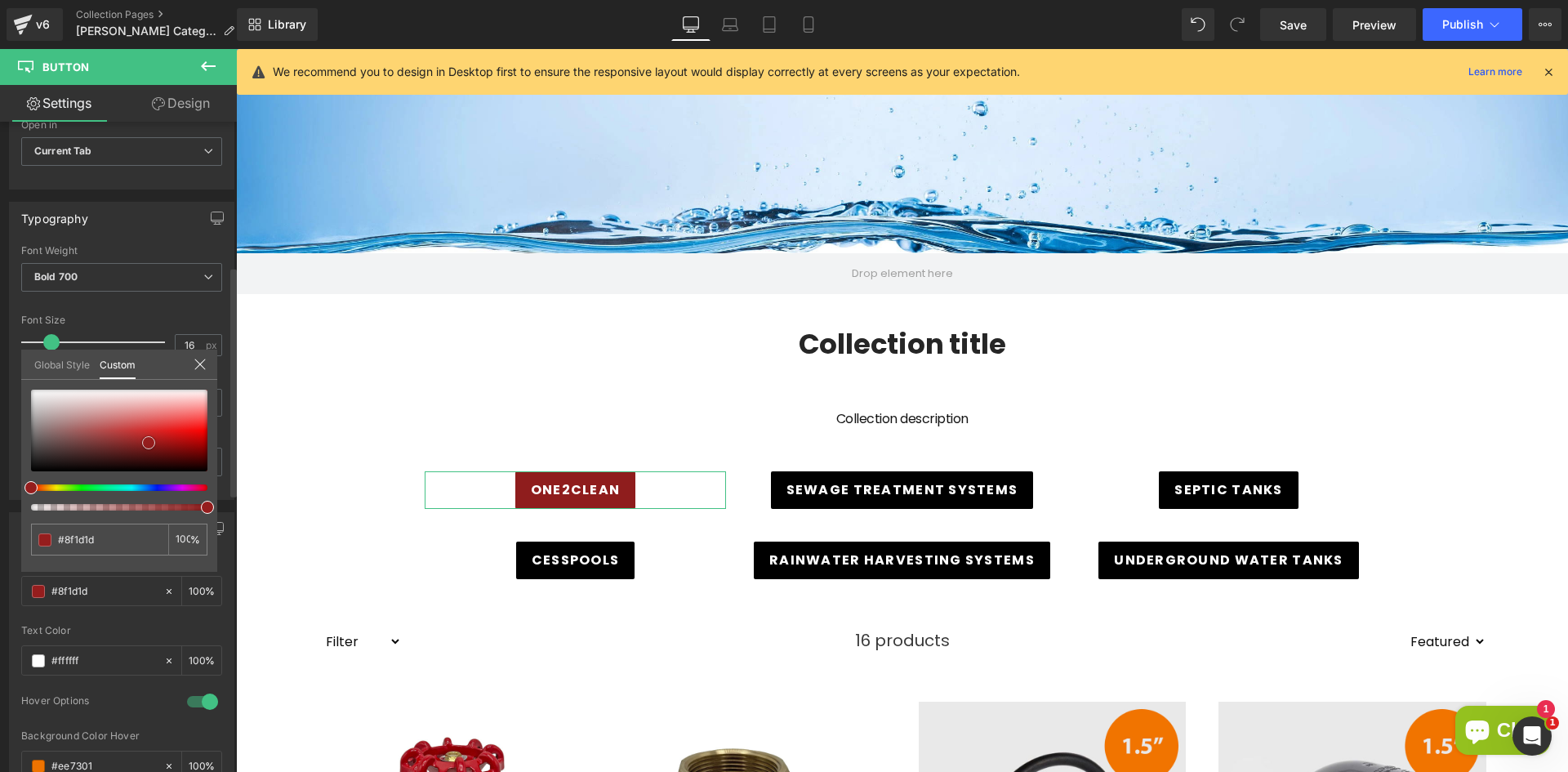
type input "#a51c1c"
type input "#de1616"
type input "#f01d1d"
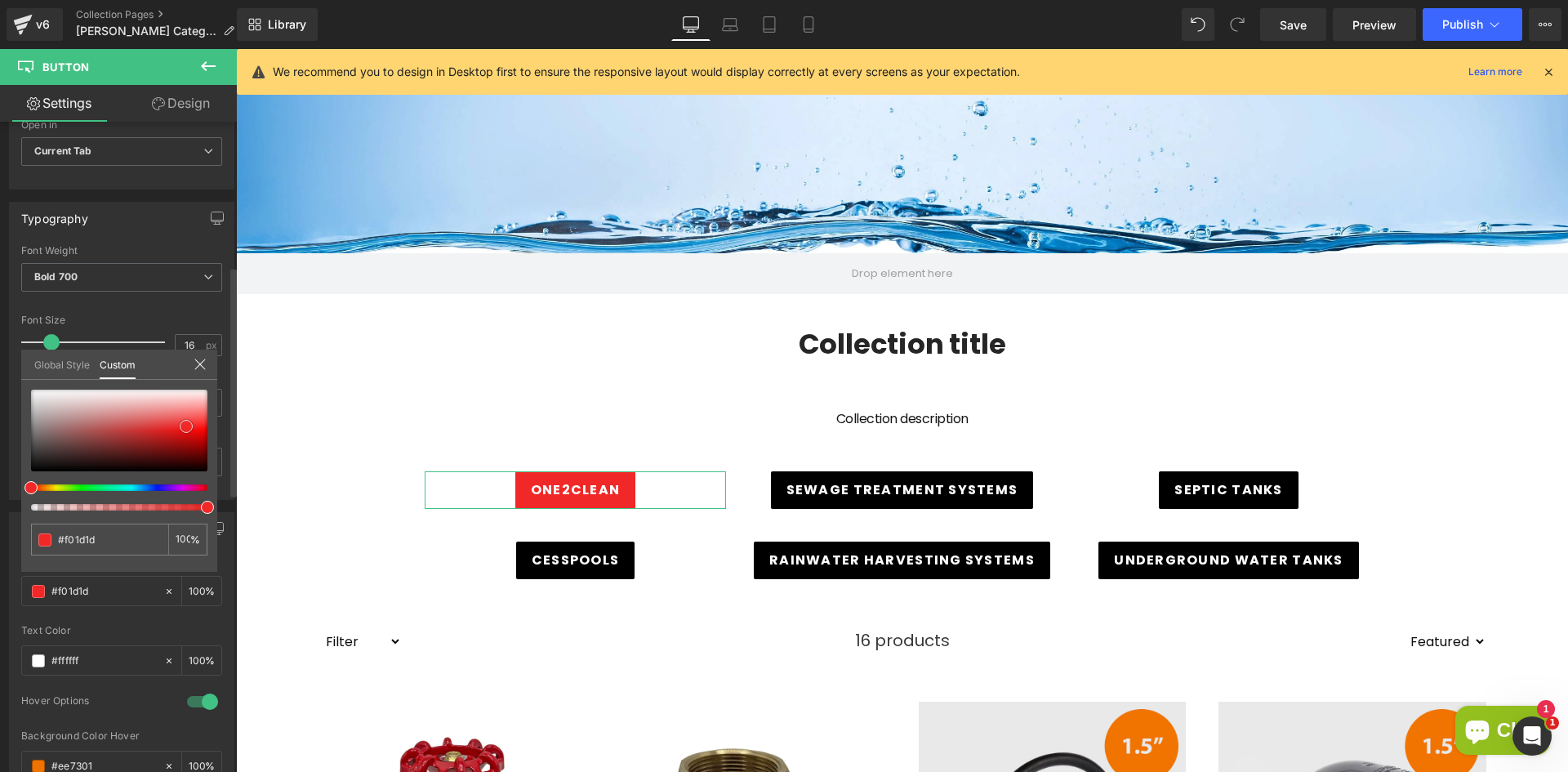
type input "#f02828"
type input "#f63b3b"
type input "#f53737"
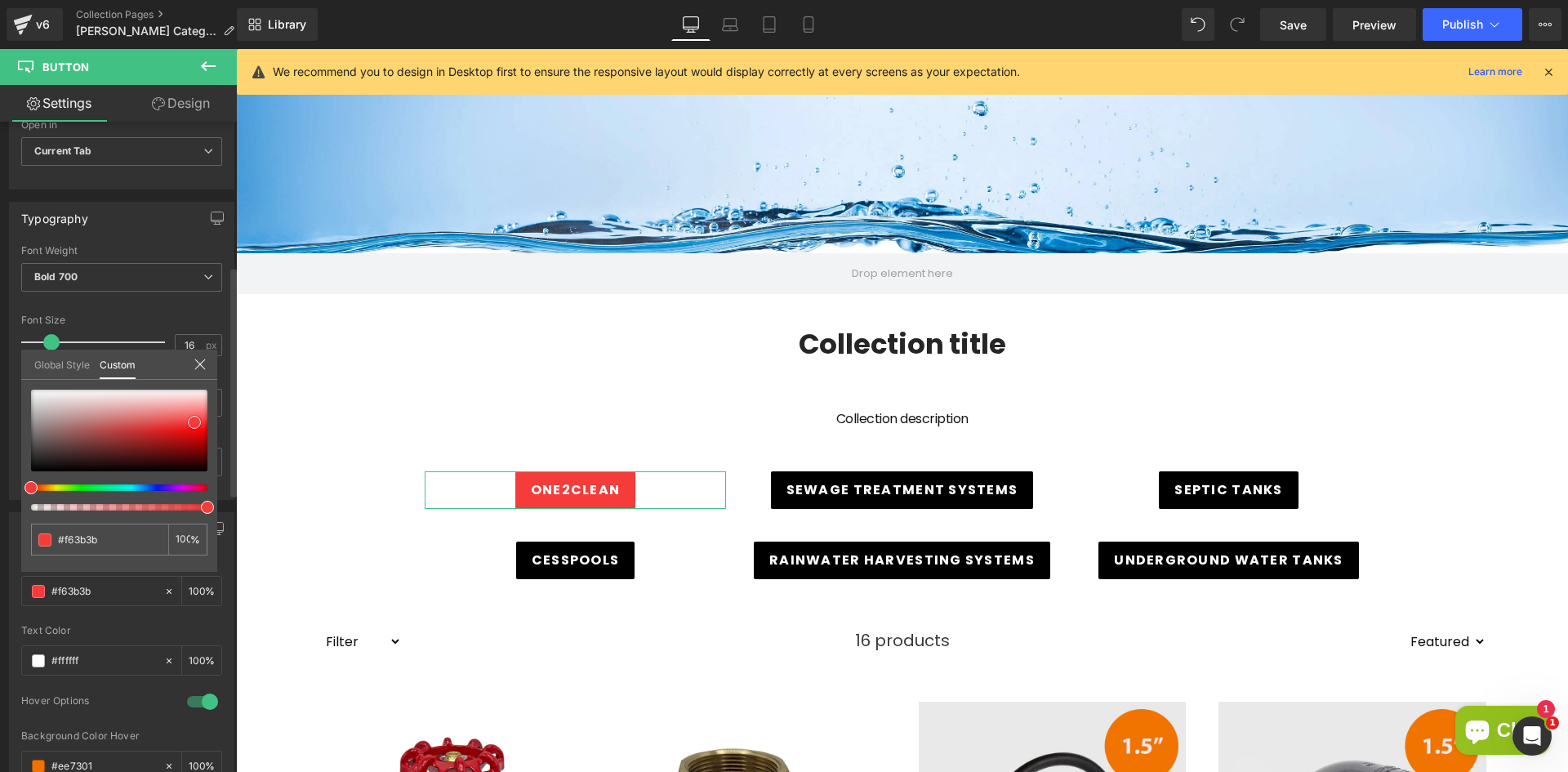
type input "#f53737"
type input "#f01d1d"
type input "#ef1a1a"
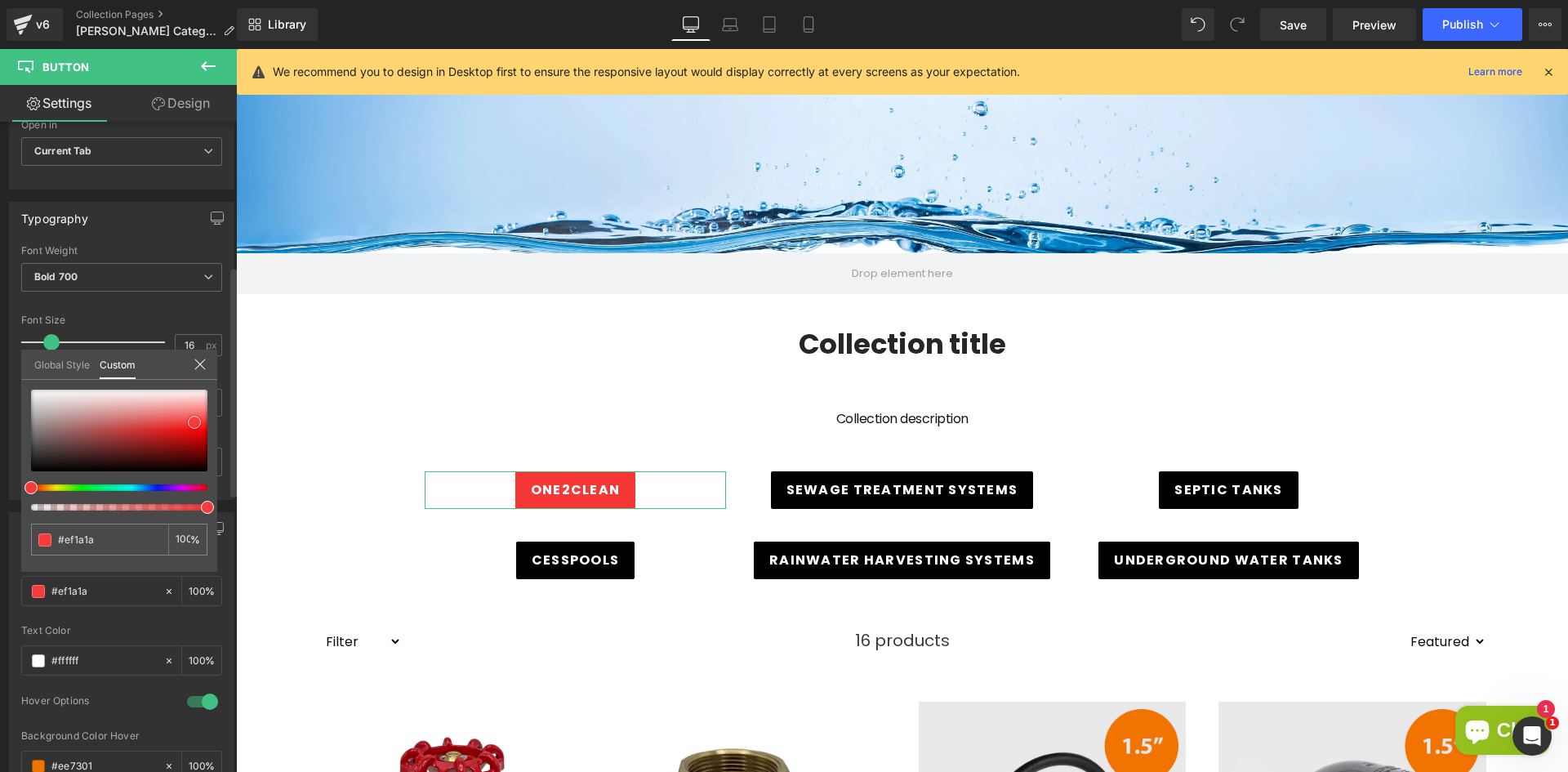
type input "#e71212"
type input "#e31111"
type input "#c70e0e"
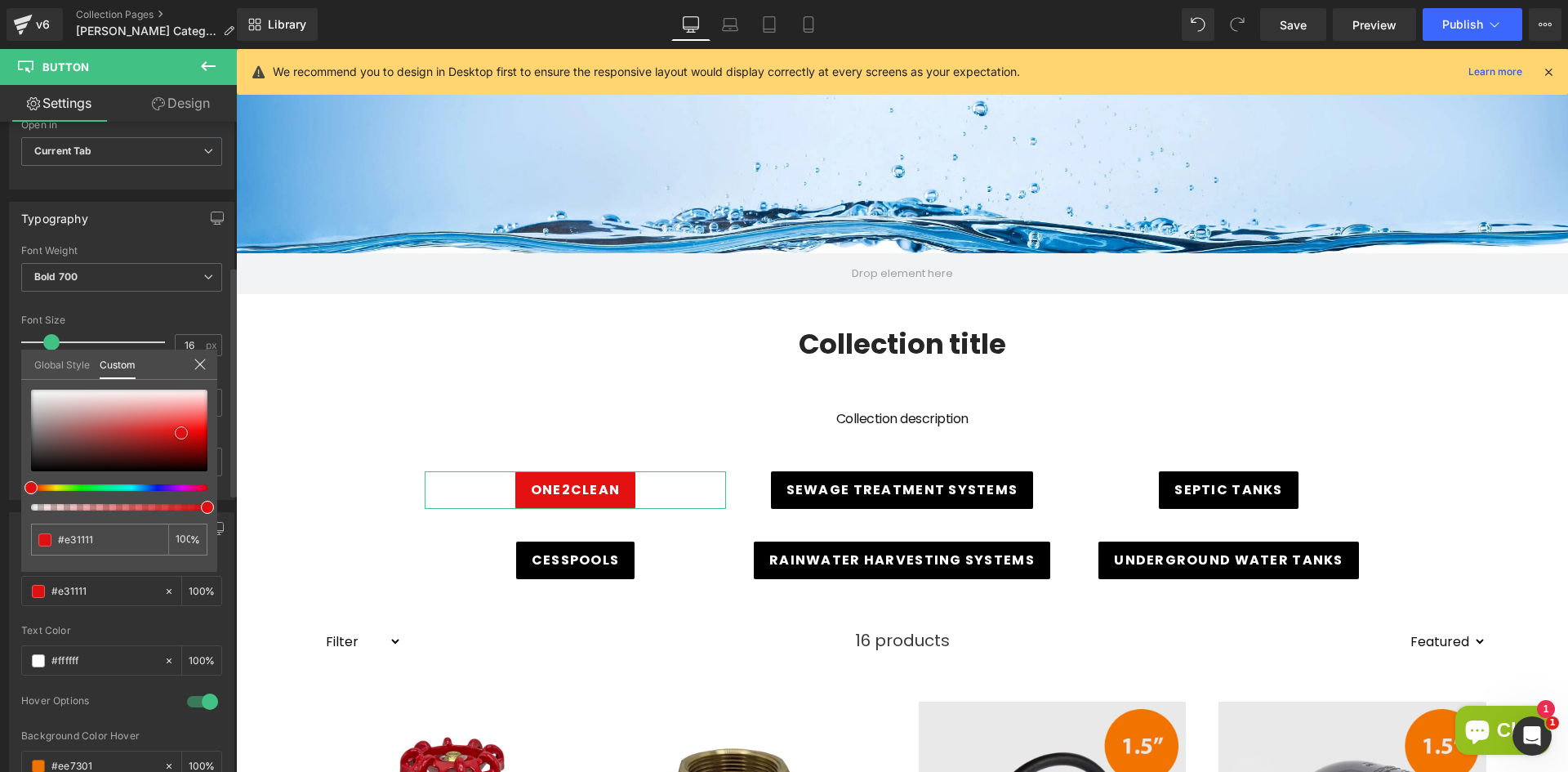
type input "#c70e0e"
type input "#b40d0d"
type input "#a80e0e"
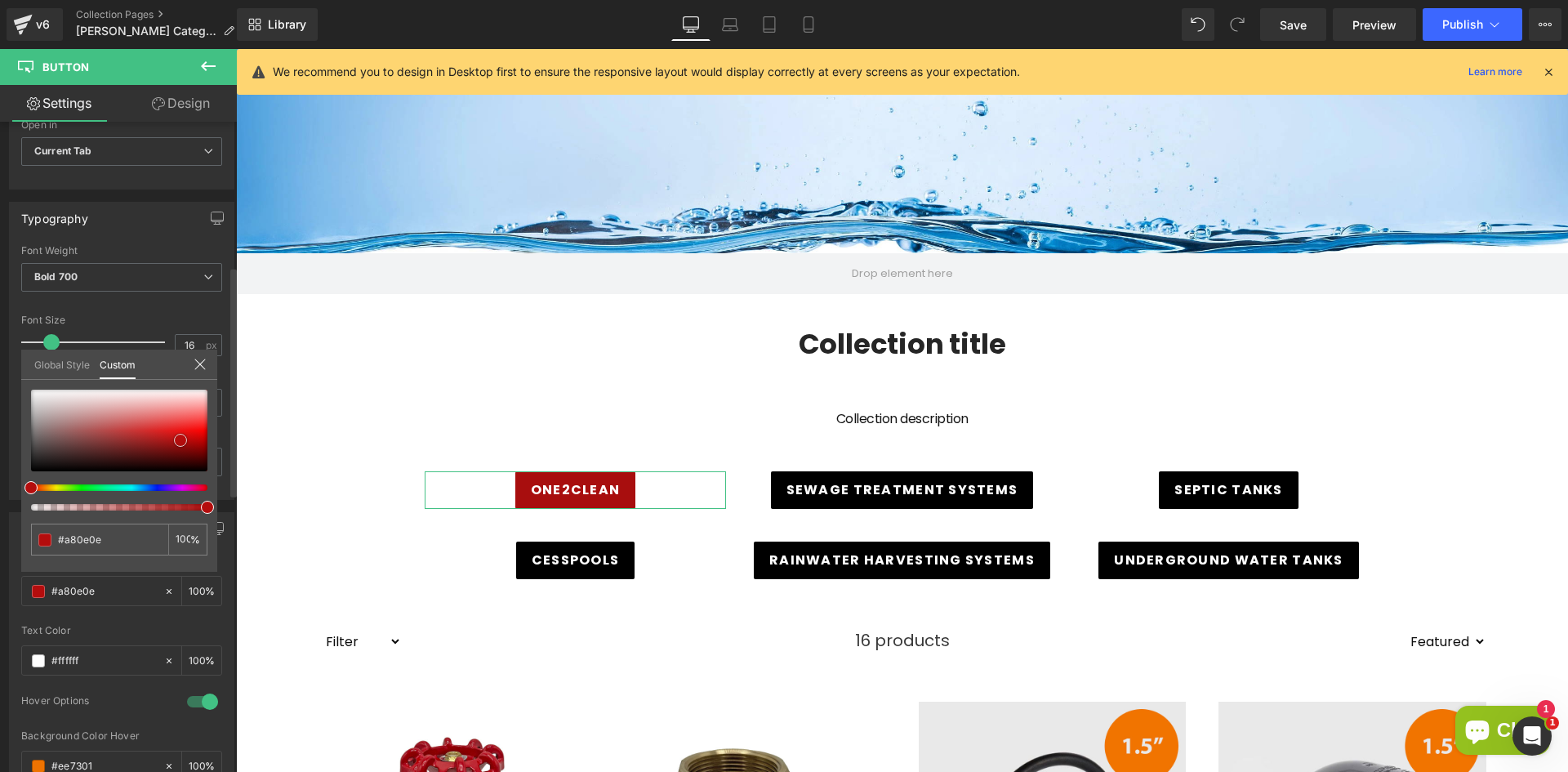
type input "#8d1010"
type input "#8e0f0f"
type input "#9a1313"
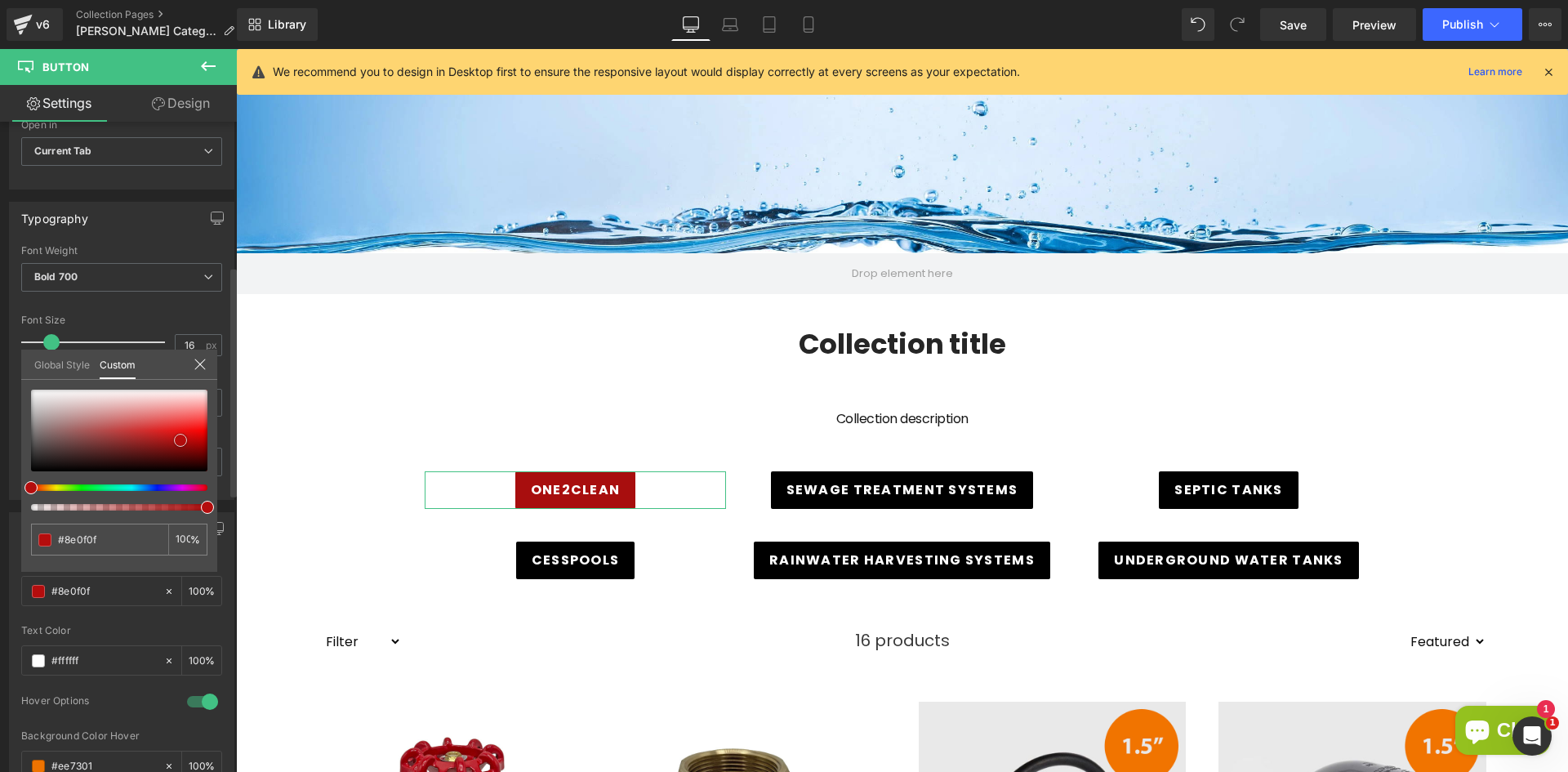
type input "#9a1313"
type input "#ad1414"
type input "#ba1717"
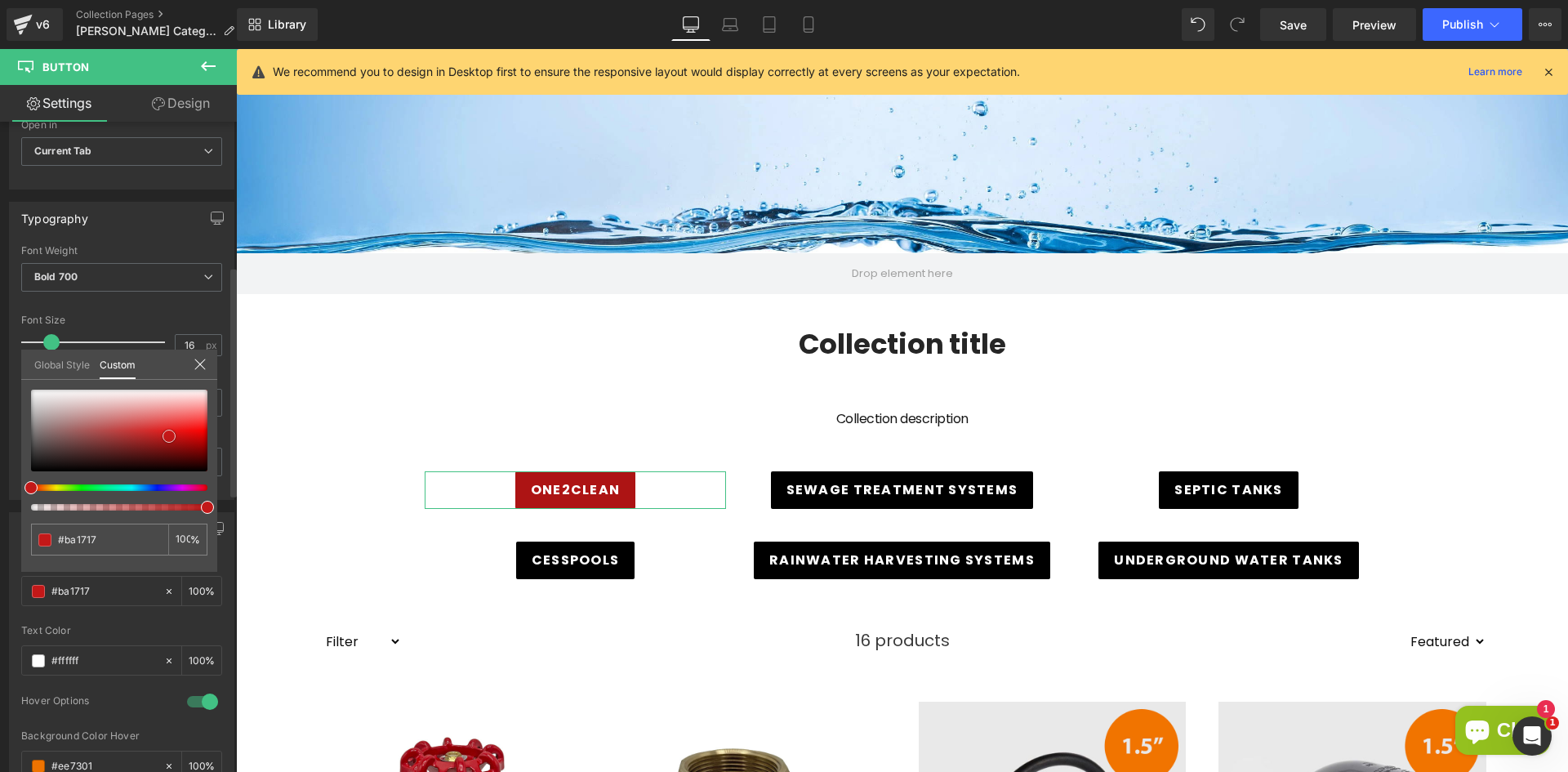
type input "#c31818"
type input "#c71818"
type input "#c81717"
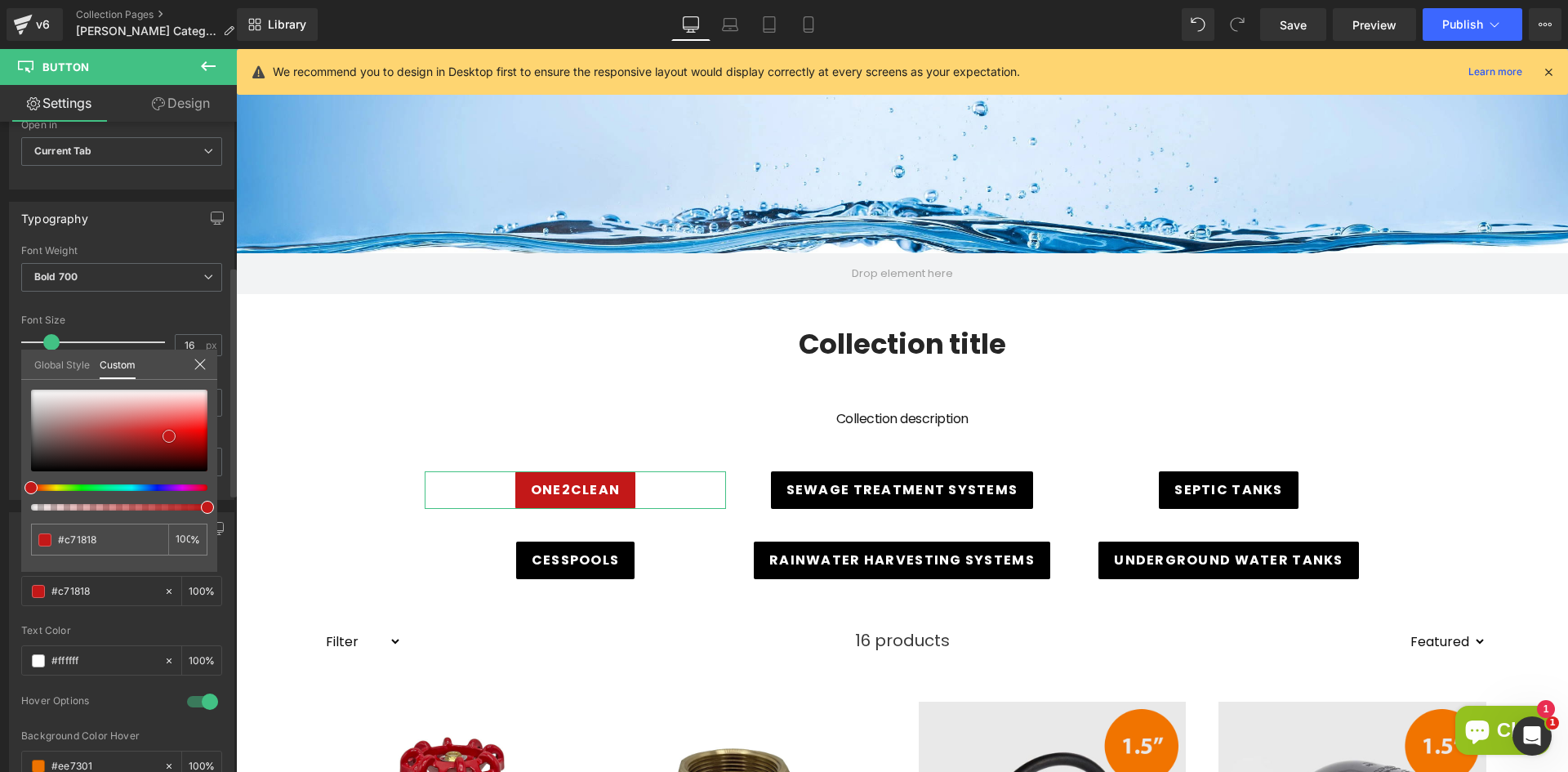
type input "#c81717"
type input "#c01515"
type input "#b41111"
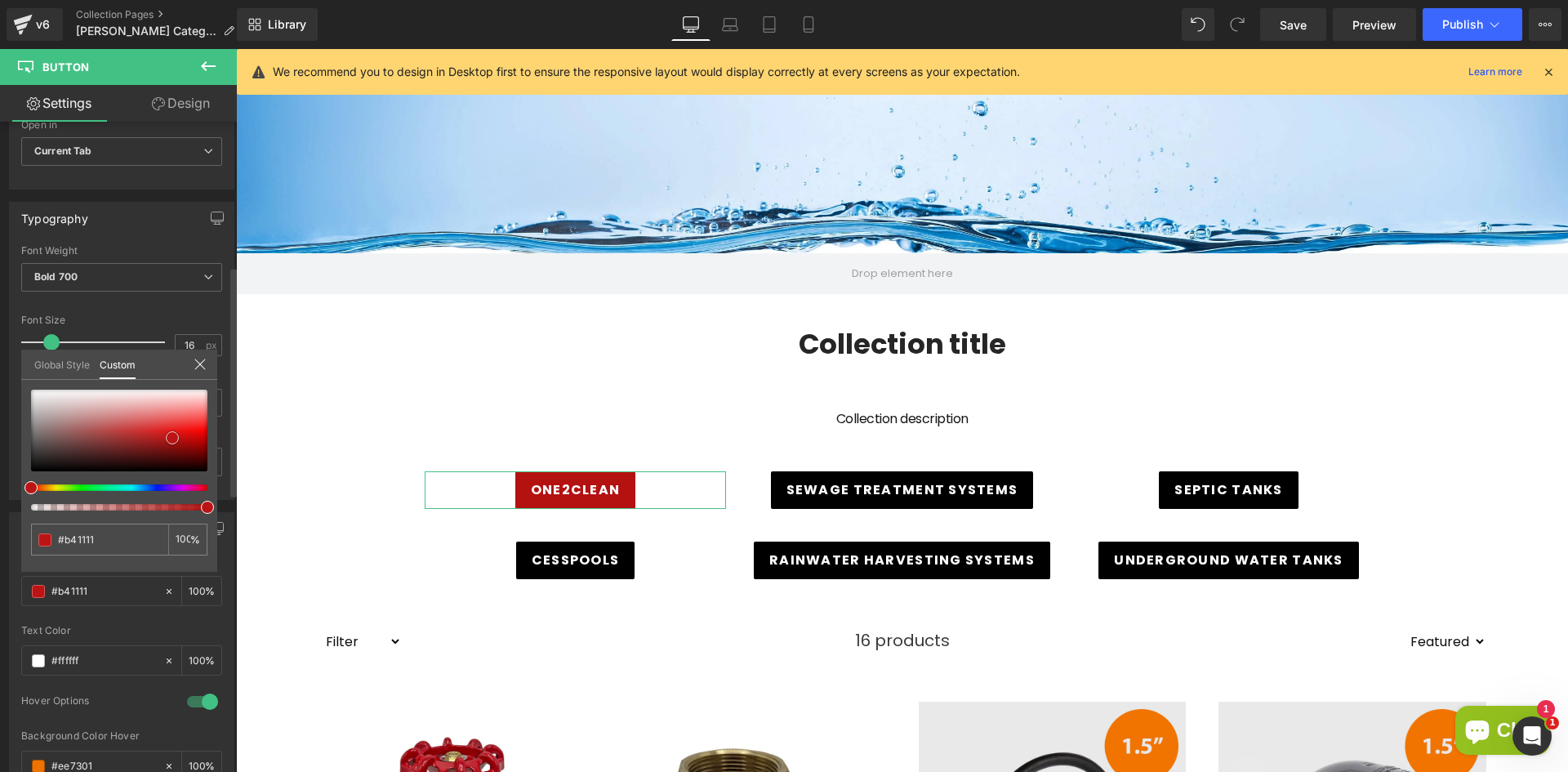
type input "#af1212"
type input "#ac1010"
type input "#b70e0e"
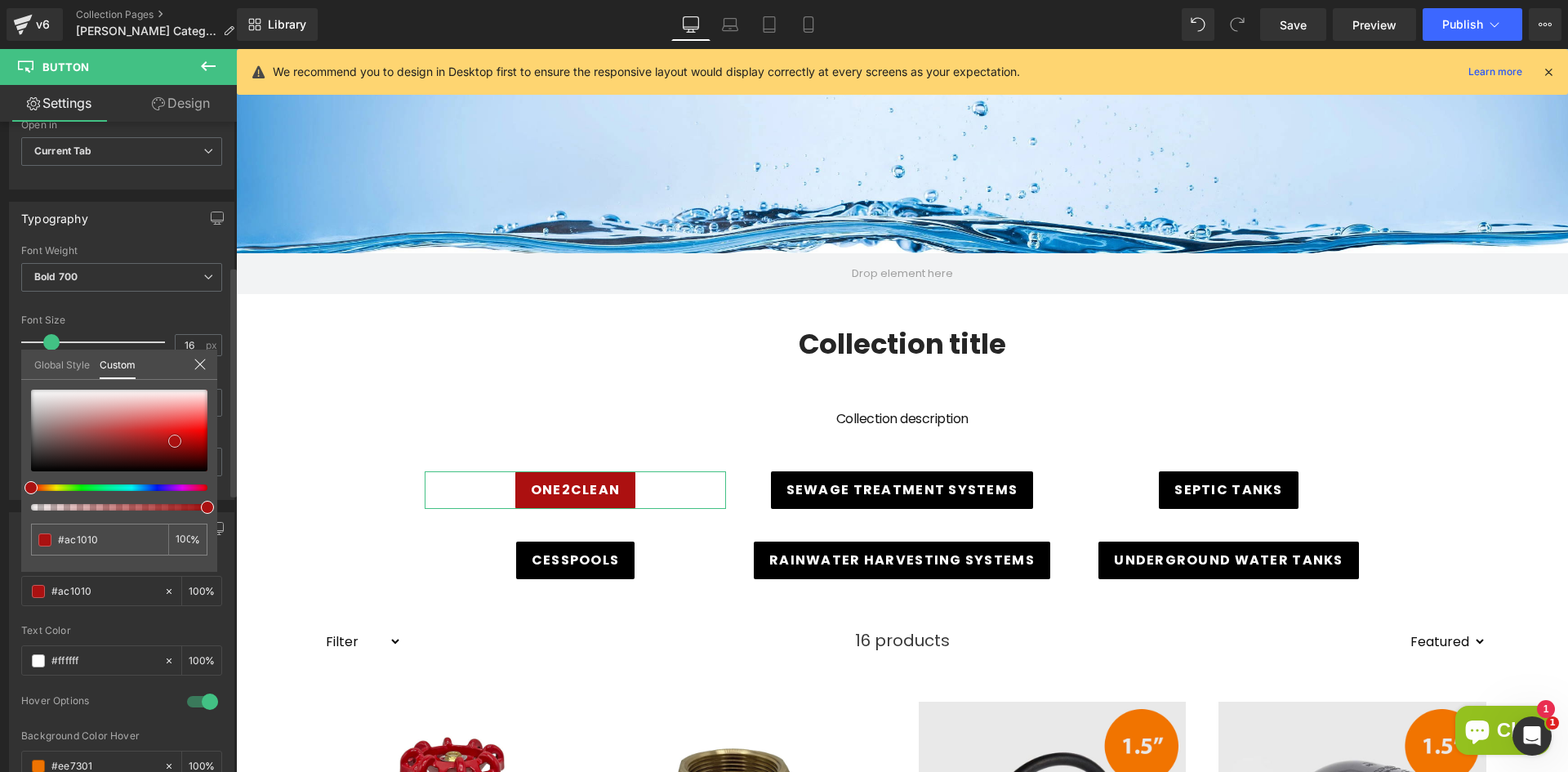
type input "#b70e0e"
drag, startPoint x: 149, startPoint y: 443, endPoint x: 180, endPoint y: 439, distance: 31.3
click at [180, 439] on div at bounding box center [119, 431] width 176 height 82
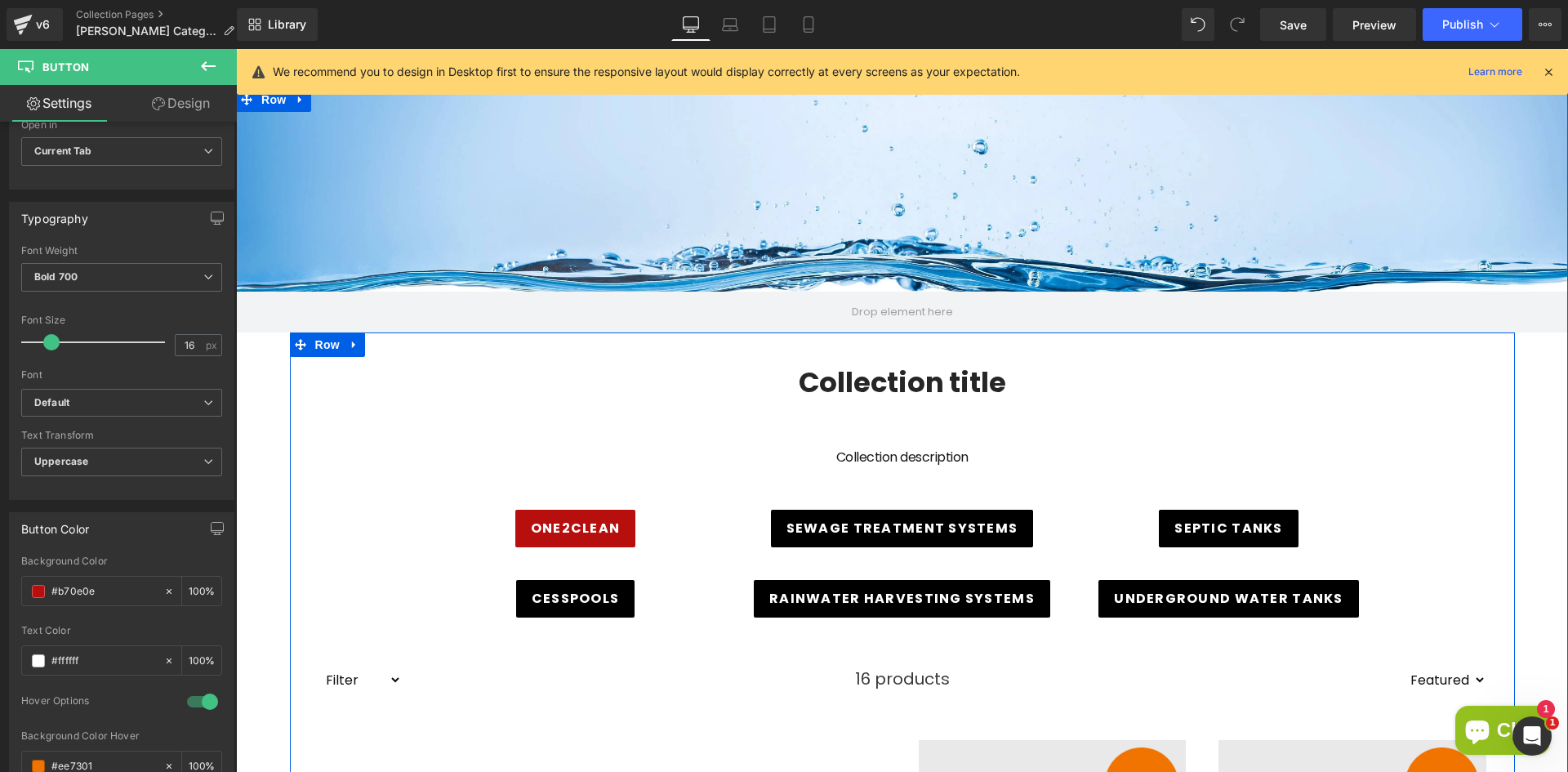
scroll to position [58, 0]
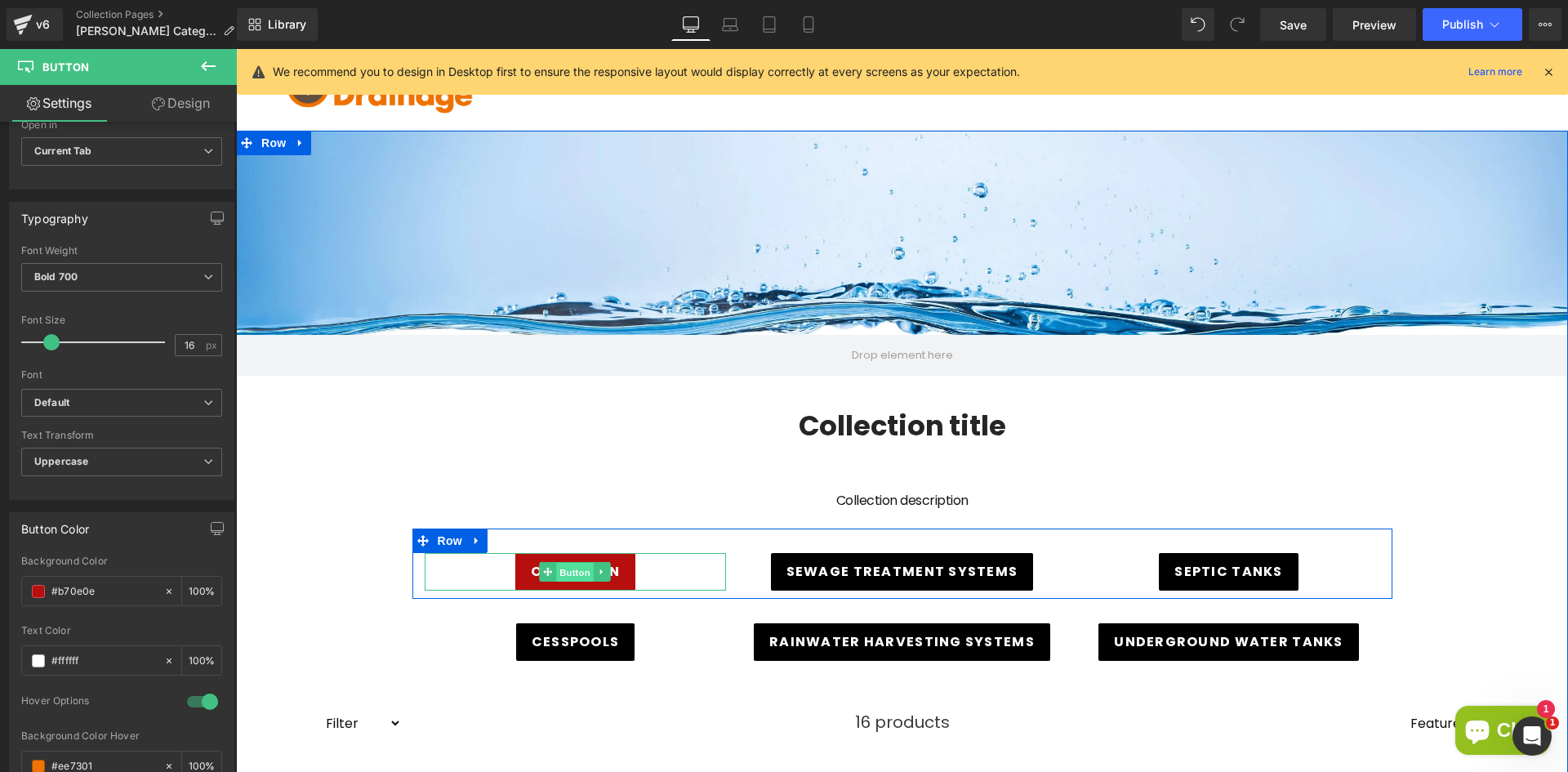
click at [568, 568] on span "Button" at bounding box center [575, 573] width 37 height 20
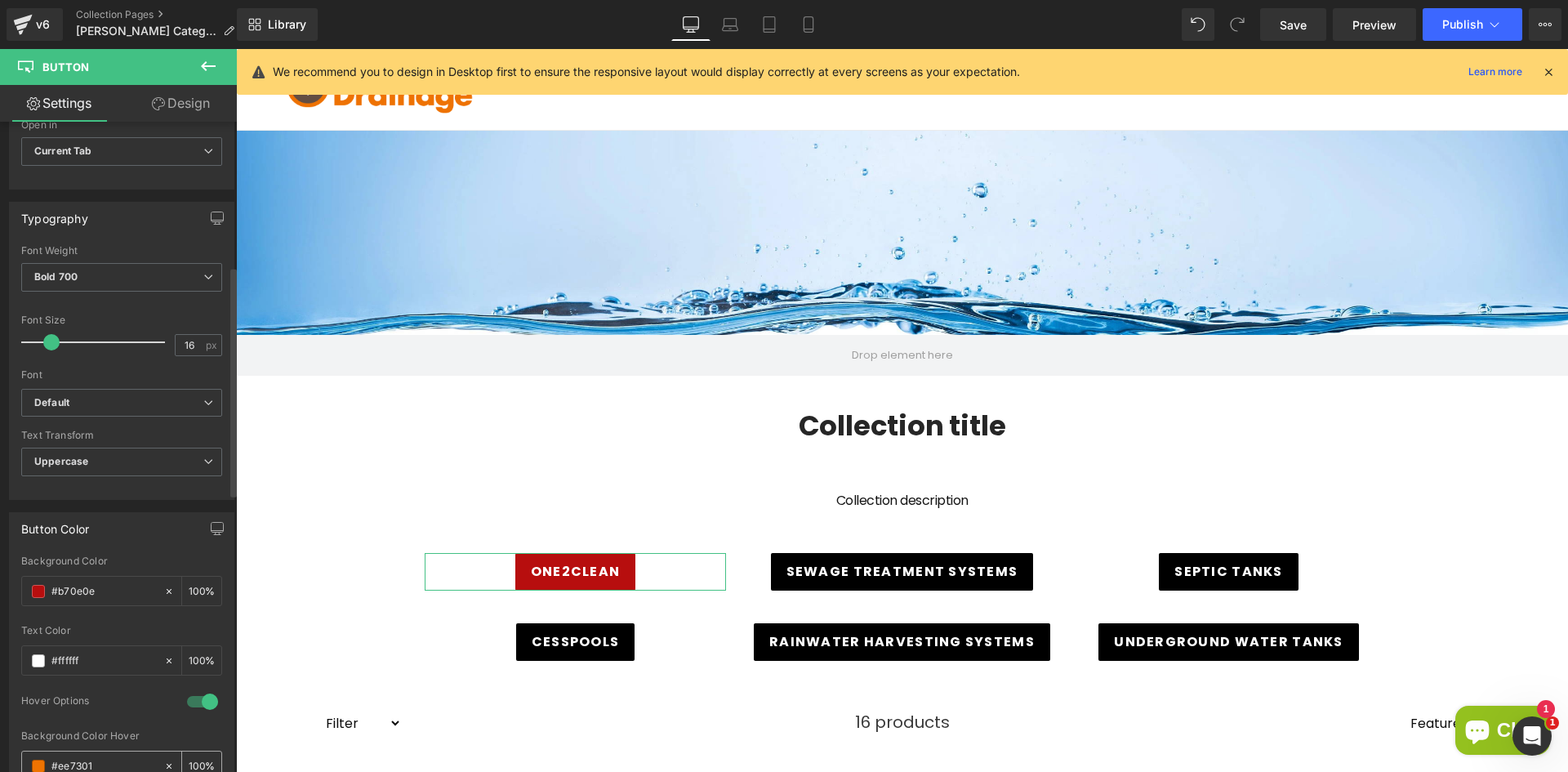
click at [37, 761] on span at bounding box center [38, 766] width 13 height 13
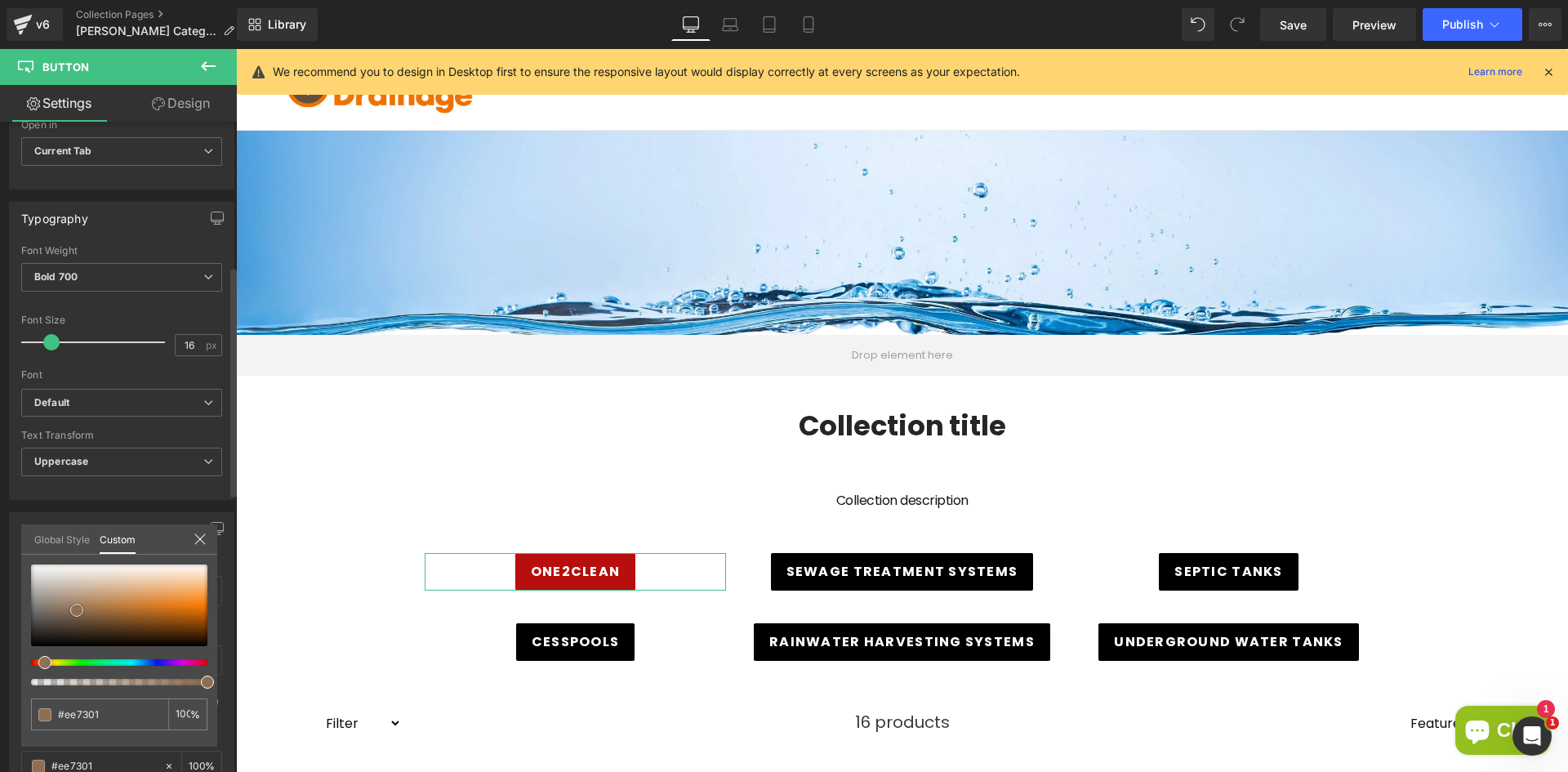
type input "#8d6f53"
type input "#2d2d2d"
type input "#111111"
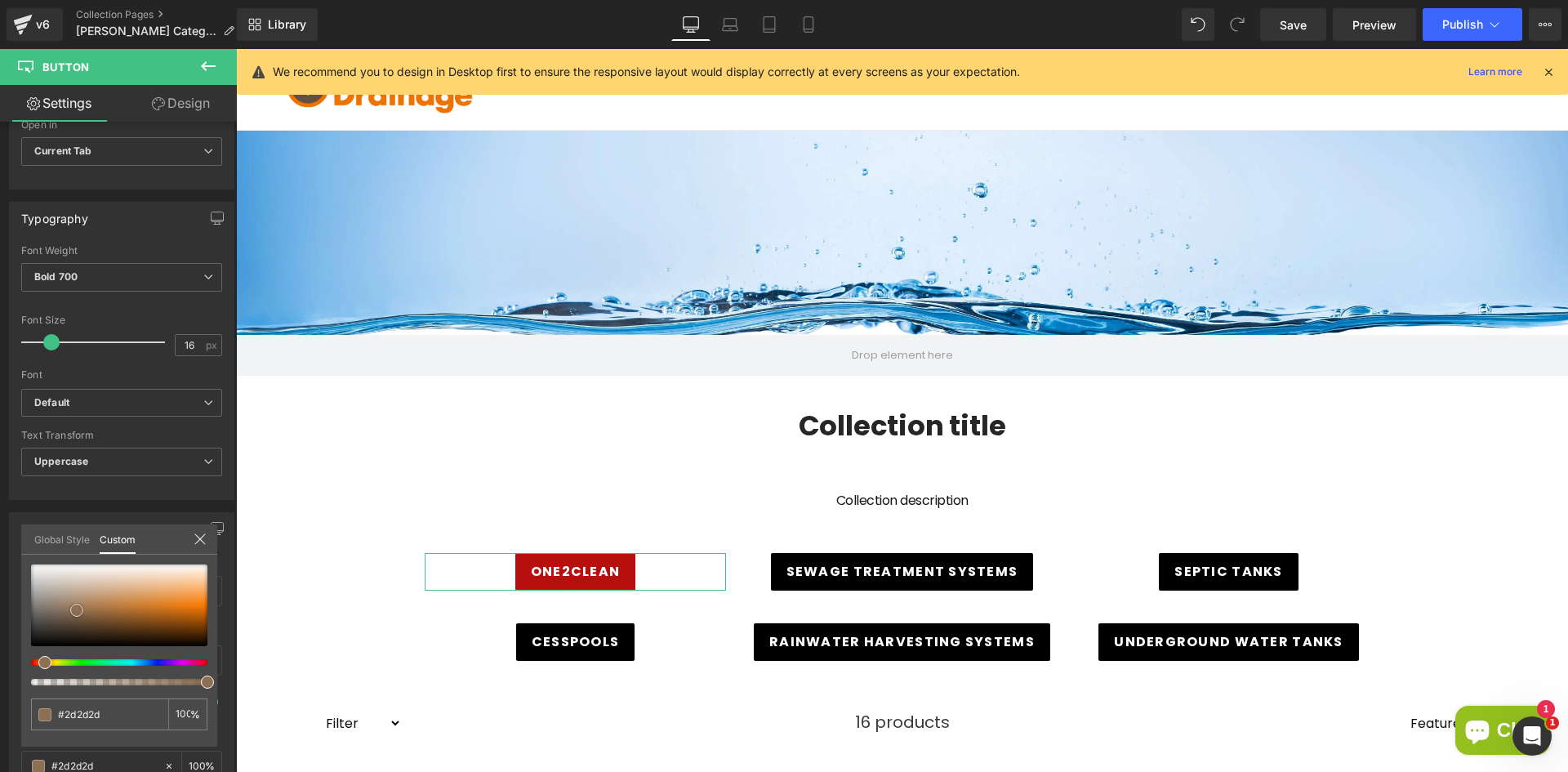
type input "#111111"
drag, startPoint x: 77, startPoint y: 610, endPoint x: -1, endPoint y: 640, distance: 83.6
click at [0, 640] on html "Button You are previewing how the will restyle your page. You can not edit Elem…" at bounding box center [784, 386] width 1568 height 772
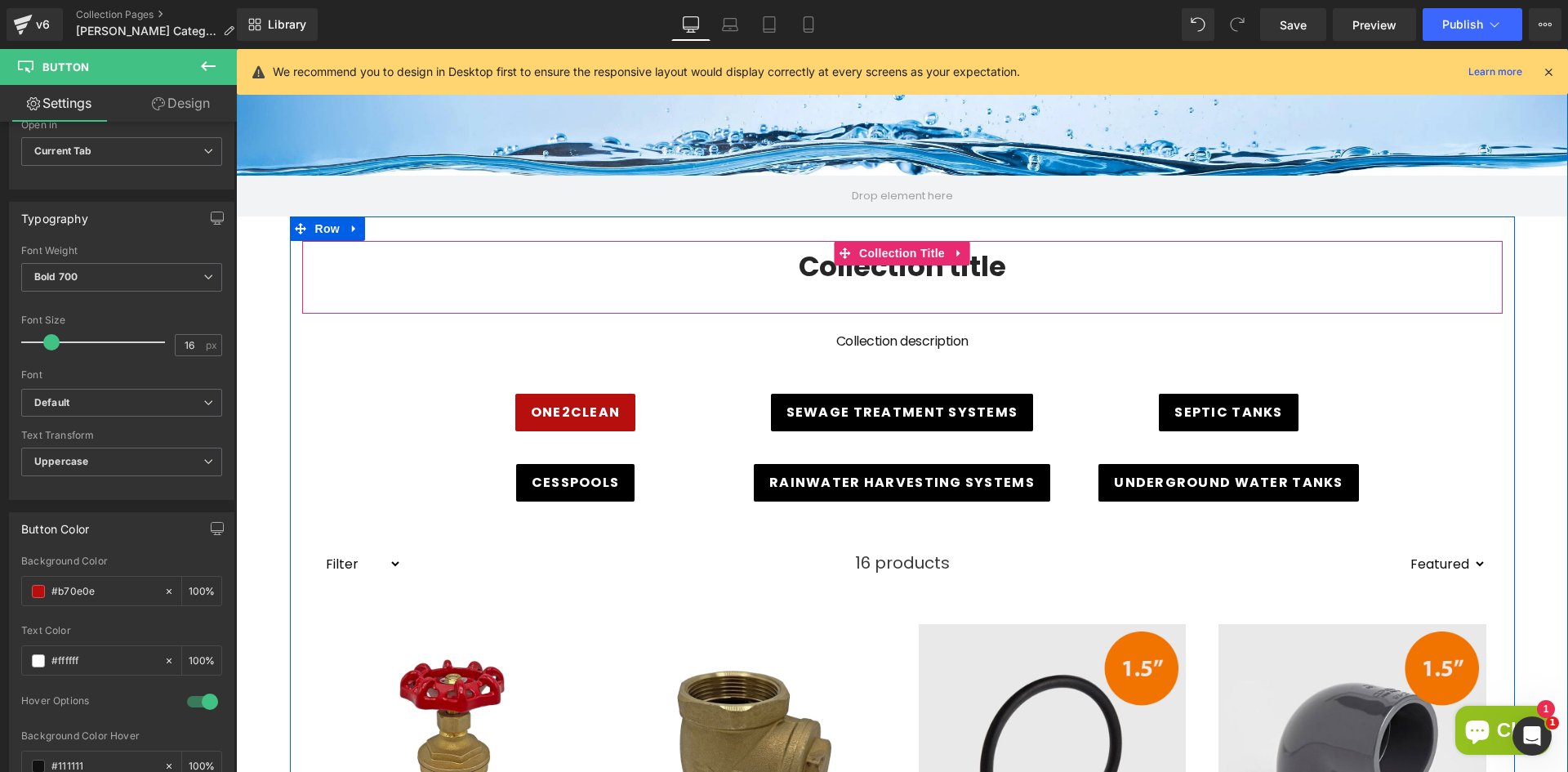
scroll to position [221, 0]
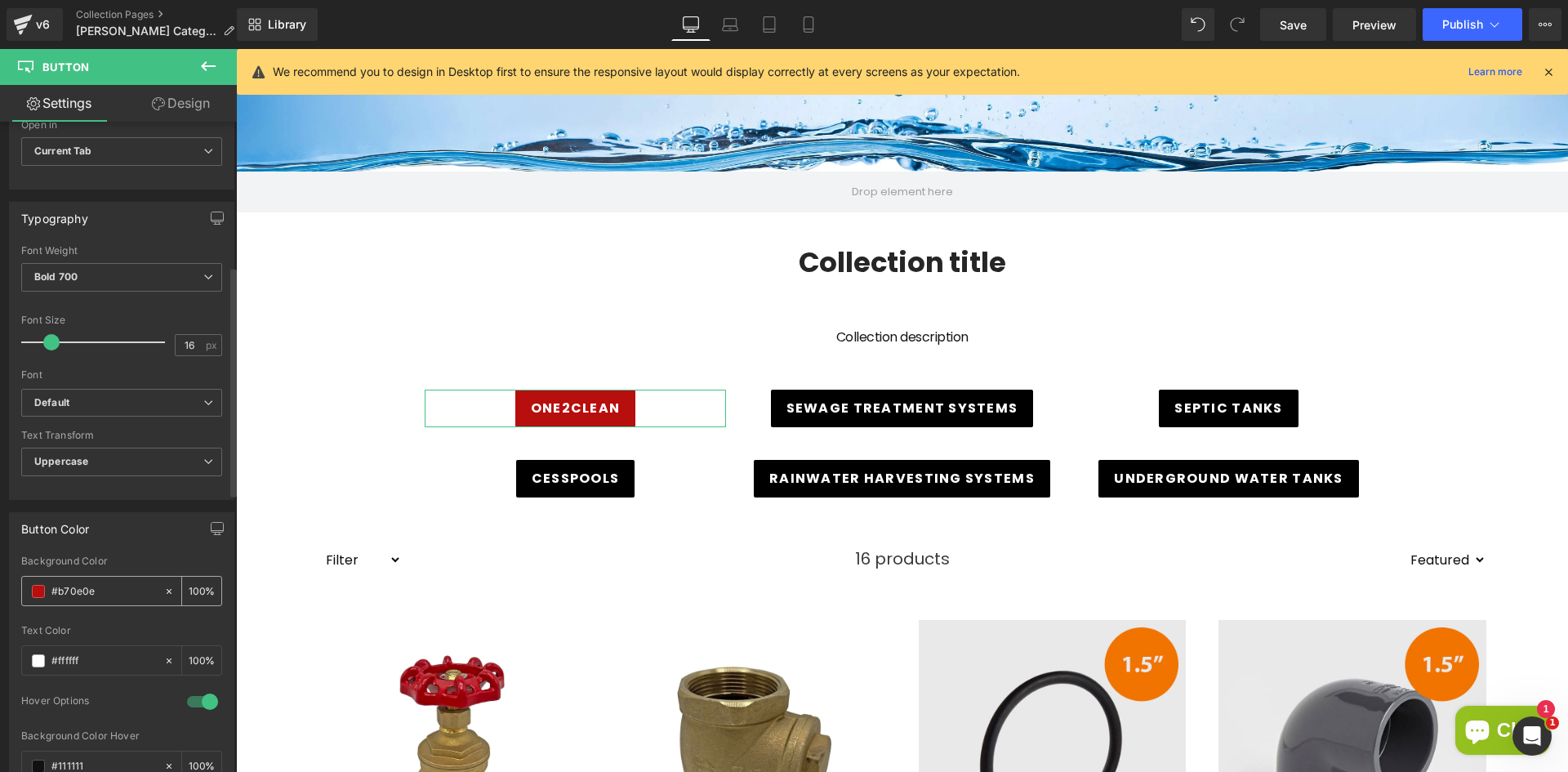
drag, startPoint x: 109, startPoint y: 593, endPoint x: 49, endPoint y: 593, distance: 60.0
click at [49, 593] on div "#b70e0e" at bounding box center [92, 591] width 141 height 29
click at [88, 656] on input "#ffffff" at bounding box center [104, 660] width 105 height 18
drag, startPoint x: 101, startPoint y: 660, endPoint x: 56, endPoint y: 657, distance: 45.1
click at [56, 657] on input "#ffffff" at bounding box center [104, 660] width 105 height 18
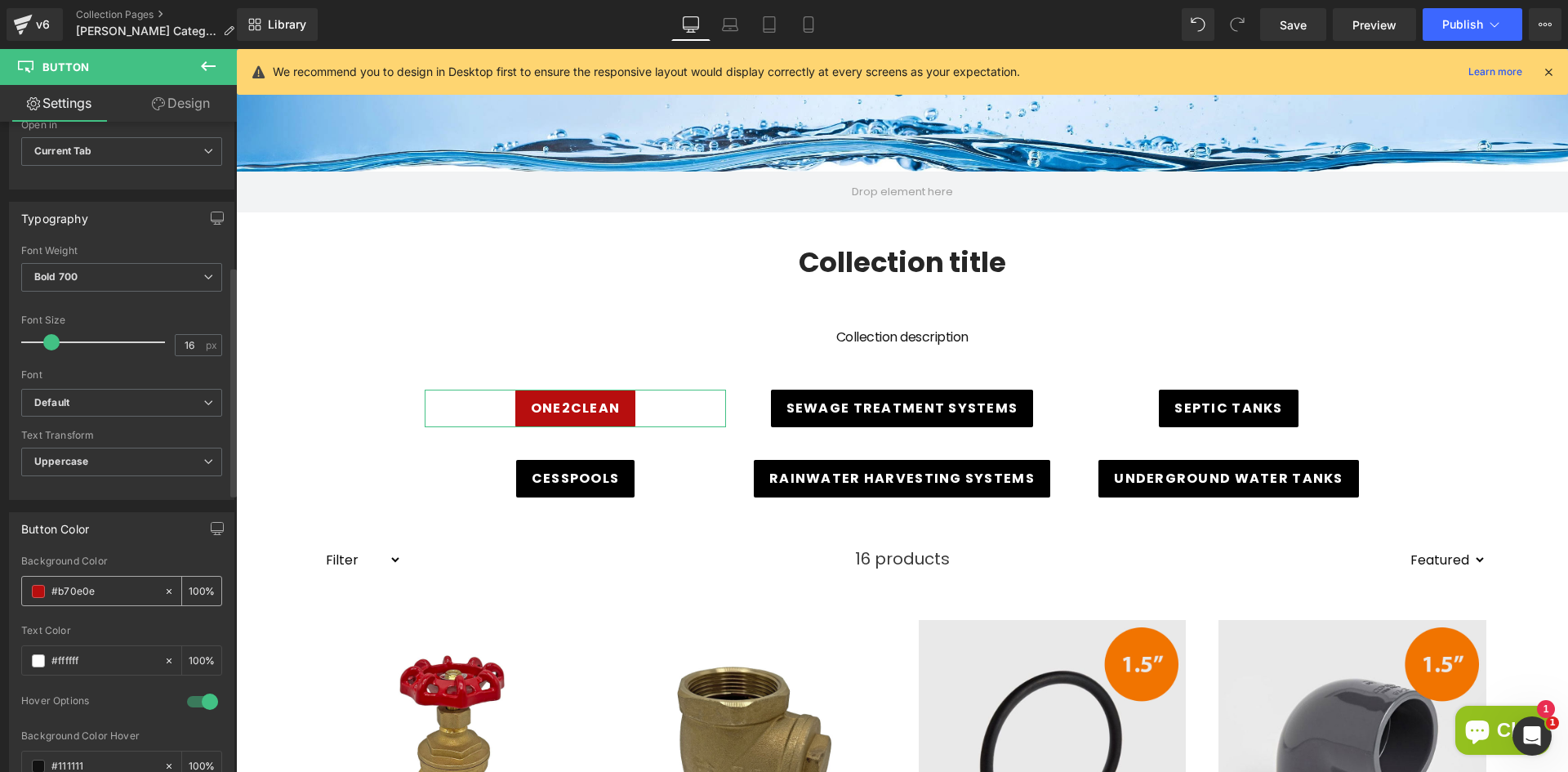
click at [125, 591] on input "#b70e0e" at bounding box center [104, 591] width 105 height 18
drag, startPoint x: 114, startPoint y: 591, endPoint x: 46, endPoint y: 593, distance: 68.0
click at [46, 593] on div "#b70e0e" at bounding box center [92, 591] width 141 height 29
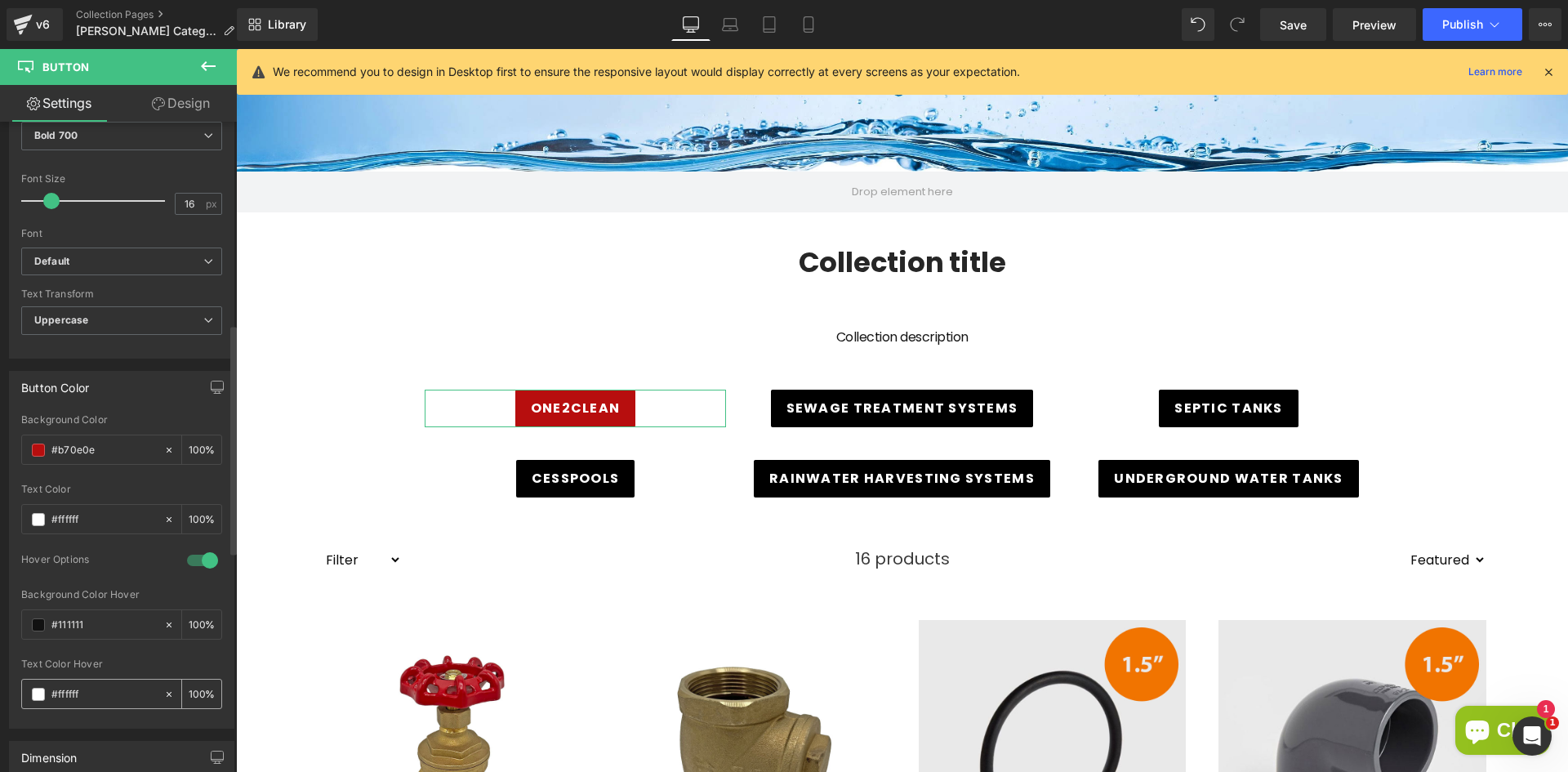
scroll to position [572, 0]
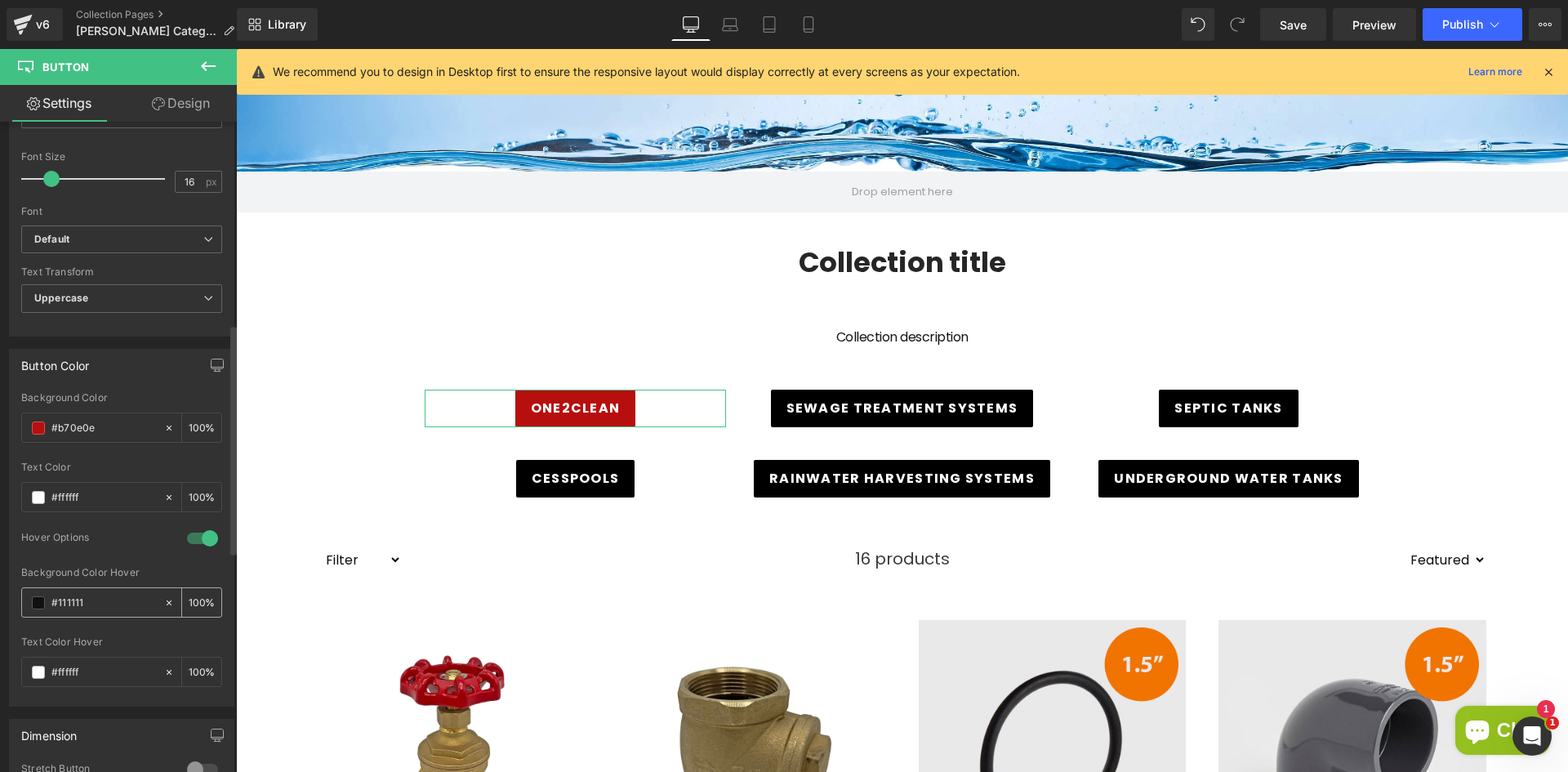
drag, startPoint x: 99, startPoint y: 604, endPoint x: 52, endPoint y: 601, distance: 47.1
click at [52, 601] on input "#111111" at bounding box center [104, 602] width 105 height 18
paste input "b70e0e"
click at [39, 604] on span at bounding box center [38, 603] width 13 height 13
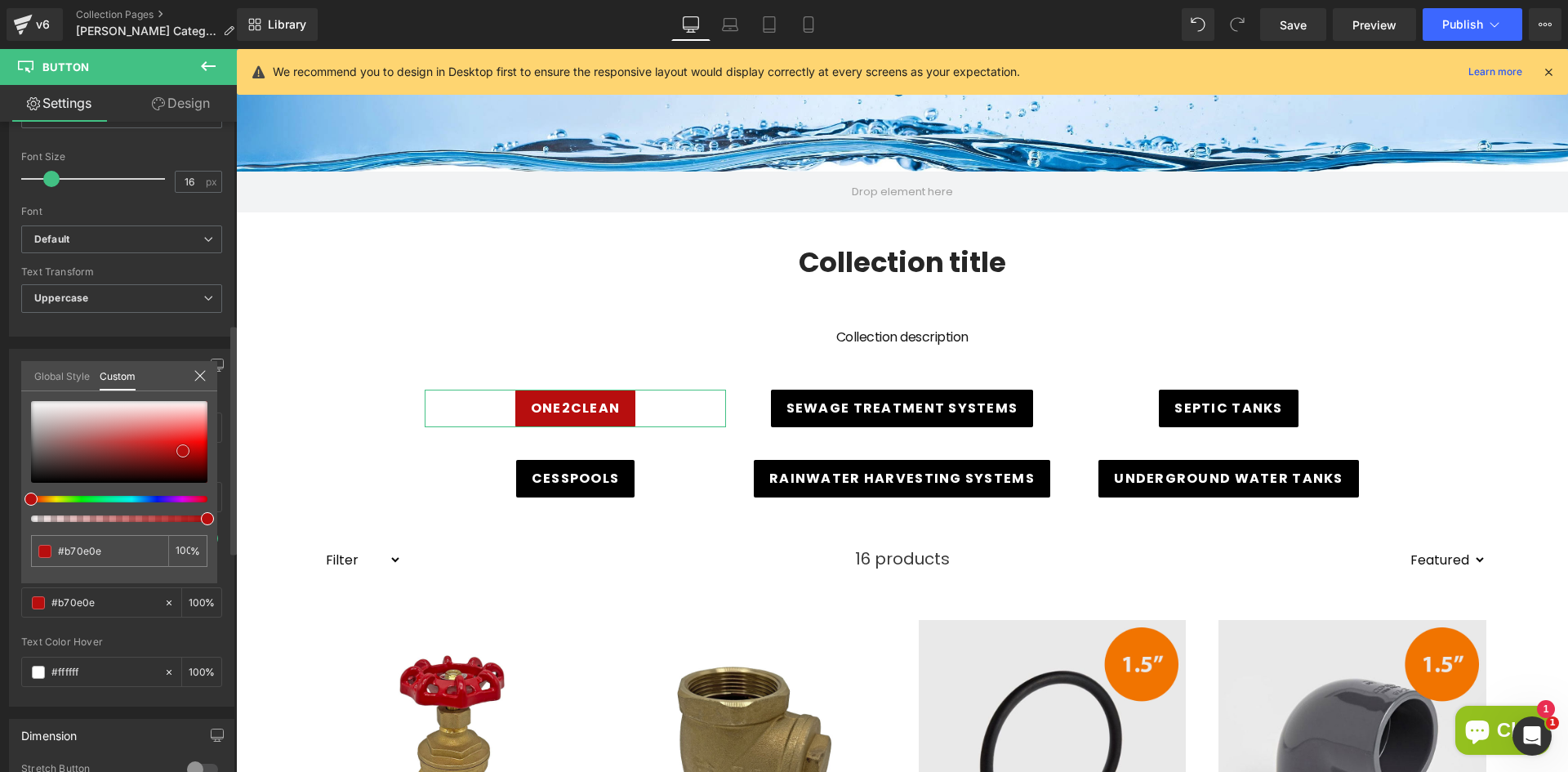
type input "#b60b0b"
type input "#9f0909"
type input "#940909"
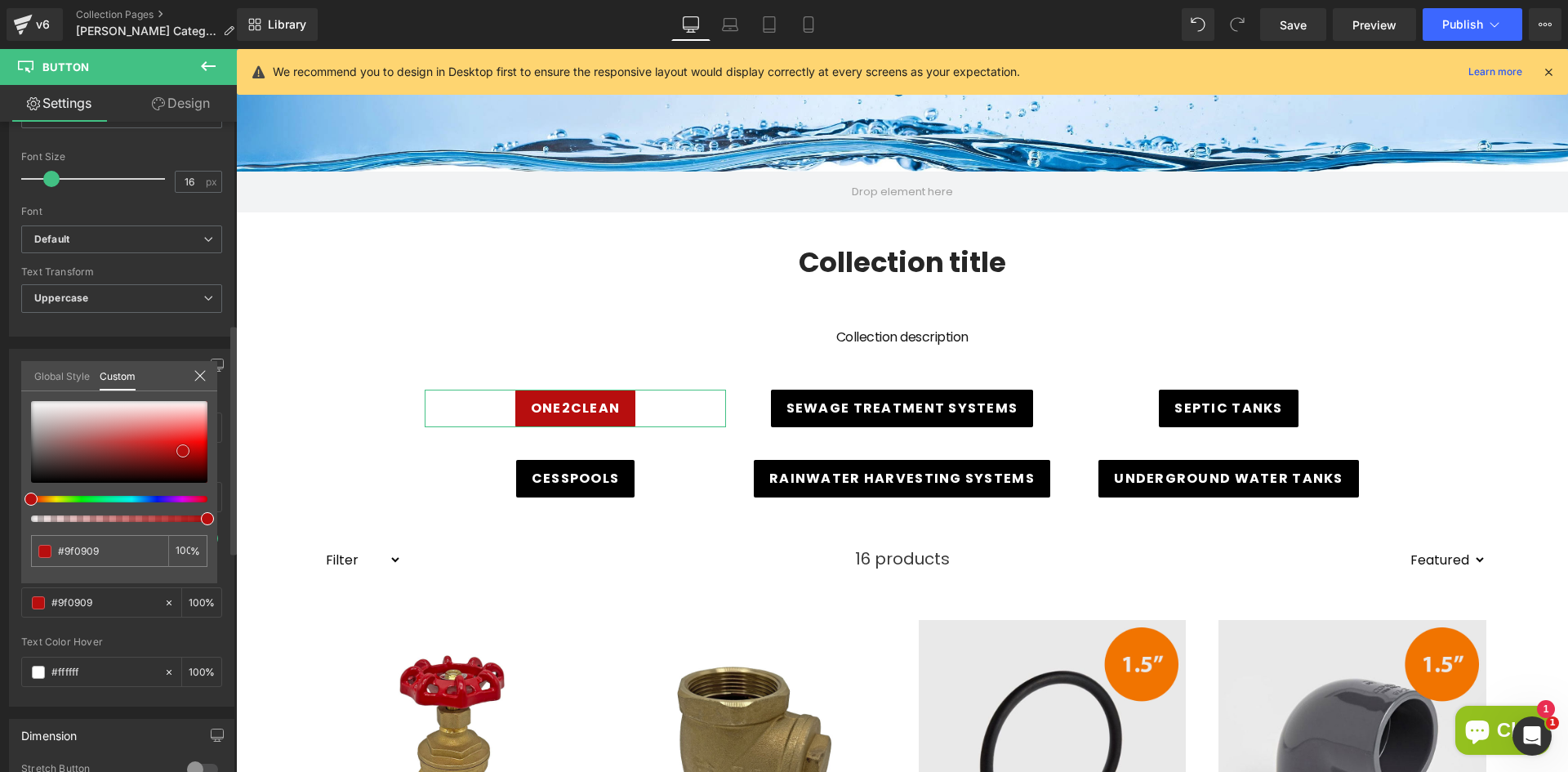
type input "#940909"
type input "#900808"
type input "#820707"
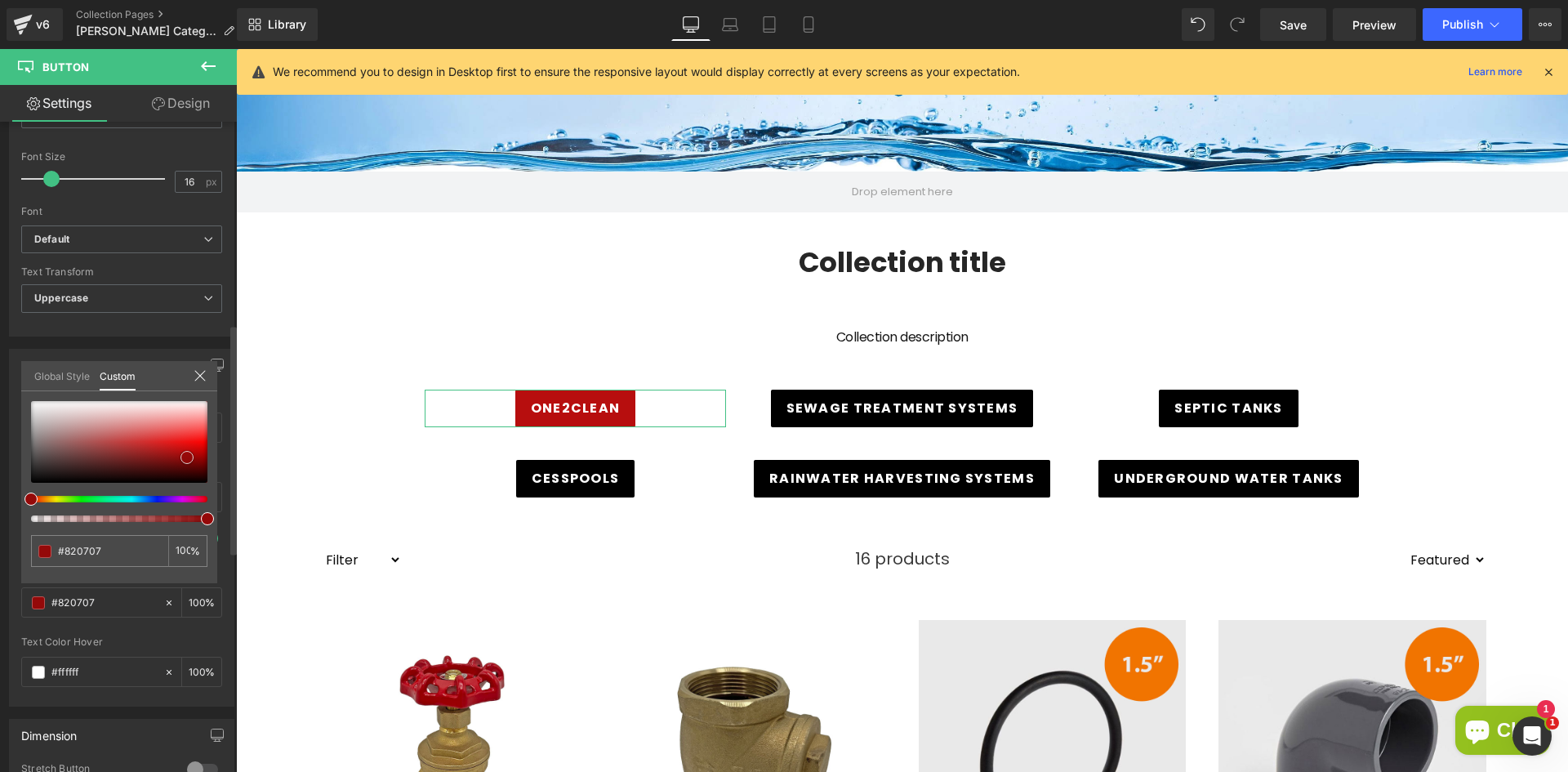
type input "#790606"
drag, startPoint x: 183, startPoint y: 448, endPoint x: 188, endPoint y: 459, distance: 12.1
click at [188, 459] on span at bounding box center [188, 462] width 13 height 13
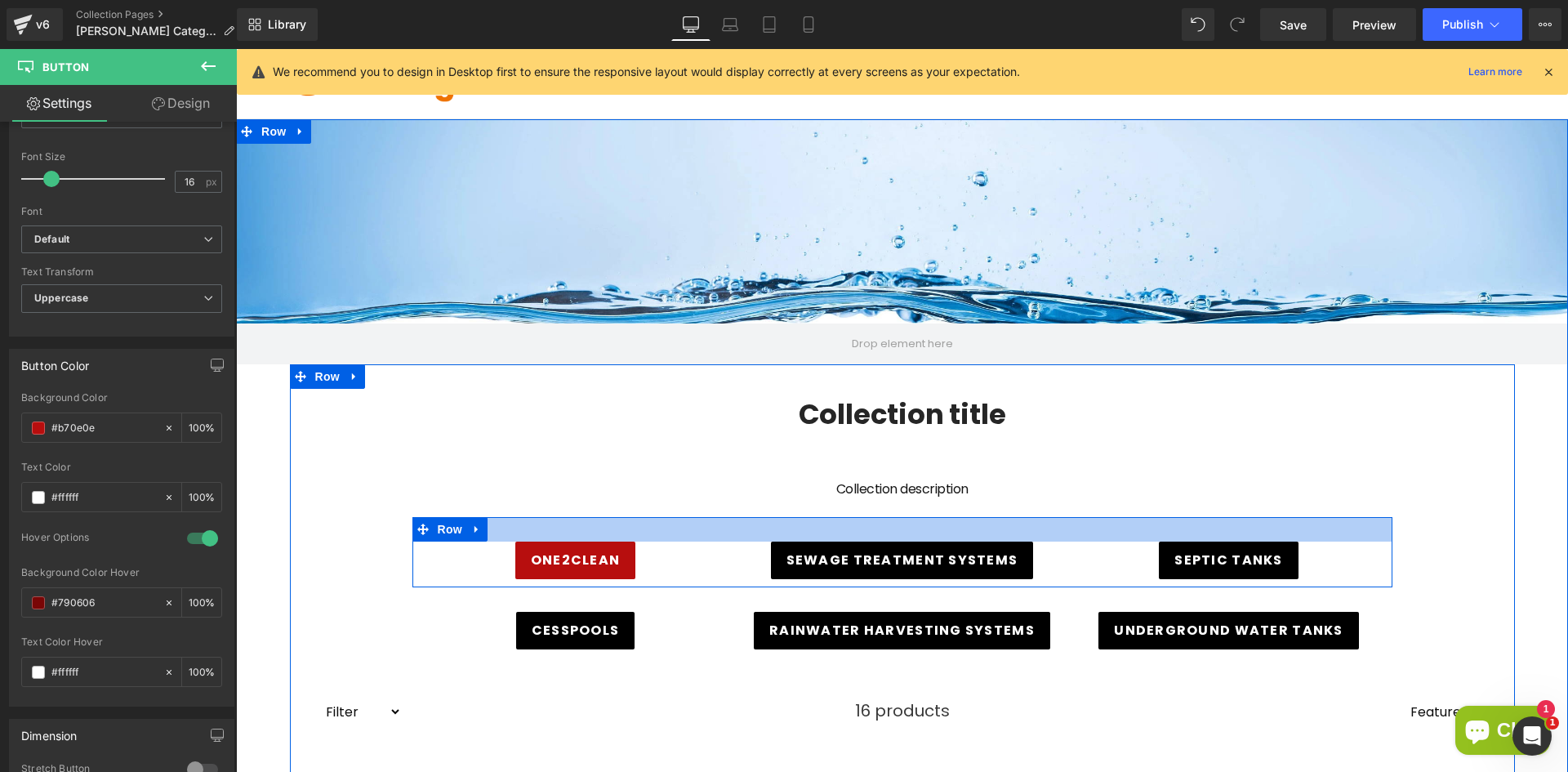
scroll to position [69, 0]
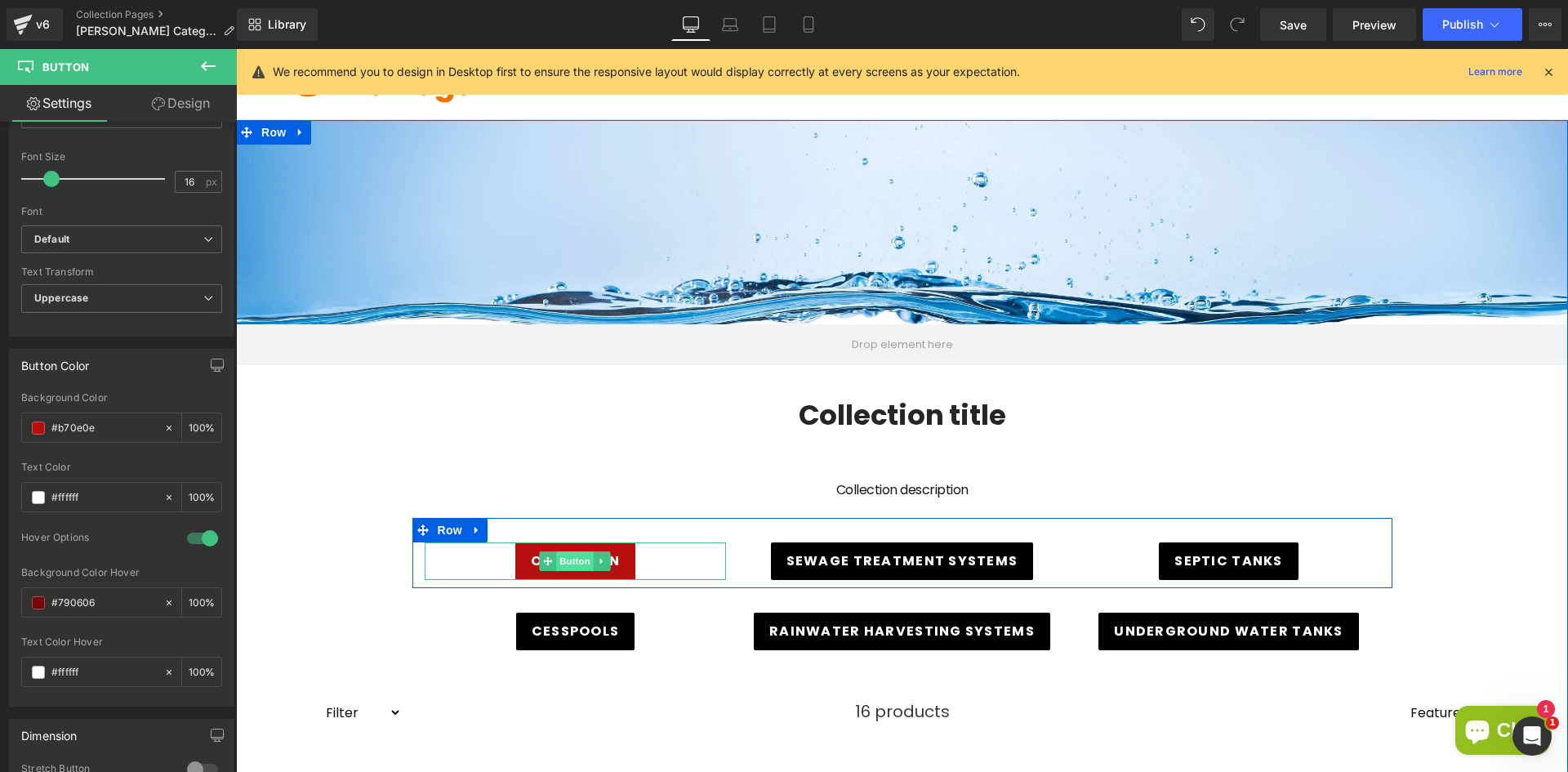
click at [576, 563] on span "Button" at bounding box center [575, 561] width 37 height 20
click at [568, 565] on span "Button" at bounding box center [575, 562] width 37 height 20
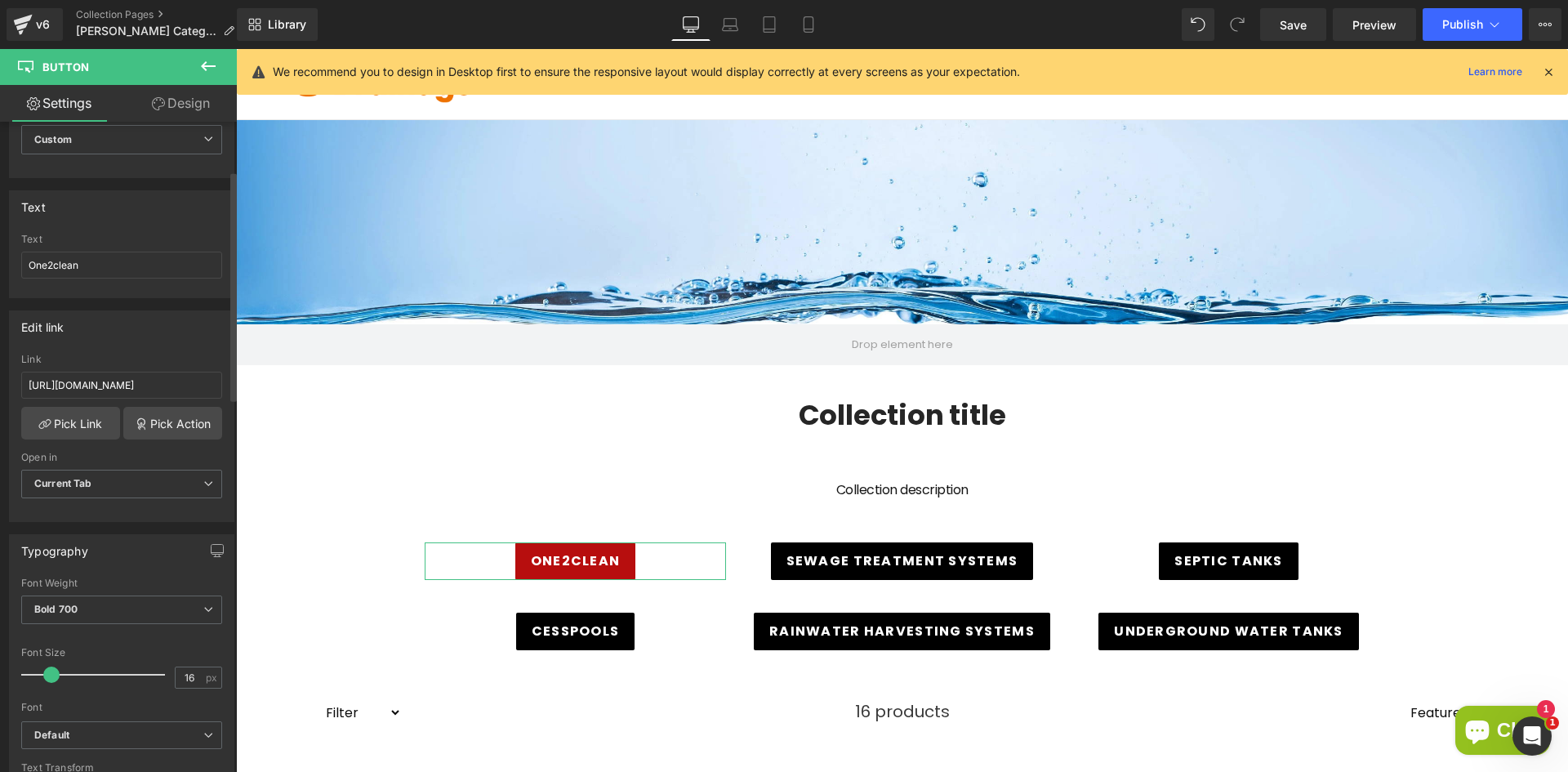
scroll to position [0, 0]
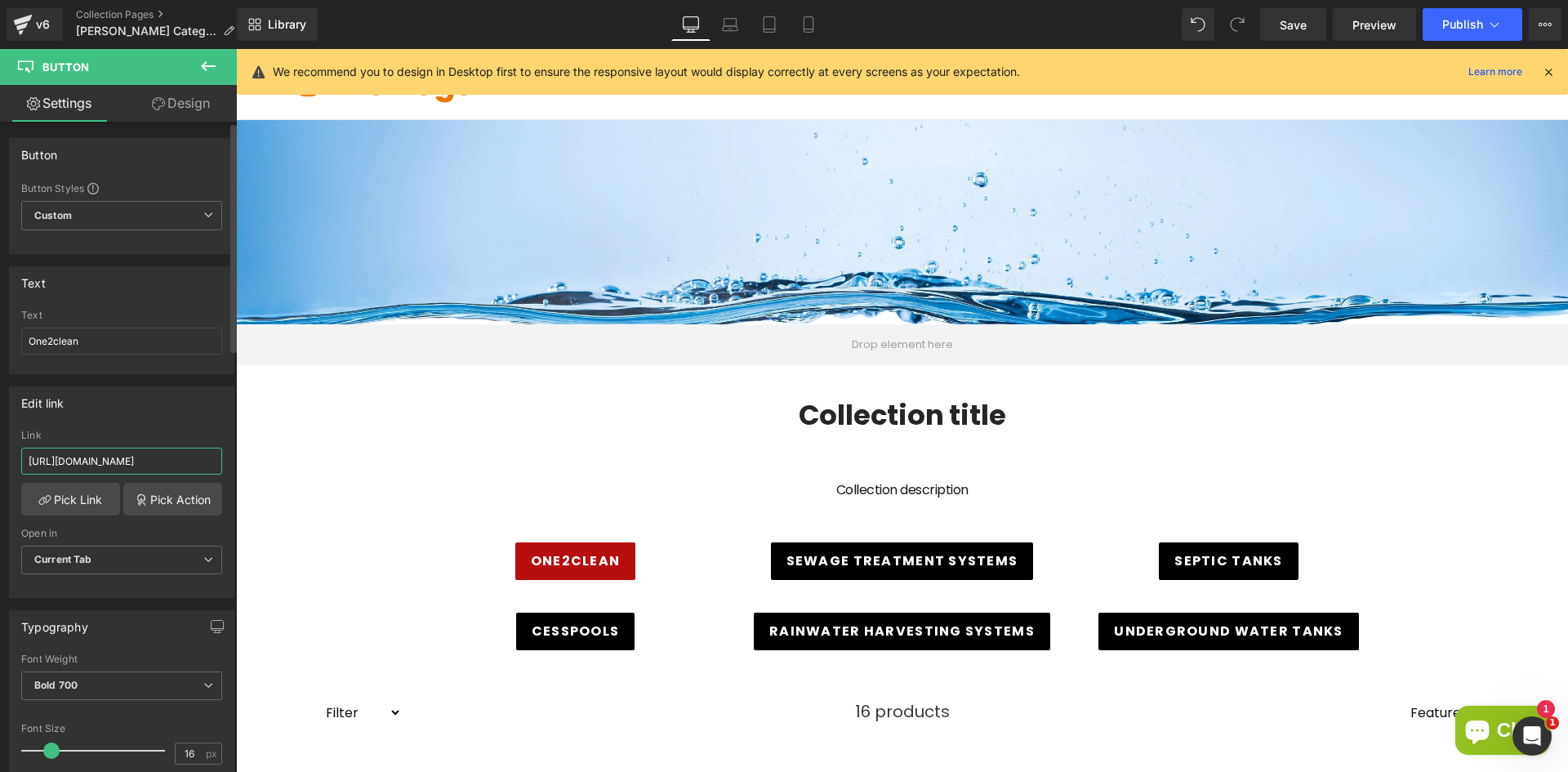
paste input "graf/one2clean"
type input "[URL][DOMAIN_NAME][PERSON_NAME]"
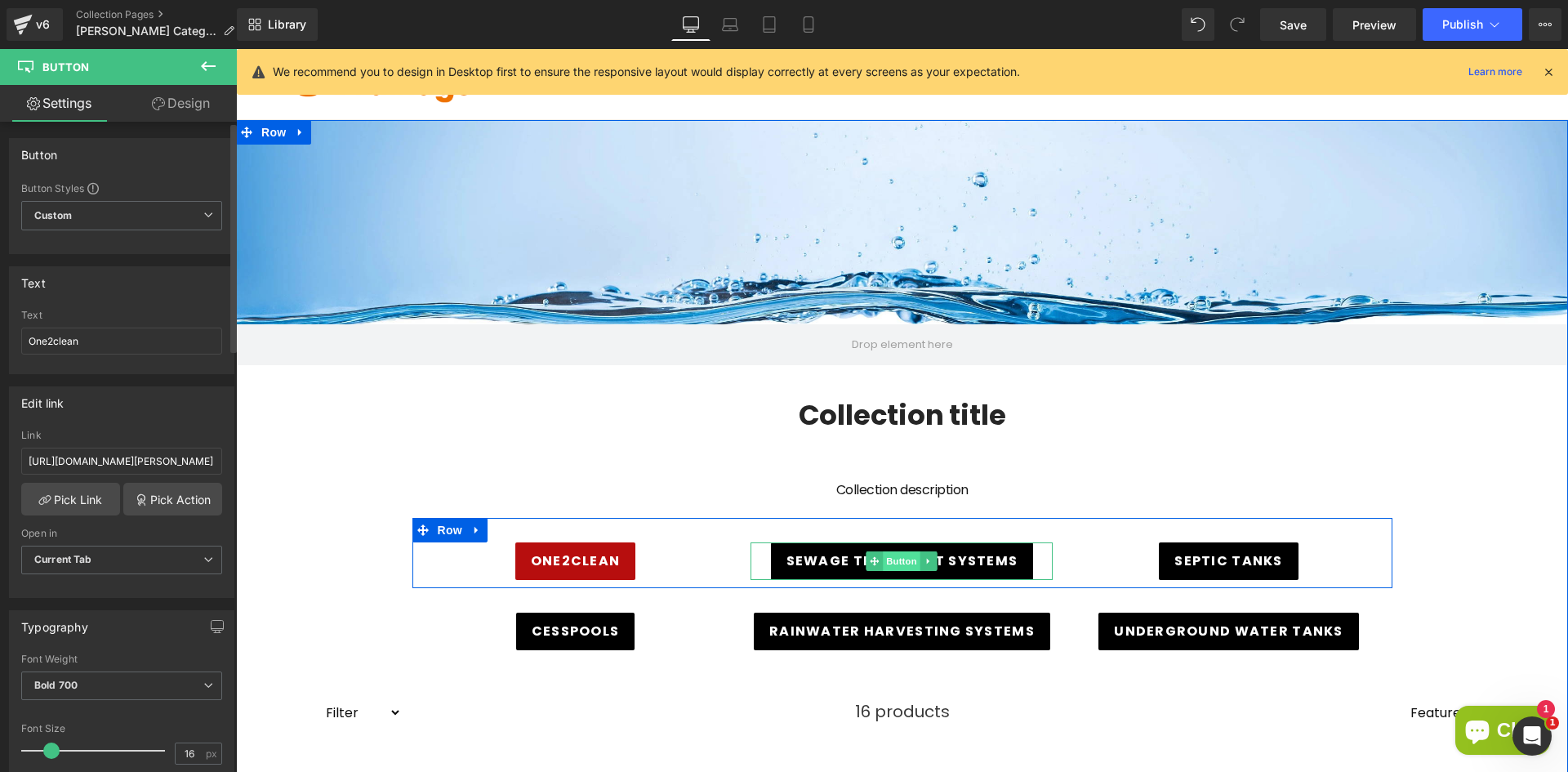
click at [900, 563] on span "Button" at bounding box center [902, 561] width 37 height 20
click at [895, 561] on span "Button" at bounding box center [902, 561] width 37 height 20
click at [898, 559] on span "Button" at bounding box center [902, 562] width 37 height 20
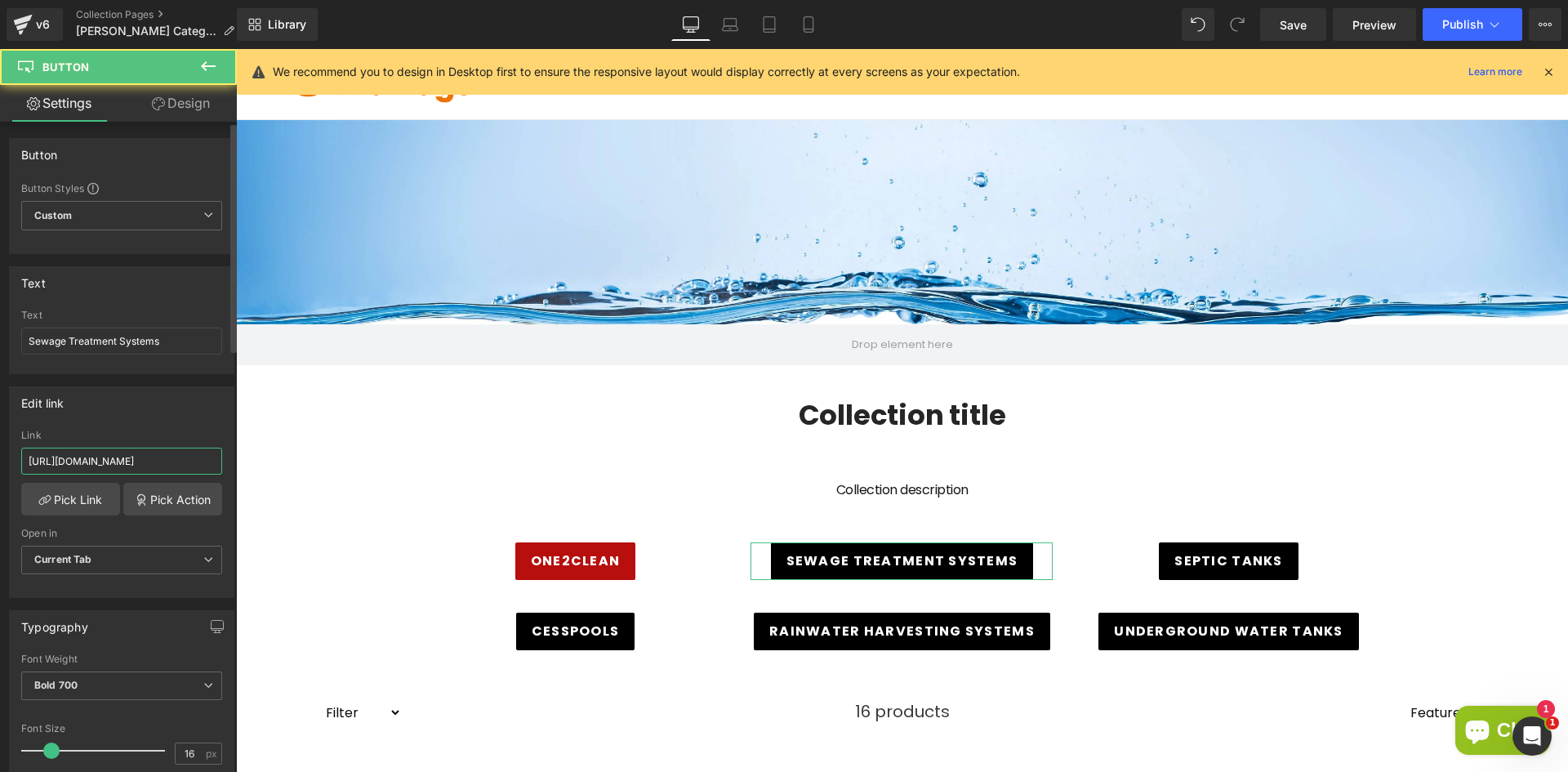
click at [146, 467] on input "https://www.direct-drainage.co.uk/collections/upvc-fittings/0-75-u-pvc-fittings" at bounding box center [121, 461] width 201 height 27
paste input "graf/sewage-treatment-system"
type input "https://www.direct-drainage.co.uk/collections/graf/sewage-treatment-systems"
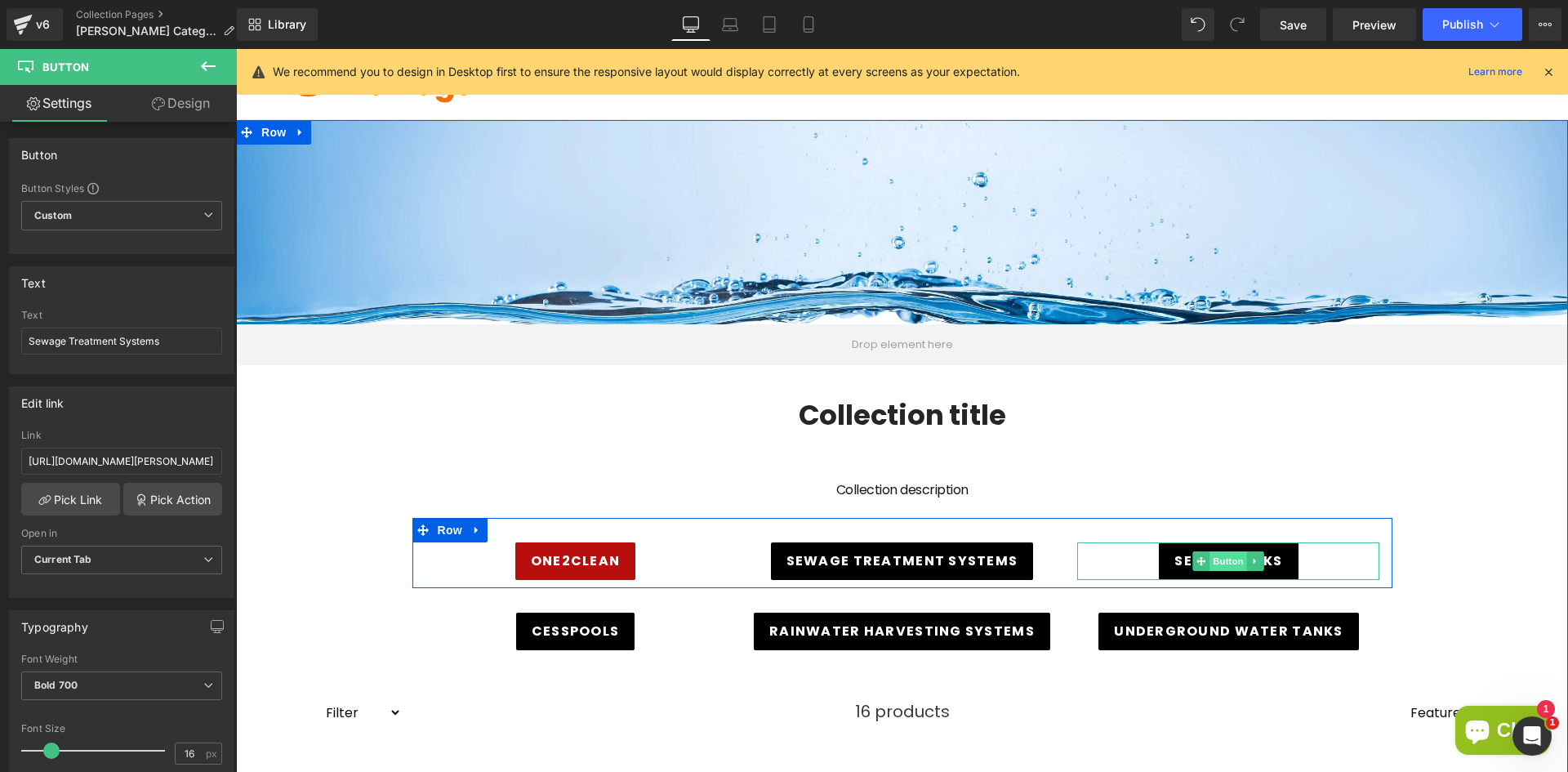
click at [1227, 559] on span "Button" at bounding box center [1229, 561] width 37 height 20
click at [1219, 563] on span "Button" at bounding box center [1229, 561] width 37 height 20
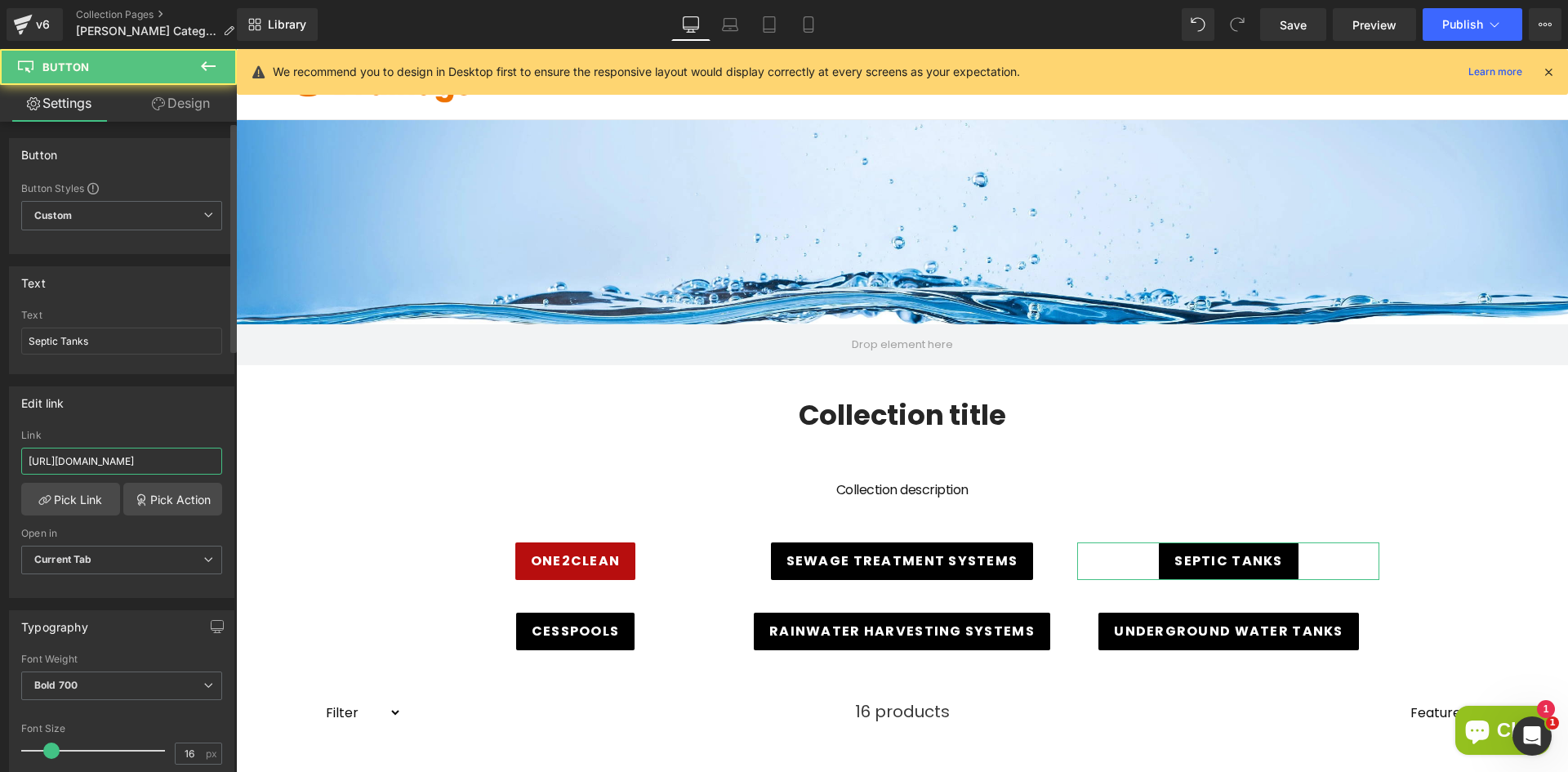
click at [145, 467] on input "https://www.direct-drainage.co.uk/collections/upvc-fittings/1-u-pvc-fittings" at bounding box center [121, 461] width 201 height 27
paste input "graf/septic-tank"
type input "https://www.direct-drainage.co.uk/collections/graf/septic-tanks"
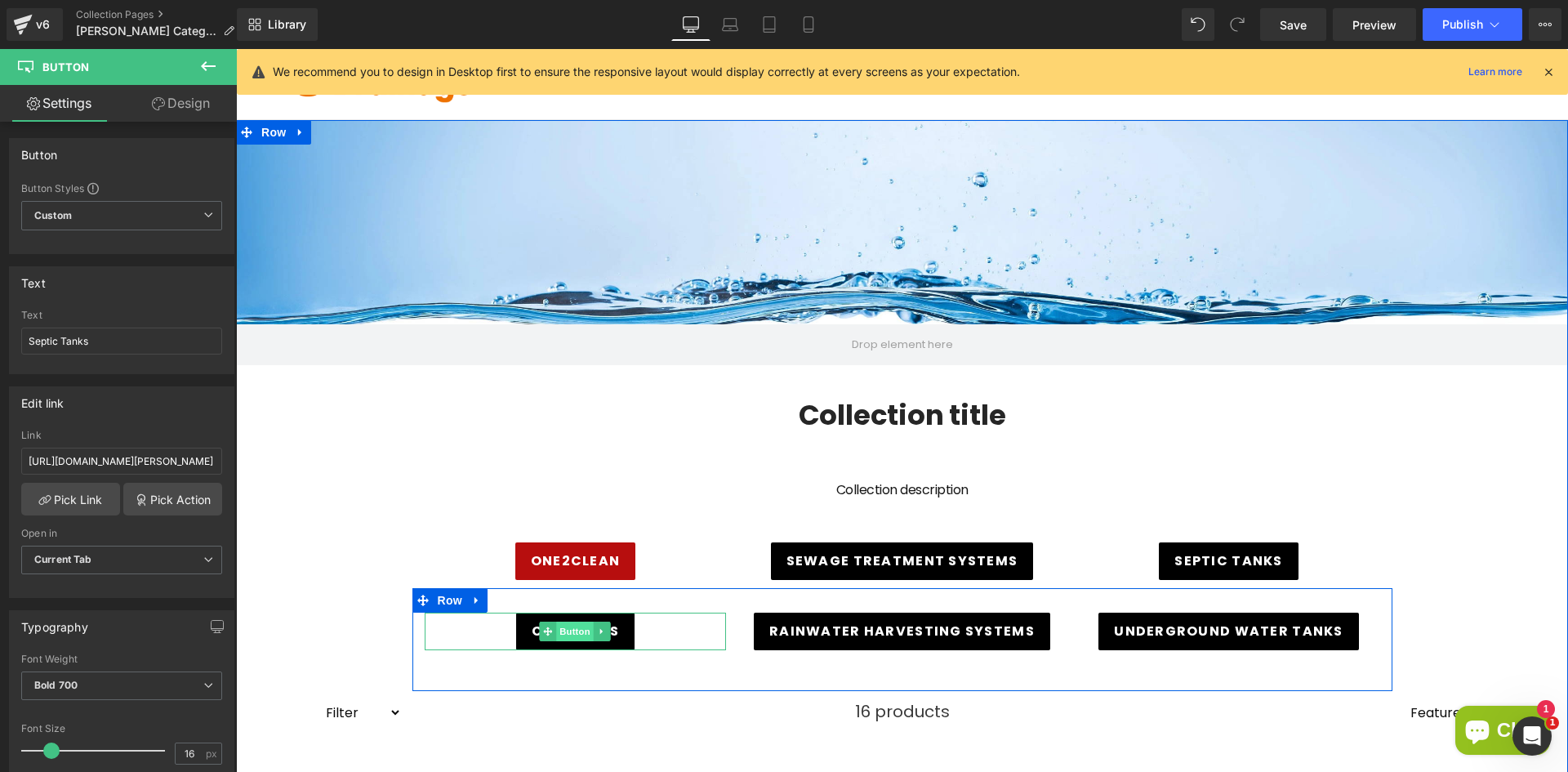
click at [572, 630] on span "Button" at bounding box center [575, 631] width 37 height 20
click at [570, 635] on span "Button" at bounding box center [575, 631] width 37 height 20
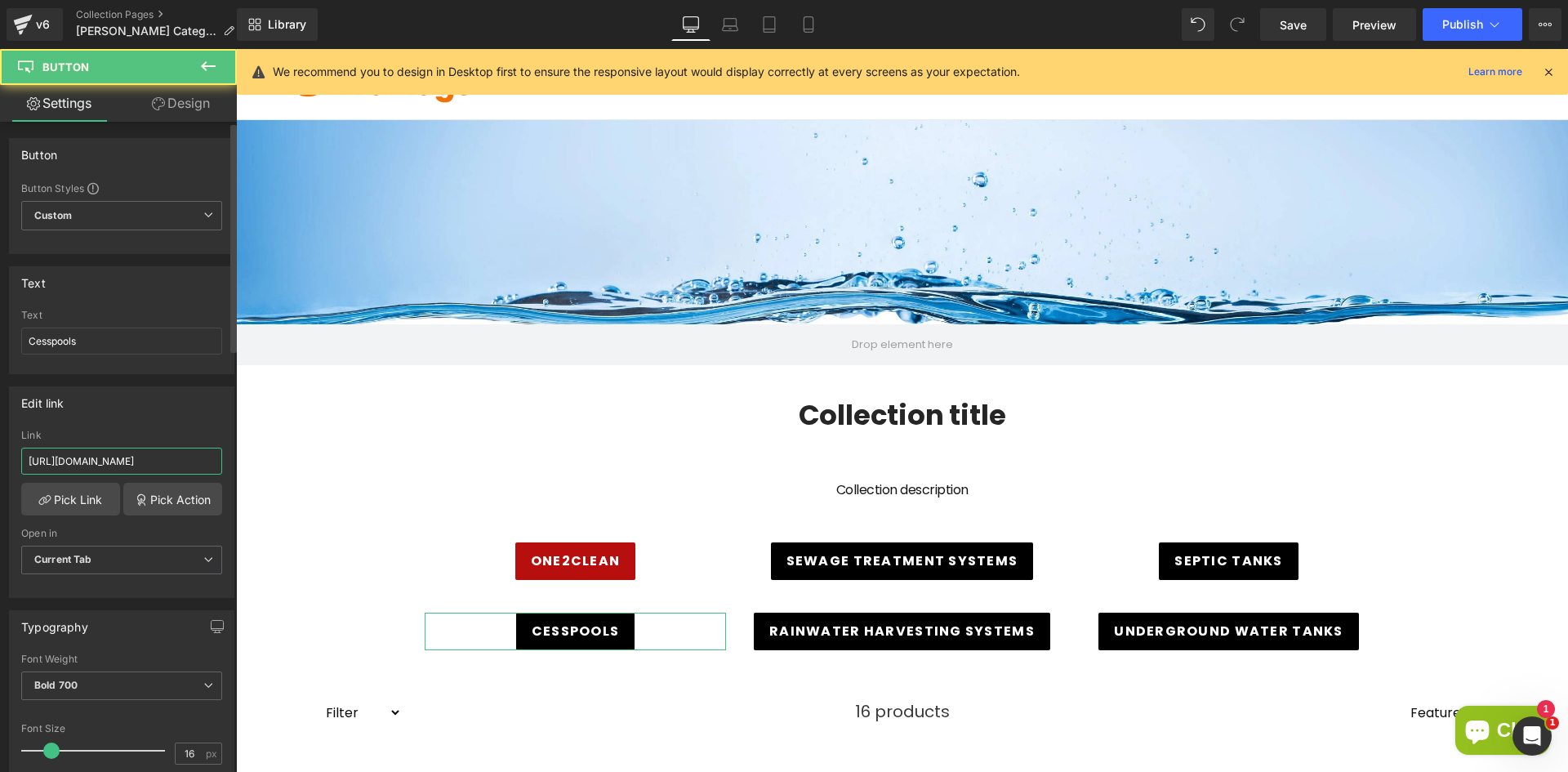
click at [170, 472] on input "https://www.direct-drainage.co.uk/collections/upvc-fittings/0-5-u-pvc-fittings" at bounding box center [121, 461] width 201 height 27
paste input "graf/cesspool"
type input "https://www.direct-drainage.co.uk/collections/graf/cesspools"
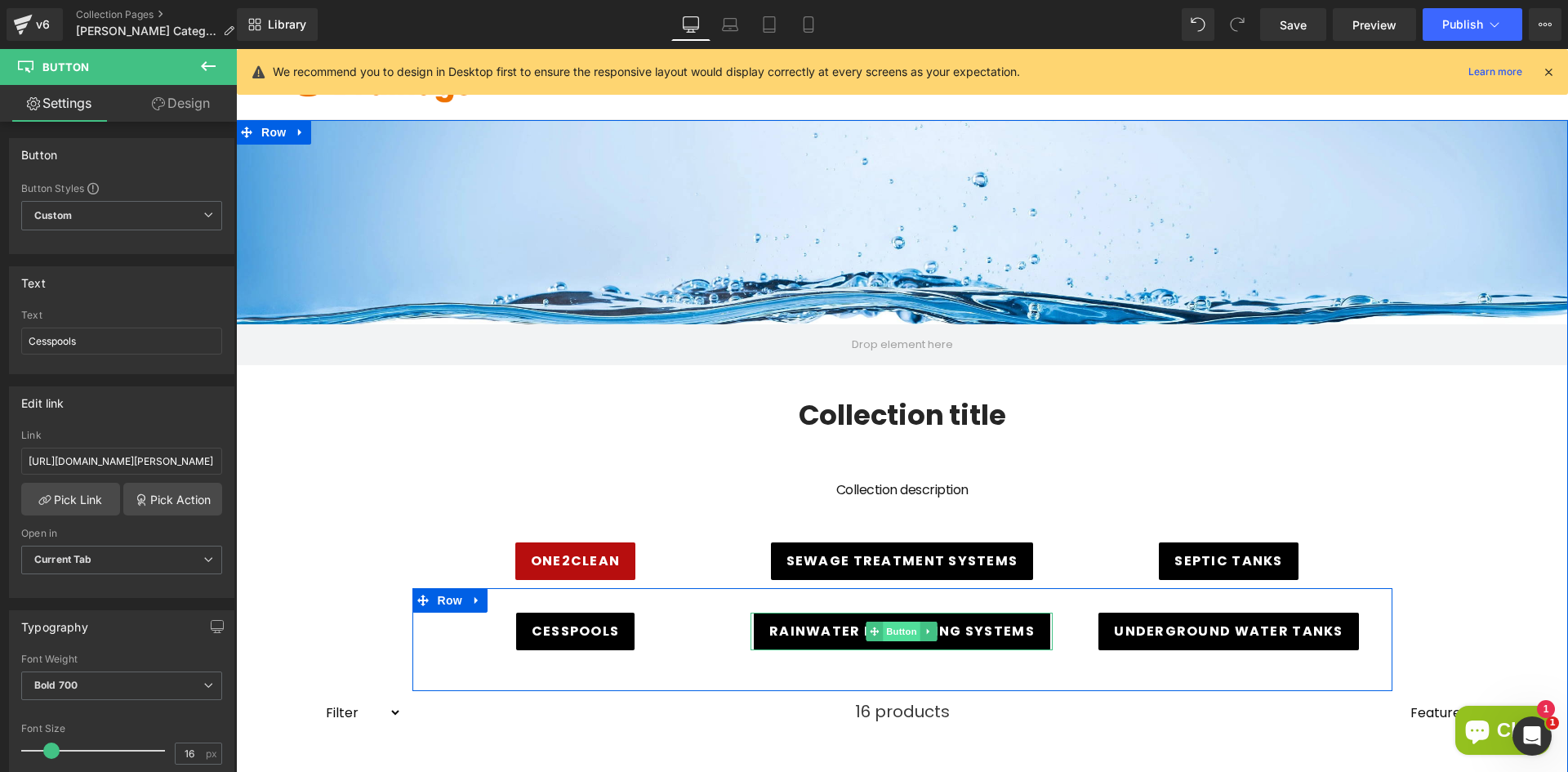
click at [909, 627] on span "Button" at bounding box center [902, 631] width 37 height 20
click at [895, 631] on span "Button" at bounding box center [902, 631] width 37 height 20
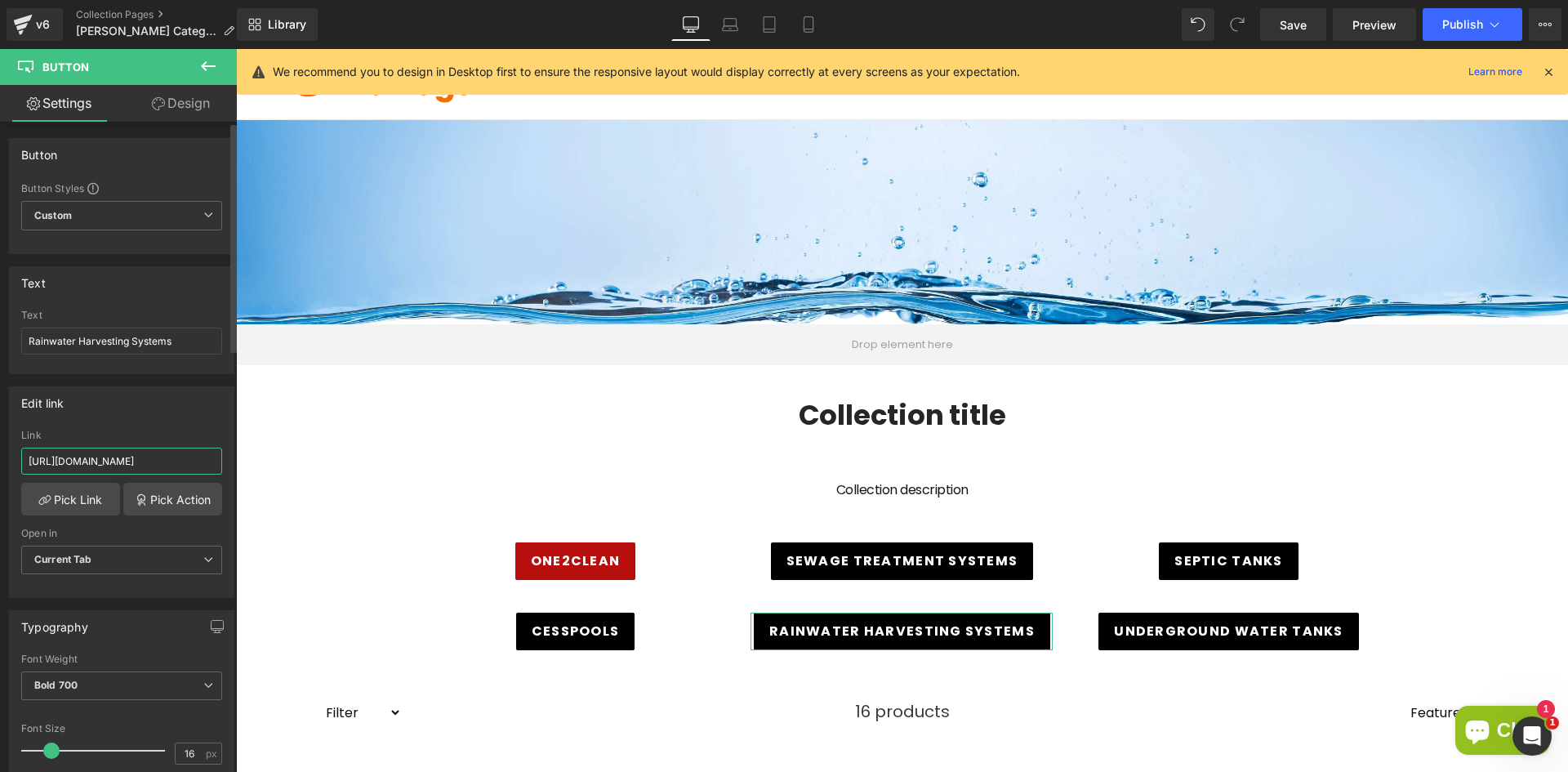
click at [151, 455] on input "https://www.direct-drainage.co.uk/collections/upvc-fittings/0-75-u-pvc-fittings" at bounding box center [121, 461] width 201 height 27
paste input "graf/rainwater-harvester"
type input "https://www.direct-drainage.co.uk/collections/graf/rainwater-harvesters"
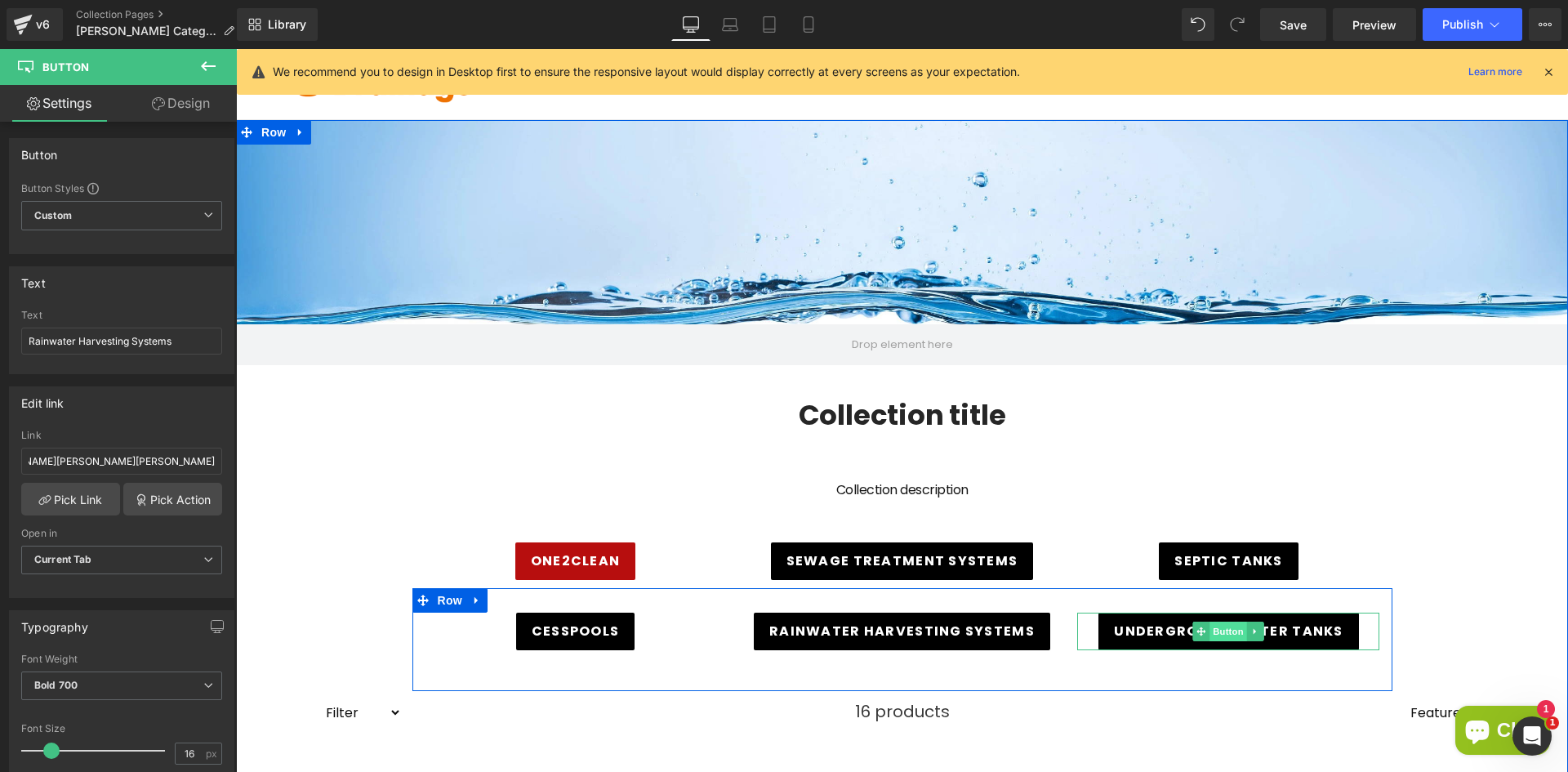
click at [1212, 633] on span "Button" at bounding box center [1229, 631] width 37 height 20
click at [1211, 631] on span "Button" at bounding box center [1229, 631] width 37 height 20
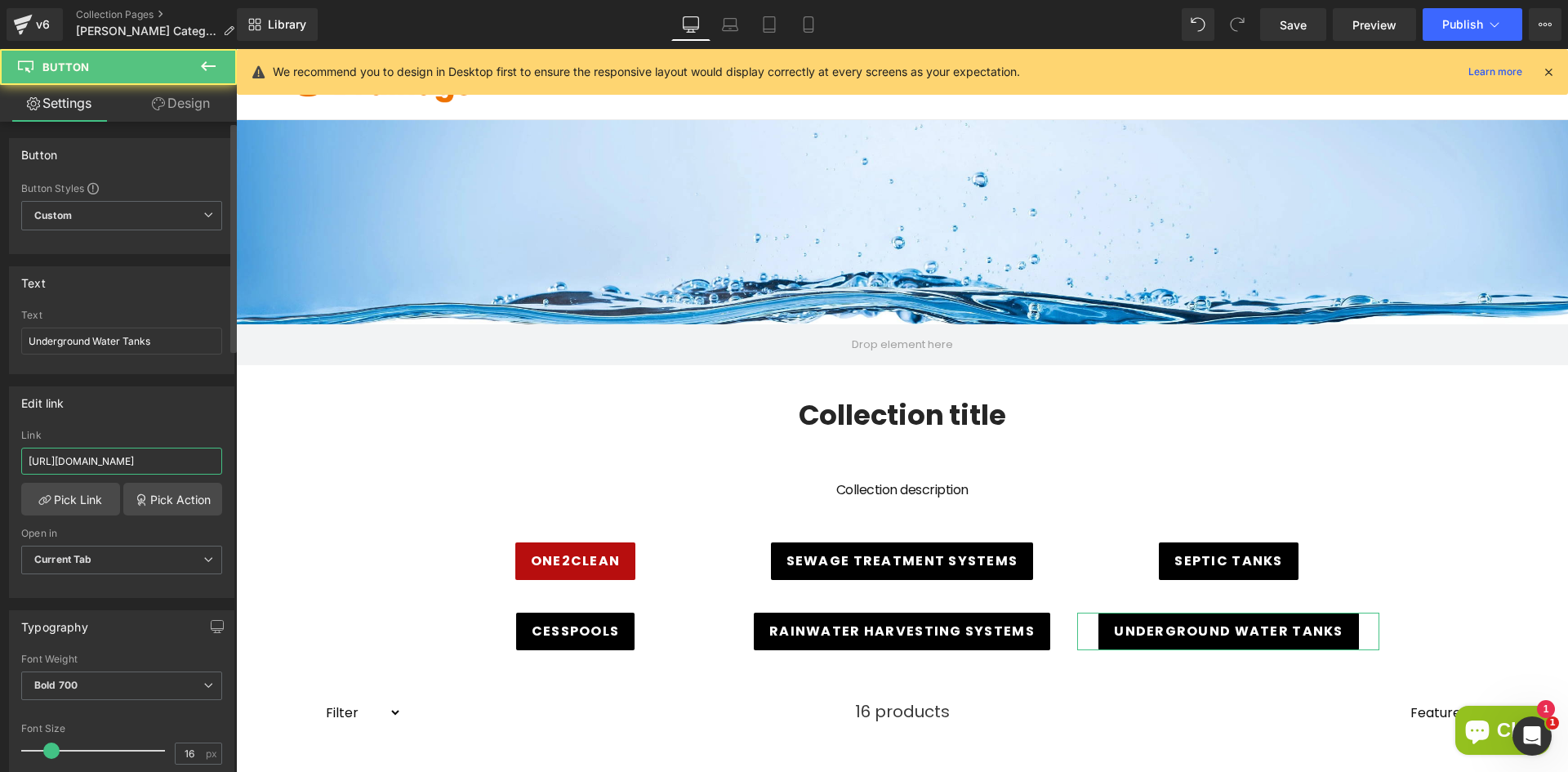
click at [143, 471] on input "https://www.direct-drainage.co.uk/collections/upvc-fittings/1-u-pvc-fittings" at bounding box center [121, 461] width 201 height 27
paste input "graf/underground-water-tank"
type input "https://www.direct-drainage.co.uk/collections/graf/underground-water-tank"
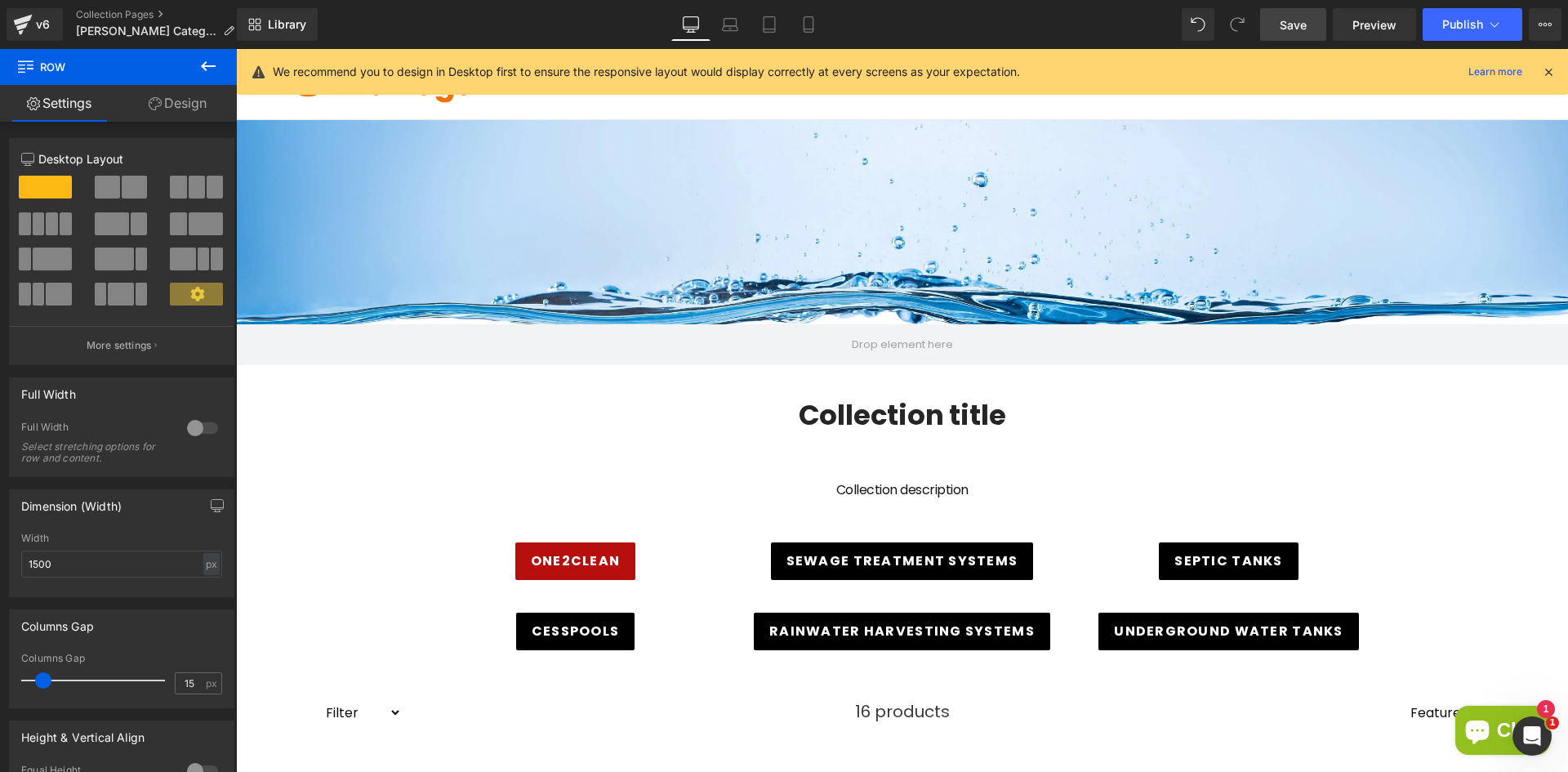
click at [1290, 23] on span "Save" at bounding box center [1294, 25] width 27 height 17
click at [28, 27] on icon at bounding box center [23, 24] width 20 height 41
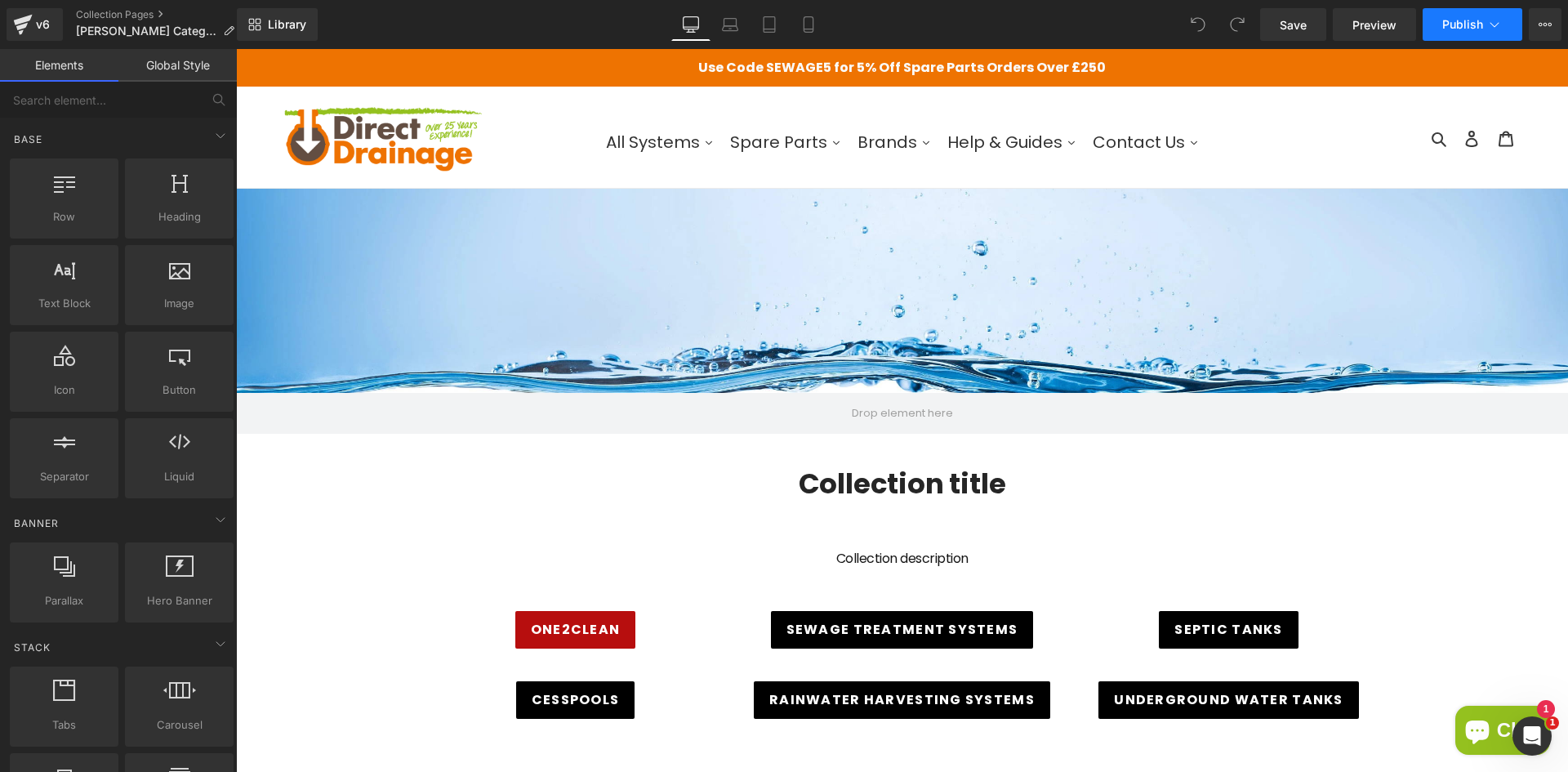
click at [1442, 21] on span "Publish" at bounding box center [1462, 25] width 41 height 13
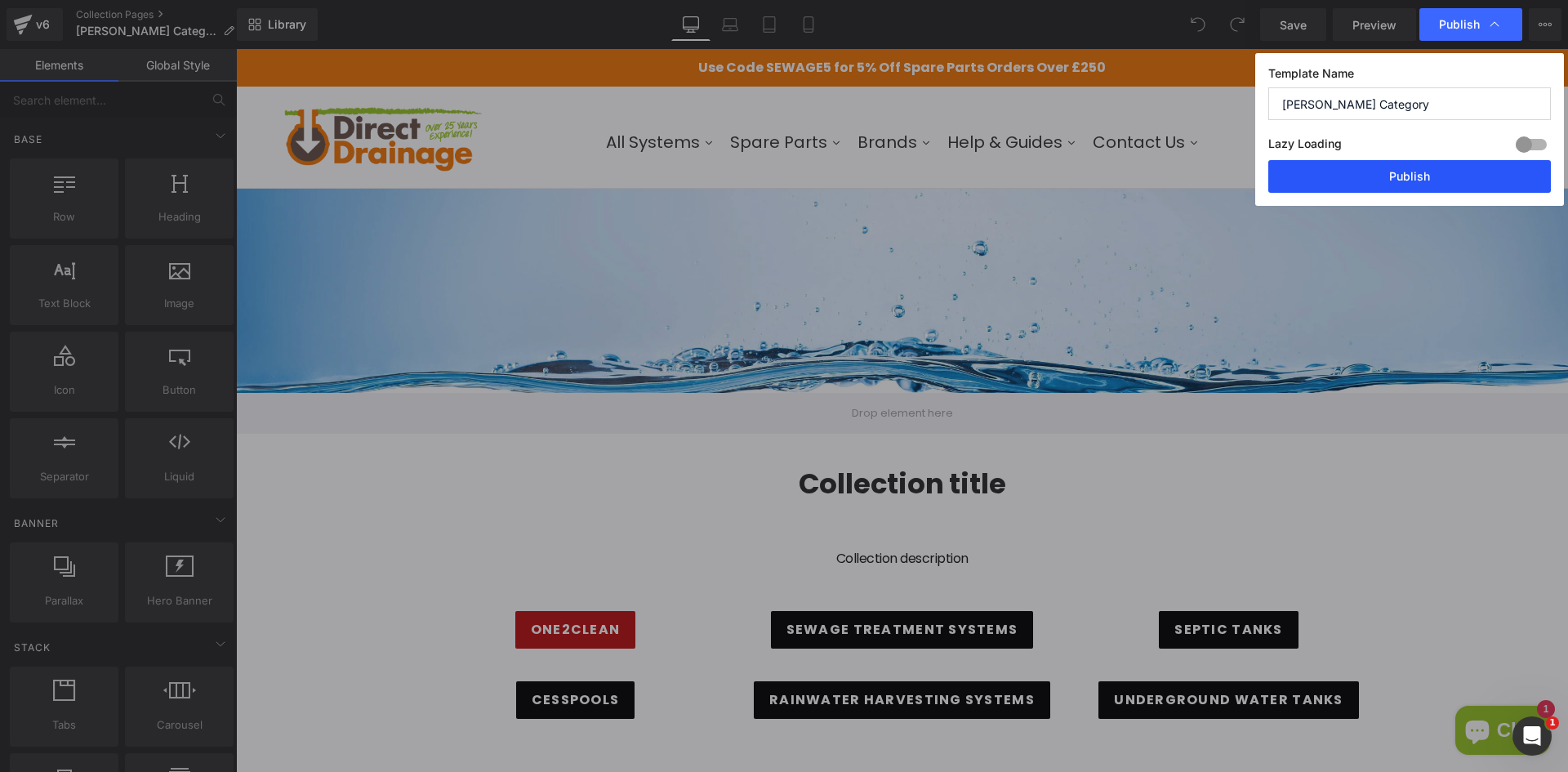
click at [1349, 164] on button "Publish" at bounding box center [1410, 176] width 283 height 32
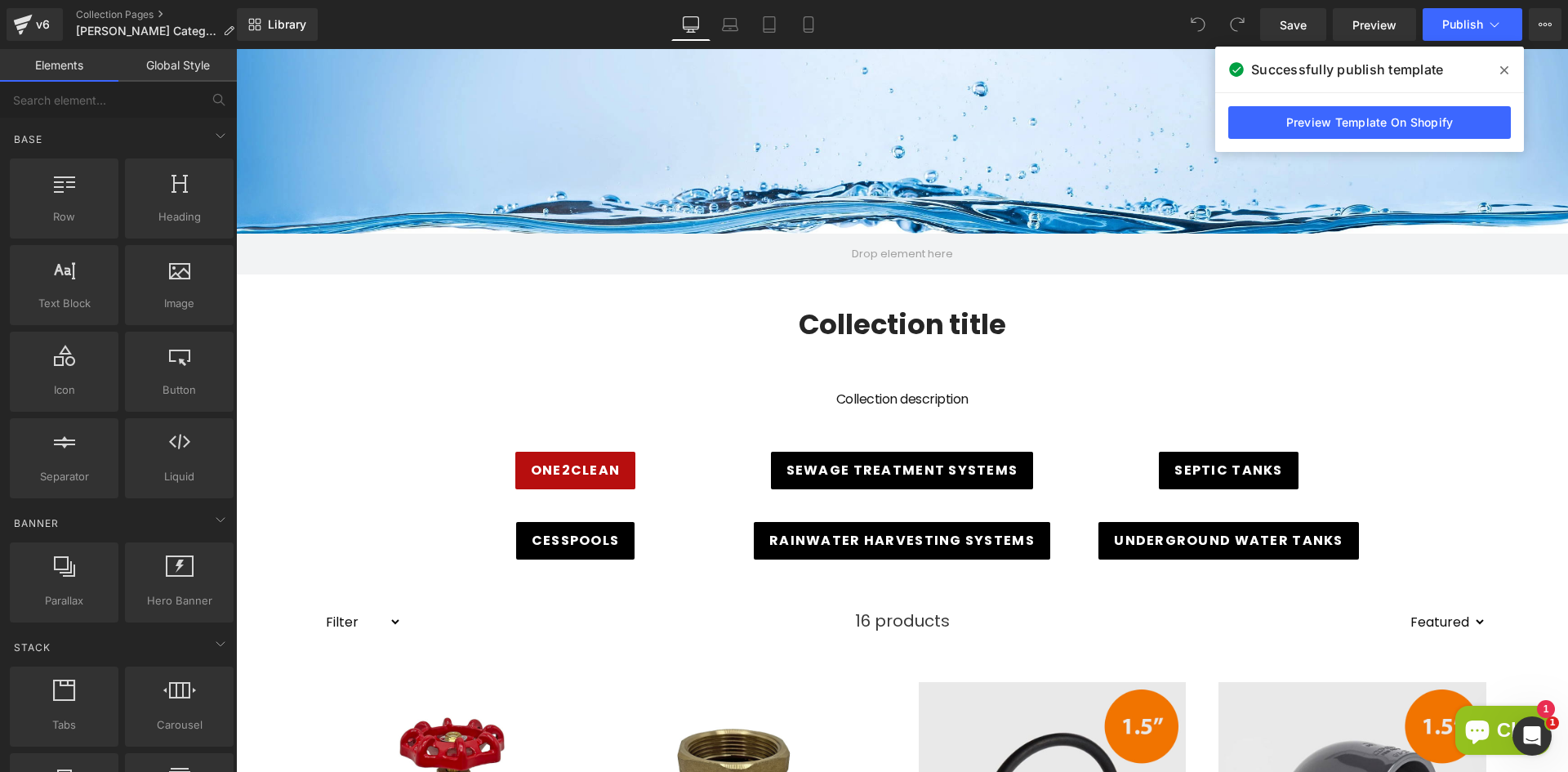
scroll to position [163, 0]
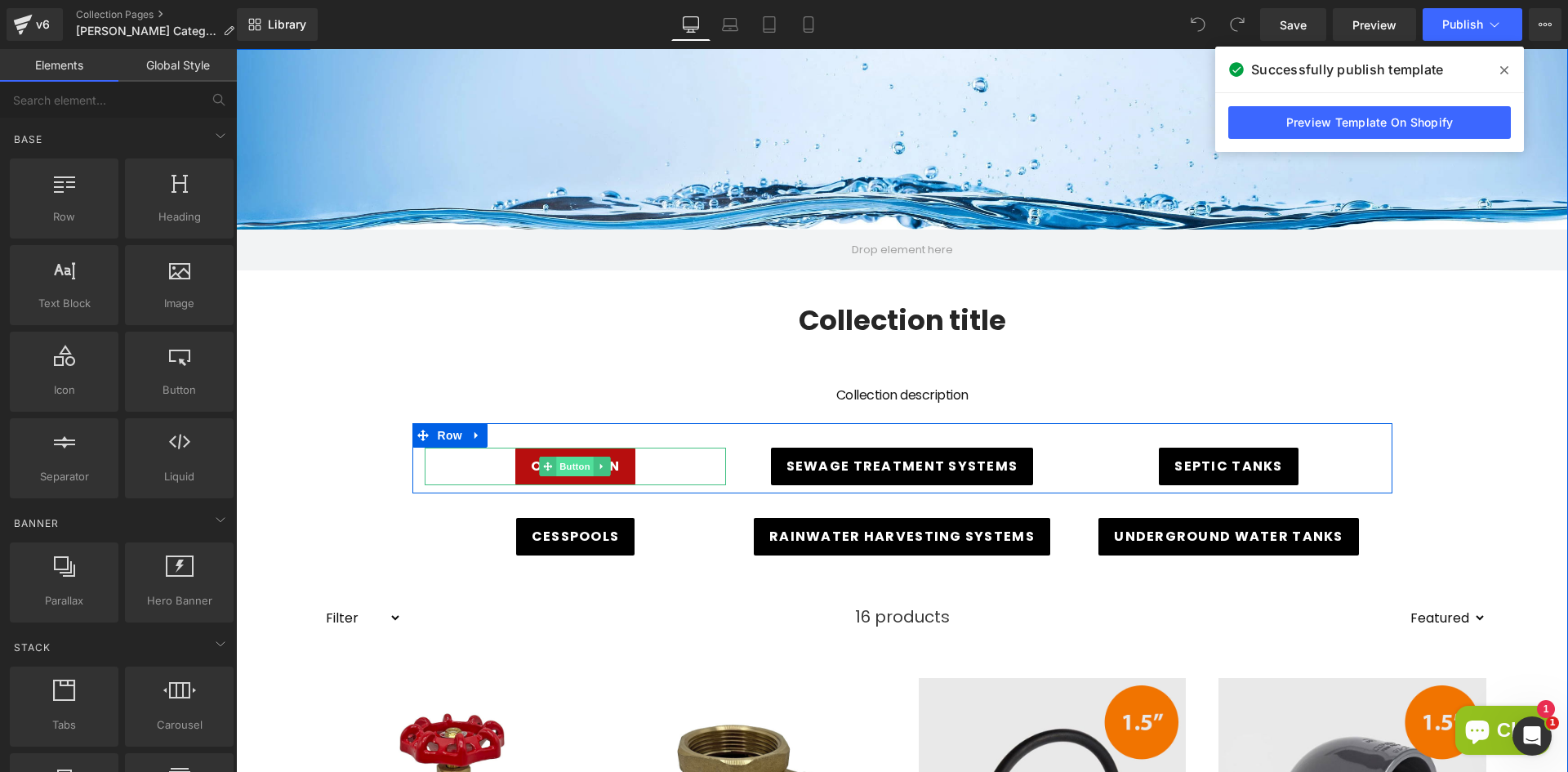
click at [559, 469] on span "Button" at bounding box center [575, 466] width 37 height 20
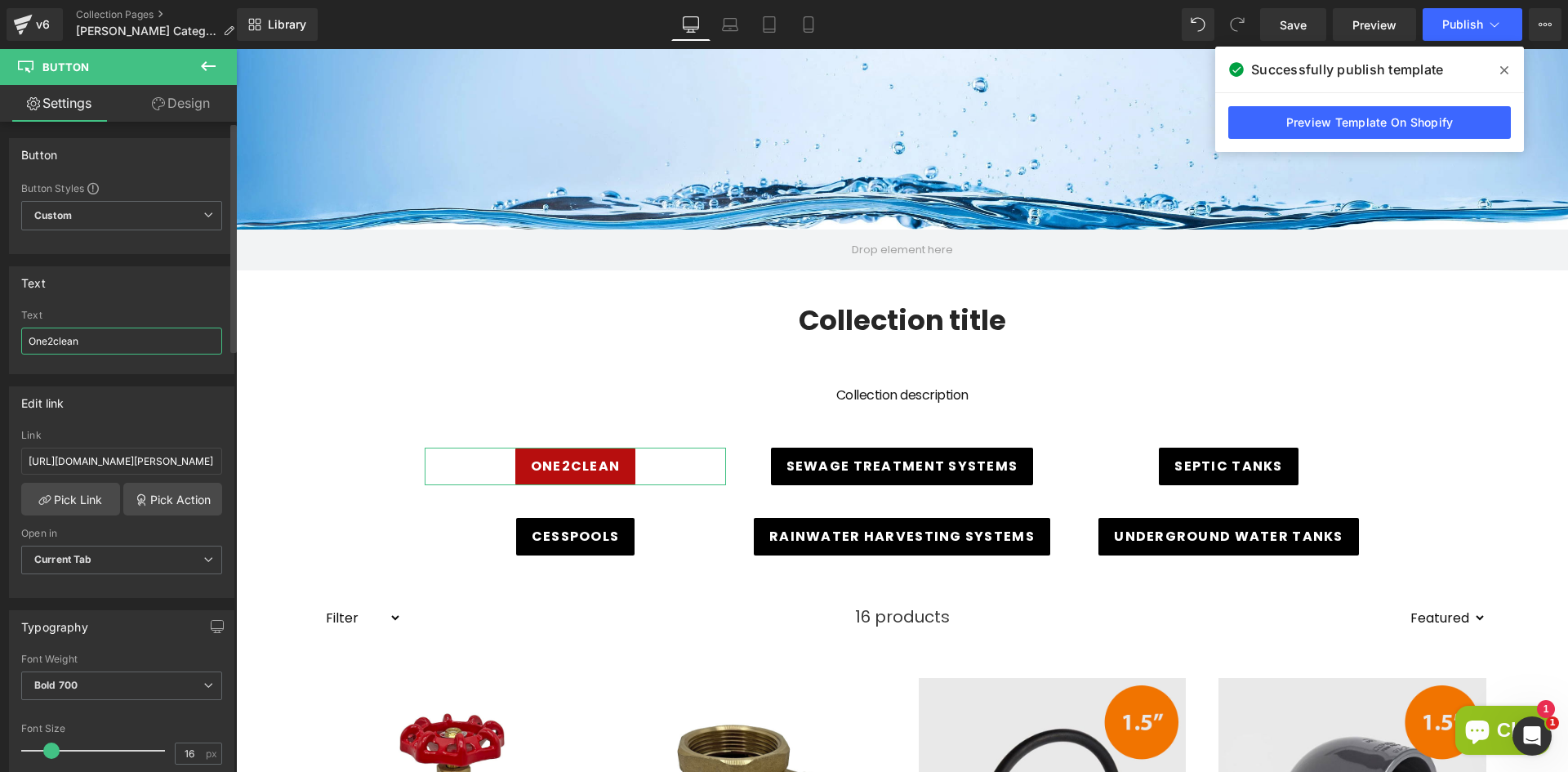
click at [35, 341] on input "One2clean" at bounding box center [121, 341] width 201 height 27
click at [31, 340] on input "One2clean" at bounding box center [121, 341] width 201 height 27
type input "SHOP One2clean"
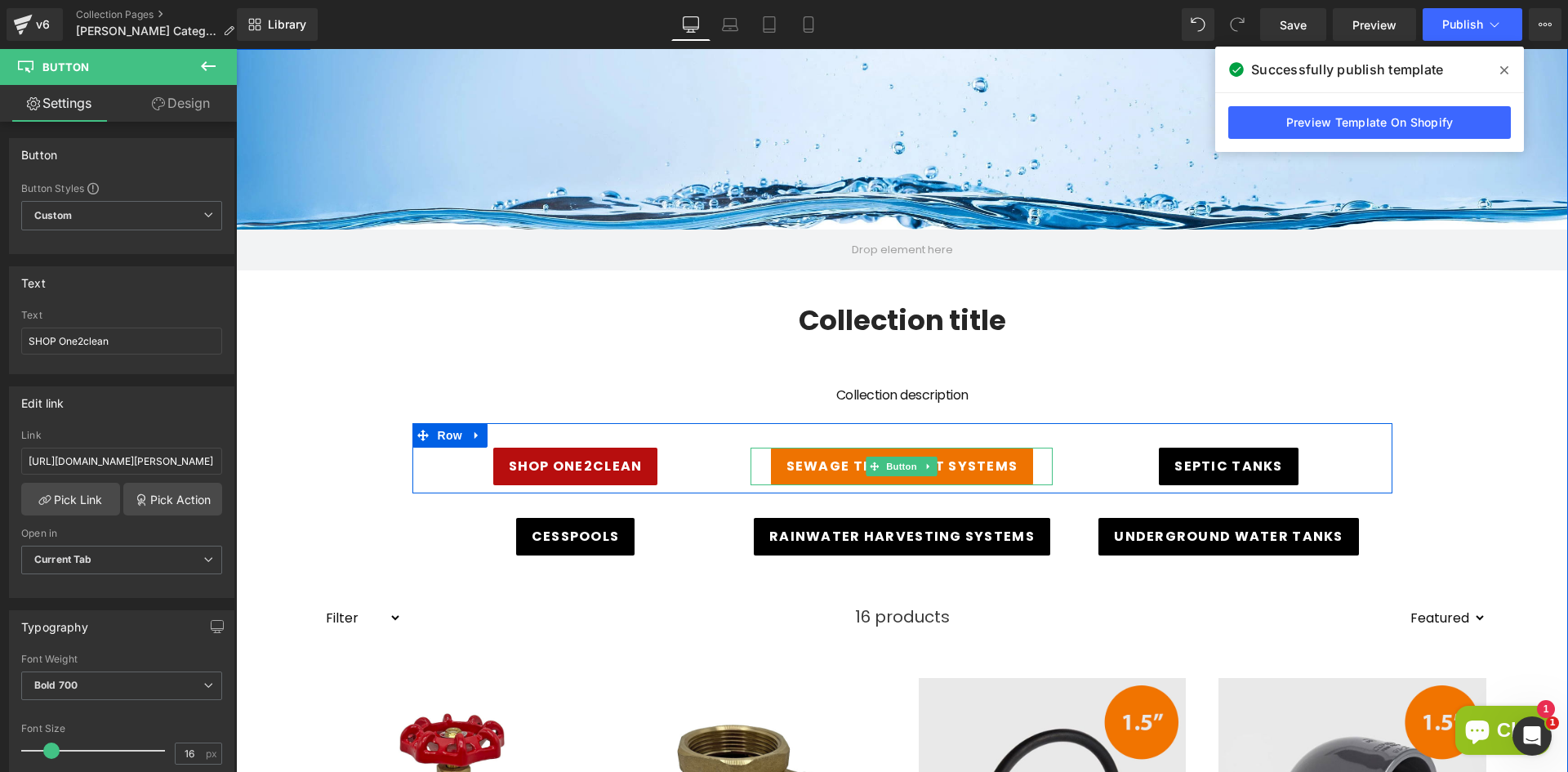
click at [838, 466] on span "Sewage Treatment Systems" at bounding box center [903, 466] width 232 height 20
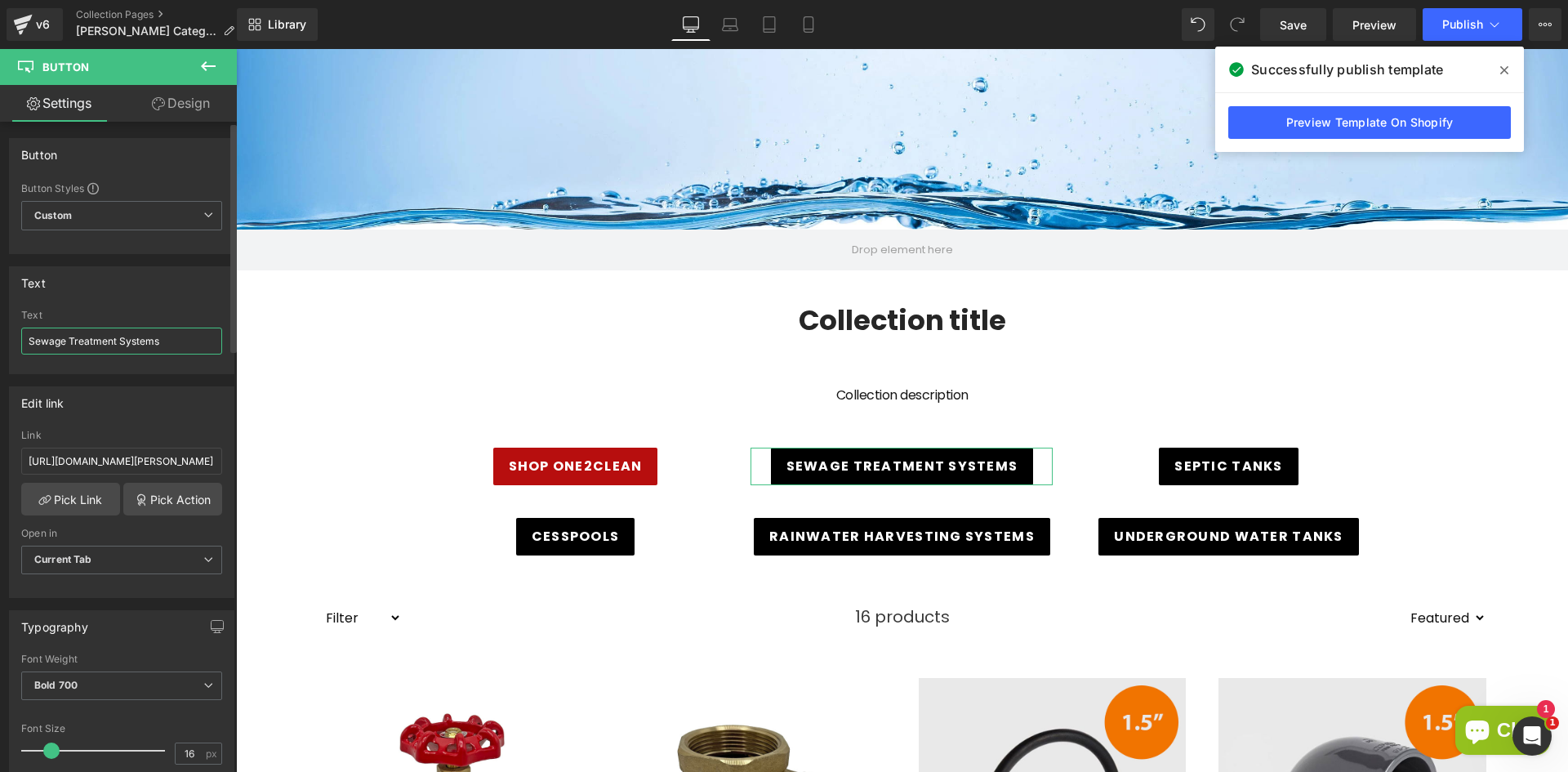
click at [29, 337] on input "Sewage Treatment Systems" at bounding box center [121, 341] width 201 height 27
type input "SHOP Sewage Treatment Systems"
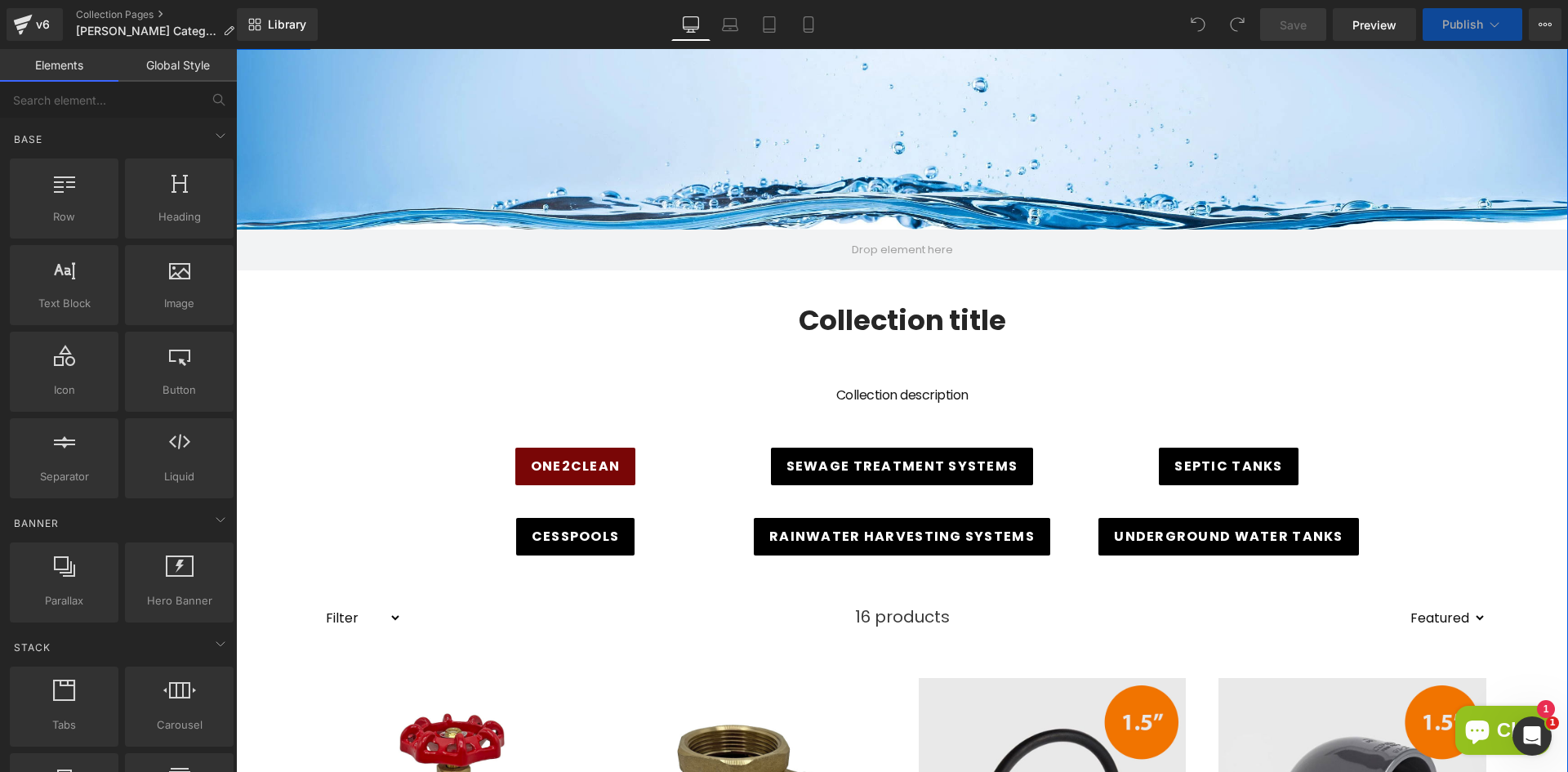
click at [567, 461] on div "One2clean Button" at bounding box center [575, 466] width 302 height 37
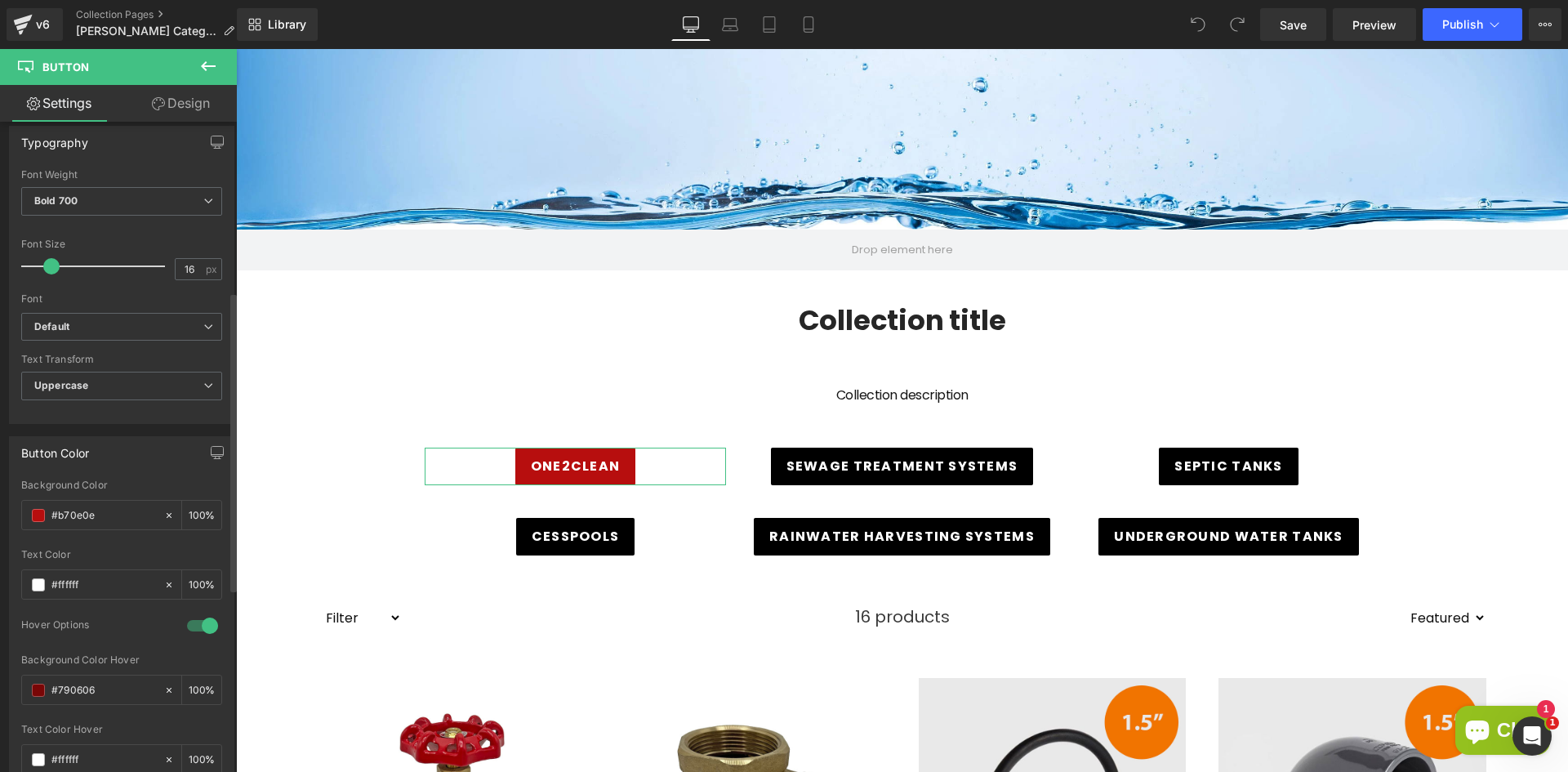
scroll to position [490, 0]
click at [43, 511] on span at bounding box center [38, 510] width 13 height 13
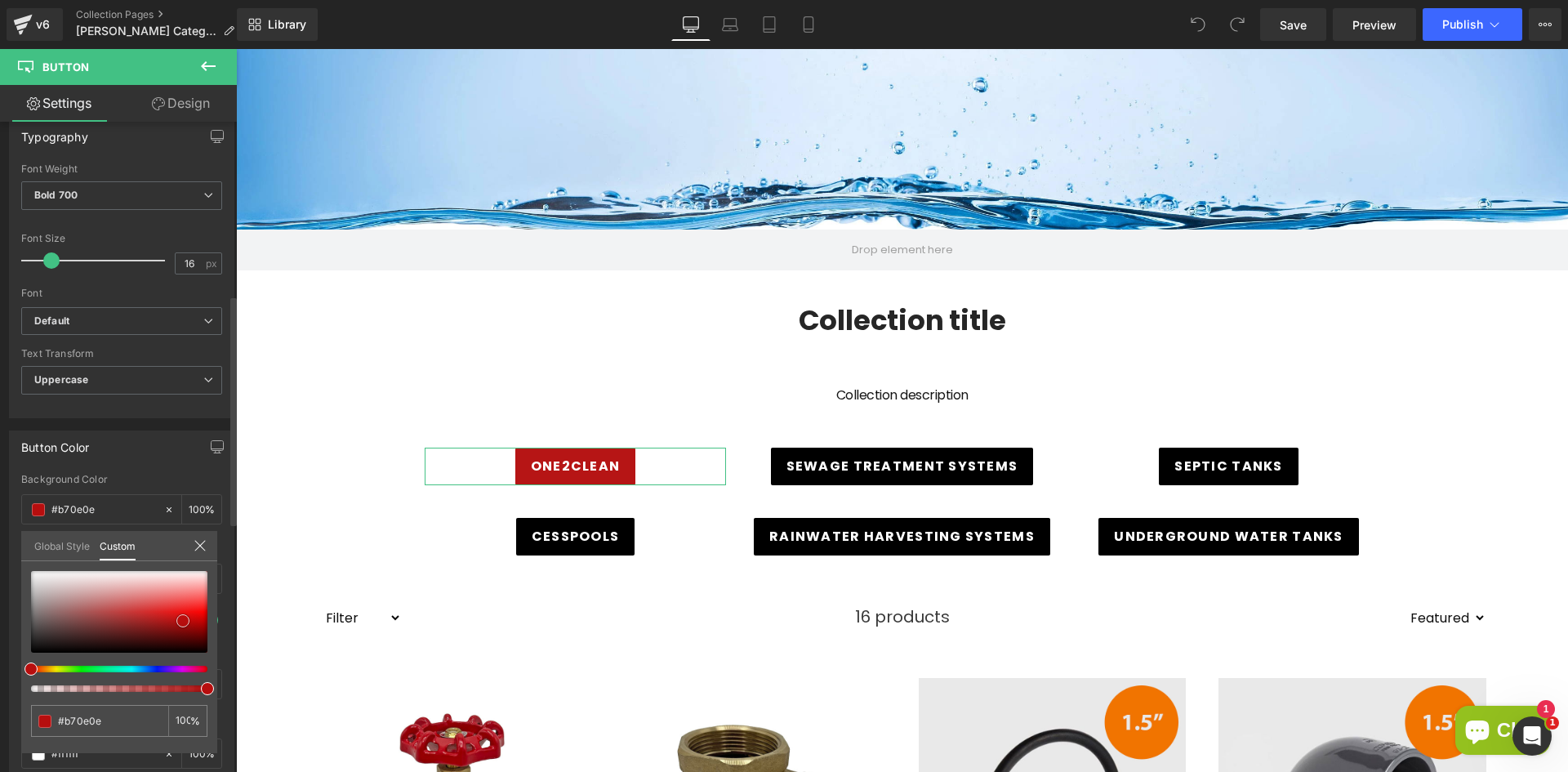
type input "#b61515"
type input "#beb1b1"
type input "#bab4b4"
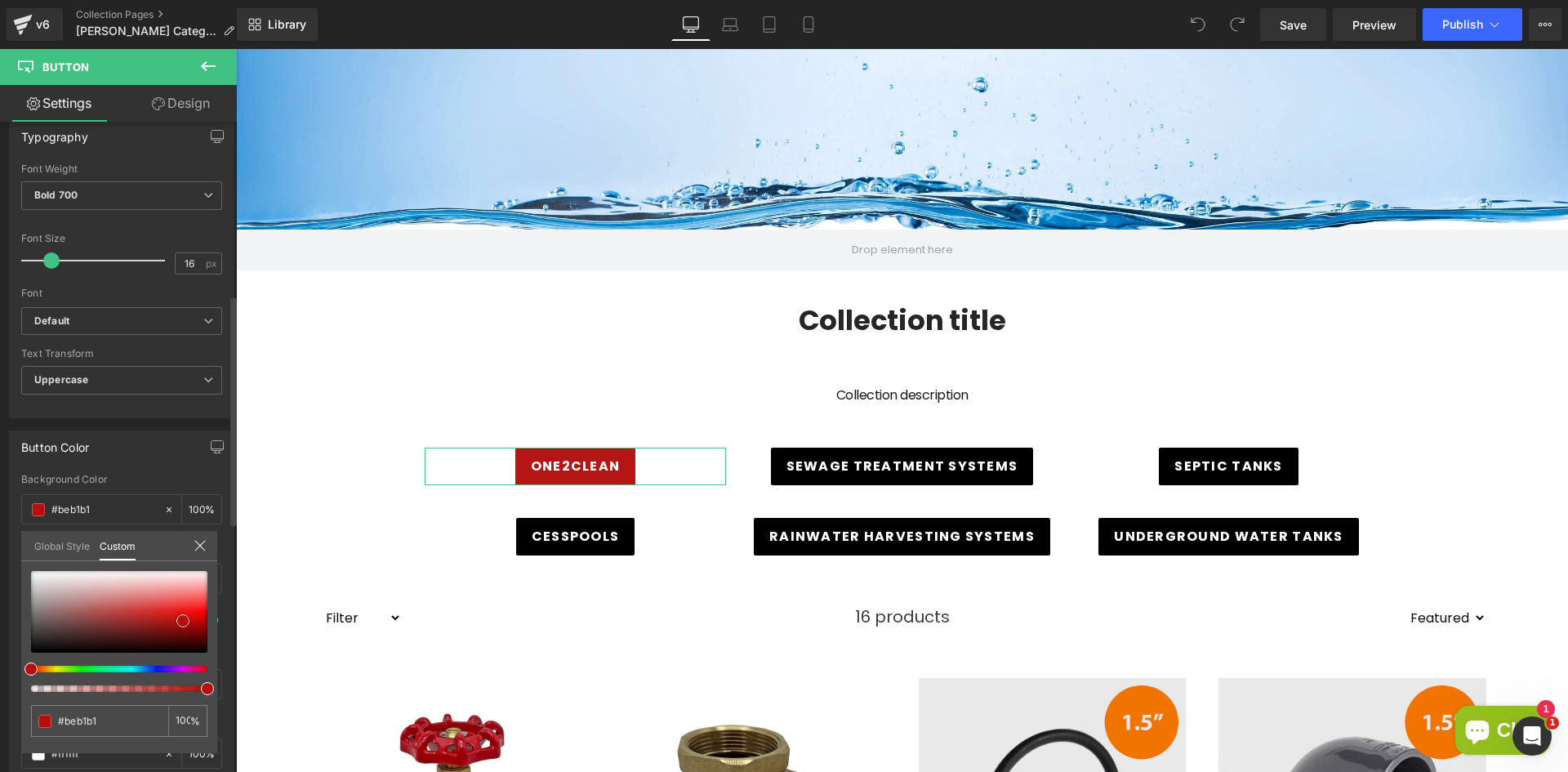
type input "#bab4b4"
type input "#bebaba"
type input "#c0bdbd"
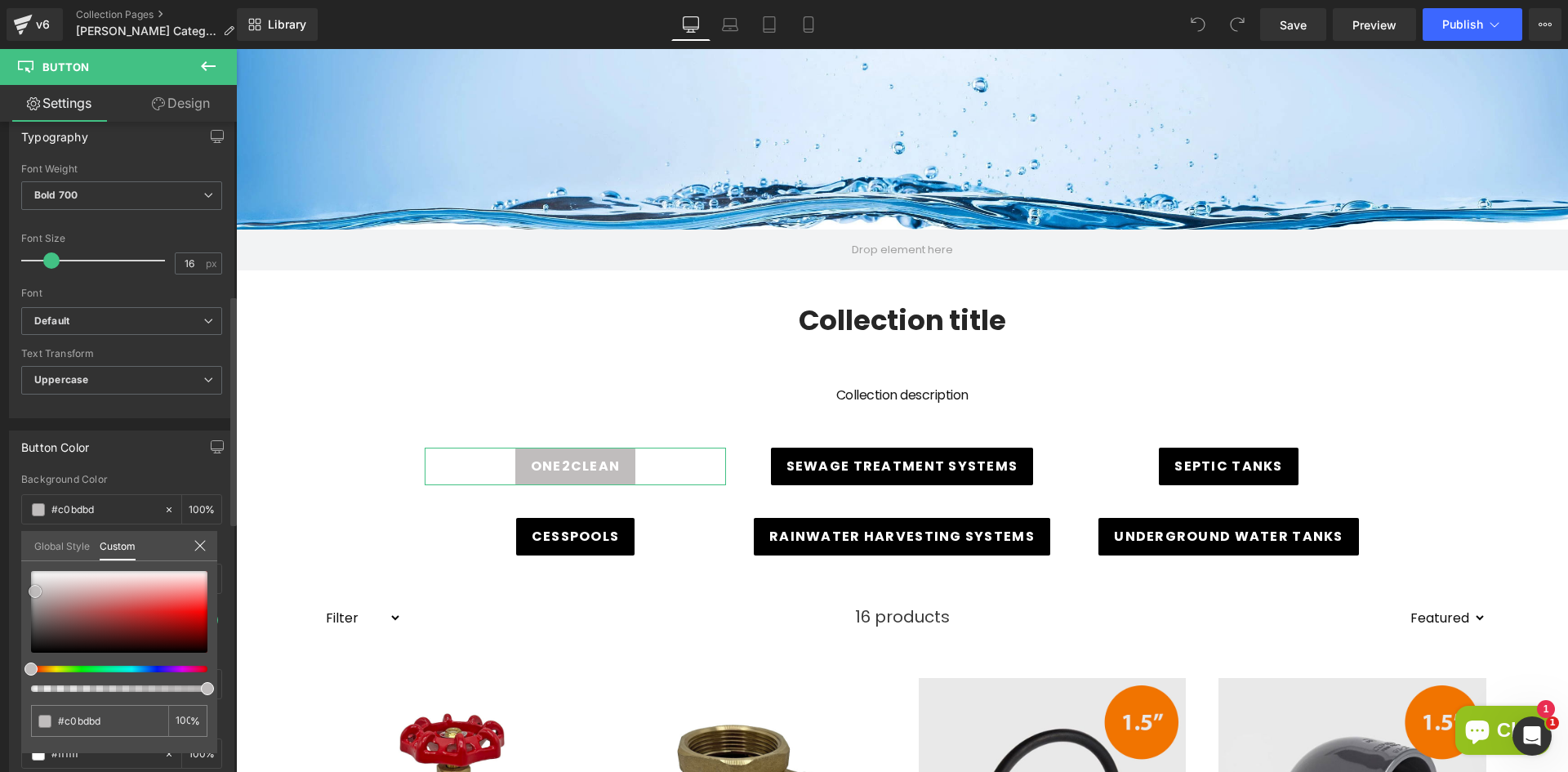
type input "#c3bfbf"
type input "#c7bcbc"
type input "#cab9b9"
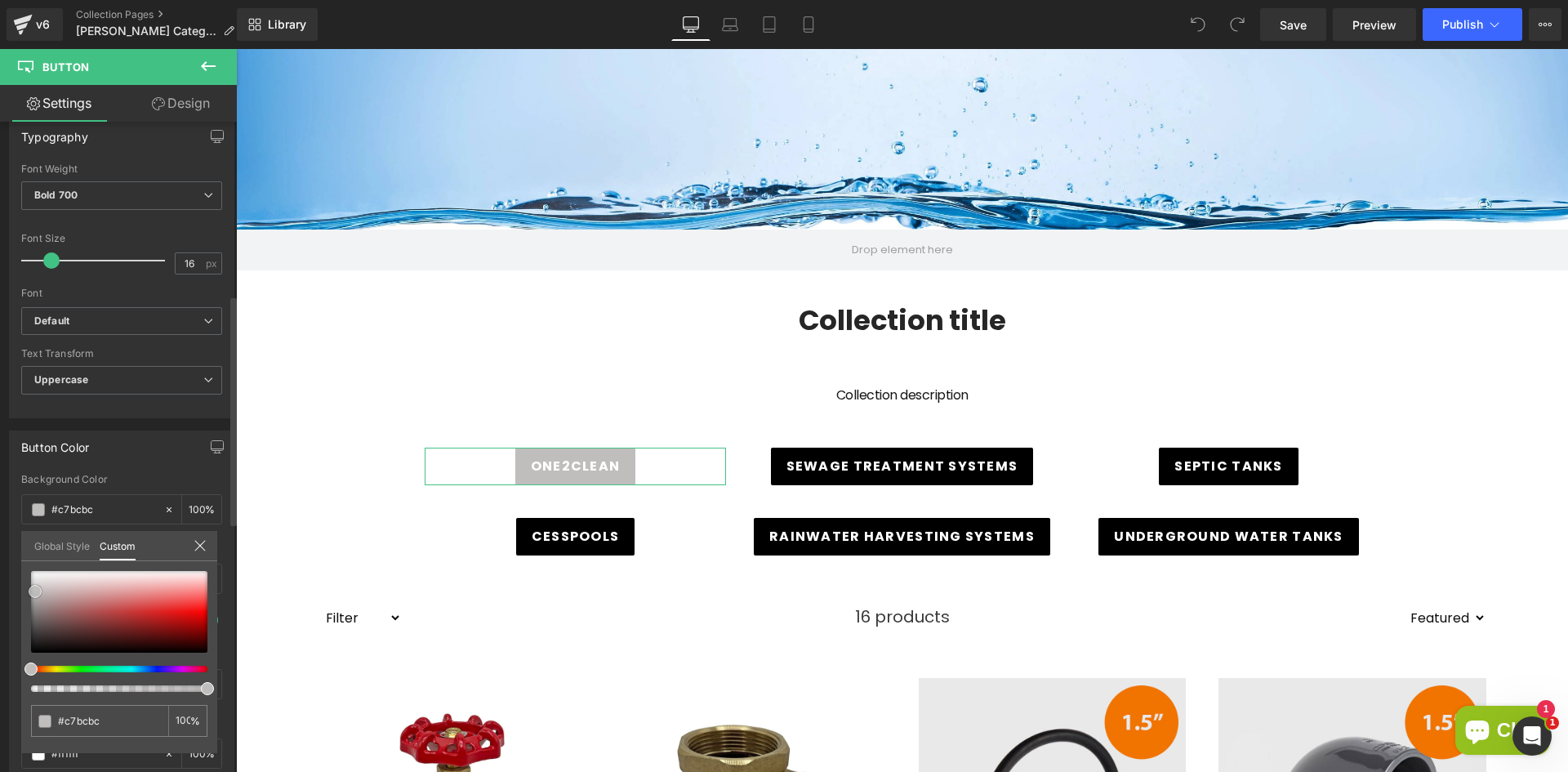
type input "#cab9b9"
type input "#d1b1b1"
type input "#dda6a6"
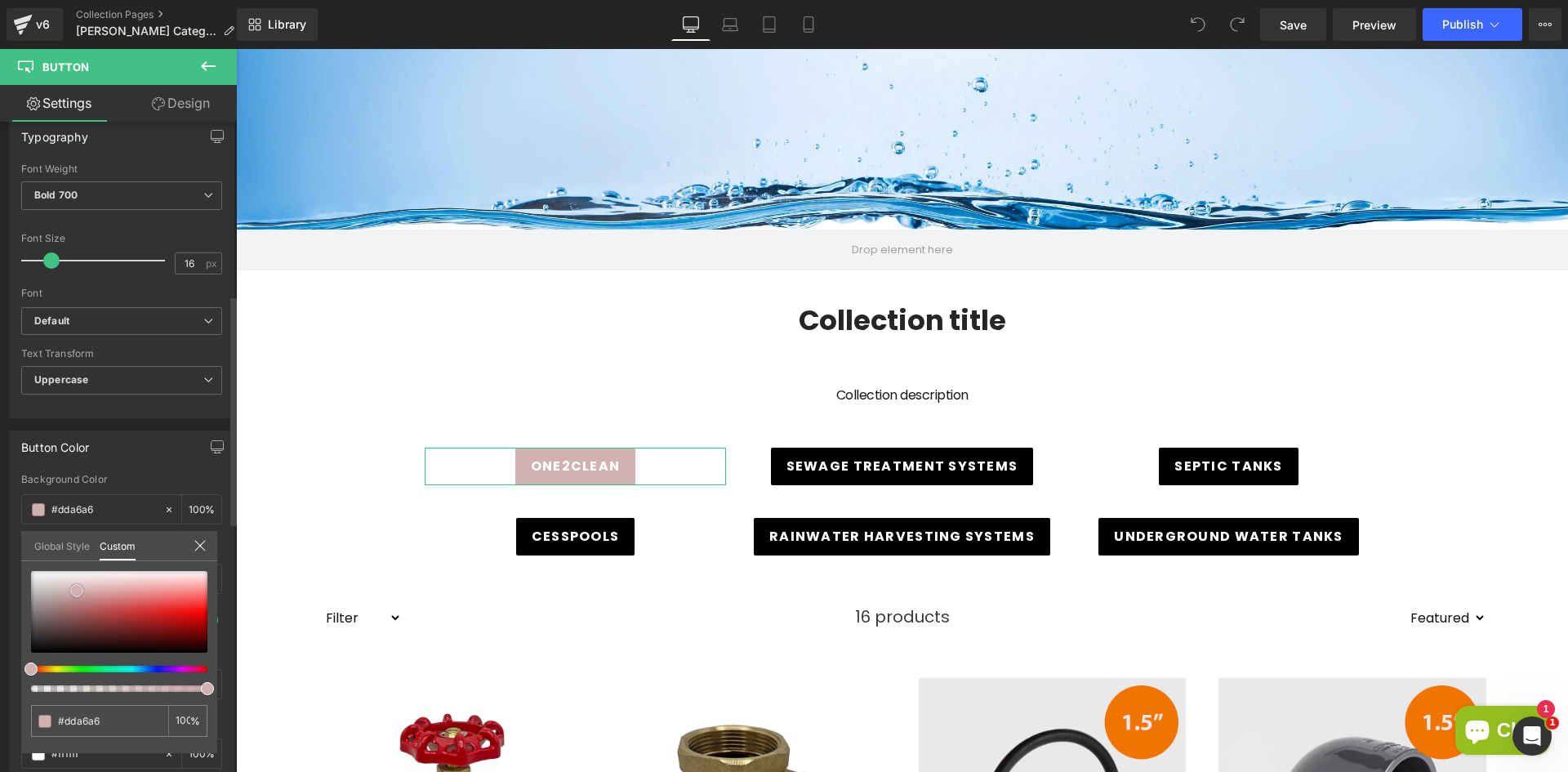
type input "#e2a0a0"
type input "#e79c9c"
type input "#ed9696"
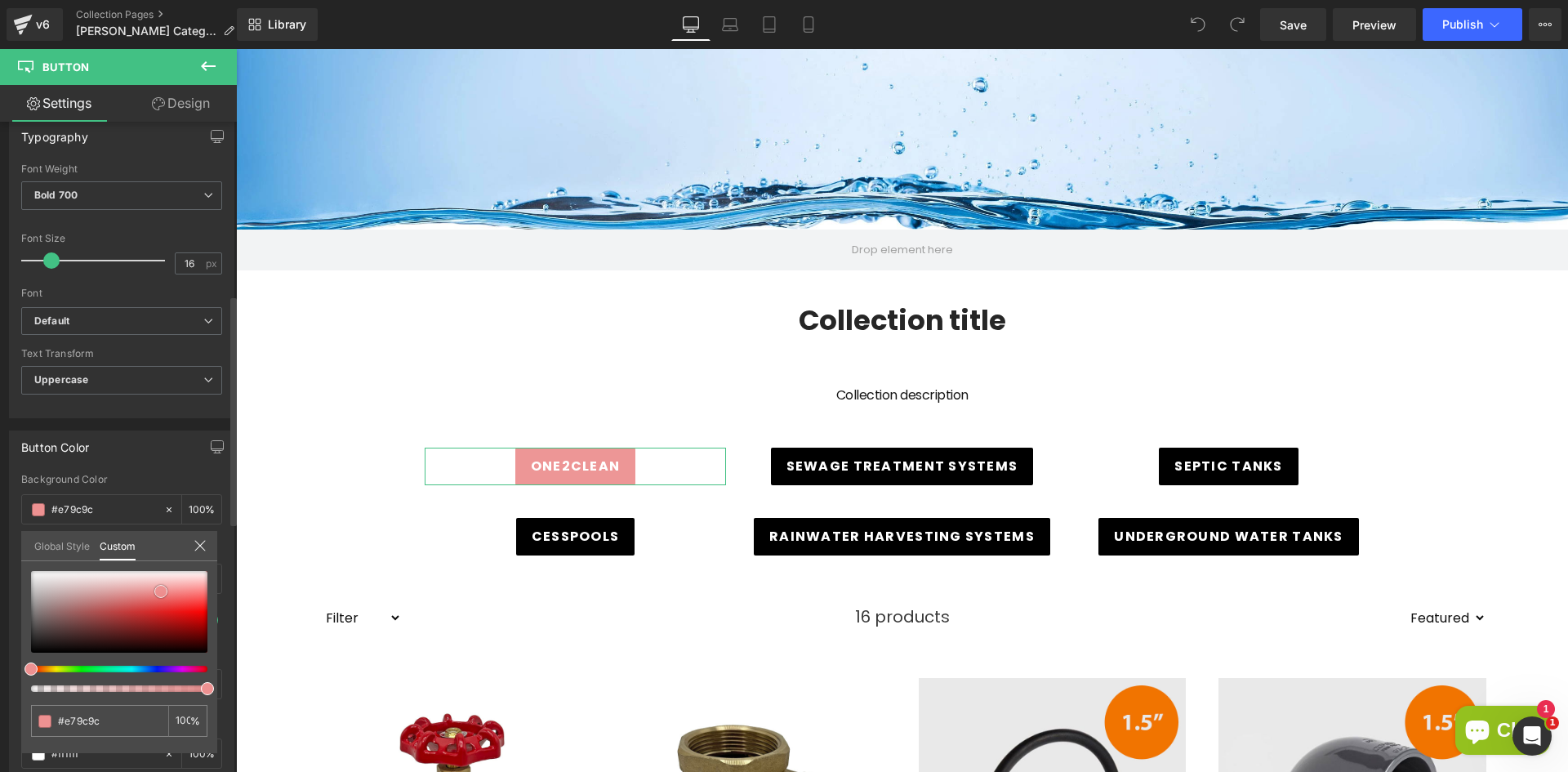
type input "#ed9696"
type input "#ed8686"
type input "#ee8080"
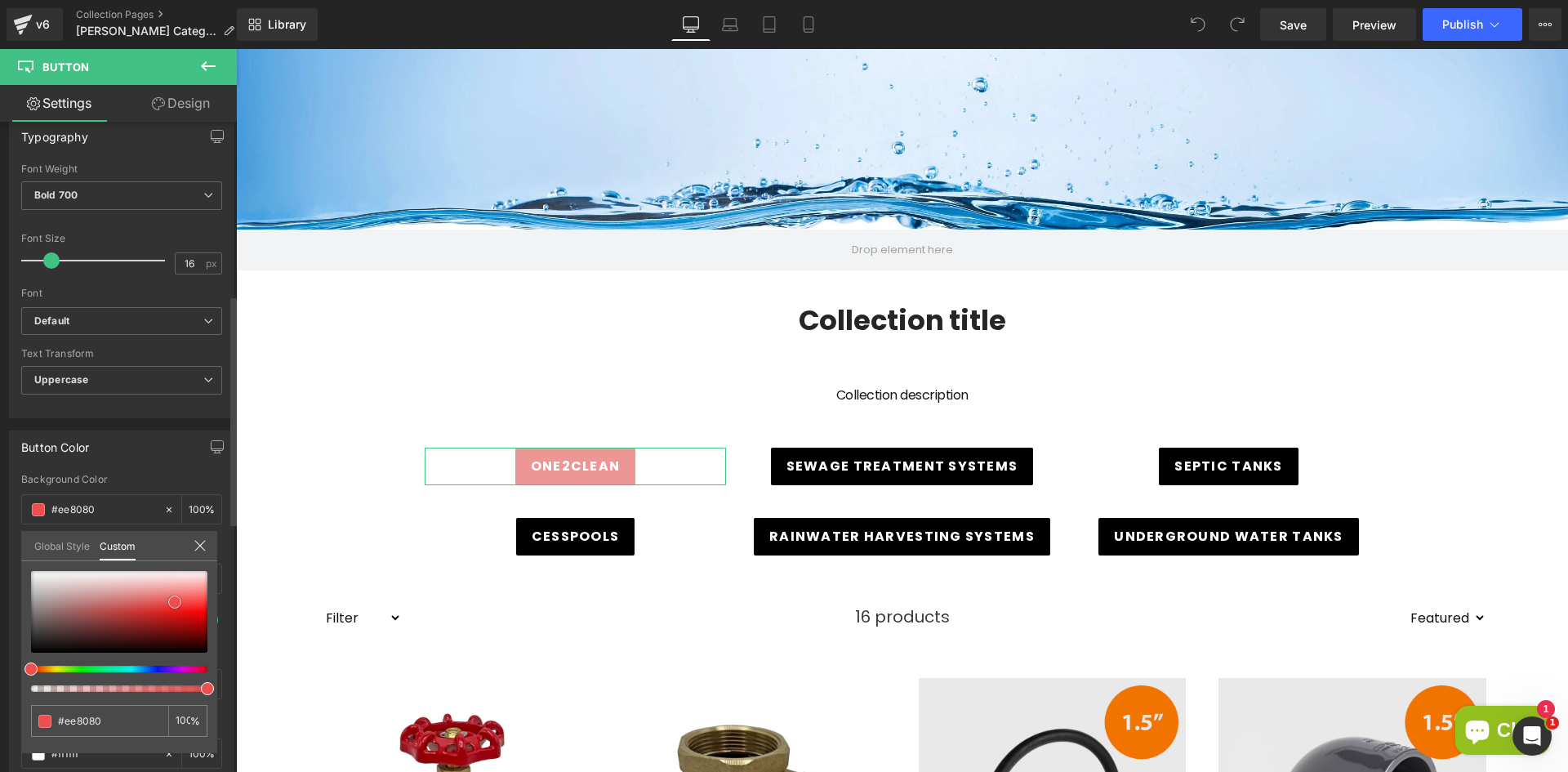
type input "#ed7c7c"
type input "#eb5050"
type input "#ed3030"
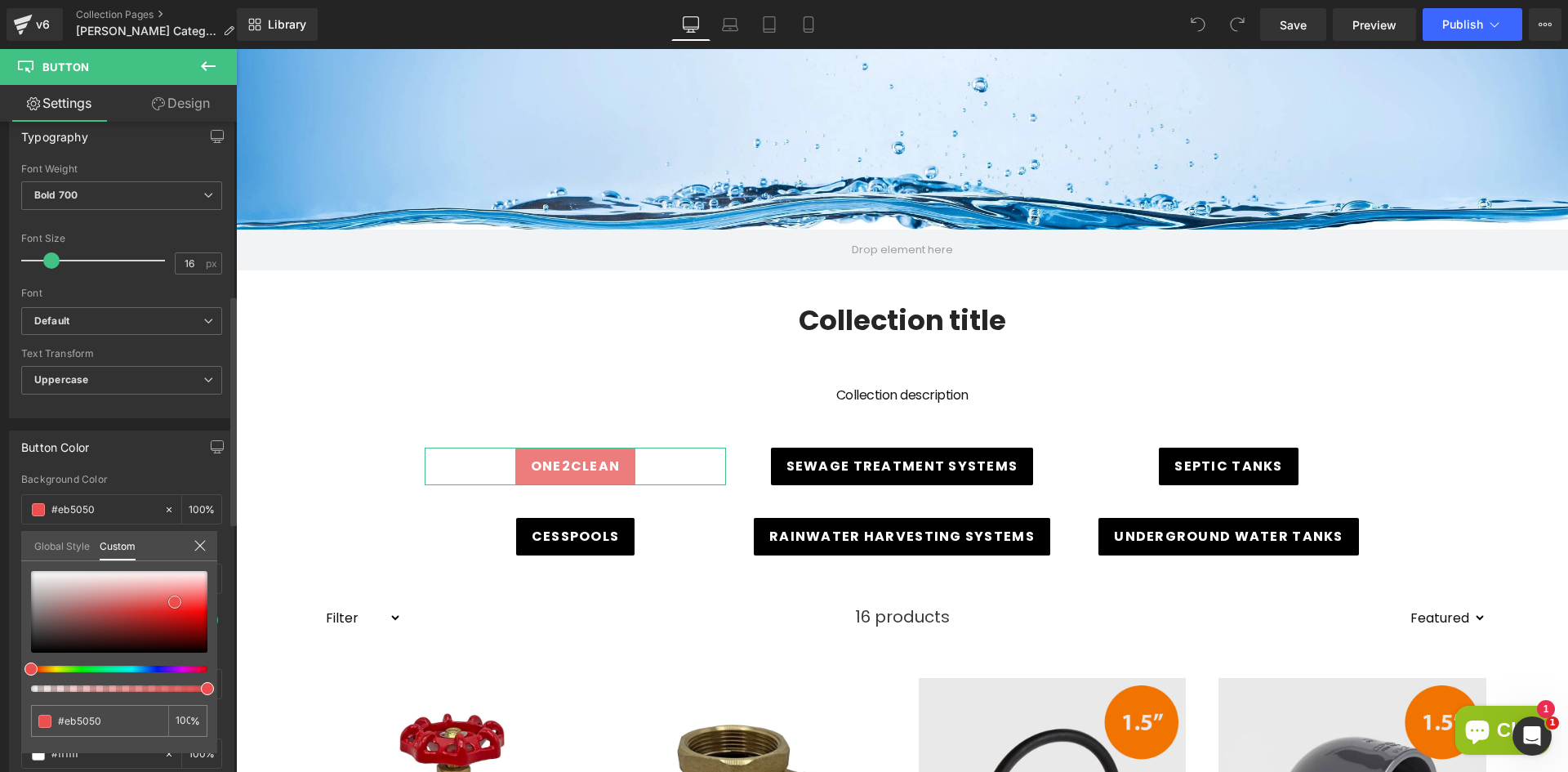
type input "#ed3030"
type input "#ec2727"
type input "#ed1616"
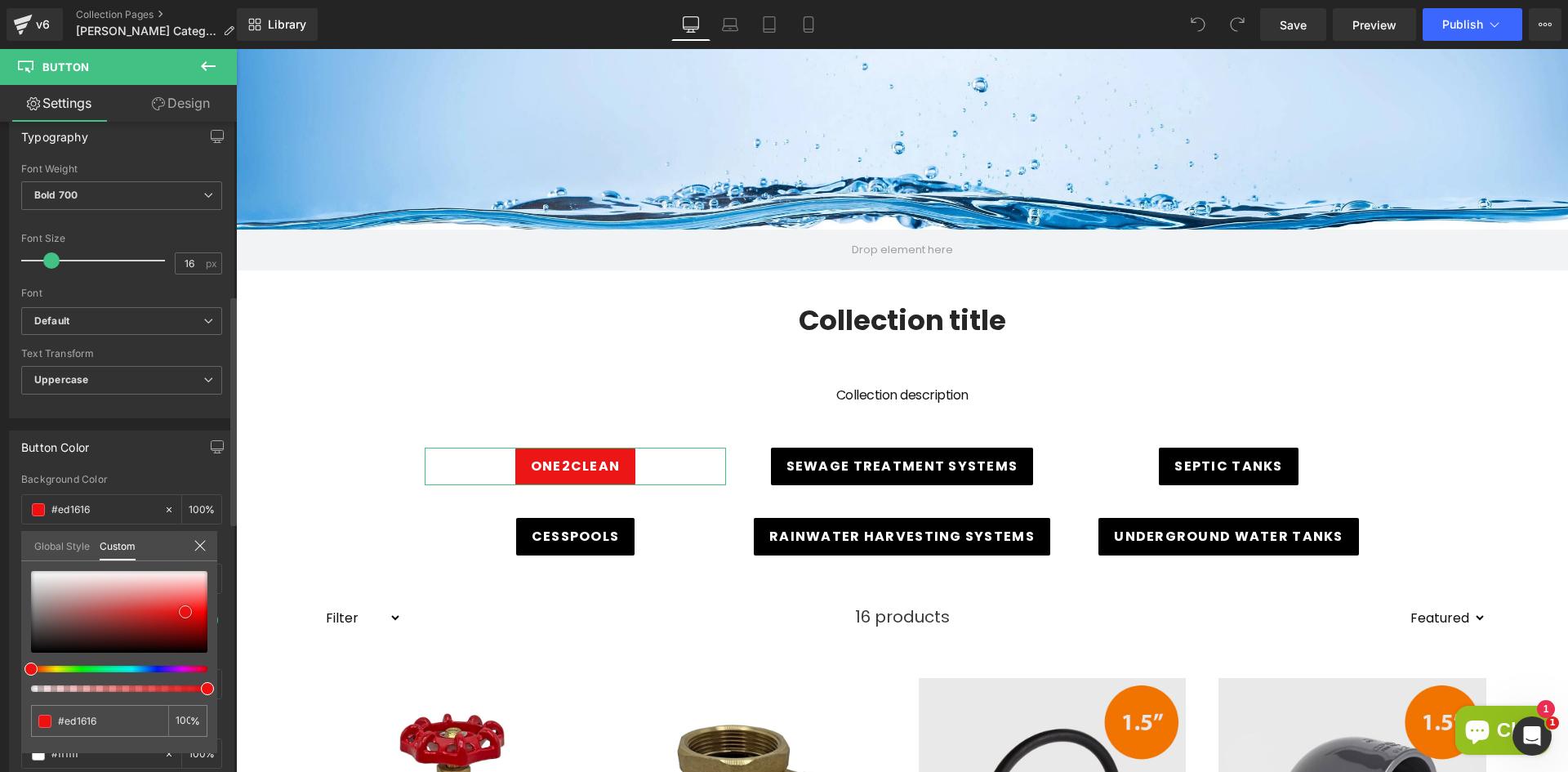
type input "#e91010"
type input "#e40f0f"
type input "#e10e0e"
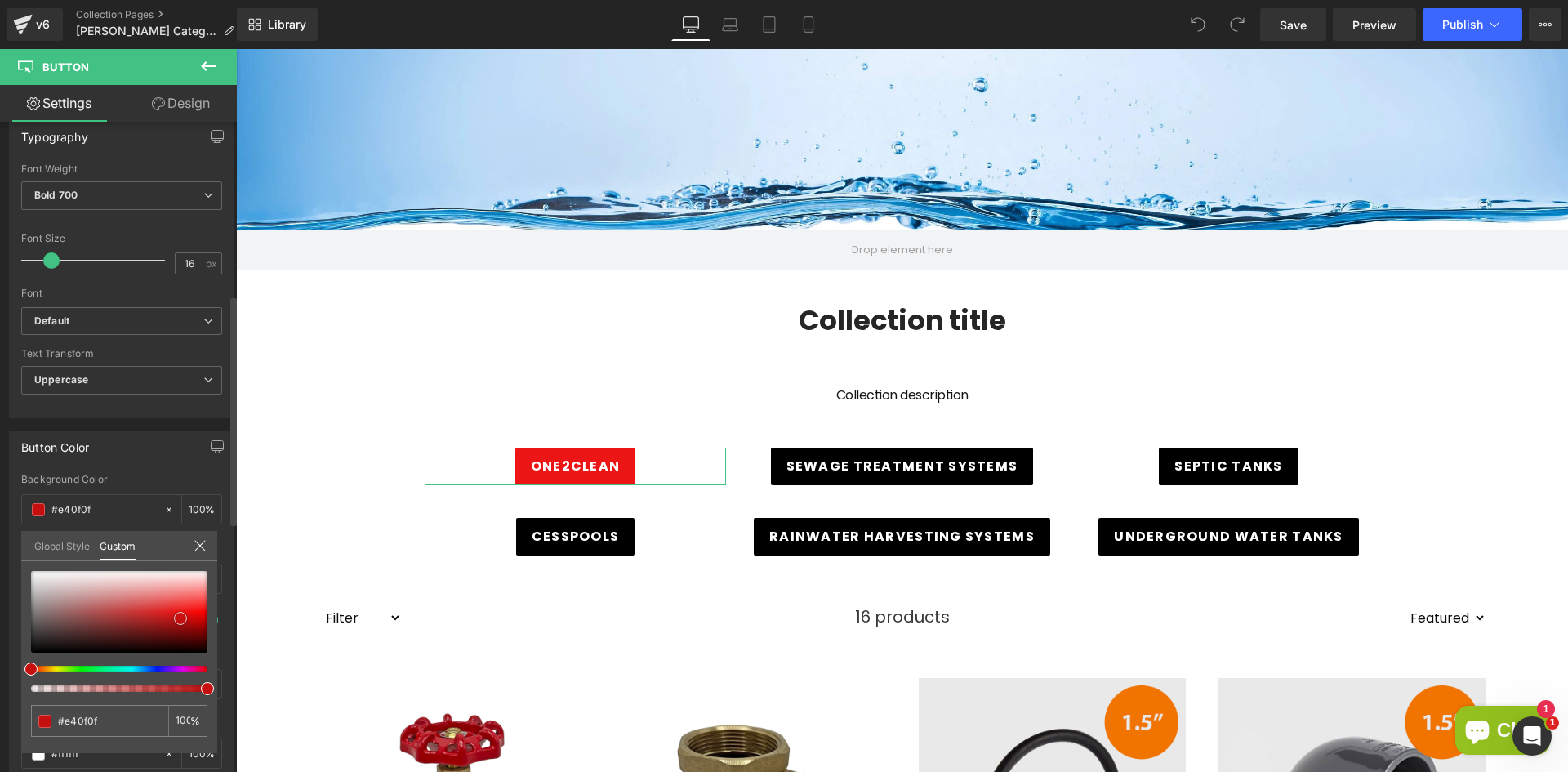
type input "#e10e0e"
type input "#c61010"
type input "#c51111"
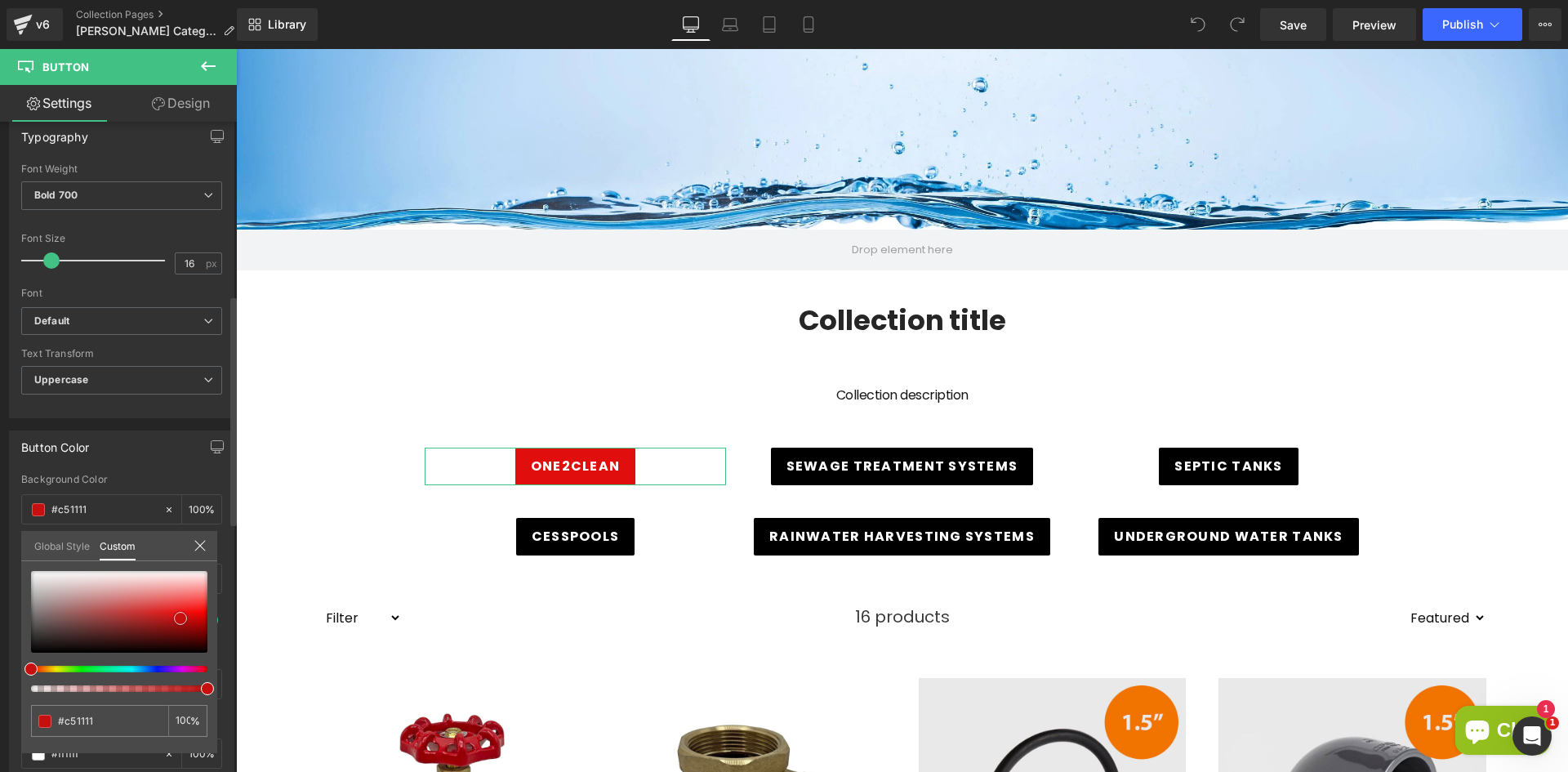
type input "#b30e0e"
type input "#a30f0f"
type input "#9e0e0e"
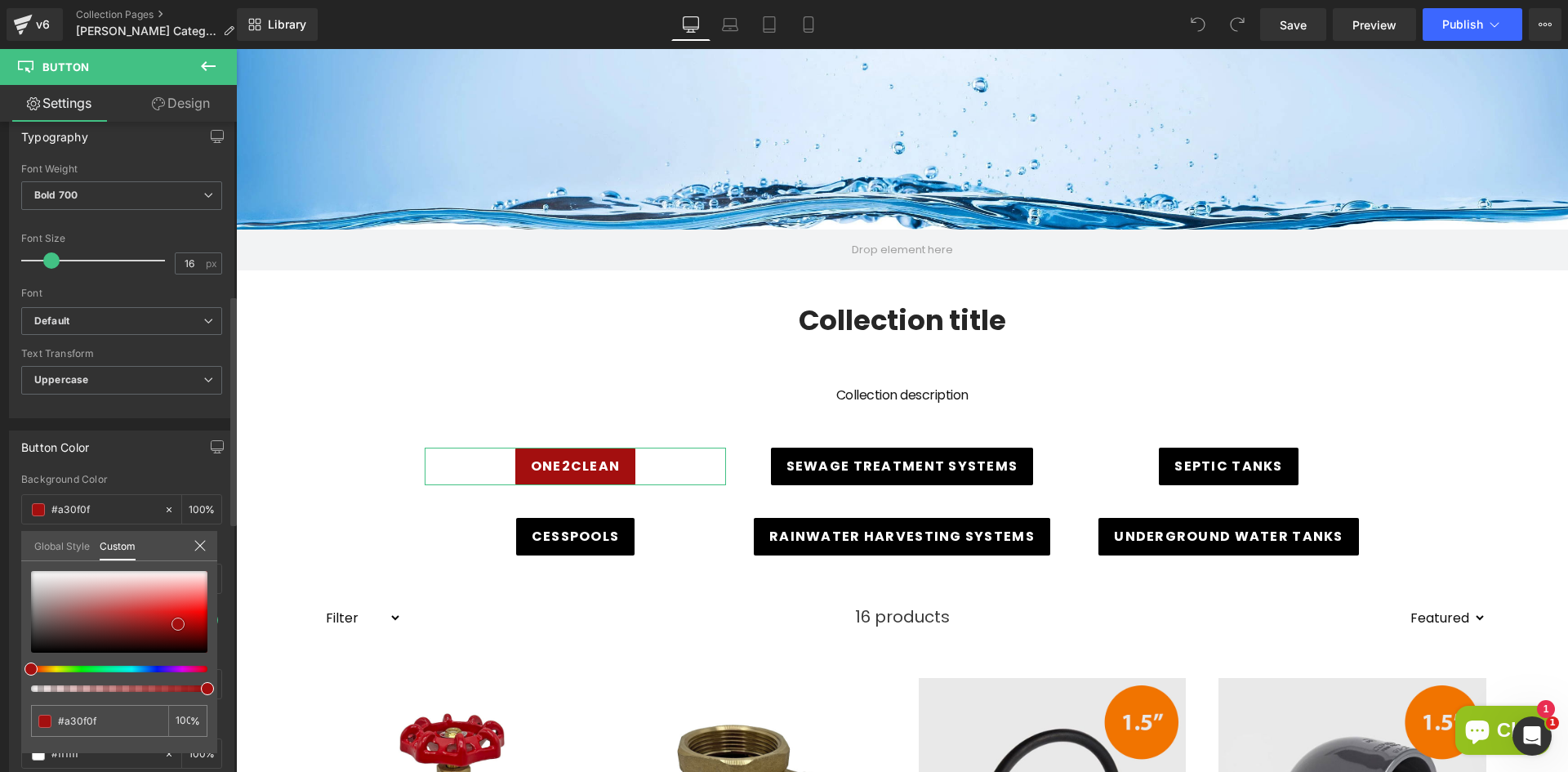
type input "#9e0e0e"
type input "#9f0d0d"
type input "#a00d0d"
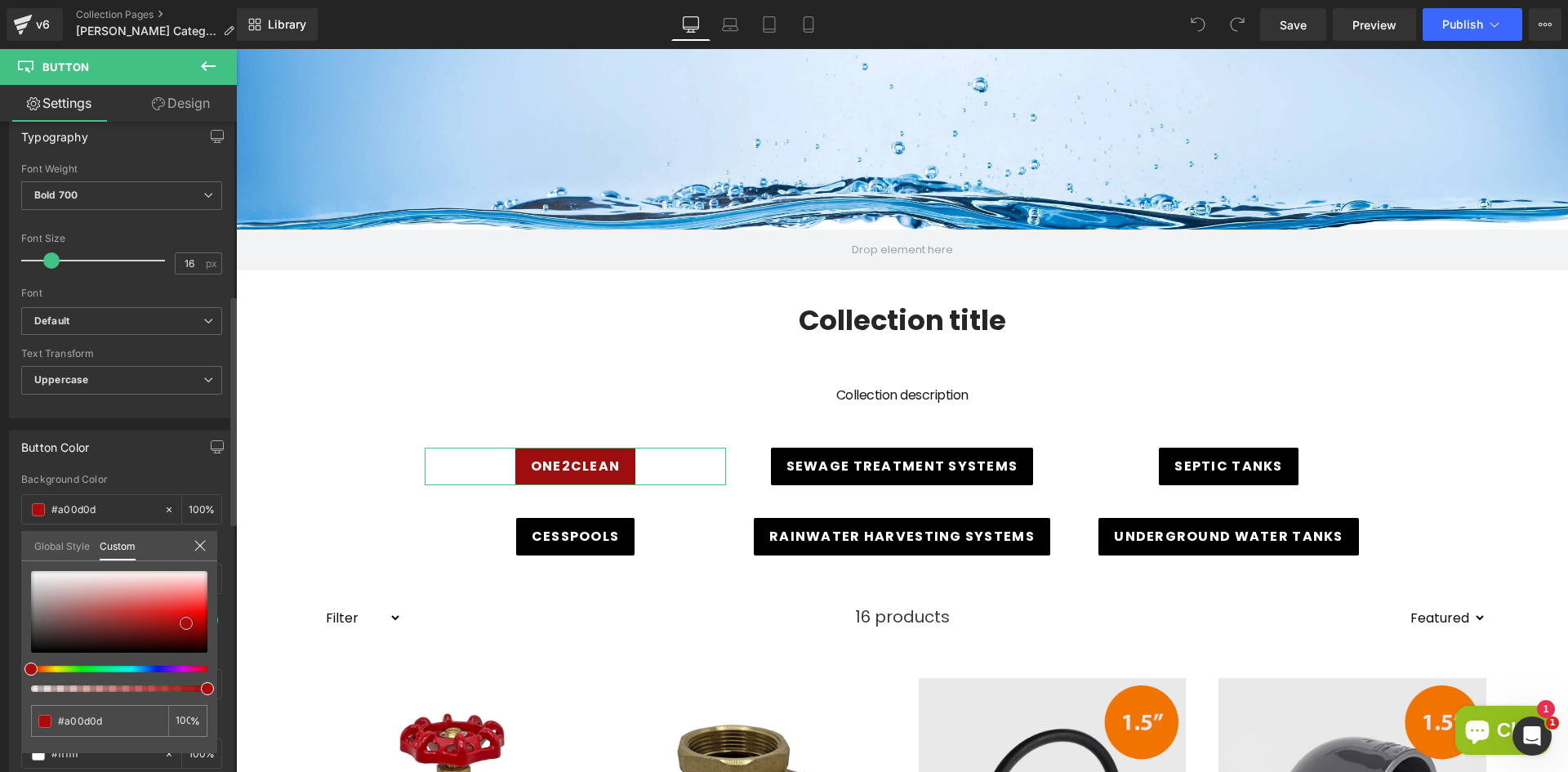
type input "#ab0b0b"
type input "#ac0b0b"
type input "#b10b0b"
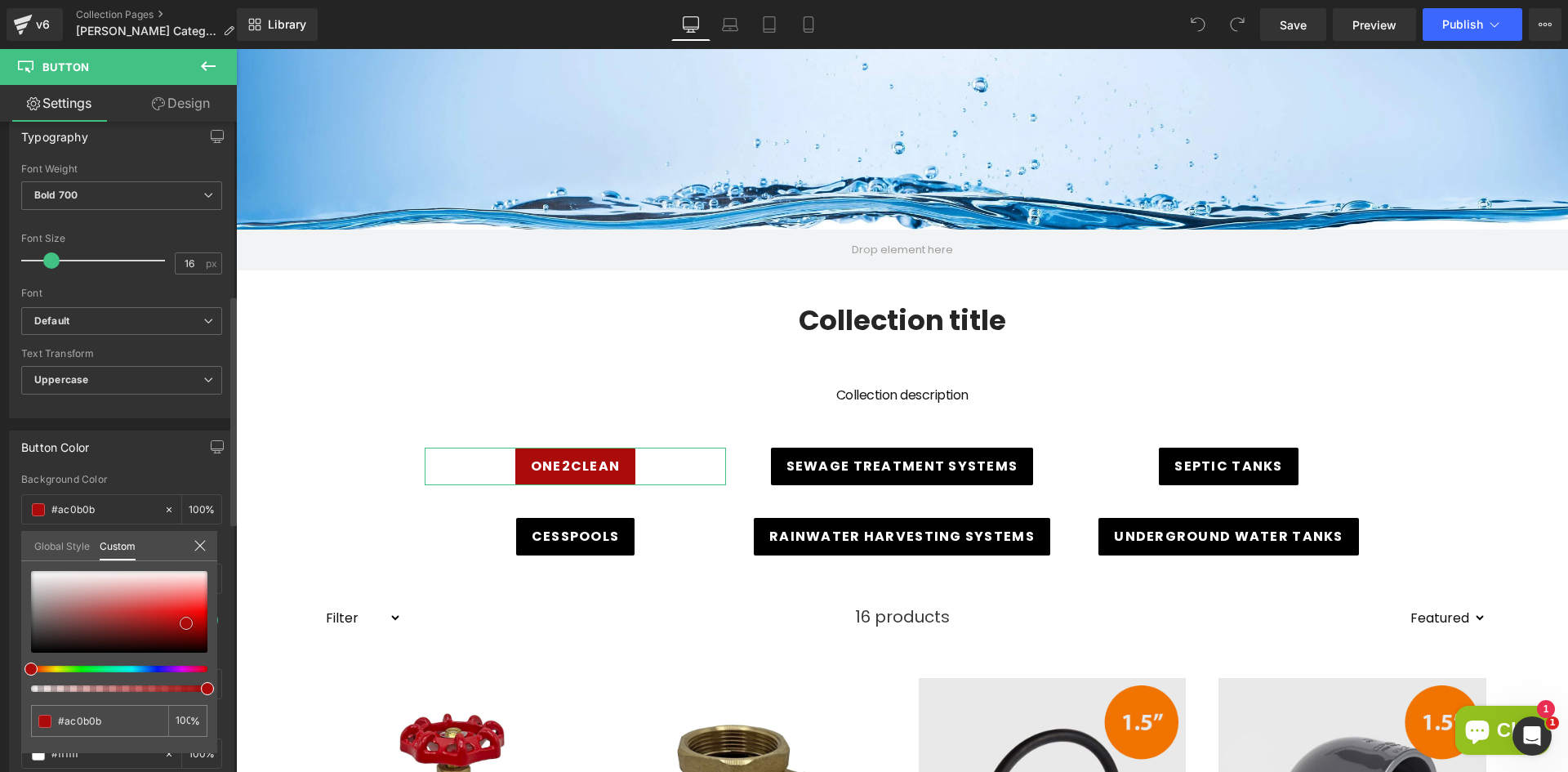
type input "#b10b0b"
type input "#b70a0a"
type input "#b80909"
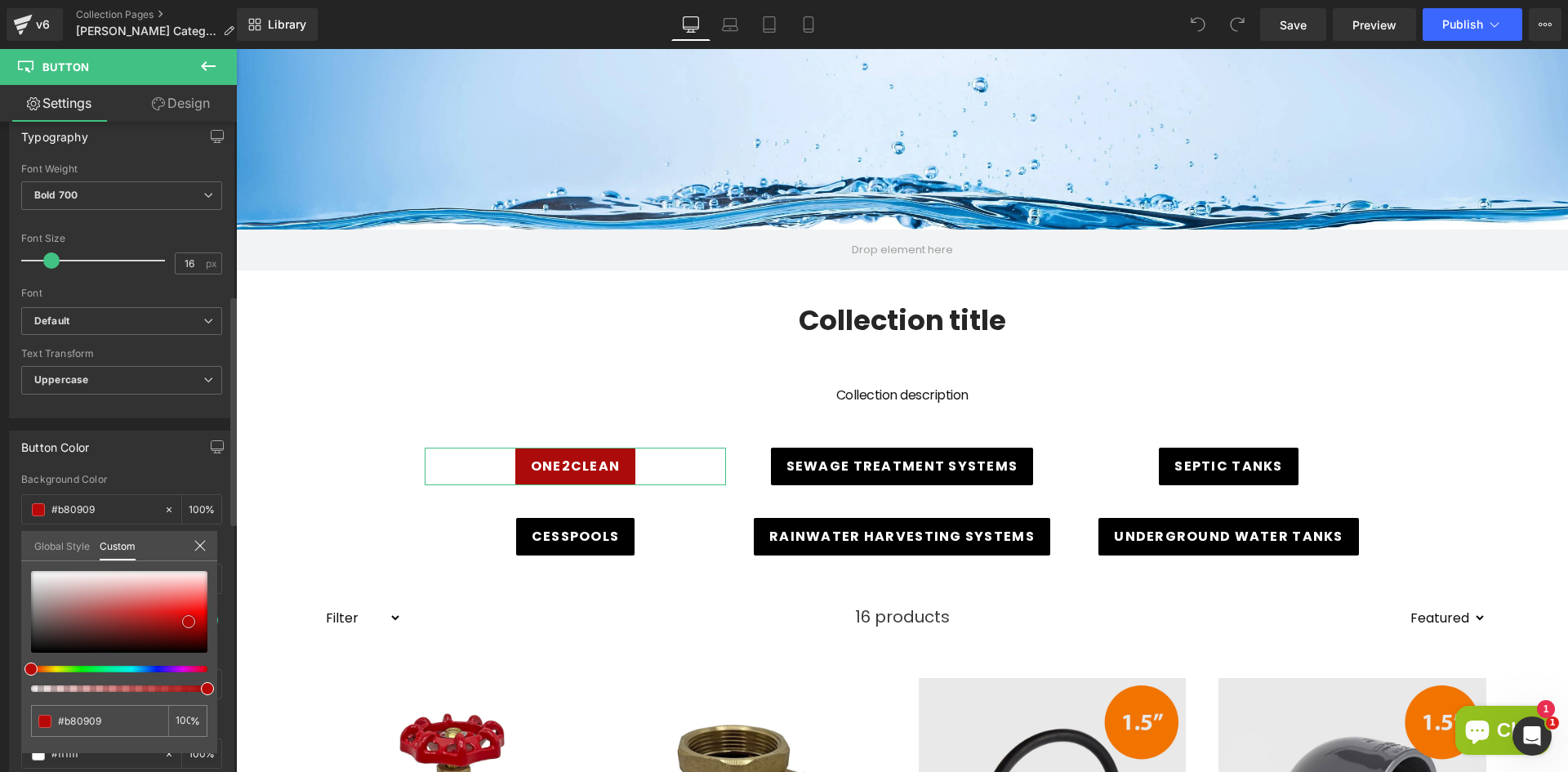
type input "#bc0909"
type input "#bd0808"
type input "#be0707"
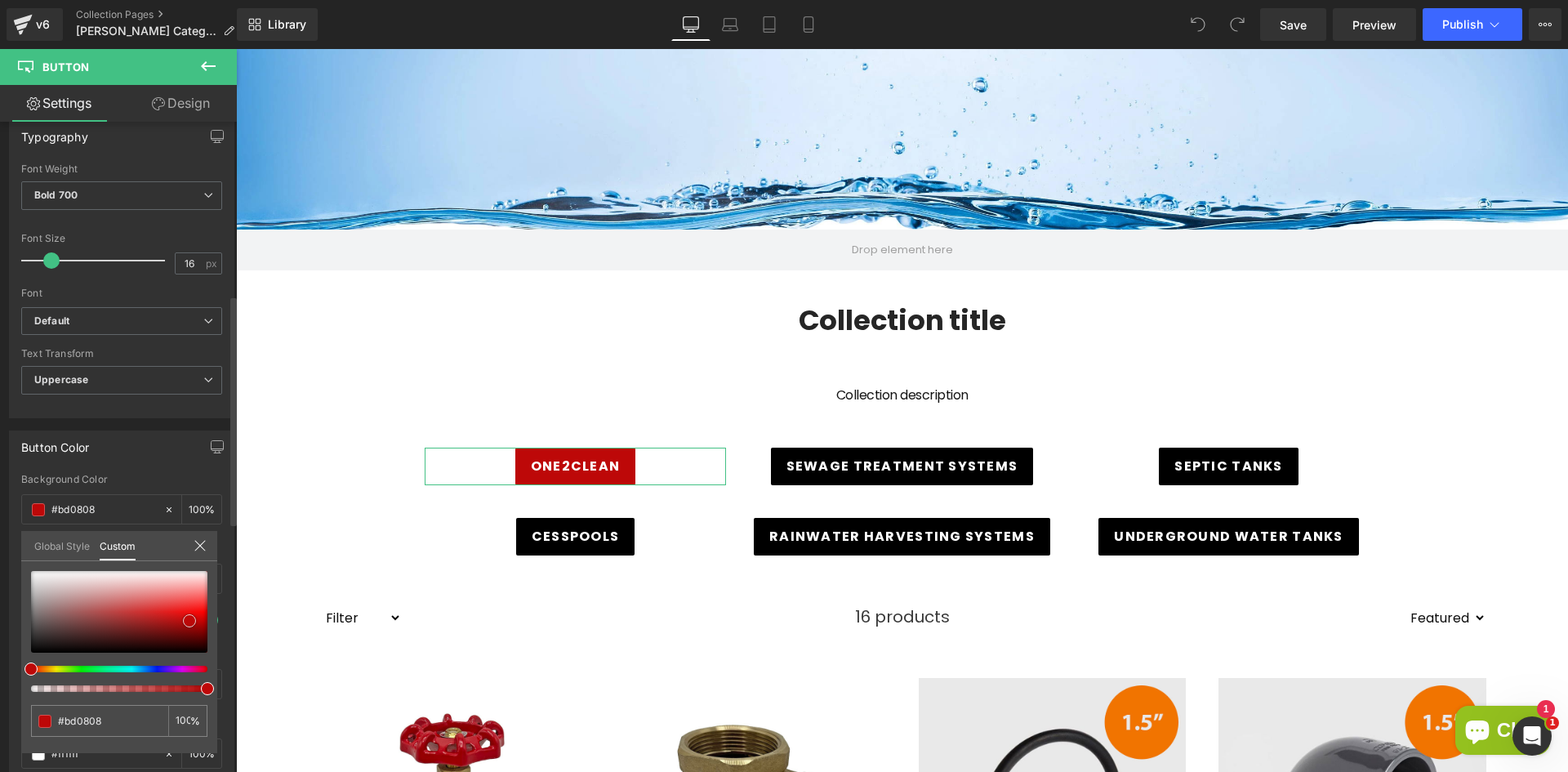
type input "#be0707"
type input "#b50707"
drag, startPoint x: 180, startPoint y: 621, endPoint x: 189, endPoint y: 625, distance: 9.8
click at [189, 625] on span at bounding box center [191, 624] width 13 height 13
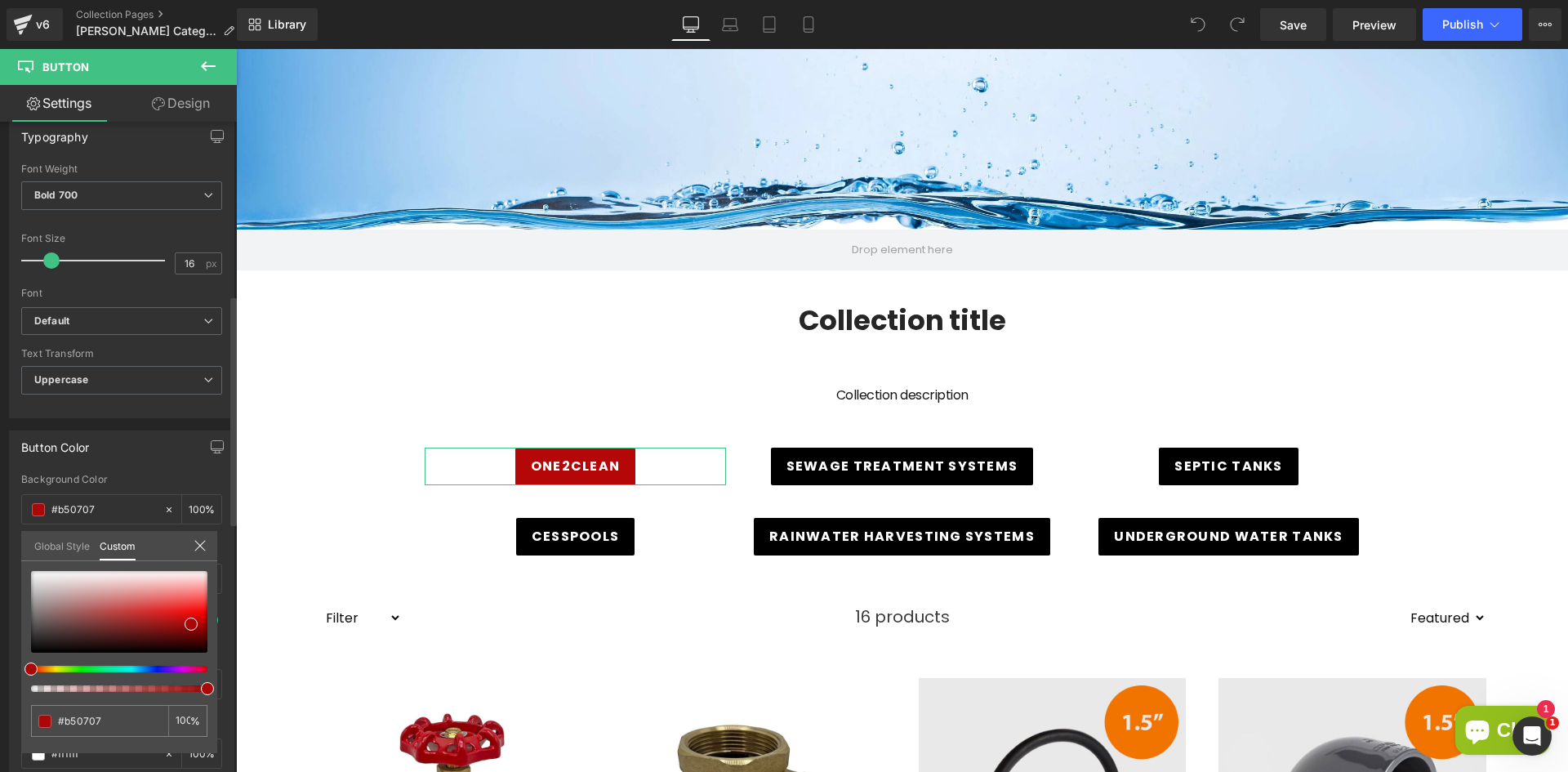
type input "#aa5308"
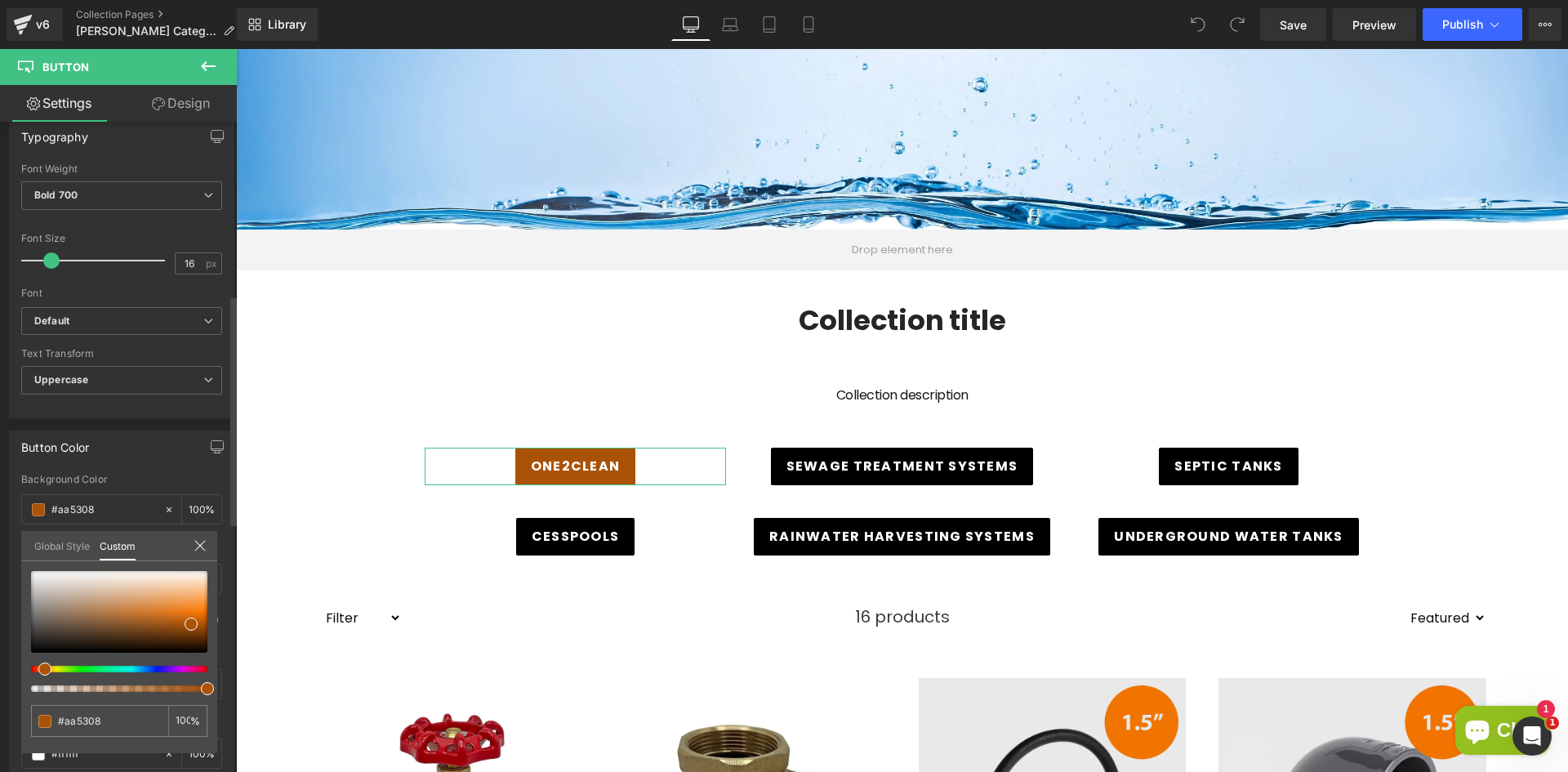
type input "#aa5908"
type input "#aa9c08"
type input "#a2aa08"
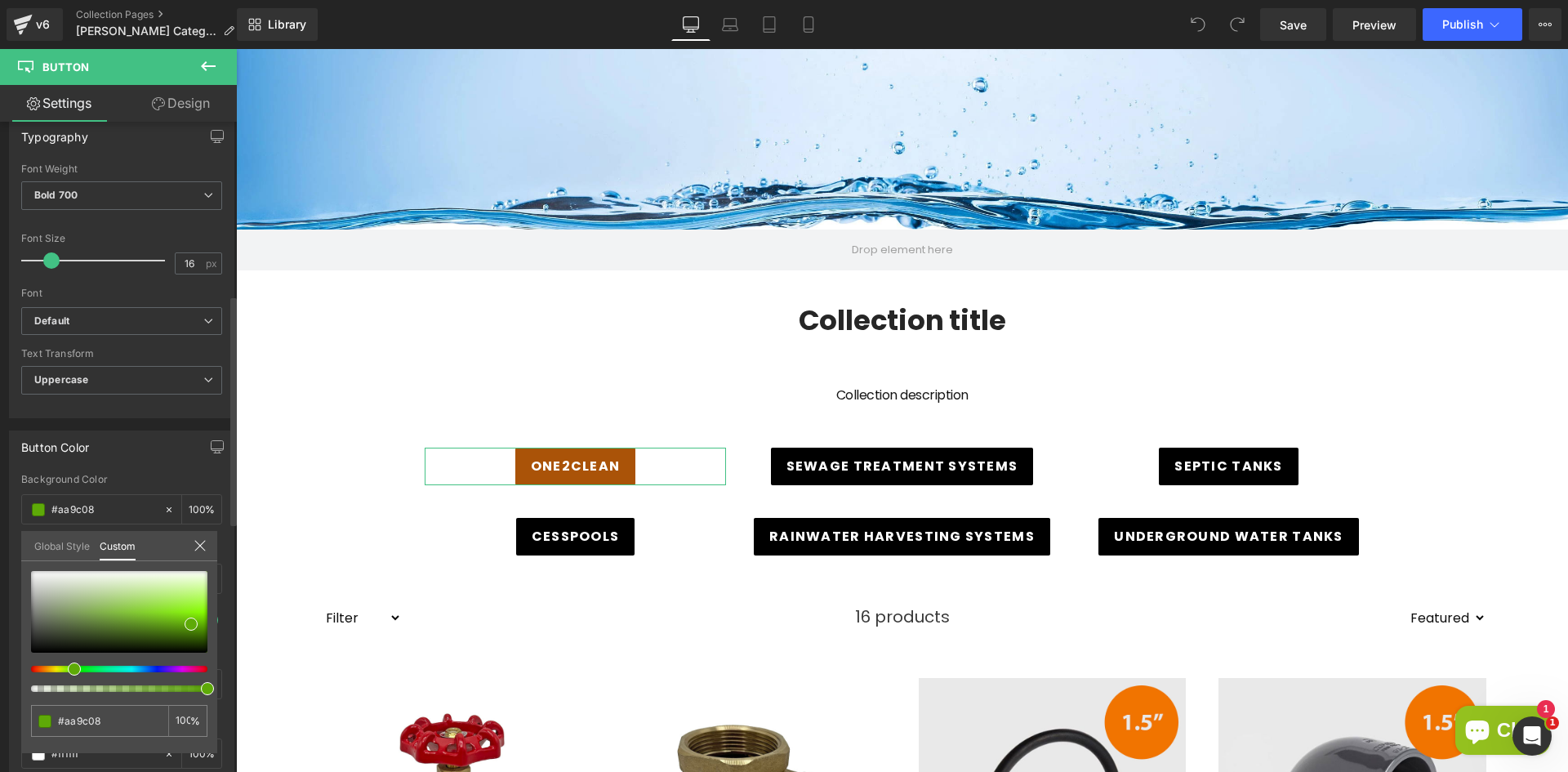
type input "#a2aa08"
type input "#5eaa08"
type input "#51aa08"
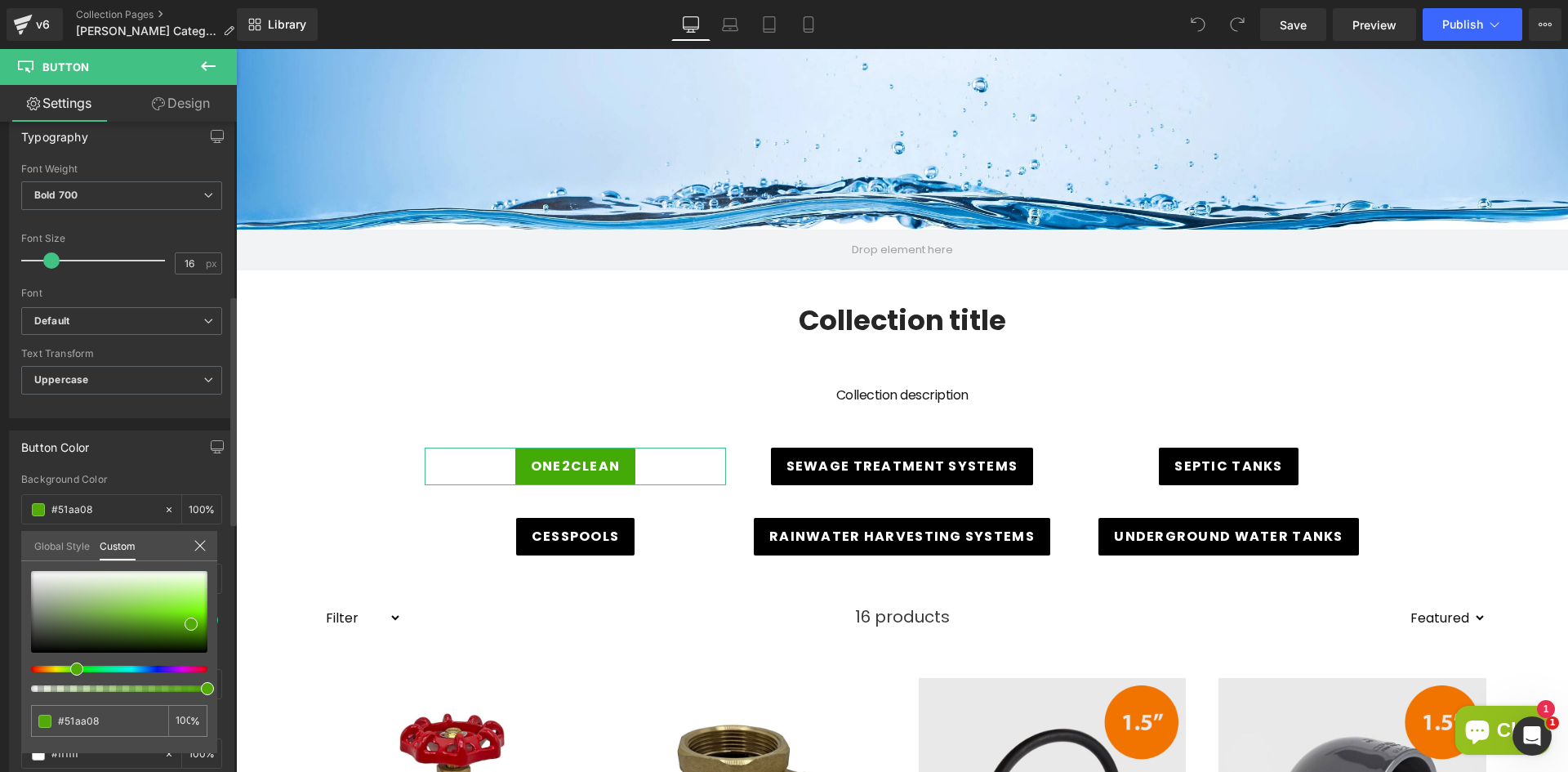
type input "#43aa08"
type input "#28aa08"
type input "#2baa08"
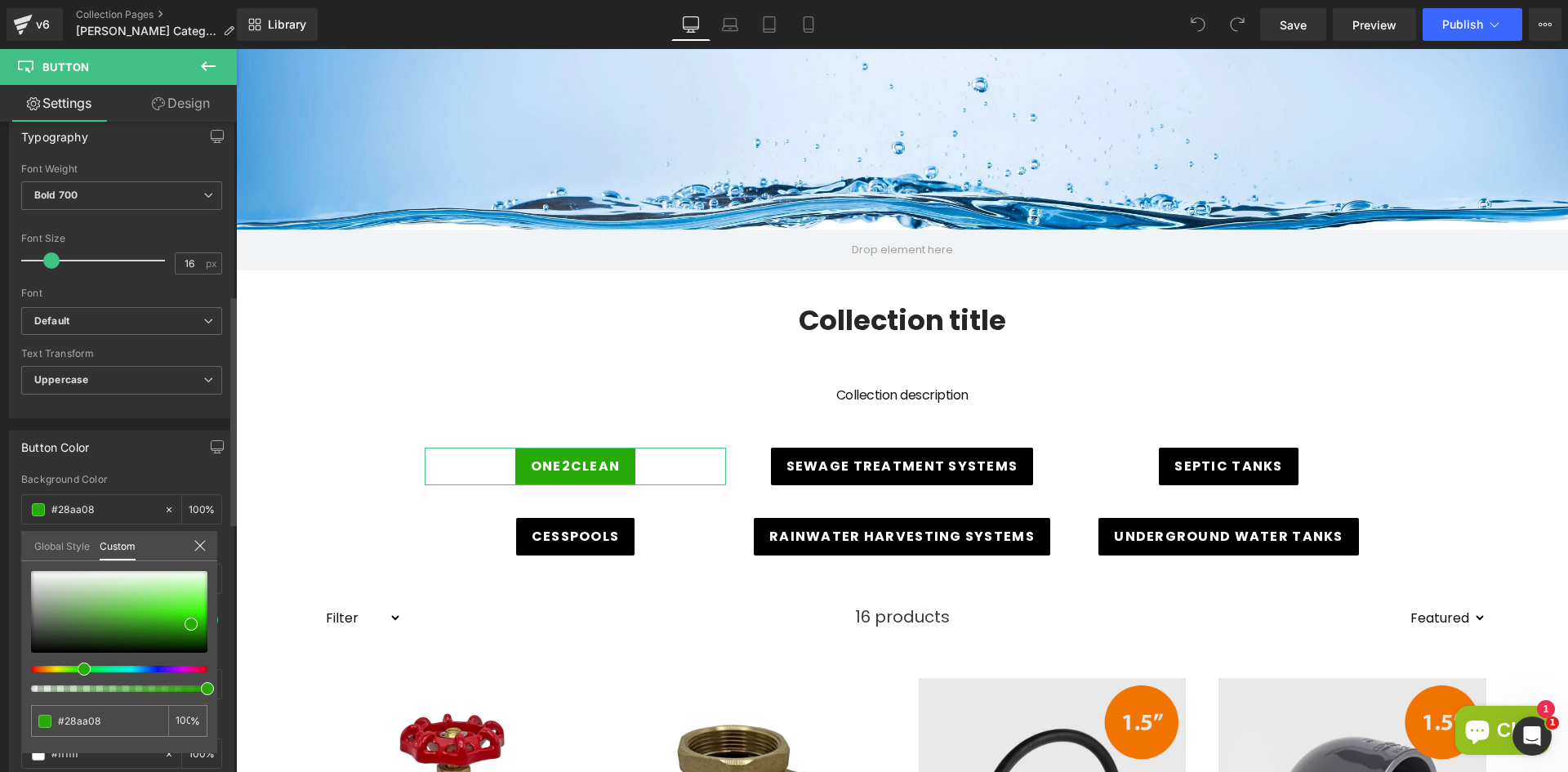
type input "#2baa08"
type input "#3eaa08"
type input "#46aa08"
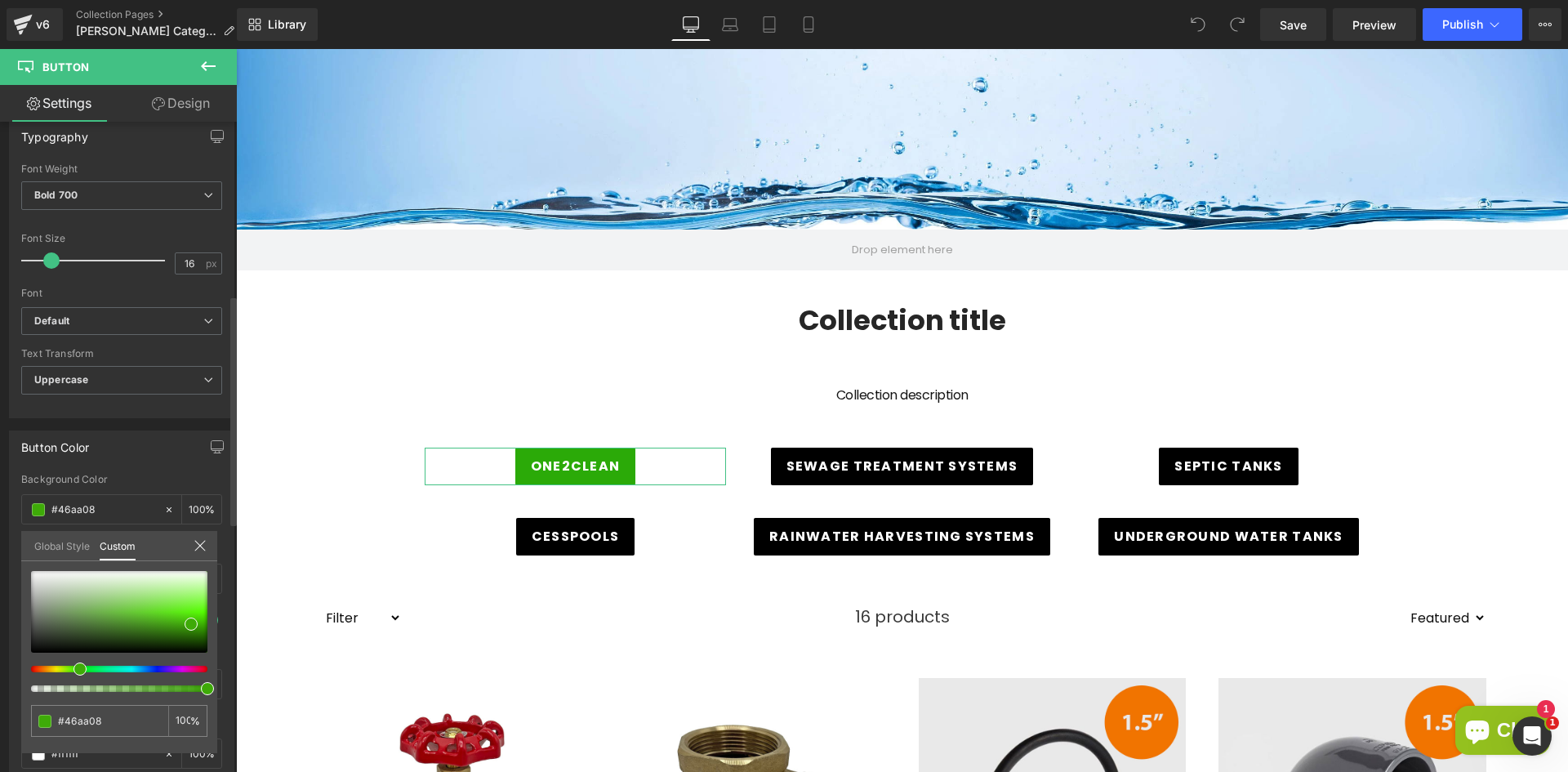
type input "#59aa08"
type input "#61aa08"
type input "#6caa08"
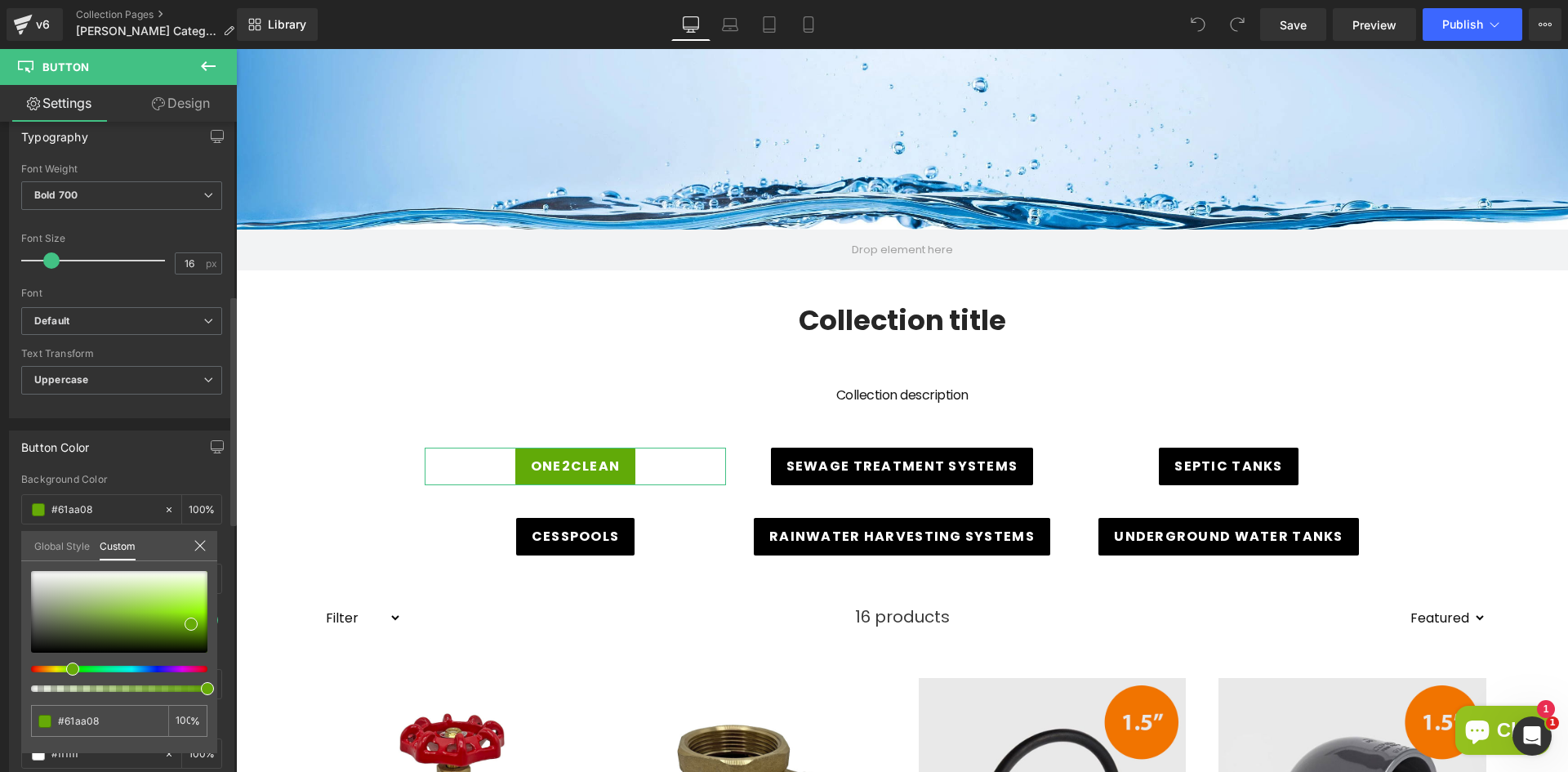
type input "#6caa08"
type input "#6eaa08"
type input "#7caa08"
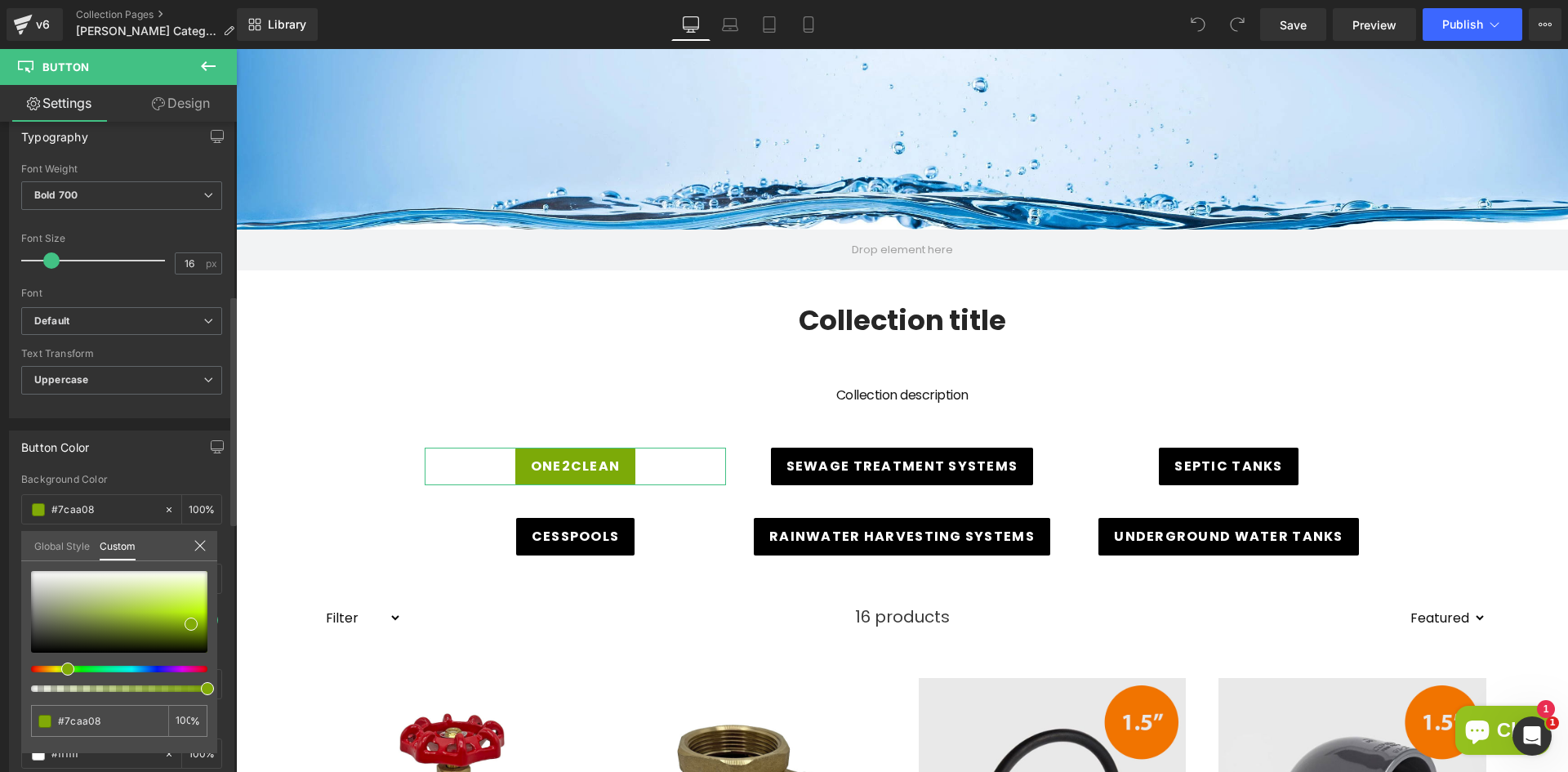
type input "#94aa08"
type input "#8faa08"
type input "#66aa08"
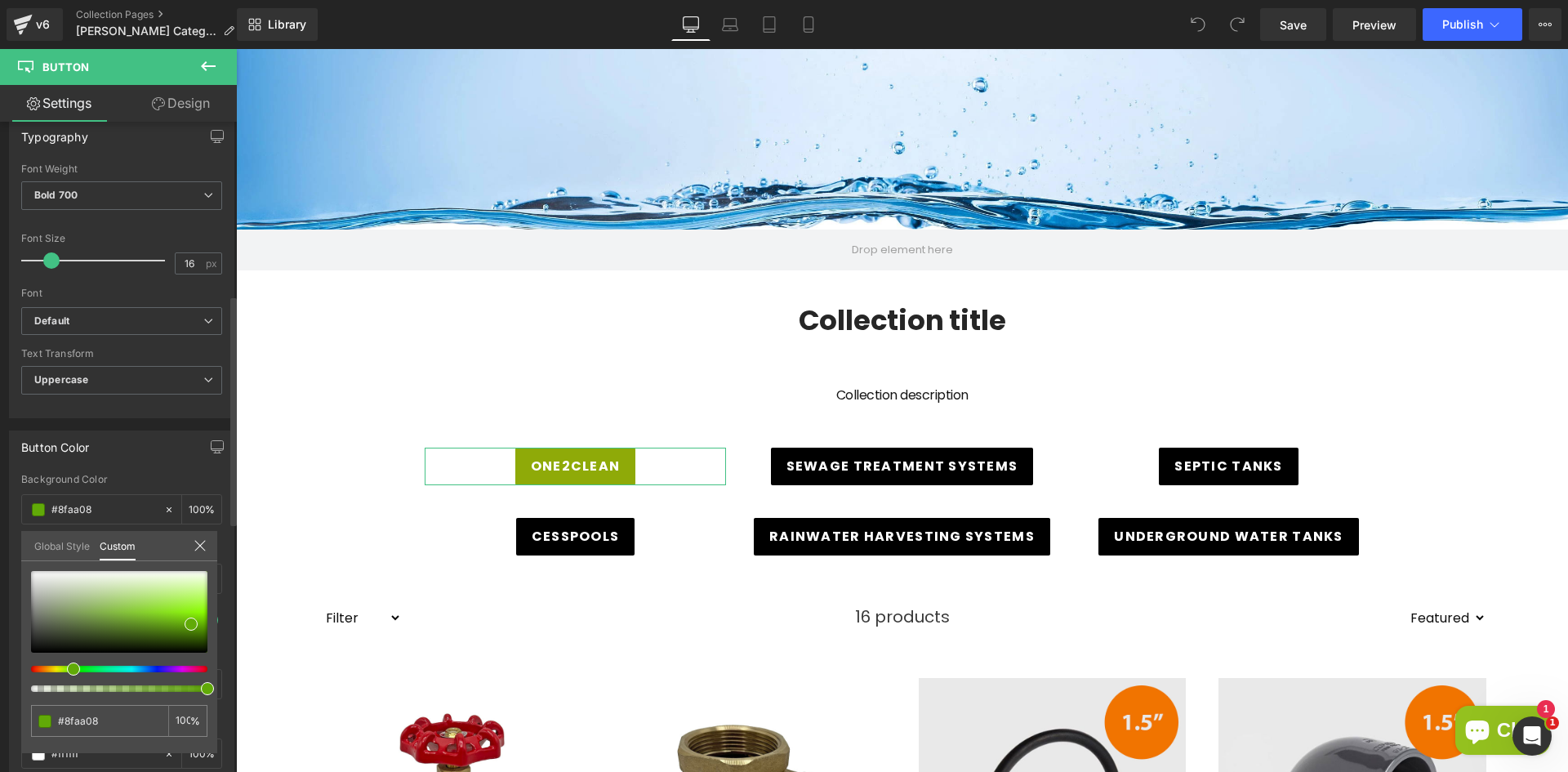
type input "#66aa08"
type input "#51aa08"
type input "#30aa08"
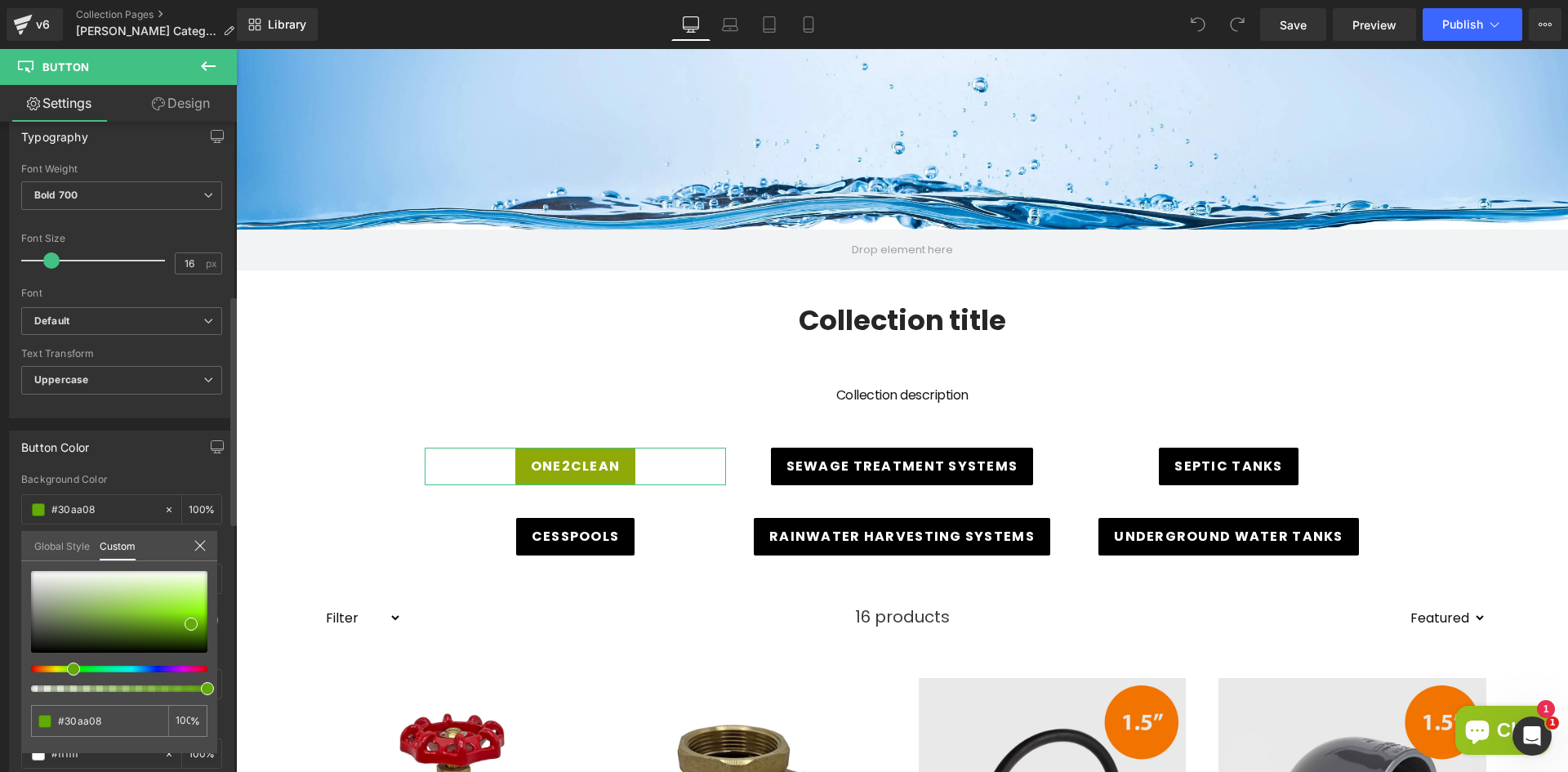
type input "#23aa08"
type input "#0daa08"
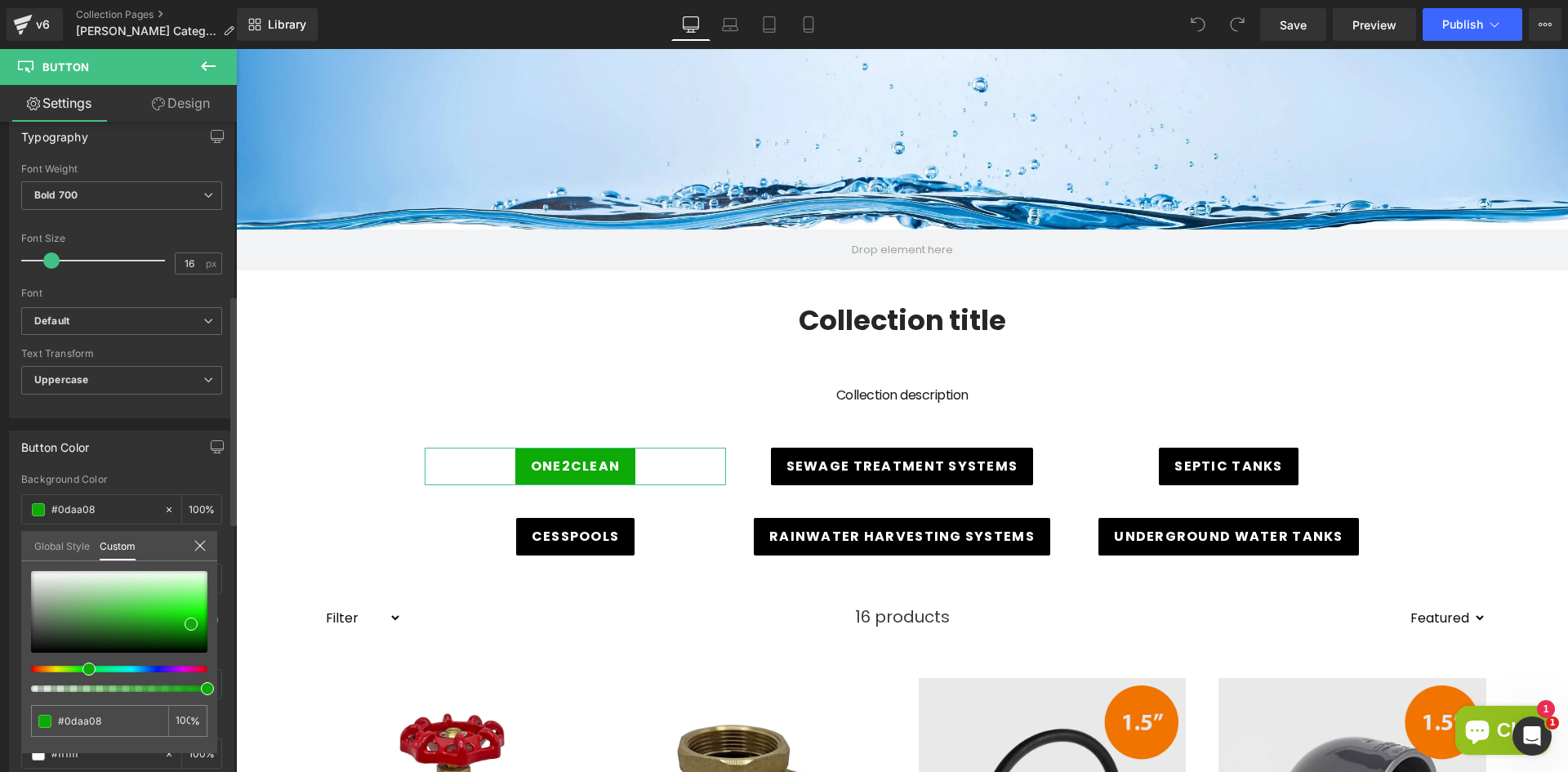
type input "#08aa0d"
type input "#08aa23"
type input "#08aa36"
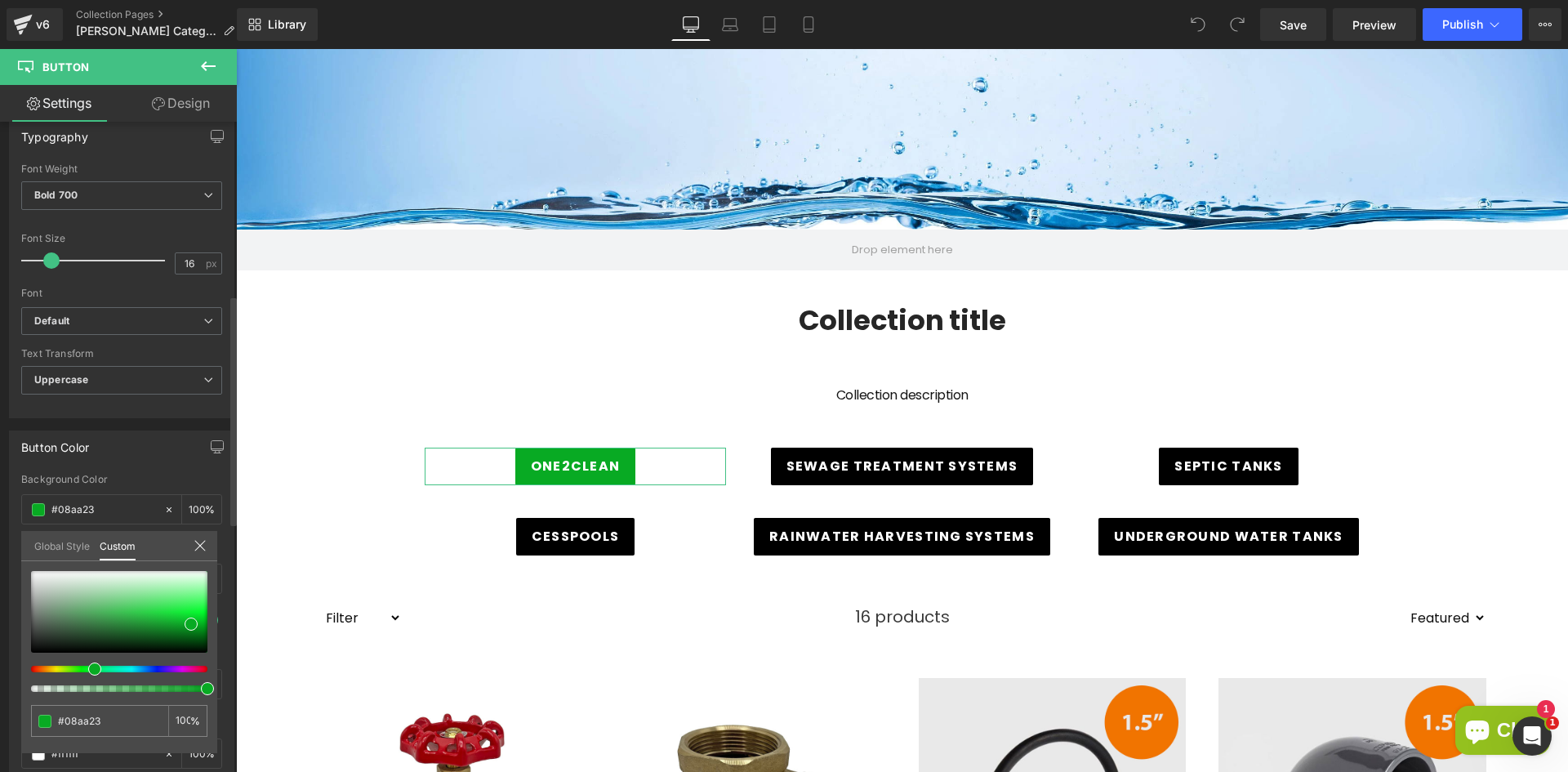
type input "#08aa36"
type input "#08aa51"
type input "#08aa59"
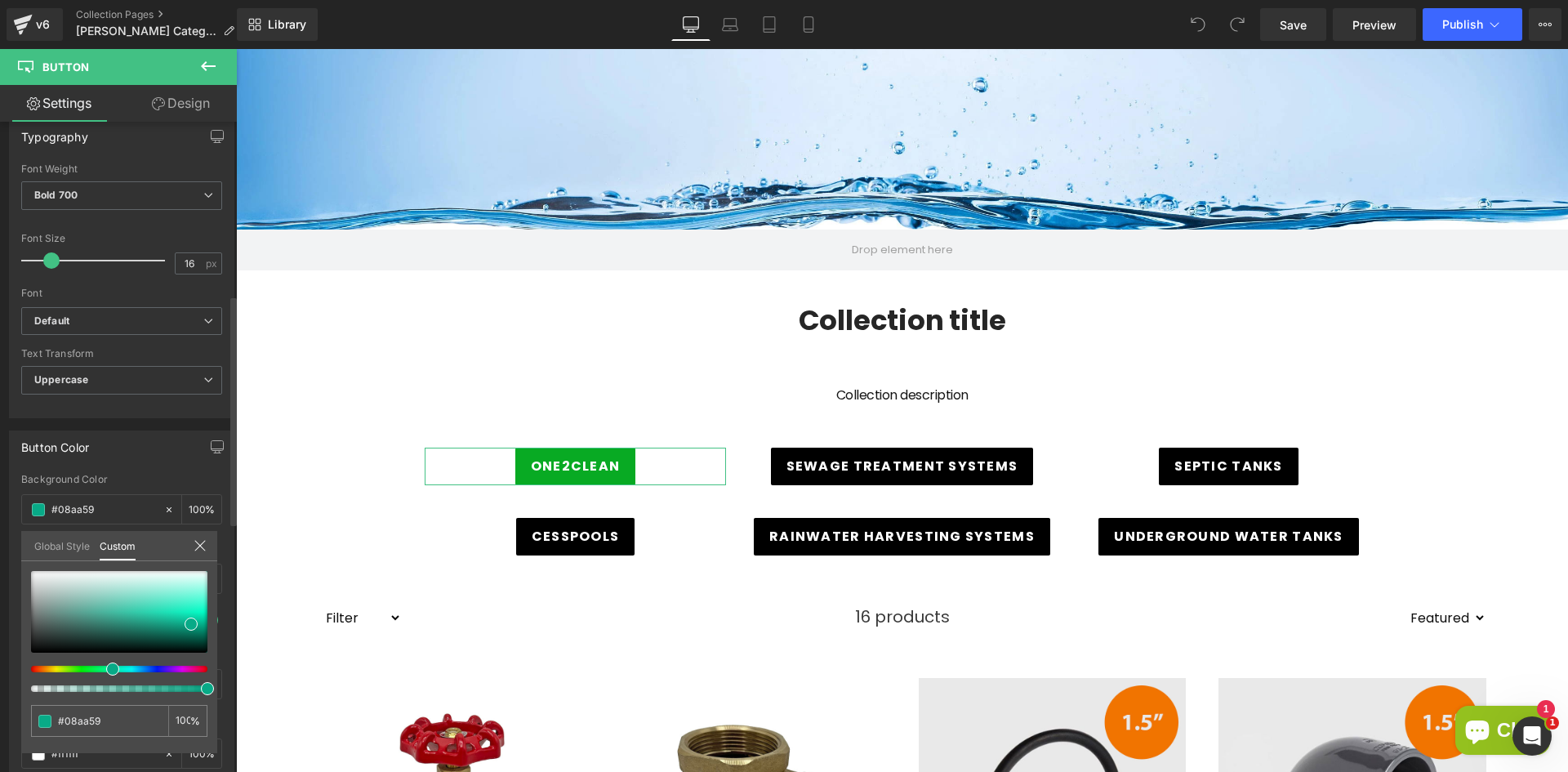
type input "#08aa61"
type input "#08aa87"
type input "#08aa8f"
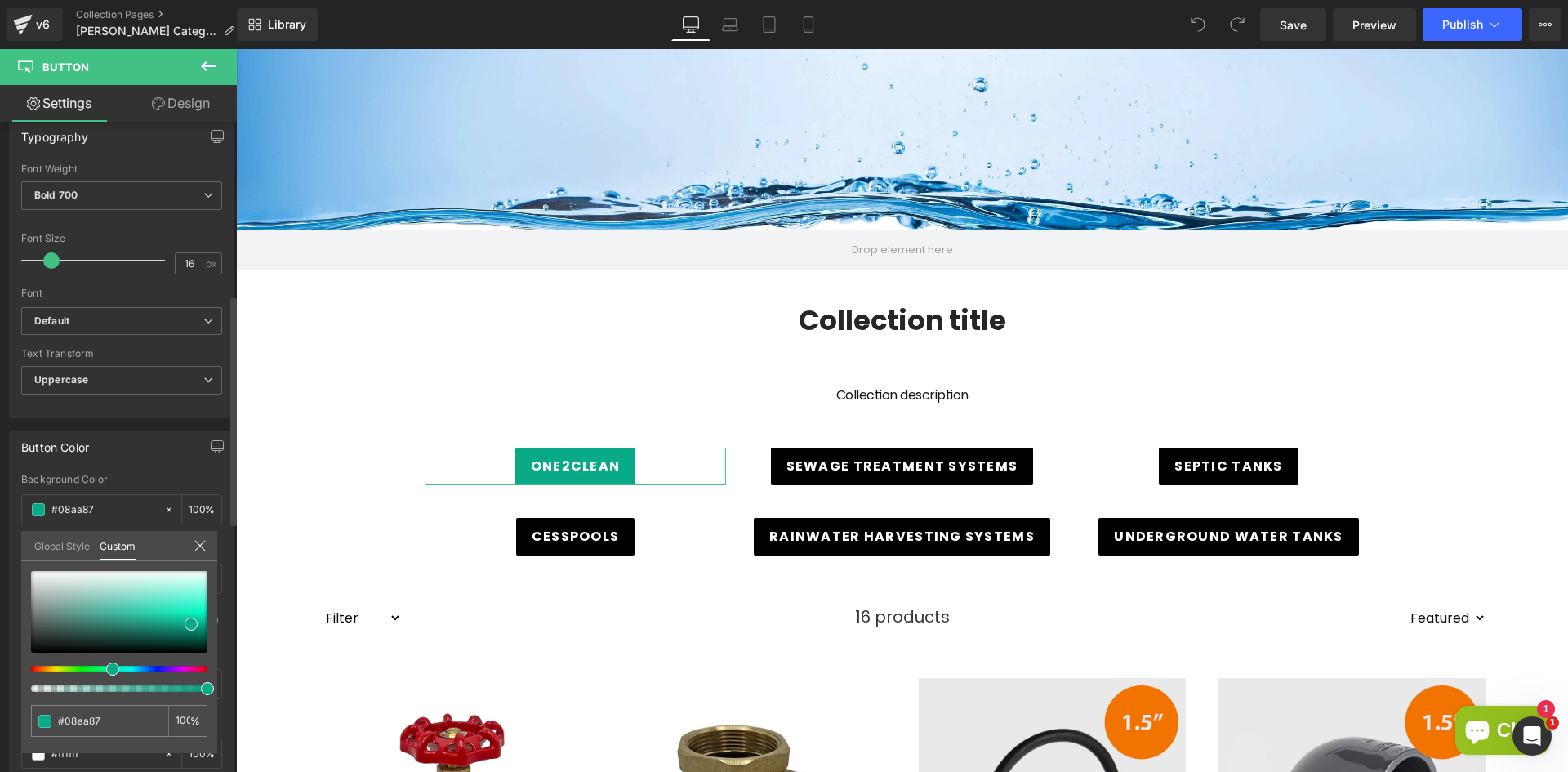
type input "#08aa8f"
type input "#08a5aa"
type input "#0894aa"
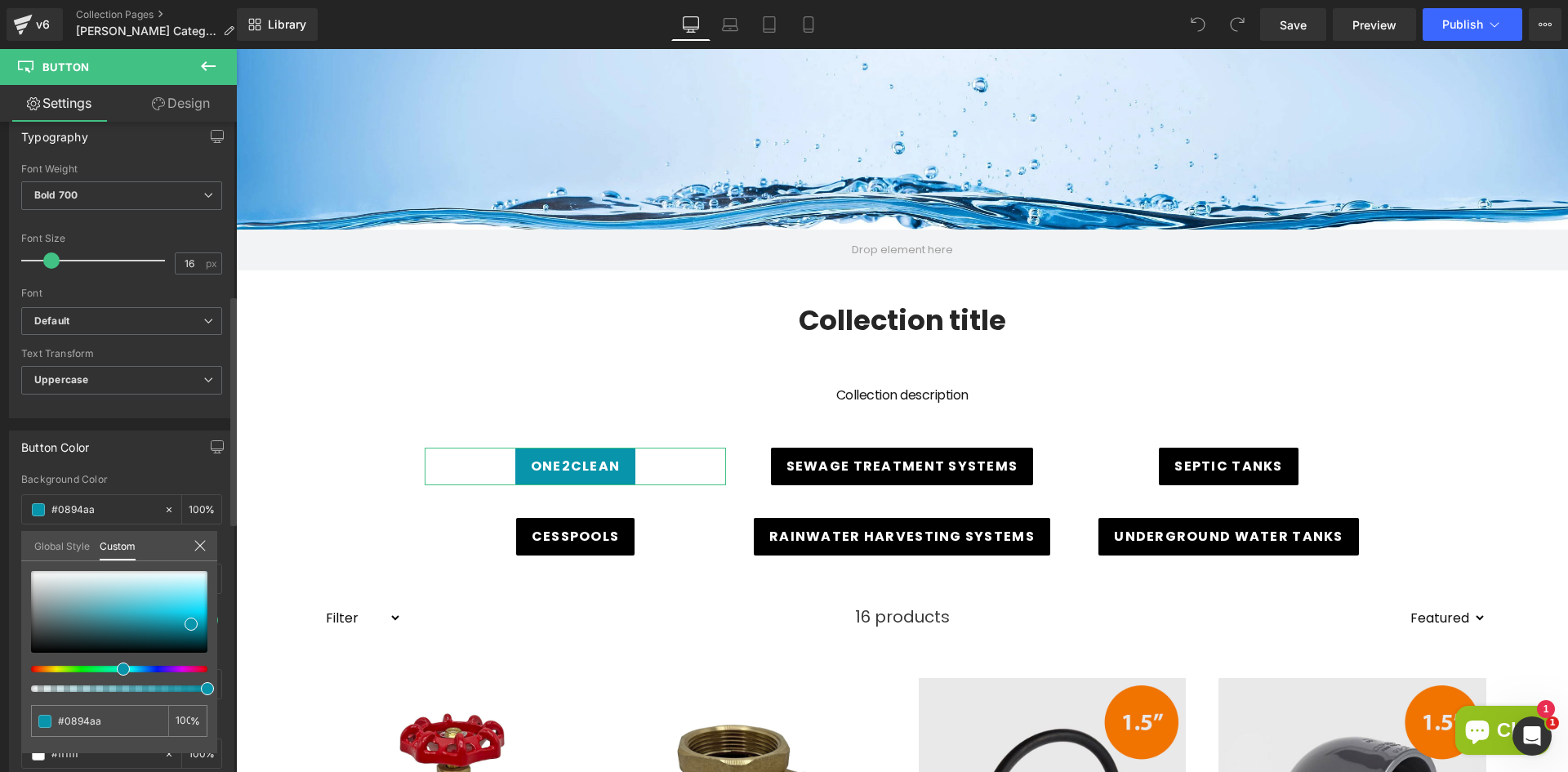
type input "#0897aa"
type input "#089caa"
drag, startPoint x: 38, startPoint y: 666, endPoint x: 115, endPoint y: 662, distance: 77.1
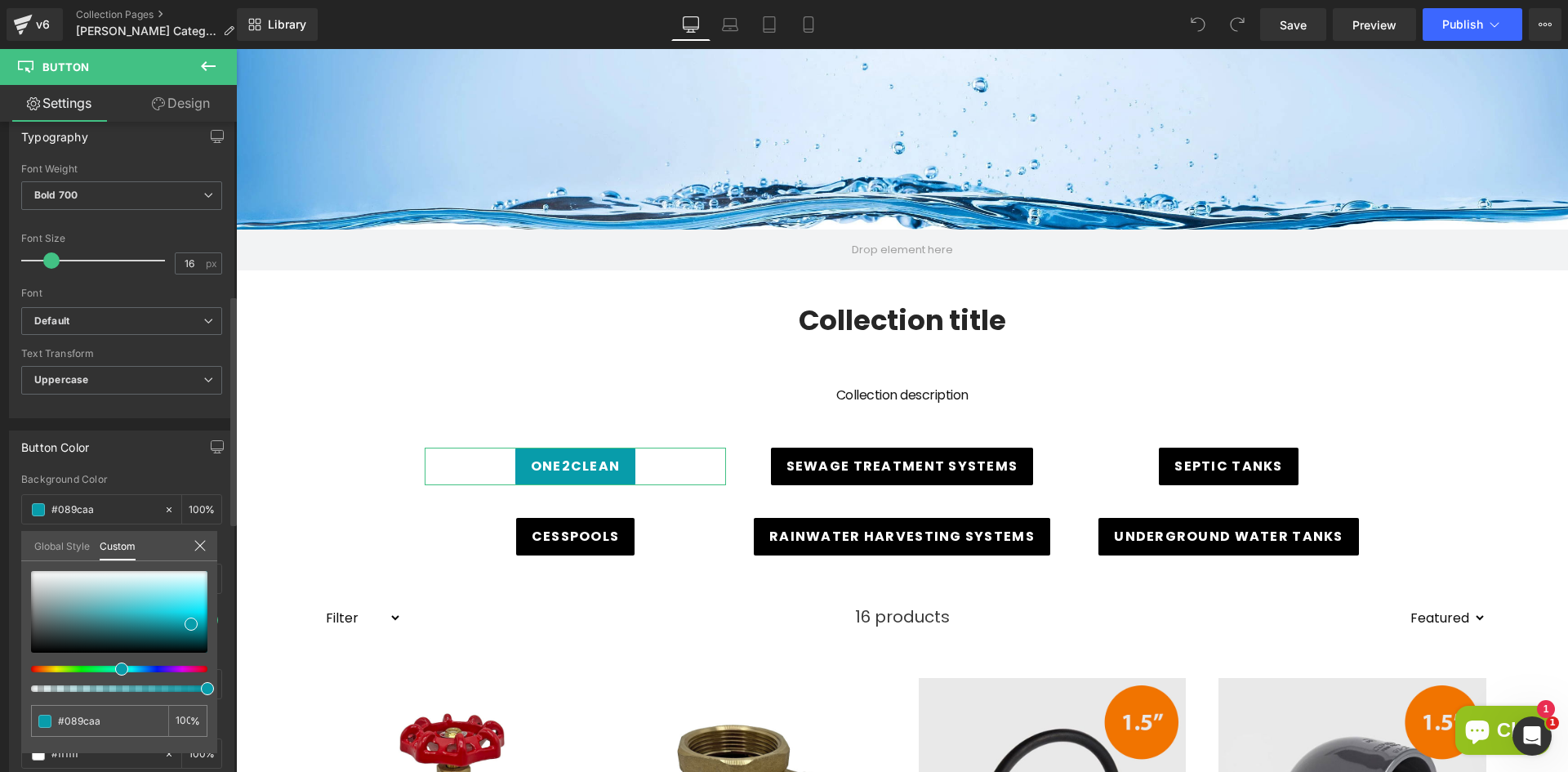
click at [115, 662] on div at bounding box center [119, 631] width 176 height 121
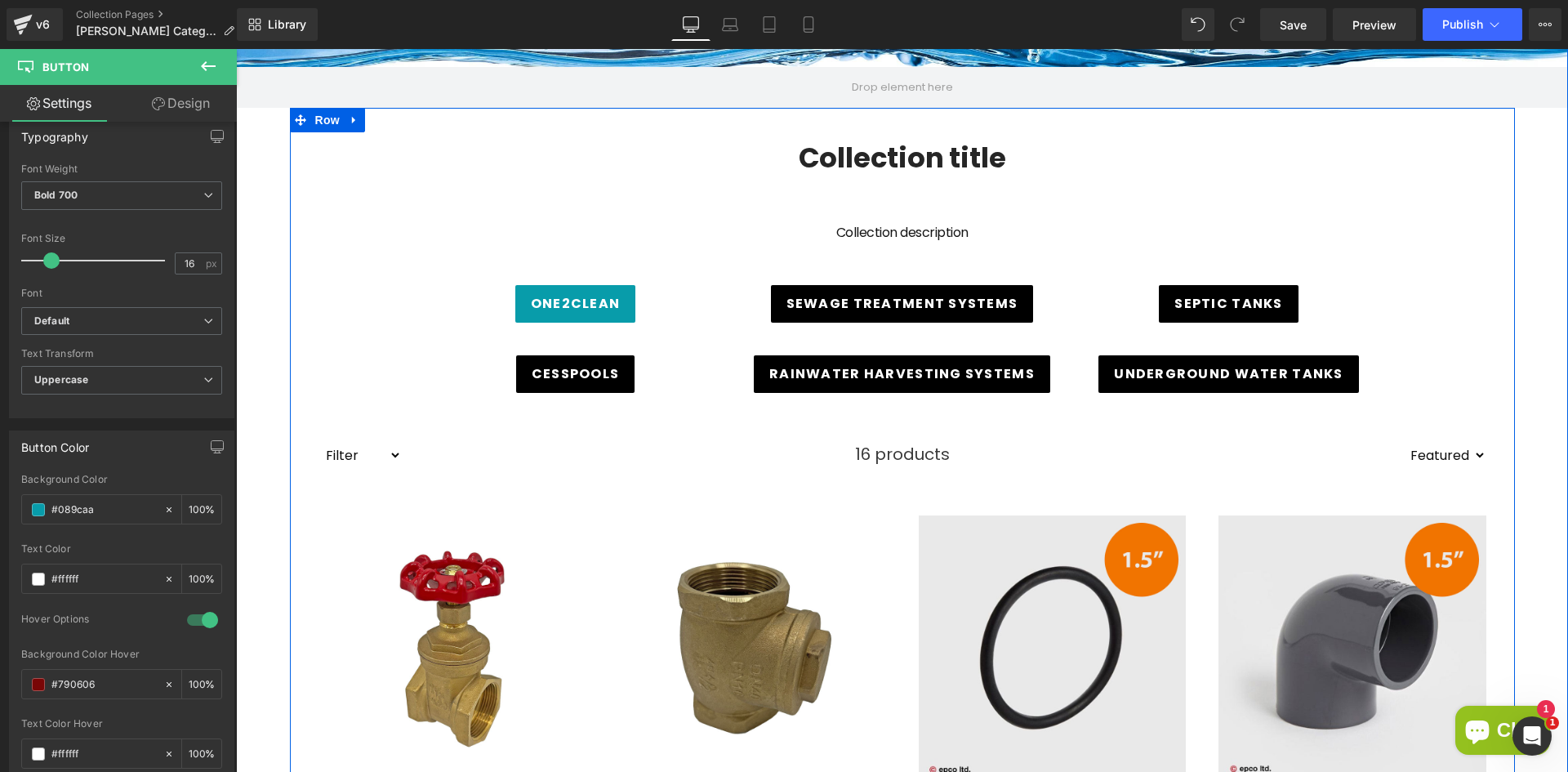
scroll to position [327, 0]
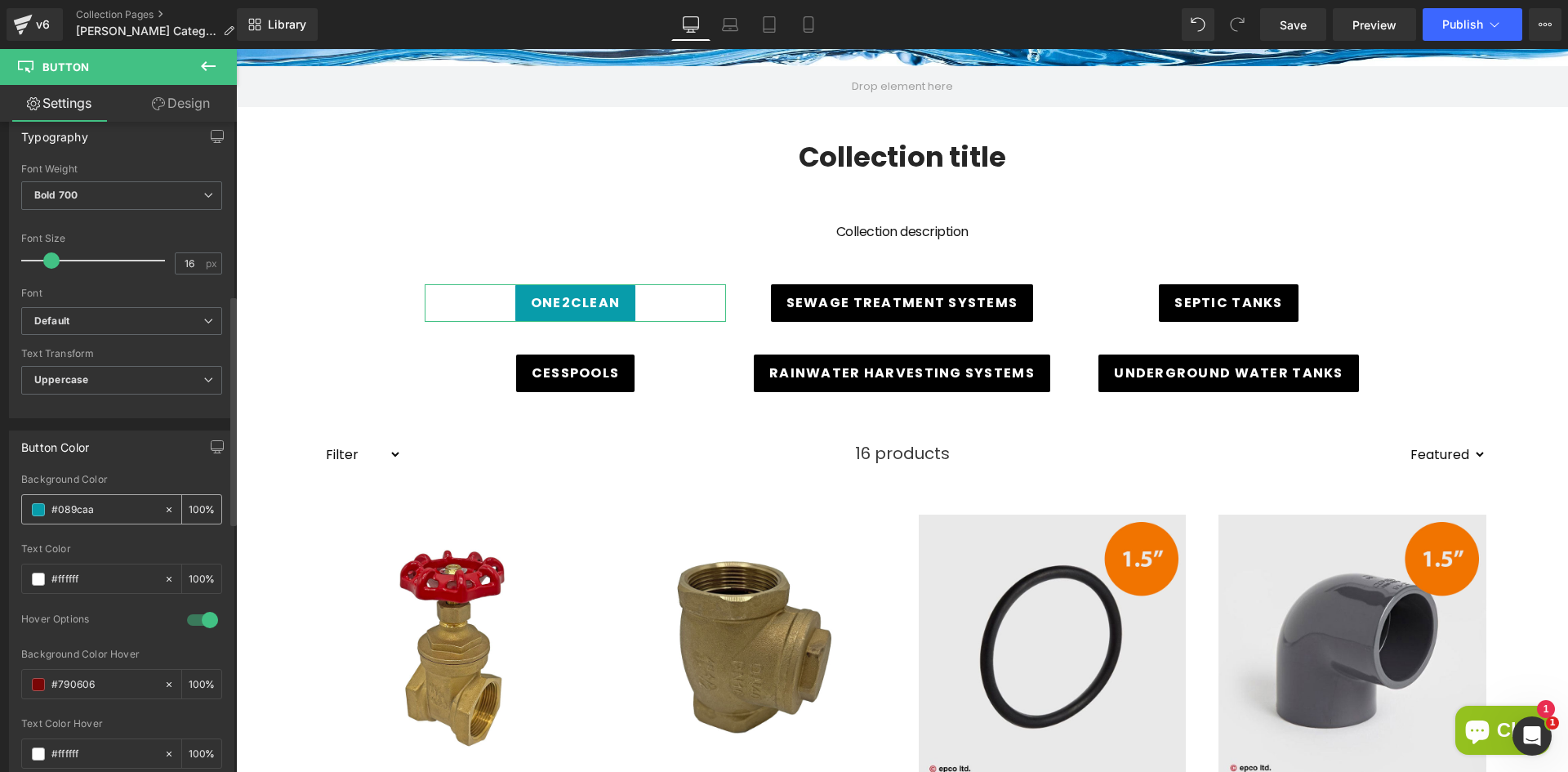
drag, startPoint x: 105, startPoint y: 512, endPoint x: 50, endPoint y: 505, distance: 55.4
click at [50, 505] on div "#089caa" at bounding box center [92, 510] width 141 height 29
click at [54, 688] on input "#790606" at bounding box center [104, 684] width 105 height 18
drag, startPoint x: 111, startPoint y: 688, endPoint x: 50, endPoint y: 684, distance: 61.1
click at [50, 684] on div "#790606" at bounding box center [92, 684] width 141 height 29
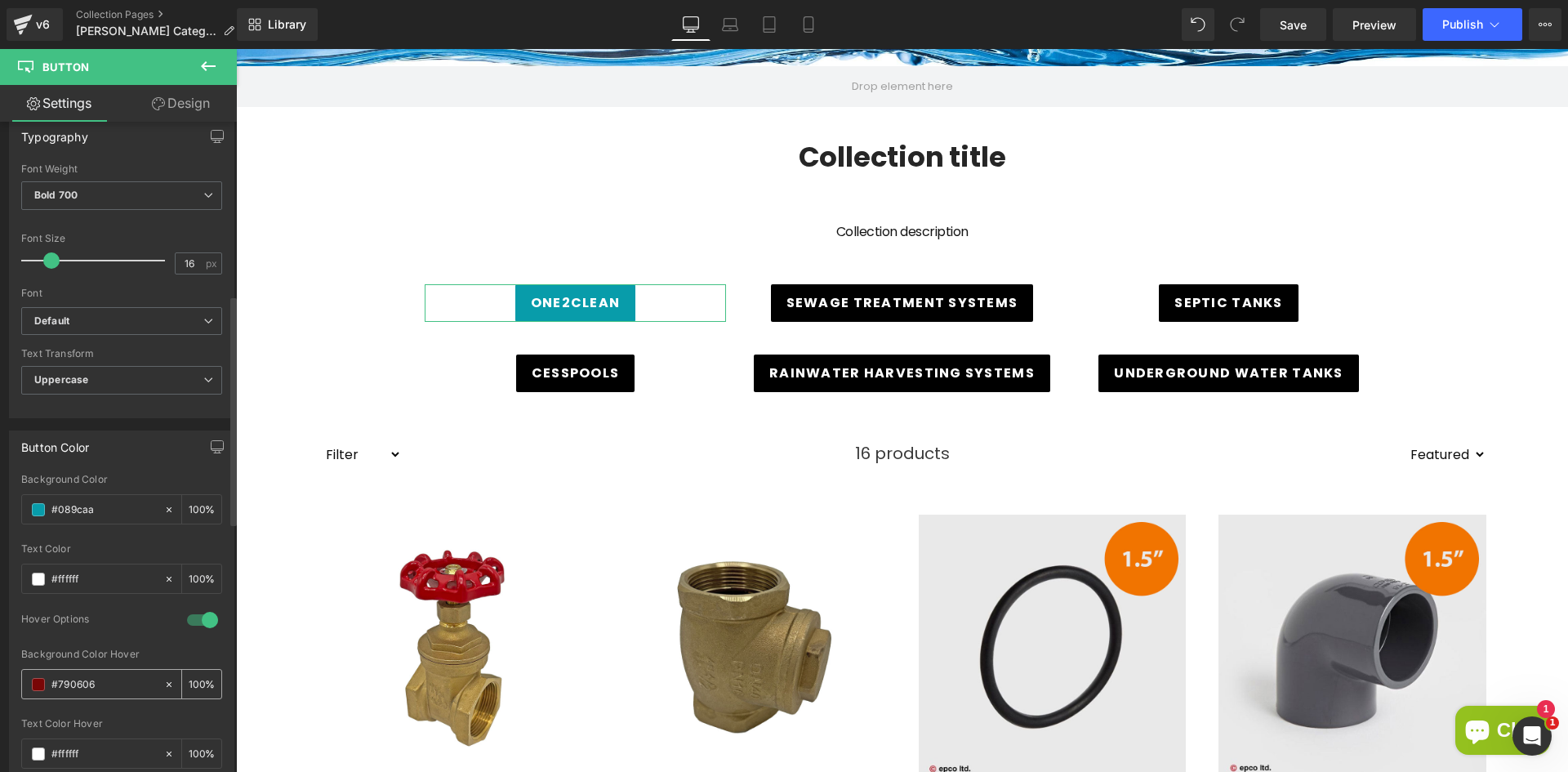
paste input "089caa"
click at [35, 684] on span at bounding box center [38, 685] width 13 height 13
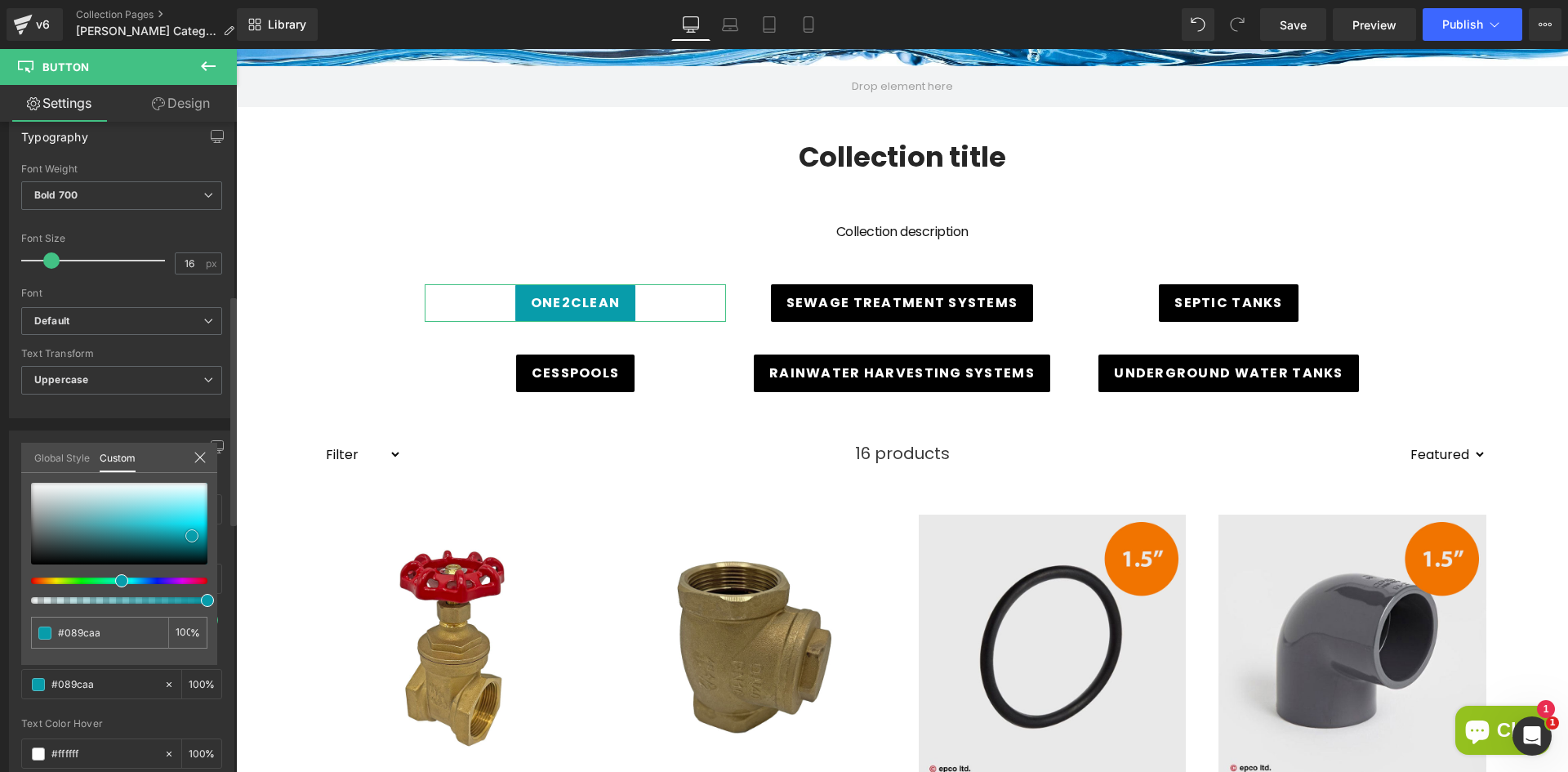
type input "#0694a1"
type input "#068792"
type input "#057e89"
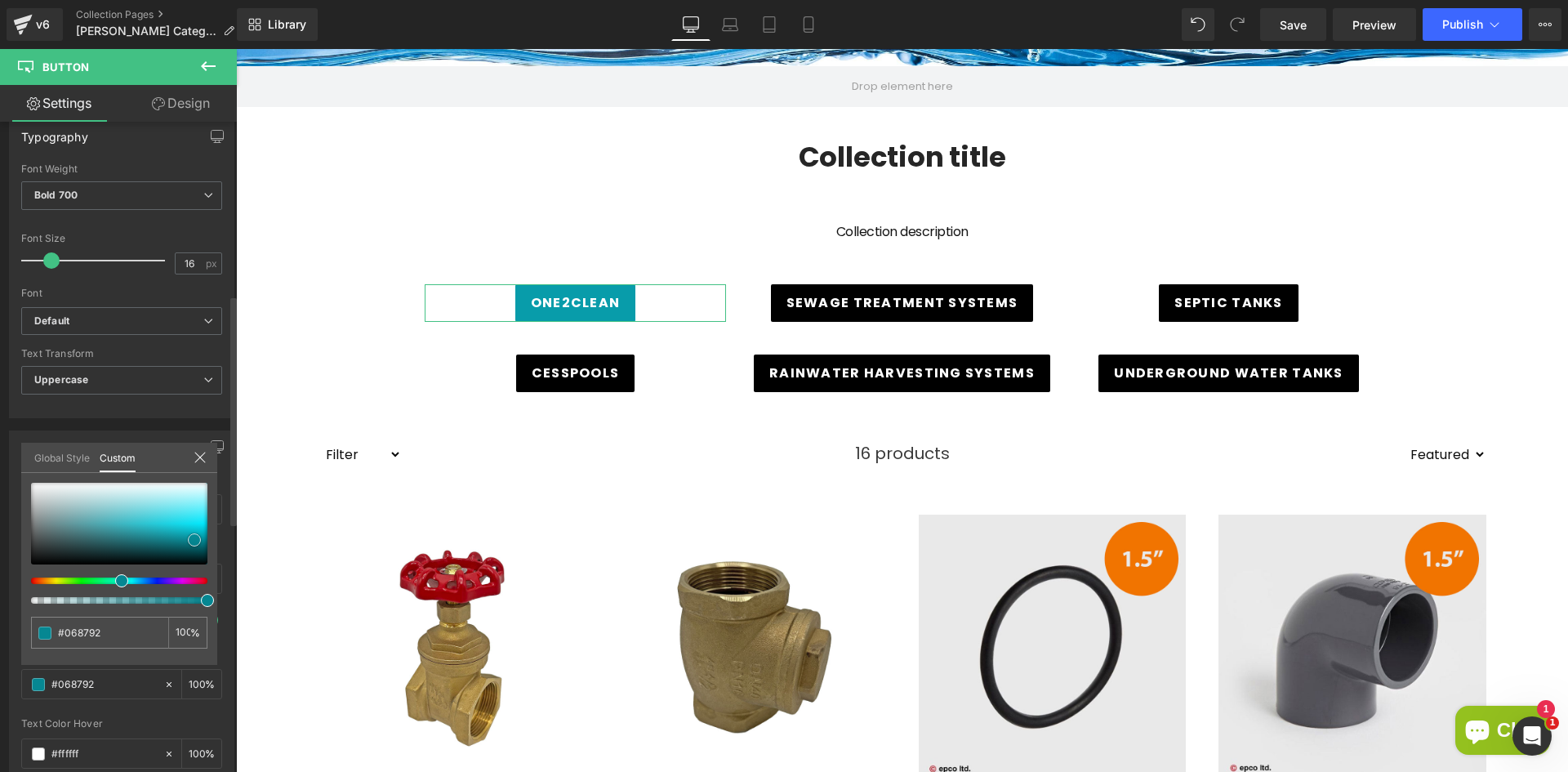
type input "#057e89"
type input "#047a85"
type input "#037680"
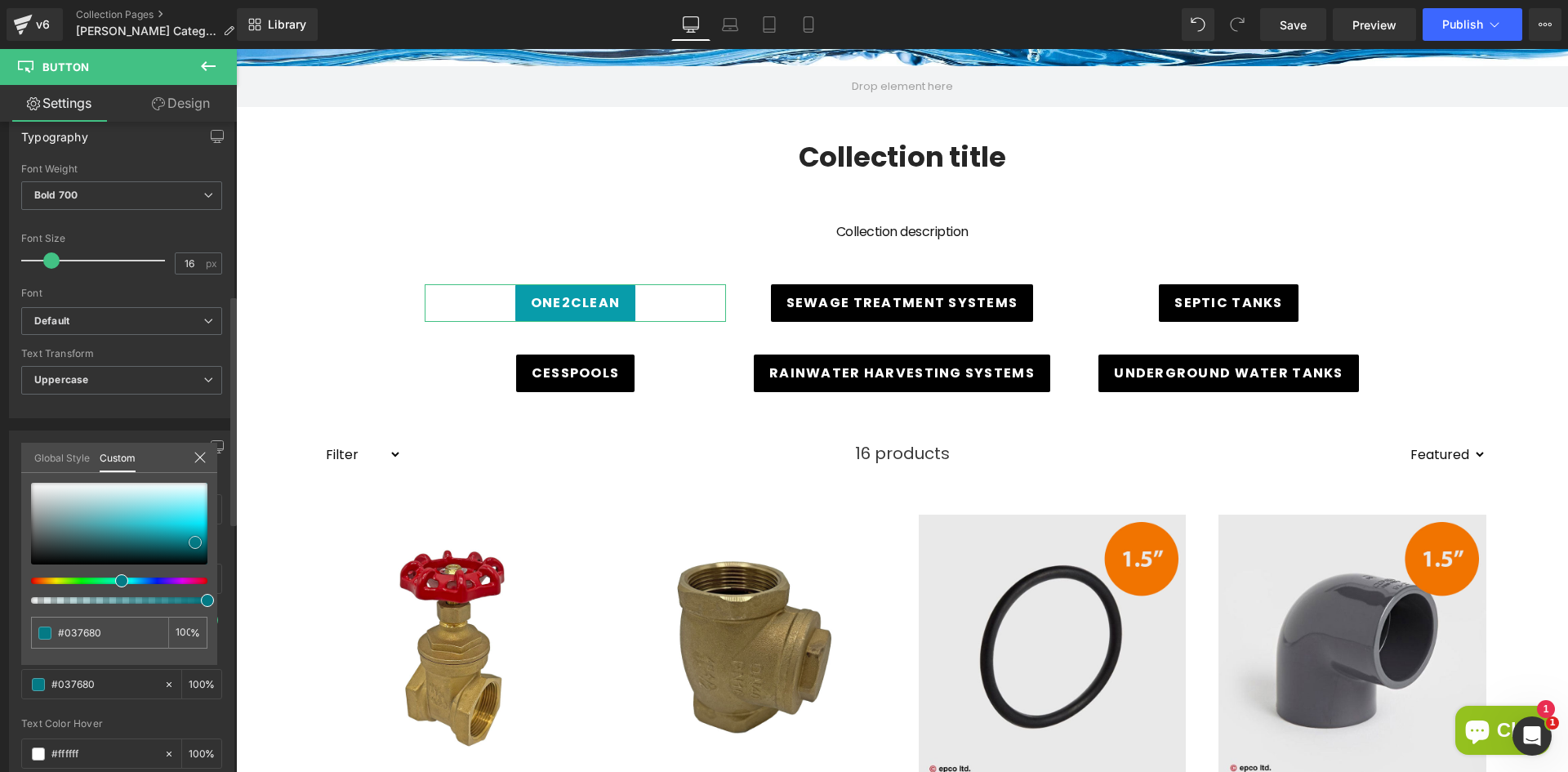
type input "#03636c"
drag, startPoint x: 192, startPoint y: 538, endPoint x: 196, endPoint y: 548, distance: 10.8
click at [196, 548] on span at bounding box center [195, 547] width 13 height 13
type input "#025b63"
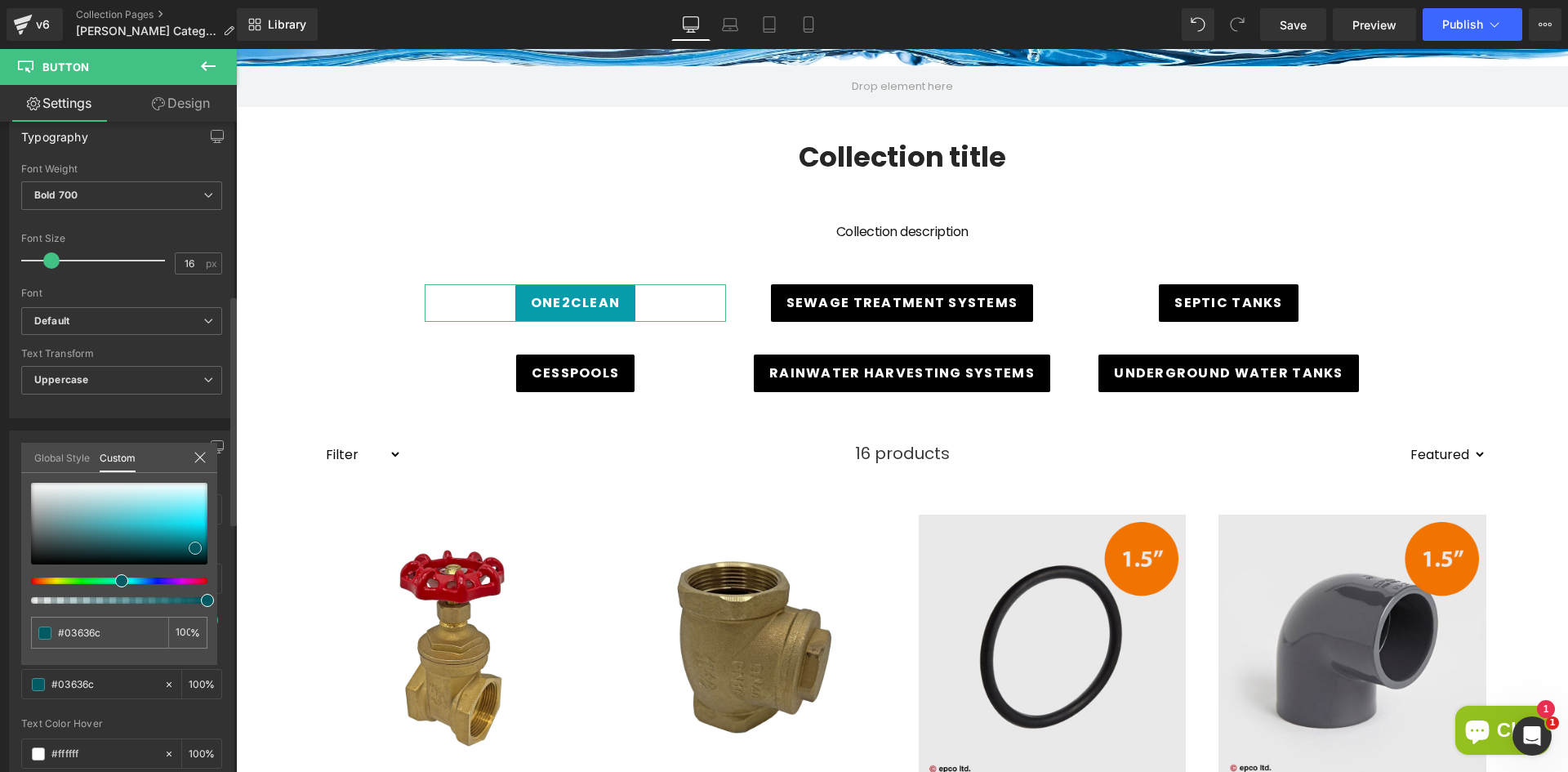
type input "#025b63"
type input "#02444a"
type input "#01444a"
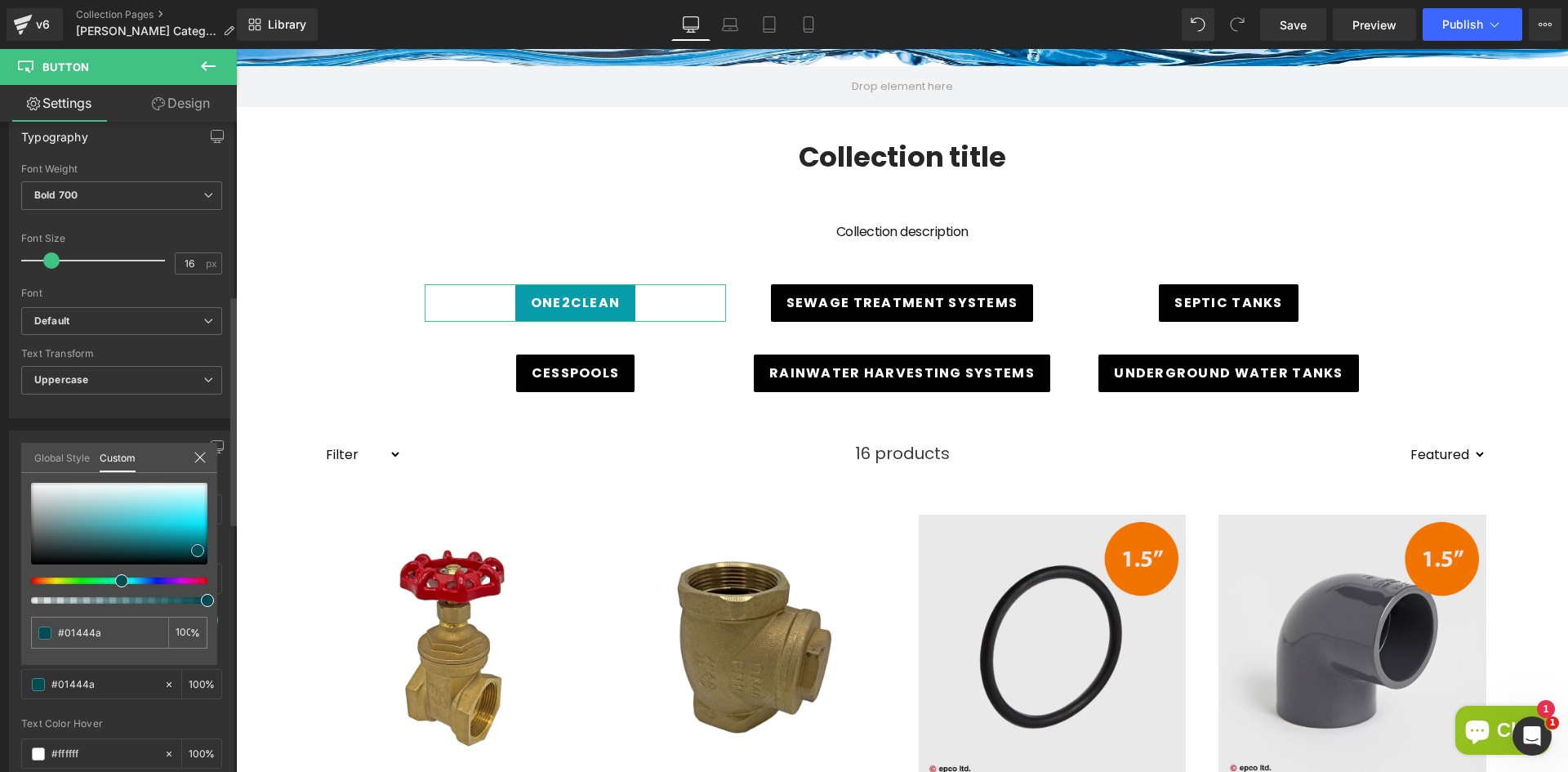
type input "#024d54"
click at [198, 551] on span at bounding box center [199, 550] width 13 height 13
click at [1315, 30] on link "Save" at bounding box center [1293, 25] width 66 height 32
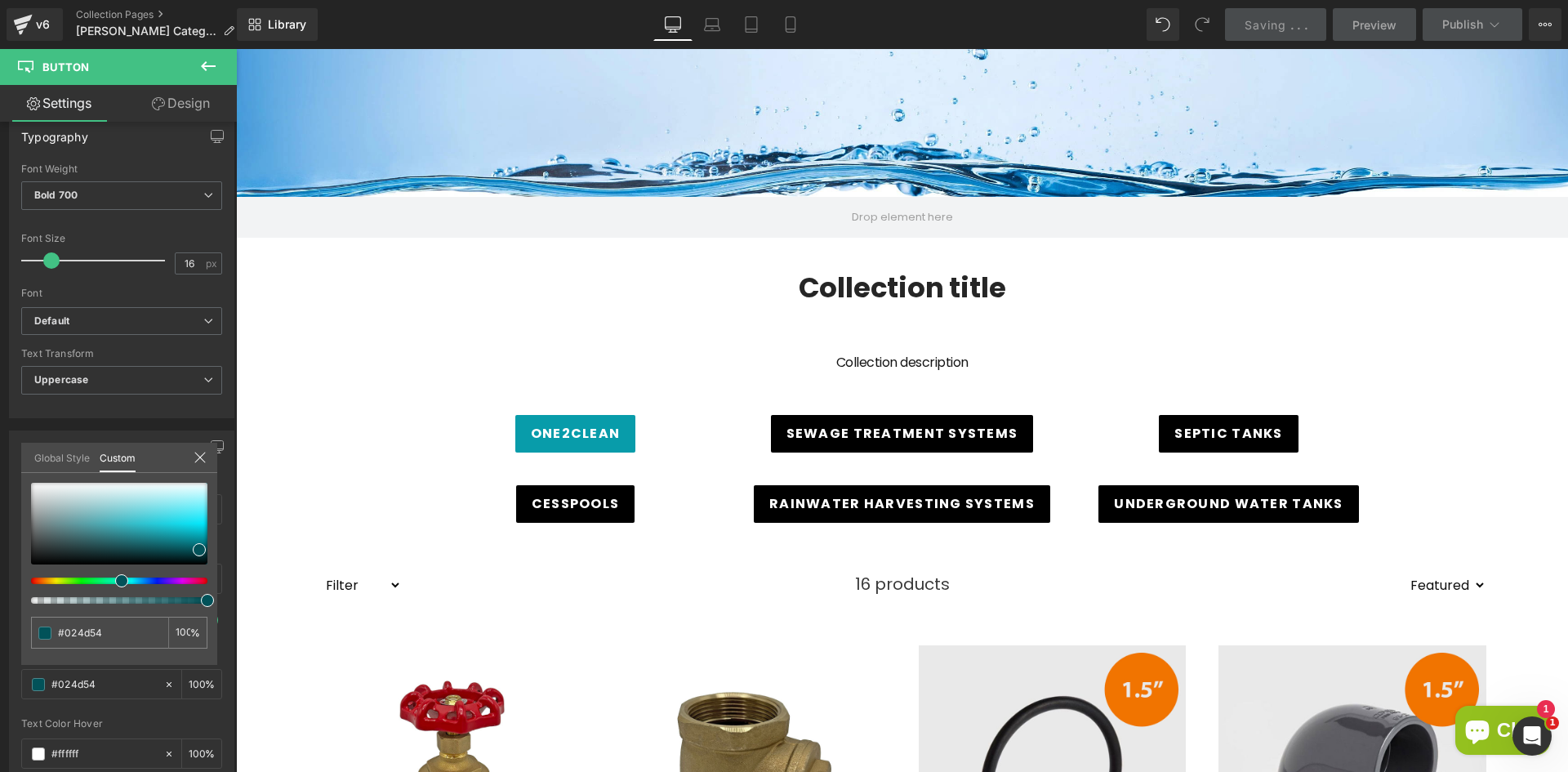
scroll to position [82, 0]
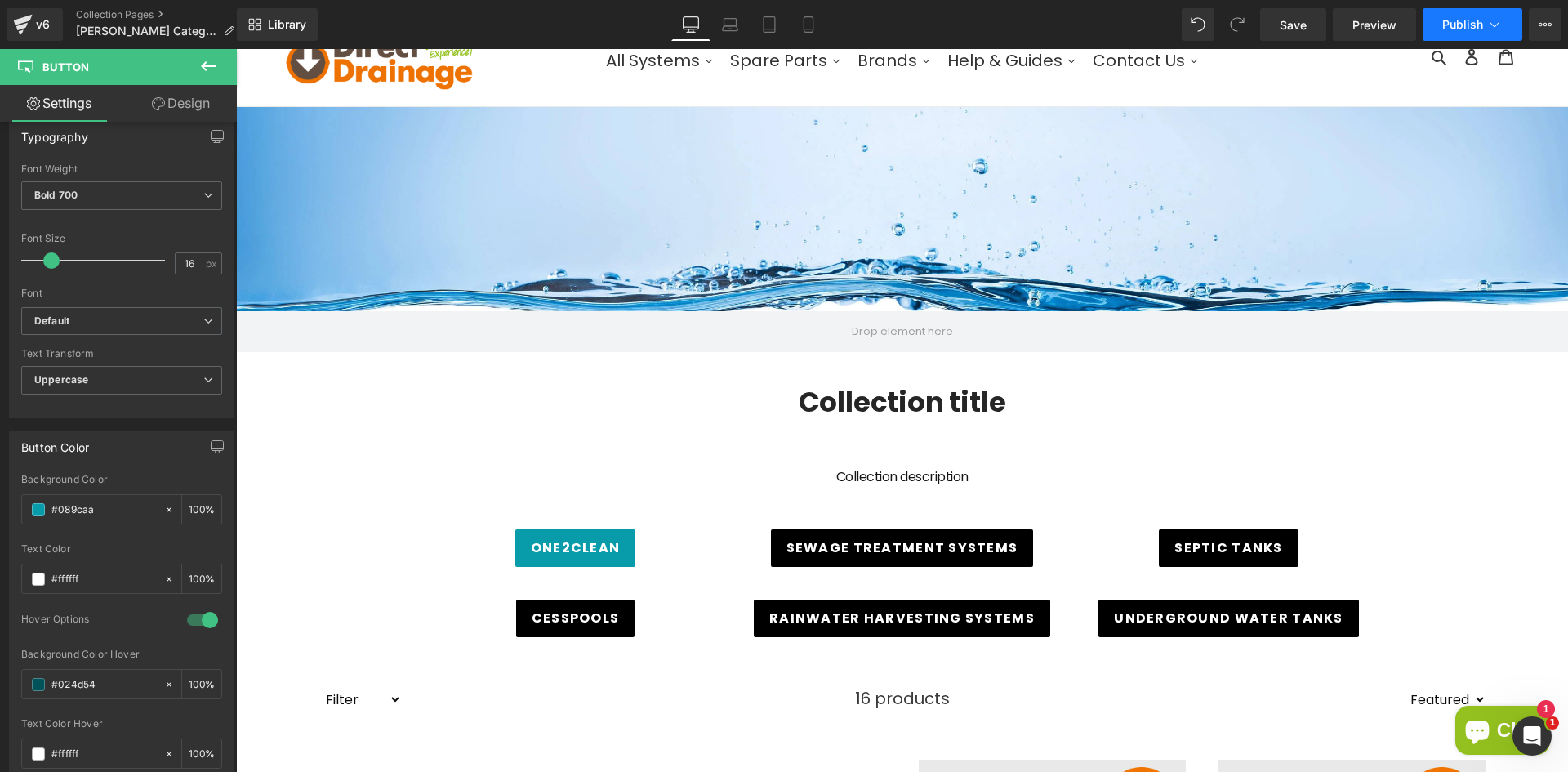
click at [1476, 26] on span "Publish" at bounding box center [1462, 25] width 41 height 13
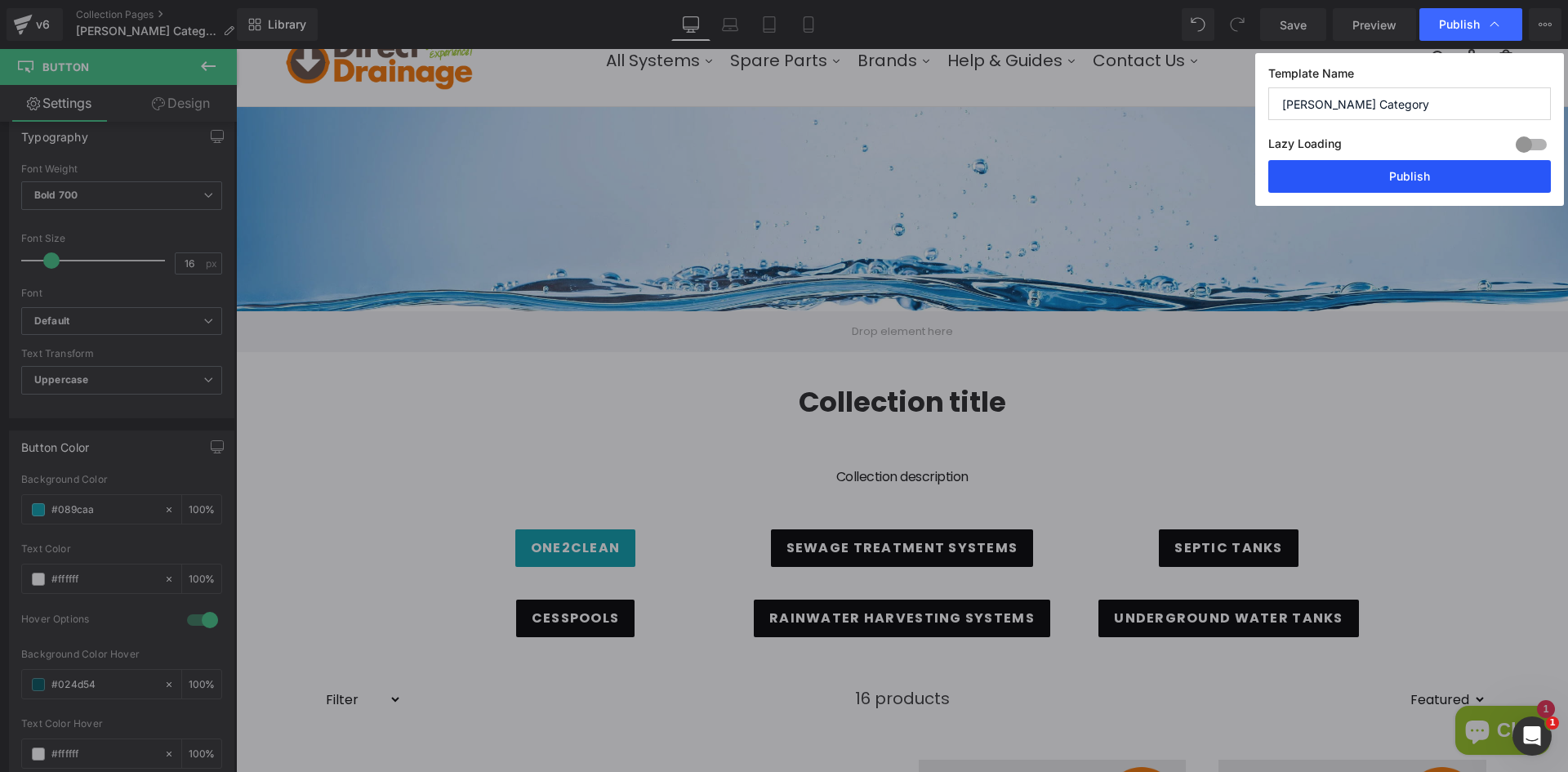
drag, startPoint x: 1338, startPoint y: 186, endPoint x: 644, endPoint y: 182, distance: 694.0
click at [1338, 186] on button "Publish" at bounding box center [1410, 176] width 283 height 32
